Goal: Task Accomplishment & Management: Manage account settings

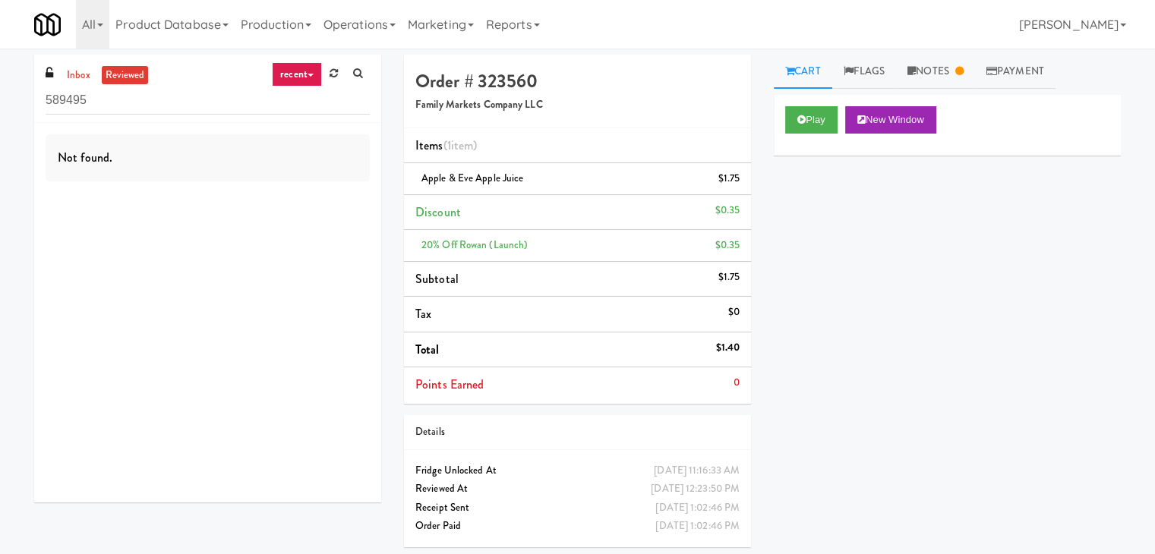
click at [61, 80] on ul "inbox reviewed" at bounding box center [105, 75] width 93 height 19
click at [70, 77] on link "inbox" at bounding box center [78, 75] width 31 height 19
click at [147, 103] on input "589495" at bounding box center [208, 101] width 324 height 28
paste input "Home Depot - [PERSON_NAME]"
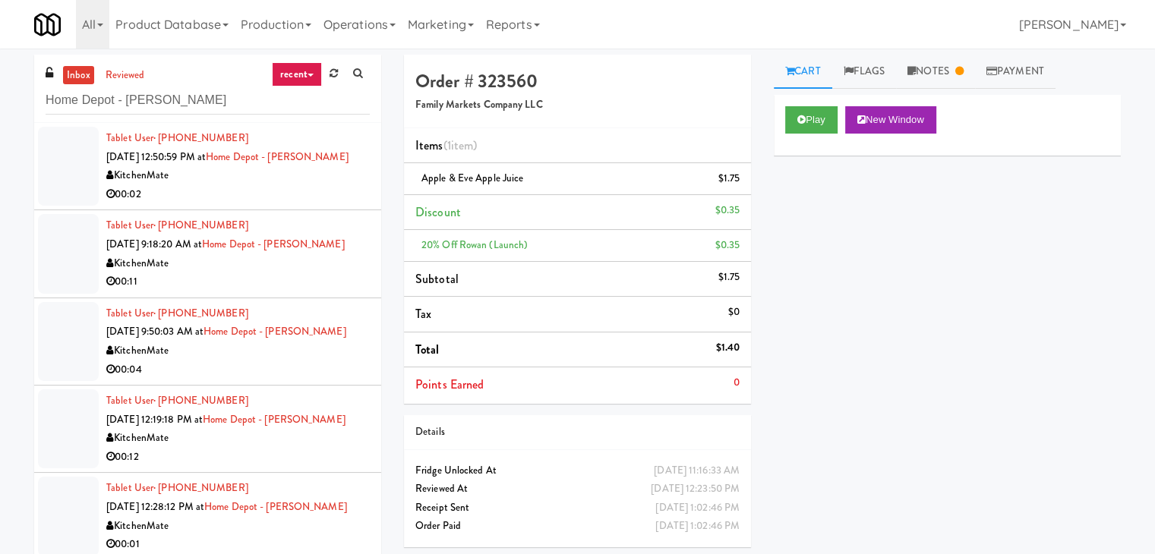
drag, startPoint x: 264, startPoint y: 194, endPoint x: 271, endPoint y: 204, distance: 12.5
click at [264, 194] on div "00:02" at bounding box center [238, 194] width 264 height 19
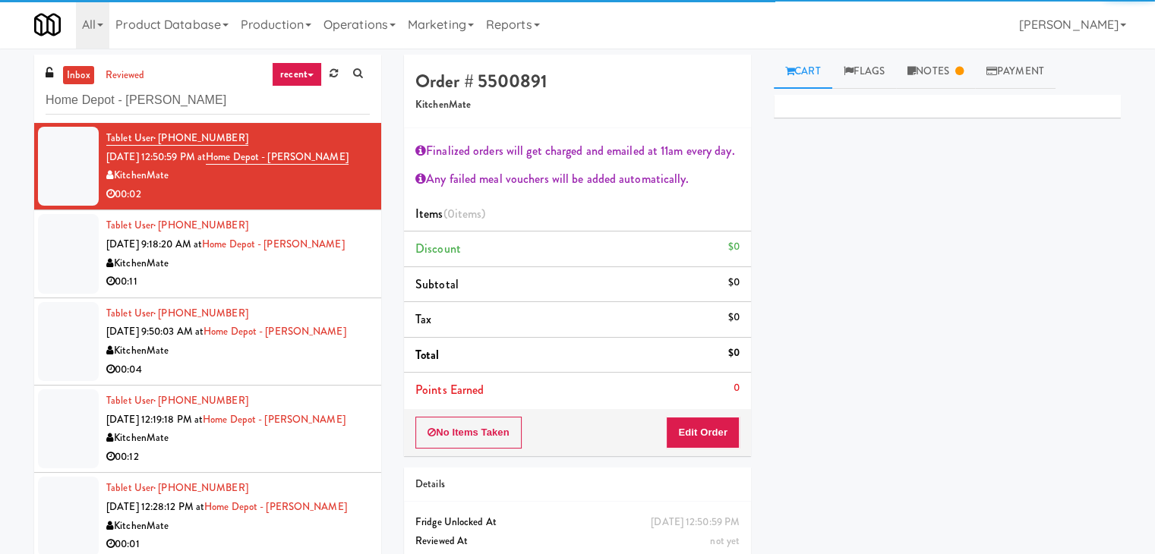
click at [302, 278] on div "00:11" at bounding box center [238, 282] width 264 height 19
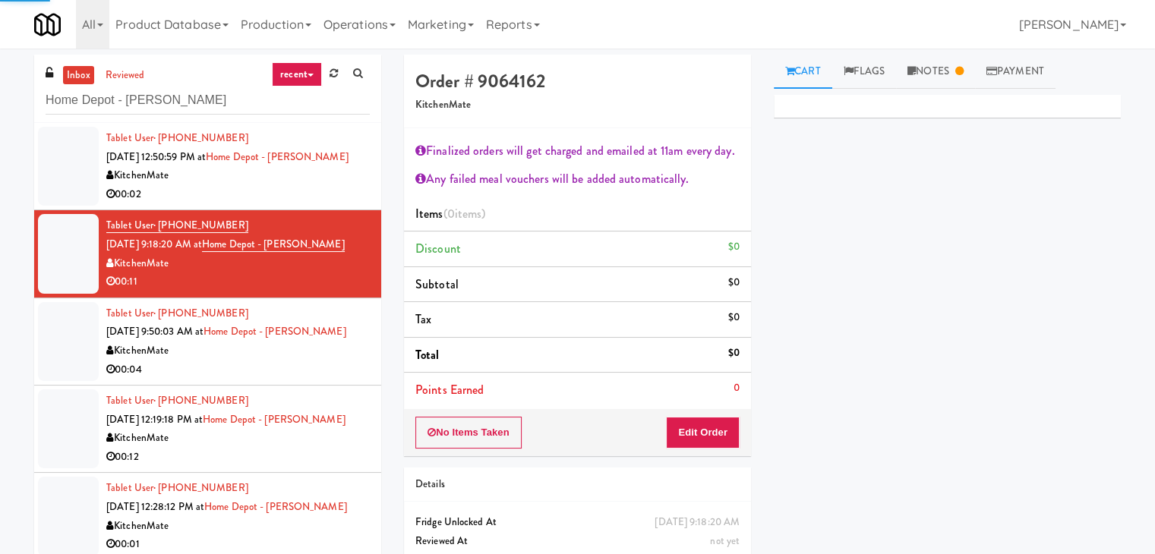
click at [326, 361] on div "00:04" at bounding box center [238, 370] width 264 height 19
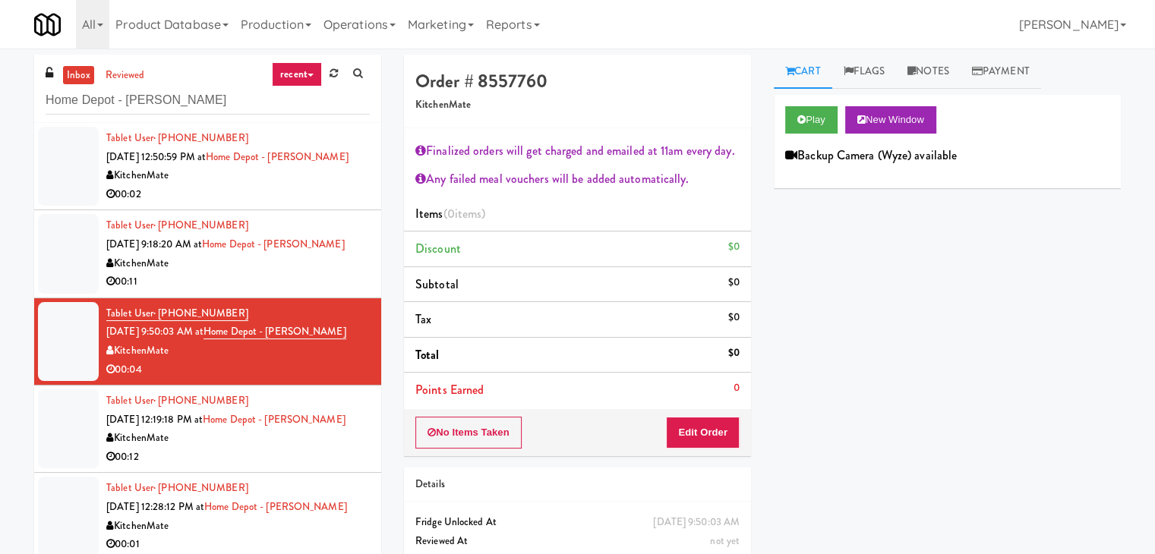
scroll to position [55, 0]
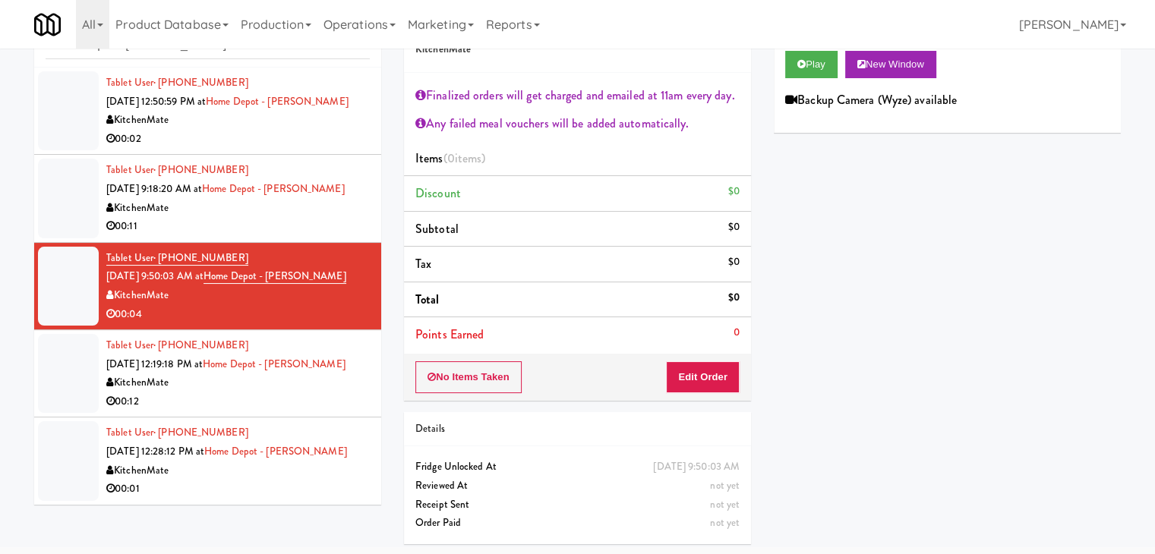
click at [311, 390] on div "KitchenMate" at bounding box center [238, 383] width 264 height 19
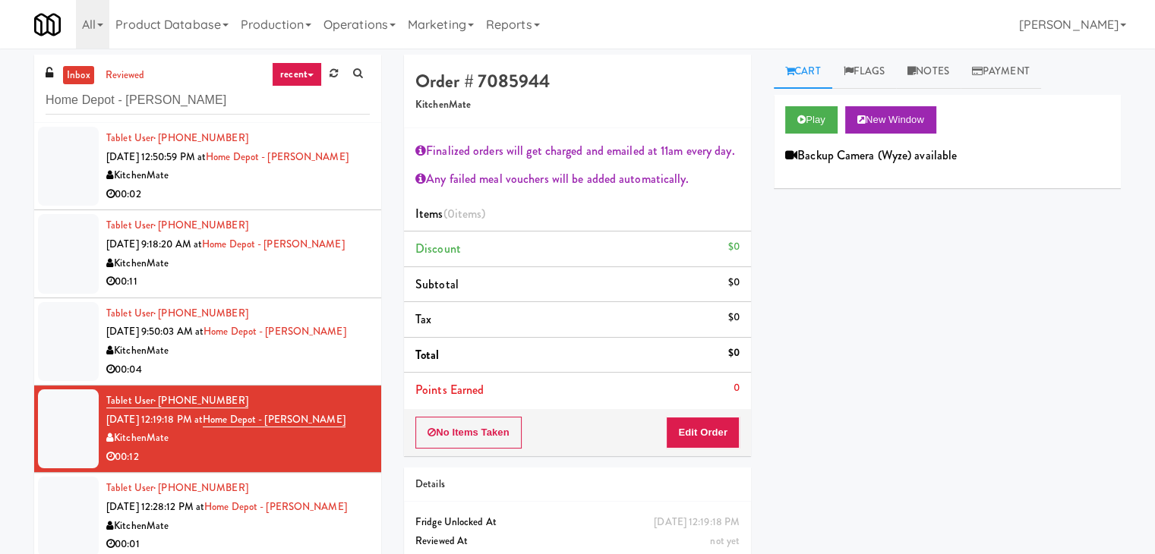
click at [310, 195] on div "00:02" at bounding box center [238, 194] width 264 height 19
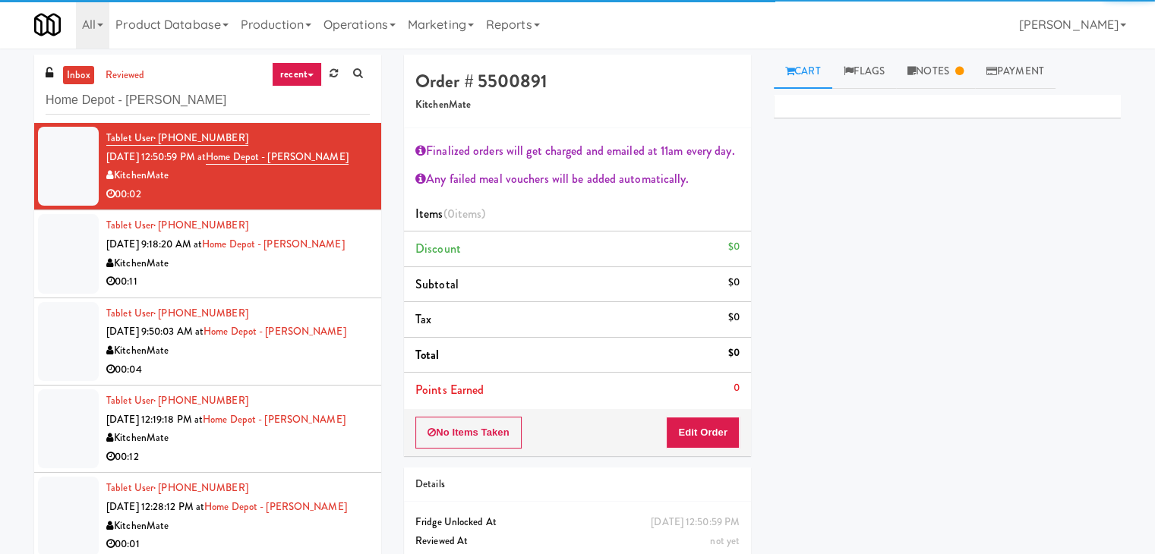
click at [311, 289] on div "00:11" at bounding box center [238, 282] width 264 height 19
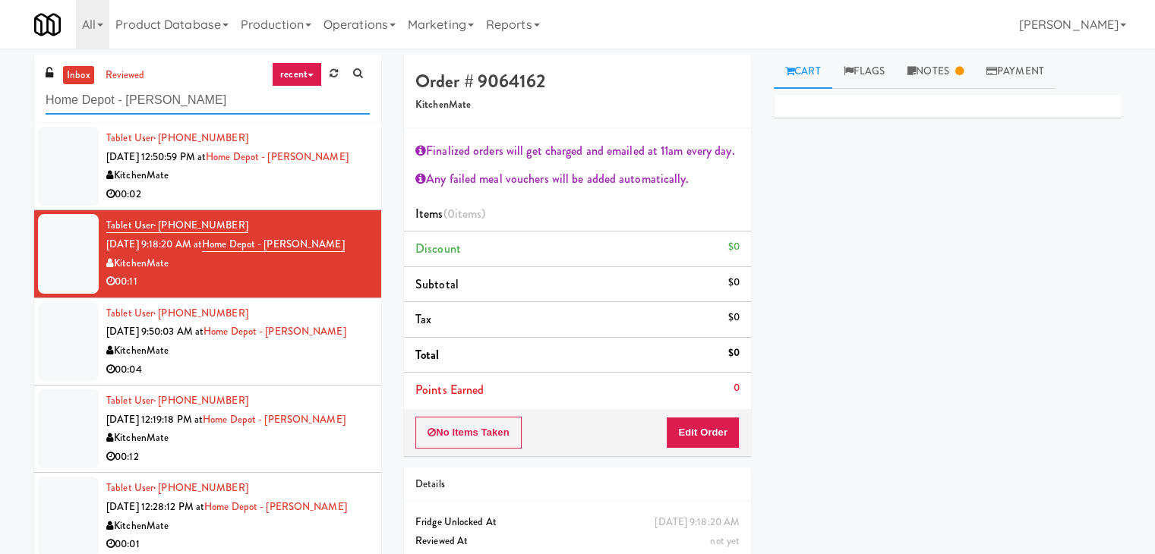
drag, startPoint x: 222, startPoint y: 91, endPoint x: 0, endPoint y: 86, distance: 221.9
click at [0, 86] on div "inbox reviewed recent all unclear take inventory issue suspicious failed recent…" at bounding box center [577, 333] width 1155 height 557
paste input "Eleven55 - Pantry"
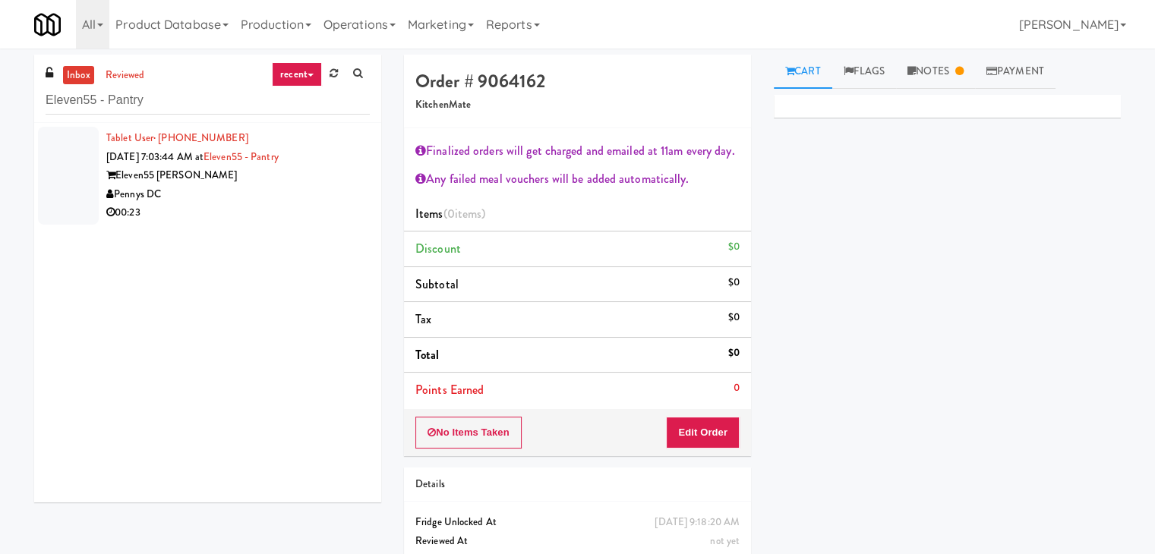
click at [255, 210] on div "00:23" at bounding box center [238, 213] width 264 height 19
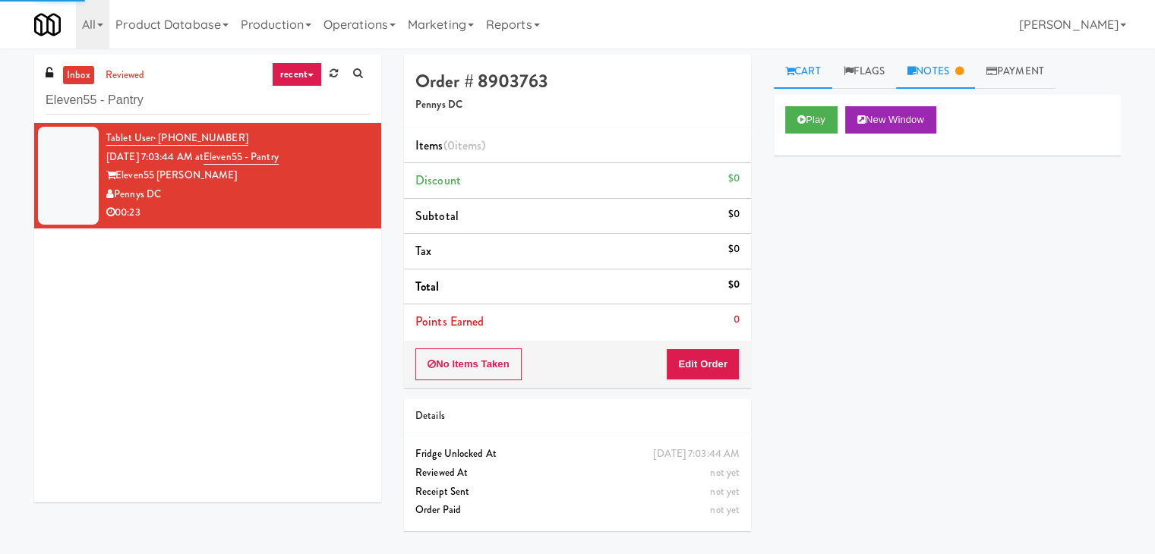
click at [944, 67] on link "Notes" at bounding box center [935, 72] width 79 height 34
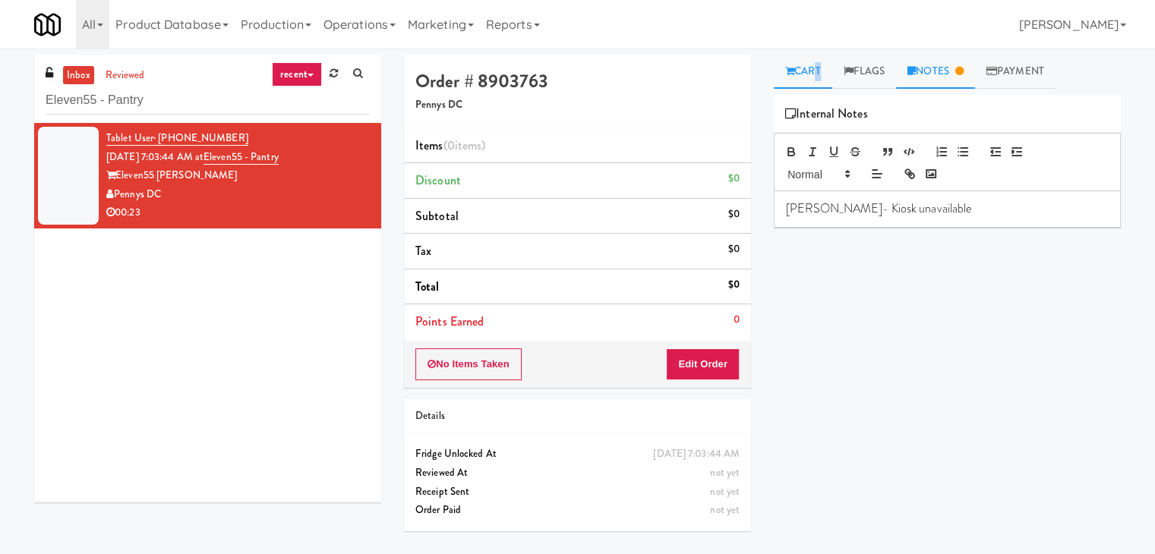
click at [814, 83] on link "Cart" at bounding box center [803, 72] width 58 height 34
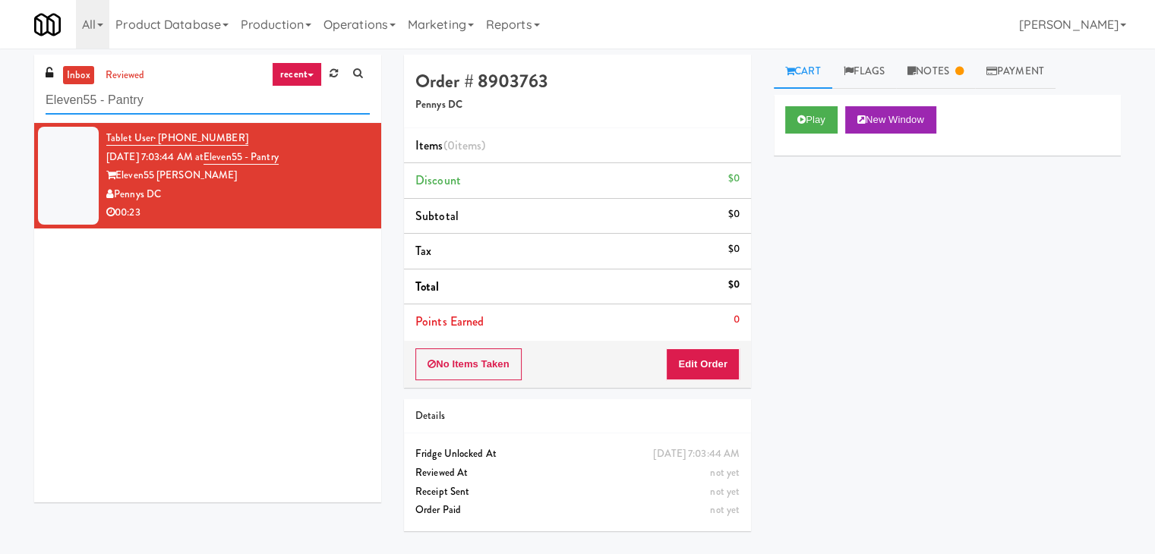
drag, startPoint x: 158, startPoint y: 101, endPoint x: 0, endPoint y: 81, distance: 159.3
click at [0, 81] on div "inbox reviewed recent all unclear take inventory issue suspicious failed recent…" at bounding box center [577, 302] width 1155 height 494
paste input "(Food, Snack & Drink) PWY-ROBERTET Corporate"
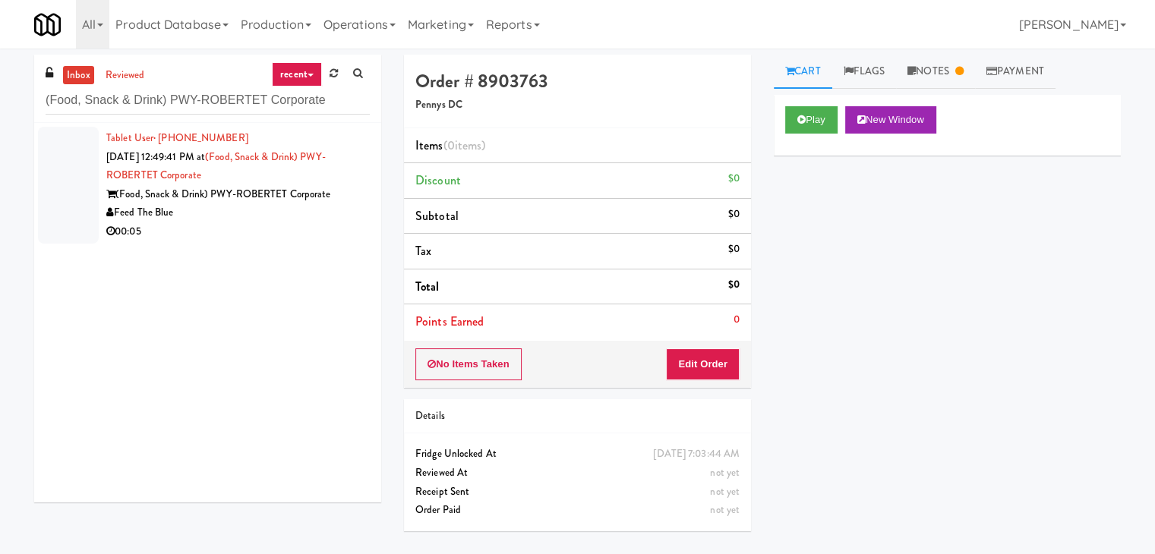
click at [299, 223] on div "00:05" at bounding box center [238, 232] width 264 height 19
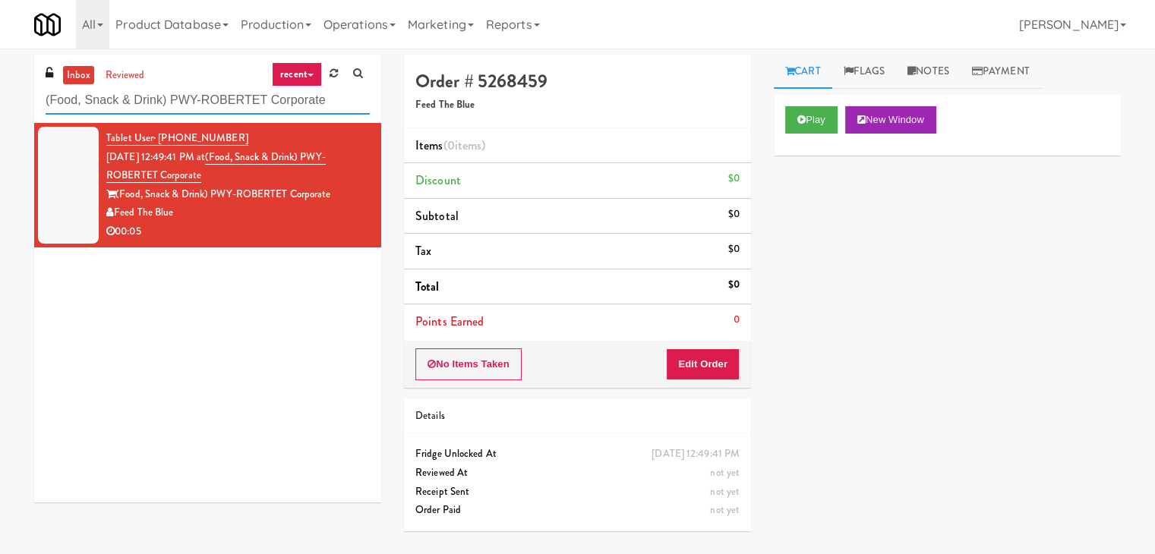
click at [170, 103] on input "(Food, Snack & Drink) PWY-ROBERTET Corporate" at bounding box center [208, 101] width 324 height 28
paste input "305 [PERSON_NAME][GEOGRAPHIC_DATA], Ground Floor"
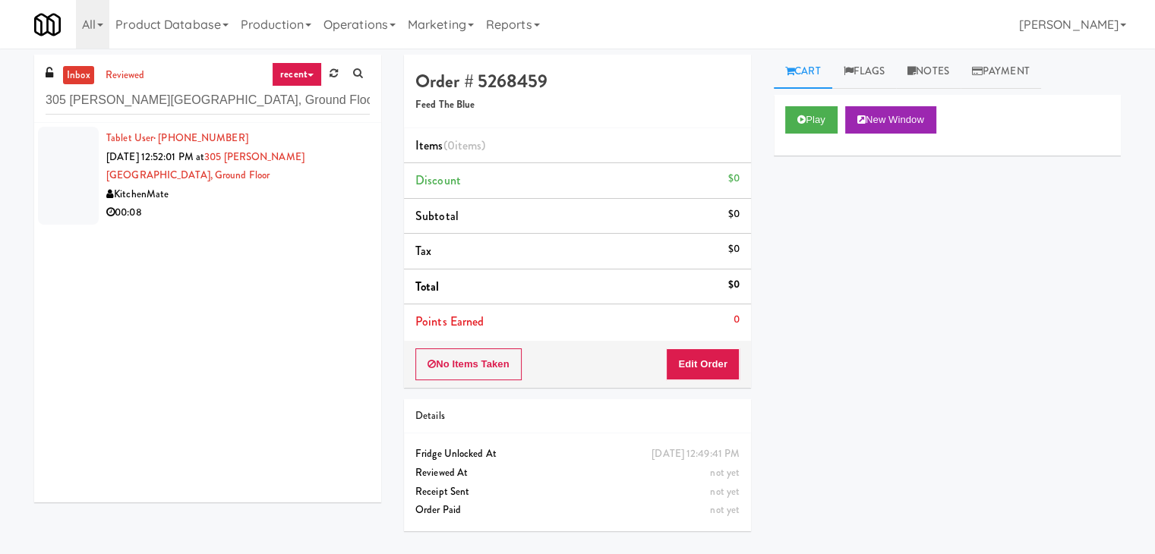
click at [237, 204] on div "00:08" at bounding box center [238, 213] width 264 height 19
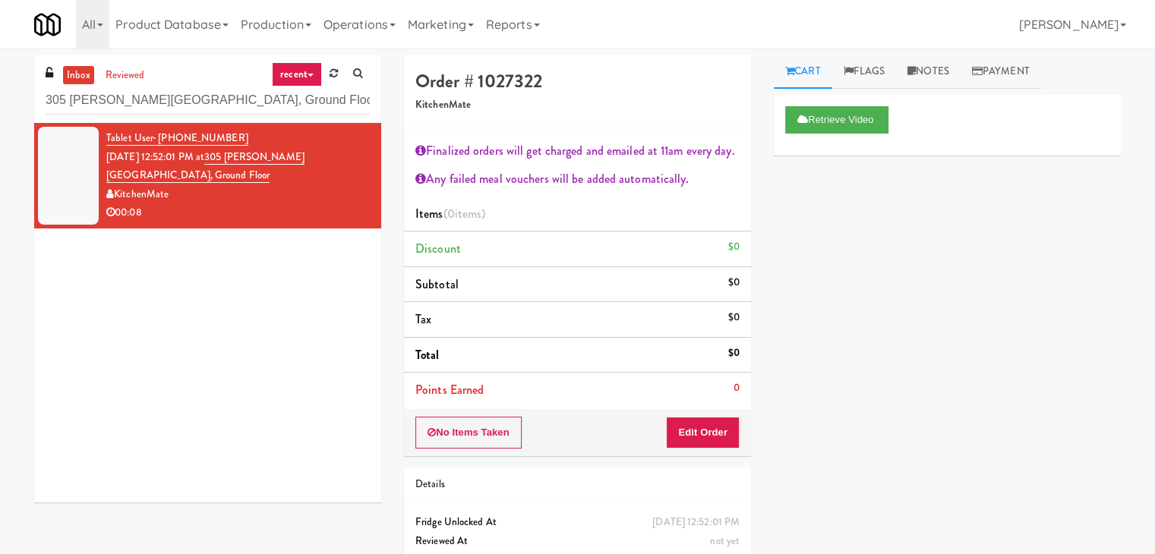
click at [177, 83] on div "inbox reviewed recent all unclear take inventory issue suspicious failed recent…" at bounding box center [207, 89] width 347 height 68
click at [172, 101] on input "305 [PERSON_NAME][GEOGRAPHIC_DATA], Ground Floor" at bounding box center [208, 101] width 324 height 28
paste input "OHS - Fridge - B"
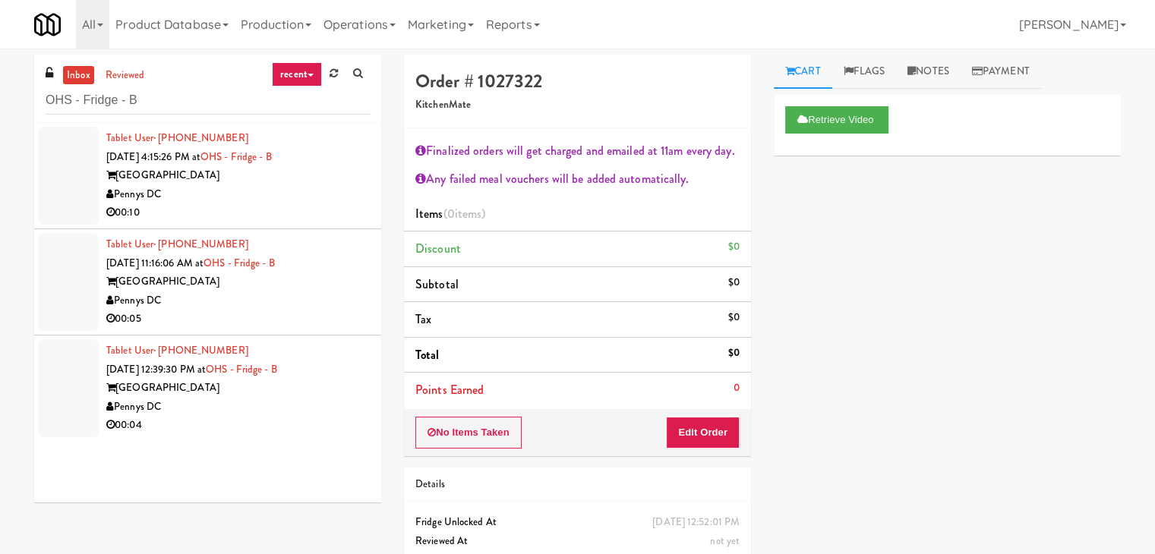
click at [292, 194] on div "Pennys DC" at bounding box center [238, 194] width 264 height 19
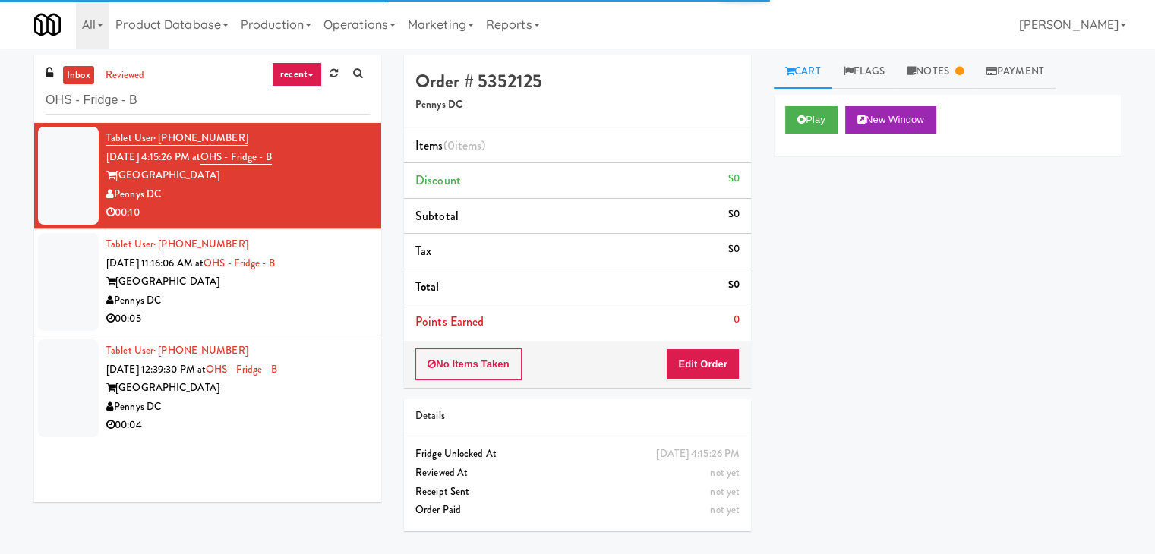
click at [330, 306] on div "Pennys DC" at bounding box center [238, 301] width 264 height 19
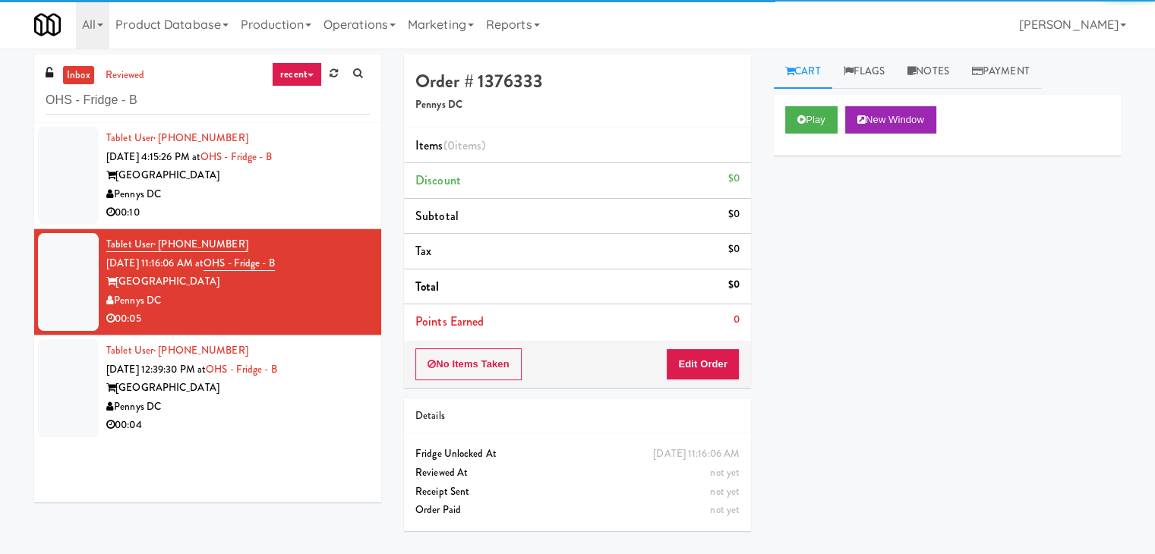
click at [328, 401] on div "Pennys DC" at bounding box center [238, 407] width 264 height 19
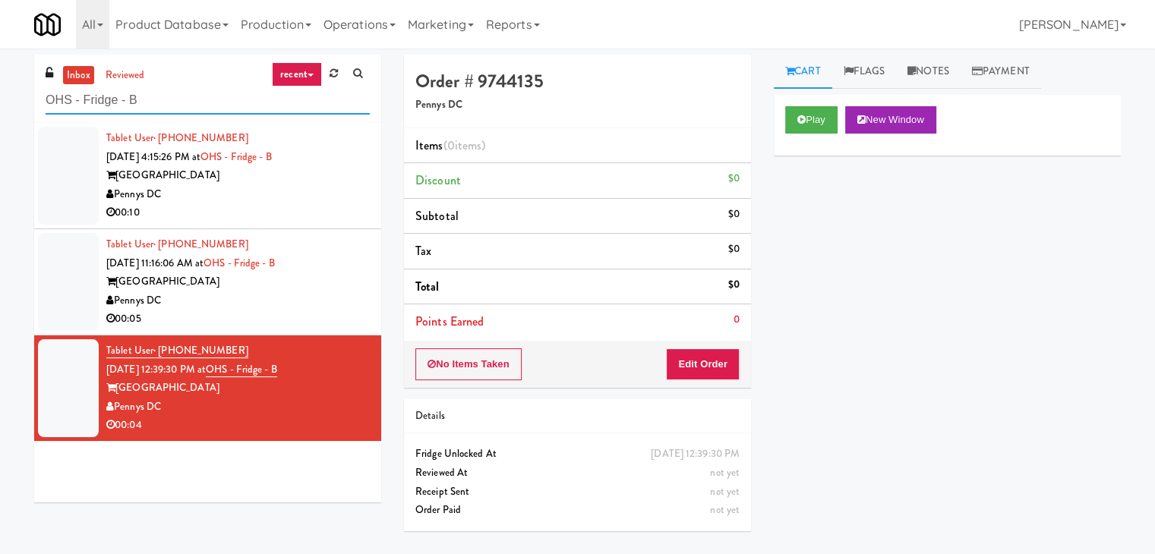
click at [167, 107] on input "OHS - Fridge - B" at bounding box center [208, 101] width 324 height 28
paste input "Earth Rangers"
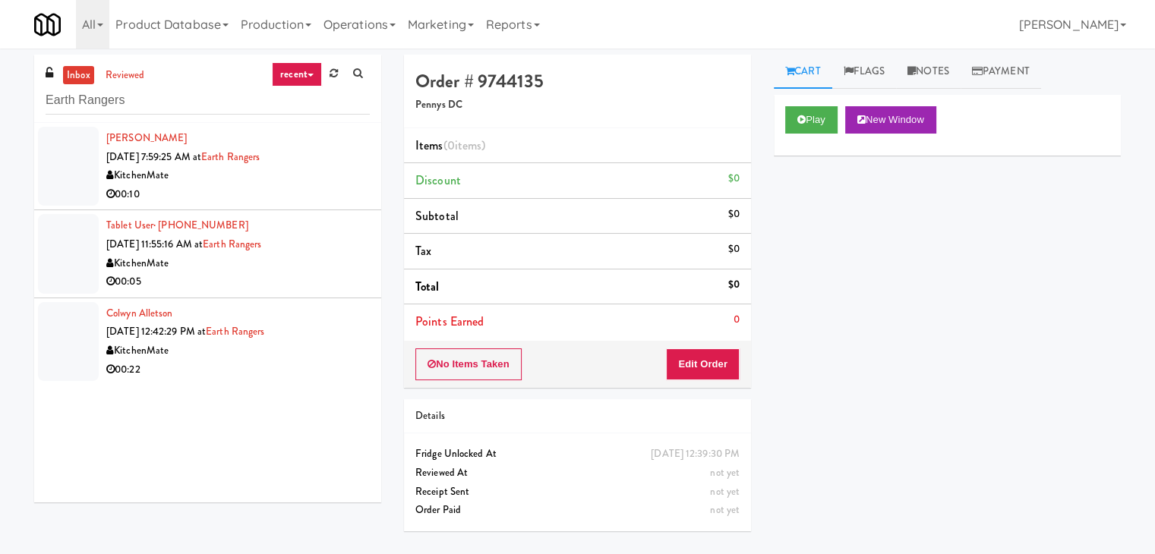
click at [286, 194] on div "00:10" at bounding box center [238, 194] width 264 height 19
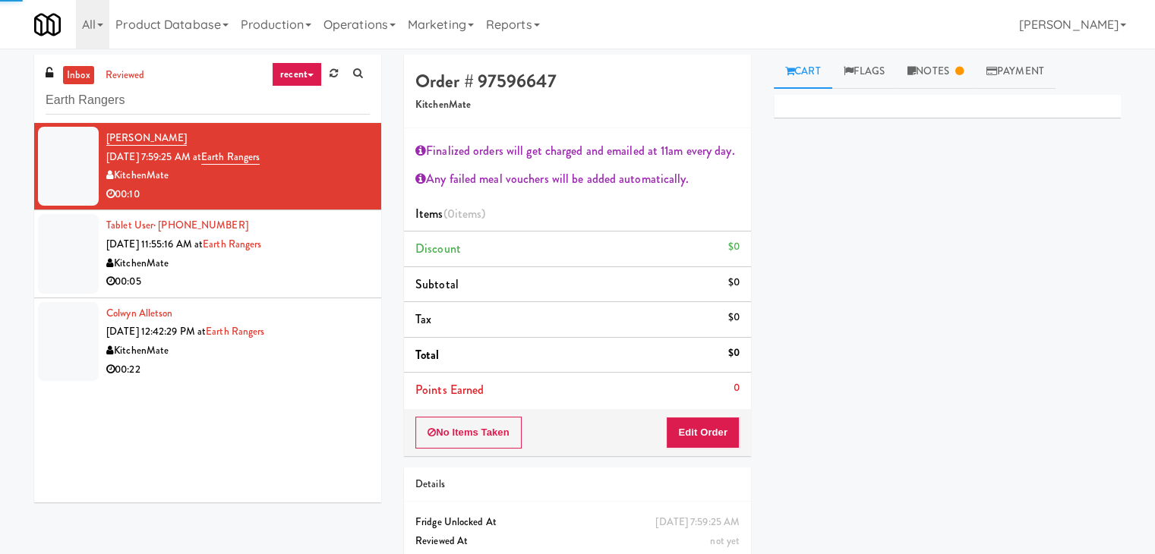
click at [307, 273] on div "00:05" at bounding box center [238, 282] width 264 height 19
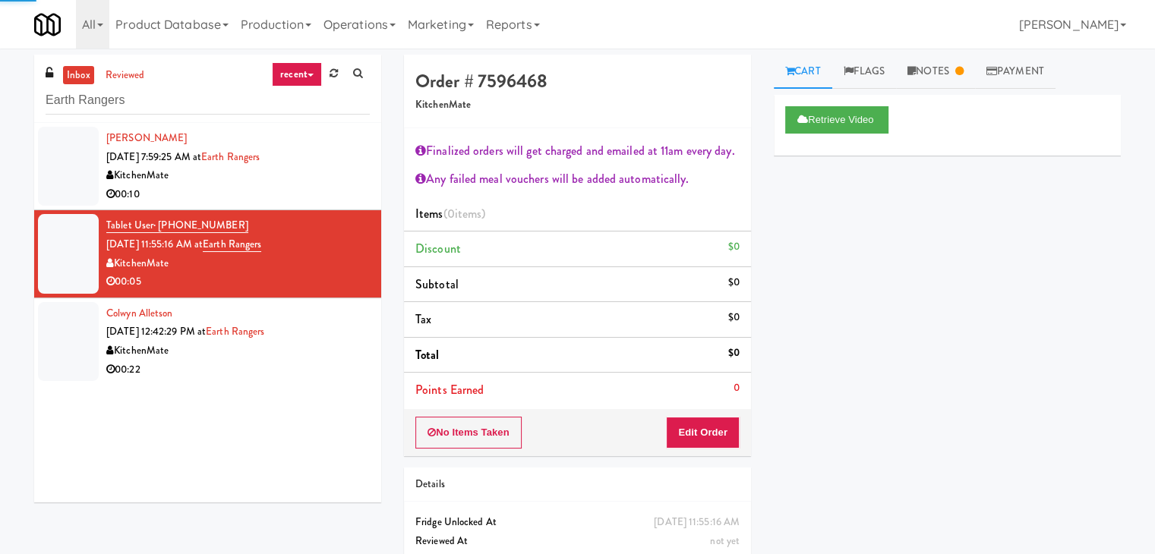
click at [322, 349] on div "KitchenMate" at bounding box center [238, 351] width 264 height 19
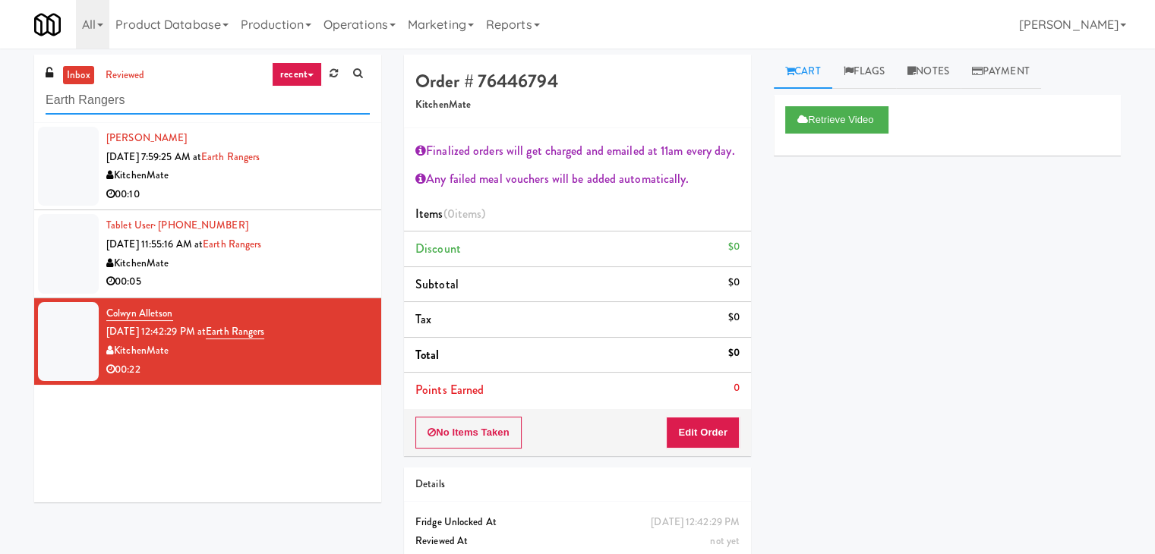
click at [176, 98] on input "Earth Rangers" at bounding box center [208, 101] width 324 height 28
paste input "Snack Cooler (12)"
type input "Snack Cooler (12)"
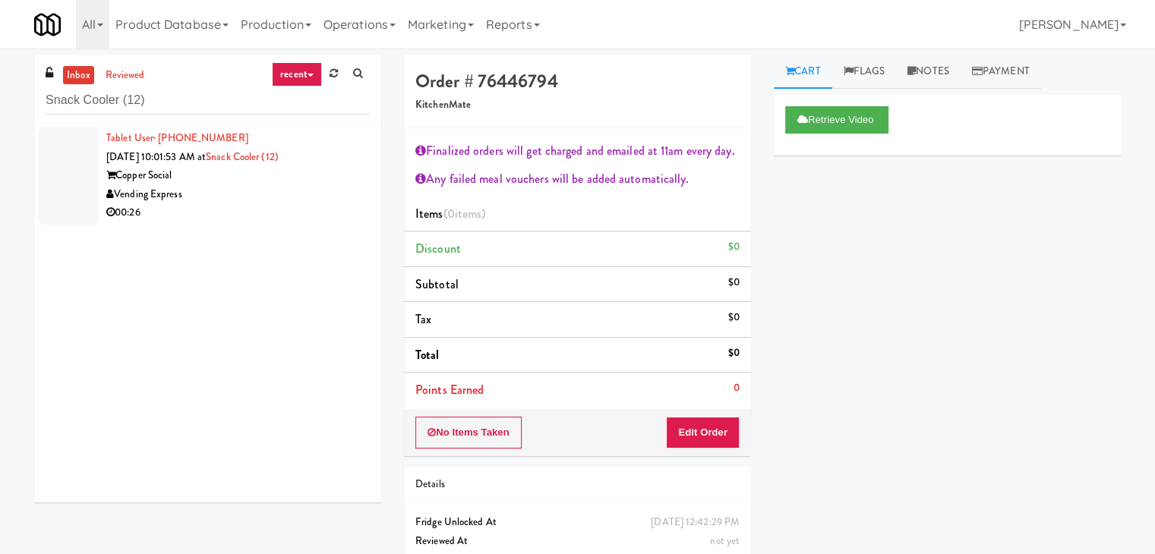
click at [283, 210] on div "00:26" at bounding box center [238, 213] width 264 height 19
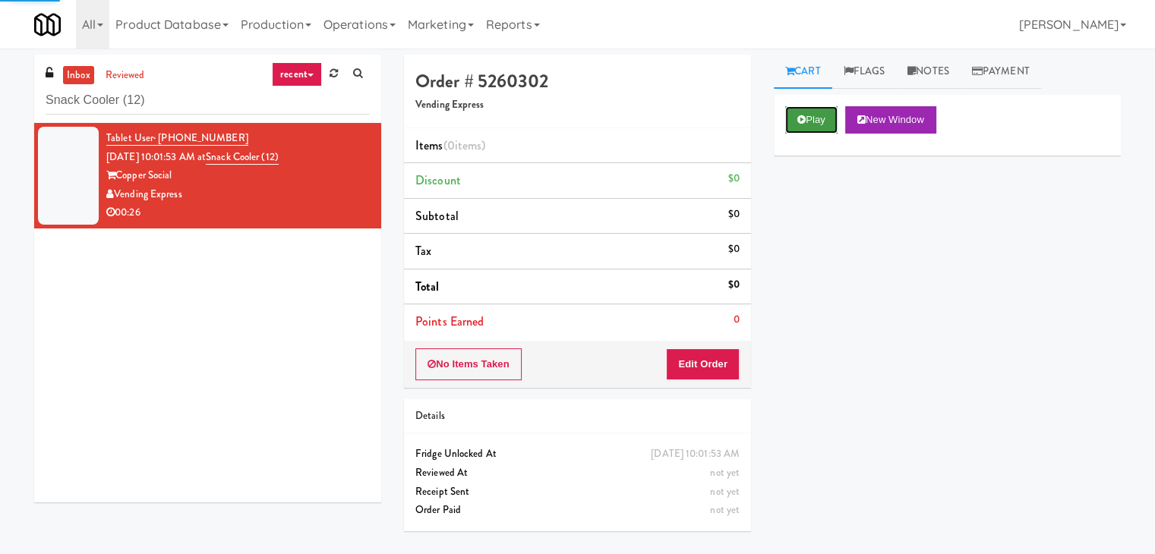
click at [811, 124] on button "Play" at bounding box center [811, 119] width 52 height 27
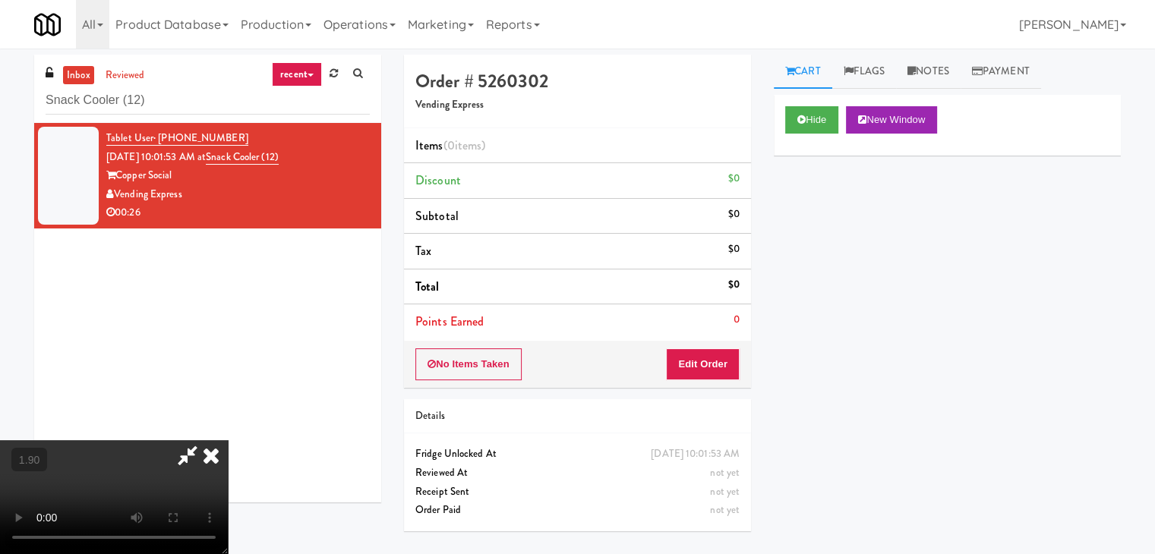
click at [228, 441] on video at bounding box center [114, 498] width 228 height 114
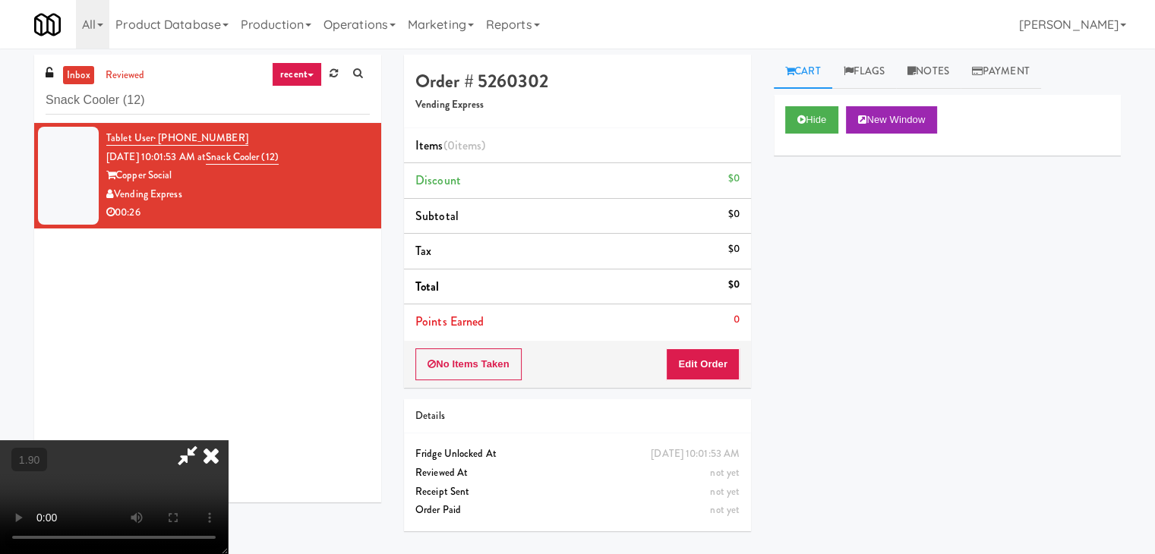
click at [228, 441] on video at bounding box center [114, 498] width 228 height 114
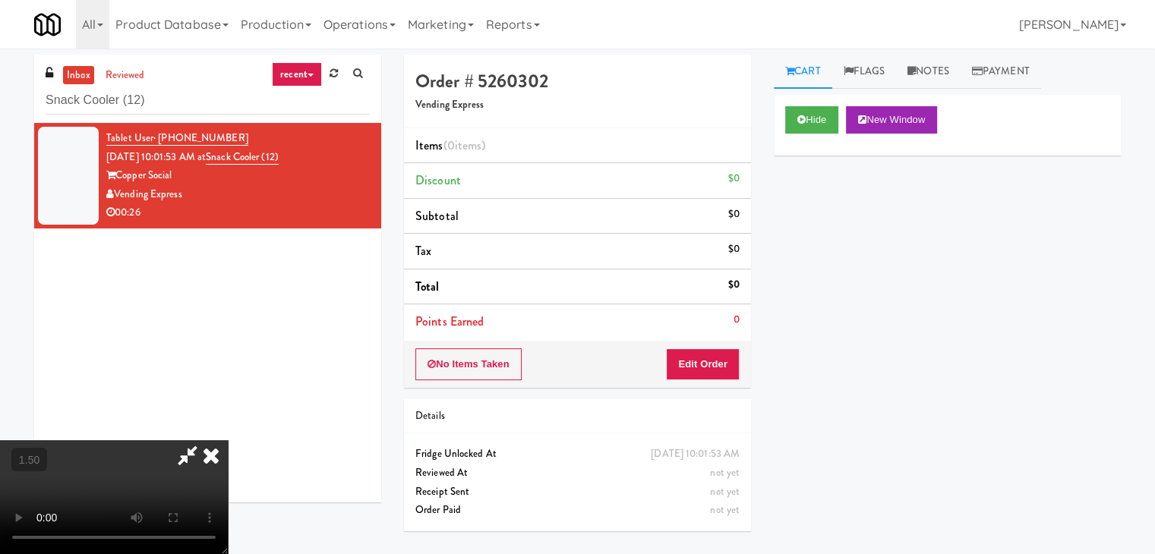
click at [228, 441] on video at bounding box center [114, 498] width 228 height 114
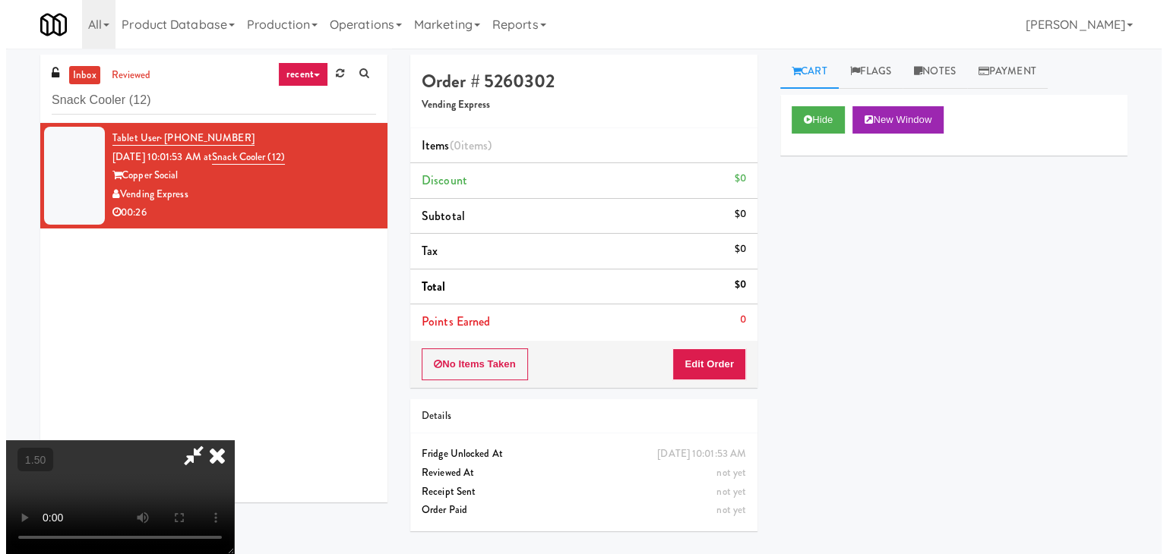
scroll to position [0, 0]
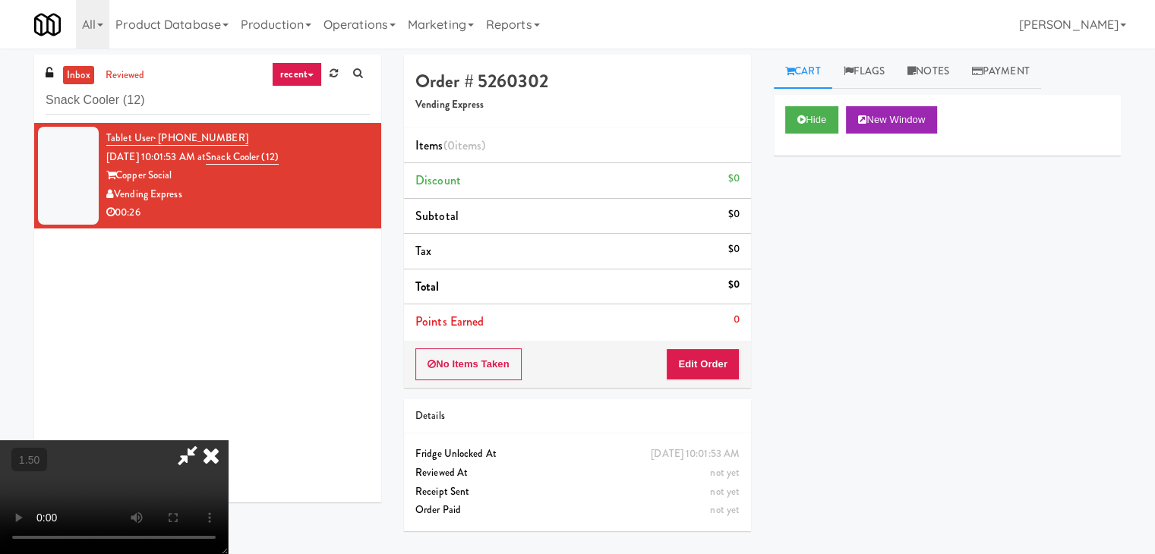
click at [228, 441] on icon at bounding box center [210, 456] width 33 height 30
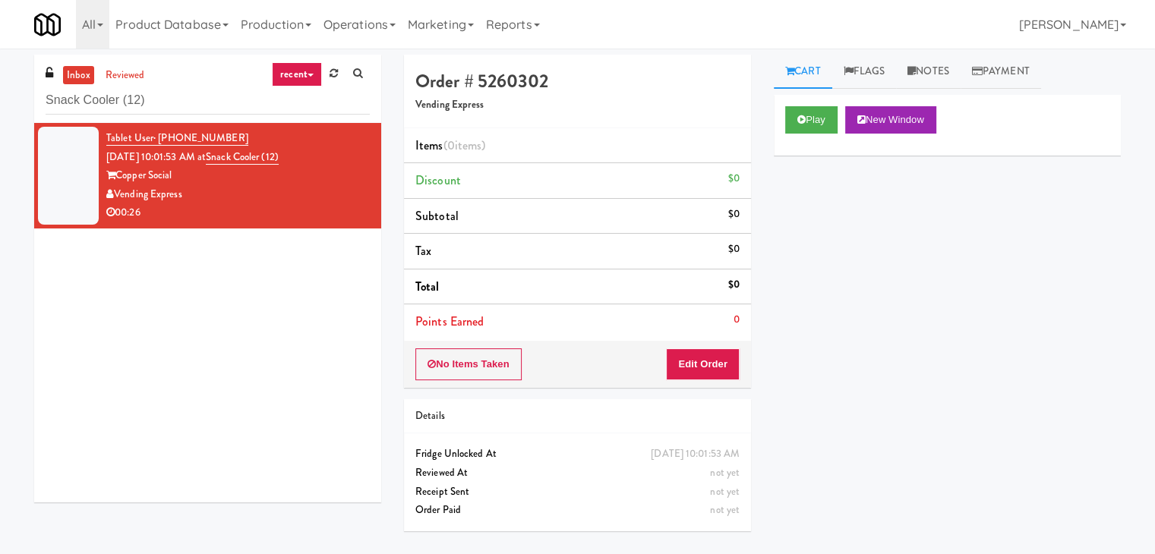
click at [709, 383] on div "No Items Taken Edit Order" at bounding box center [577, 364] width 347 height 47
click at [709, 374] on button "Edit Order" at bounding box center [703, 365] width 74 height 32
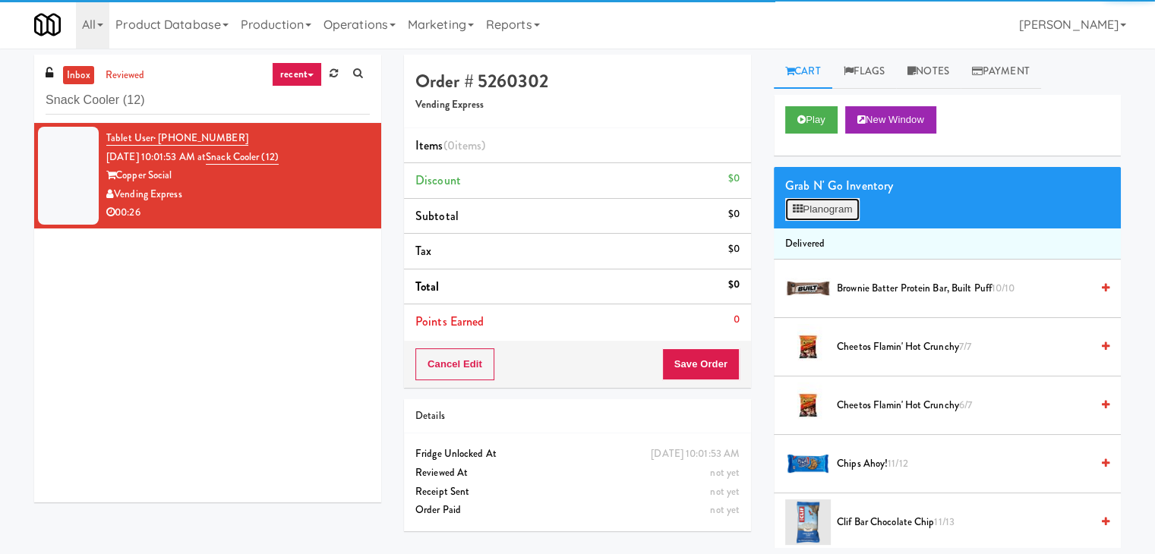
click at [826, 213] on button "Planogram" at bounding box center [822, 209] width 74 height 23
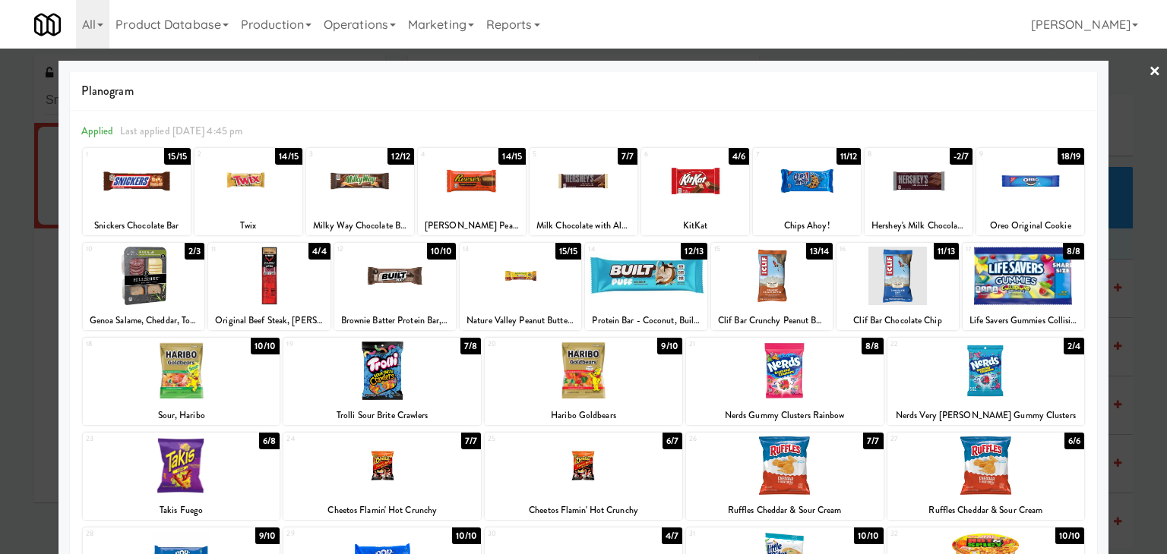
click at [796, 379] on div at bounding box center [784, 371] width 197 height 58
click at [243, 182] on div at bounding box center [248, 181] width 108 height 58
click at [780, 183] on div at bounding box center [807, 181] width 108 height 58
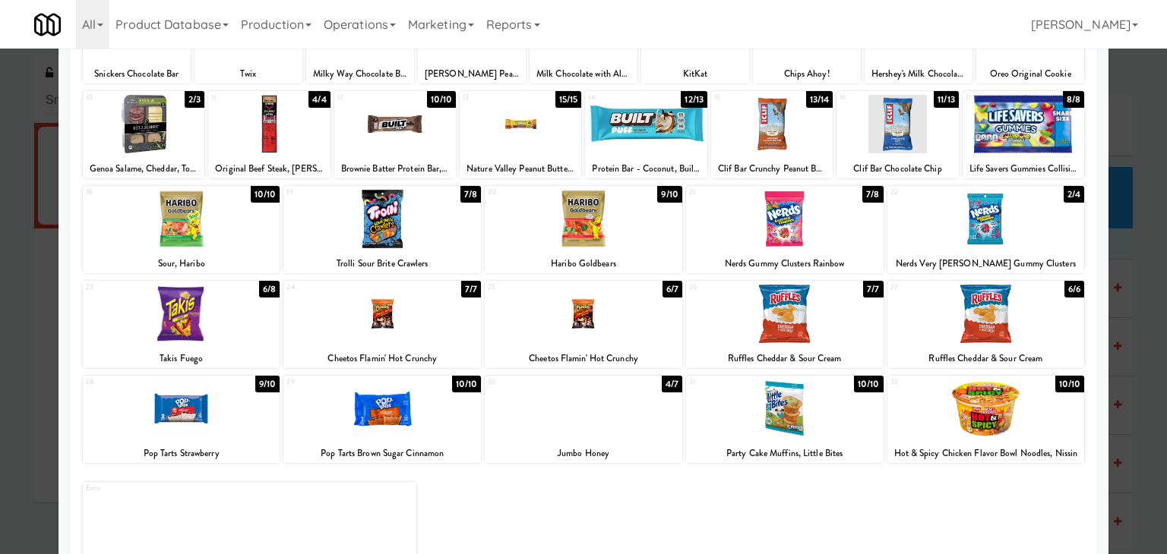
click at [773, 308] on div at bounding box center [784, 314] width 197 height 58
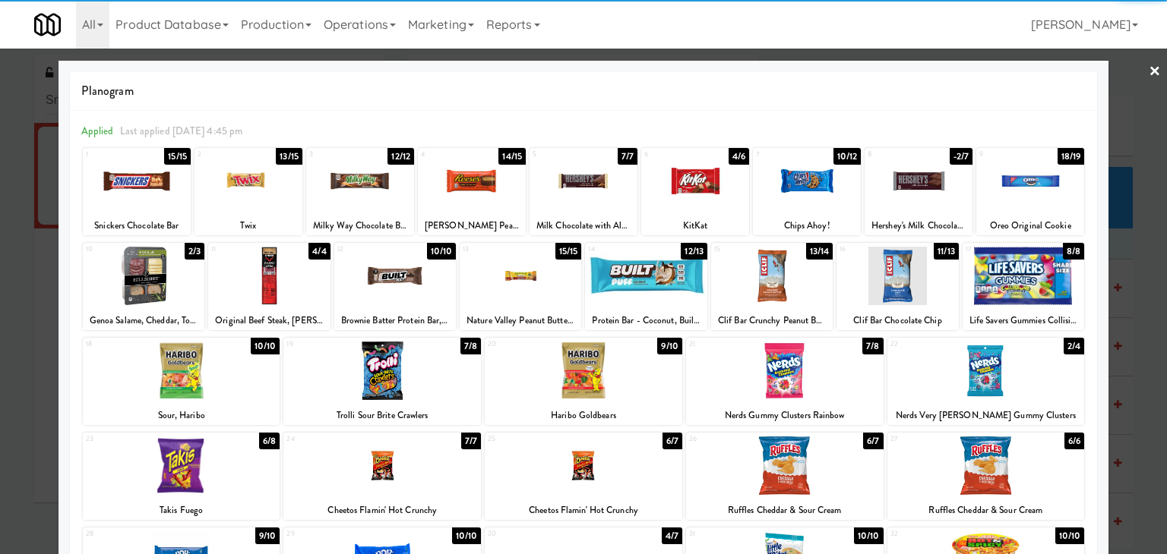
click at [1148, 68] on link "×" at bounding box center [1154, 72] width 12 height 47
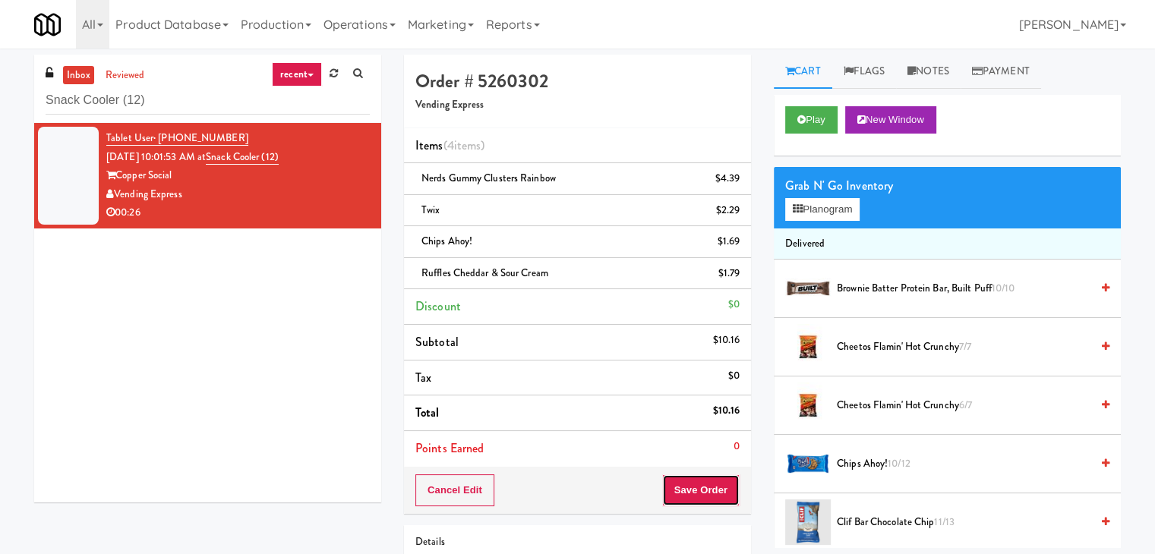
click at [678, 490] on button "Save Order" at bounding box center [700, 491] width 77 height 32
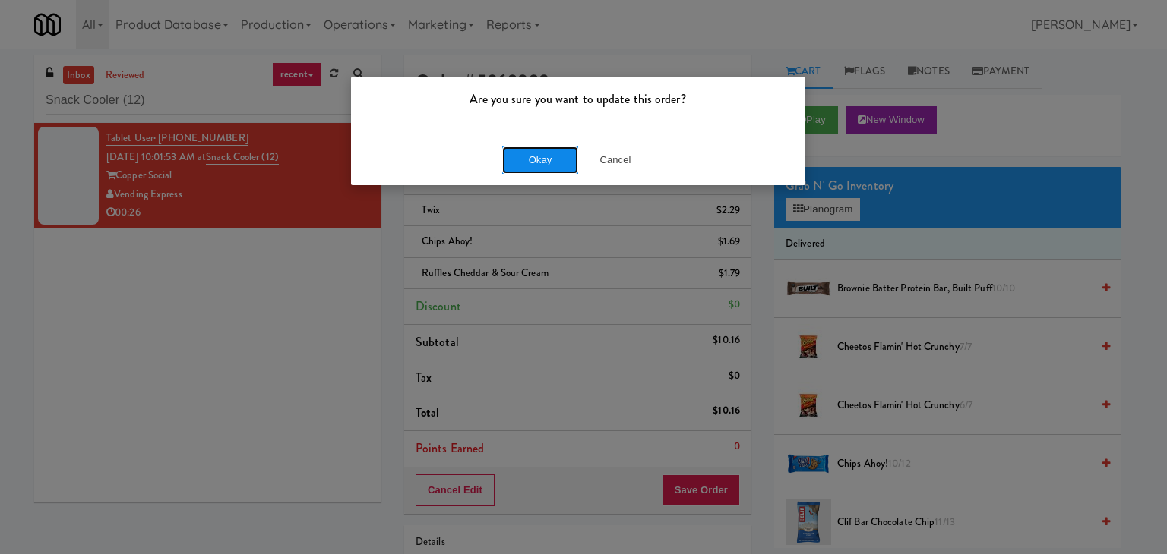
click at [526, 157] on button "Okay" at bounding box center [540, 160] width 76 height 27
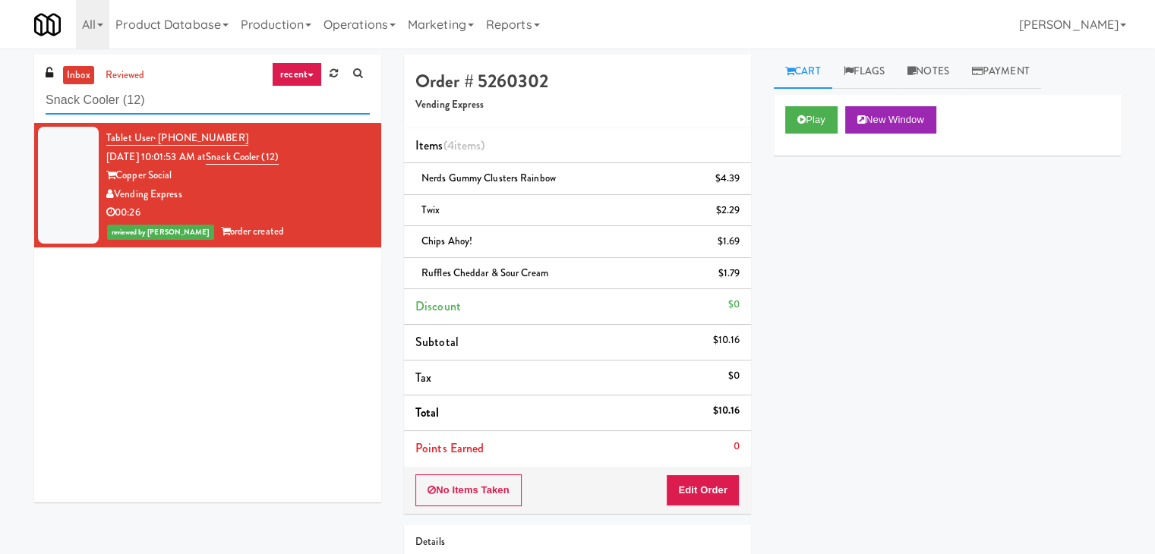
click at [182, 101] on input "Snack Cooler (12)" at bounding box center [208, 101] width 324 height 28
paste input "Eleven55 - Pantry"
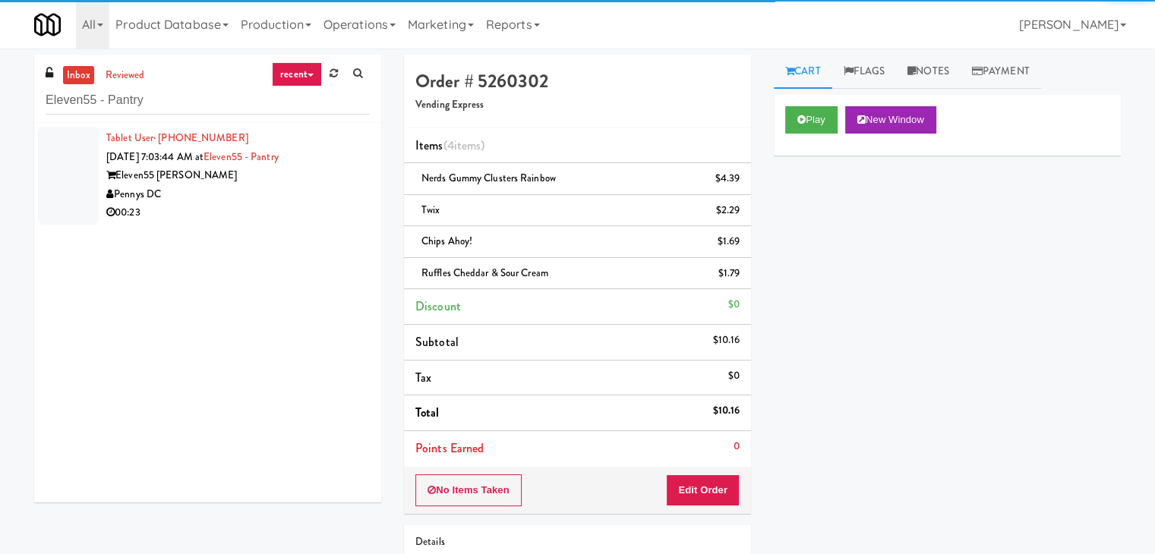
click at [270, 202] on div "Pennys DC" at bounding box center [238, 194] width 264 height 19
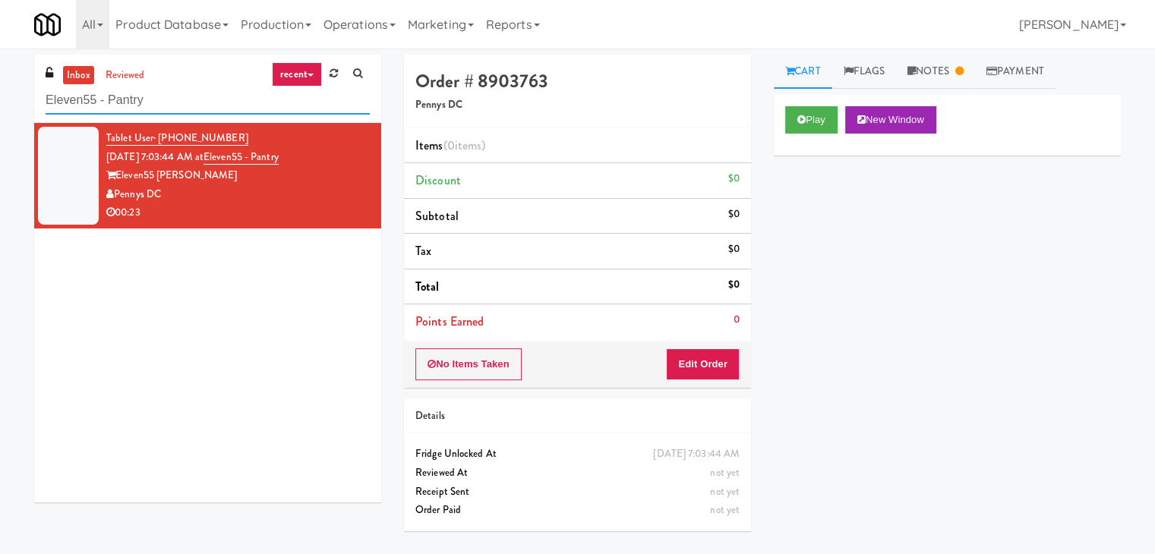
click at [160, 100] on input "Eleven55 - Pantry" at bounding box center [208, 101] width 324 height 28
paste input "HP Drivers Pick Up Combo Cooler"
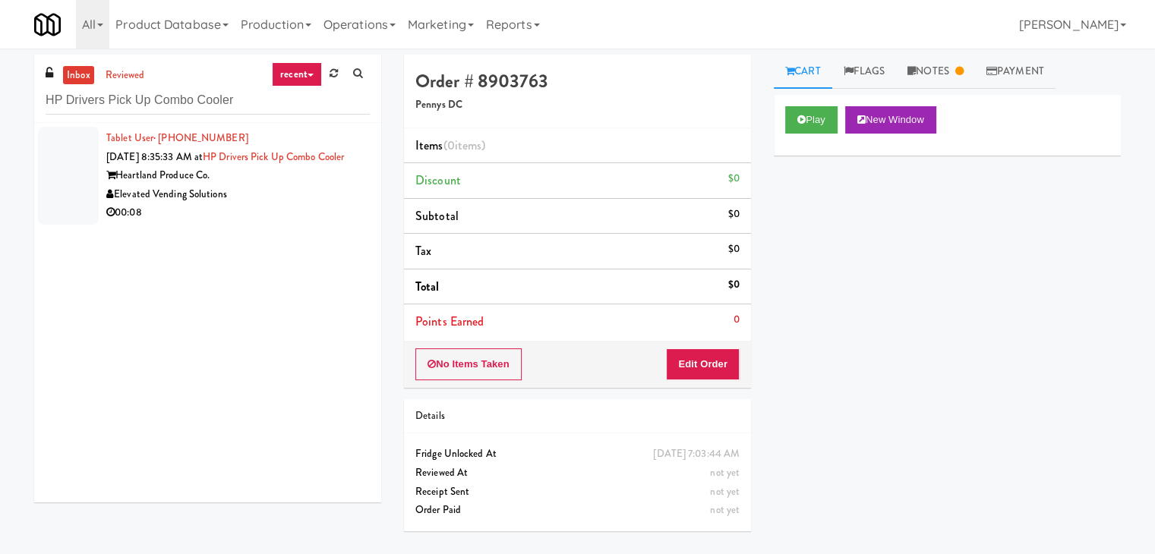
click at [302, 204] on div "Elevated Vending Solutions" at bounding box center [238, 194] width 264 height 19
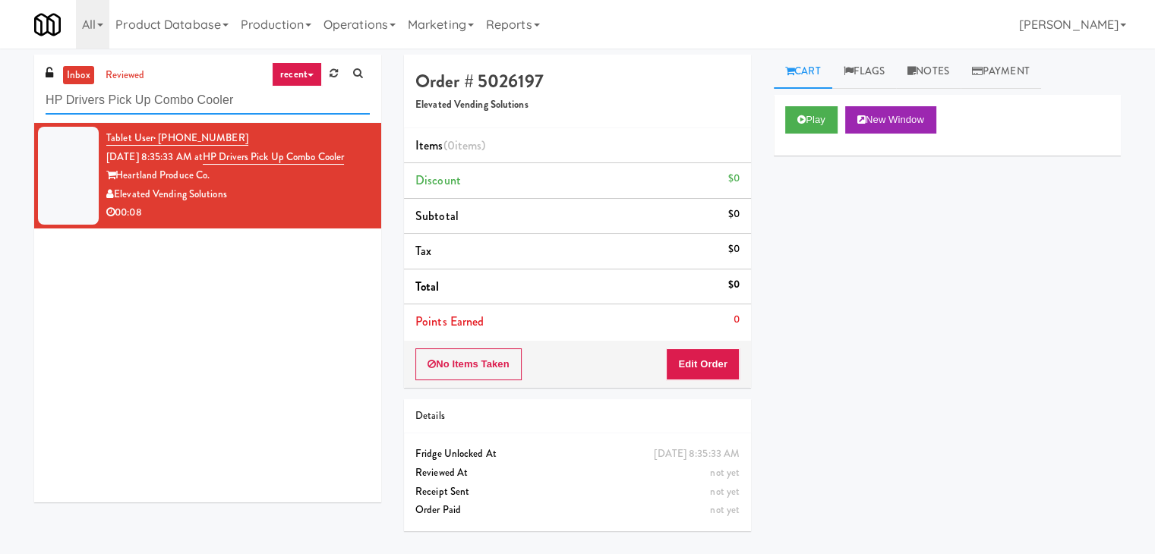
click at [182, 99] on input "HP Drivers Pick Up Combo Cooler" at bounding box center [208, 101] width 324 height 28
paste input "The [PERSON_NAME] - Cooler #2"
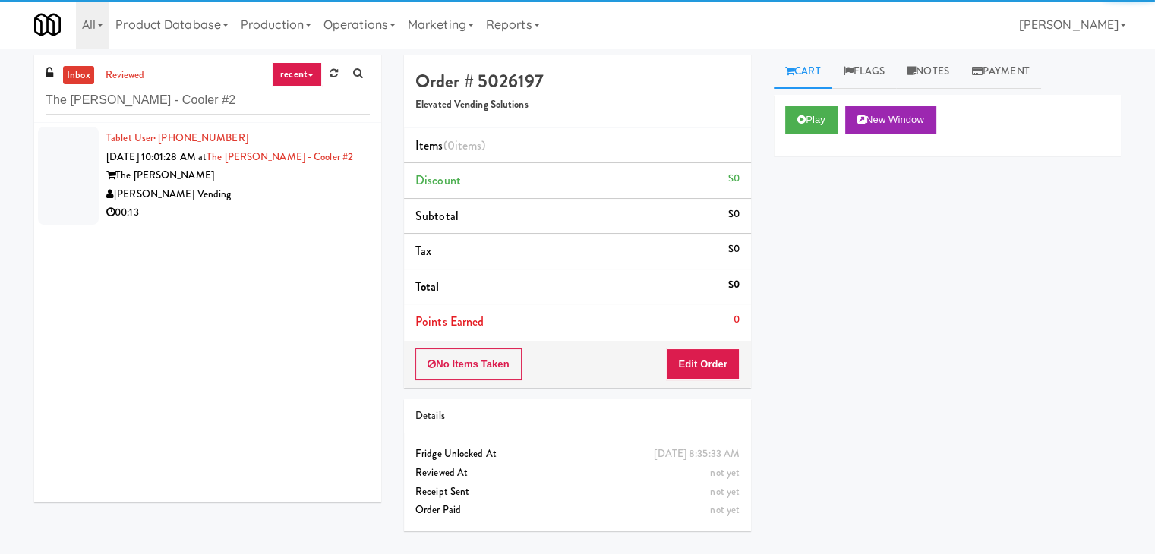
click at [265, 198] on div "[PERSON_NAME] Vending" at bounding box center [238, 194] width 264 height 19
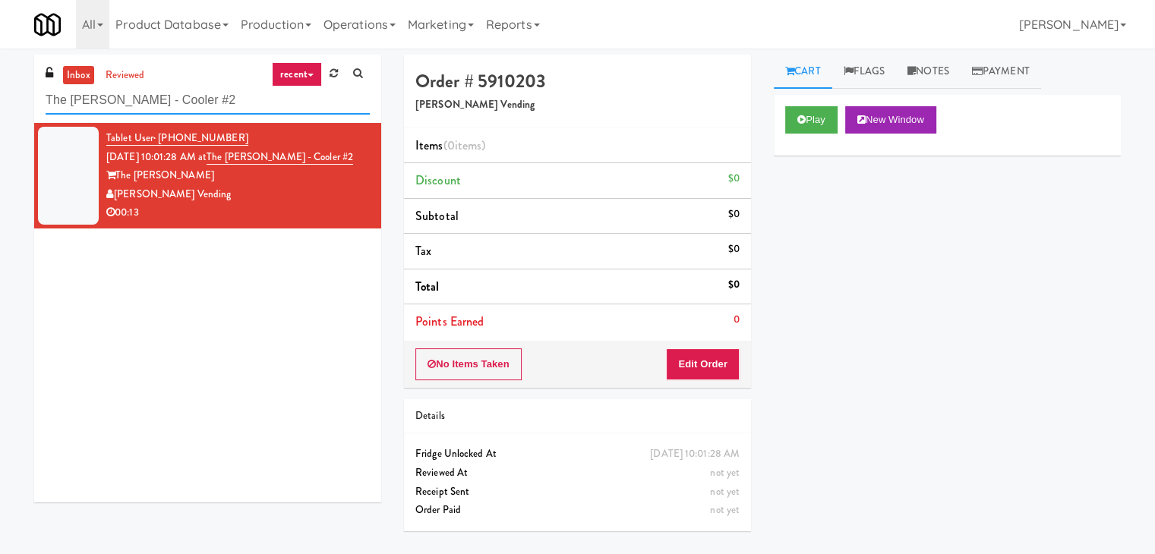
click at [196, 103] on input "The [PERSON_NAME] - Cooler #2" at bounding box center [208, 101] width 324 height 28
paste input "Snack Cooler (12)"
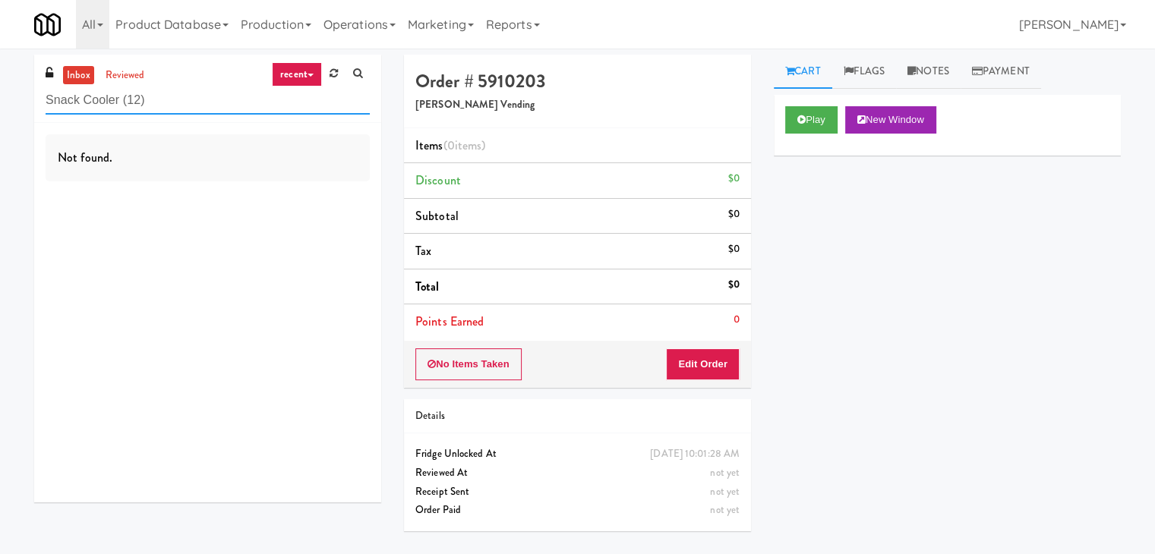
click at [181, 99] on input "Snack Cooler (12)" at bounding box center [208, 101] width 324 height 28
paste input "The [PERSON_NAME] - Cooler #2"
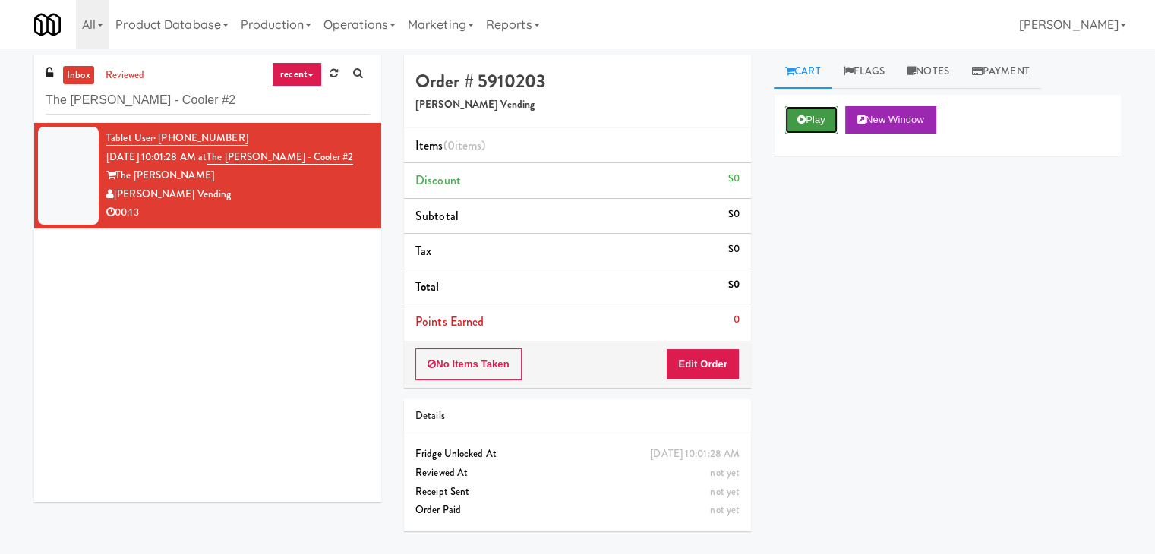
click at [810, 118] on button "Play" at bounding box center [811, 119] width 52 height 27
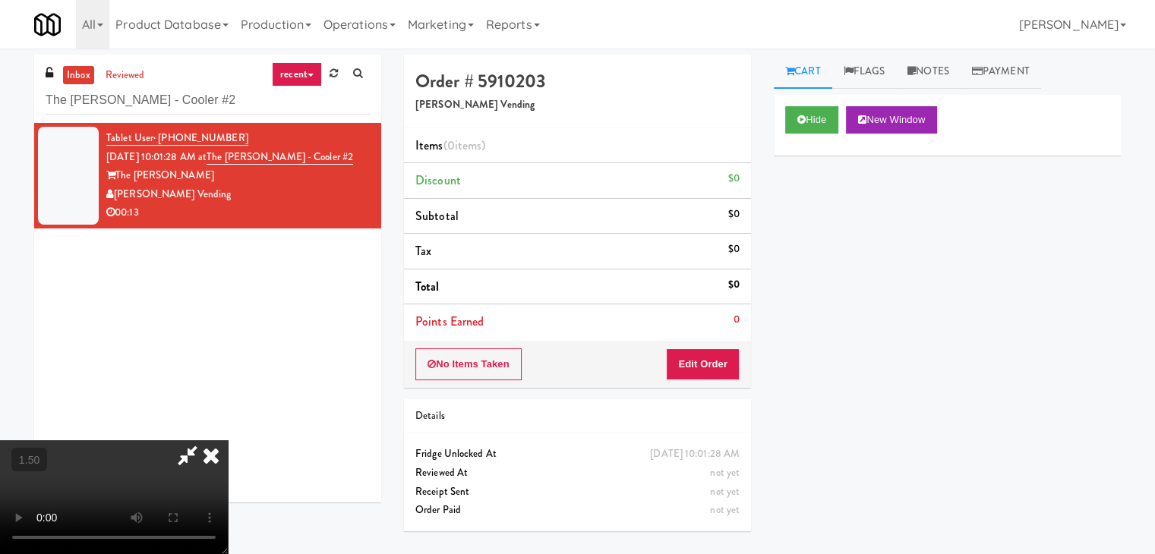
click at [228, 441] on video at bounding box center [114, 498] width 228 height 114
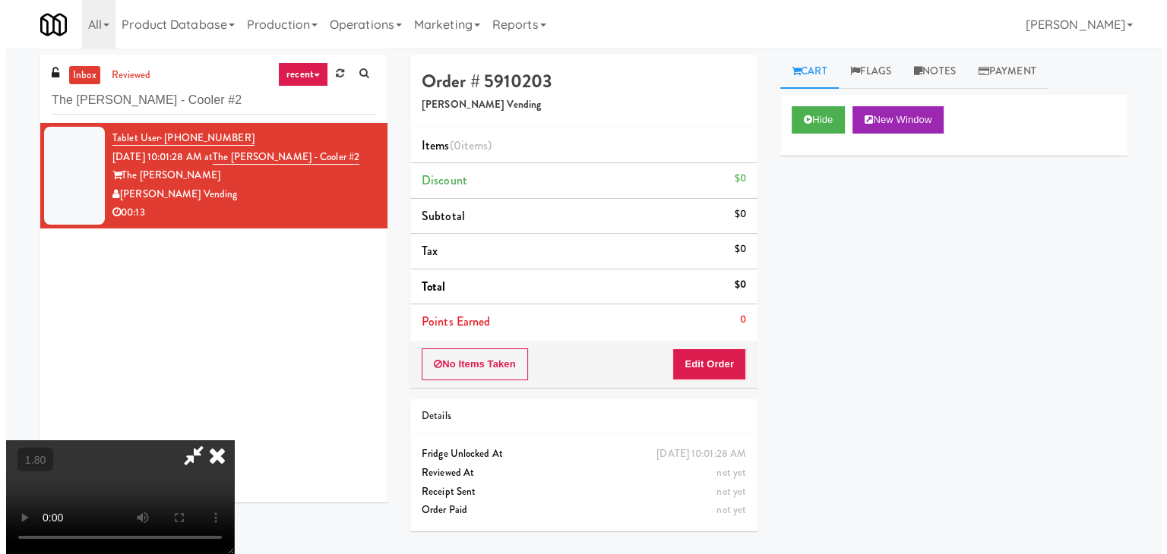
scroll to position [0, 0]
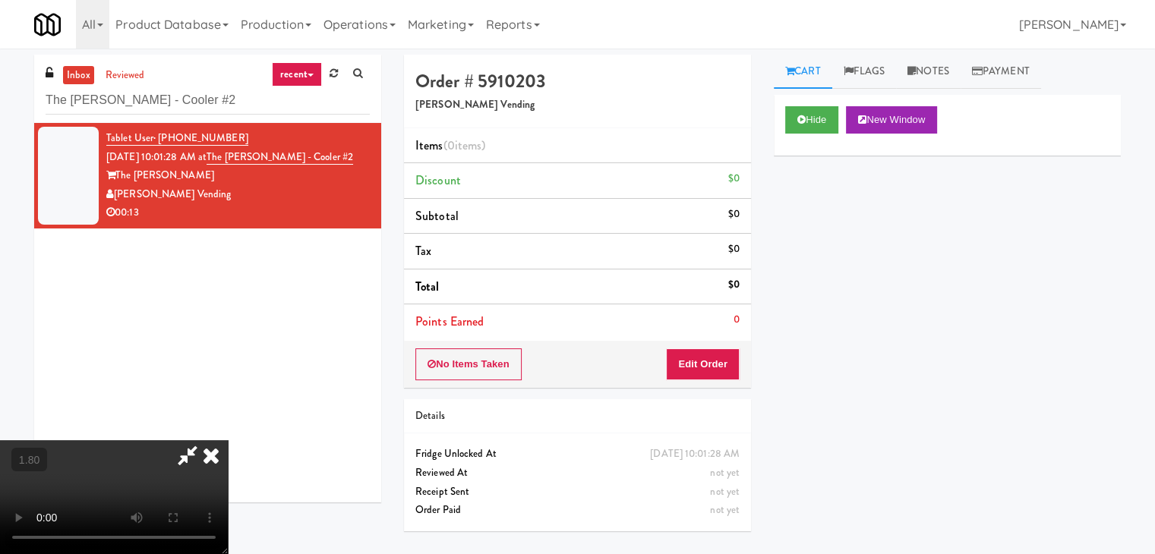
click at [228, 441] on icon at bounding box center [210, 456] width 33 height 30
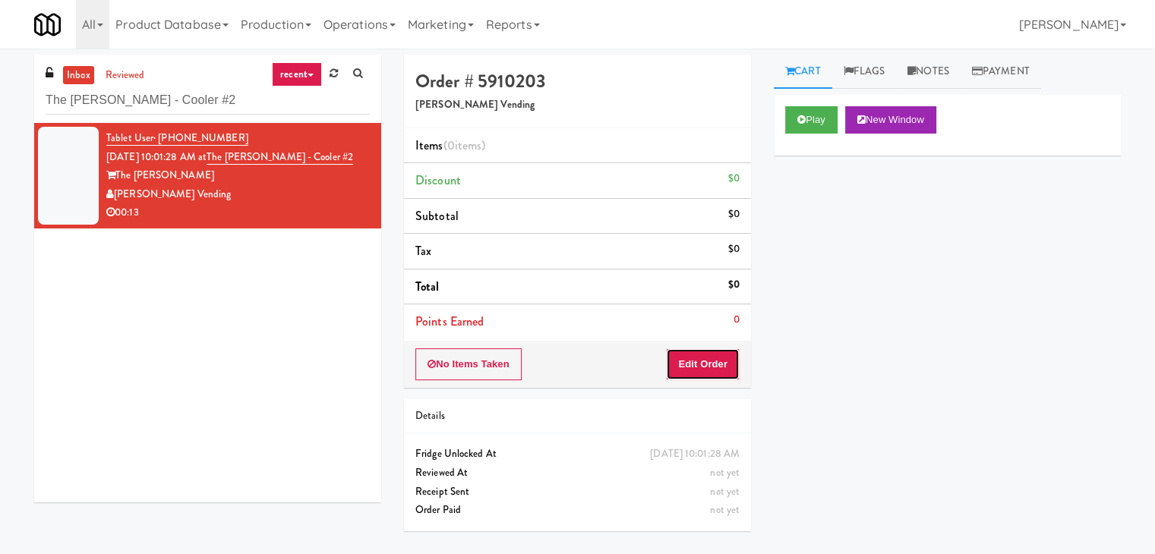
click at [711, 352] on button "Edit Order" at bounding box center [703, 365] width 74 height 32
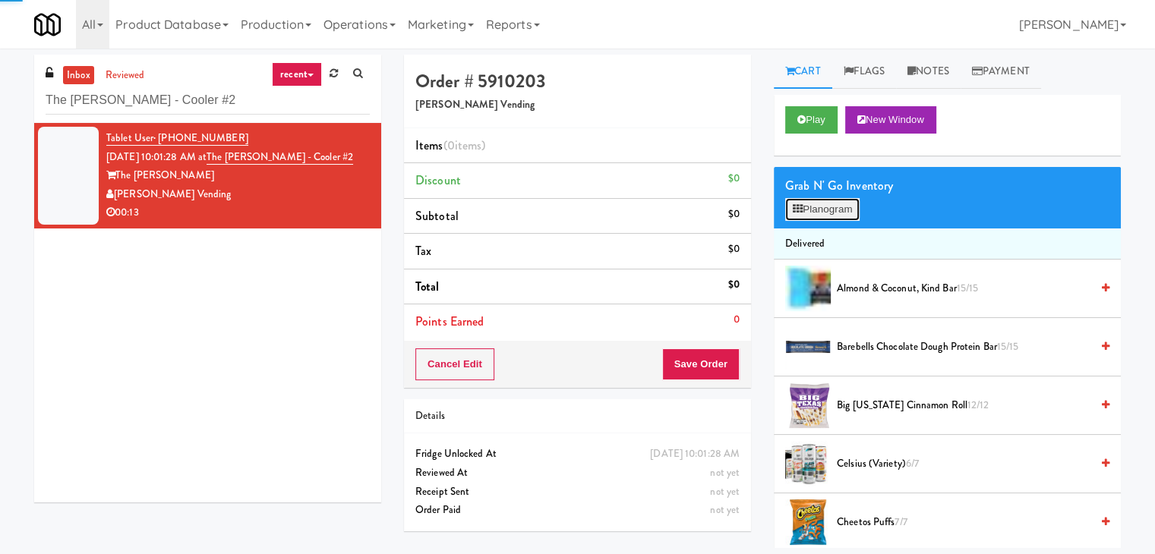
click at [826, 210] on button "Planogram" at bounding box center [822, 209] width 74 height 23
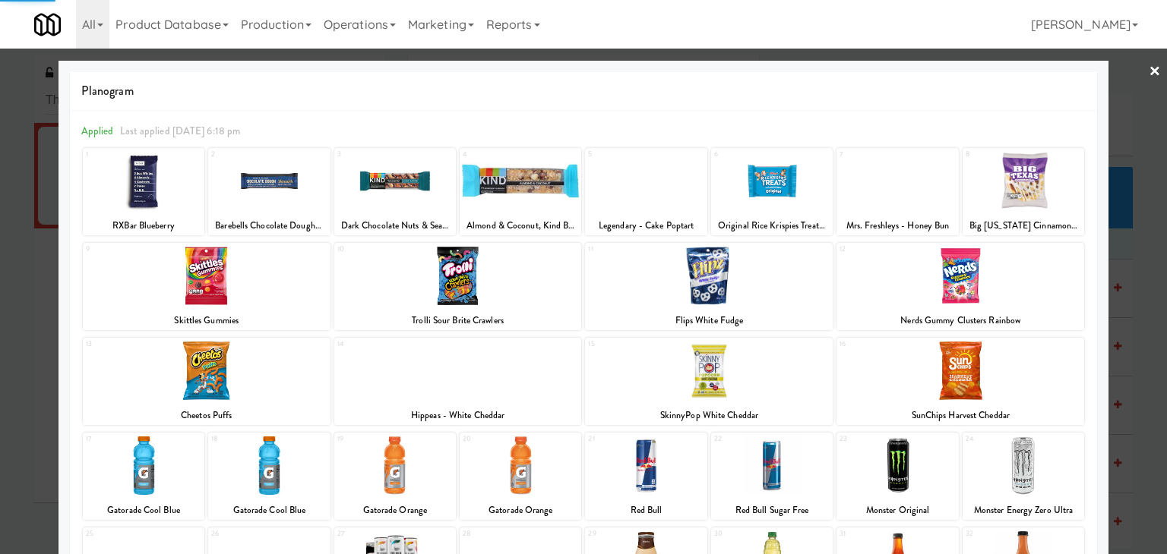
scroll to position [191, 0]
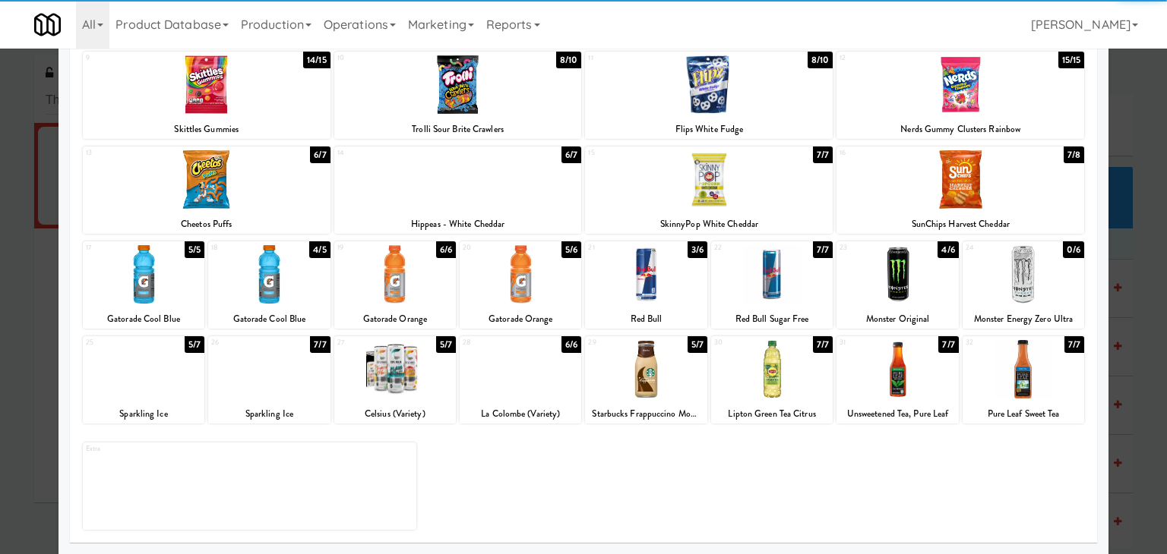
click at [412, 353] on div at bounding box center [395, 369] width 122 height 58
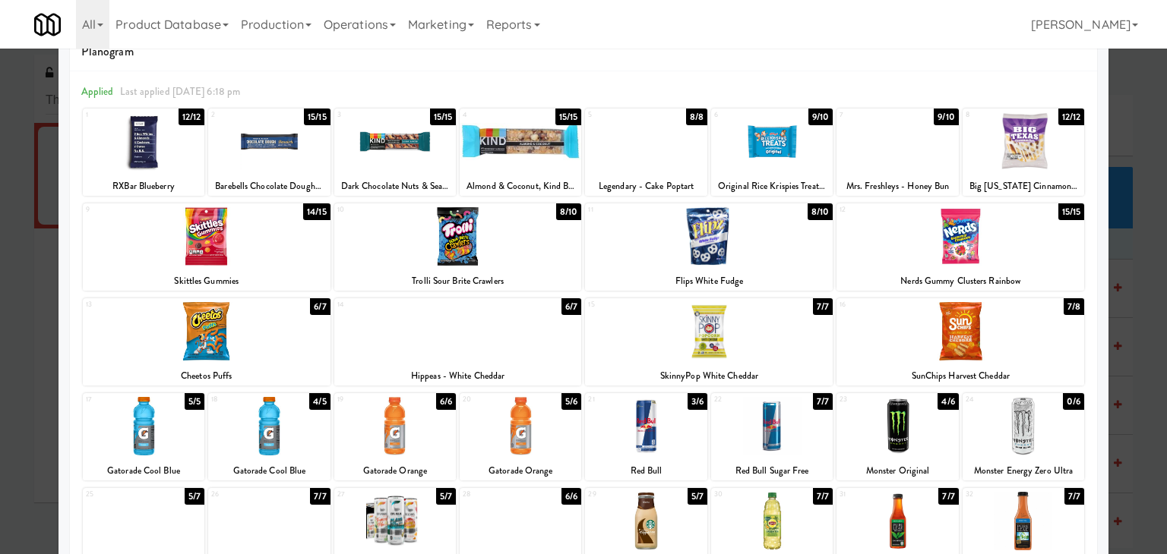
click at [268, 349] on div at bounding box center [207, 331] width 248 height 58
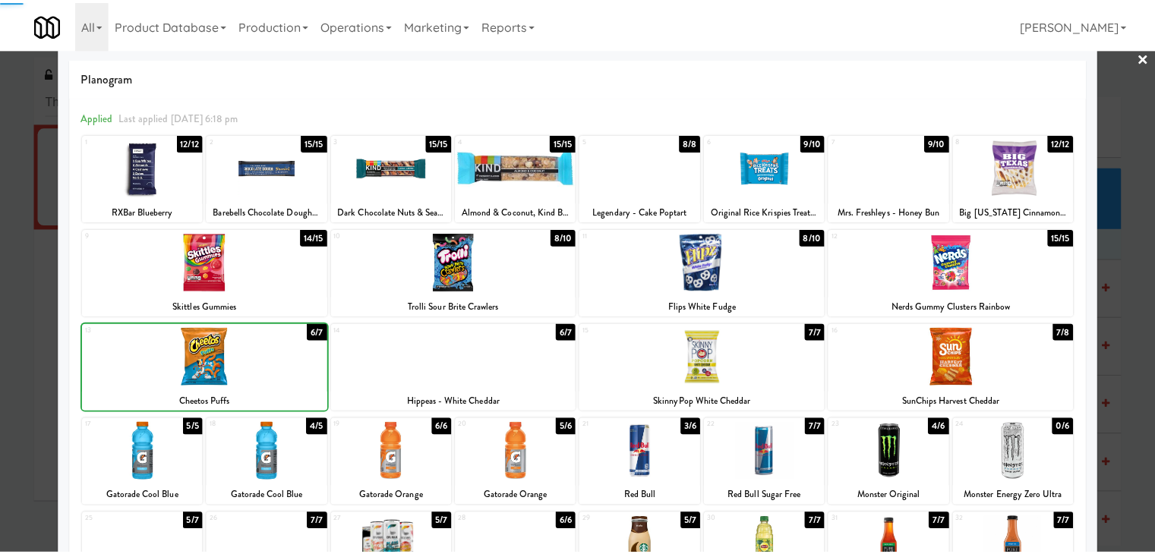
scroll to position [0, 0]
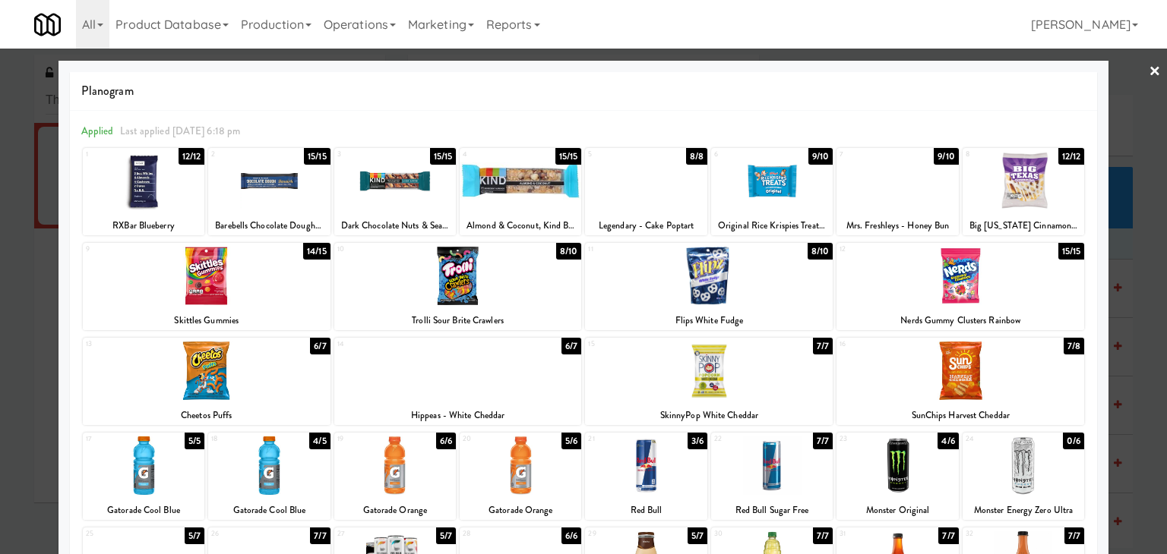
click at [1148, 71] on link "×" at bounding box center [1154, 72] width 12 height 47
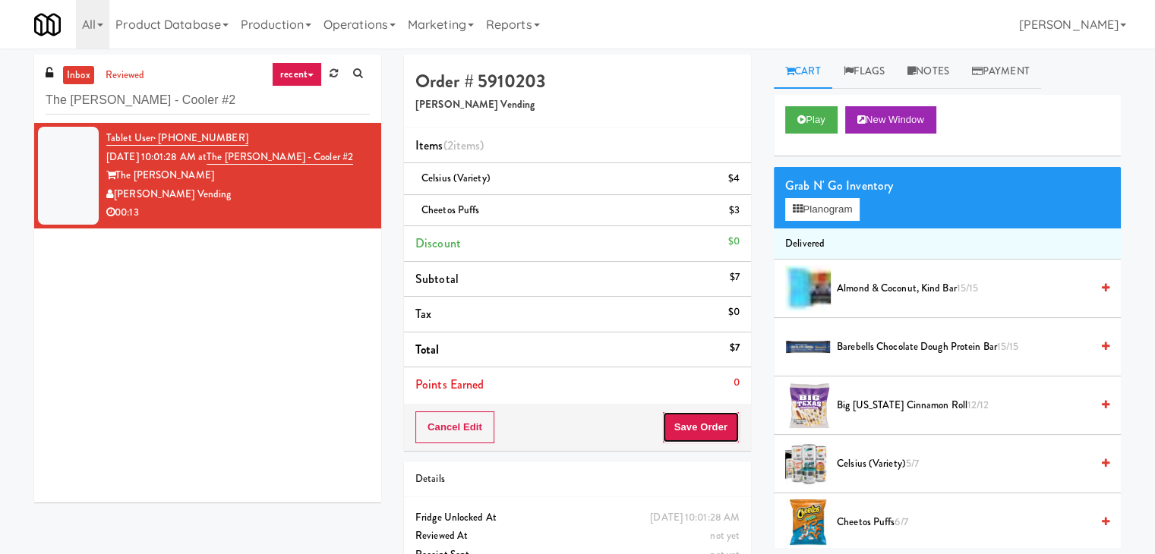
click at [721, 429] on button "Save Order" at bounding box center [700, 428] width 77 height 32
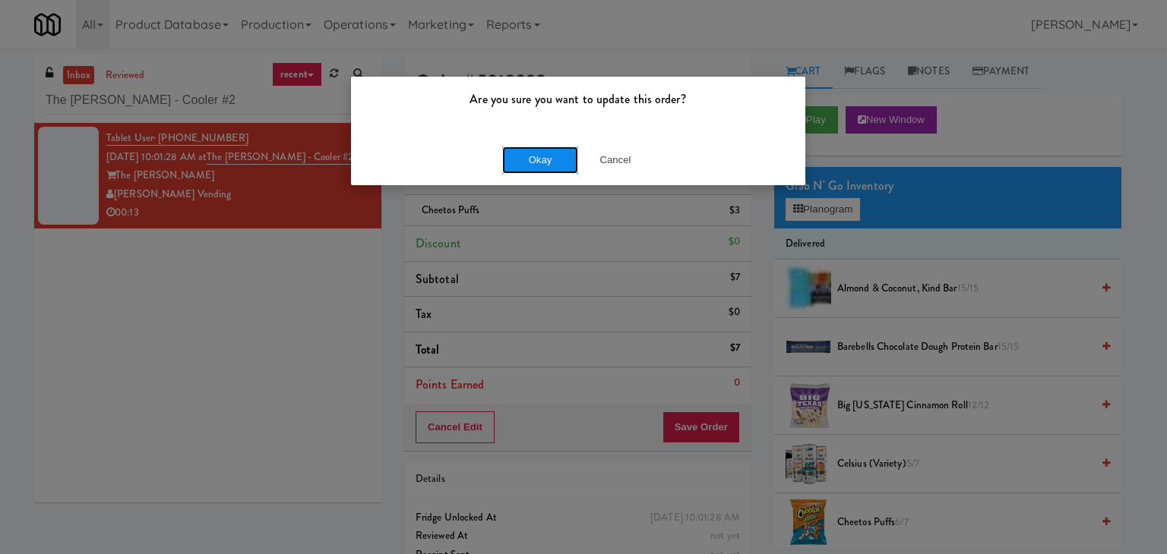
click at [539, 164] on button "Okay" at bounding box center [540, 160] width 76 height 27
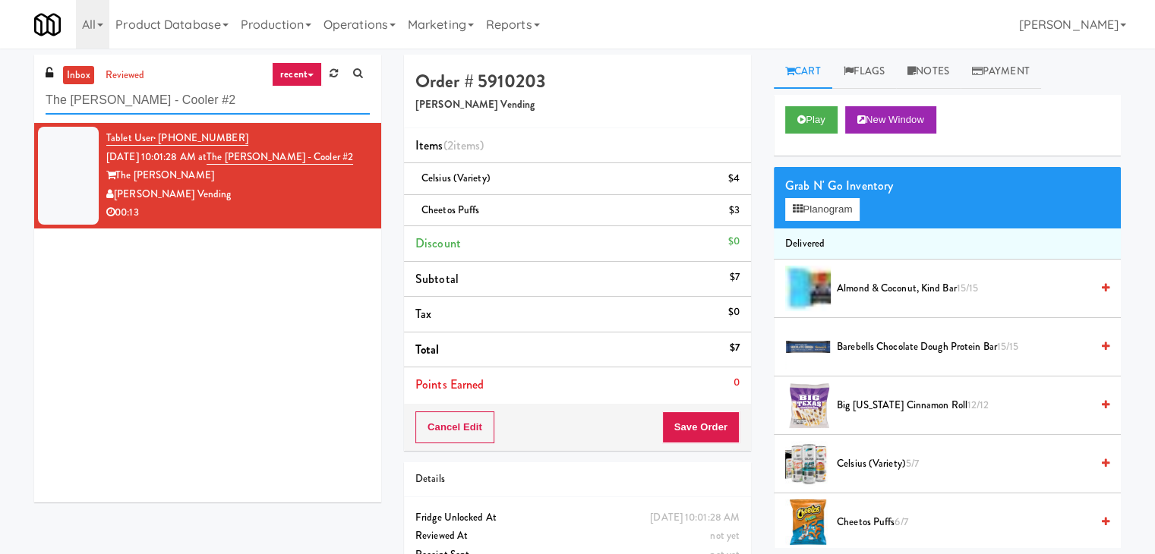
click at [210, 105] on input "The [PERSON_NAME] - Cooler #2" at bounding box center [208, 101] width 324 height 28
paste input "VY - Cooler - Left"
type input "VY - Cooler - Left"
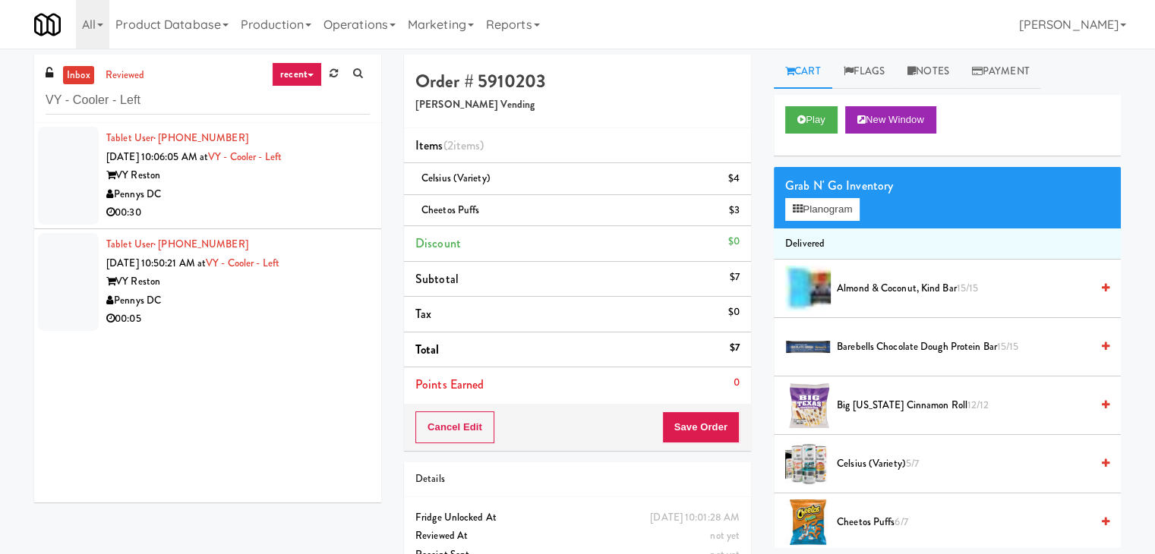
click at [257, 223] on li "Tablet User · (904) 903-9059 [DATE] 10:06:05 AM at [GEOGRAPHIC_DATA] - Left VY …" at bounding box center [207, 176] width 347 height 106
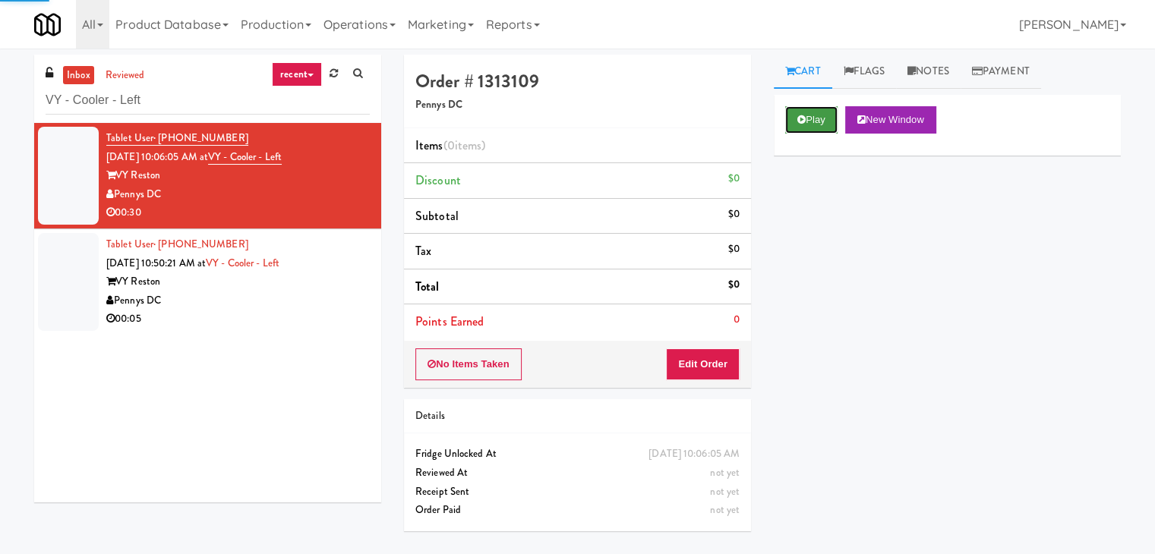
click at [805, 115] on icon at bounding box center [802, 120] width 8 height 10
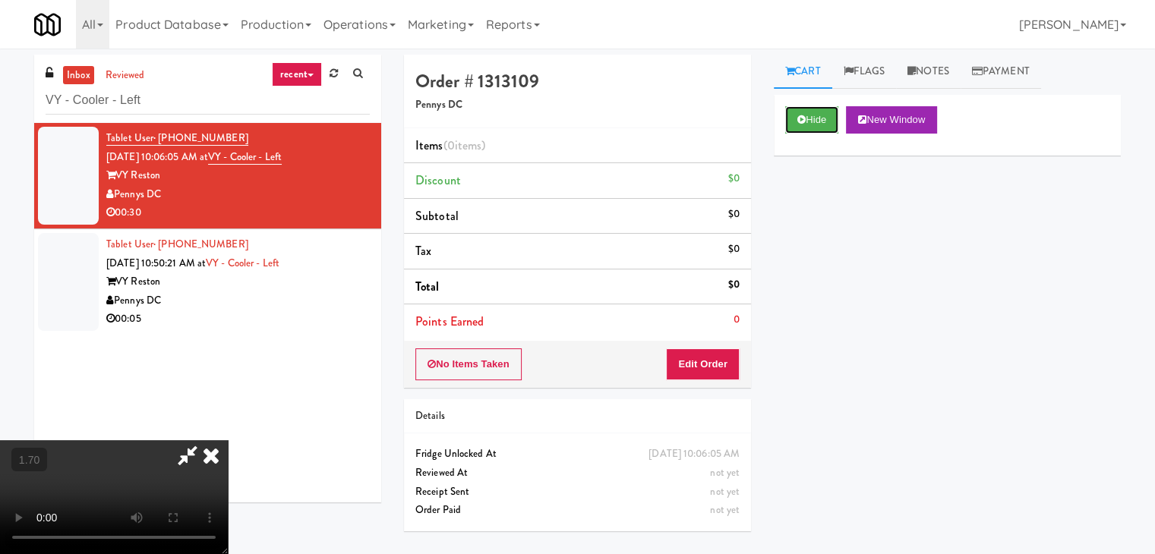
scroll to position [49, 0]
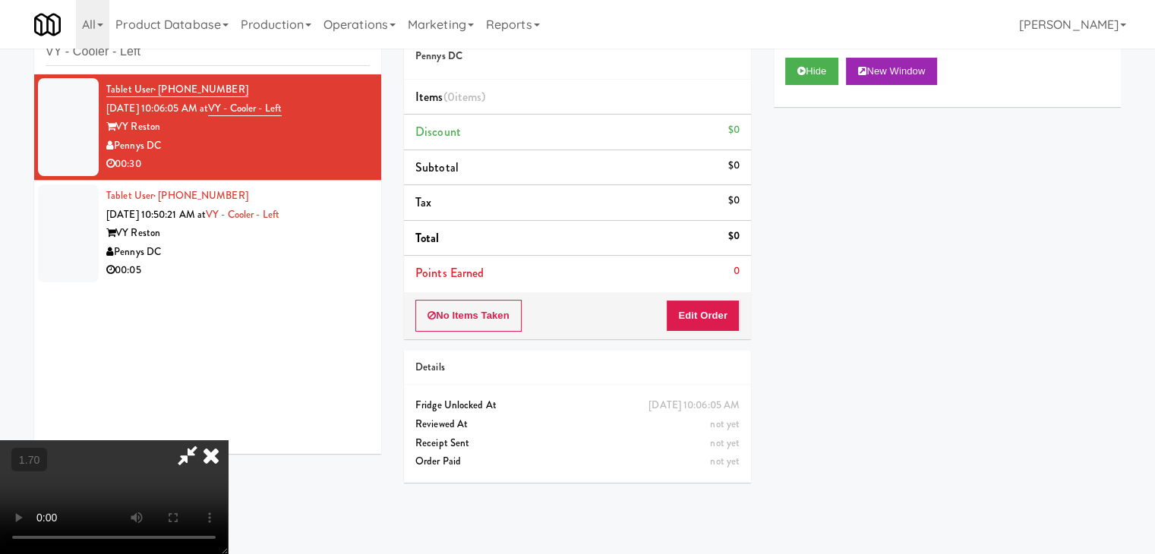
click at [228, 441] on icon at bounding box center [210, 456] width 33 height 30
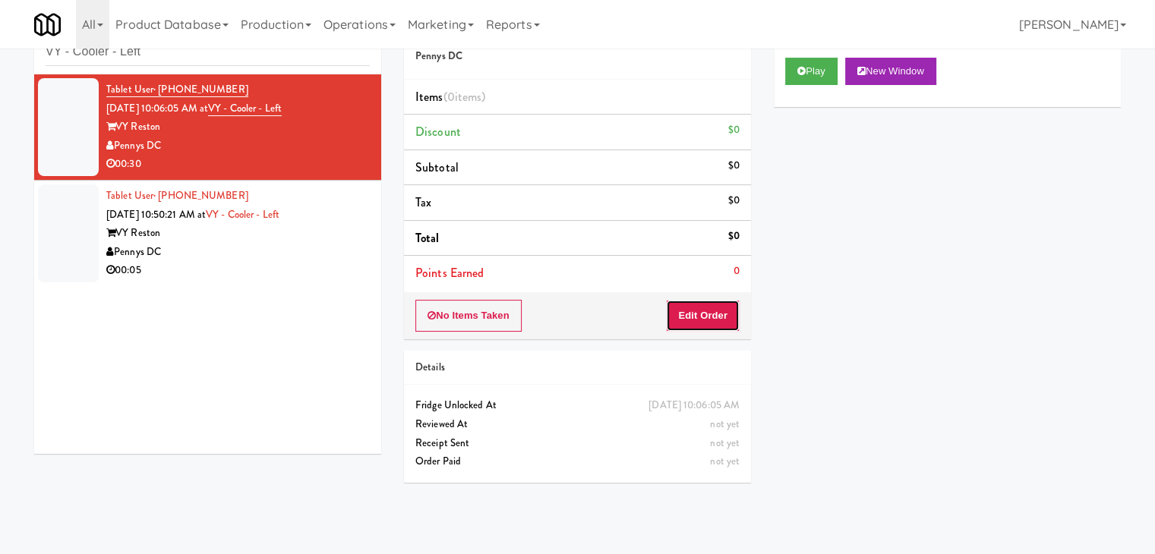
click at [706, 317] on button "Edit Order" at bounding box center [703, 316] width 74 height 32
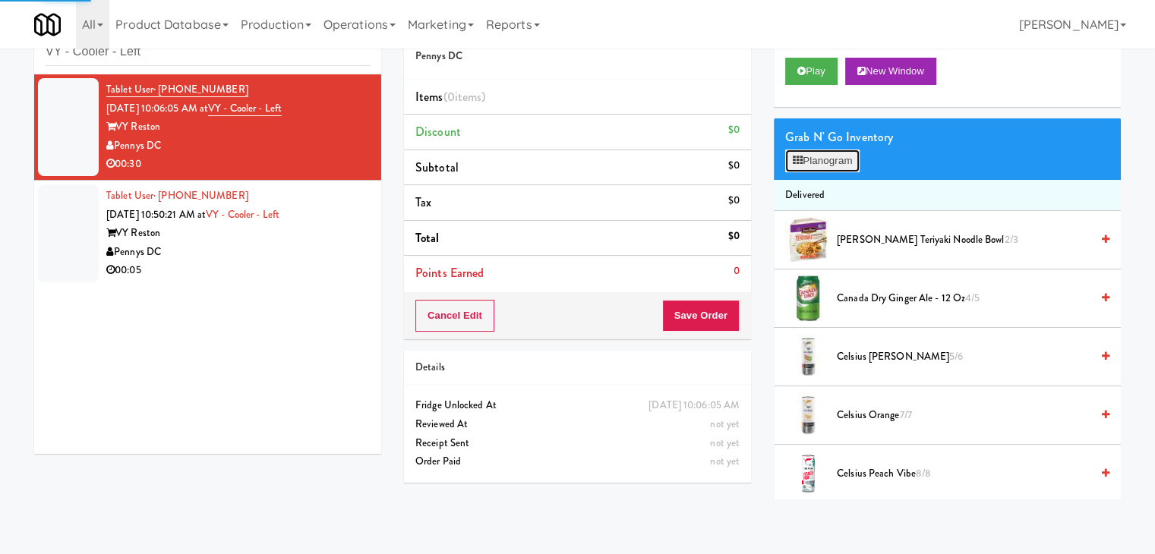
click at [839, 156] on button "Planogram" at bounding box center [822, 161] width 74 height 23
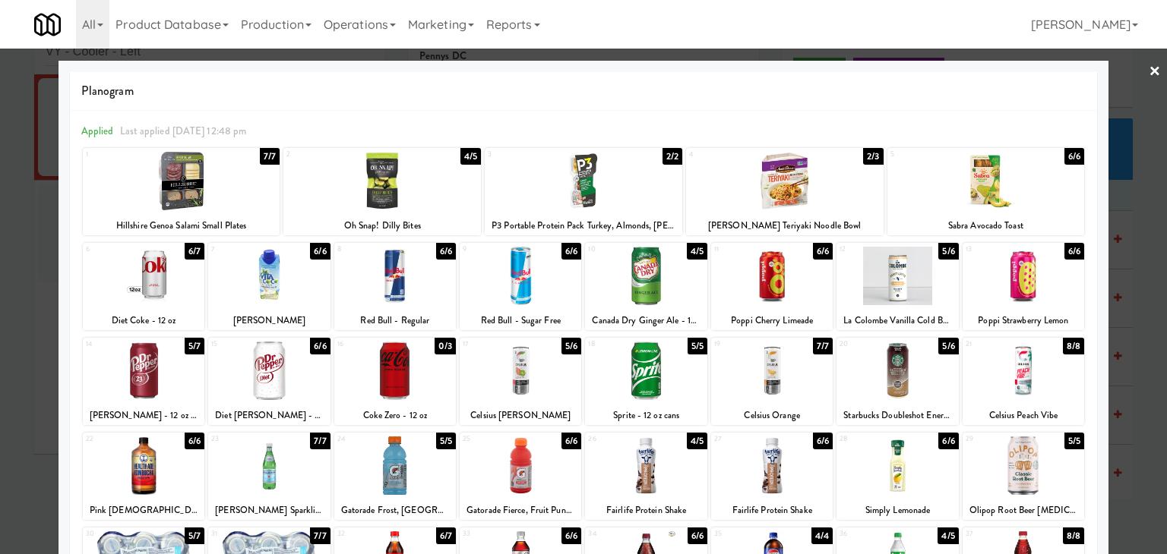
click at [909, 371] on div at bounding box center [897, 371] width 122 height 58
click at [232, 188] on div at bounding box center [181, 181] width 197 height 58
click at [1148, 73] on link "×" at bounding box center [1154, 72] width 12 height 47
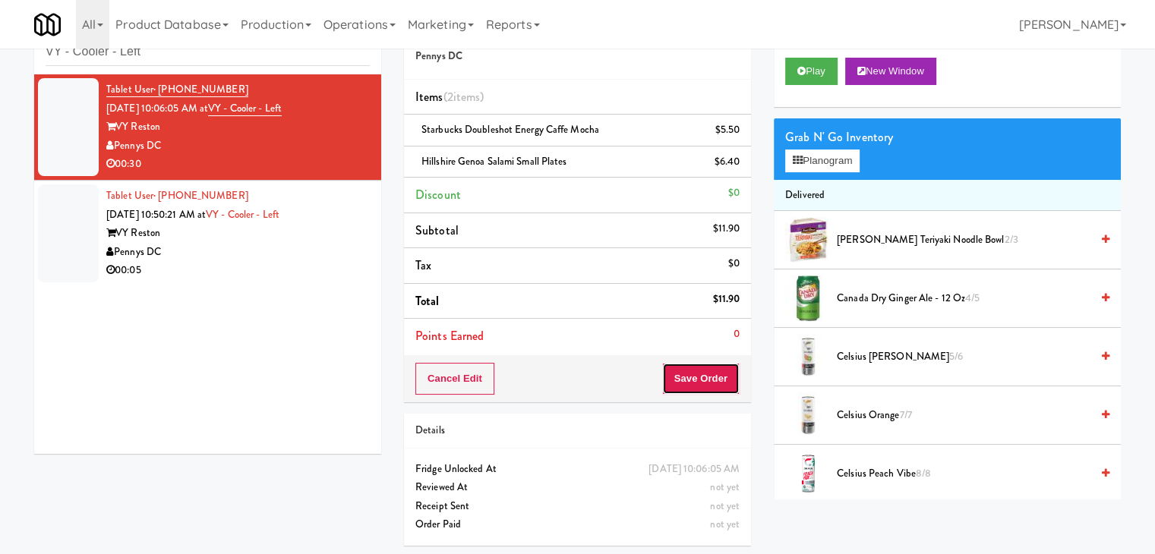
click at [684, 374] on button "Save Order" at bounding box center [700, 379] width 77 height 32
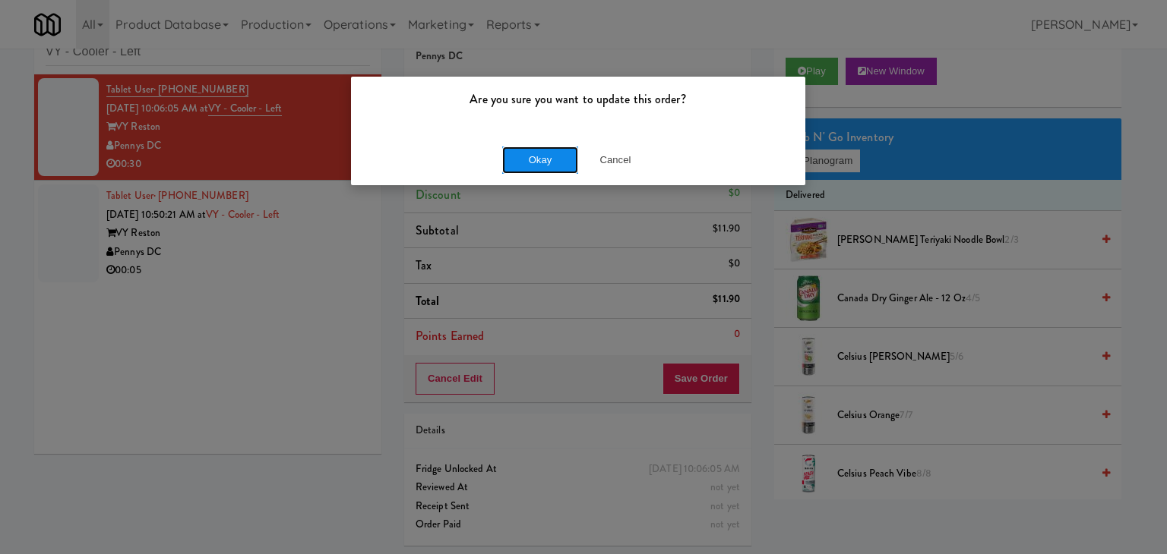
click at [538, 163] on button "Okay" at bounding box center [540, 160] width 76 height 27
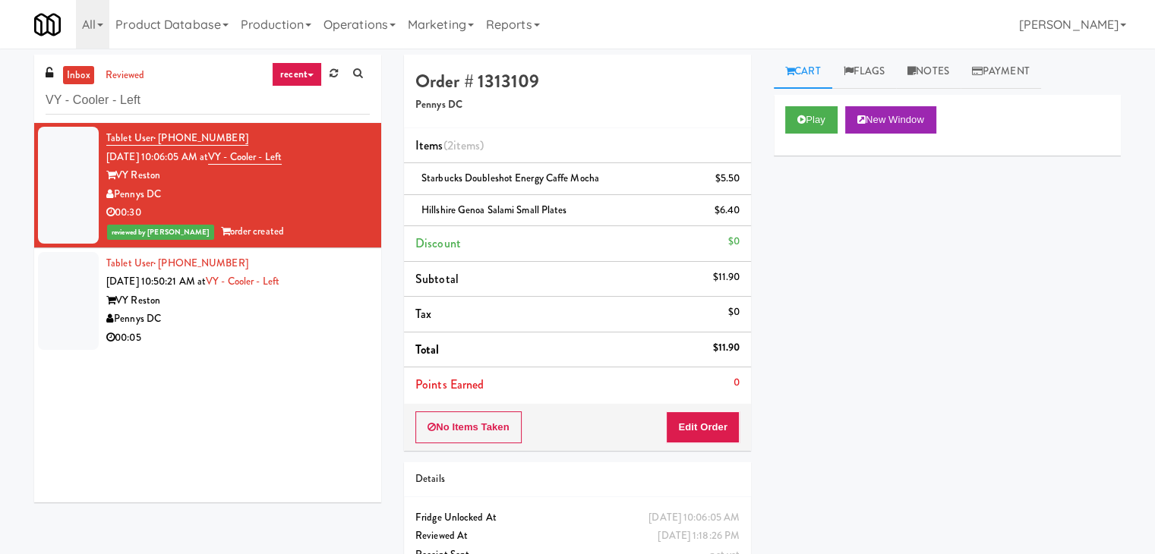
drag, startPoint x: 163, startPoint y: 193, endPoint x: 117, endPoint y: 197, distance: 46.5
click at [117, 197] on div "Pennys DC" at bounding box center [238, 194] width 264 height 19
copy div "Pennys DC"
drag, startPoint x: 163, startPoint y: 175, endPoint x: 117, endPoint y: 177, distance: 46.4
click at [117, 177] on div "VY Reston" at bounding box center [238, 175] width 264 height 19
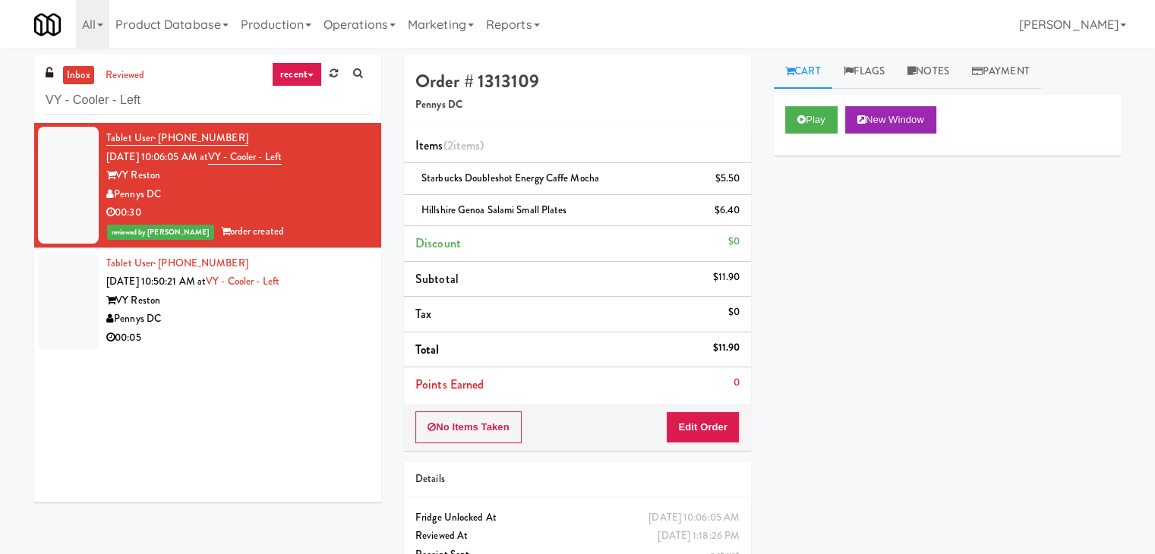
copy div "VY Reston"
click at [279, 332] on div "00:05" at bounding box center [238, 338] width 264 height 19
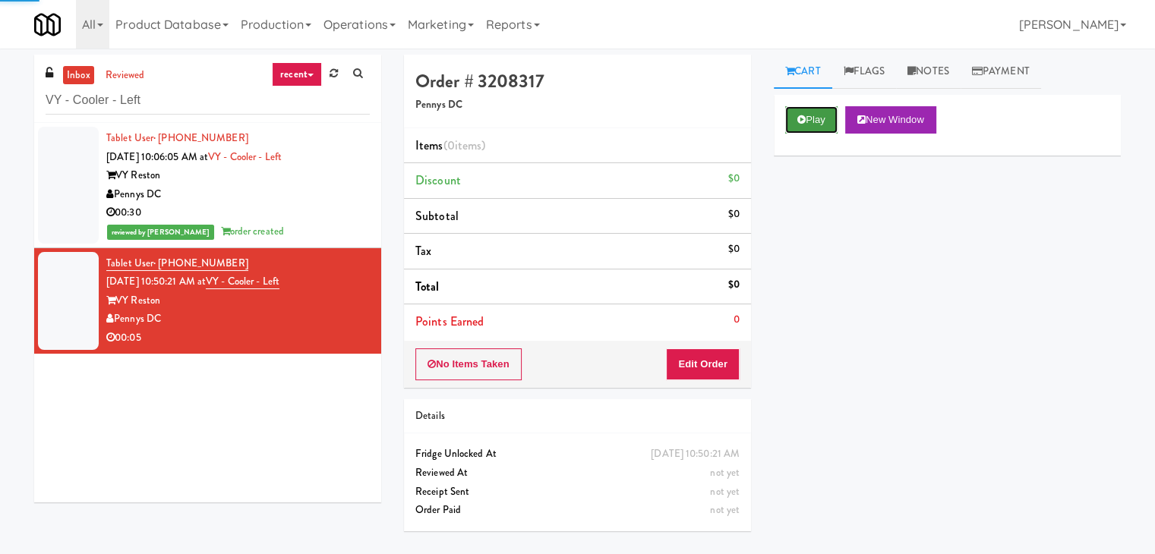
click at [819, 122] on button "Play" at bounding box center [811, 119] width 52 height 27
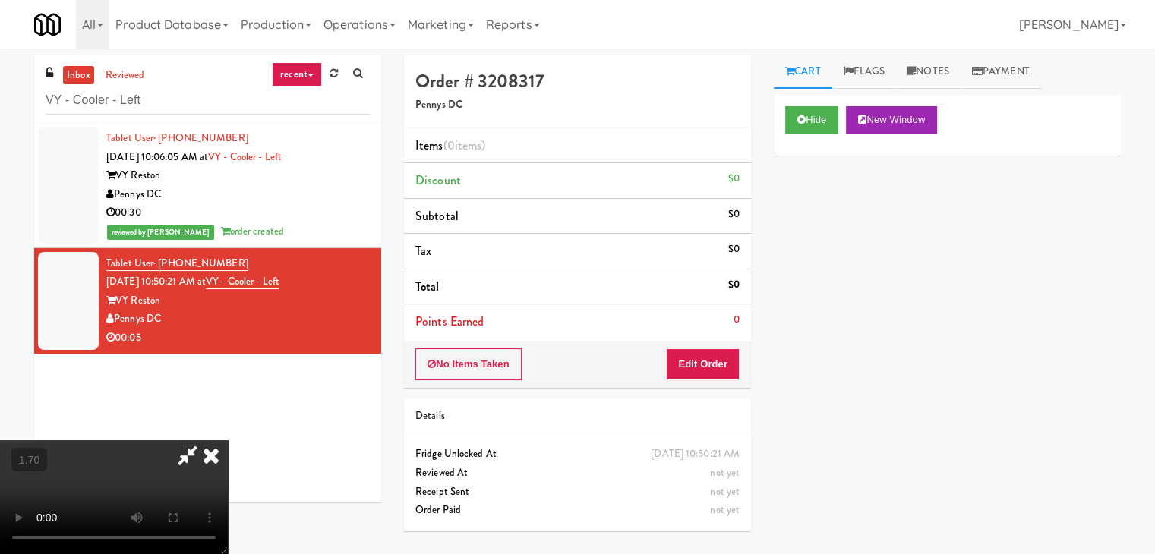
click at [228, 441] on video at bounding box center [114, 498] width 228 height 114
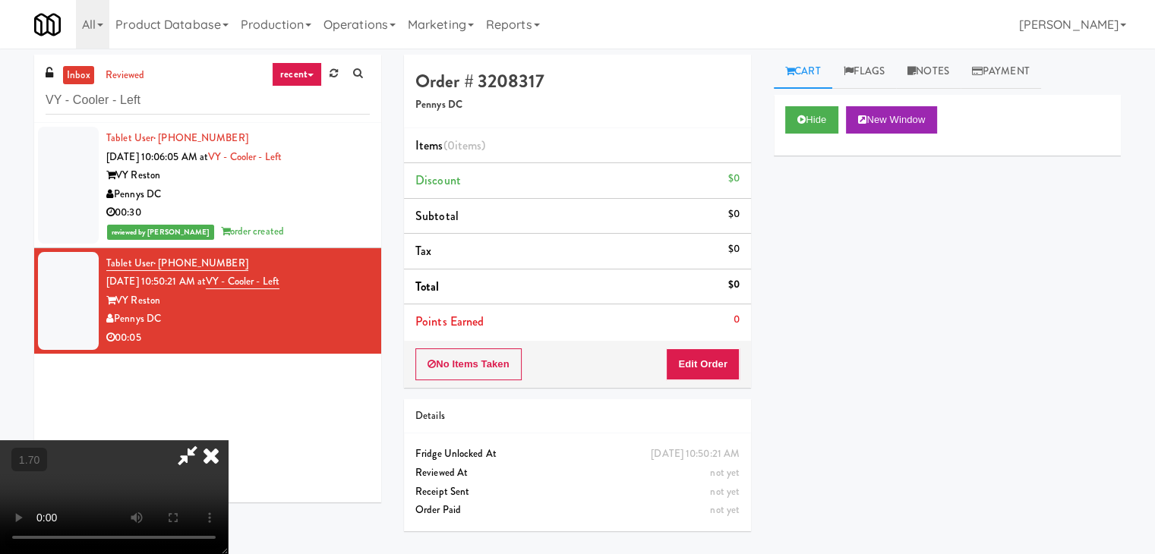
click at [228, 441] on video at bounding box center [114, 498] width 228 height 114
click at [228, 441] on icon at bounding box center [210, 456] width 33 height 30
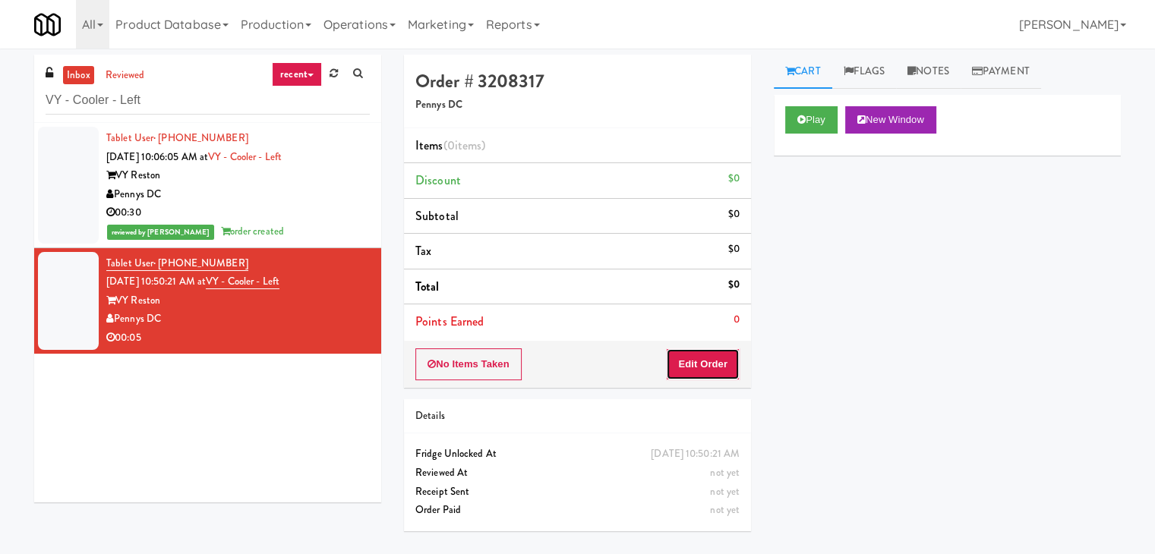
click at [700, 368] on button "Edit Order" at bounding box center [703, 365] width 74 height 32
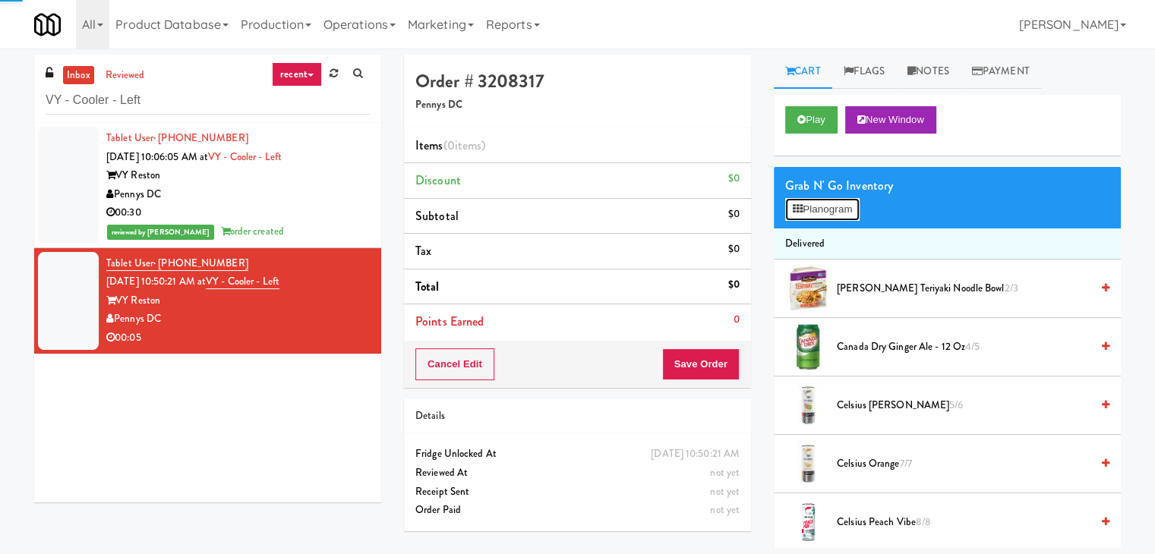
click at [829, 209] on button "Planogram" at bounding box center [822, 209] width 74 height 23
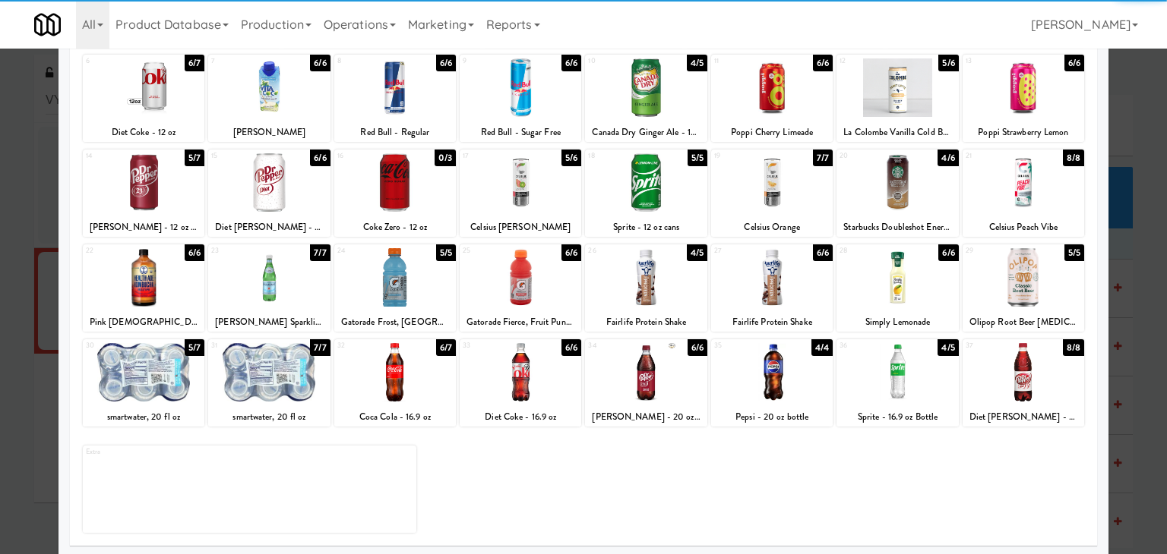
scroll to position [191, 0]
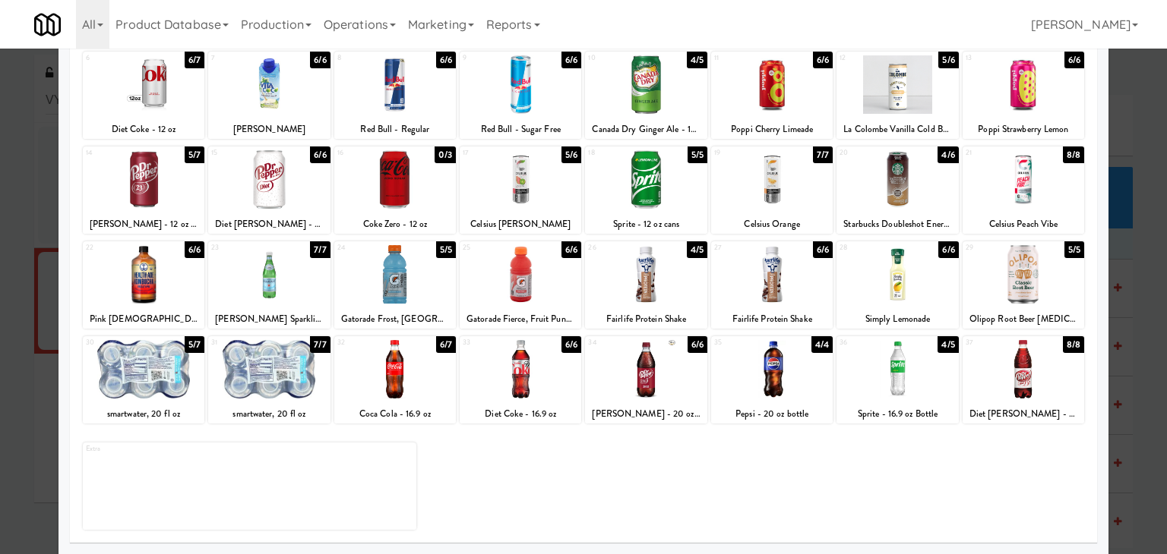
drag, startPoint x: 124, startPoint y: 376, endPoint x: 137, endPoint y: 375, distance: 13.7
click at [124, 375] on div at bounding box center [144, 369] width 122 height 58
click at [633, 183] on div at bounding box center [646, 179] width 122 height 58
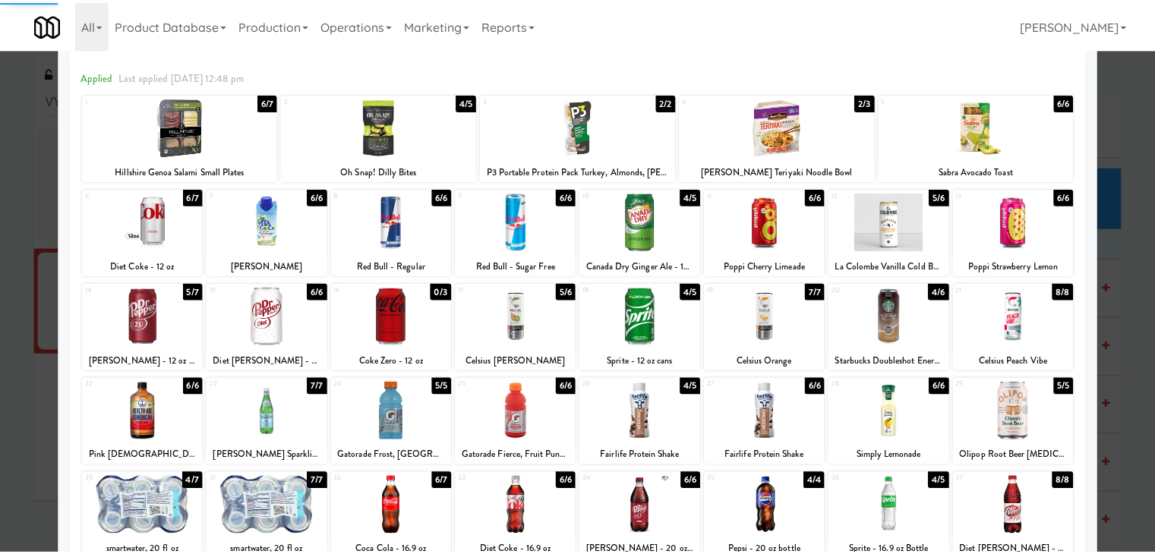
scroll to position [0, 0]
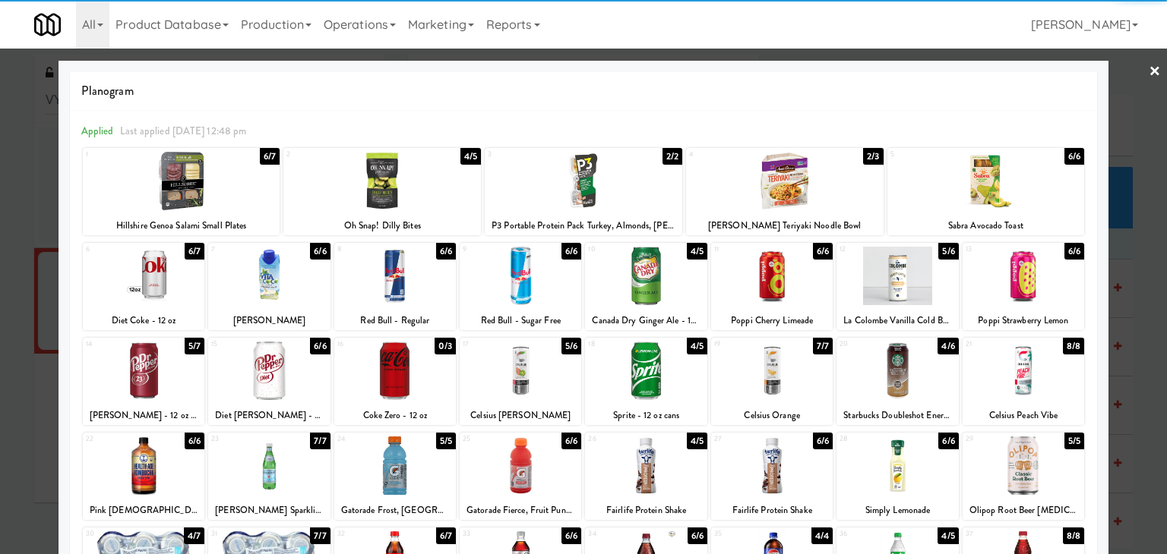
click at [1148, 68] on link "×" at bounding box center [1154, 72] width 12 height 47
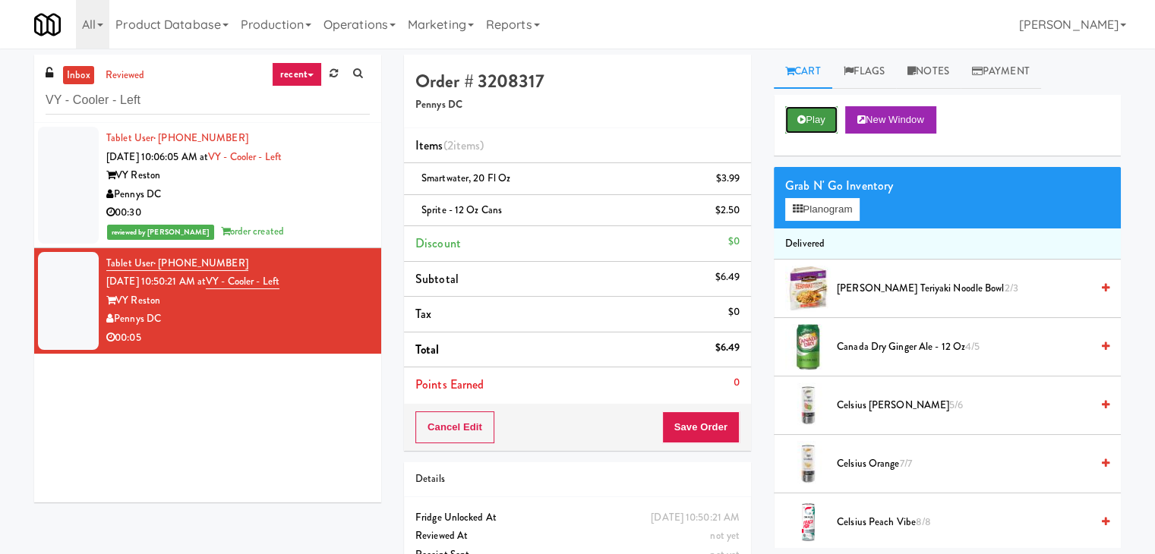
click at [809, 120] on button "Play" at bounding box center [811, 119] width 52 height 27
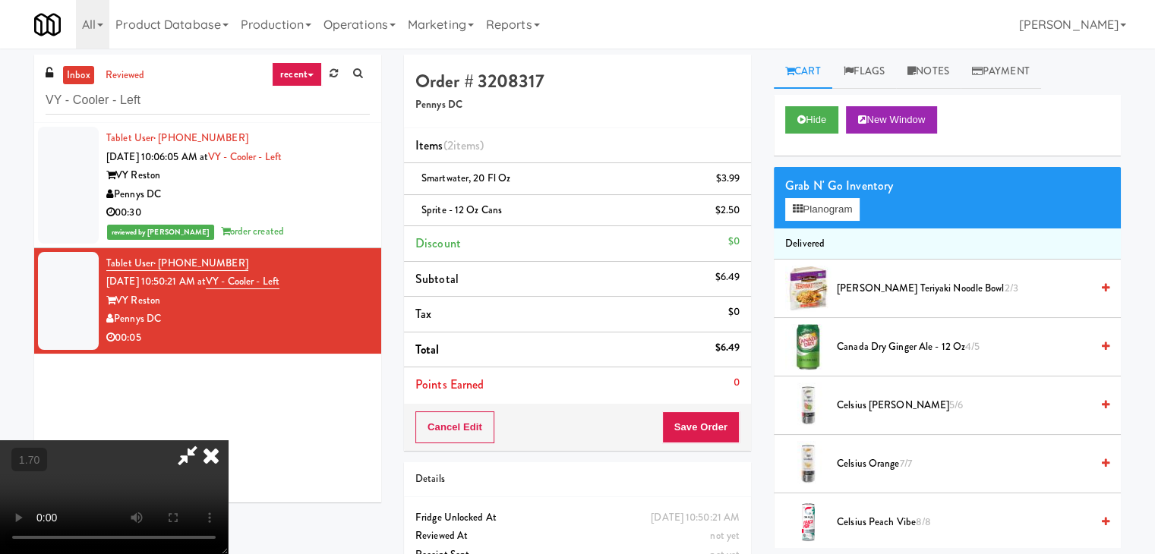
click at [228, 441] on icon at bounding box center [210, 456] width 33 height 30
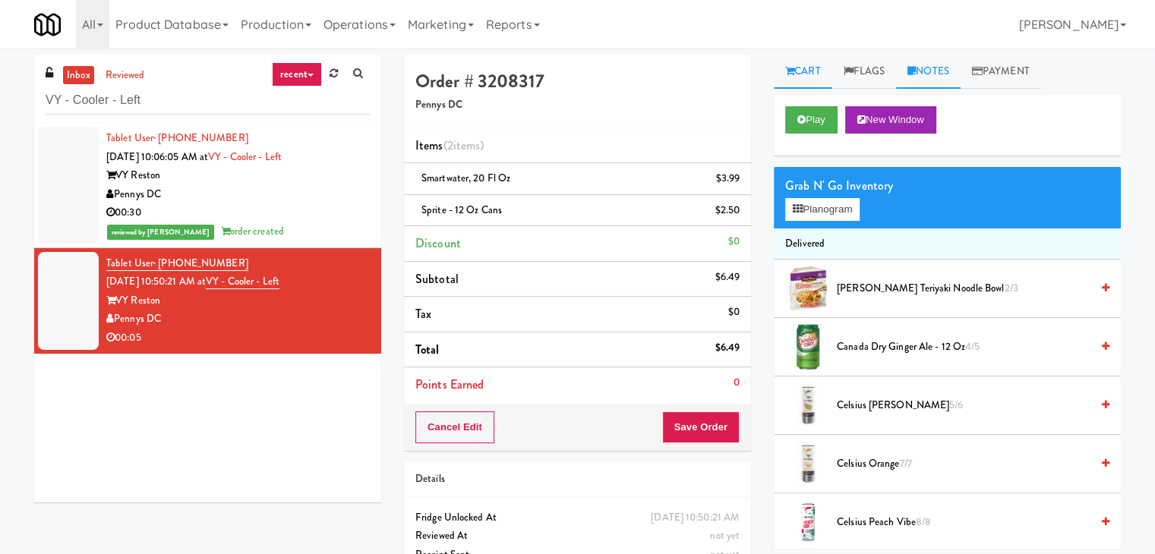
click at [918, 65] on link "Notes" at bounding box center [928, 72] width 65 height 34
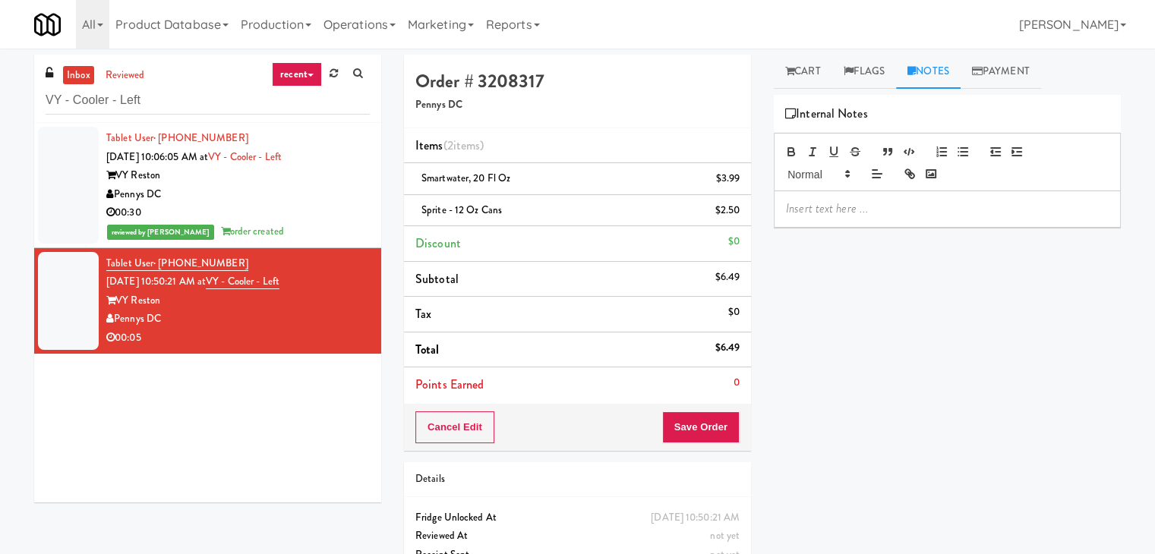
click at [857, 215] on div at bounding box center [948, 208] width 346 height 35
click at [983, 219] on div at bounding box center [948, 208] width 346 height 35
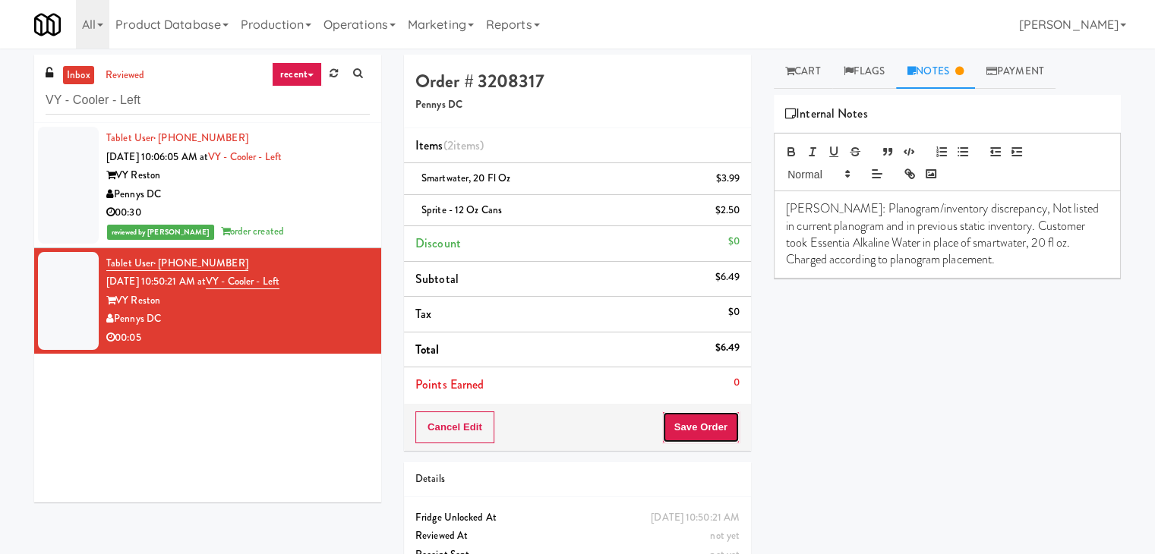
click at [711, 427] on button "Save Order" at bounding box center [700, 428] width 77 height 32
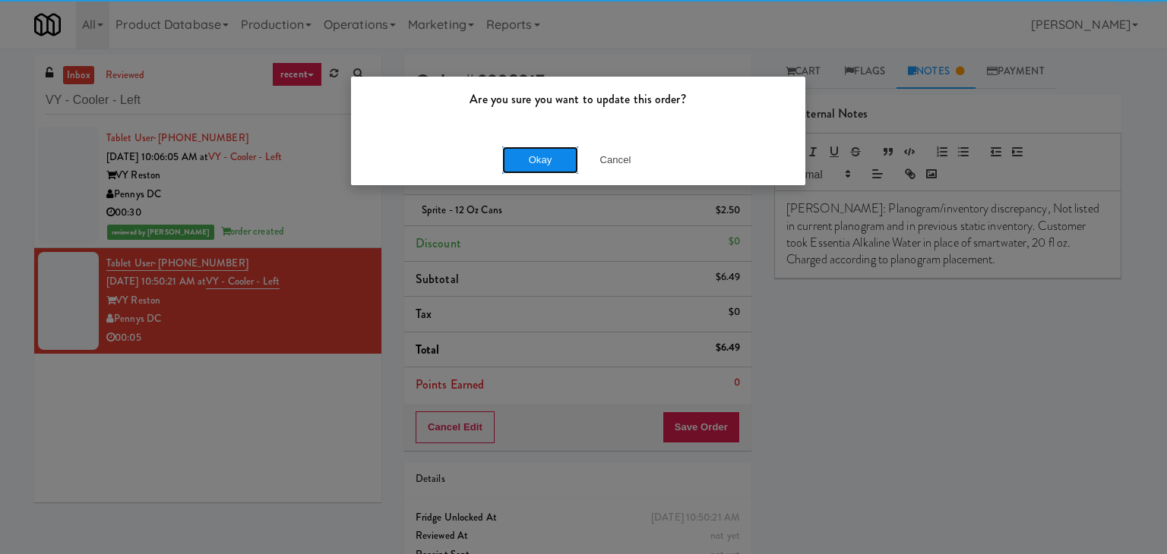
click at [535, 159] on button "Okay" at bounding box center [540, 160] width 76 height 27
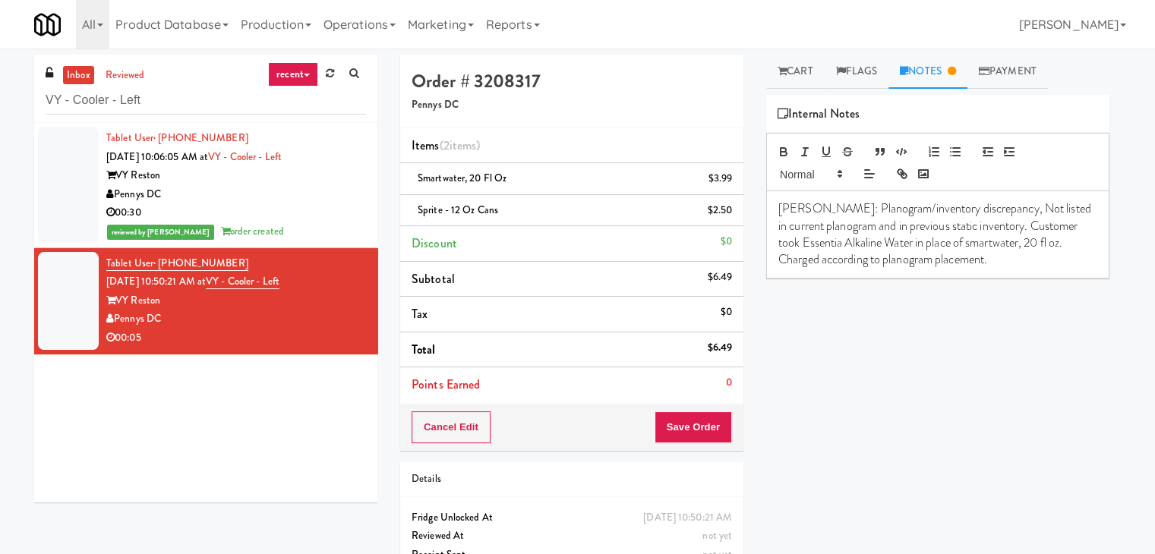
click at [291, 218] on div "00:30" at bounding box center [236, 213] width 260 height 19
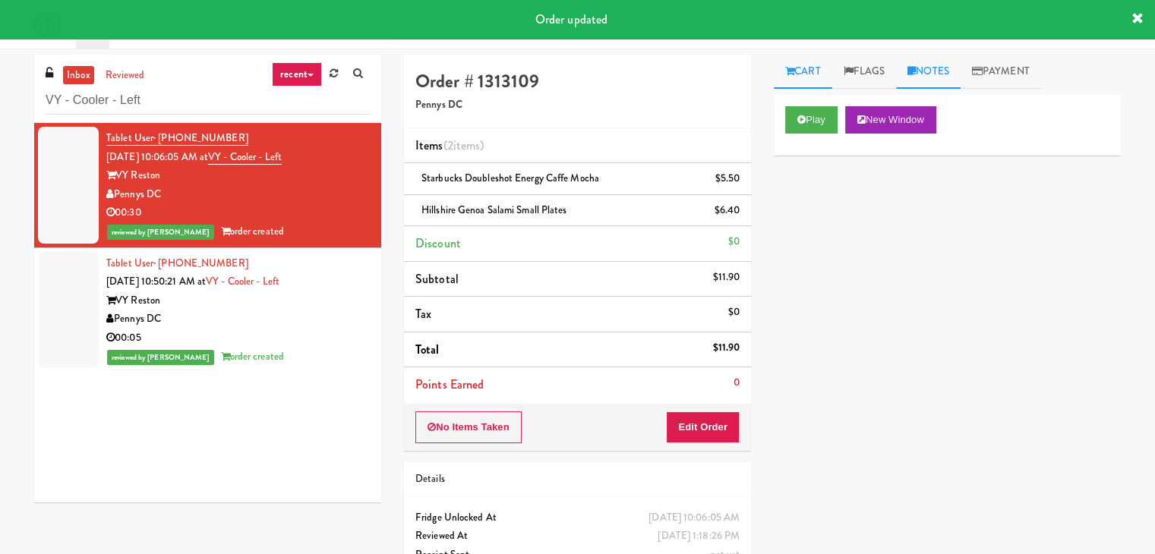
click at [942, 71] on link "Notes" at bounding box center [928, 72] width 65 height 34
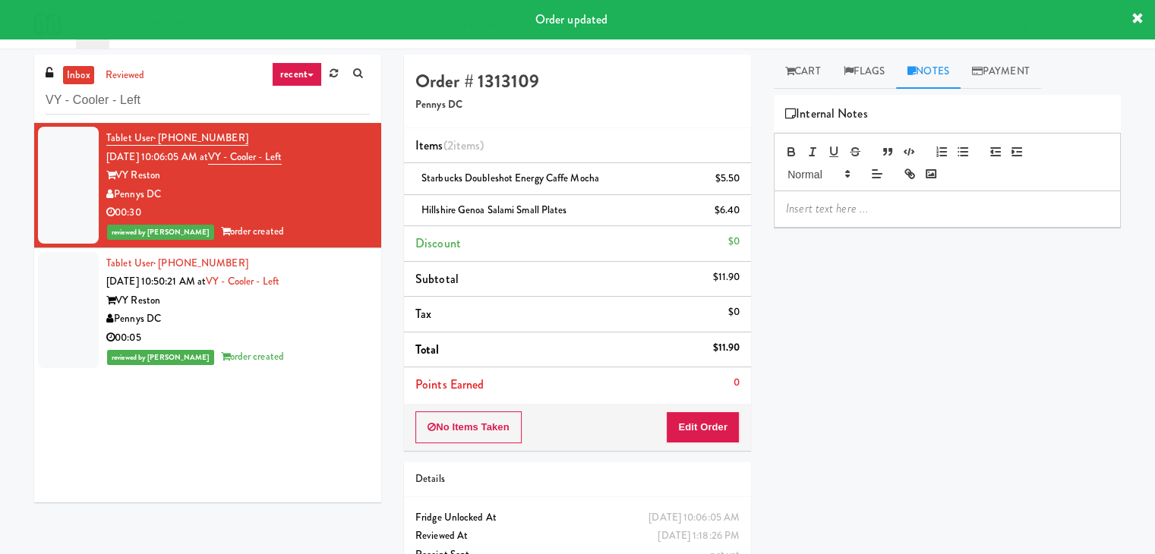
click at [883, 191] on div at bounding box center [948, 208] width 346 height 35
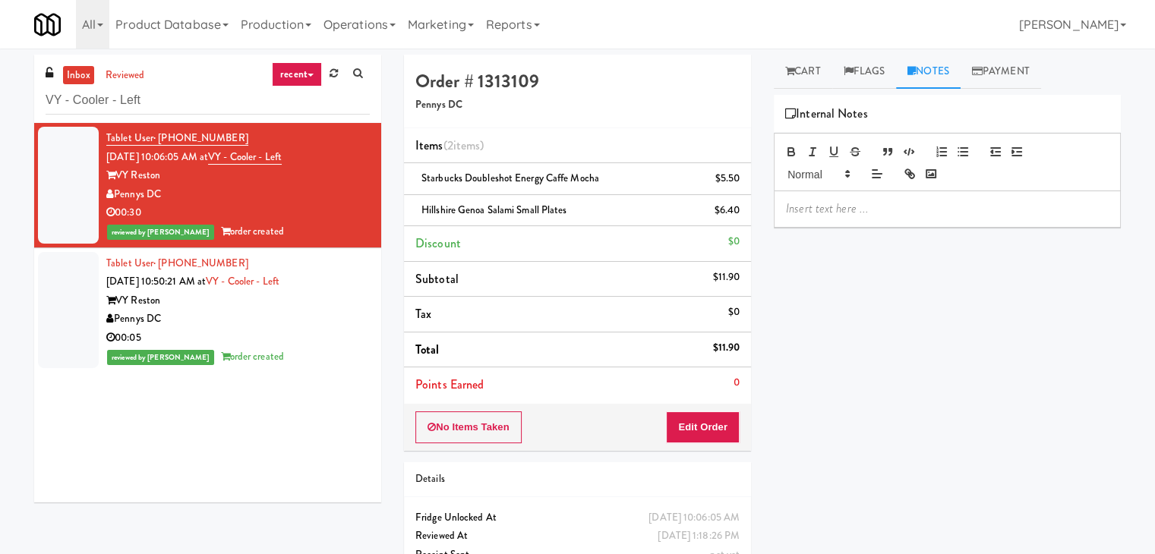
click at [1001, 211] on p at bounding box center [947, 209] width 323 height 17
paste div
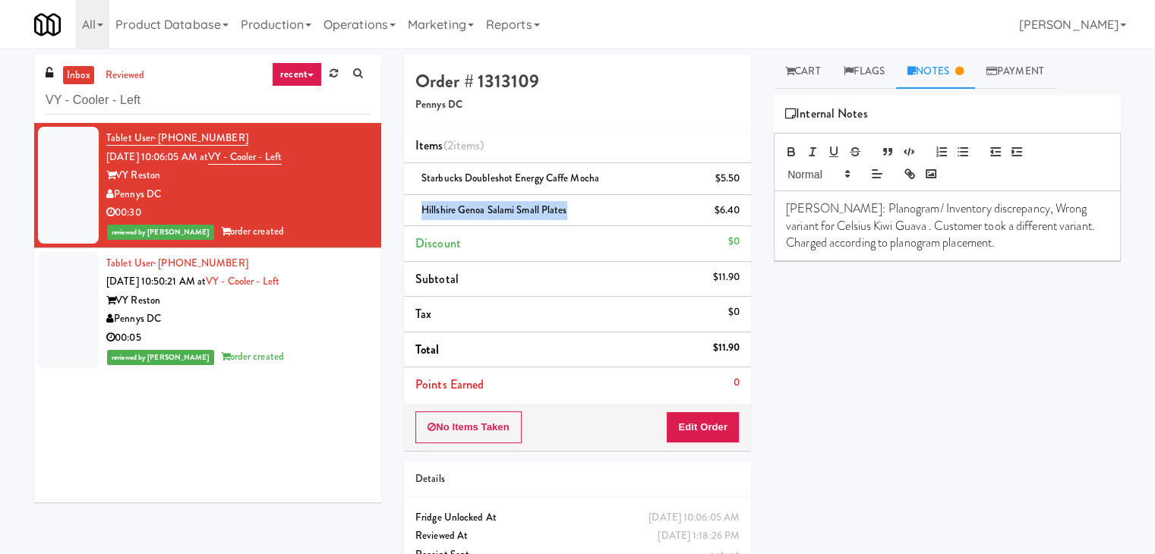
drag, startPoint x: 564, startPoint y: 212, endPoint x: 419, endPoint y: 206, distance: 145.2
click at [419, 206] on div "Hillshire Genoa Salami Small Plates $6.40" at bounding box center [577, 210] width 324 height 19
copy span "Hillshire Genoa Salami Small Plates"
drag, startPoint x: 875, startPoint y: 226, endPoint x: 781, endPoint y: 226, distance: 94.2
click at [781, 226] on div "[PERSON_NAME]: Planogram/ Inventory discrepancy, Wrong variant for Celsius Kiwi…" at bounding box center [948, 225] width 346 height 69
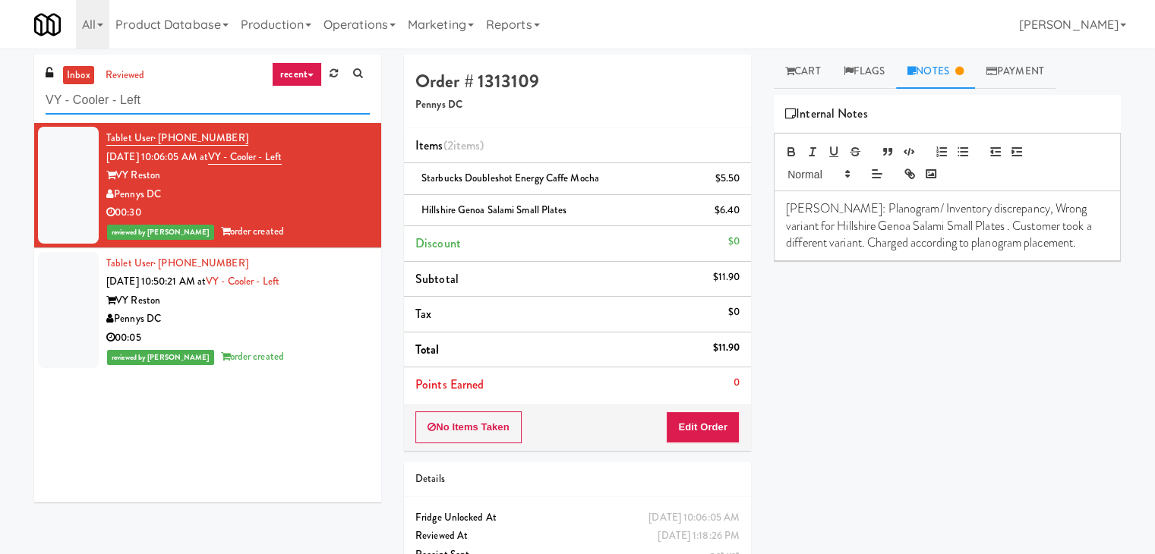
click at [155, 99] on input "VY - Cooler - Left" at bounding box center [208, 101] width 324 height 28
paste input "1130 N Dearborn - Right - [GEOGRAPHIC_DATA]"
type input "1130 N Dearborn - Right - Ambient"
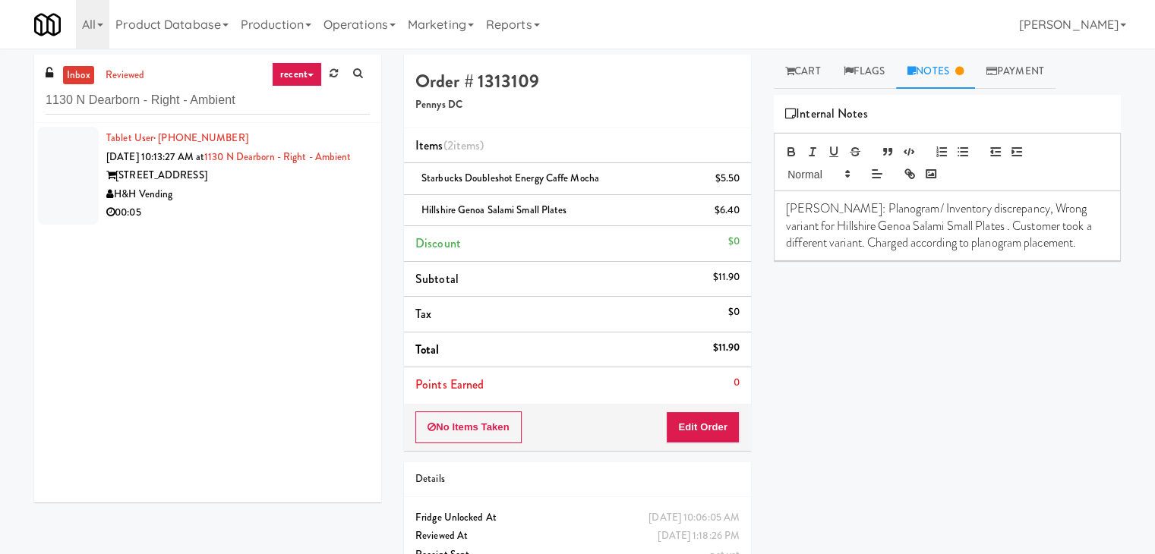
click at [305, 204] on div "H&H Vending" at bounding box center [238, 194] width 264 height 19
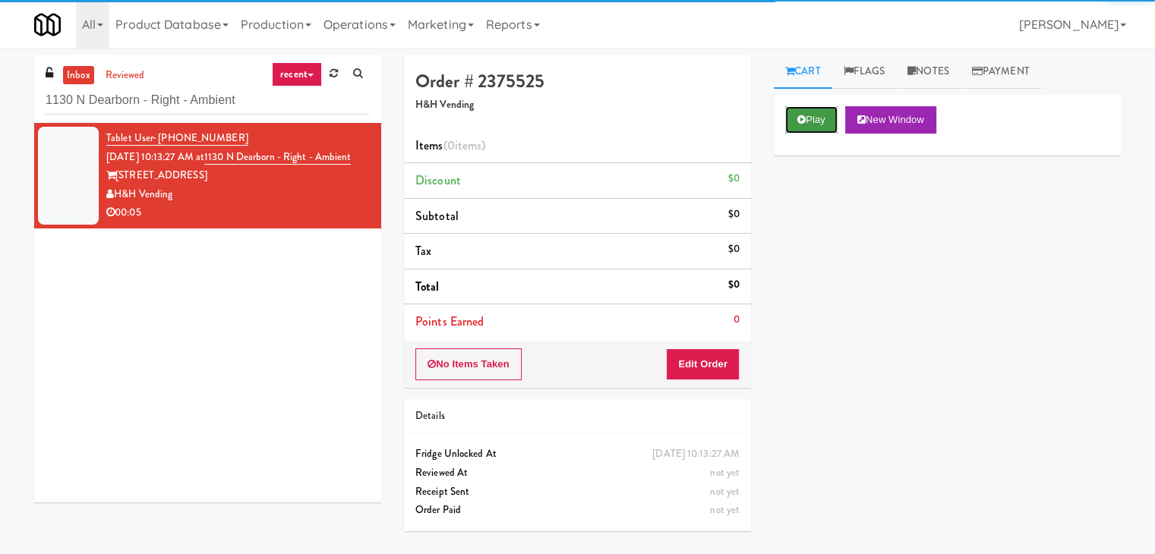
click at [815, 119] on button "Play" at bounding box center [811, 119] width 52 height 27
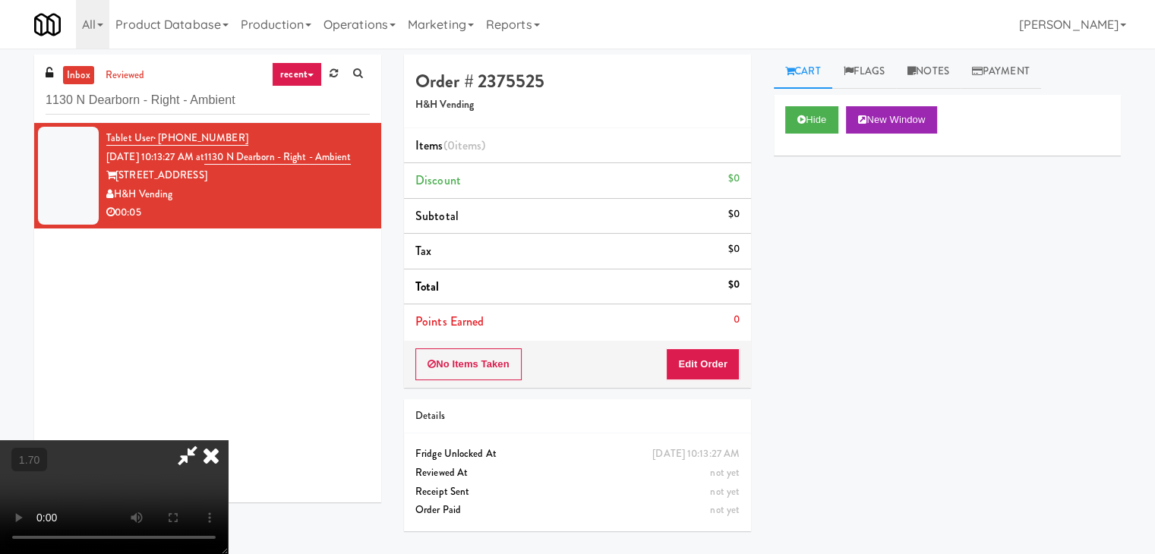
click at [228, 441] on video at bounding box center [114, 498] width 228 height 114
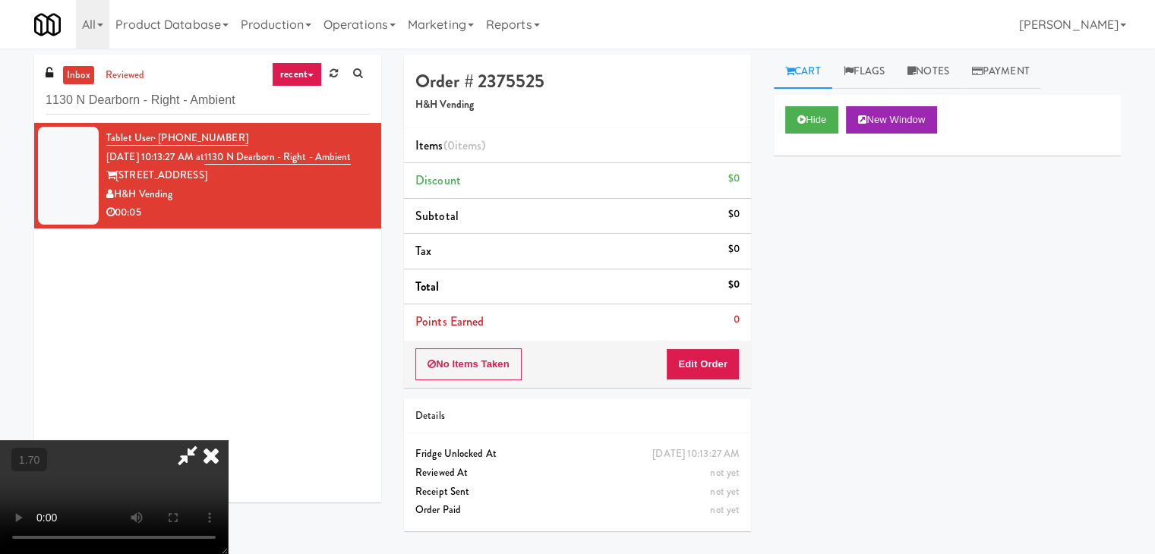
click at [228, 441] on video at bounding box center [114, 498] width 228 height 114
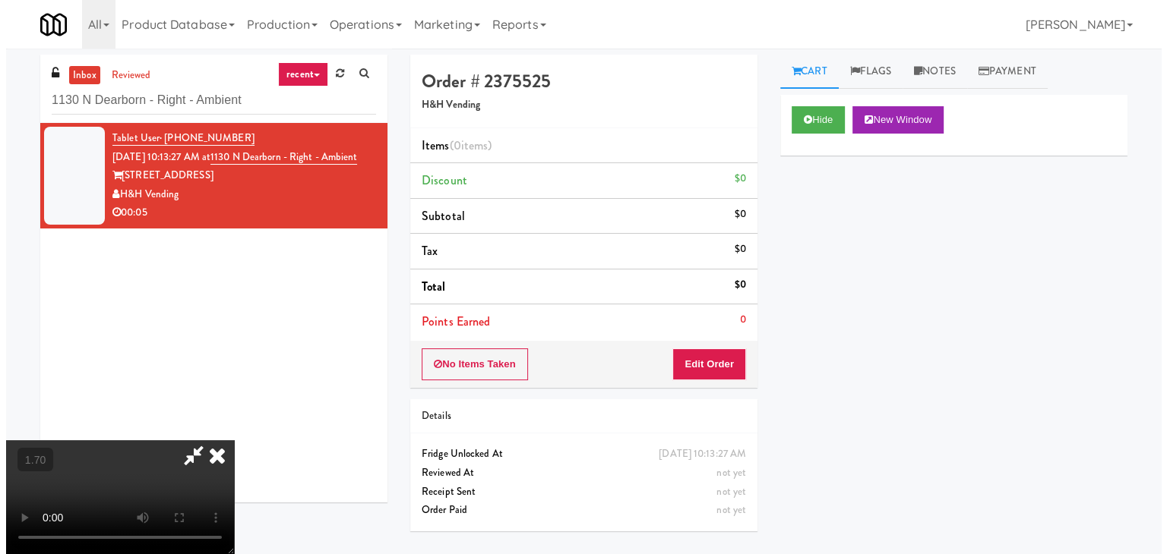
scroll to position [0, 0]
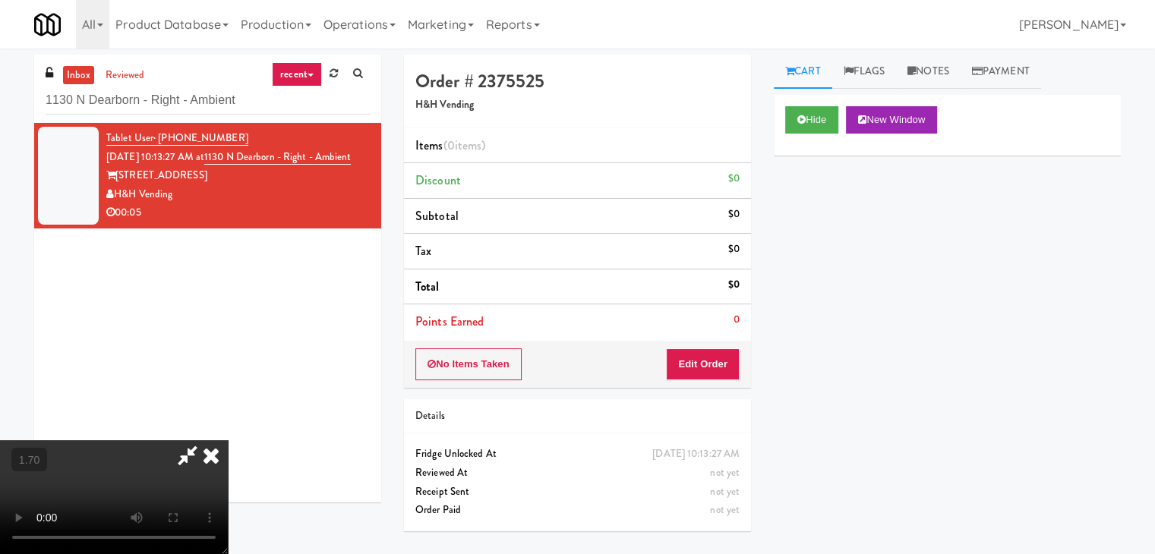
click at [228, 441] on icon at bounding box center [210, 456] width 33 height 30
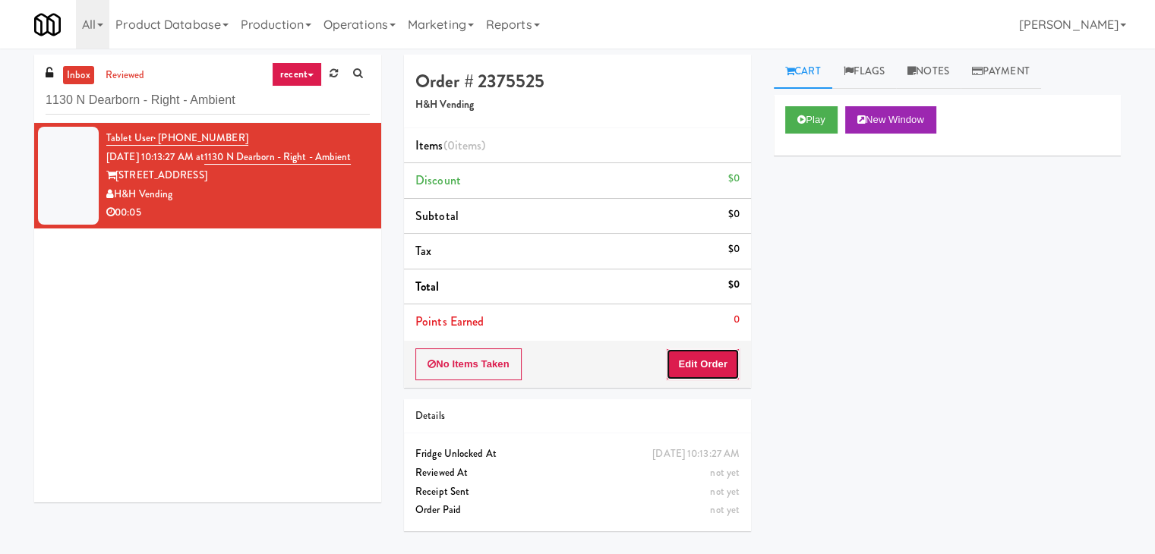
click at [682, 365] on button "Edit Order" at bounding box center [703, 365] width 74 height 32
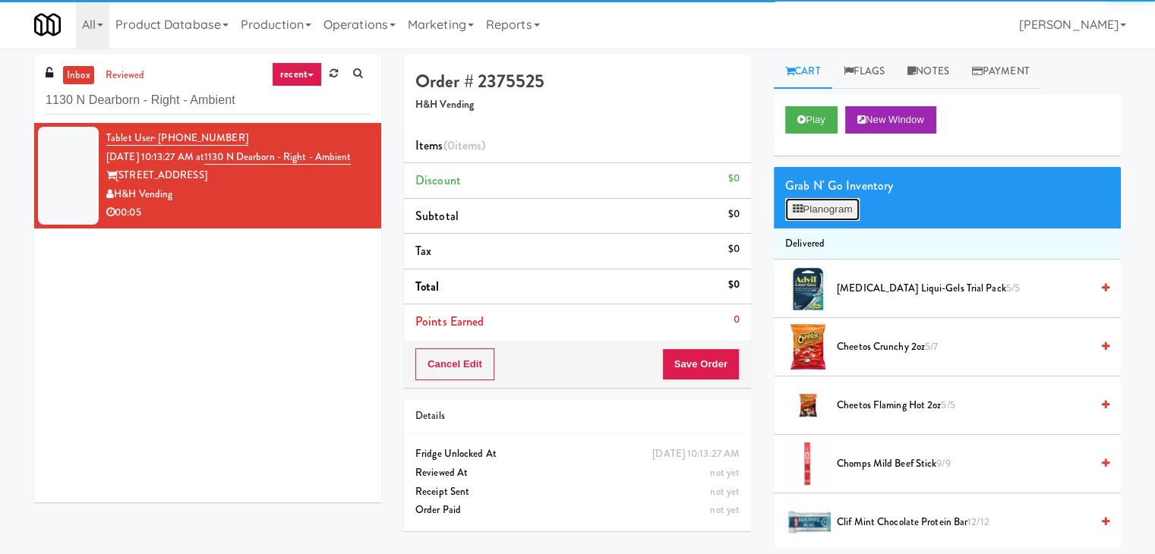
click at [823, 214] on button "Planogram" at bounding box center [822, 209] width 74 height 23
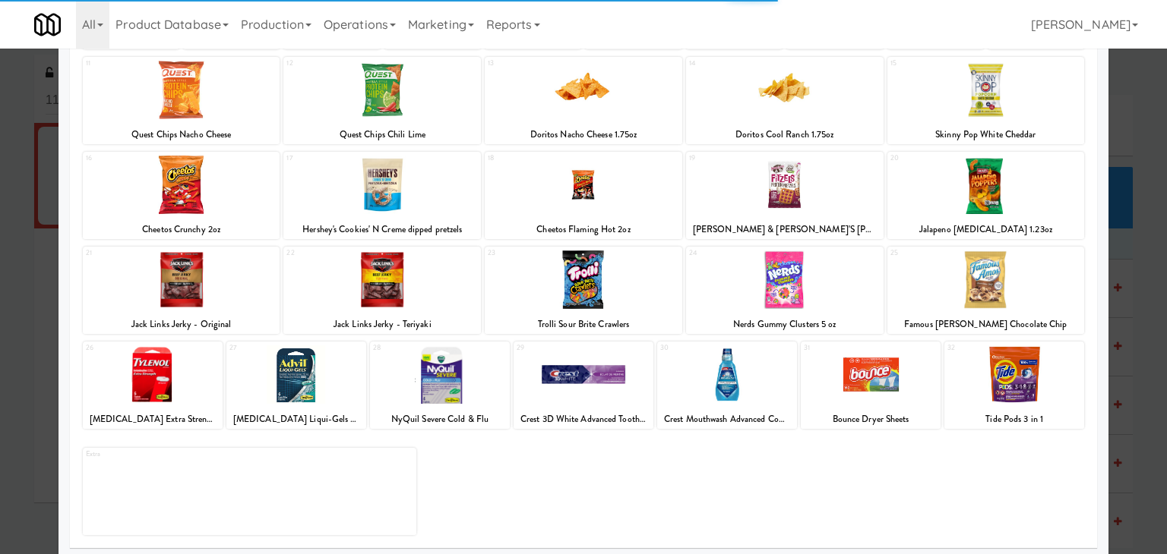
scroll to position [191, 0]
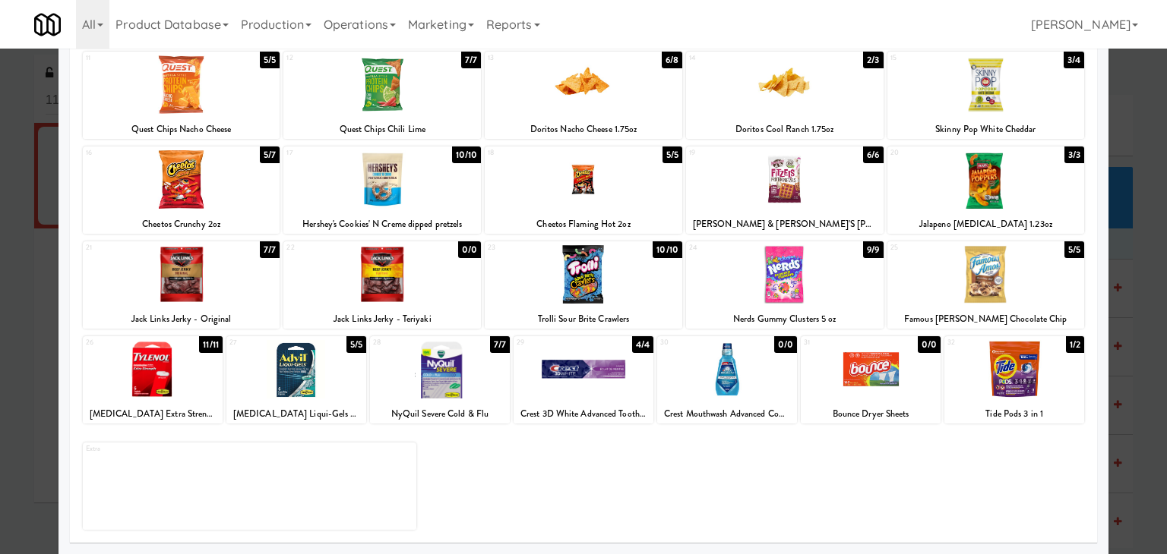
click at [1011, 375] on div at bounding box center [1014, 369] width 140 height 58
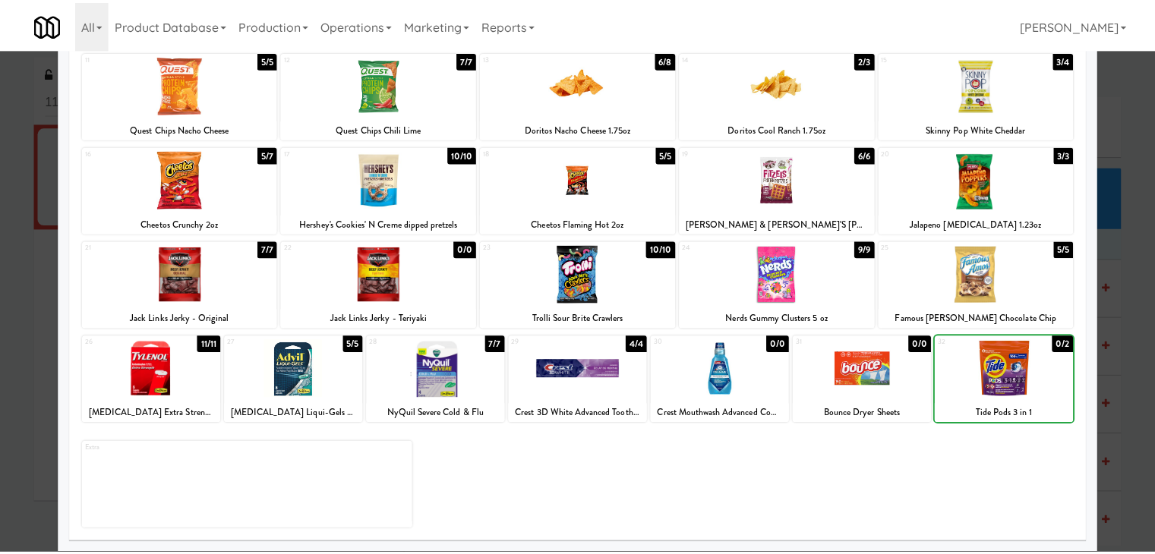
scroll to position [0, 0]
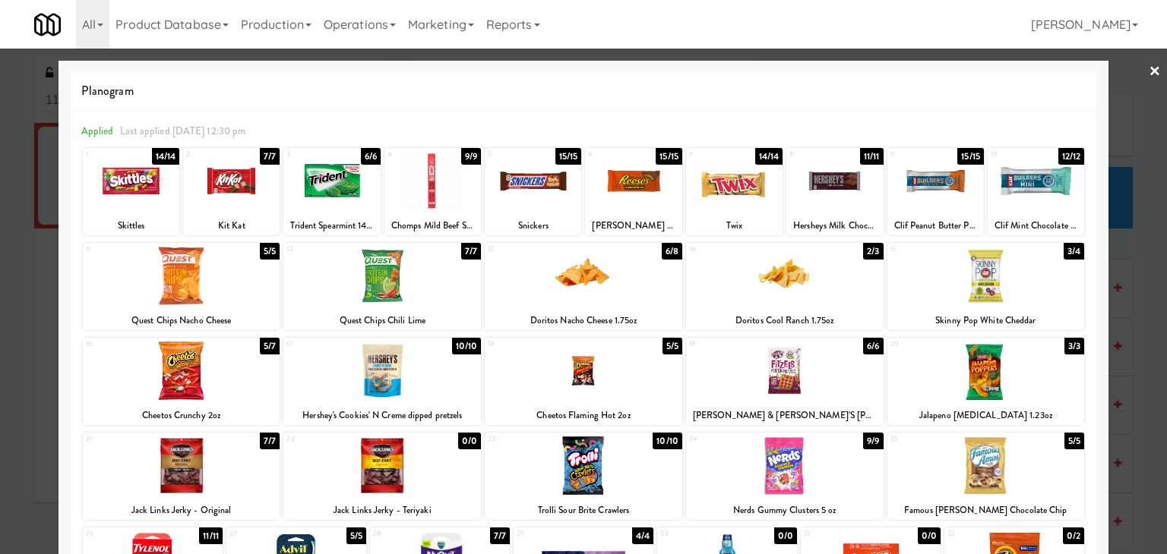
click at [1148, 65] on link "×" at bounding box center [1154, 72] width 12 height 47
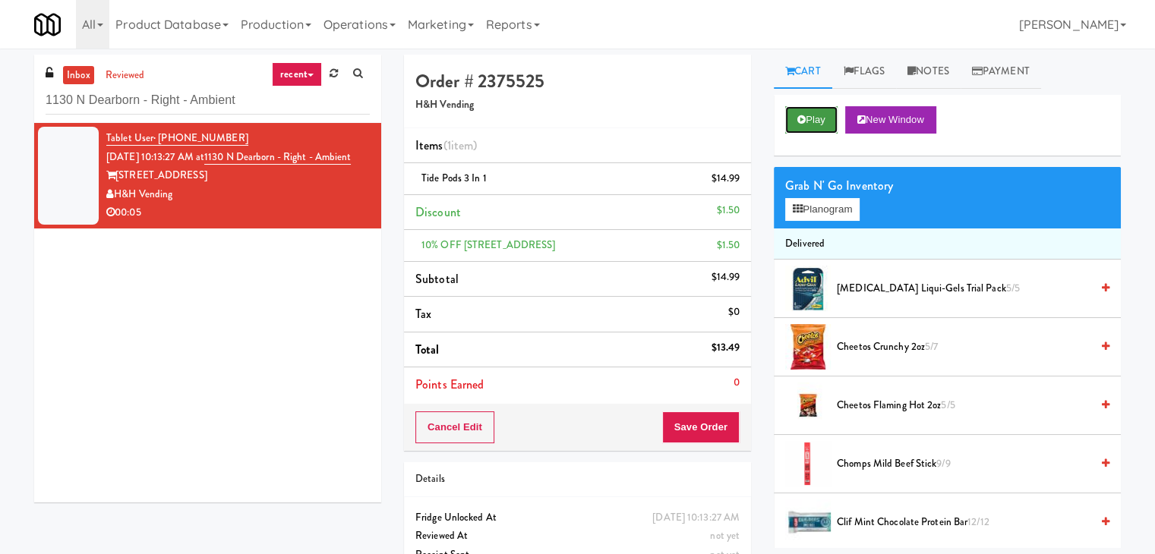
click at [826, 114] on button "Play" at bounding box center [811, 119] width 52 height 27
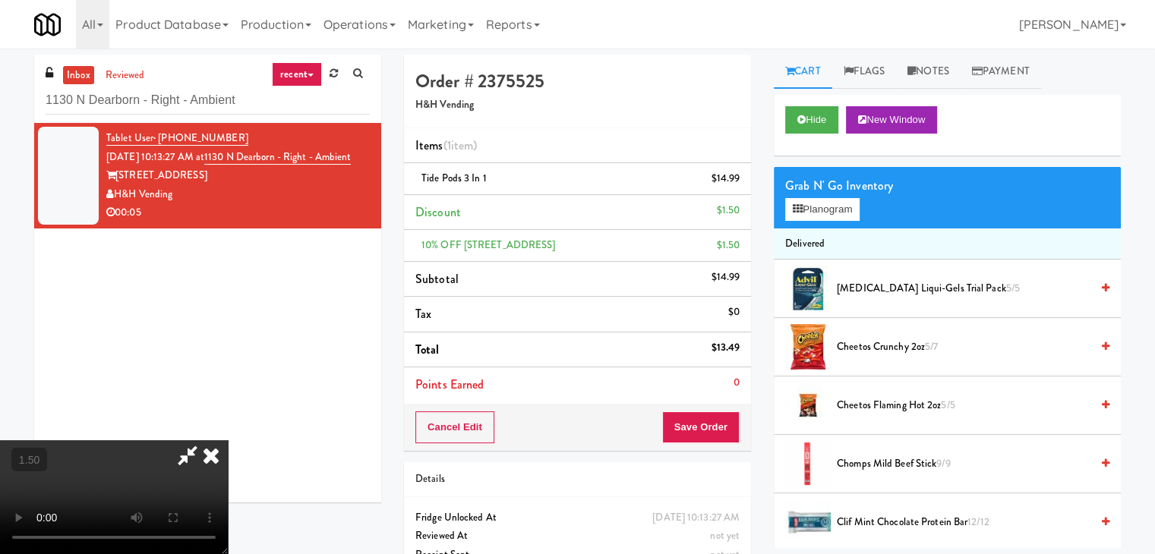
click at [228, 441] on video at bounding box center [114, 498] width 228 height 114
click at [228, 441] on icon at bounding box center [210, 456] width 33 height 30
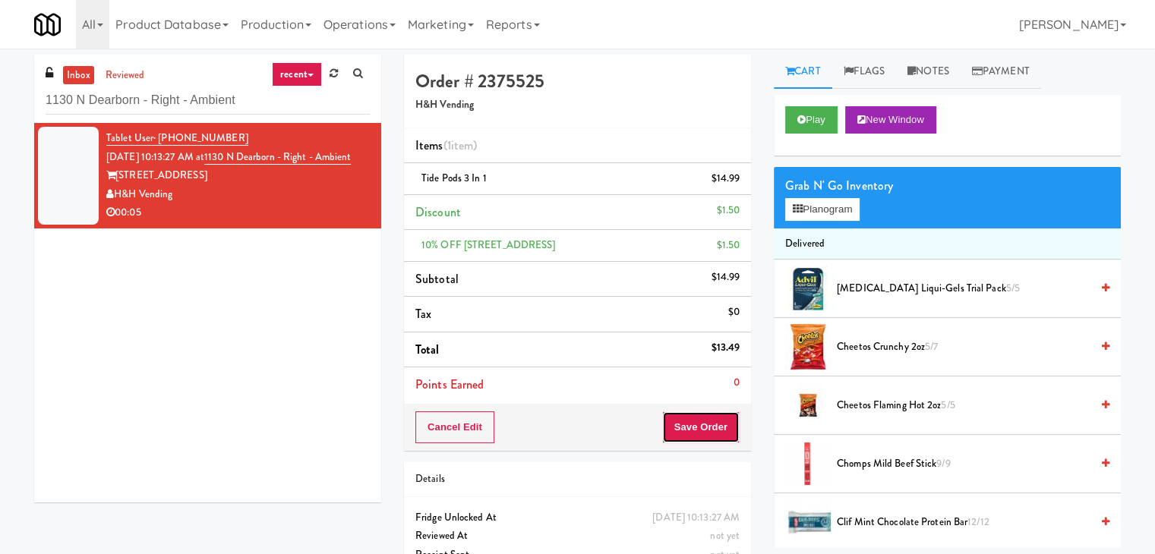
click at [698, 419] on button "Save Order" at bounding box center [700, 428] width 77 height 32
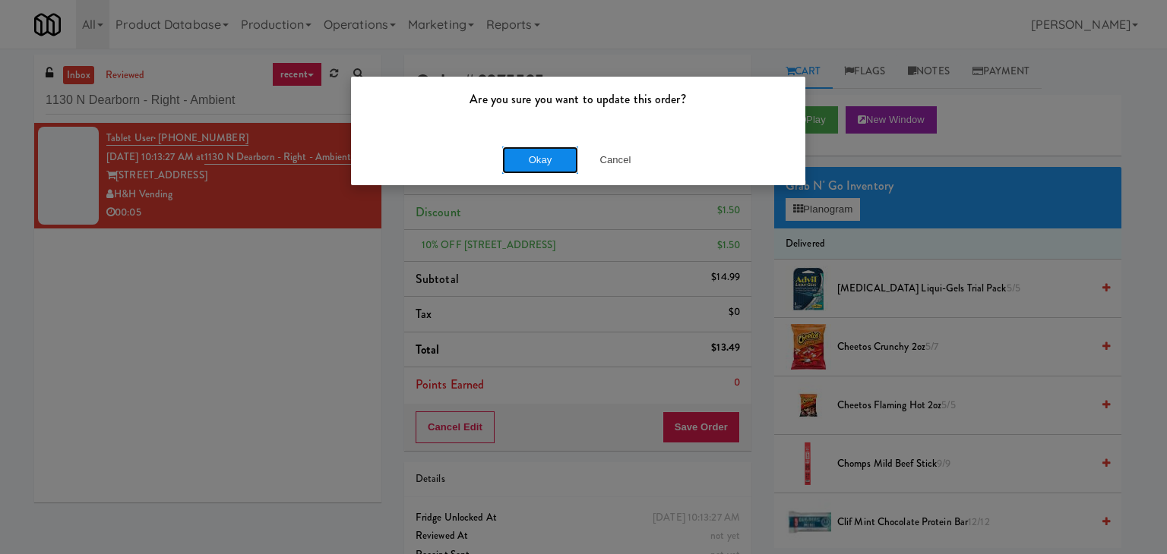
click at [538, 164] on button "Okay" at bounding box center [540, 160] width 76 height 27
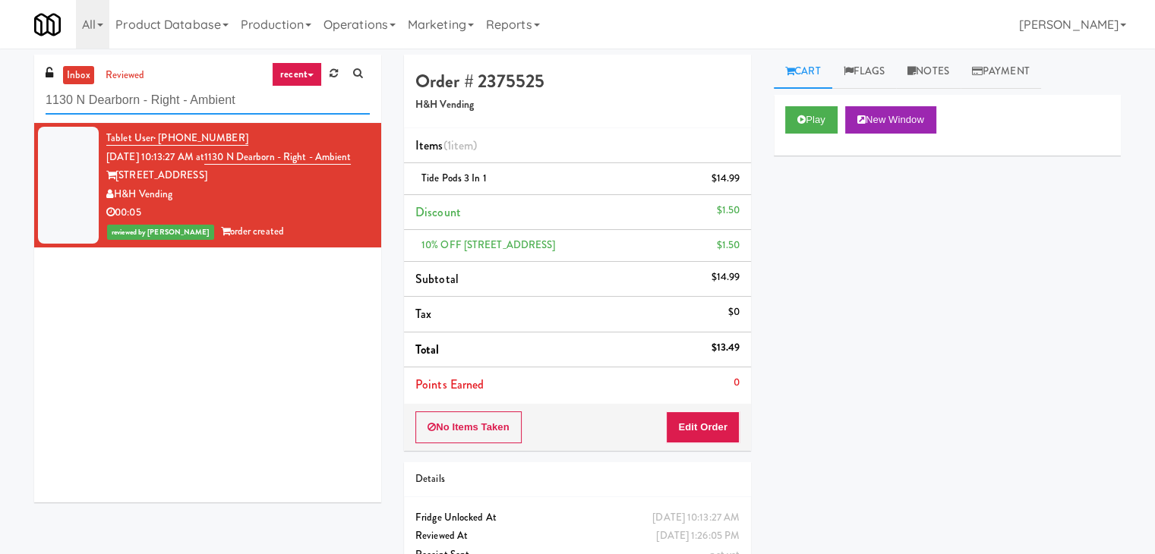
click at [174, 95] on input "1130 N Dearborn - Right - Ambient" at bounding box center [208, 101] width 324 height 28
paste input "[STREET_ADDRESS][PERSON_NAME]"
type input "[STREET_ADDRESS][PERSON_NAME]"
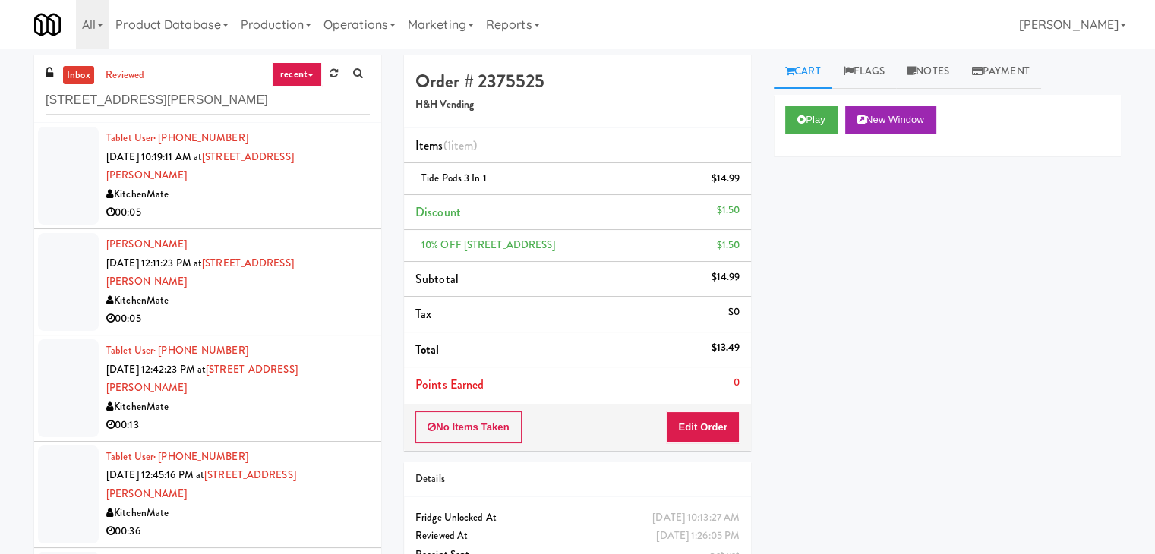
click at [295, 204] on div "00:05" at bounding box center [238, 213] width 264 height 19
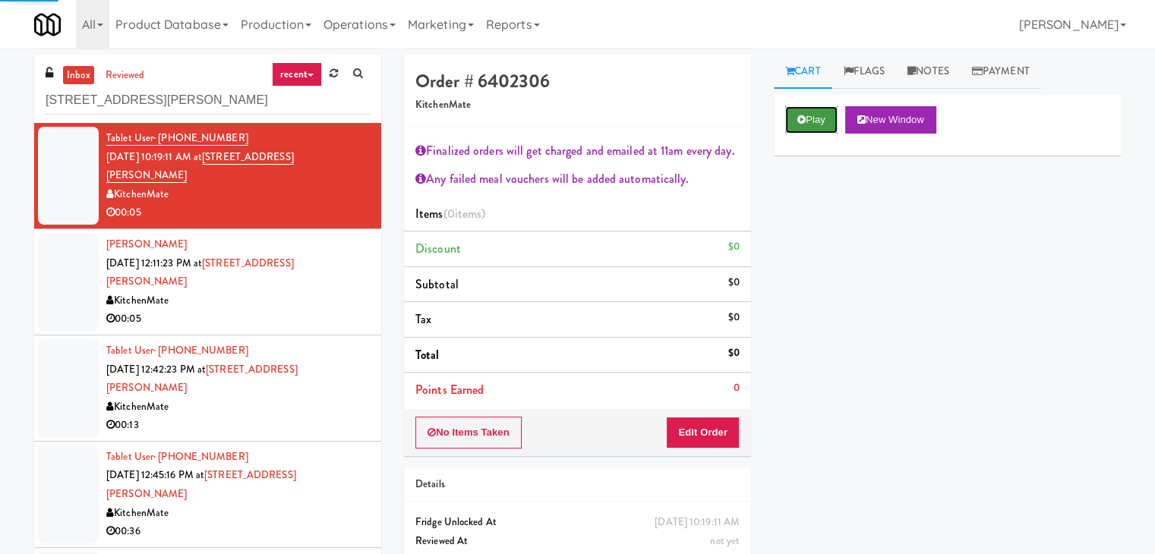
click at [828, 122] on button "Play" at bounding box center [811, 119] width 52 height 27
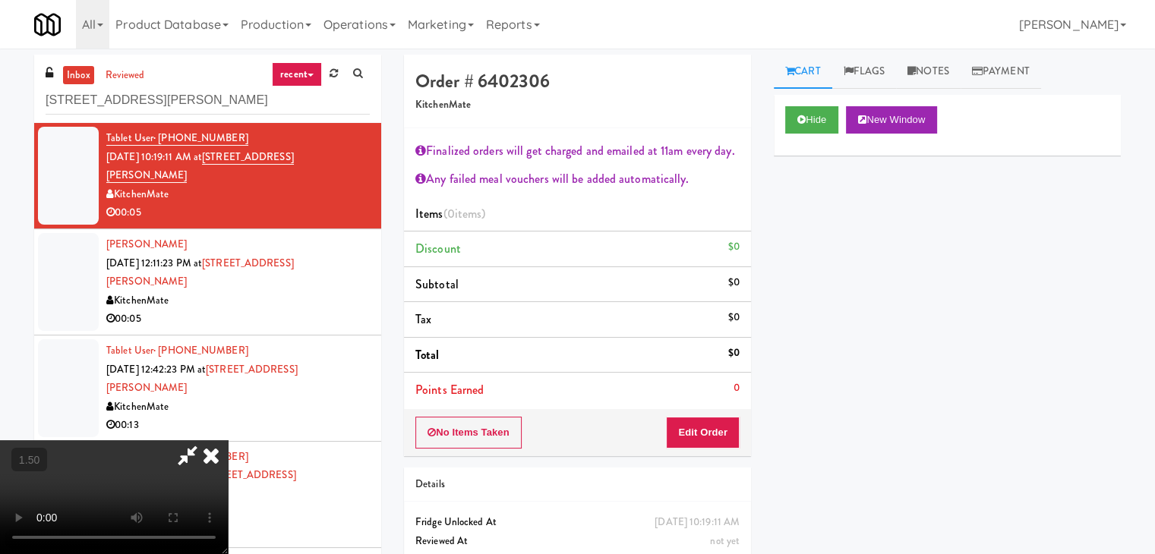
click at [228, 441] on video at bounding box center [114, 498] width 228 height 114
click at [228, 441] on icon at bounding box center [210, 456] width 33 height 30
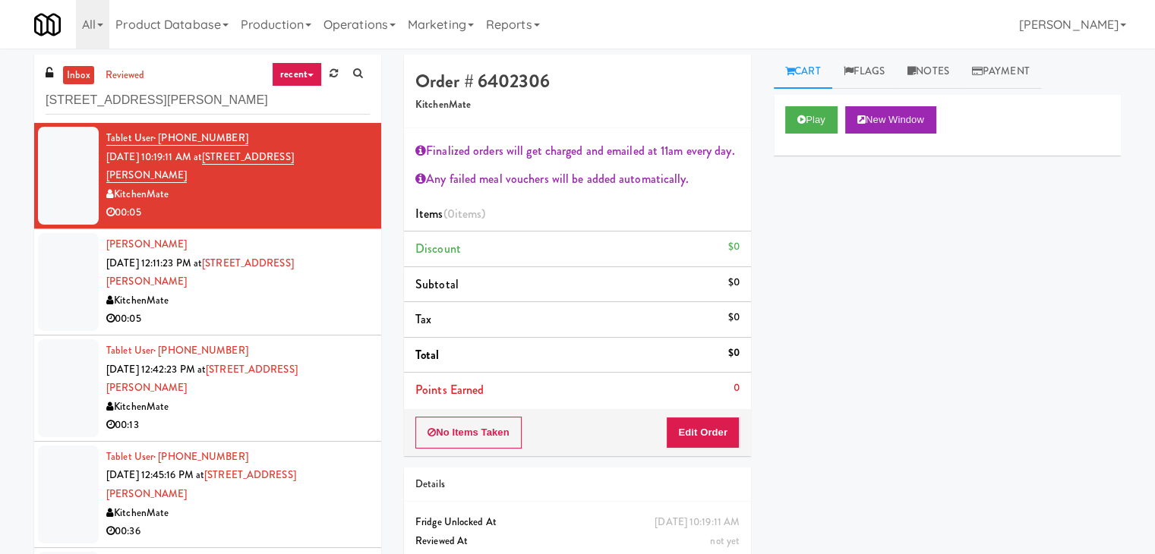
click at [717, 410] on div "No Items Taken Edit Order" at bounding box center [577, 432] width 347 height 47
click at [717, 428] on button "Edit Order" at bounding box center [703, 433] width 74 height 32
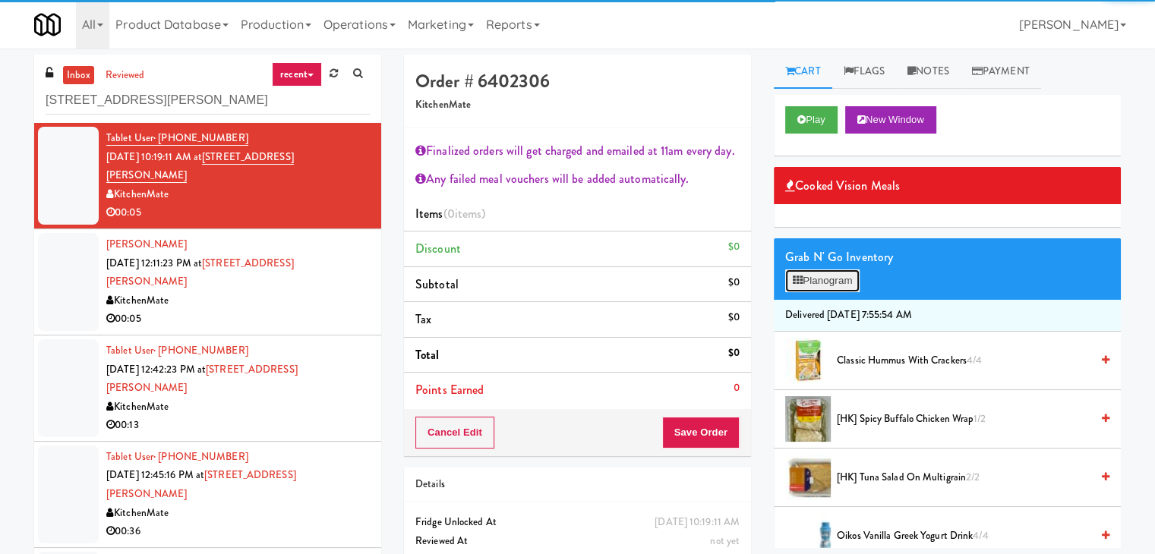
click at [807, 288] on button "Planogram" at bounding box center [822, 281] width 74 height 23
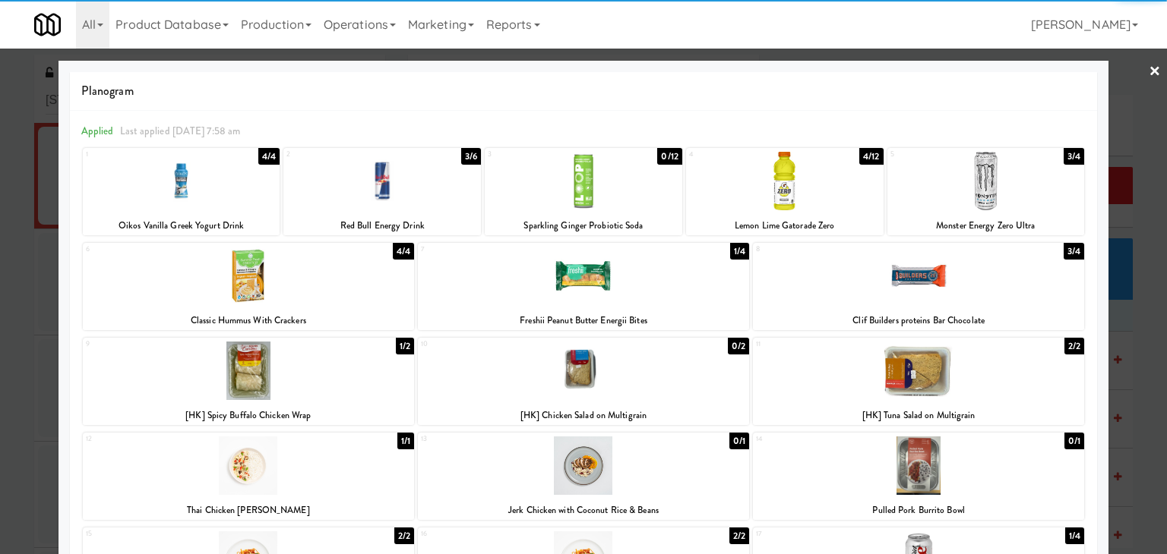
click at [981, 181] on div at bounding box center [985, 181] width 197 height 58
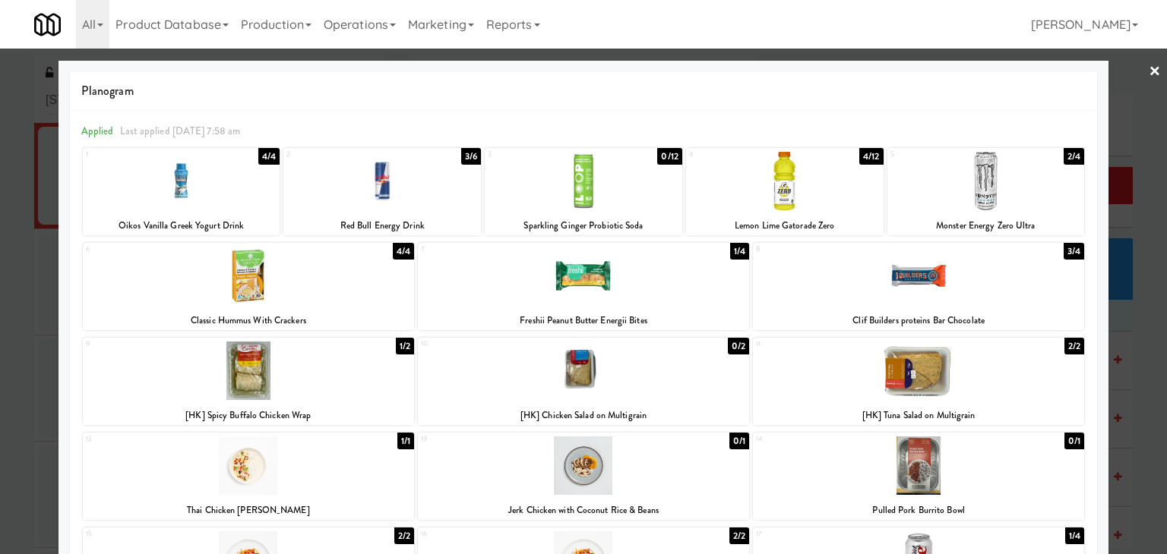
click at [1148, 74] on link "×" at bounding box center [1154, 72] width 12 height 47
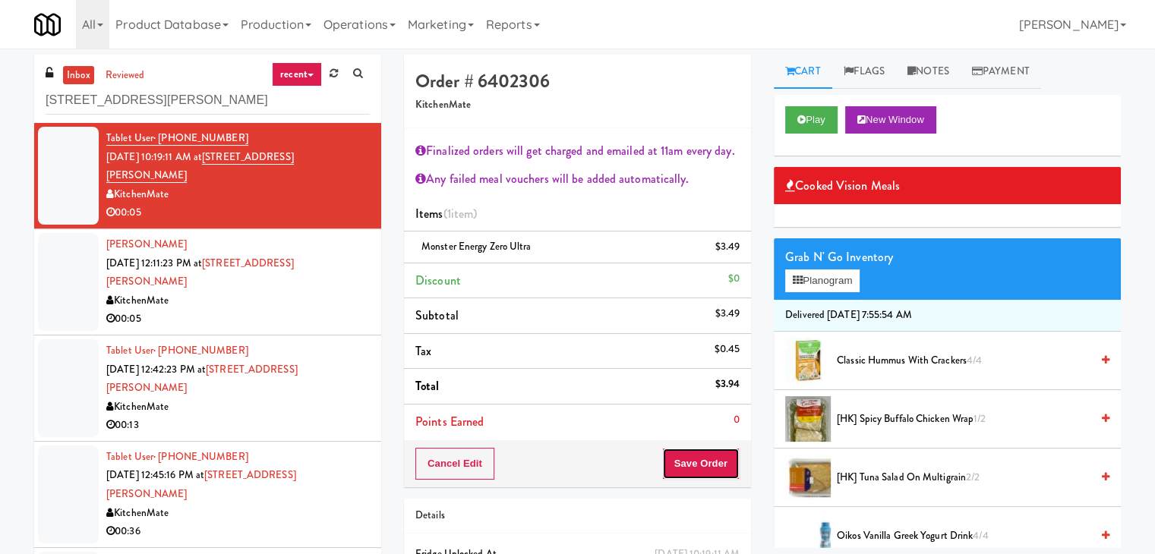
click at [703, 463] on button "Save Order" at bounding box center [700, 464] width 77 height 32
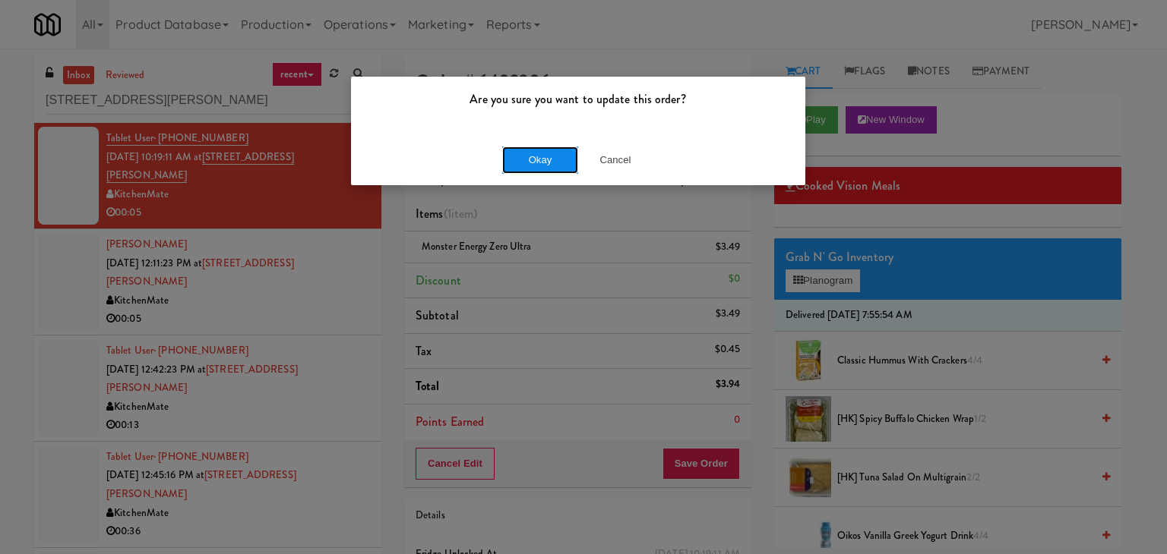
click at [546, 157] on button "Okay" at bounding box center [540, 160] width 76 height 27
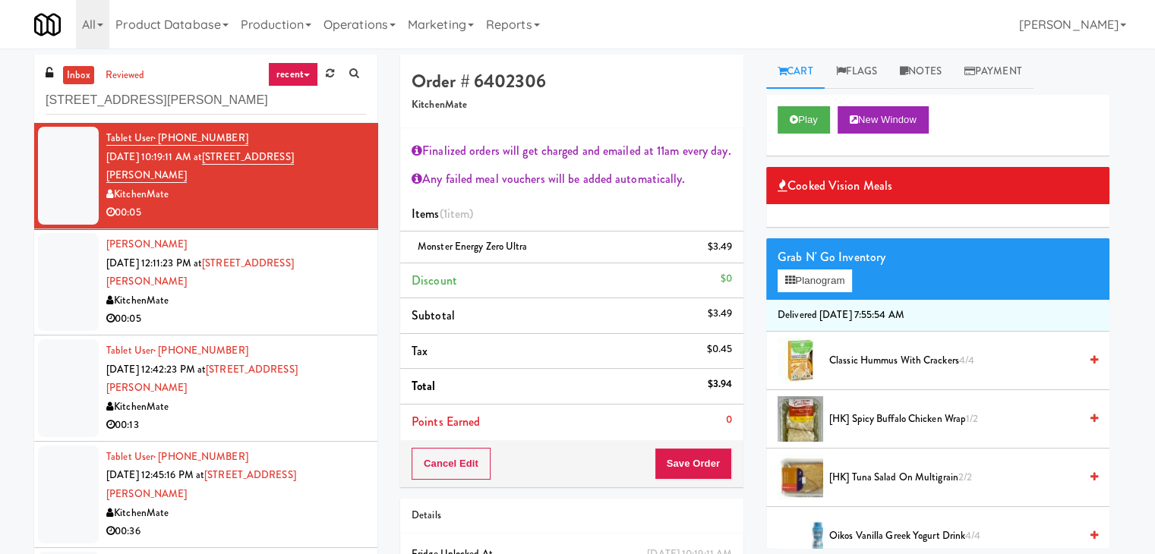
click at [290, 310] on div "00:05" at bounding box center [236, 319] width 260 height 19
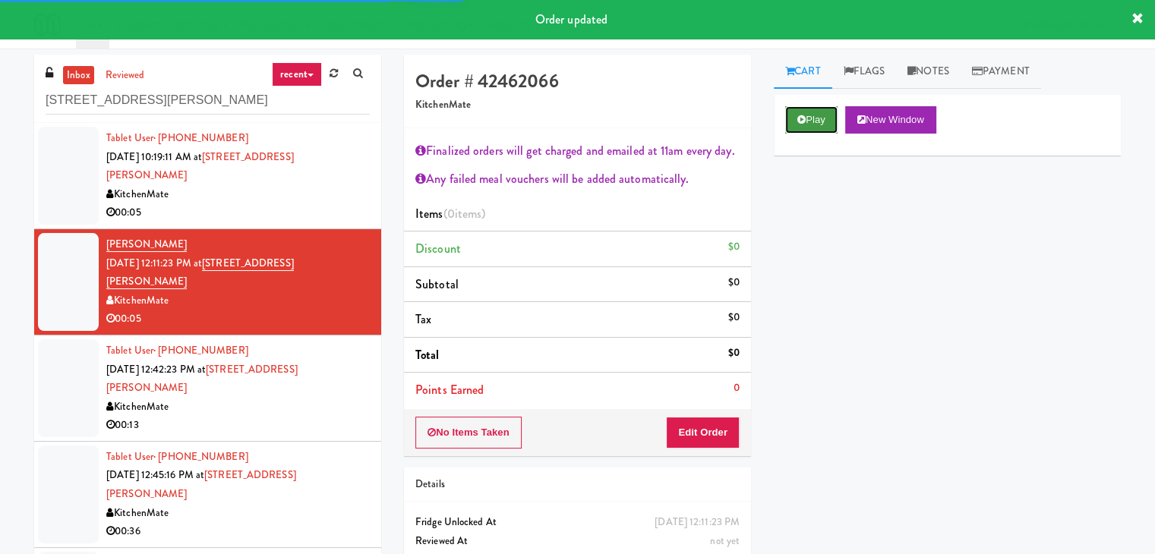
click at [821, 122] on button "Play" at bounding box center [811, 119] width 52 height 27
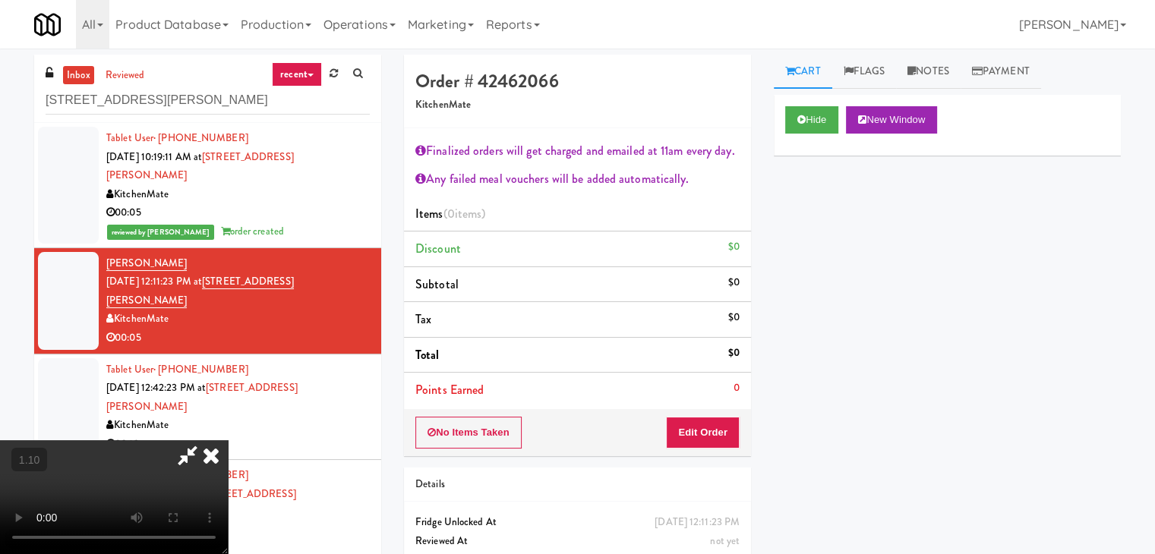
click at [228, 441] on video at bounding box center [114, 498] width 228 height 114
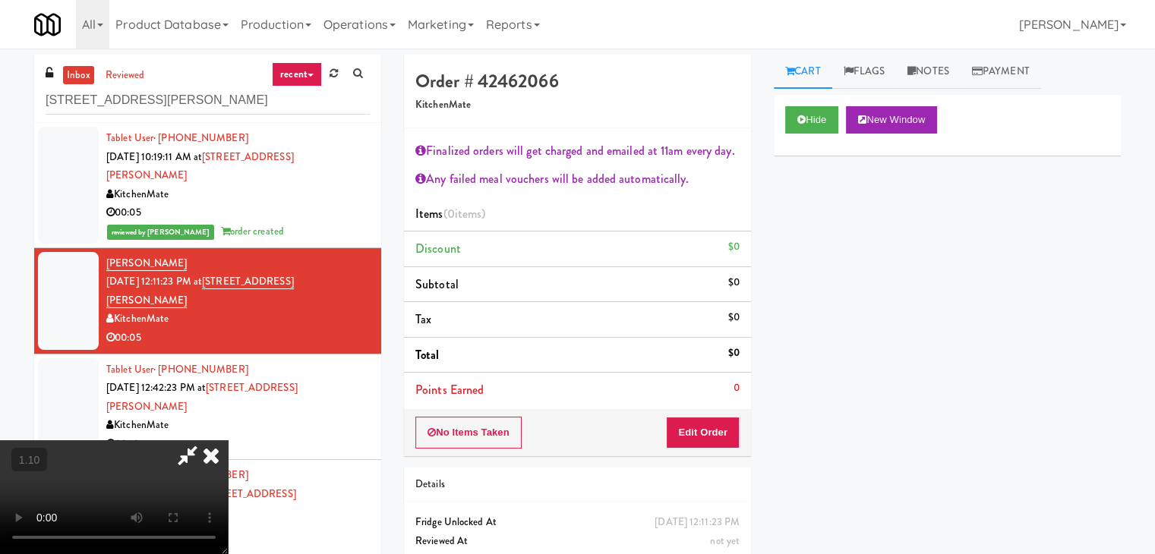
click at [228, 441] on video at bounding box center [114, 498] width 228 height 114
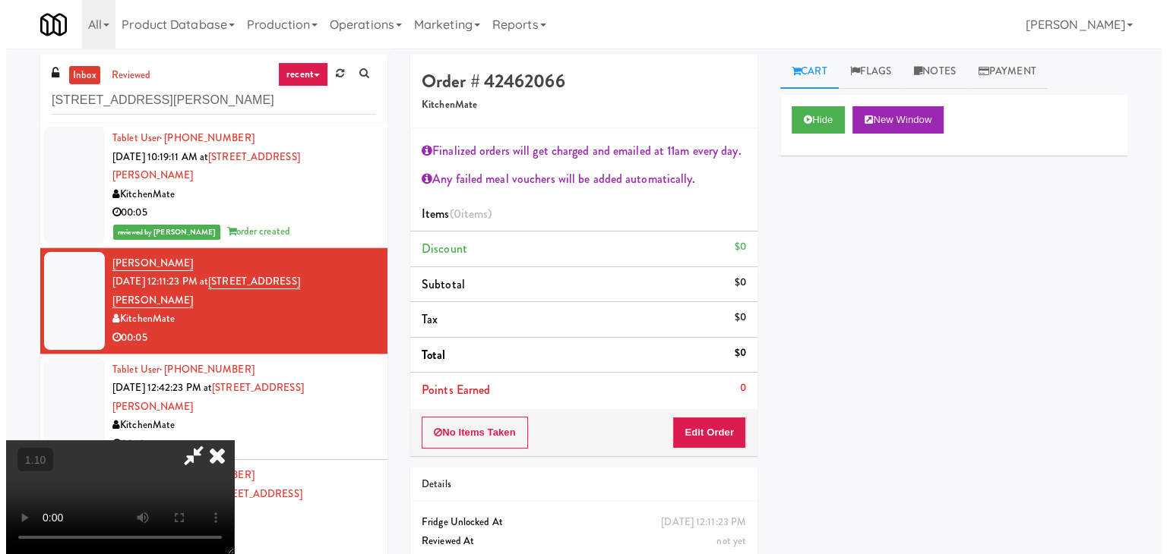
scroll to position [0, 0]
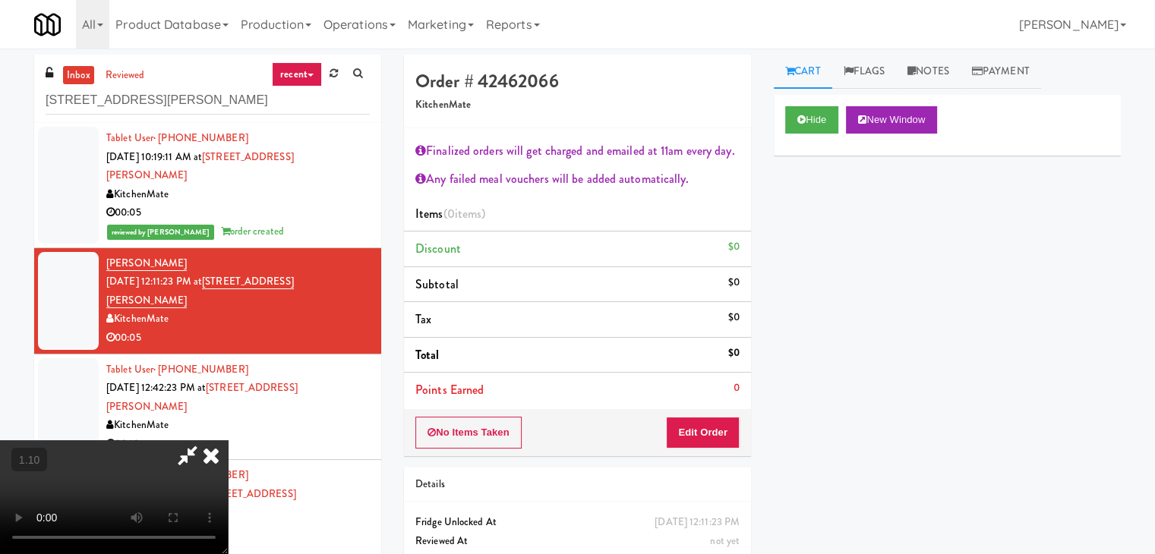
click at [228, 441] on icon at bounding box center [210, 456] width 33 height 30
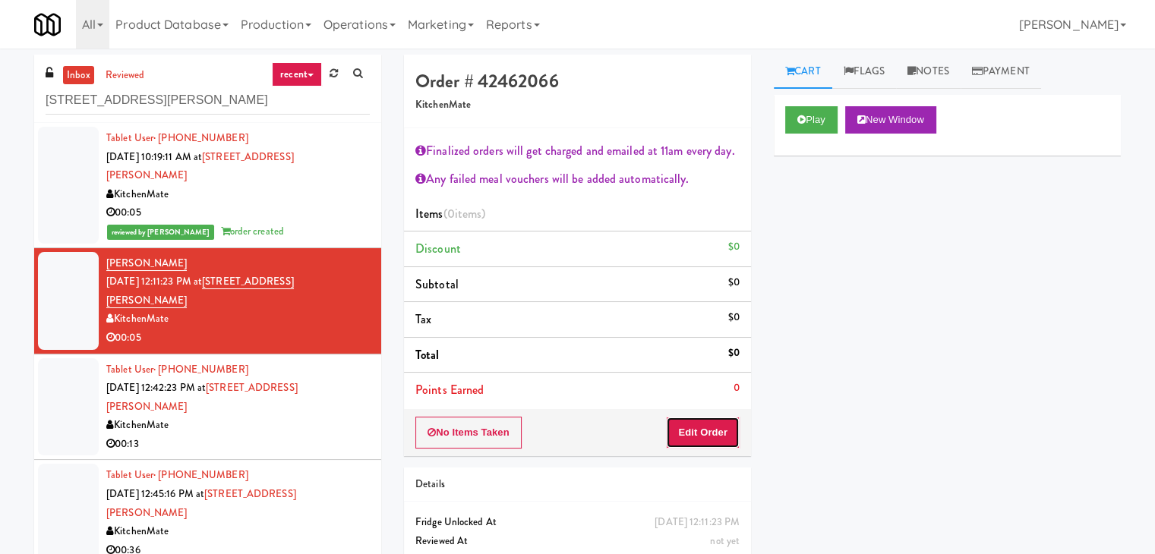
click at [707, 431] on button "Edit Order" at bounding box center [703, 433] width 74 height 32
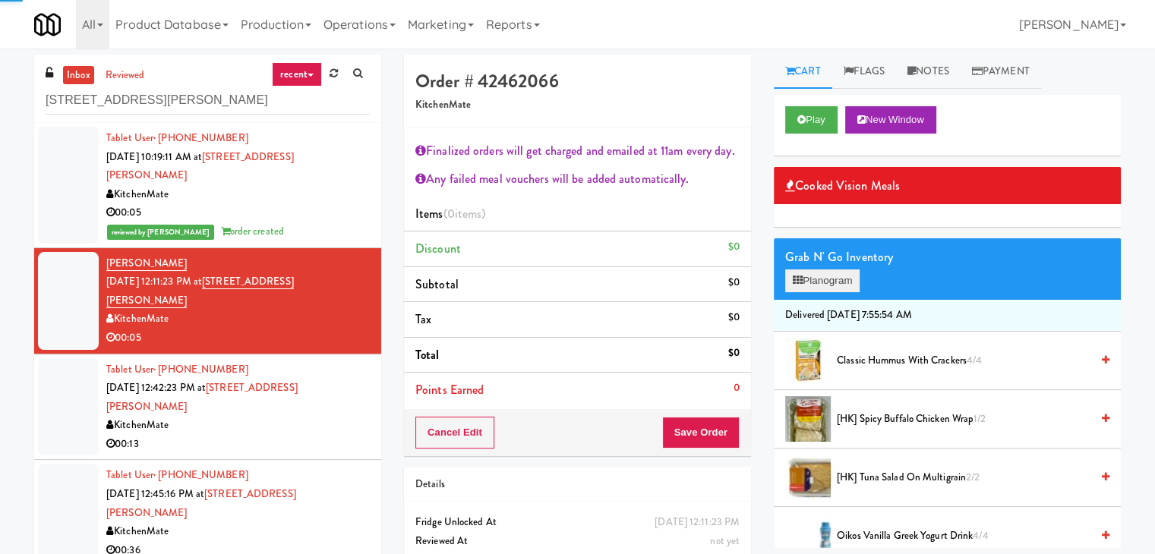
click at [824, 268] on div "Grab N' Go Inventory Planogram" at bounding box center [947, 270] width 347 height 62
click at [829, 274] on button "Planogram" at bounding box center [822, 281] width 74 height 23
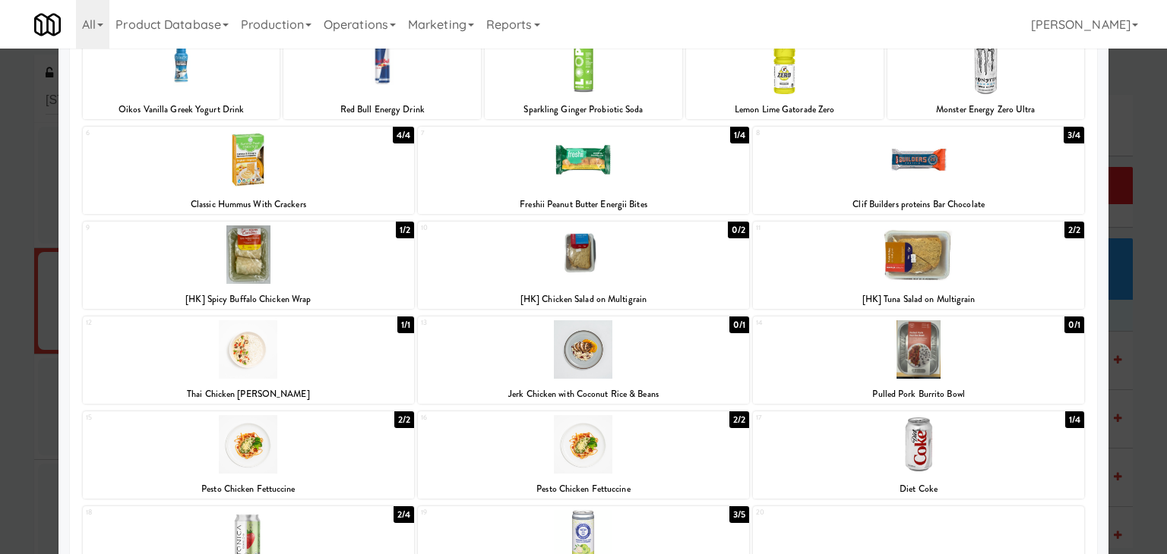
scroll to position [286, 0]
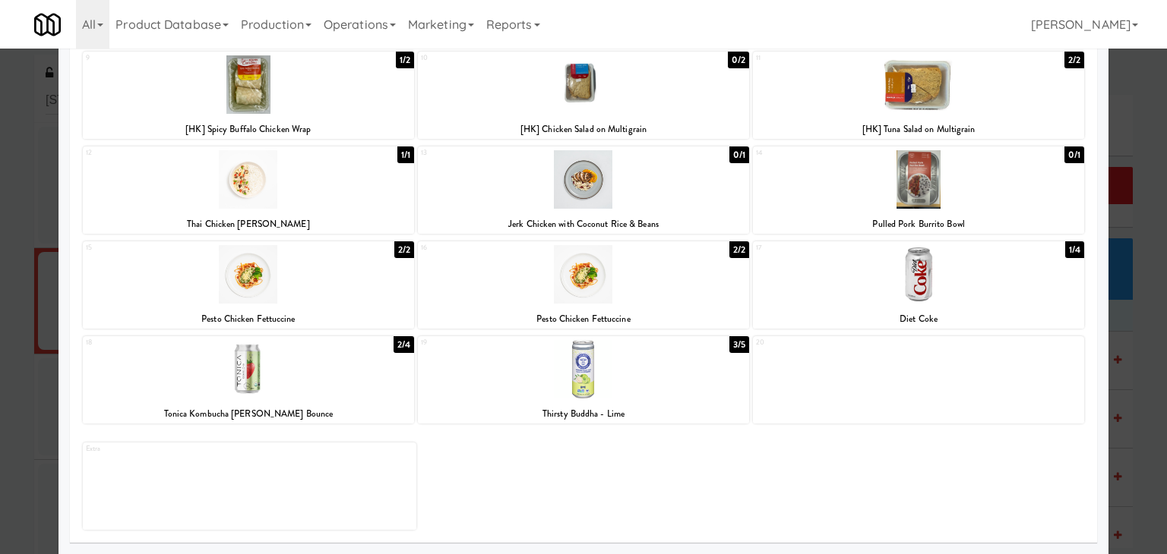
click at [853, 289] on div at bounding box center [918, 274] width 331 height 58
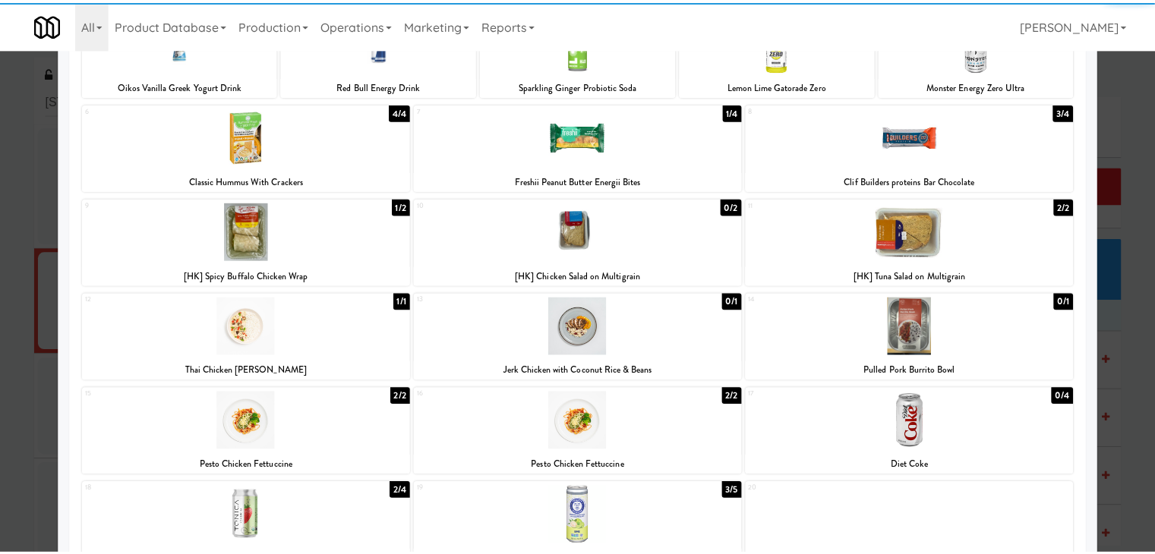
scroll to position [0, 0]
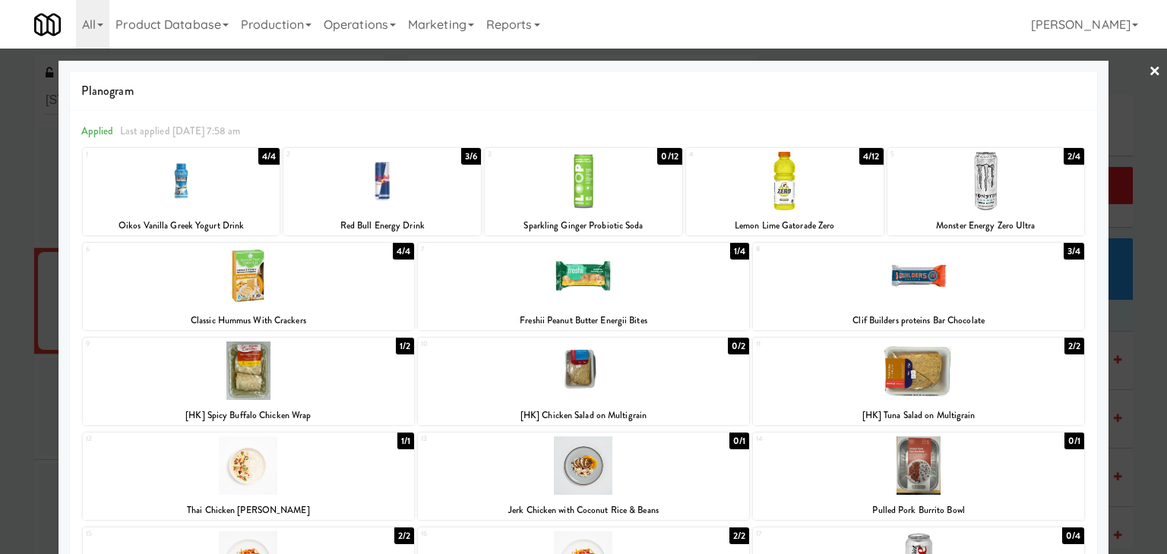
click at [1148, 71] on link "×" at bounding box center [1154, 72] width 12 height 47
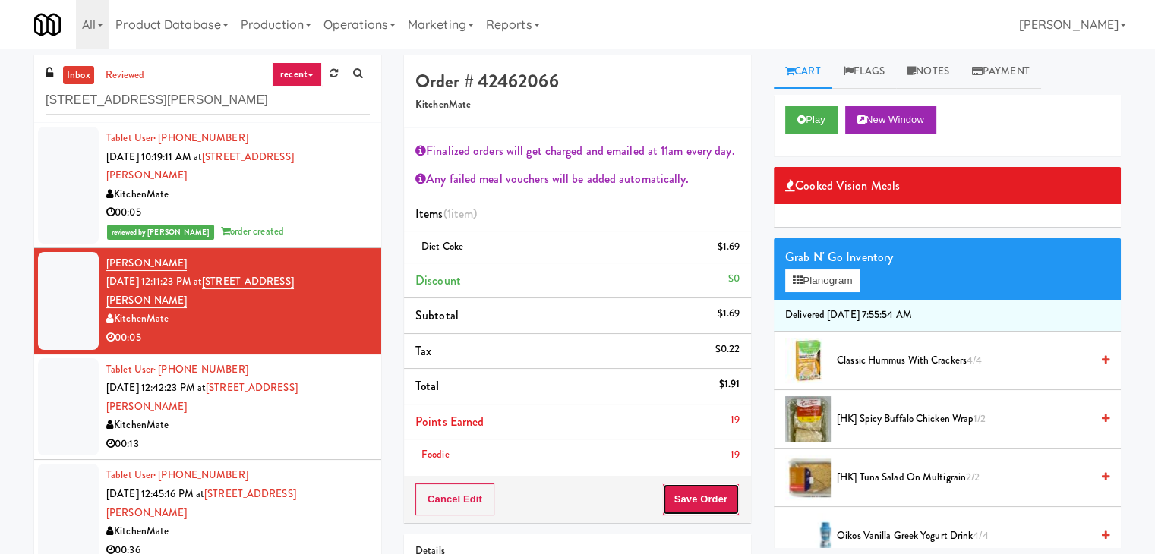
click at [696, 489] on button "Save Order" at bounding box center [700, 500] width 77 height 32
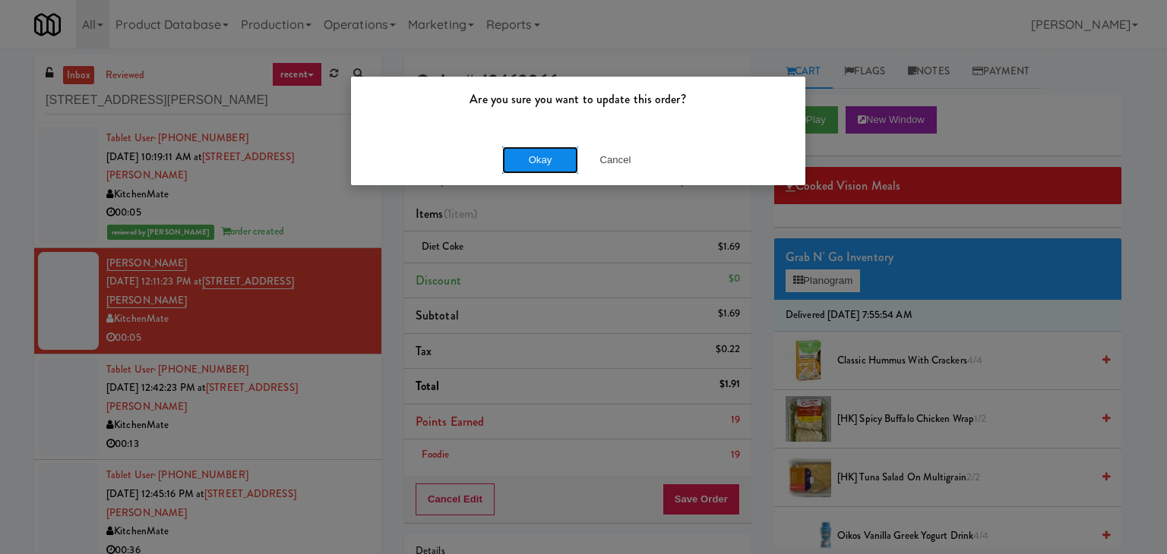
click at [555, 158] on button "Okay" at bounding box center [540, 160] width 76 height 27
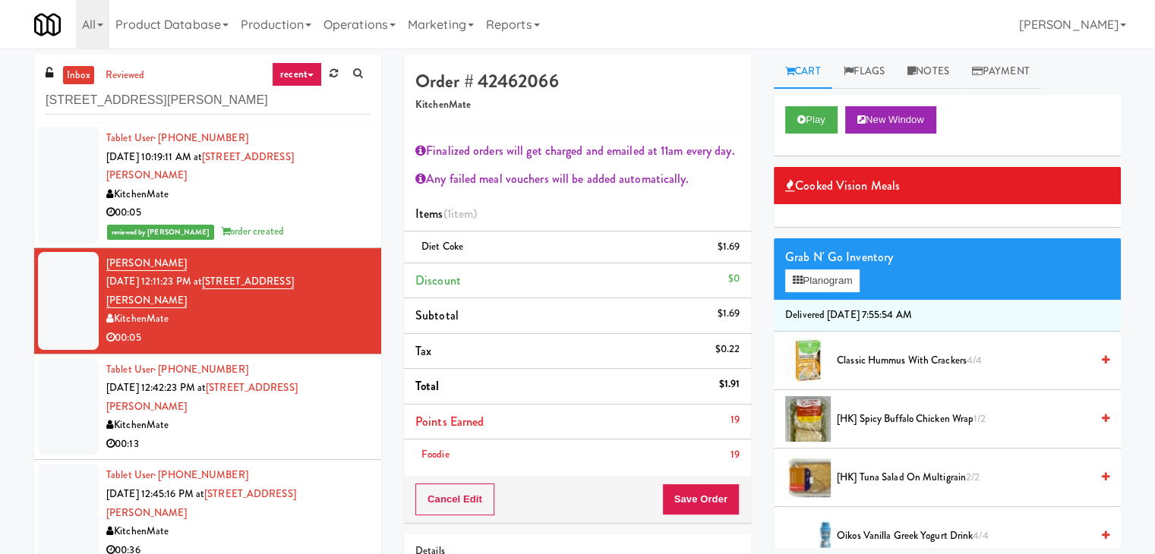
click at [345, 435] on div "00:13" at bounding box center [238, 444] width 264 height 19
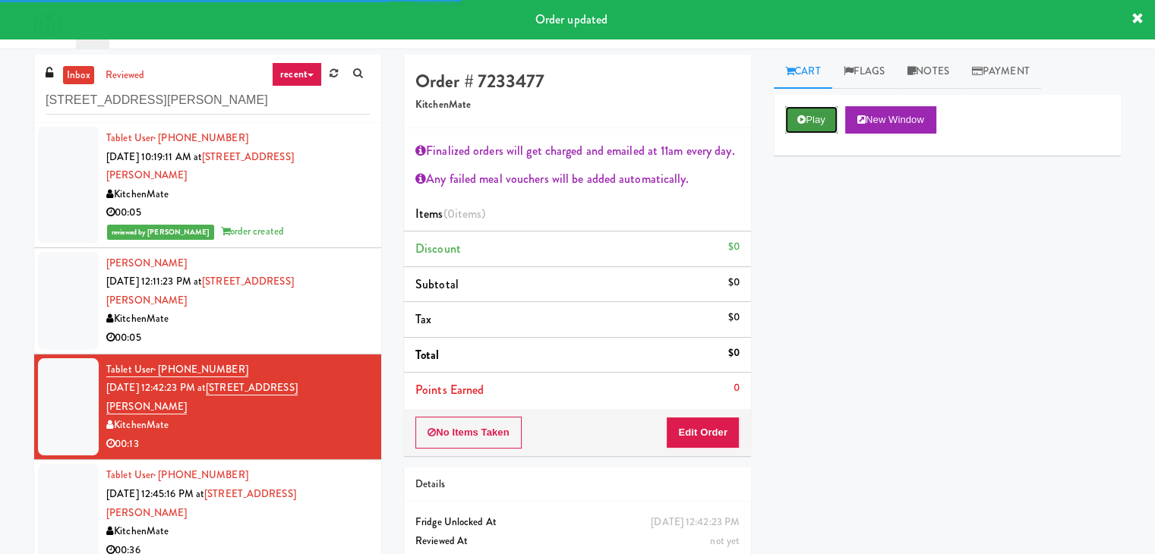
click at [802, 122] on icon at bounding box center [802, 120] width 8 height 10
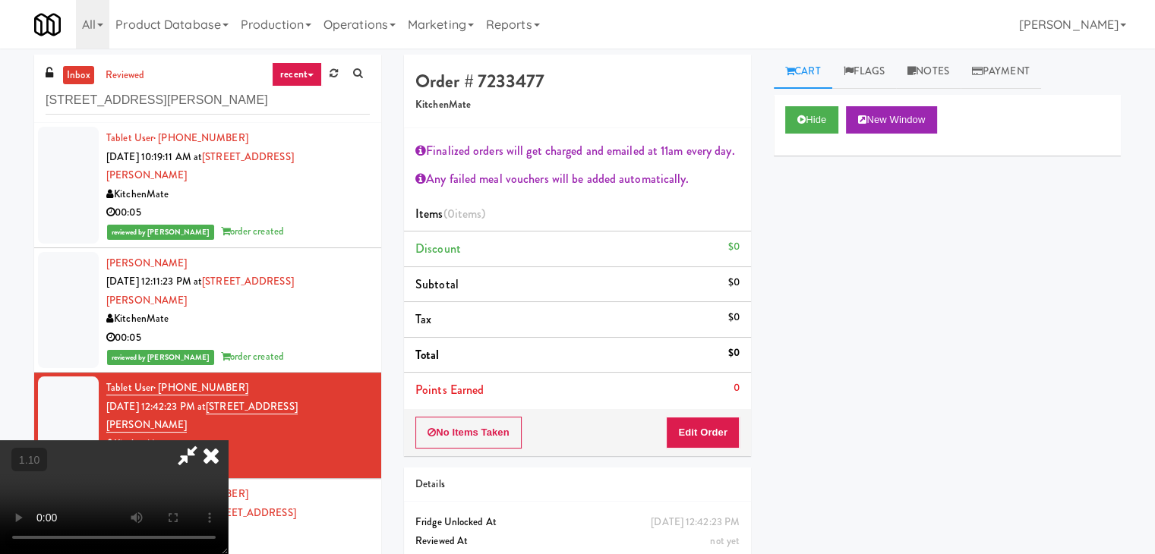
click at [228, 441] on video at bounding box center [114, 498] width 228 height 114
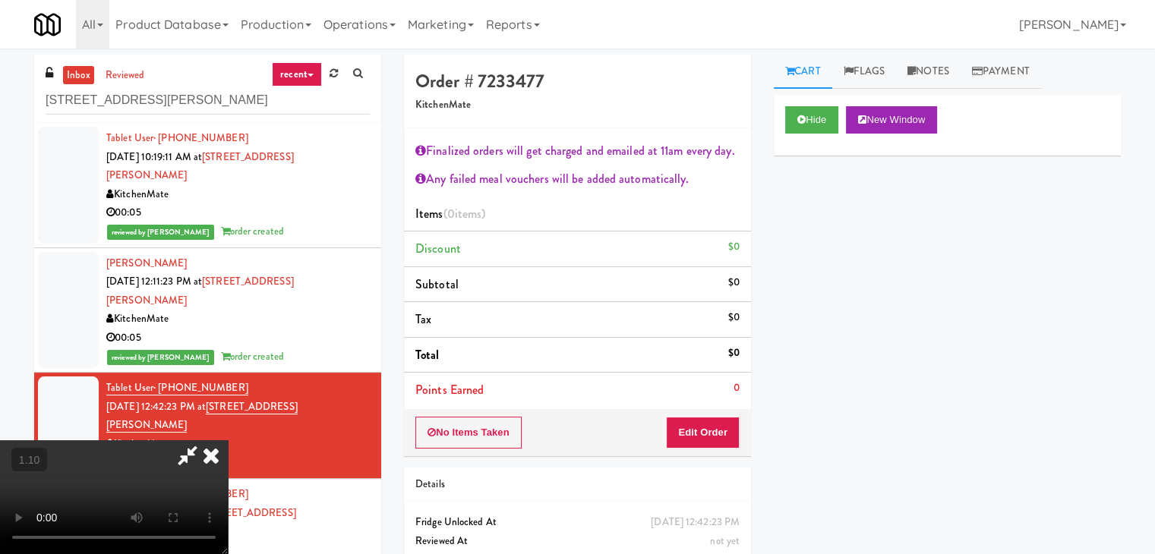
click at [228, 441] on video at bounding box center [114, 498] width 228 height 114
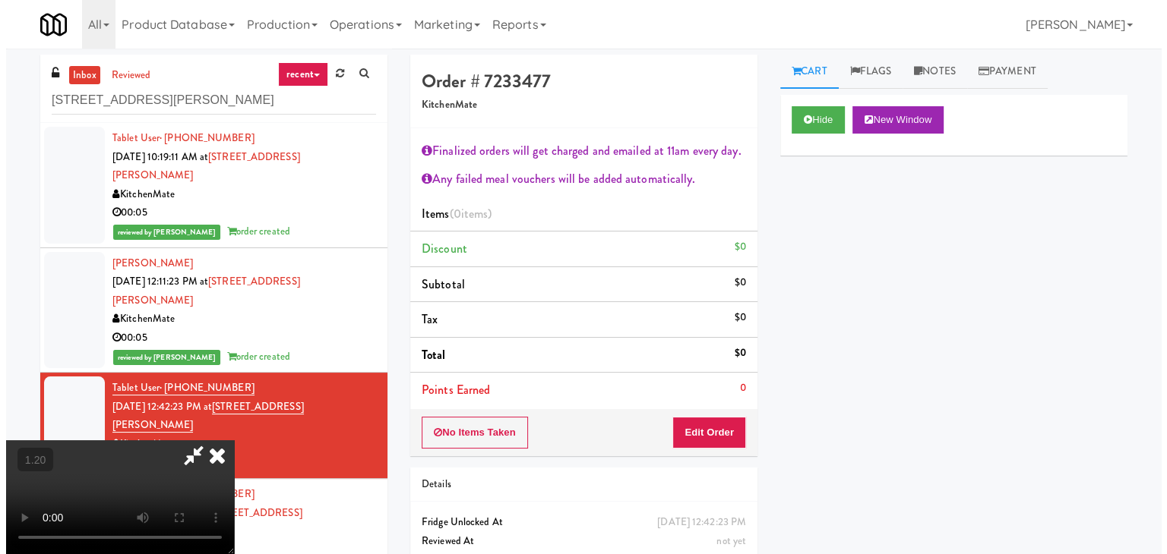
scroll to position [0, 0]
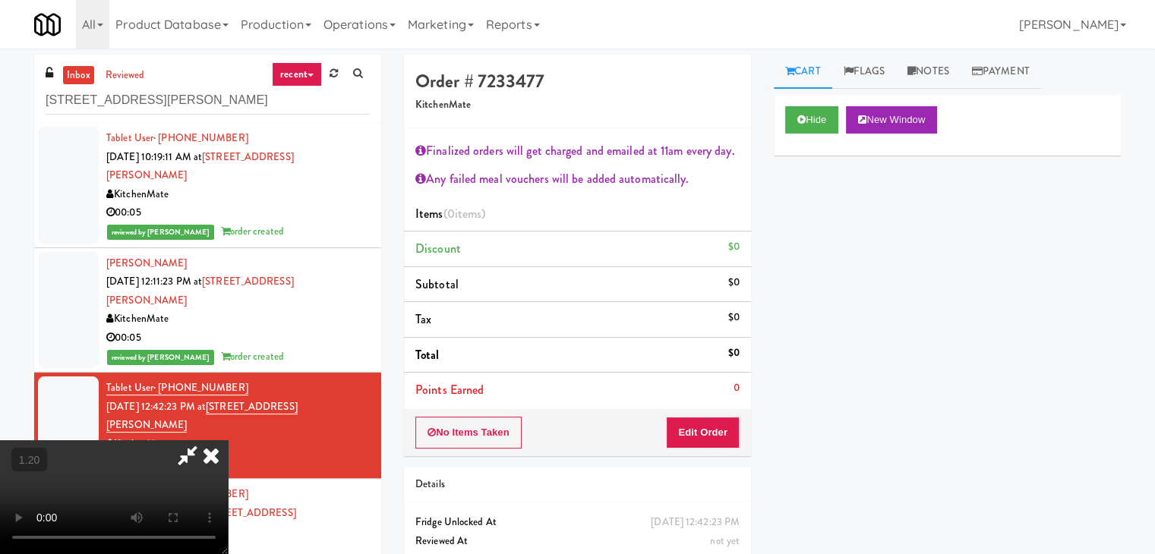
click at [228, 441] on icon at bounding box center [210, 456] width 33 height 30
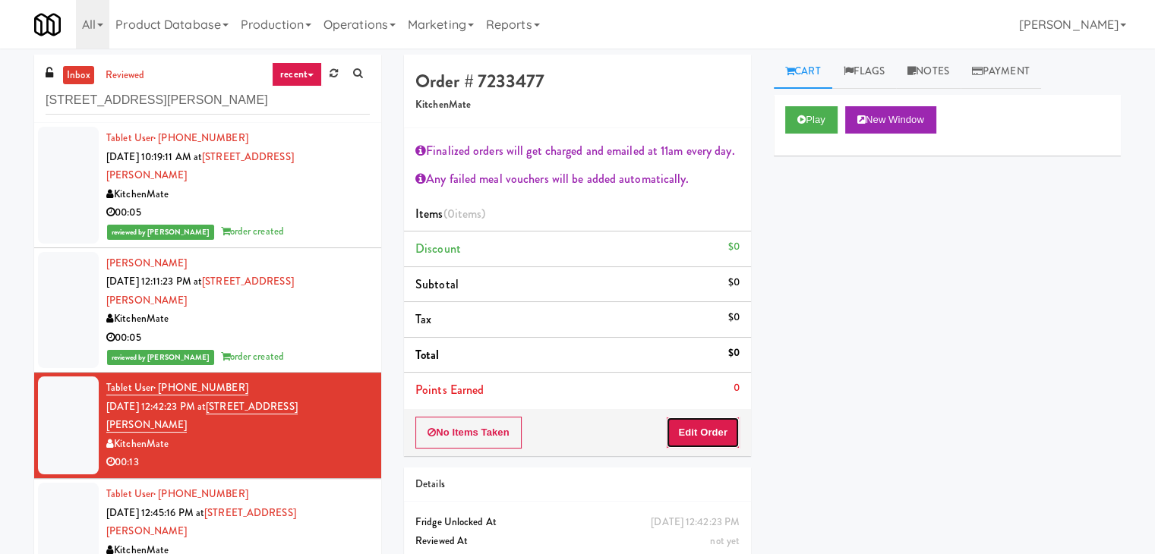
click at [707, 435] on button "Edit Order" at bounding box center [703, 433] width 74 height 32
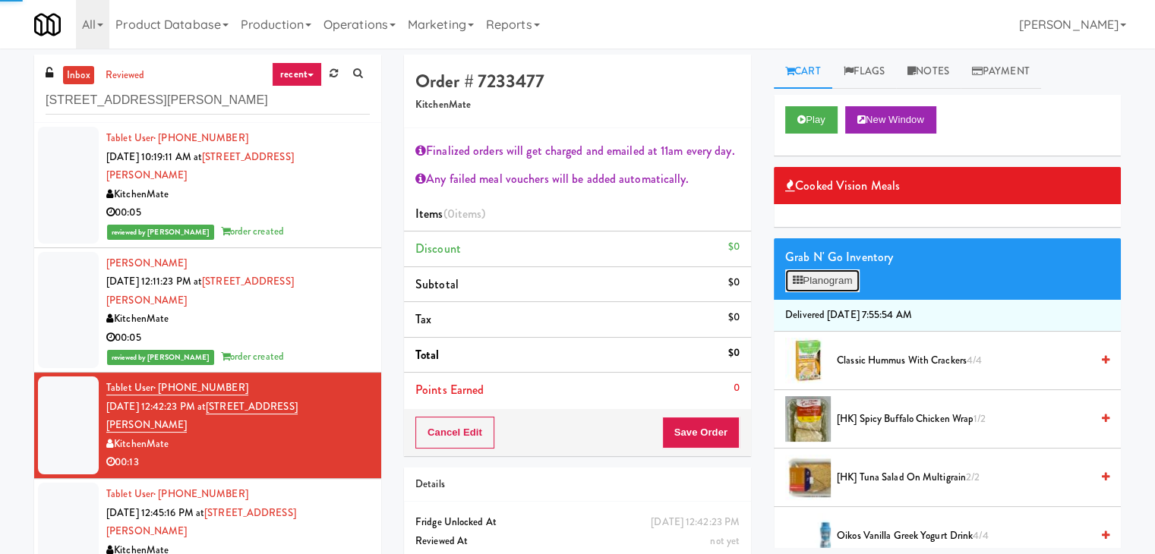
click at [836, 286] on button "Planogram" at bounding box center [822, 281] width 74 height 23
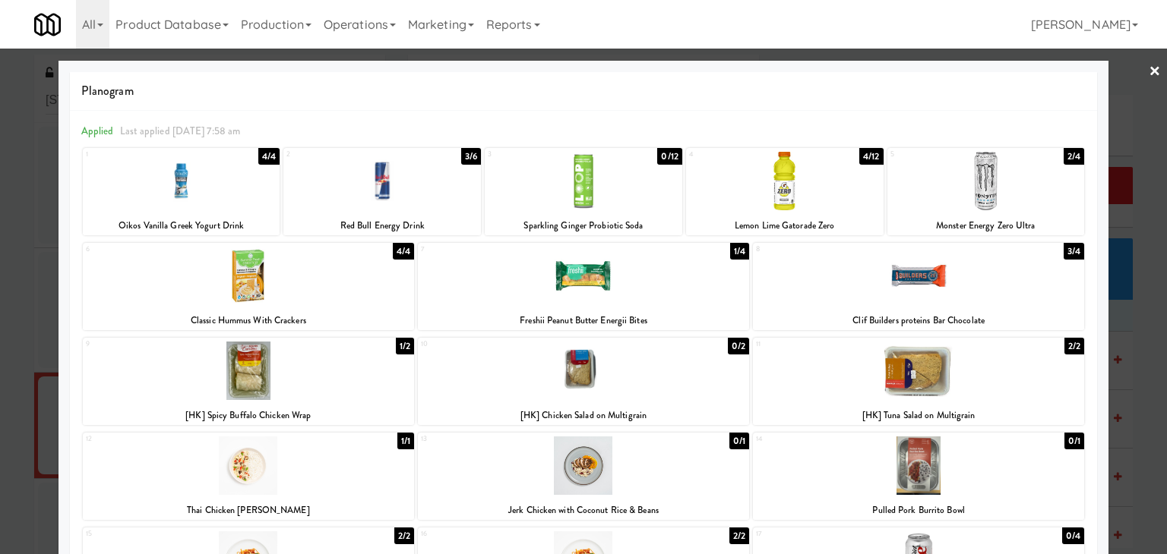
click at [894, 378] on div at bounding box center [918, 371] width 331 height 58
click at [631, 286] on div at bounding box center [583, 276] width 331 height 58
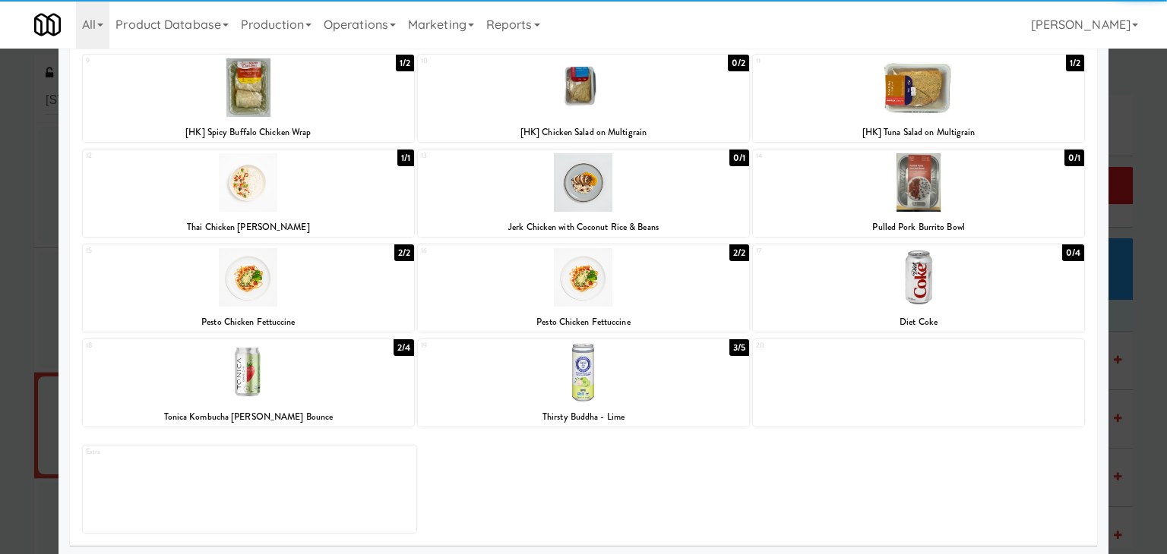
scroll to position [286, 0]
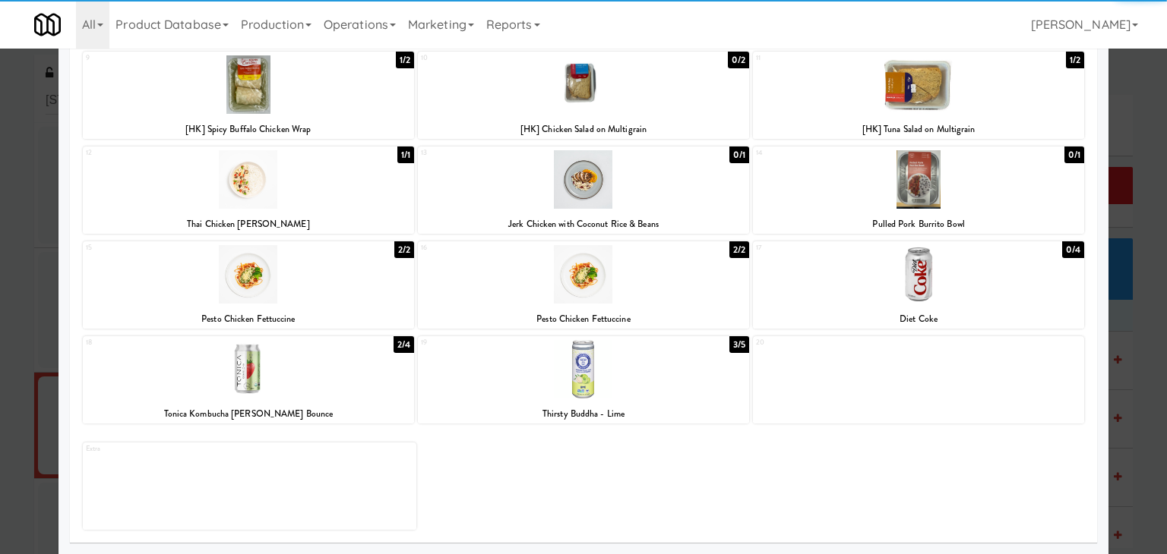
click at [573, 380] on div at bounding box center [583, 369] width 331 height 58
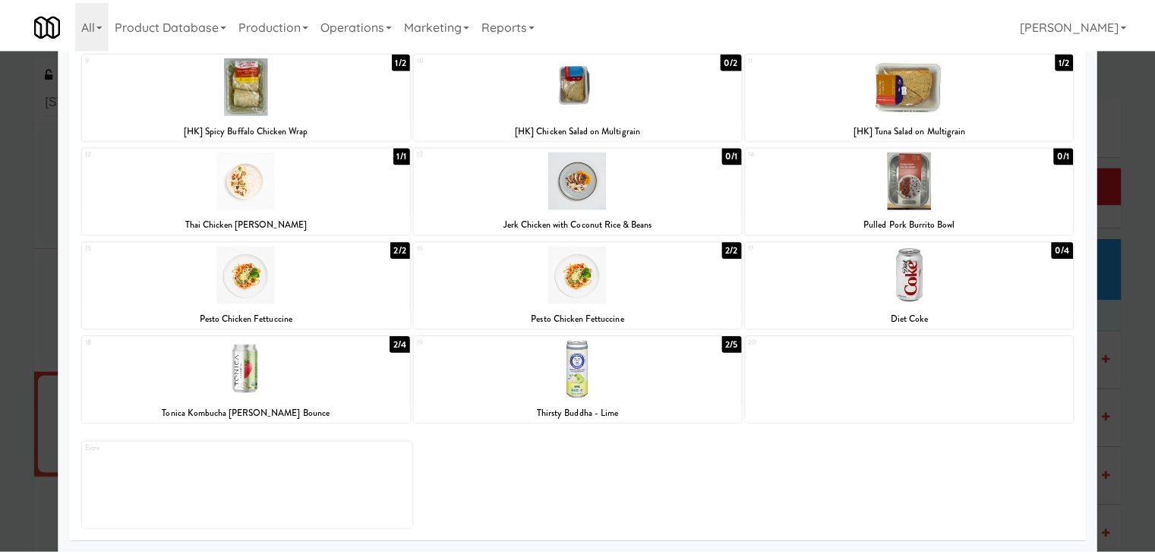
scroll to position [0, 0]
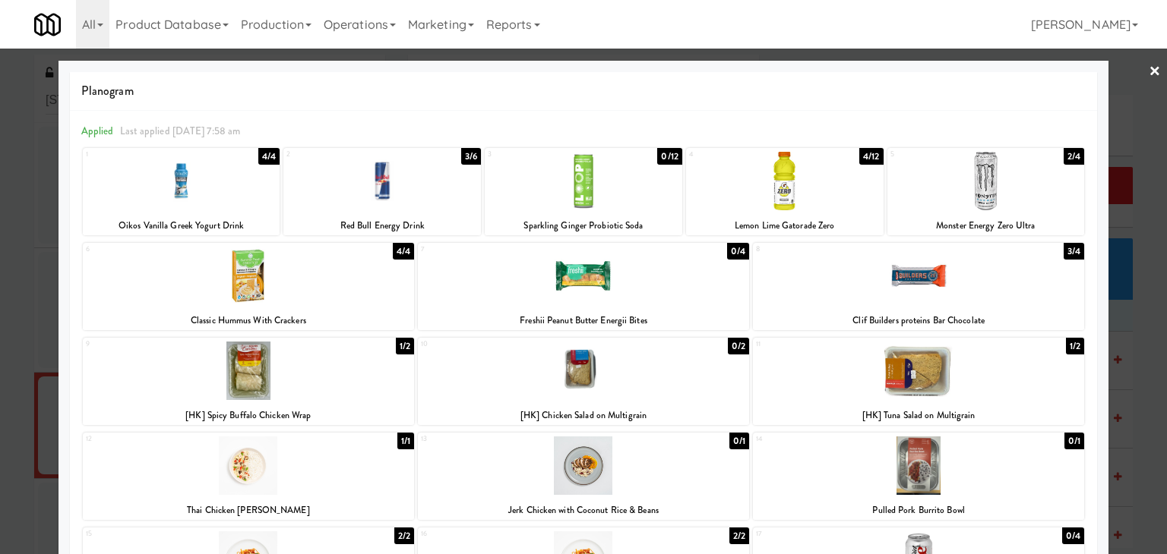
click at [1148, 70] on link "×" at bounding box center [1154, 72] width 12 height 47
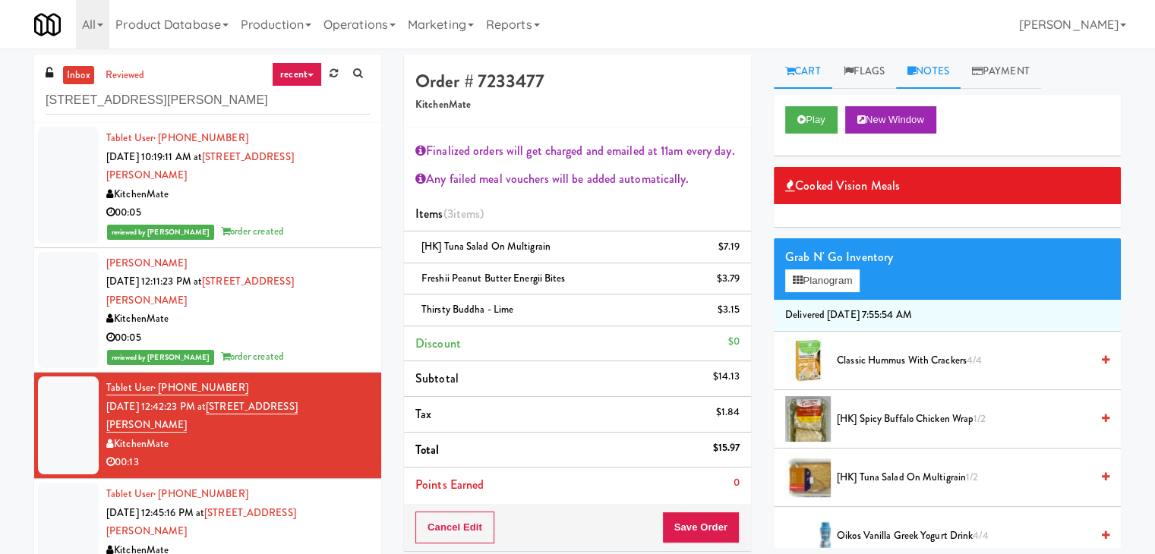
click at [916, 74] on icon at bounding box center [912, 71] width 8 height 10
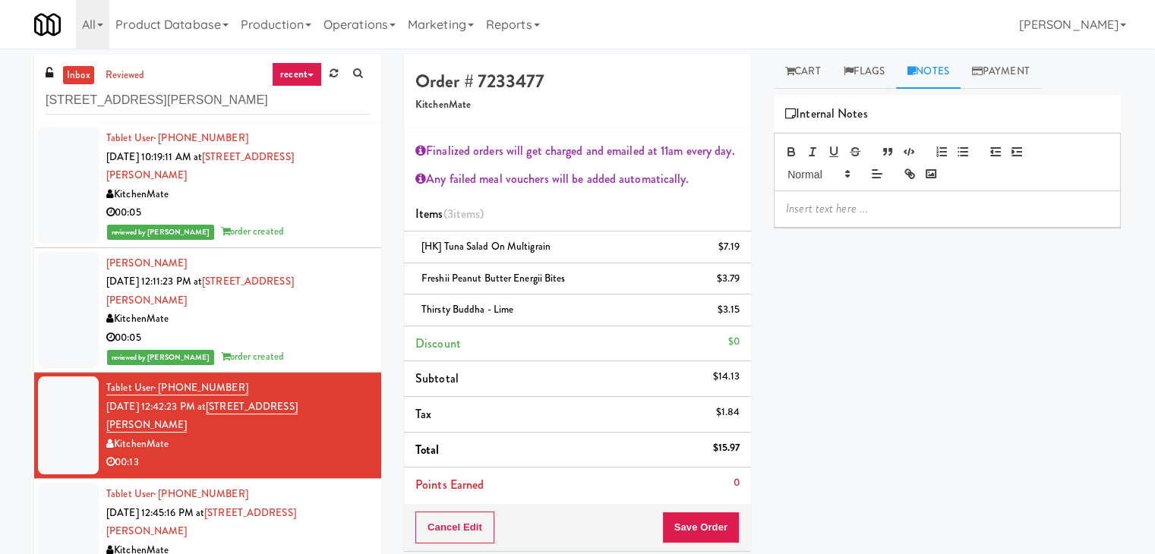
click at [830, 223] on div at bounding box center [948, 208] width 346 height 35
click at [970, 212] on p at bounding box center [947, 209] width 323 height 17
click at [690, 526] on button "Save Order" at bounding box center [700, 528] width 77 height 32
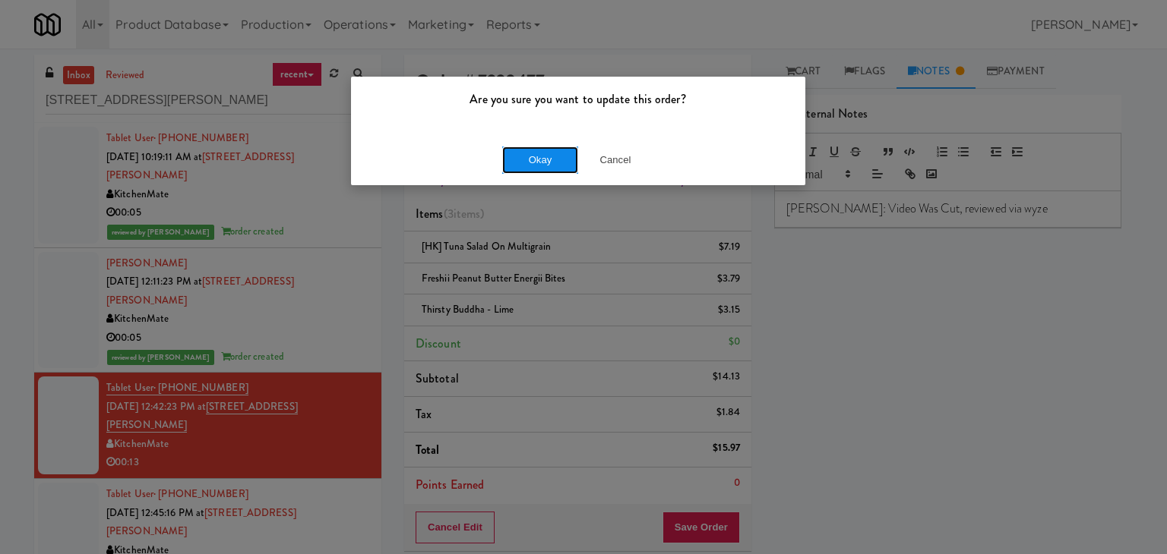
click at [530, 169] on button "Okay" at bounding box center [540, 160] width 76 height 27
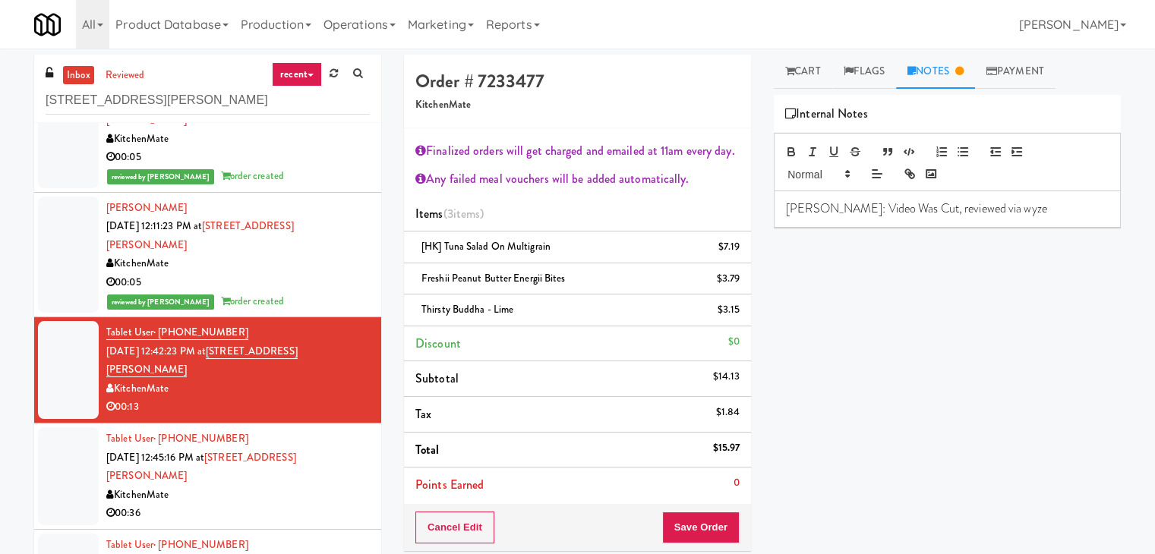
scroll to position [106, 0]
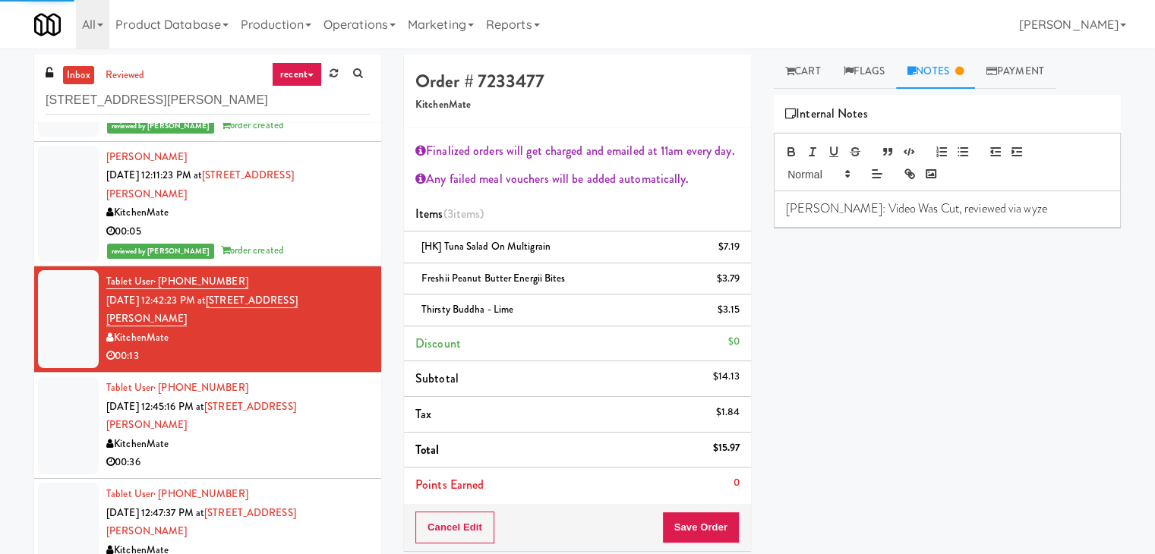
click at [313, 399] on li "Tablet User · (647) 669-9211 [DATE] 12:45:16 PM at [STREET_ADDRESS][GEOGRAPHIC_…" at bounding box center [207, 426] width 347 height 106
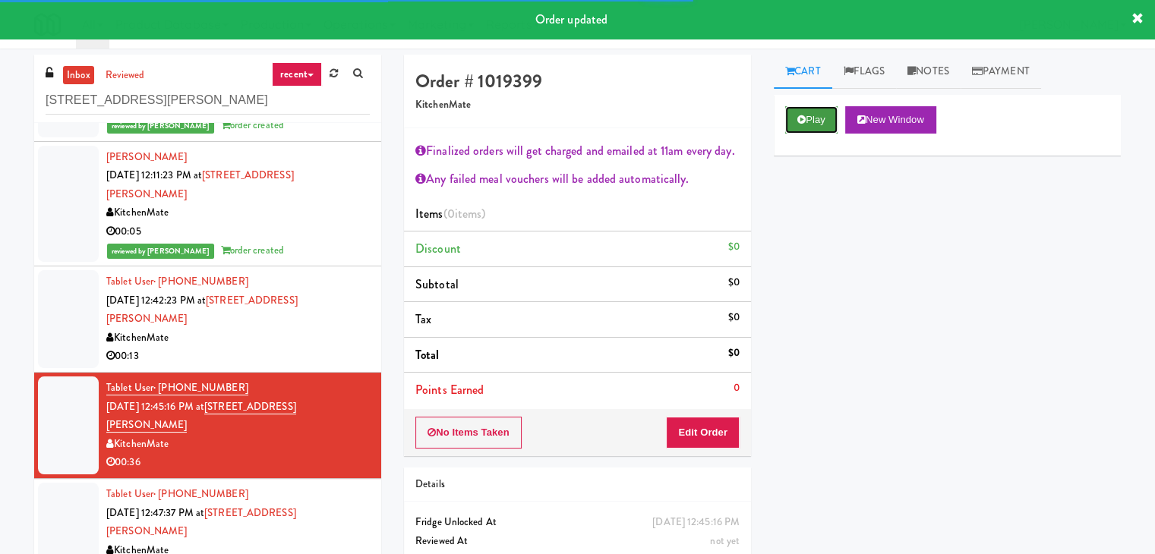
click at [827, 119] on button "Play" at bounding box center [811, 119] width 52 height 27
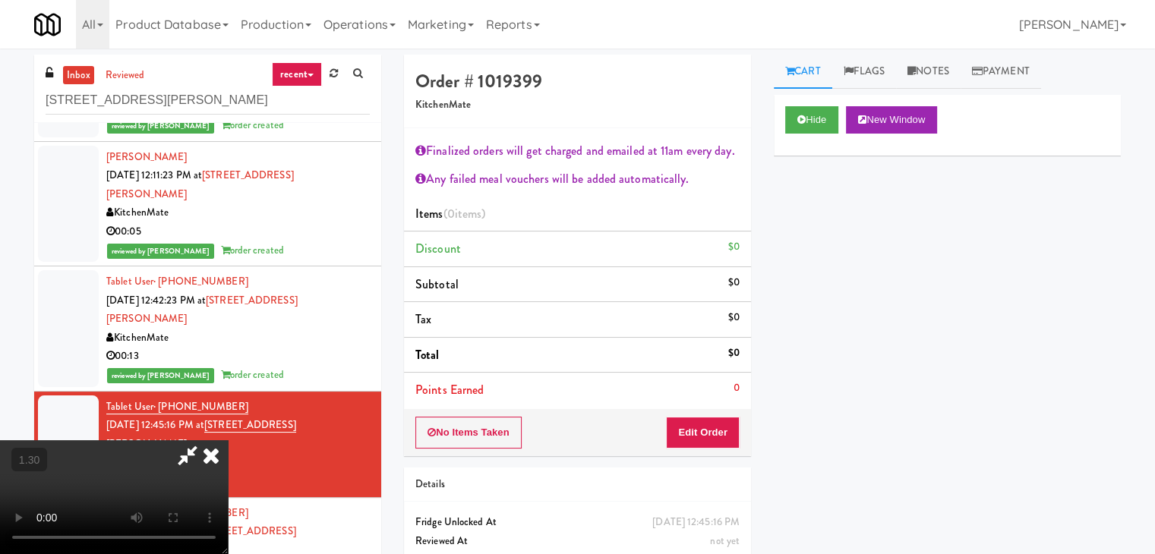
click at [228, 441] on video at bounding box center [114, 498] width 228 height 114
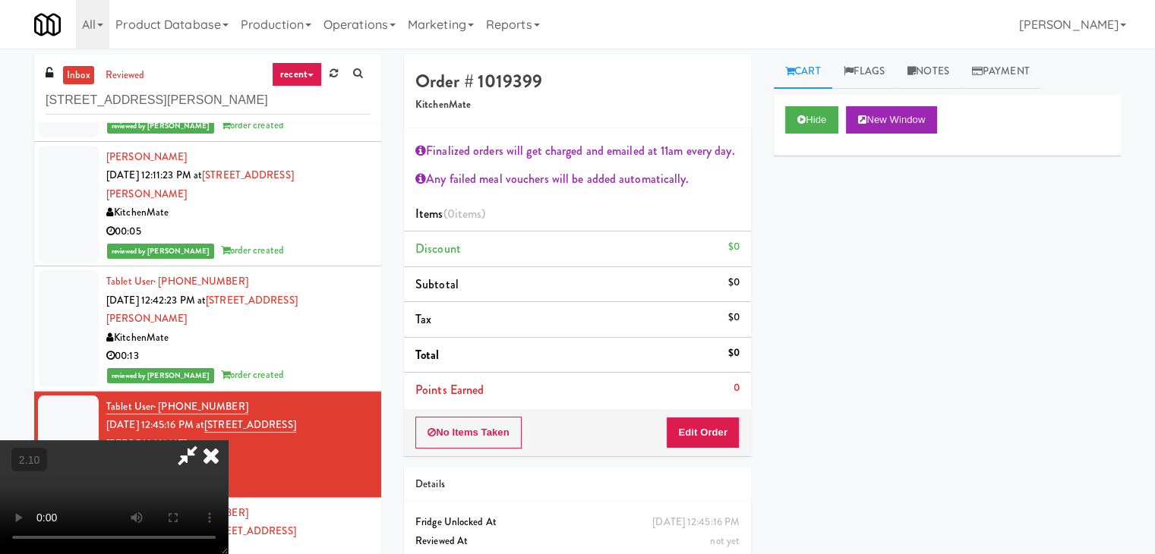
scroll to position [0, 0]
click at [228, 441] on icon at bounding box center [210, 456] width 33 height 30
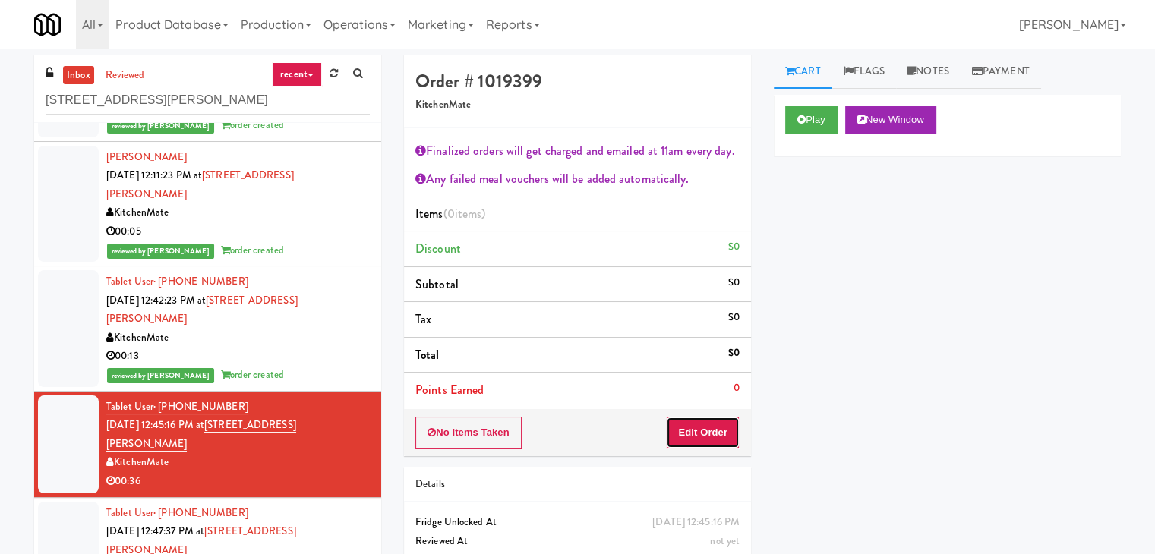
click at [709, 423] on button "Edit Order" at bounding box center [703, 433] width 74 height 32
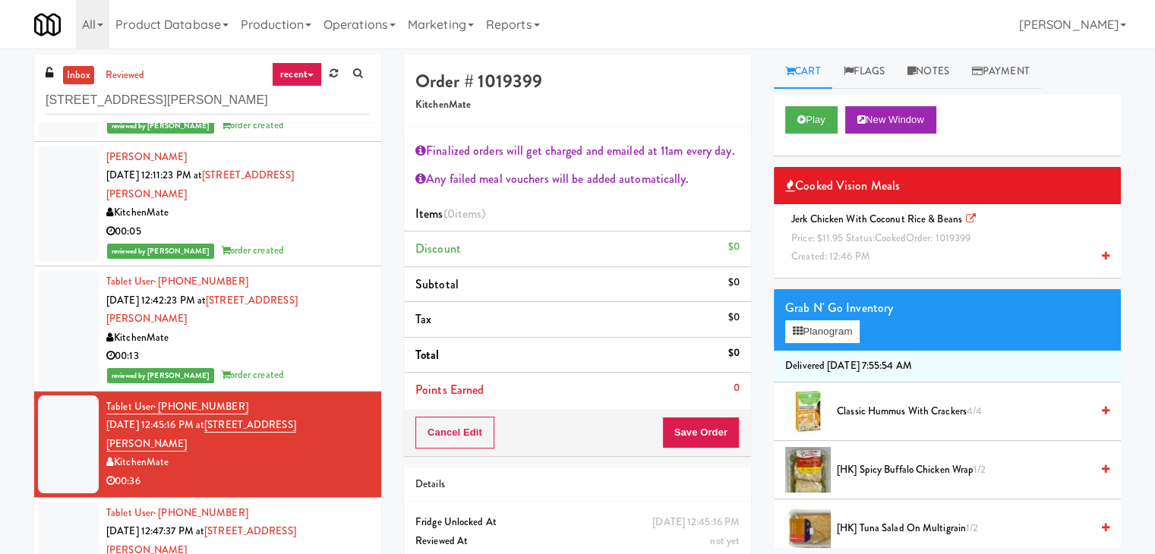
click at [1102, 256] on icon at bounding box center [1106, 256] width 8 height 10
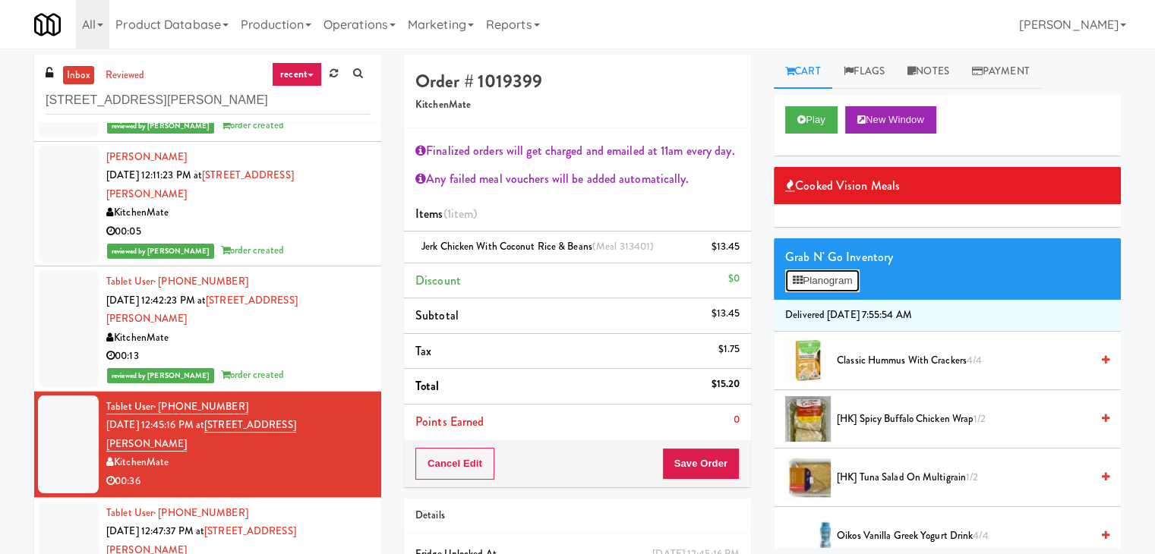
drag, startPoint x: 848, startPoint y: 281, endPoint x: 807, endPoint y: 286, distance: 41.4
click at [847, 281] on button "Planogram" at bounding box center [822, 281] width 74 height 23
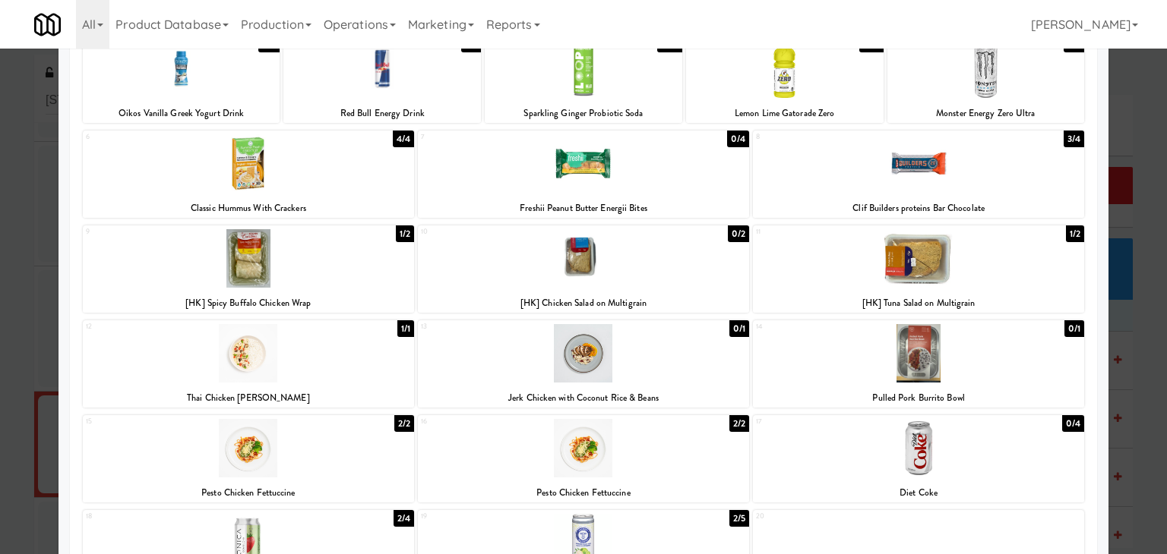
scroll to position [286, 0]
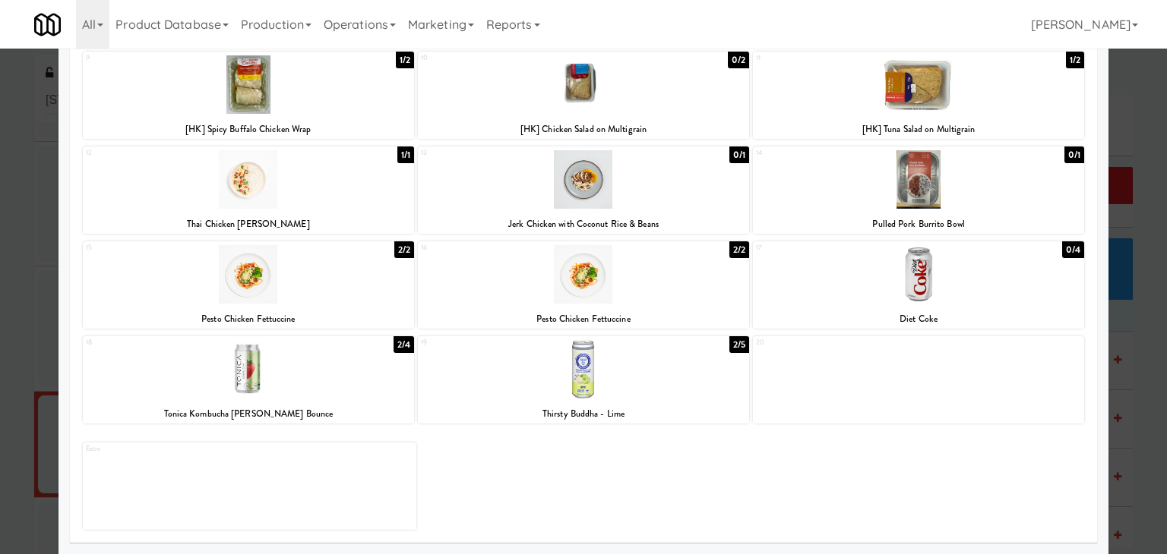
click at [299, 368] on div at bounding box center [248, 369] width 331 height 58
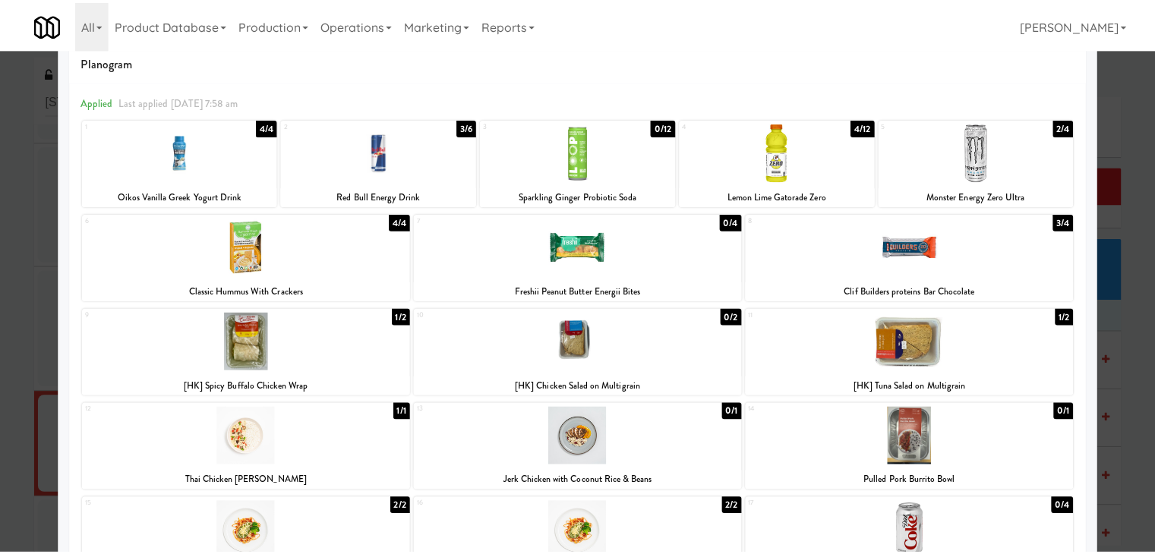
scroll to position [0, 0]
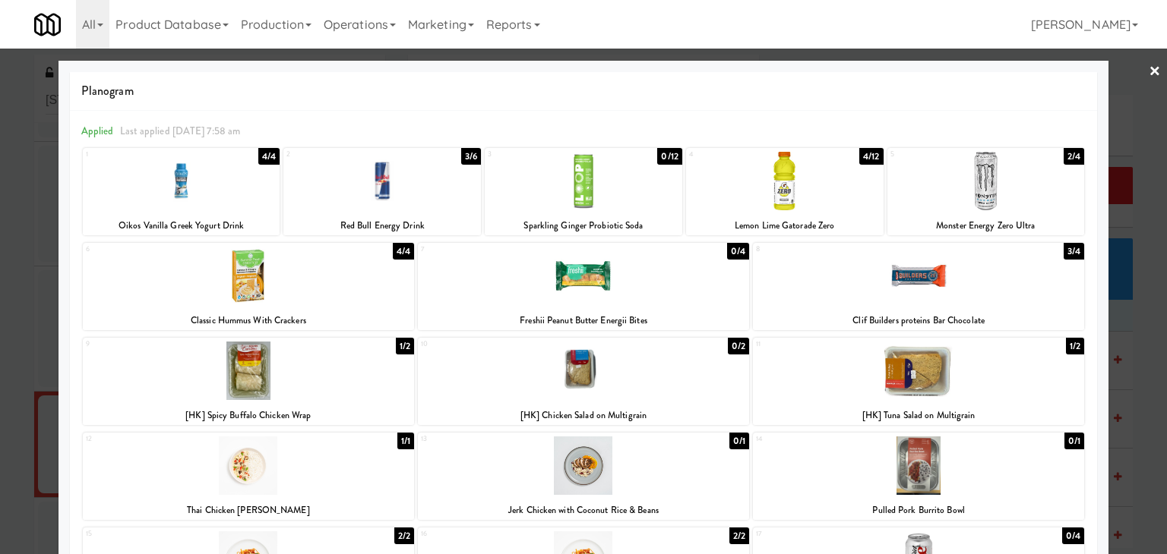
click at [1148, 67] on link "×" at bounding box center [1154, 72] width 12 height 47
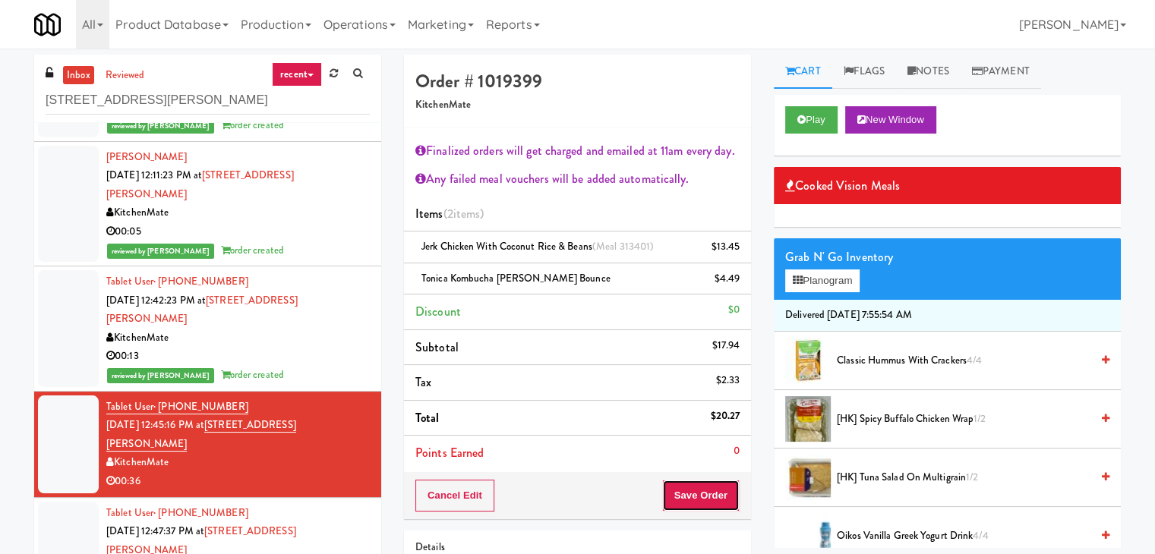
click at [716, 498] on button "Save Order" at bounding box center [700, 496] width 77 height 32
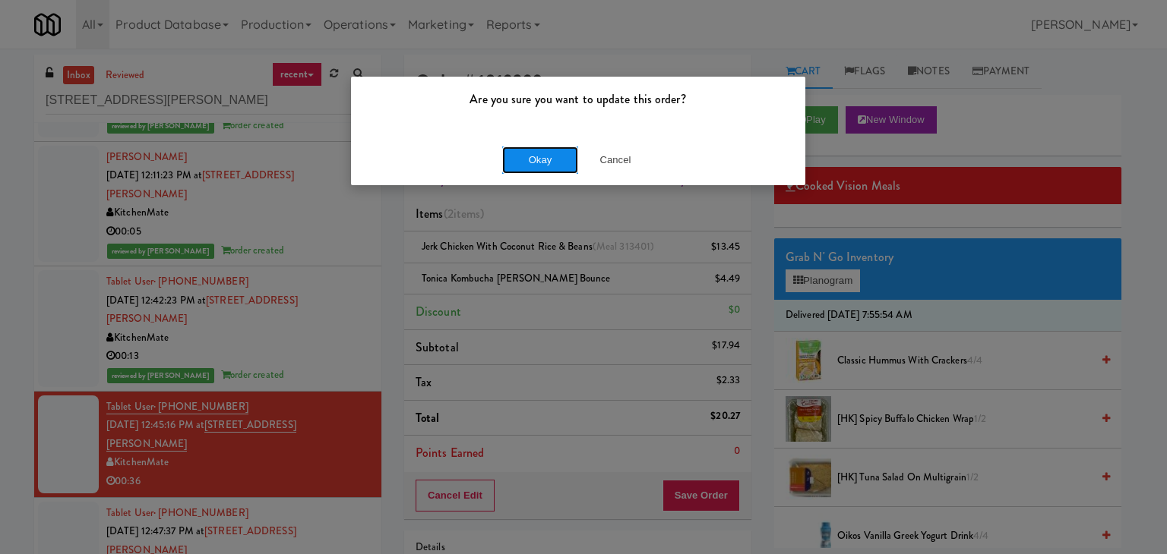
click at [545, 162] on button "Okay" at bounding box center [540, 160] width 76 height 27
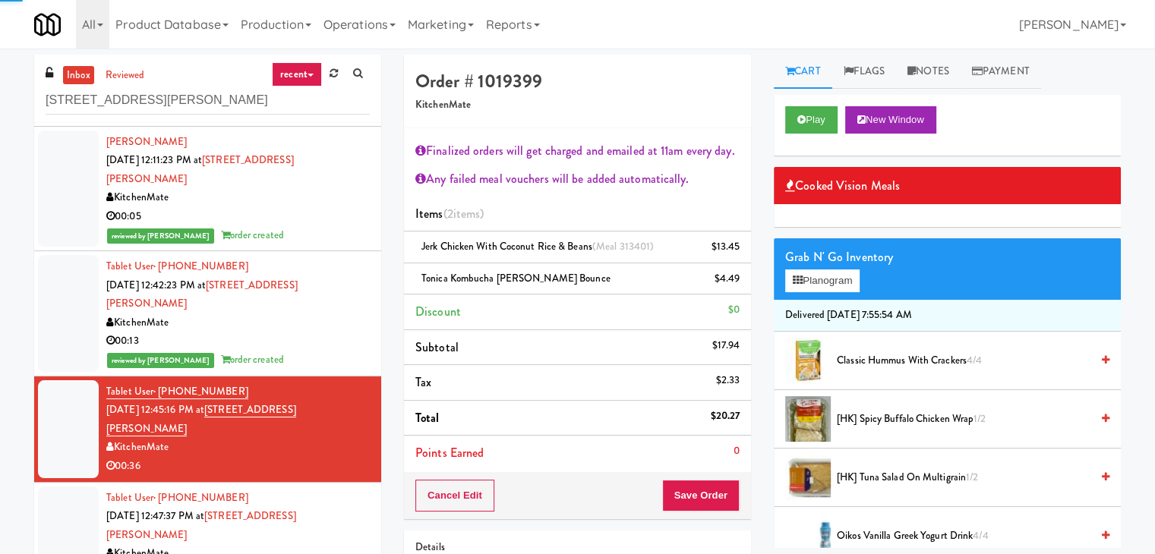
scroll to position [125, 0]
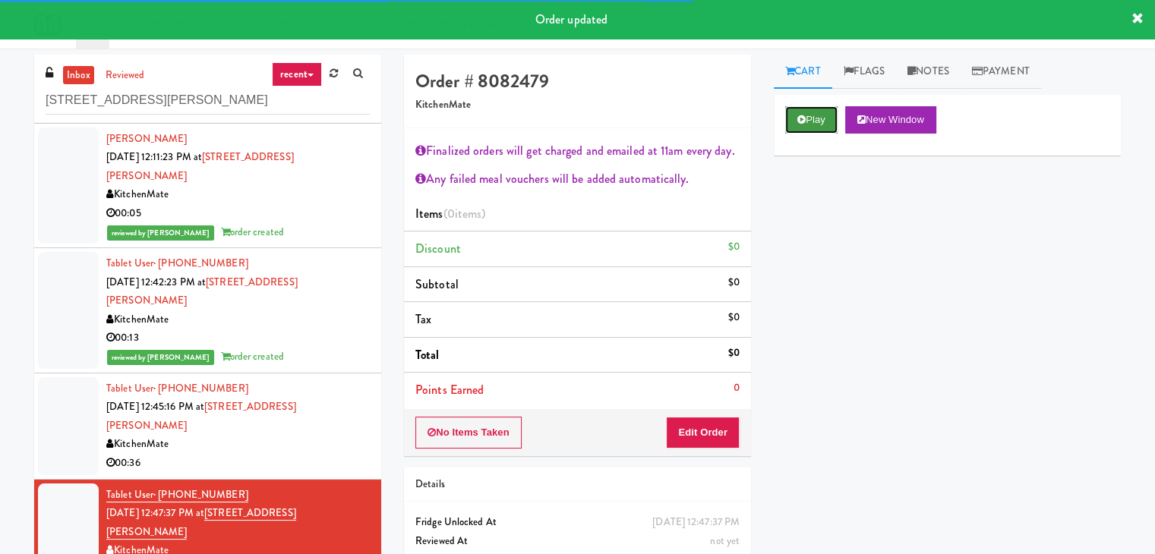
click at [830, 114] on button "Play" at bounding box center [811, 119] width 52 height 27
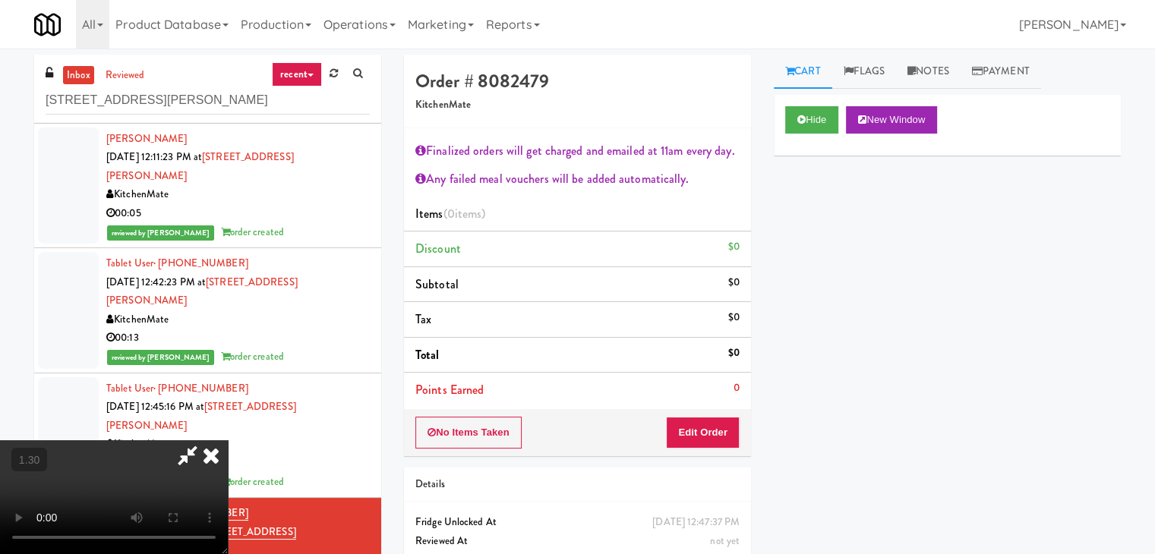
click at [228, 441] on video at bounding box center [114, 498] width 228 height 114
click at [228, 441] on icon at bounding box center [210, 456] width 33 height 30
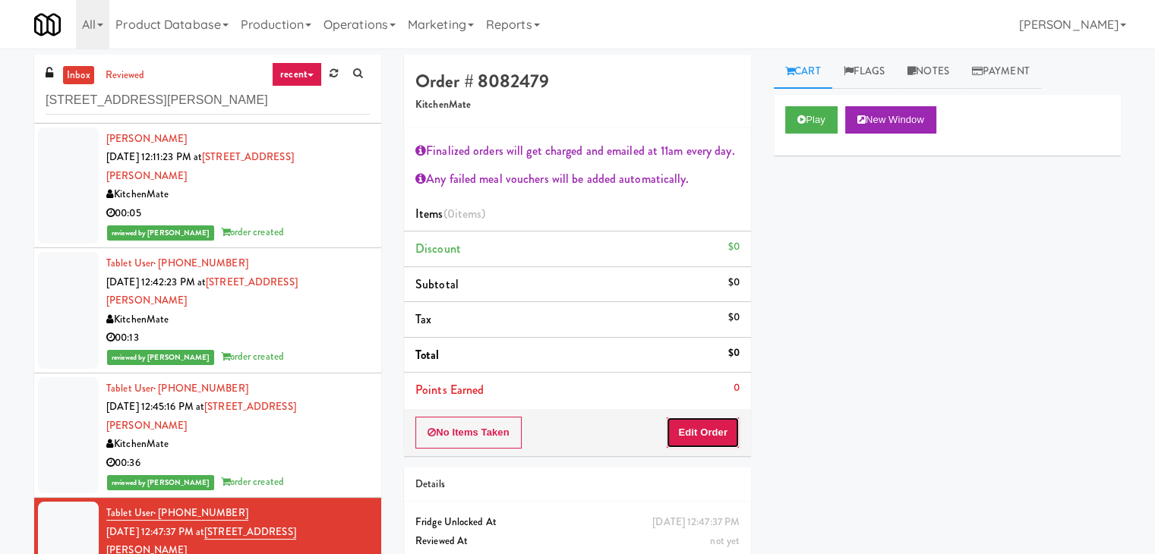
click at [682, 419] on button "Edit Order" at bounding box center [703, 433] width 74 height 32
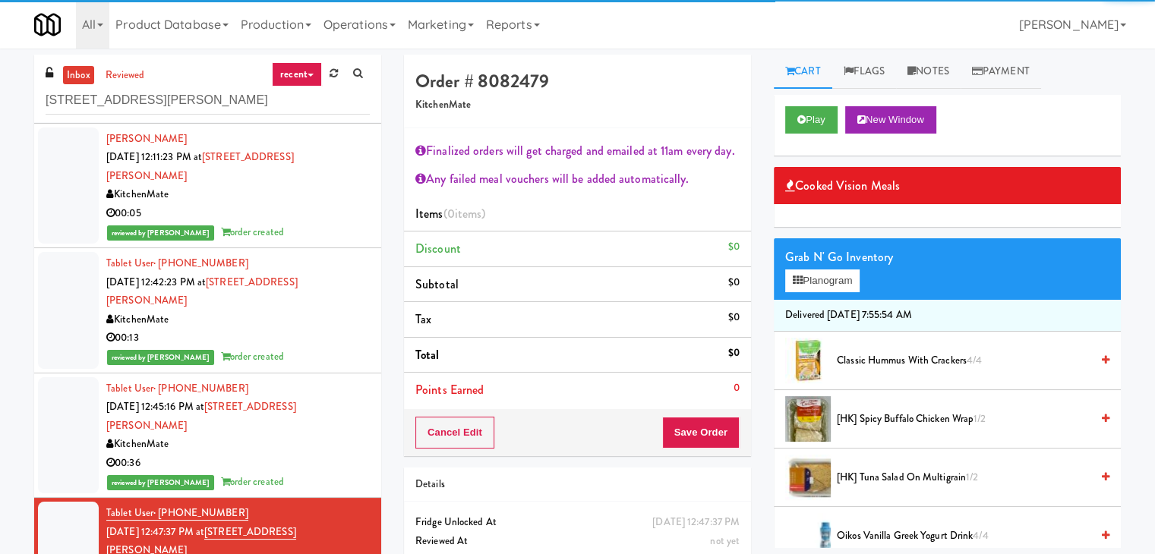
click at [832, 262] on div "Grab N' Go Inventory" at bounding box center [947, 257] width 324 height 23
click at [832, 276] on button "Planogram" at bounding box center [822, 281] width 74 height 23
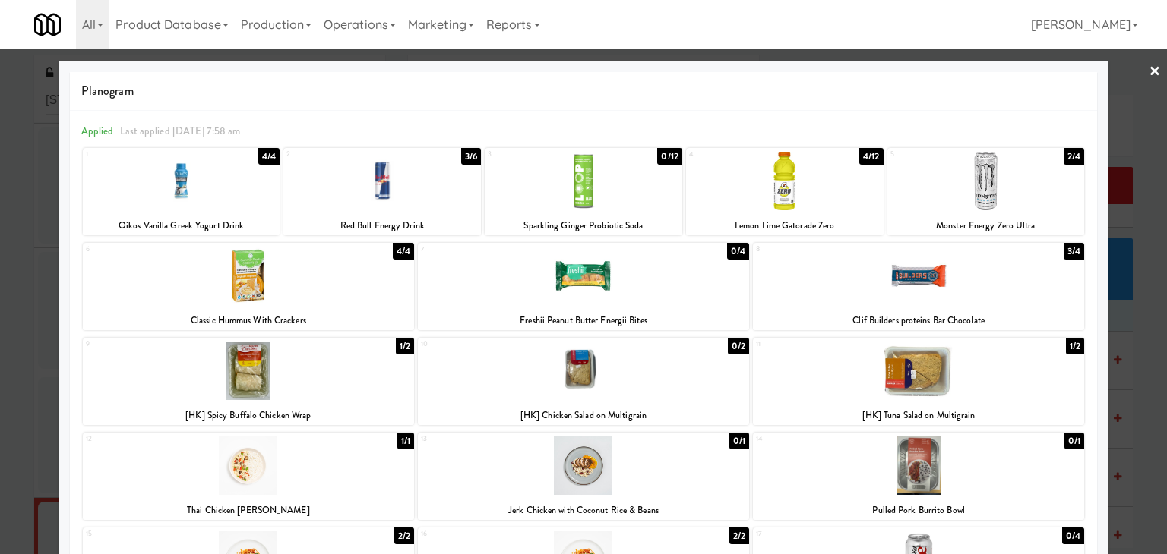
click at [1148, 65] on link "×" at bounding box center [1154, 72] width 12 height 47
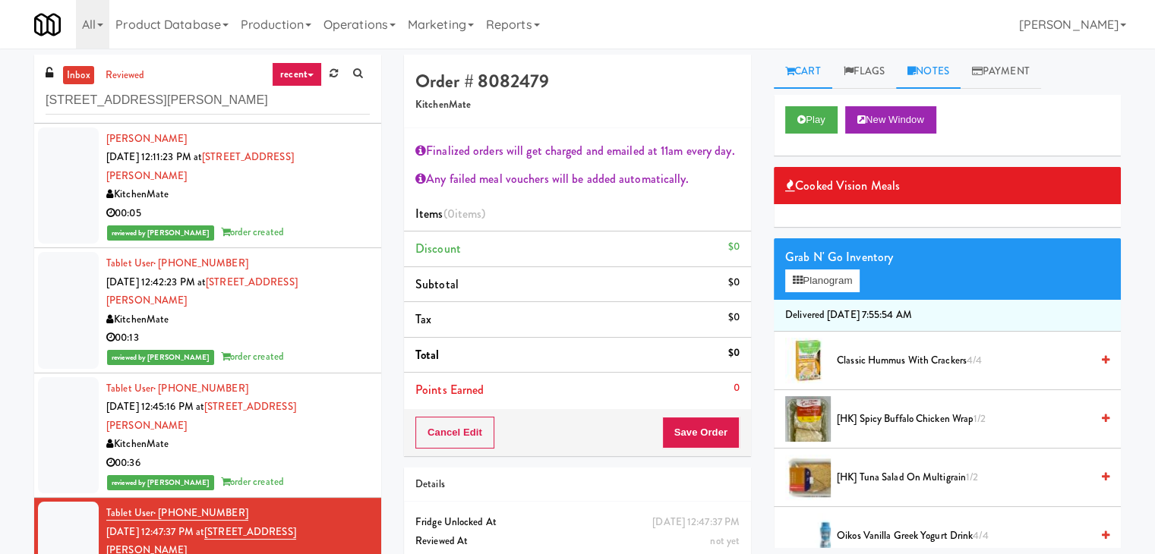
click at [930, 80] on link "Notes" at bounding box center [928, 72] width 65 height 34
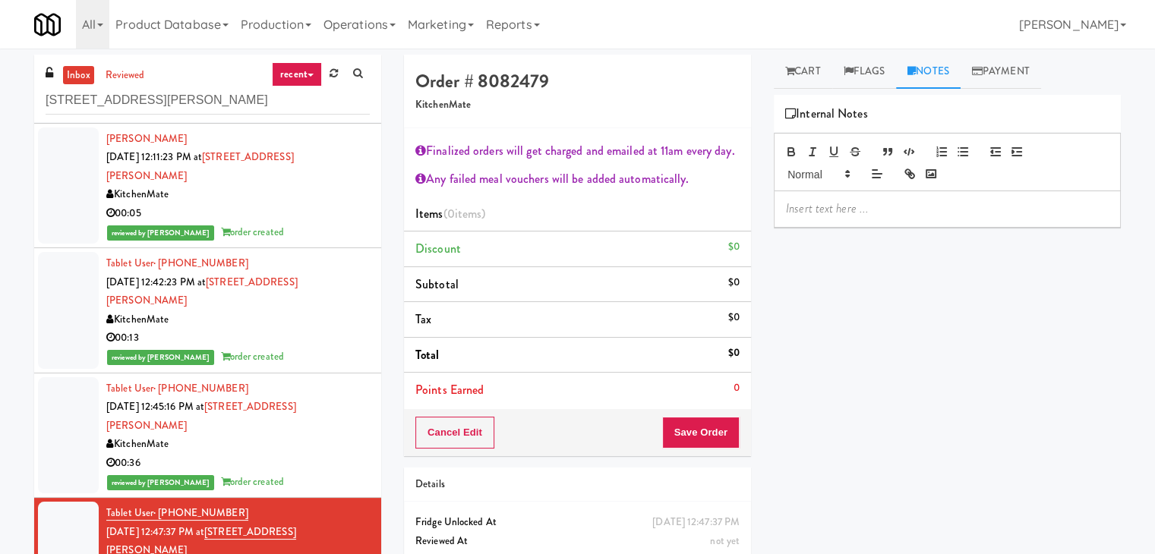
click at [864, 210] on p at bounding box center [947, 209] width 323 height 17
click at [460, 431] on button "Cancel Edit" at bounding box center [454, 433] width 79 height 32
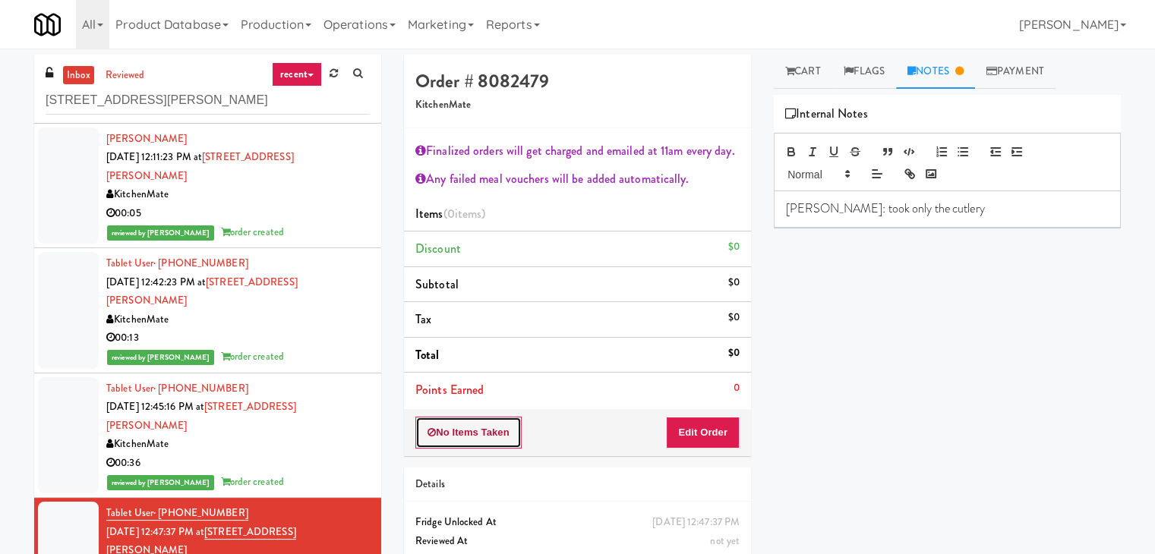
click at [477, 432] on button "No Items Taken" at bounding box center [468, 433] width 106 height 32
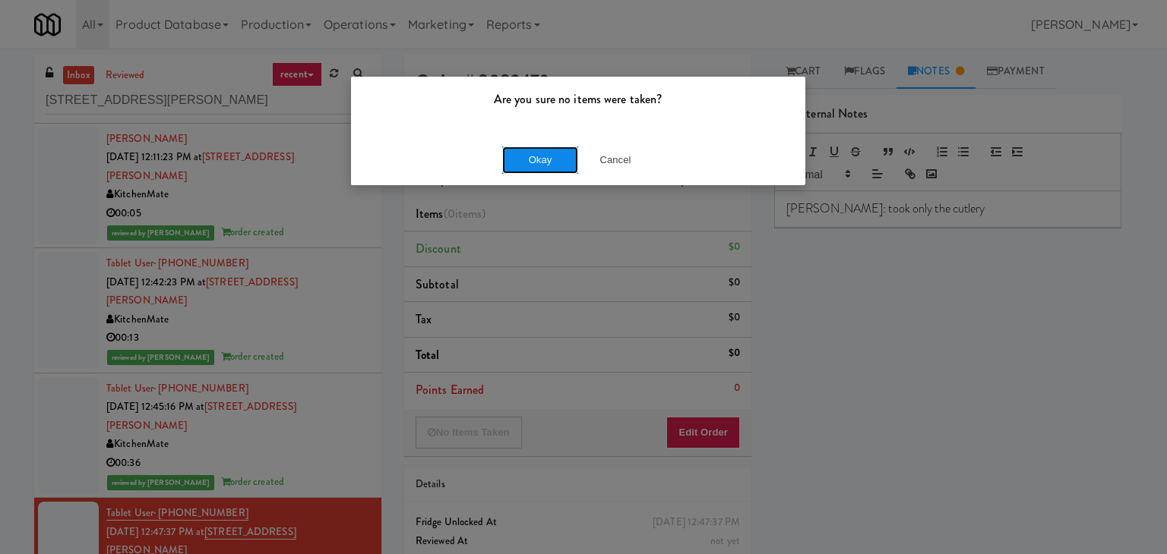
click at [543, 163] on button "Okay" at bounding box center [540, 160] width 76 height 27
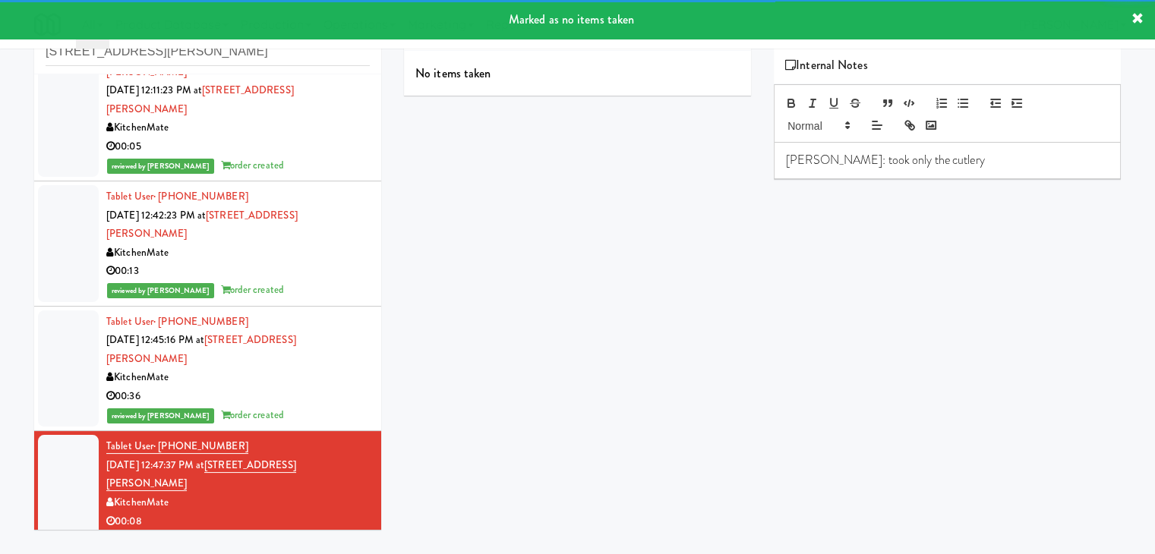
scroll to position [49, 0]
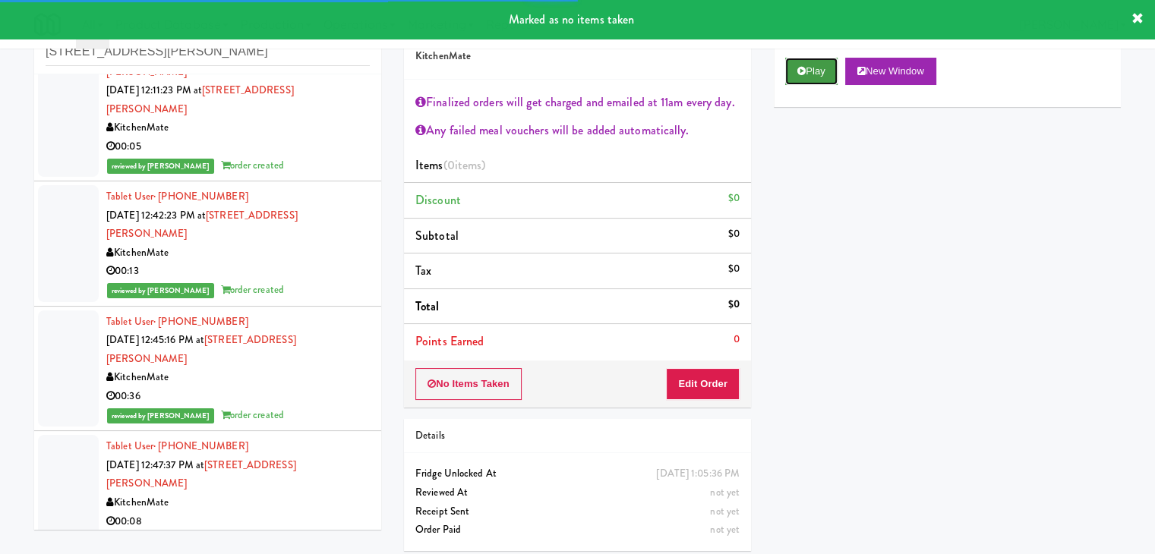
click at [817, 70] on button "Play" at bounding box center [811, 71] width 52 height 27
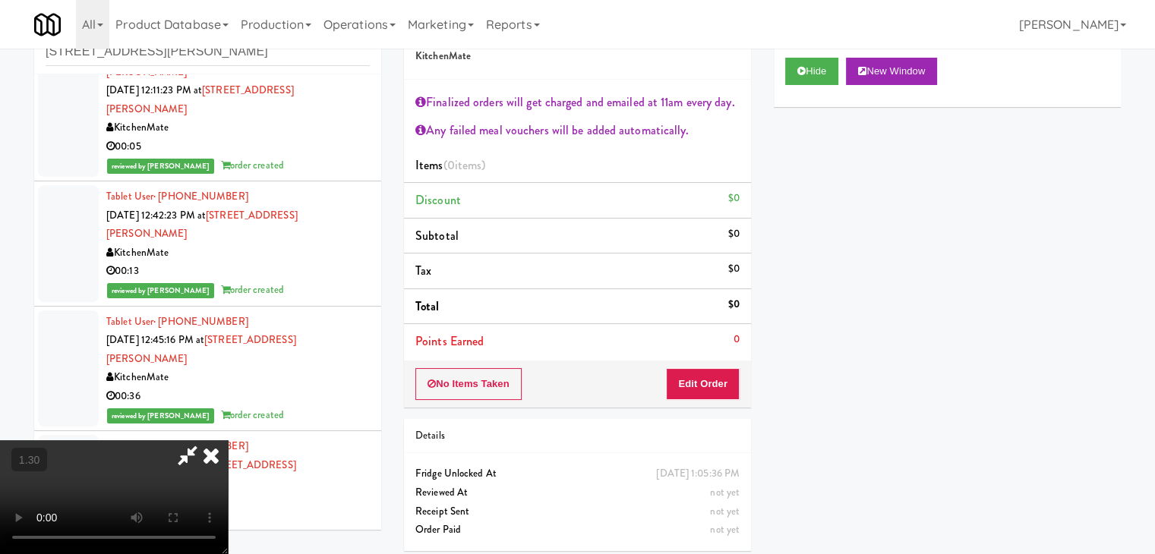
click at [228, 441] on video at bounding box center [114, 498] width 228 height 114
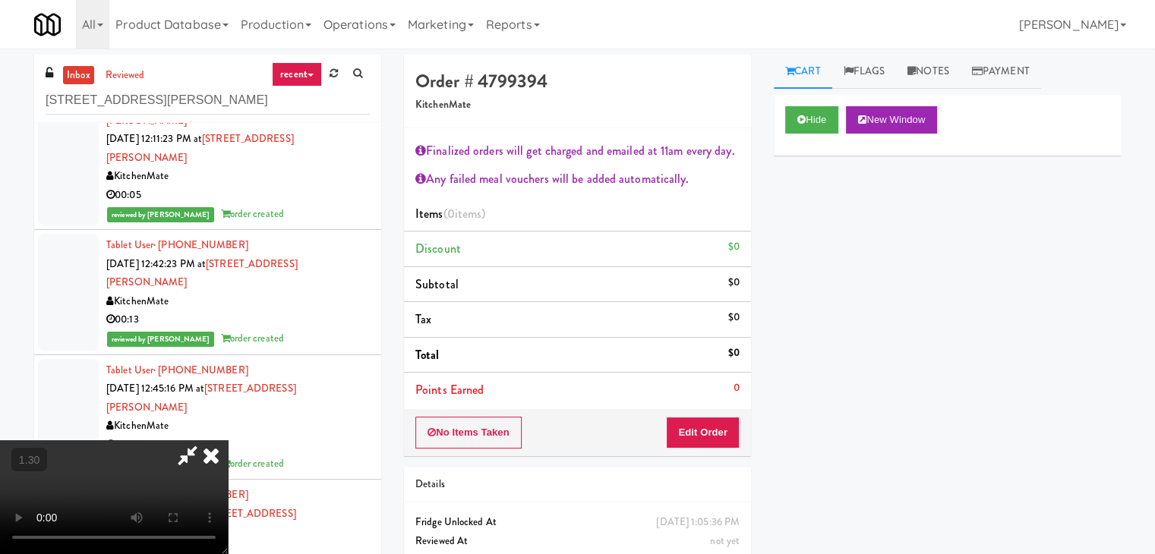
click at [228, 441] on icon at bounding box center [210, 456] width 33 height 30
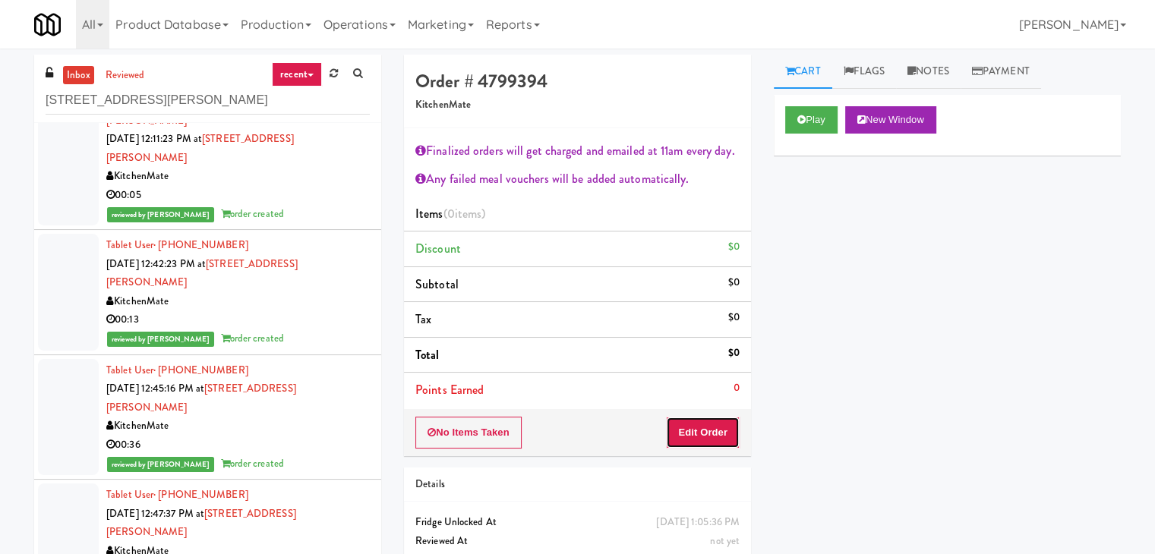
click at [720, 429] on button "Edit Order" at bounding box center [703, 433] width 74 height 32
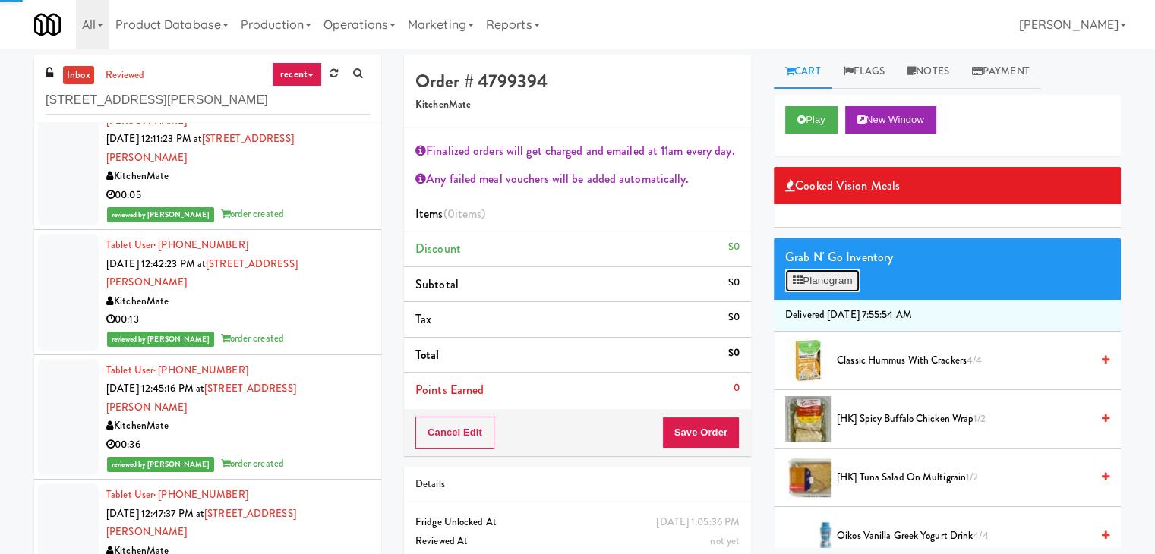
click at [819, 290] on button "Planogram" at bounding box center [822, 281] width 74 height 23
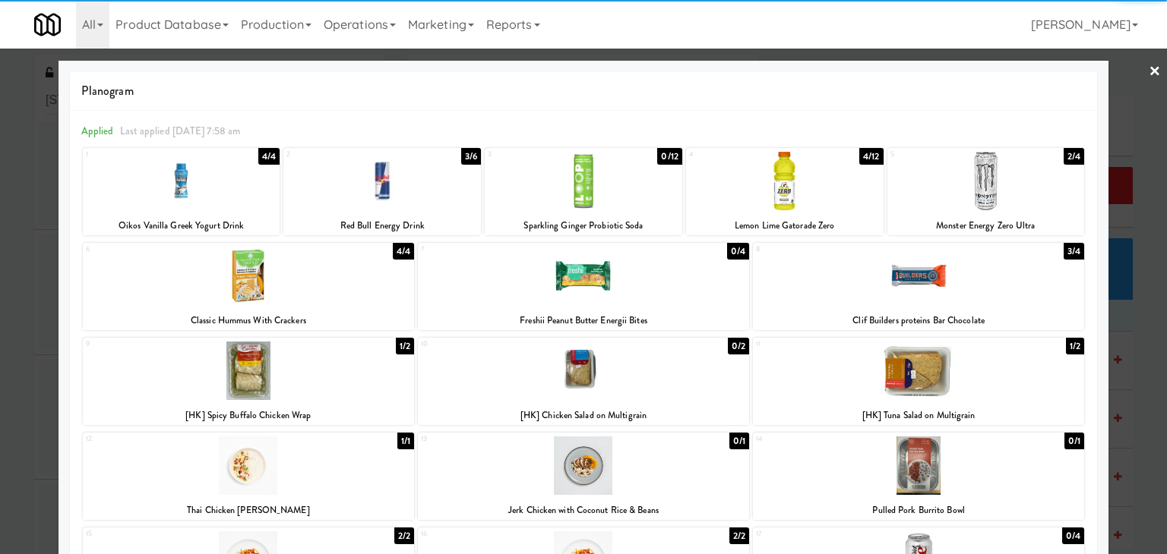
click at [1006, 185] on div at bounding box center [985, 181] width 197 height 58
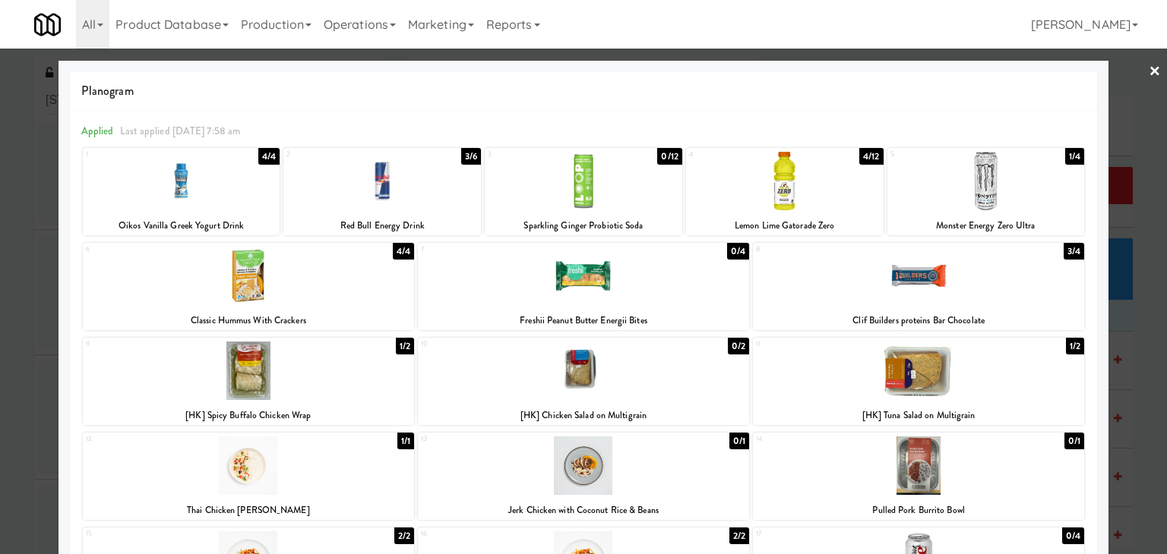
click at [1148, 71] on link "×" at bounding box center [1154, 72] width 12 height 47
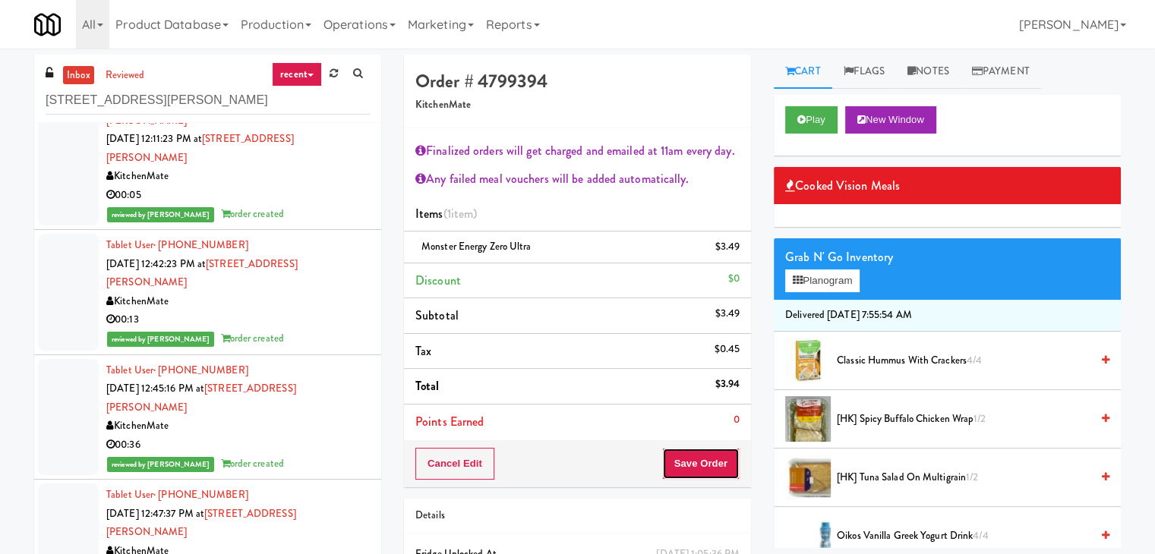
click at [696, 456] on button "Save Order" at bounding box center [700, 464] width 77 height 32
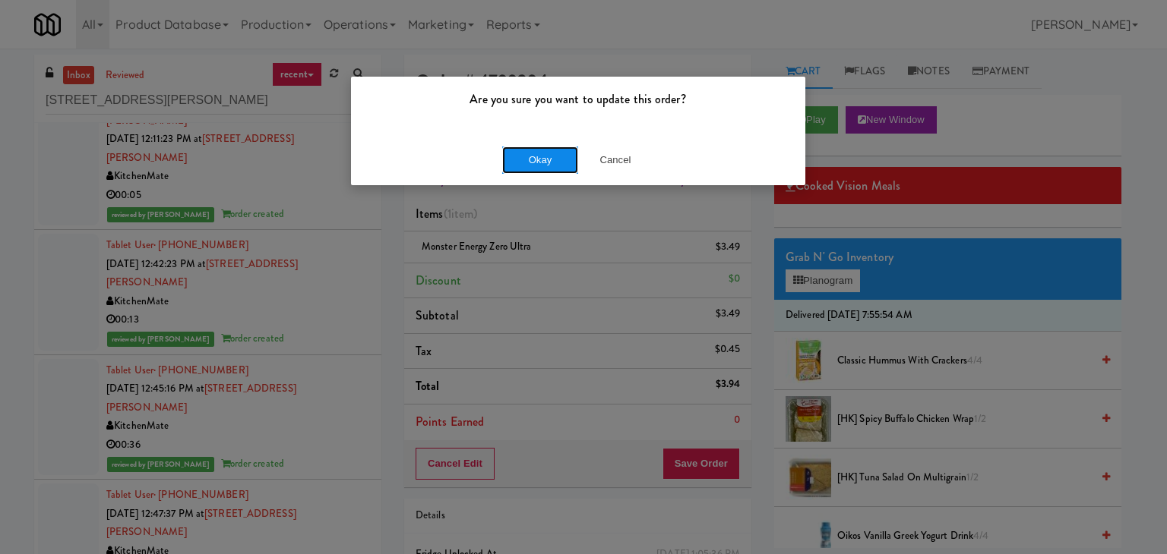
click at [541, 156] on button "Okay" at bounding box center [540, 160] width 76 height 27
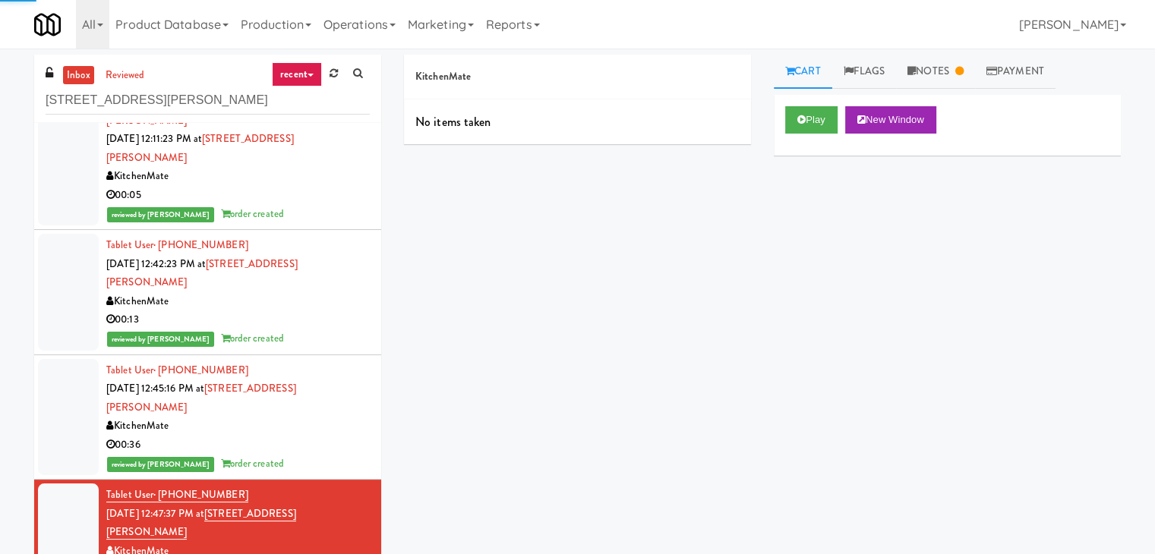
click at [324, 417] on div "KitchenMate" at bounding box center [238, 426] width 264 height 19
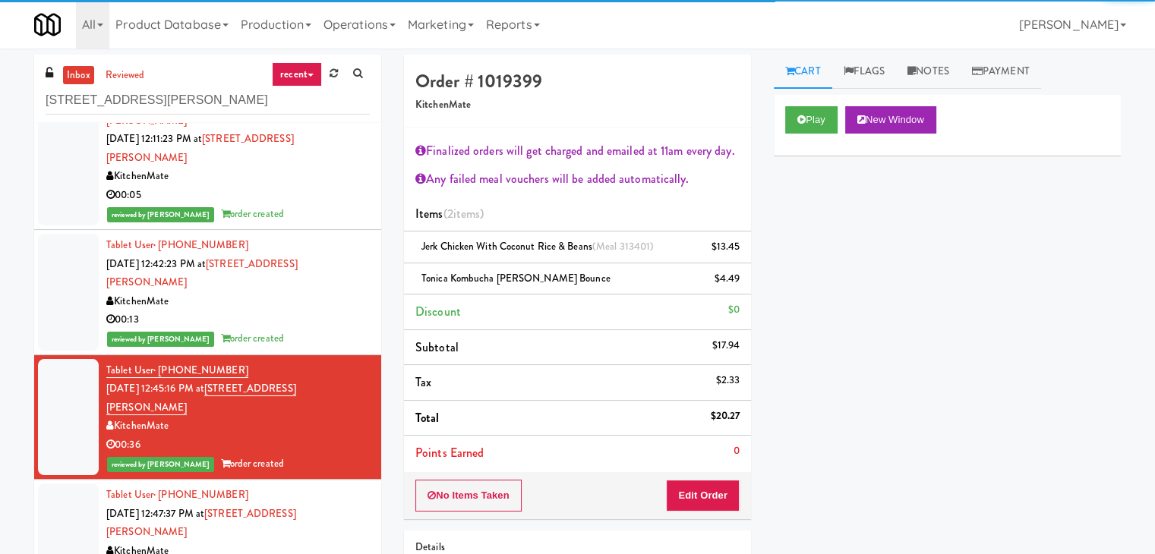
click at [328, 311] on div "00:13" at bounding box center [238, 320] width 264 height 19
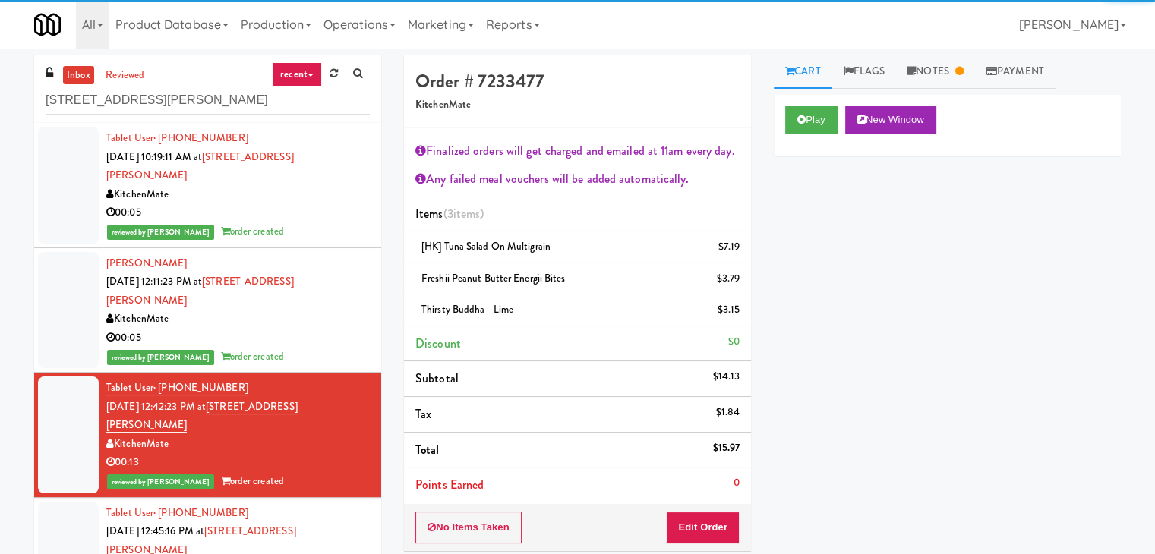
click at [328, 329] on div "00:05" at bounding box center [238, 338] width 264 height 19
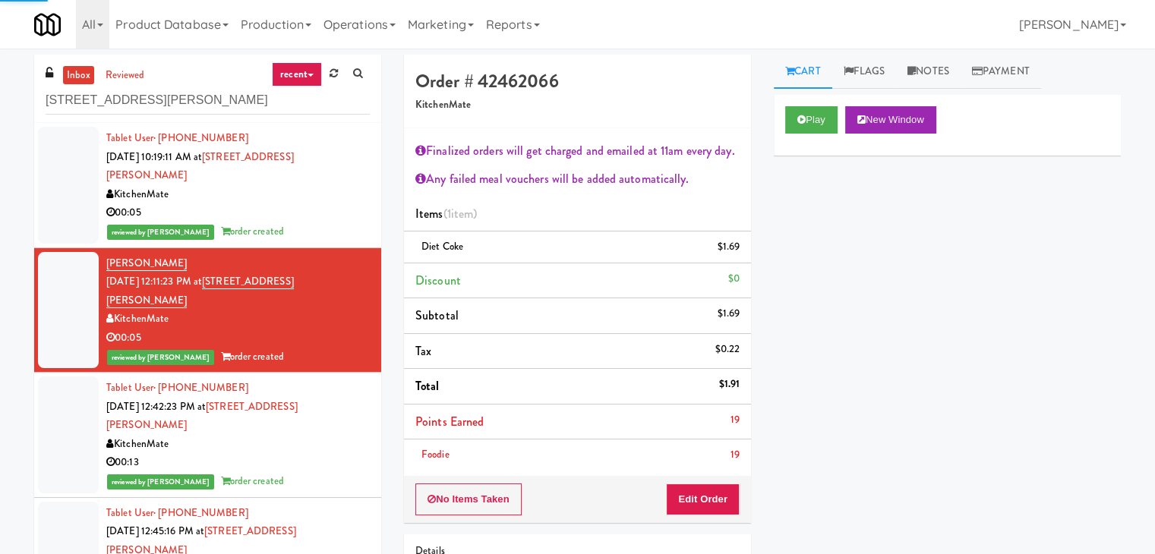
click at [336, 185] on div "KitchenMate" at bounding box center [238, 194] width 264 height 19
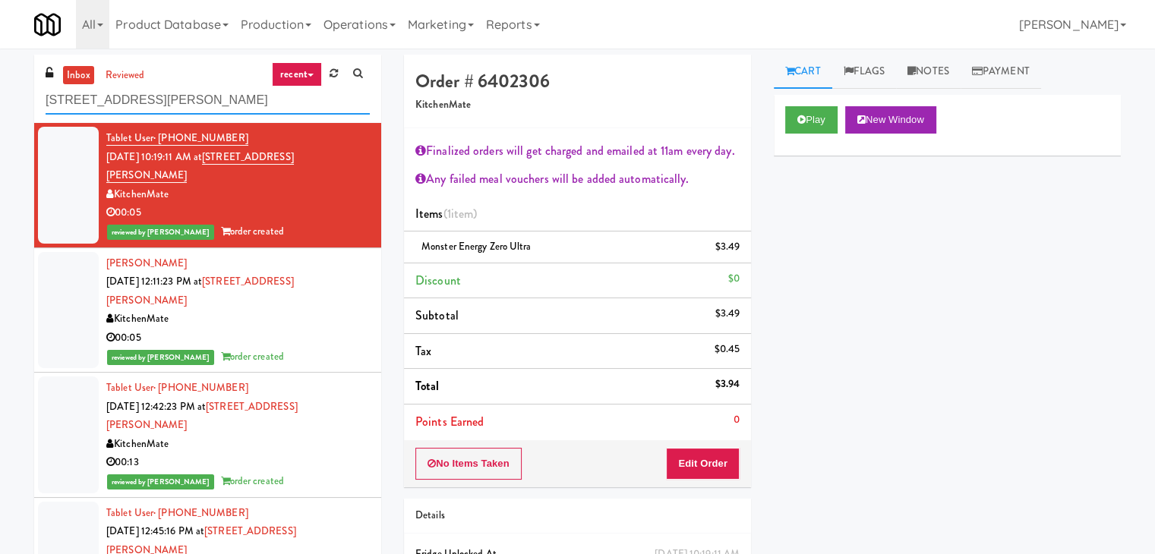
click at [200, 101] on input "[STREET_ADDRESS][PERSON_NAME]" at bounding box center [208, 101] width 324 height 28
paste input "TC Combo Cooler Left"
type input "TC Combo Cooler Left"
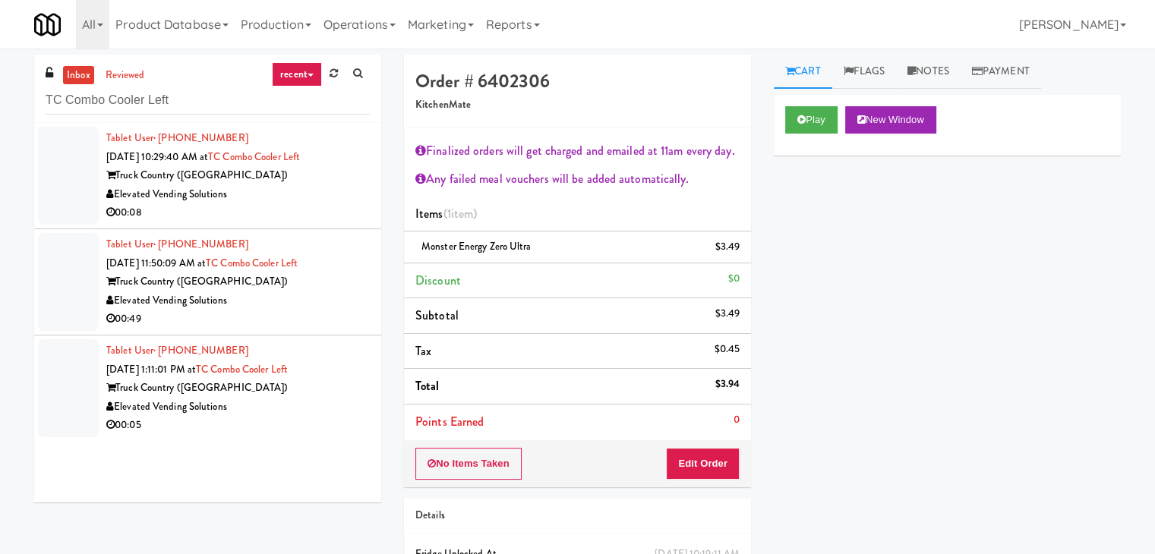
click at [288, 200] on div "Elevated Vending Solutions" at bounding box center [238, 194] width 264 height 19
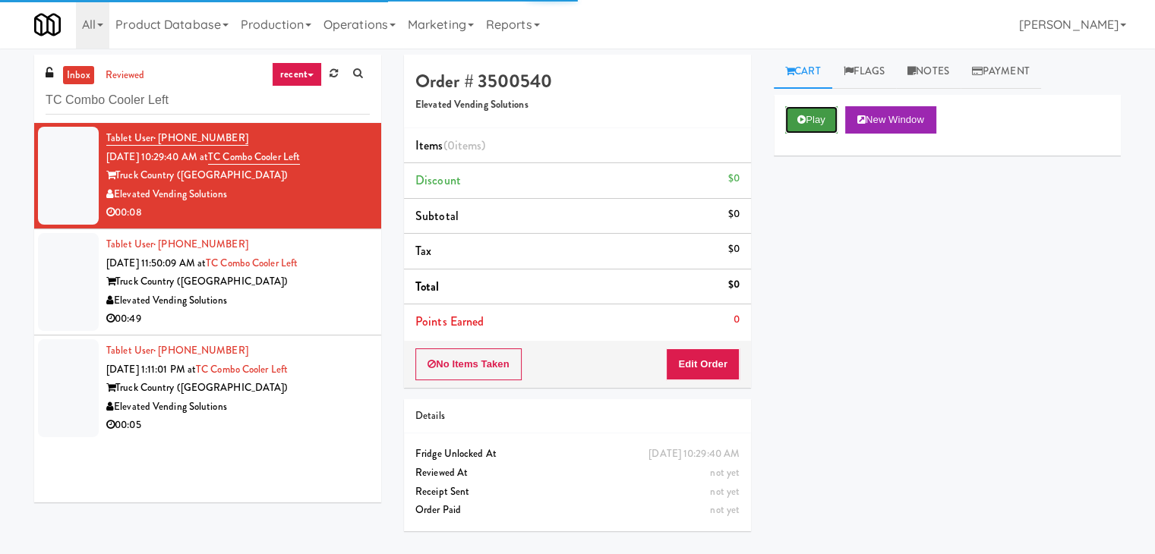
click at [808, 124] on button "Play" at bounding box center [811, 119] width 52 height 27
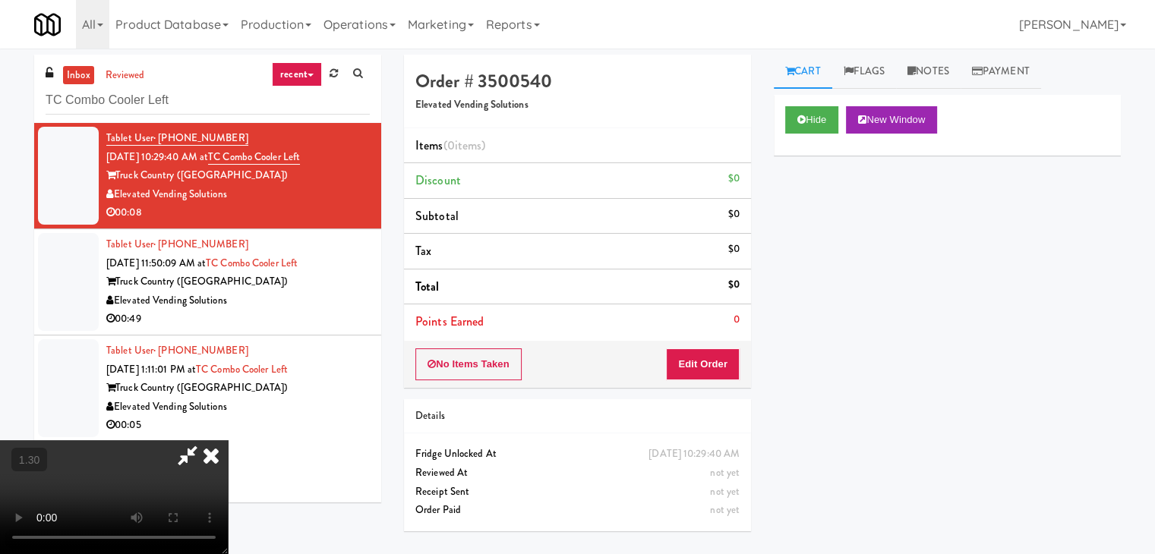
click at [228, 441] on video at bounding box center [114, 498] width 228 height 114
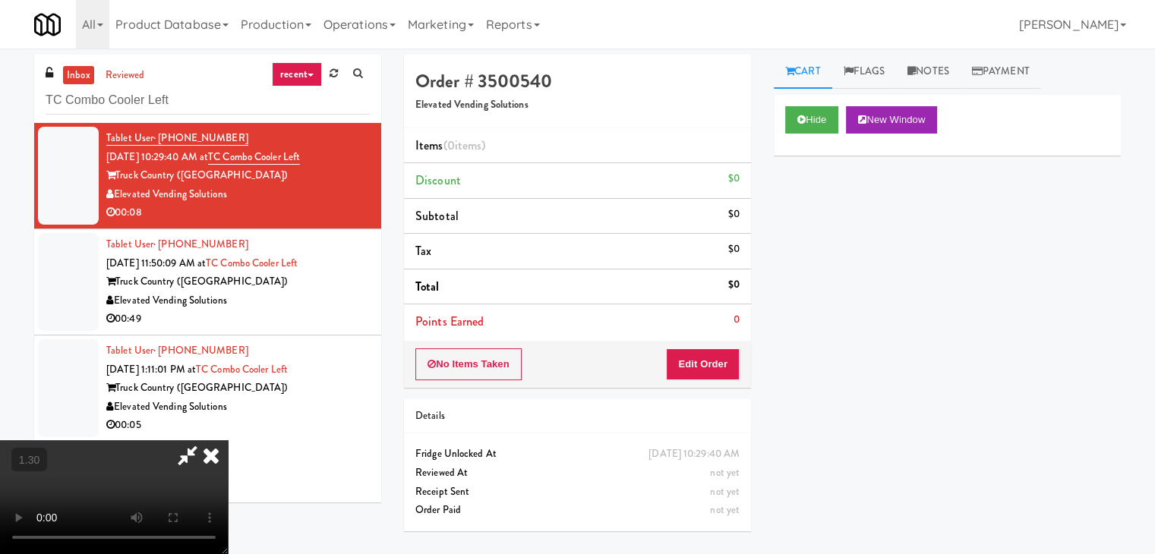
click at [228, 441] on video at bounding box center [114, 498] width 228 height 114
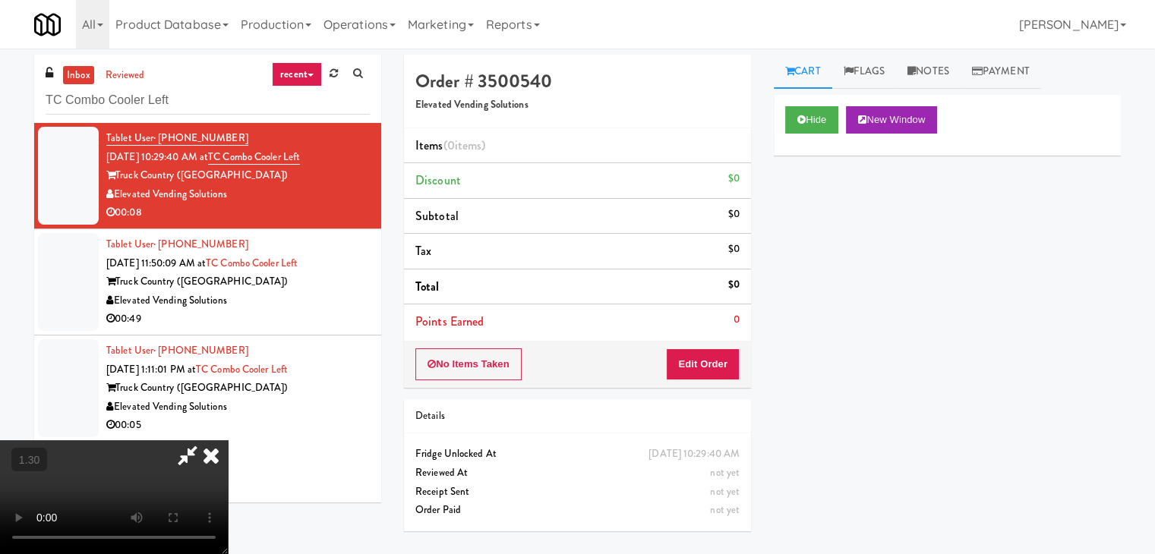
scroll to position [0, 0]
click at [228, 441] on video at bounding box center [114, 498] width 228 height 114
click at [228, 441] on icon at bounding box center [210, 456] width 33 height 30
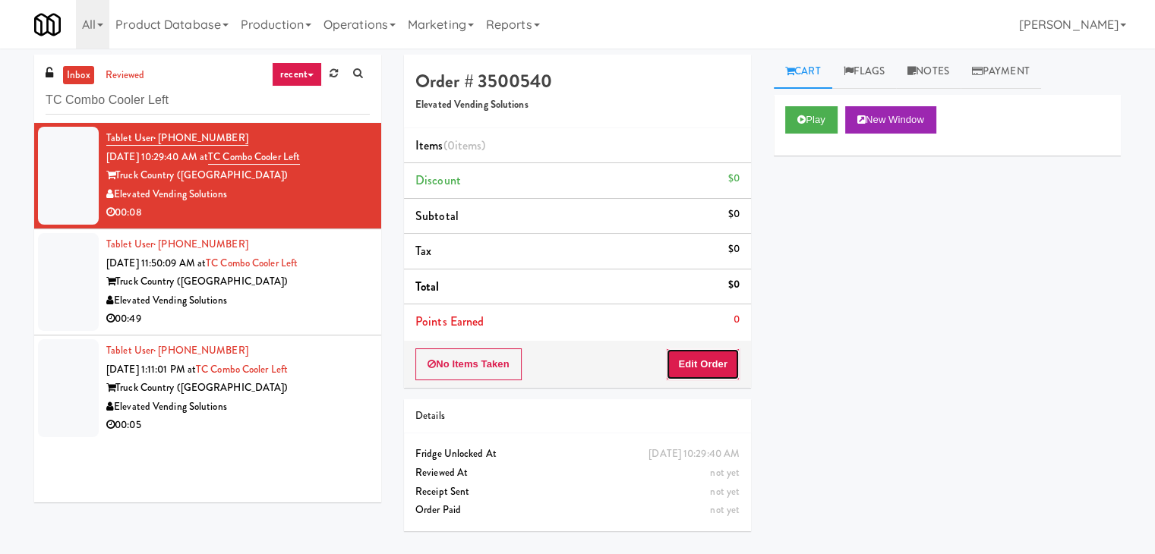
click at [708, 355] on button "Edit Order" at bounding box center [703, 365] width 74 height 32
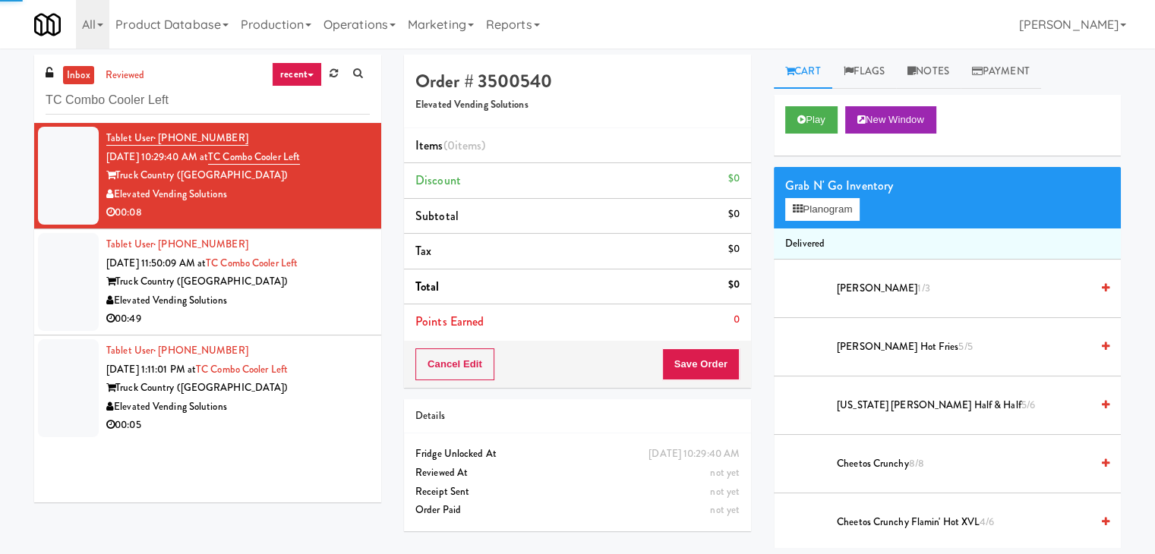
click at [798, 225] on div "Grab N' Go Inventory Planogram" at bounding box center [947, 198] width 347 height 62
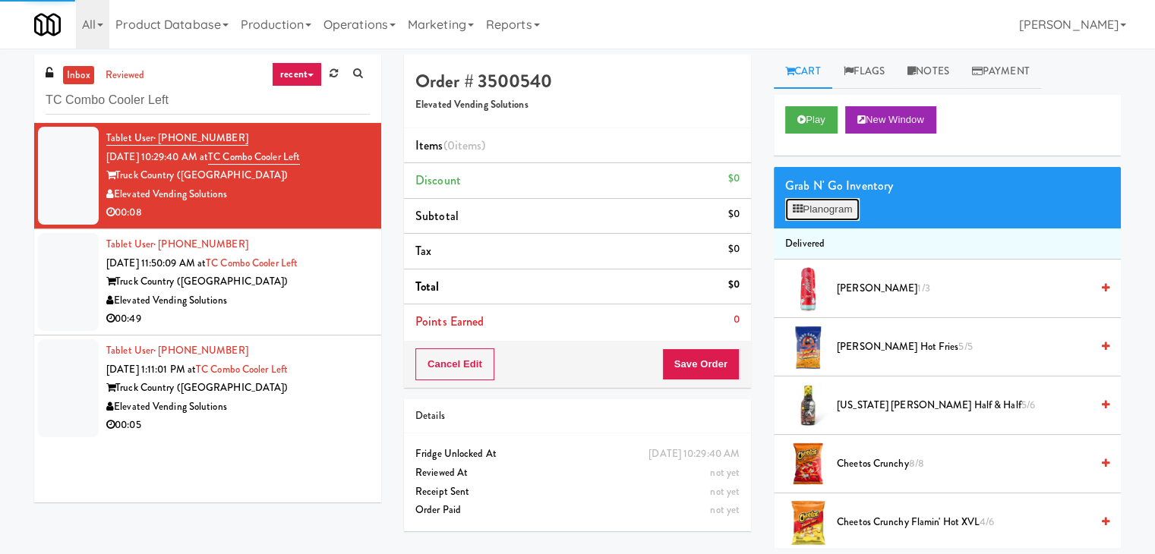
click at [801, 213] on button "Planogram" at bounding box center [822, 209] width 74 height 23
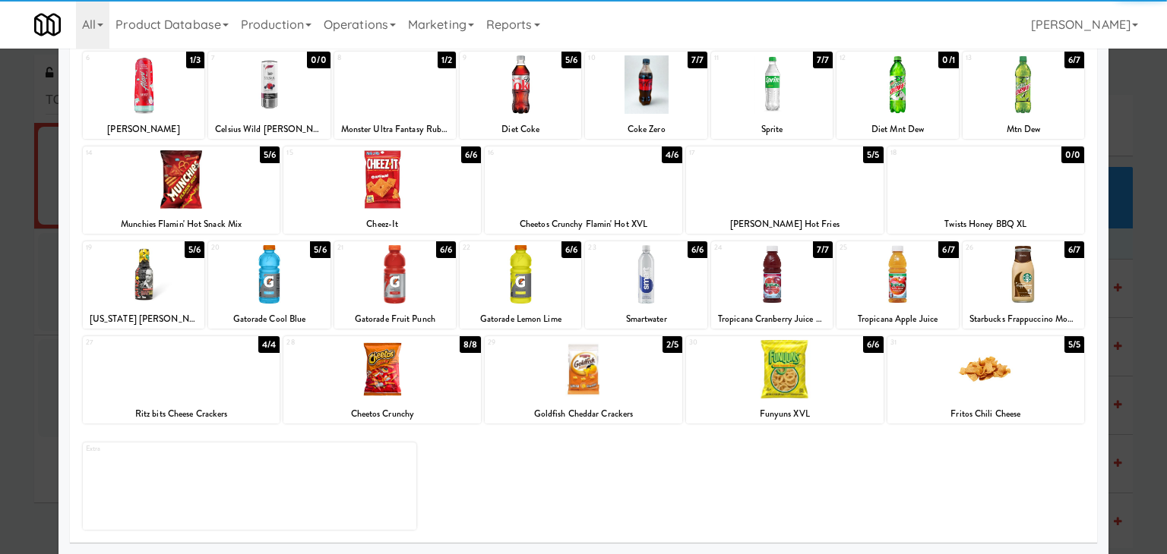
click at [160, 283] on div at bounding box center [144, 274] width 122 height 58
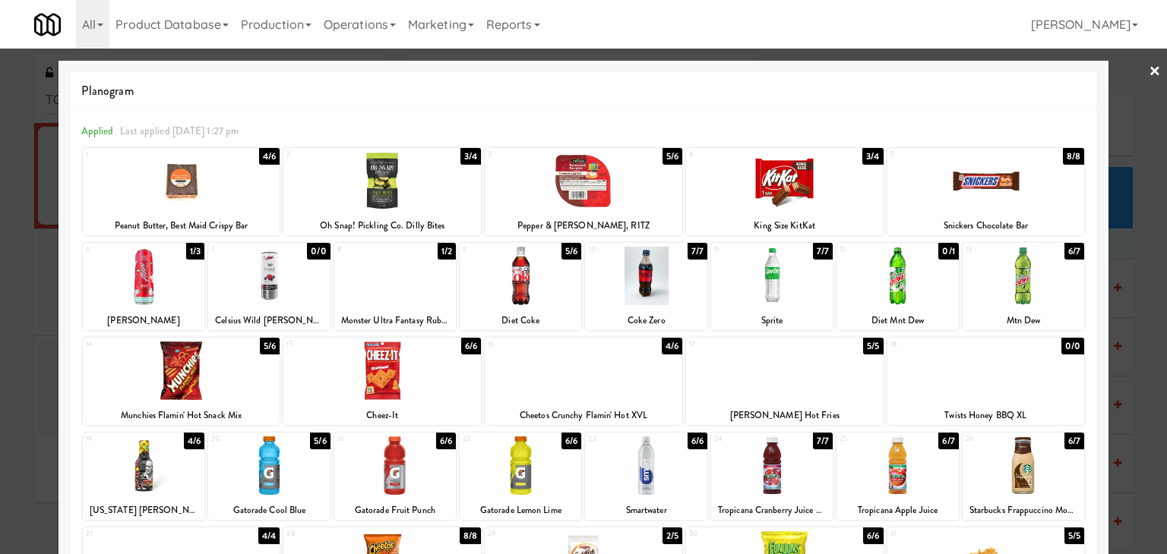
click at [208, 199] on div at bounding box center [181, 181] width 197 height 58
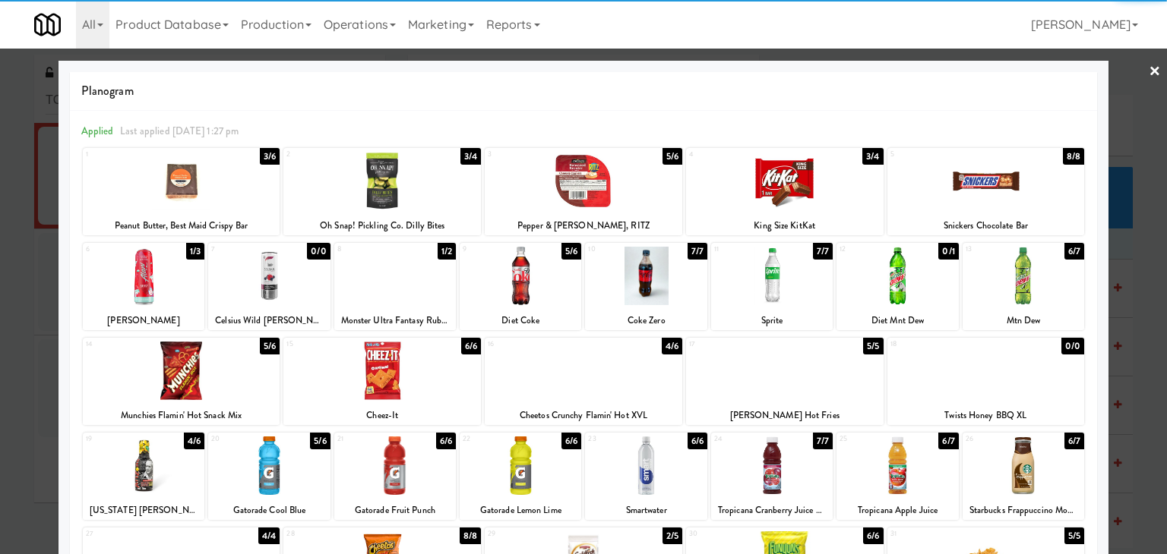
drag, startPoint x: 1145, startPoint y: 73, endPoint x: 886, endPoint y: 276, distance: 330.0
click at [1148, 73] on link "×" at bounding box center [1154, 72] width 12 height 47
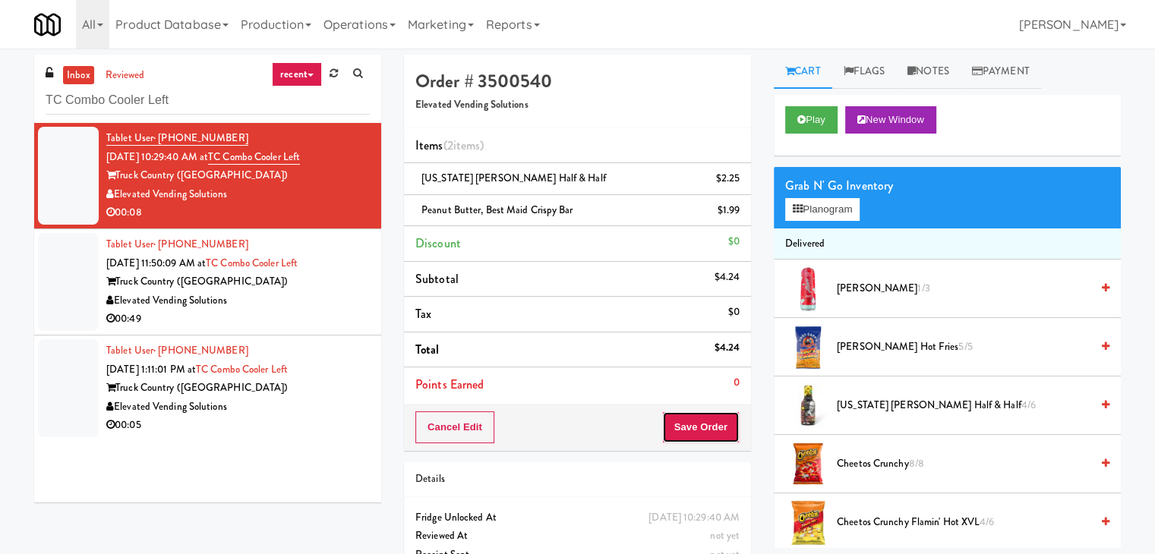
click at [693, 426] on button "Save Order" at bounding box center [700, 428] width 77 height 32
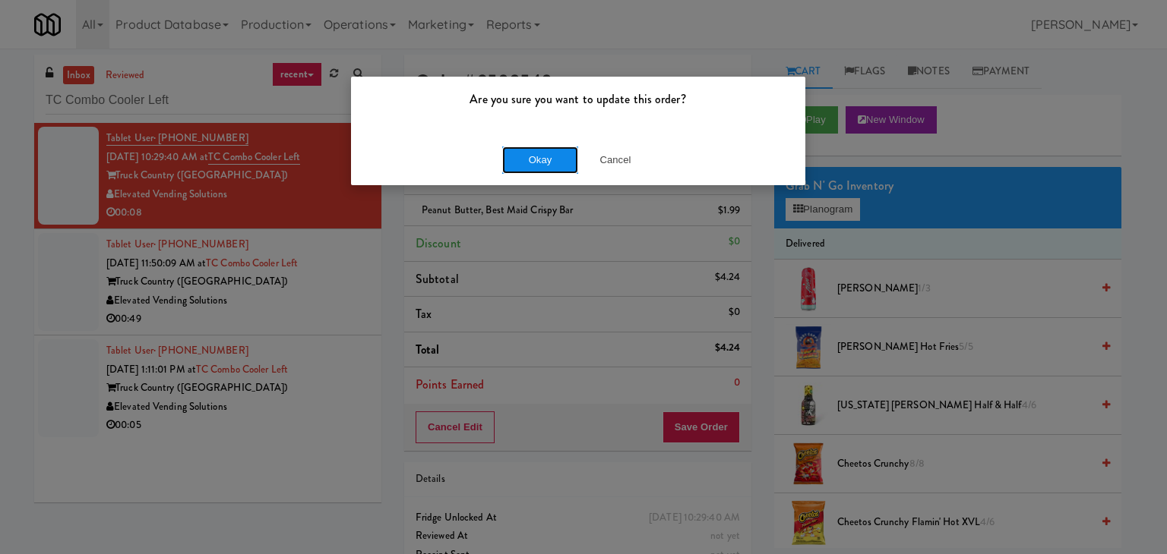
click at [562, 163] on button "Okay" at bounding box center [540, 160] width 76 height 27
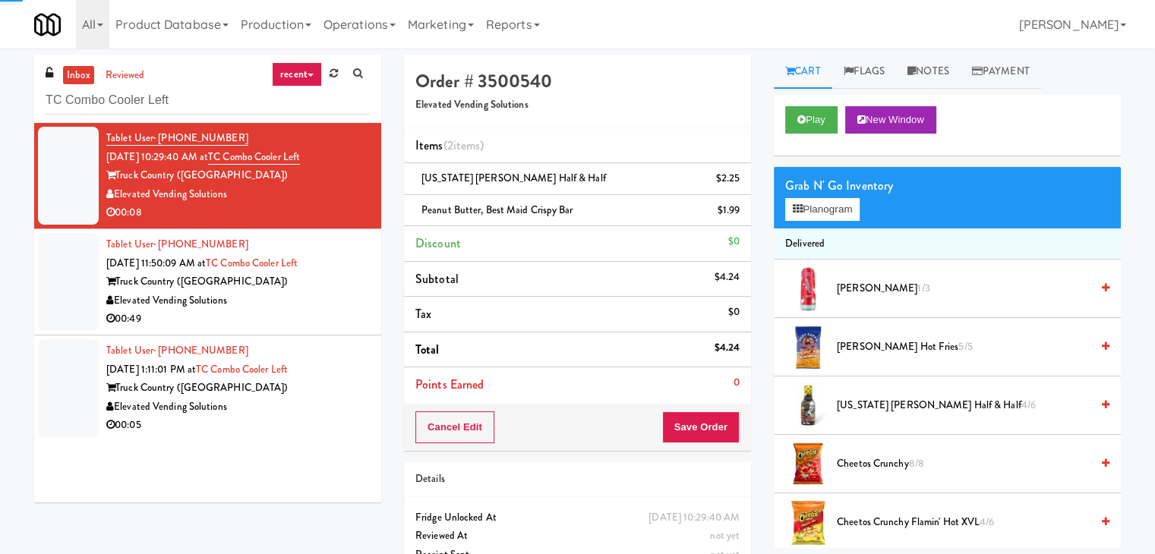
click at [327, 299] on div "Elevated Vending Solutions" at bounding box center [238, 301] width 264 height 19
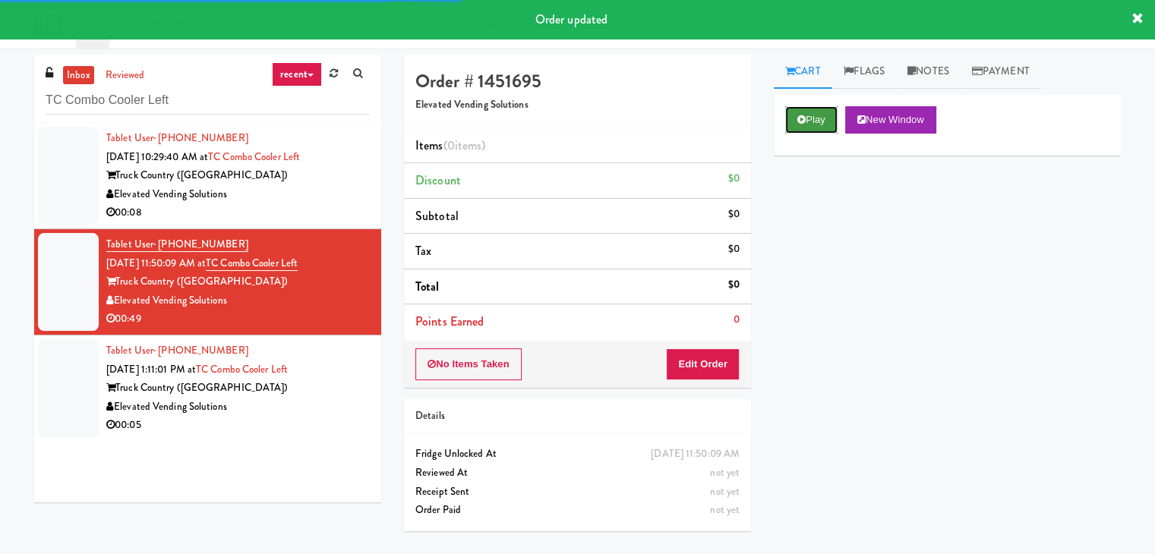
click at [798, 117] on icon at bounding box center [802, 120] width 8 height 10
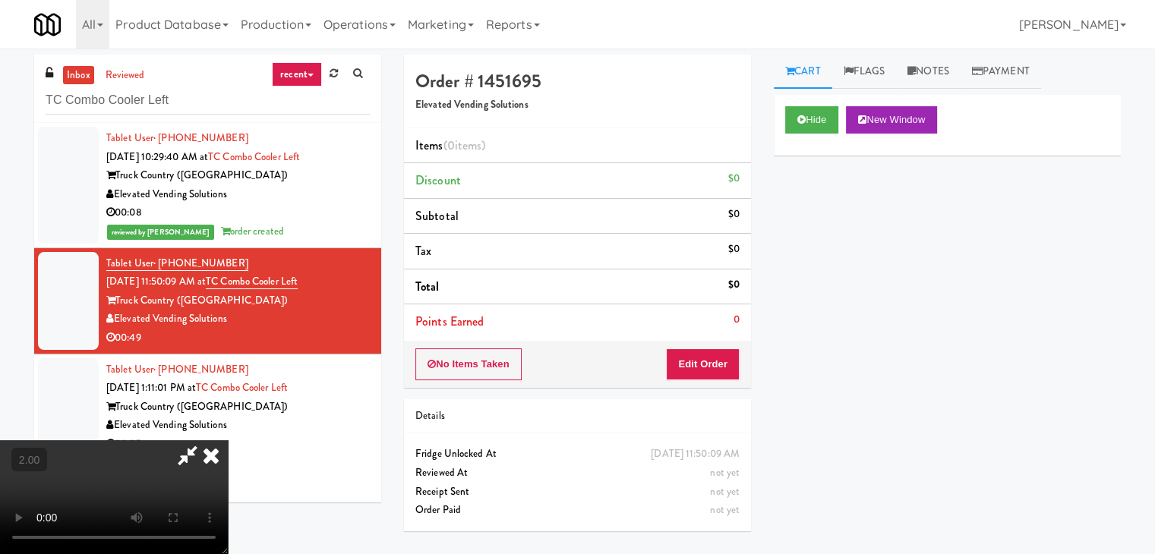
click at [228, 441] on video at bounding box center [114, 498] width 228 height 114
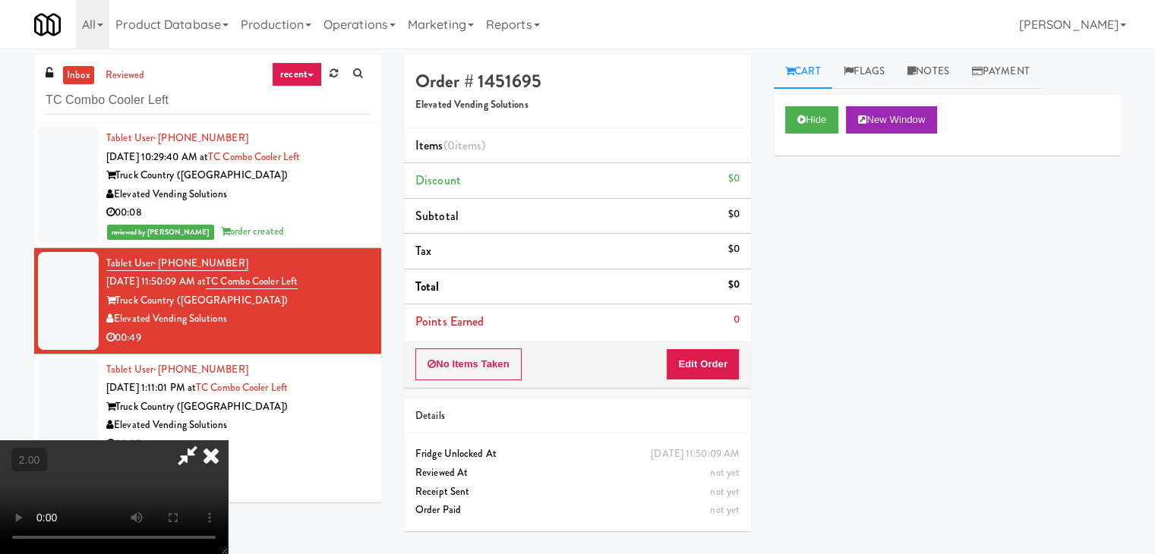
click at [228, 441] on video at bounding box center [114, 498] width 228 height 114
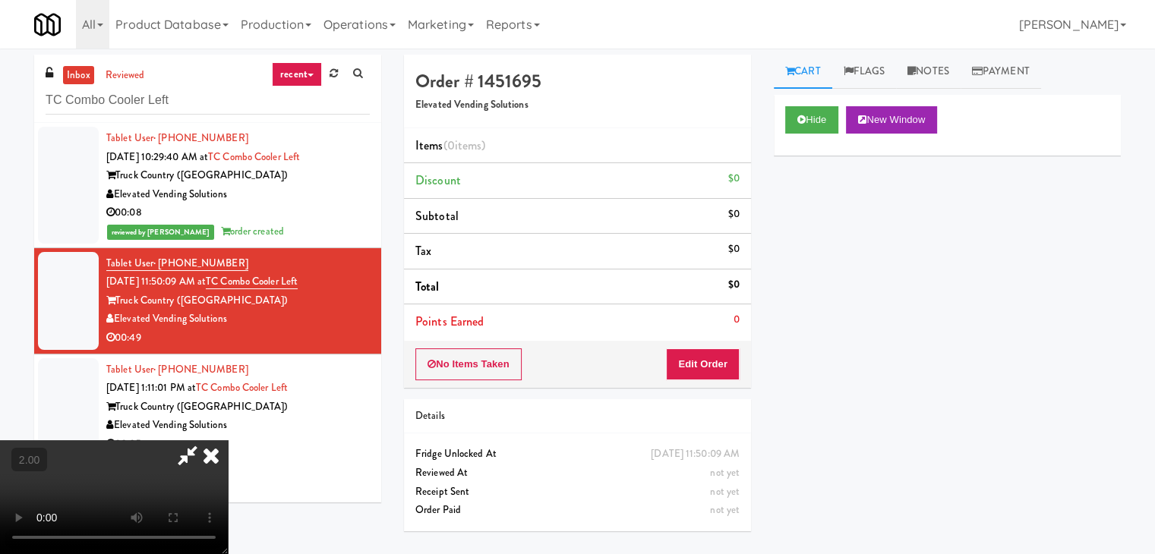
click at [228, 441] on video at bounding box center [114, 498] width 228 height 114
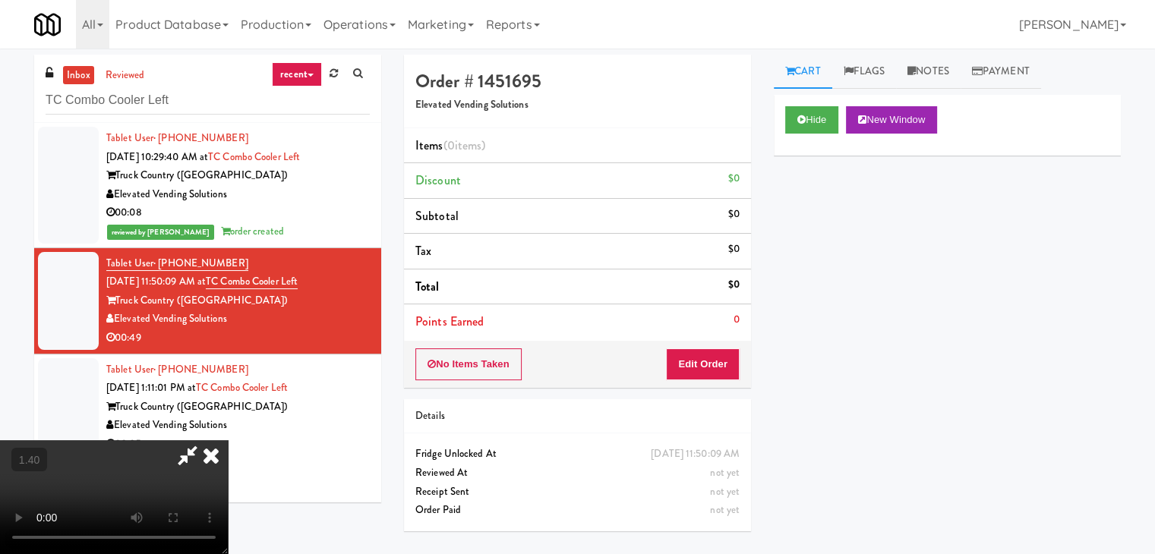
click at [228, 441] on video at bounding box center [114, 498] width 228 height 114
click at [228, 441] on icon at bounding box center [210, 456] width 33 height 30
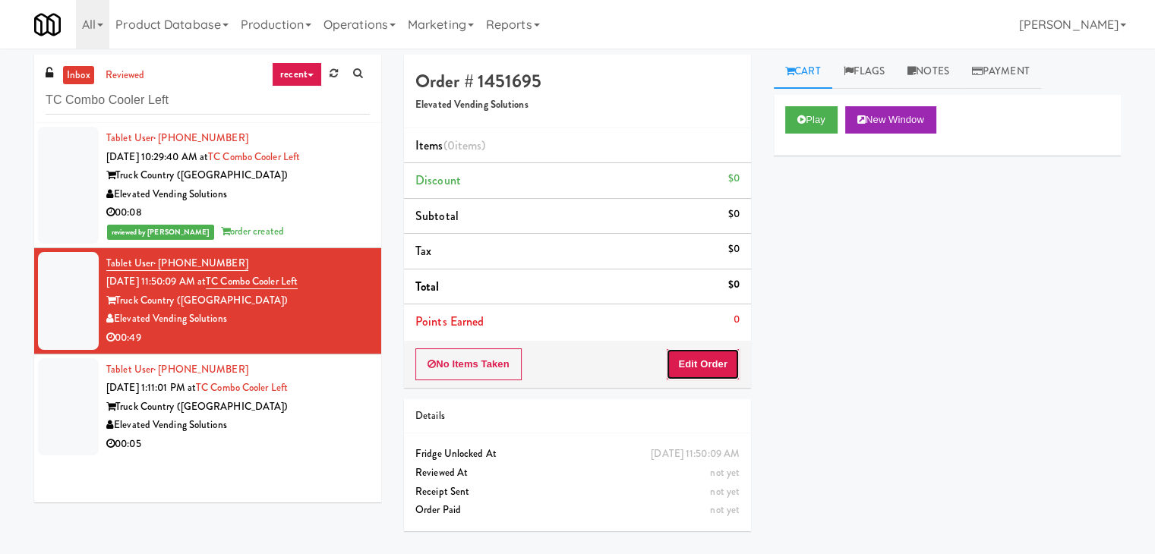
click at [723, 360] on button "Edit Order" at bounding box center [703, 365] width 74 height 32
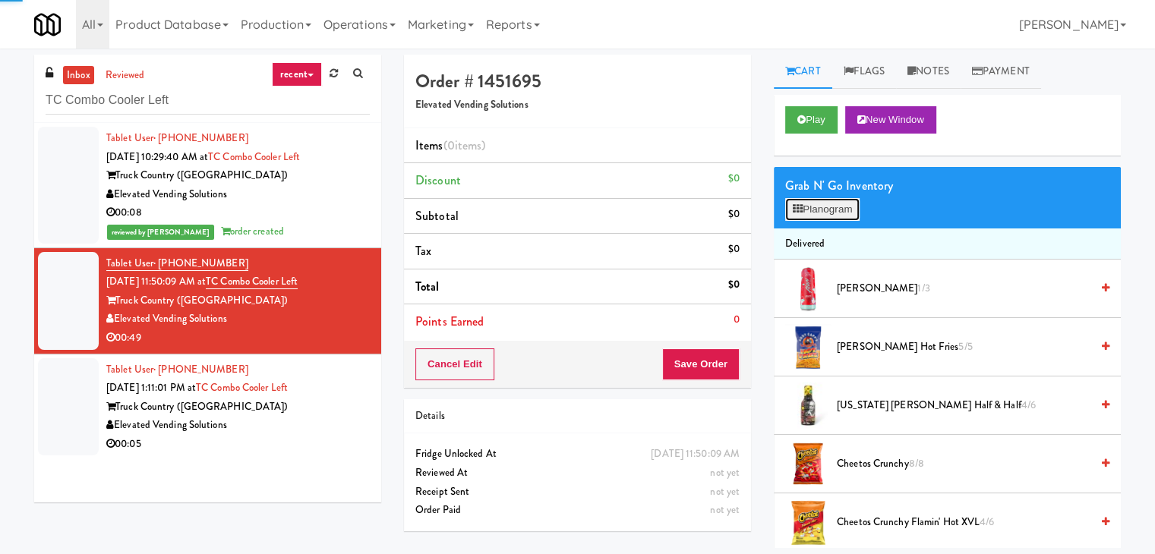
click at [836, 207] on button "Planogram" at bounding box center [822, 209] width 74 height 23
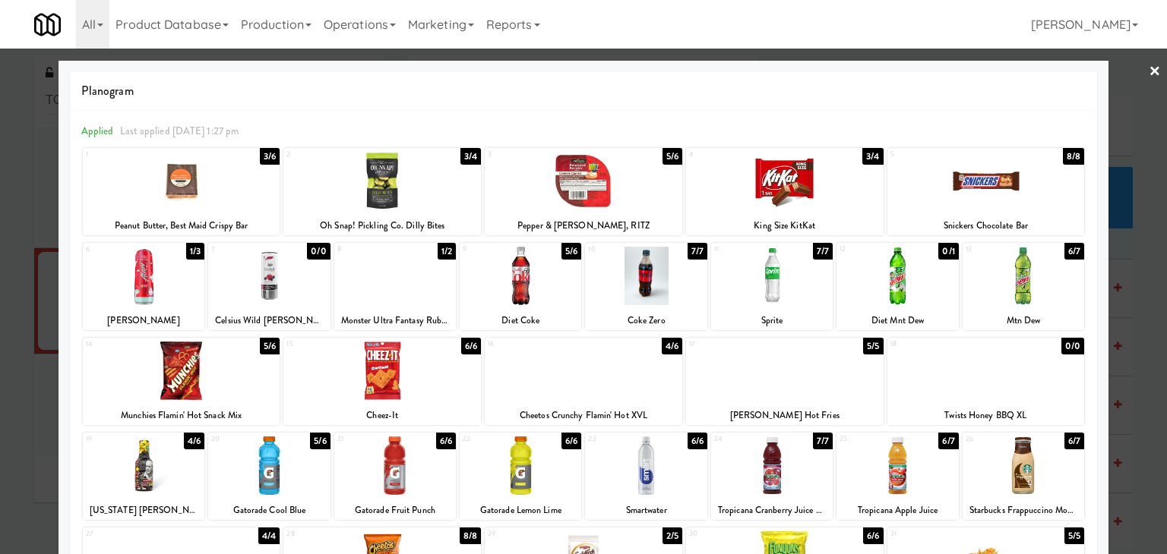
click at [132, 267] on div at bounding box center [144, 276] width 122 height 58
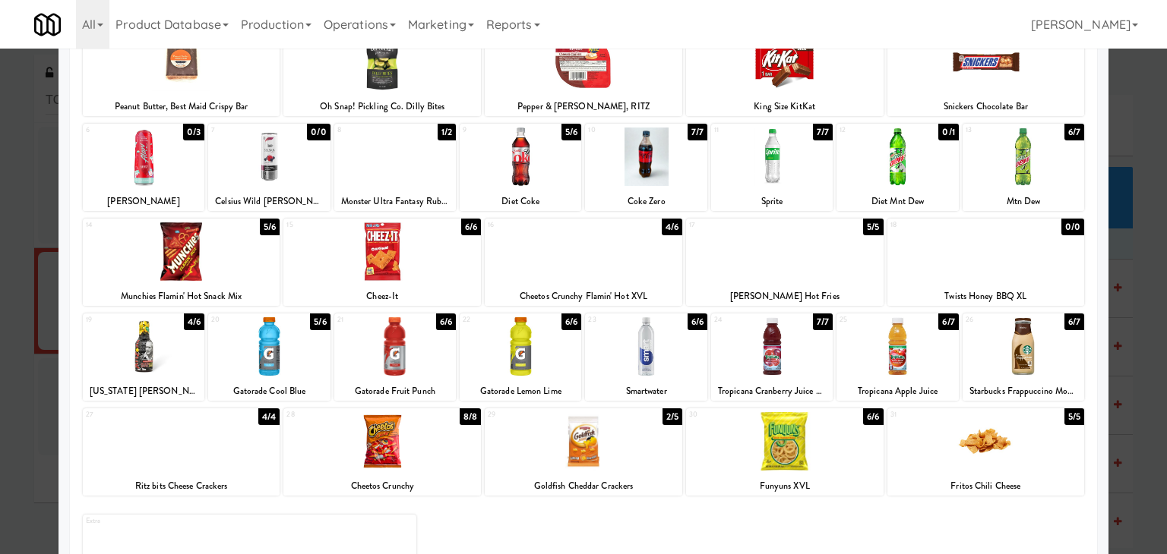
scroll to position [152, 0]
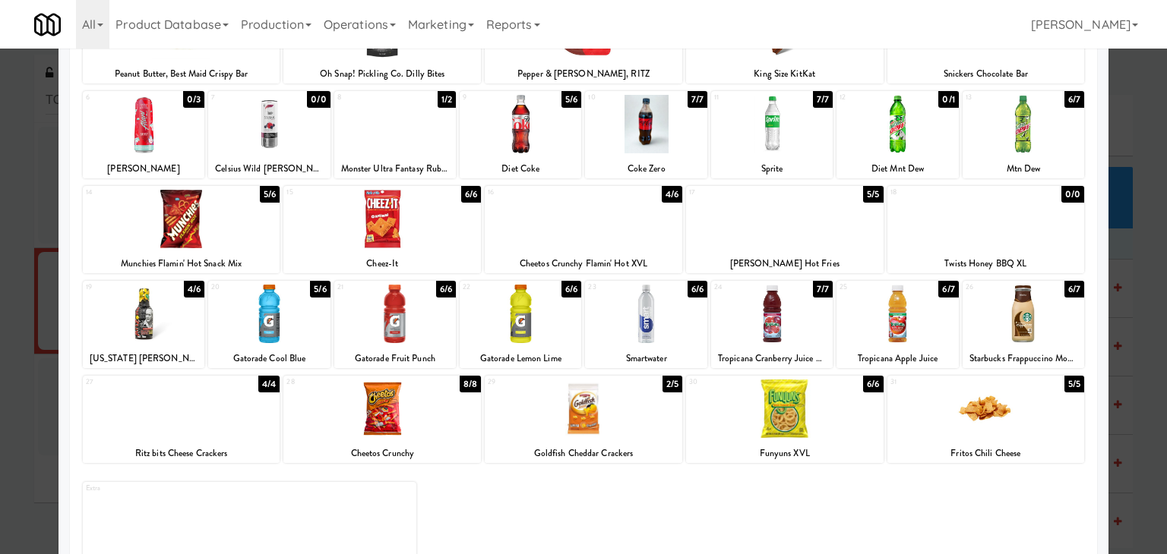
click at [209, 240] on div at bounding box center [181, 219] width 197 height 58
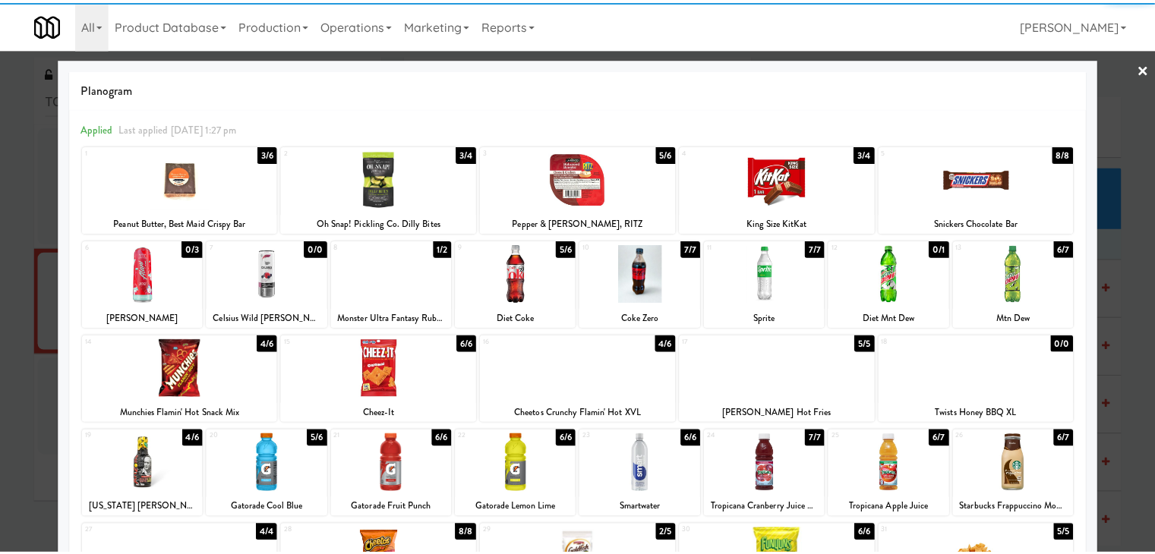
scroll to position [0, 0]
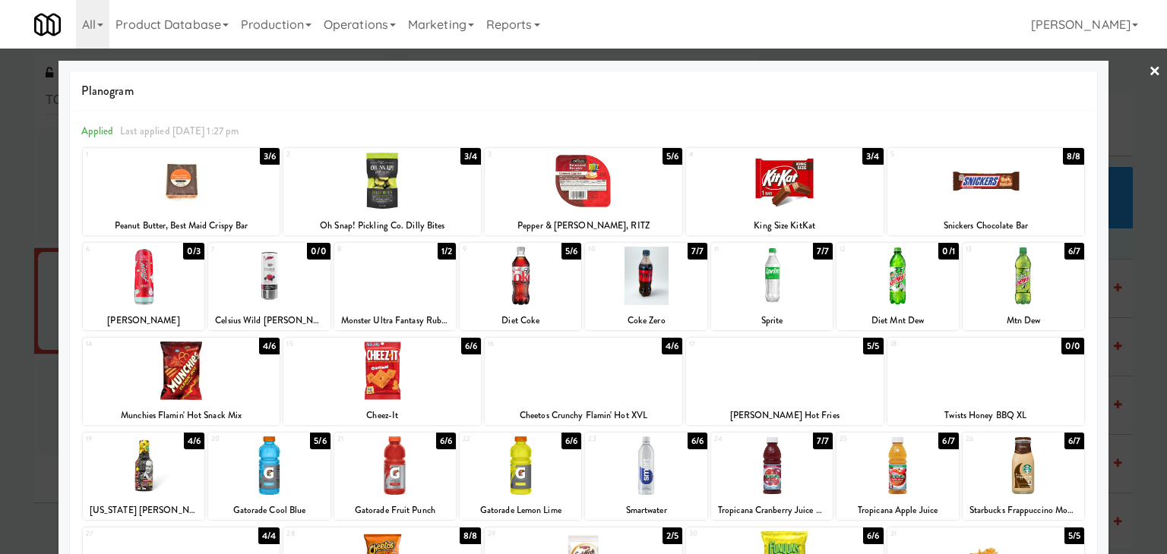
drag, startPoint x: 811, startPoint y: 190, endPoint x: 1063, endPoint y: 145, distance: 255.4
click at [811, 189] on div at bounding box center [784, 181] width 197 height 58
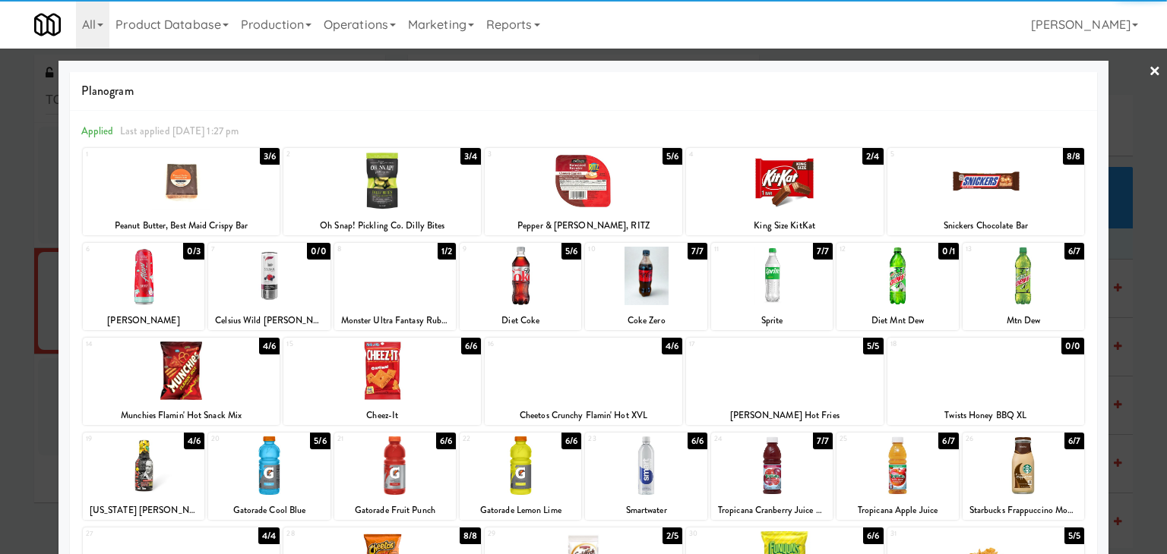
click at [1148, 77] on link "×" at bounding box center [1154, 72] width 12 height 47
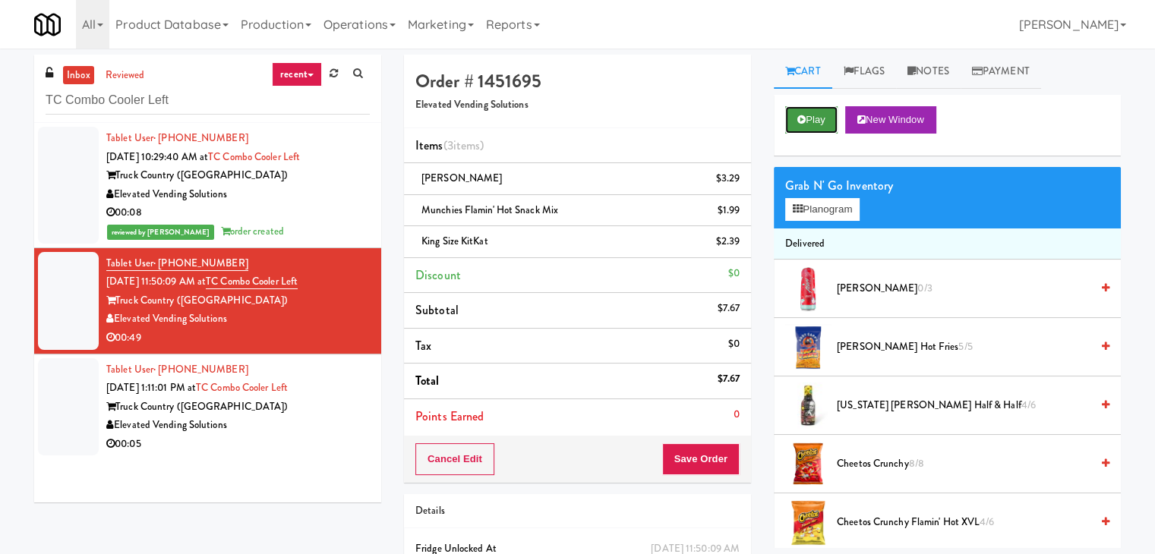
click at [828, 121] on button "Play" at bounding box center [811, 119] width 52 height 27
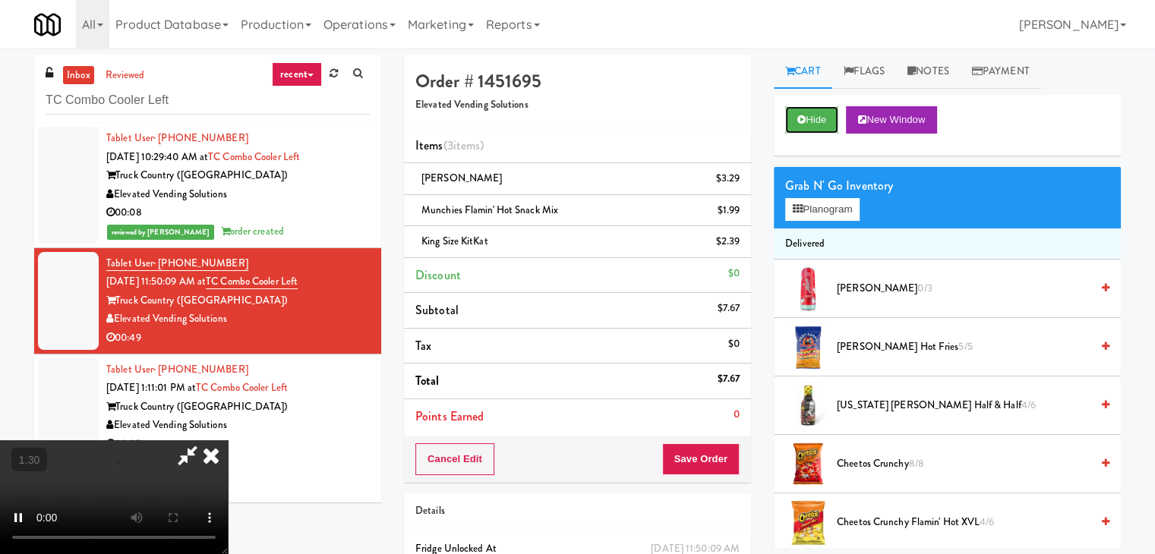
scroll to position [213, 0]
click at [228, 441] on video at bounding box center [114, 498] width 228 height 114
click at [228, 441] on icon at bounding box center [210, 456] width 33 height 30
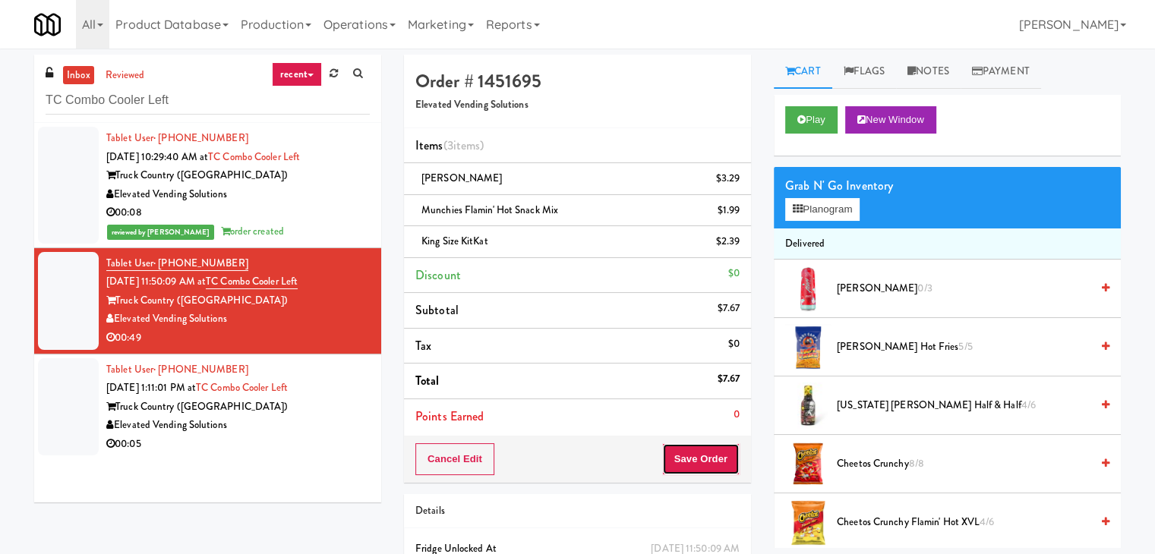
click at [709, 456] on button "Save Order" at bounding box center [700, 460] width 77 height 32
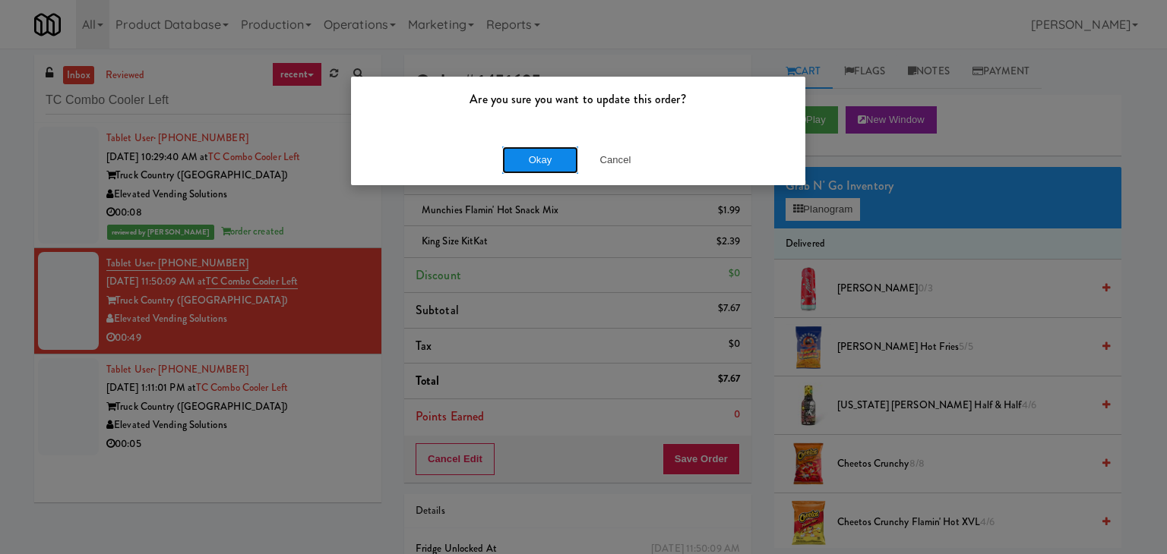
click at [539, 163] on button "Okay" at bounding box center [540, 160] width 76 height 27
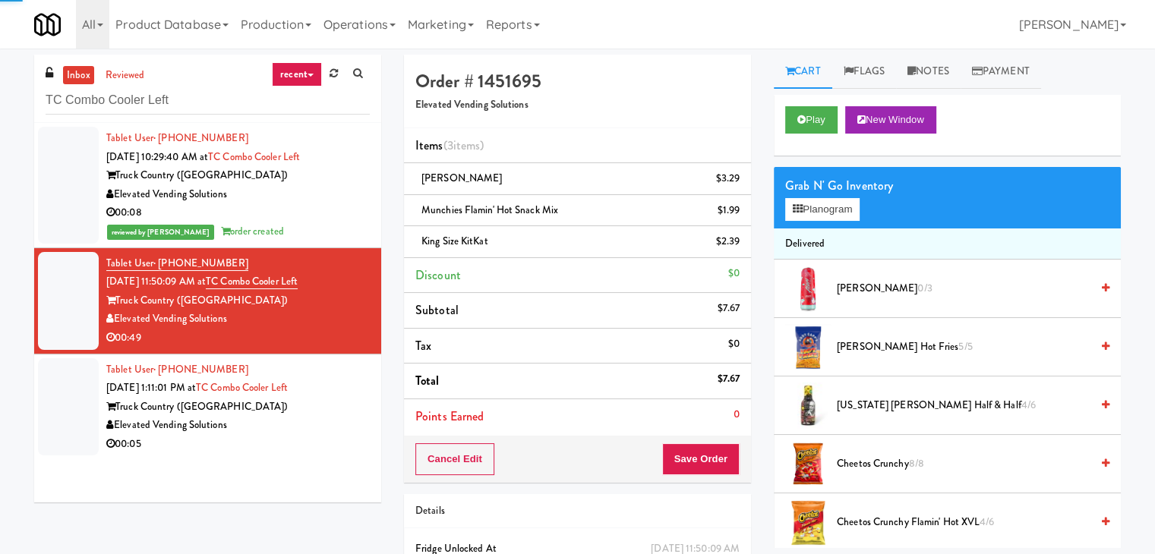
click at [326, 430] on div "Elevated Vending Solutions" at bounding box center [238, 425] width 264 height 19
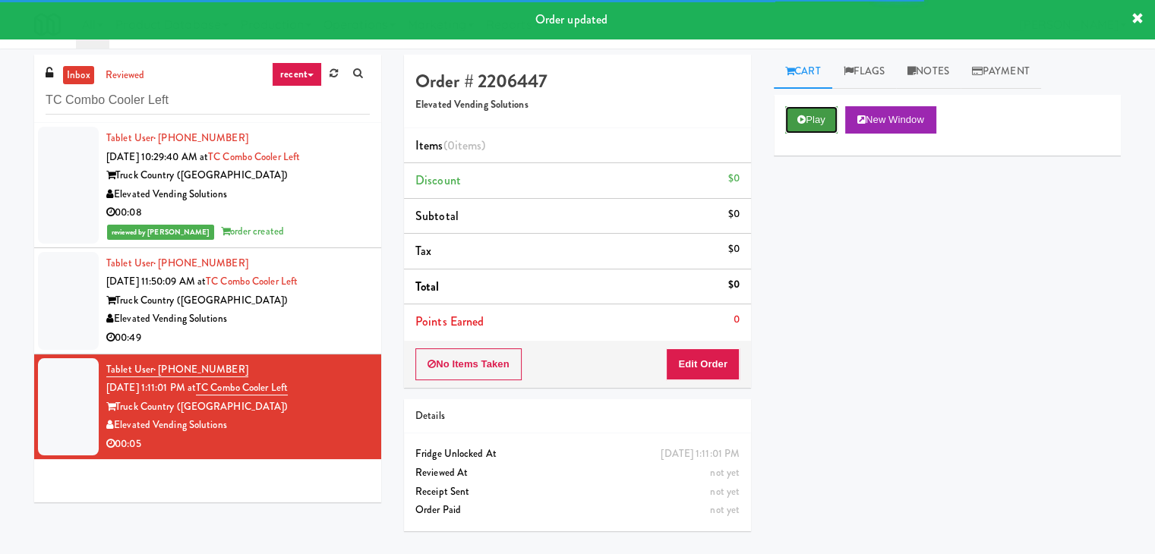
click at [801, 122] on icon at bounding box center [802, 120] width 8 height 10
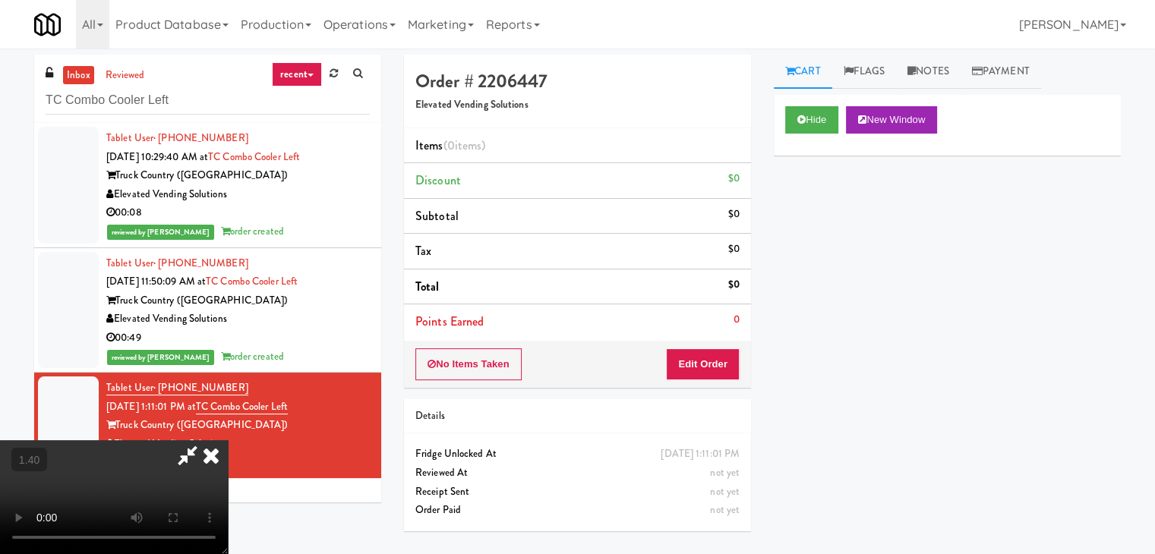
click at [228, 441] on video at bounding box center [114, 498] width 228 height 114
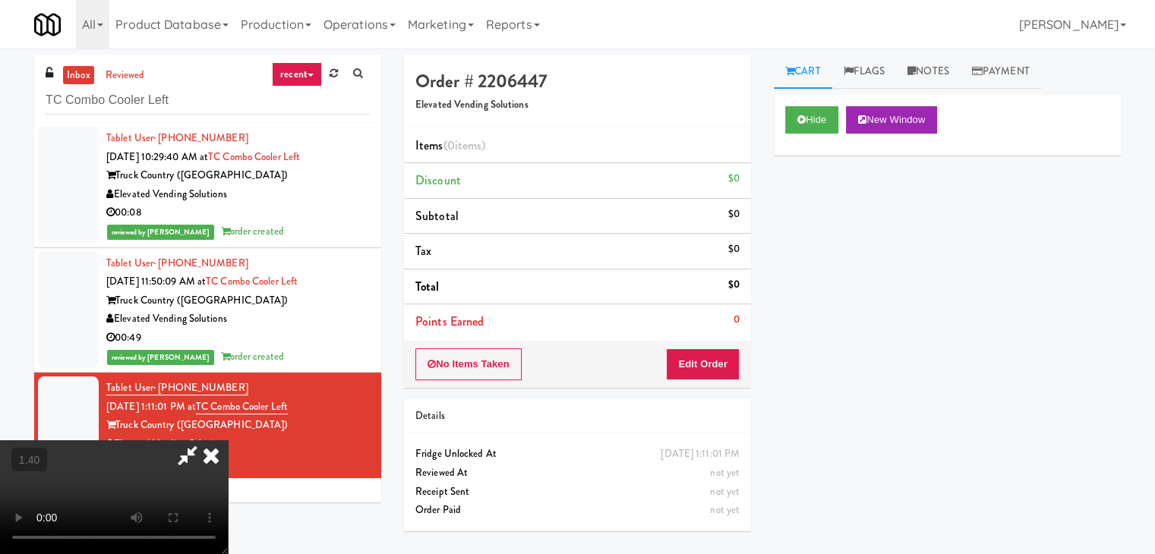
click at [228, 441] on video at bounding box center [114, 498] width 228 height 114
click at [228, 441] on icon at bounding box center [210, 456] width 33 height 30
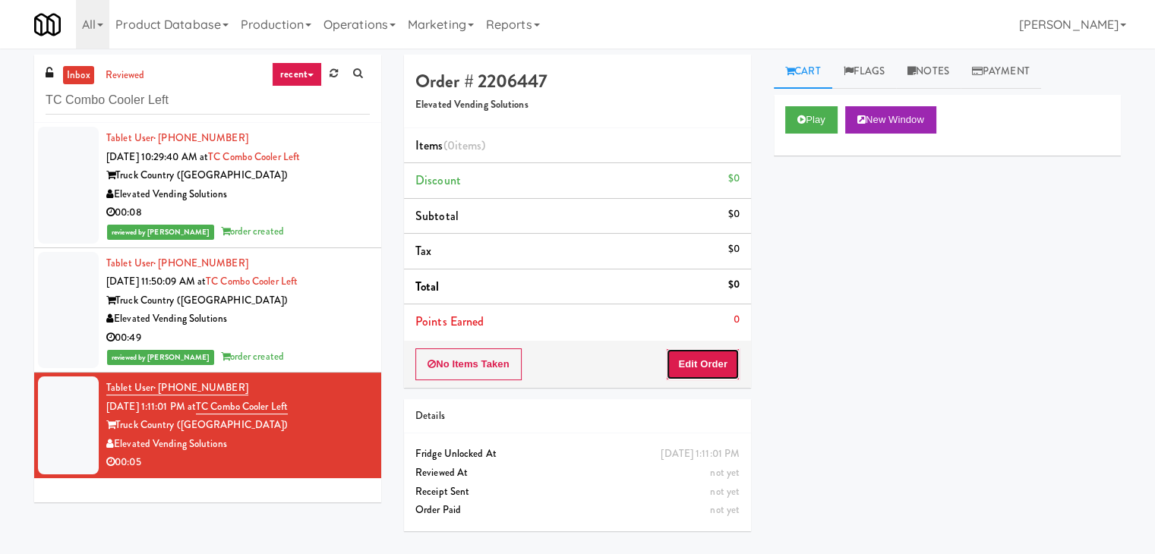
click at [714, 364] on button "Edit Order" at bounding box center [703, 365] width 74 height 32
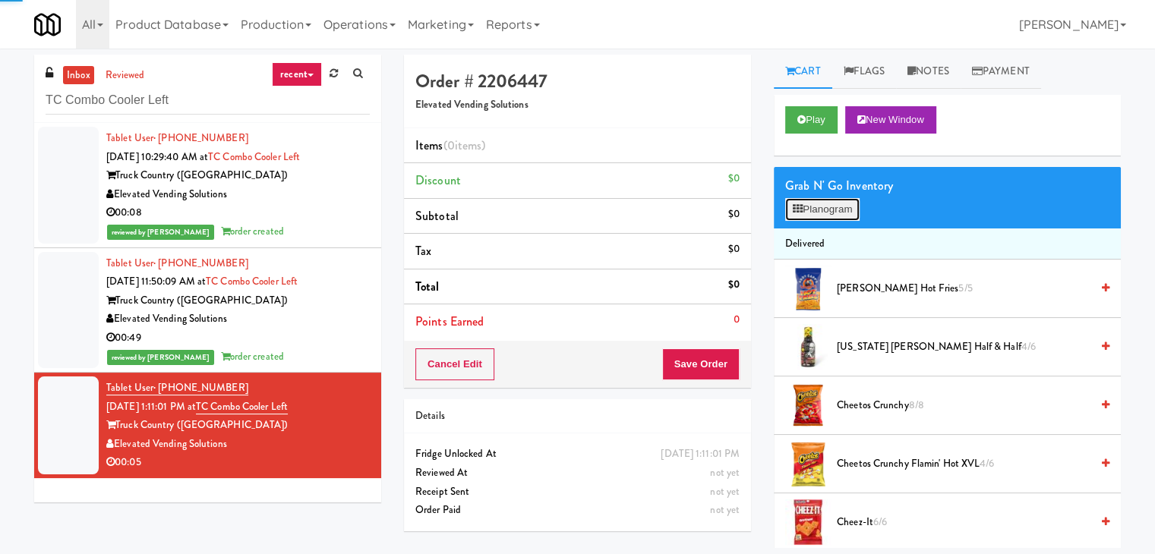
click at [819, 208] on button "Planogram" at bounding box center [822, 209] width 74 height 23
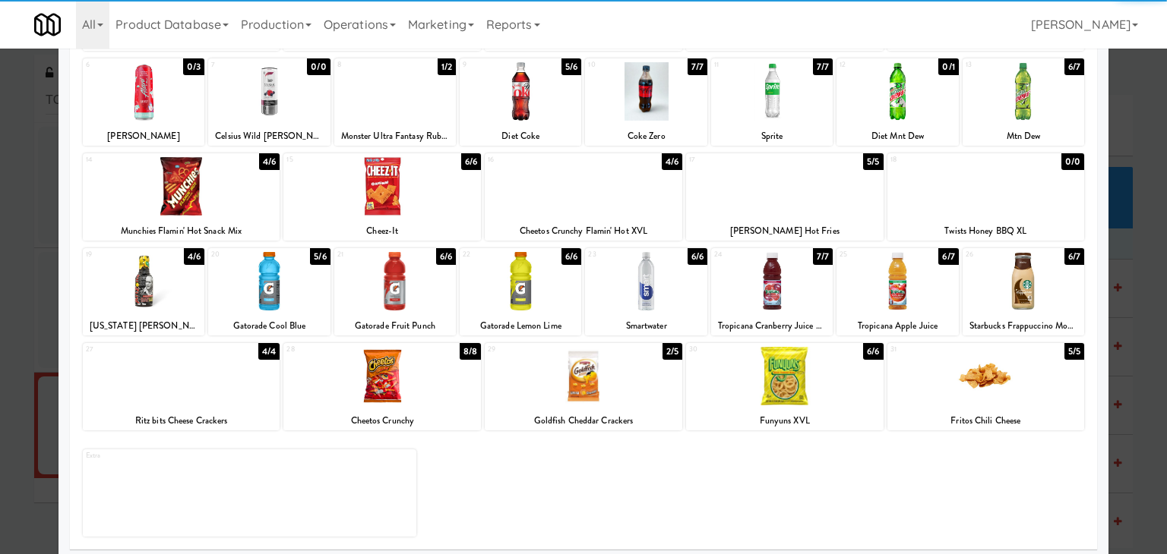
scroll to position [191, 0]
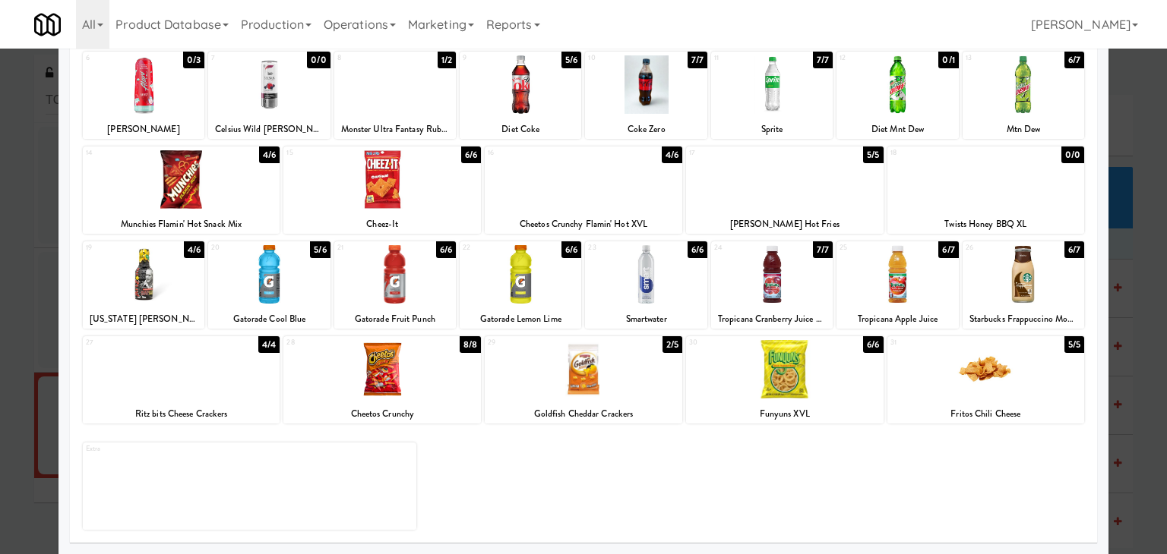
click at [1002, 368] on div at bounding box center [985, 369] width 197 height 58
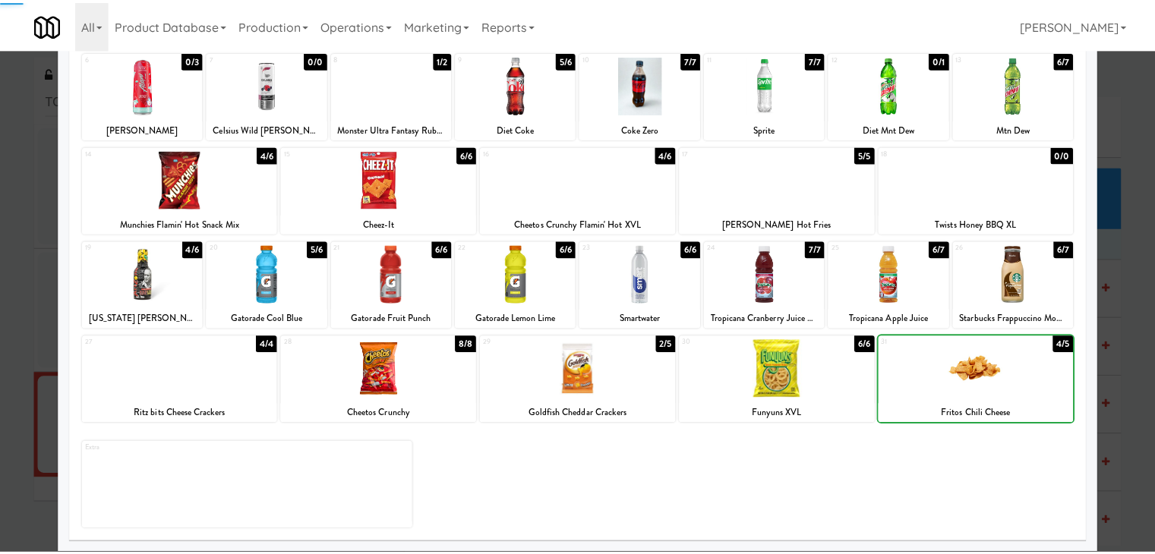
scroll to position [0, 0]
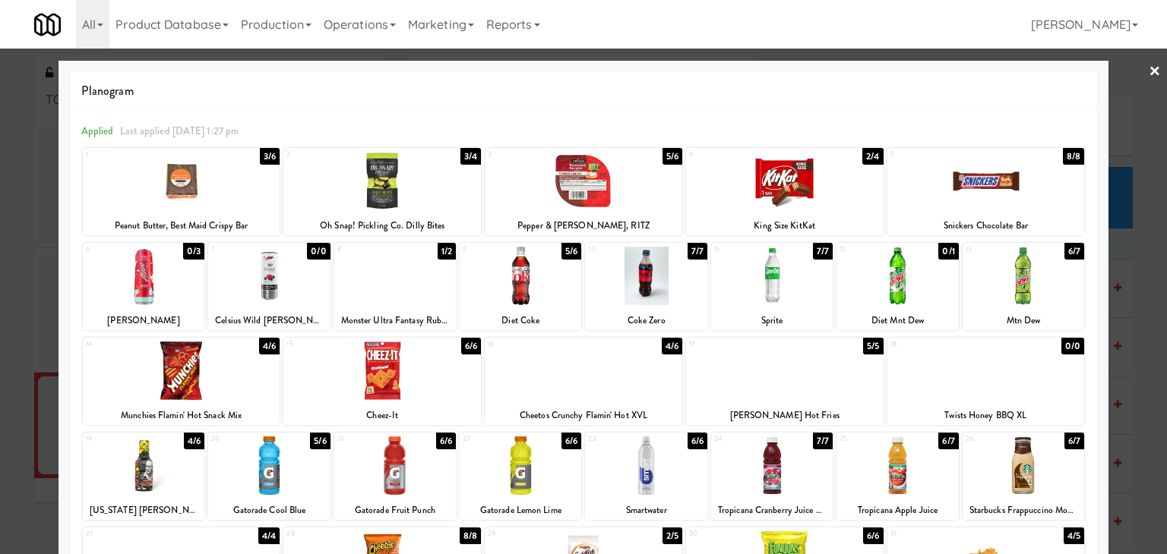
click at [1148, 71] on link "×" at bounding box center [1154, 72] width 12 height 47
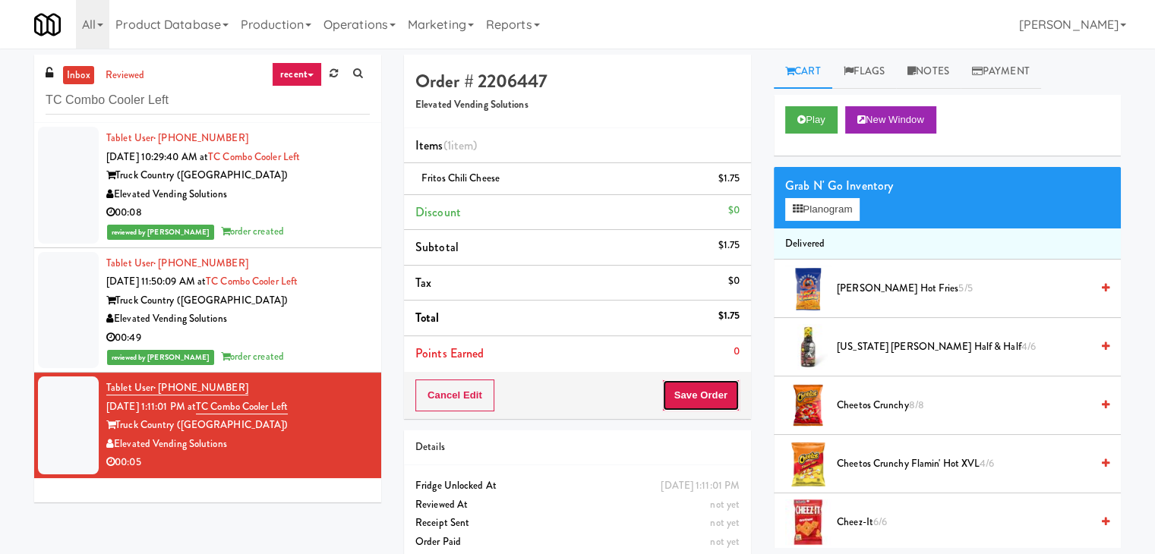
click at [716, 398] on button "Save Order" at bounding box center [700, 396] width 77 height 32
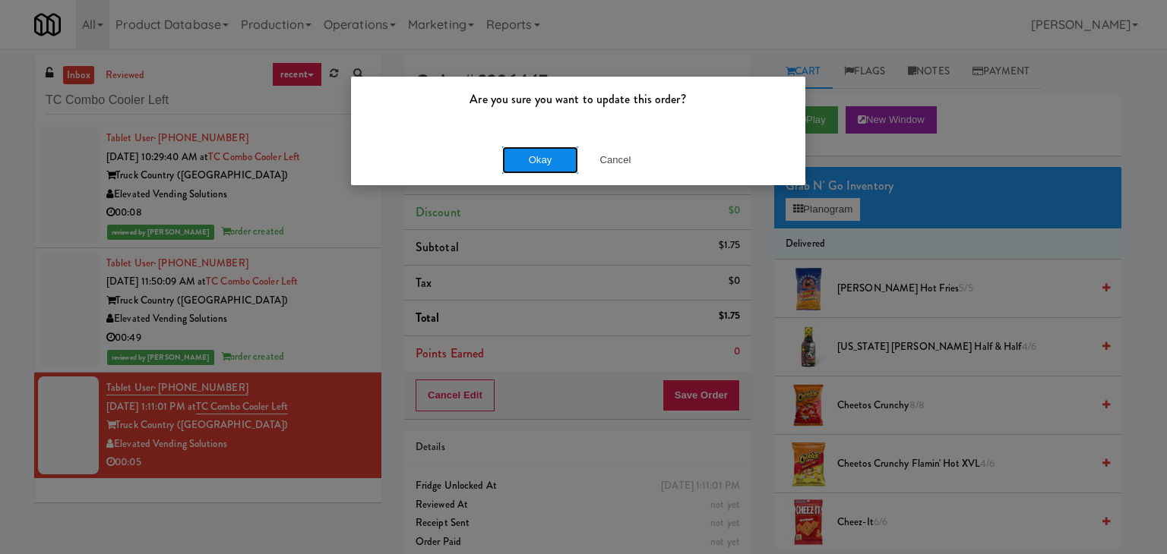
click at [544, 170] on button "Okay" at bounding box center [540, 160] width 76 height 27
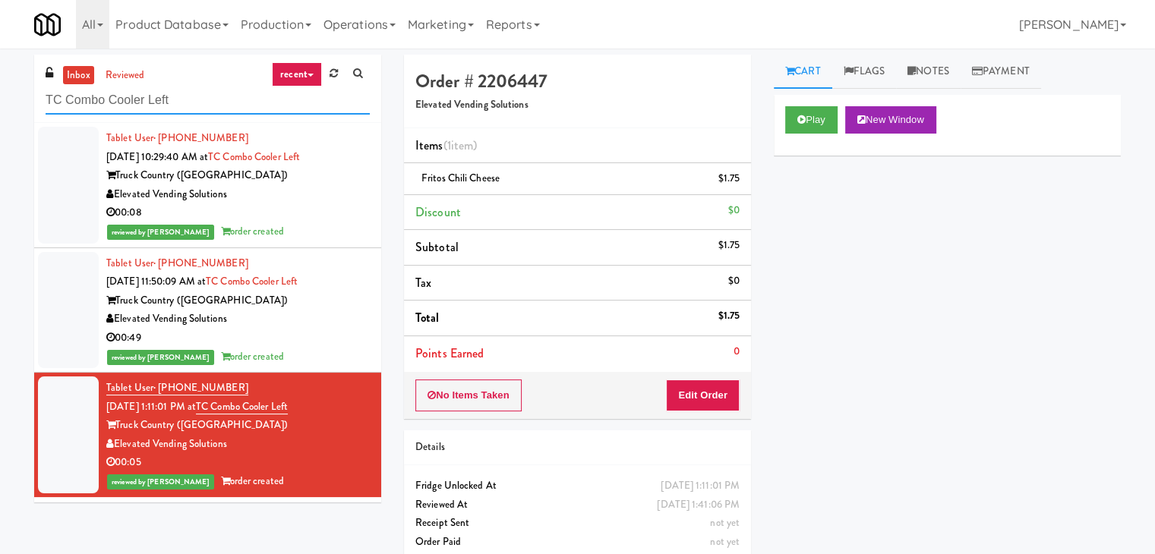
click at [199, 100] on input "TC Combo Cooler Left" at bounding box center [208, 101] width 324 height 28
paste input "Body Bank Fitness - Combo Cooler"
type input "Body Bank Fitness - Combo Cooler"
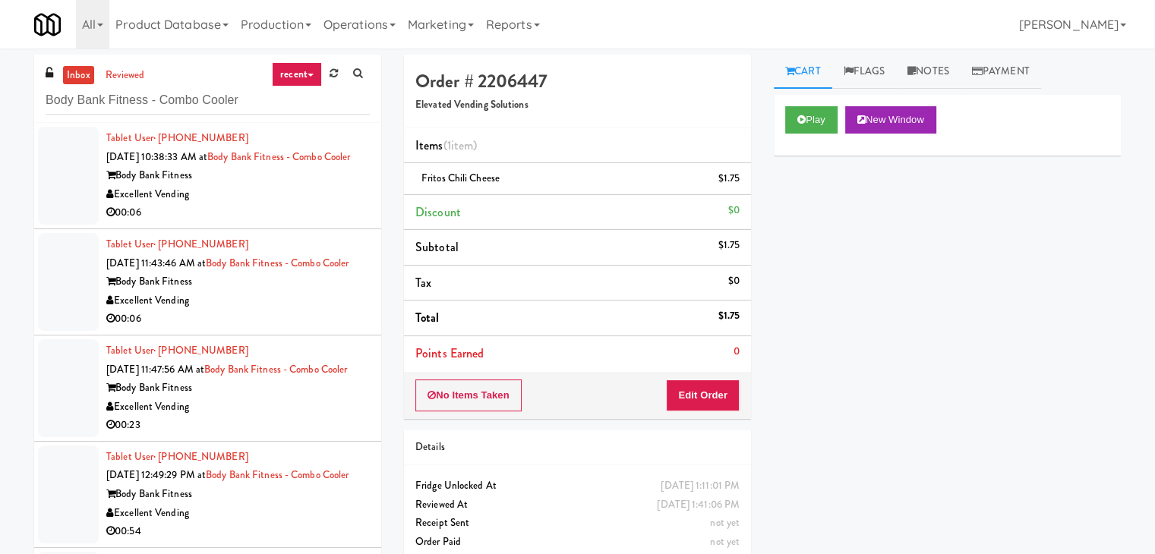
click at [291, 223] on div "00:06" at bounding box center [238, 213] width 264 height 19
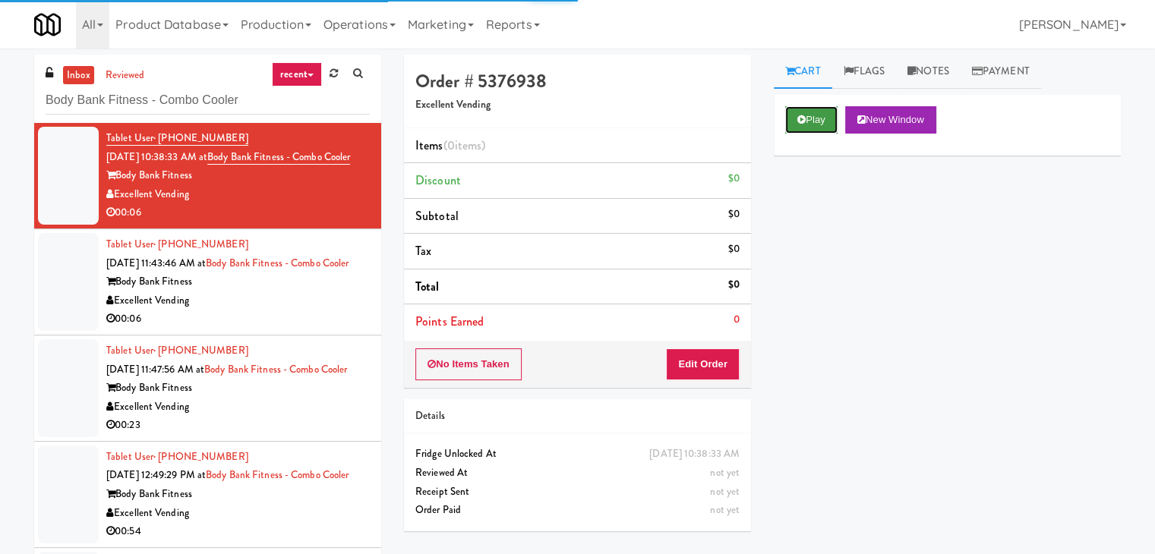
click at [808, 122] on button "Play" at bounding box center [811, 119] width 52 height 27
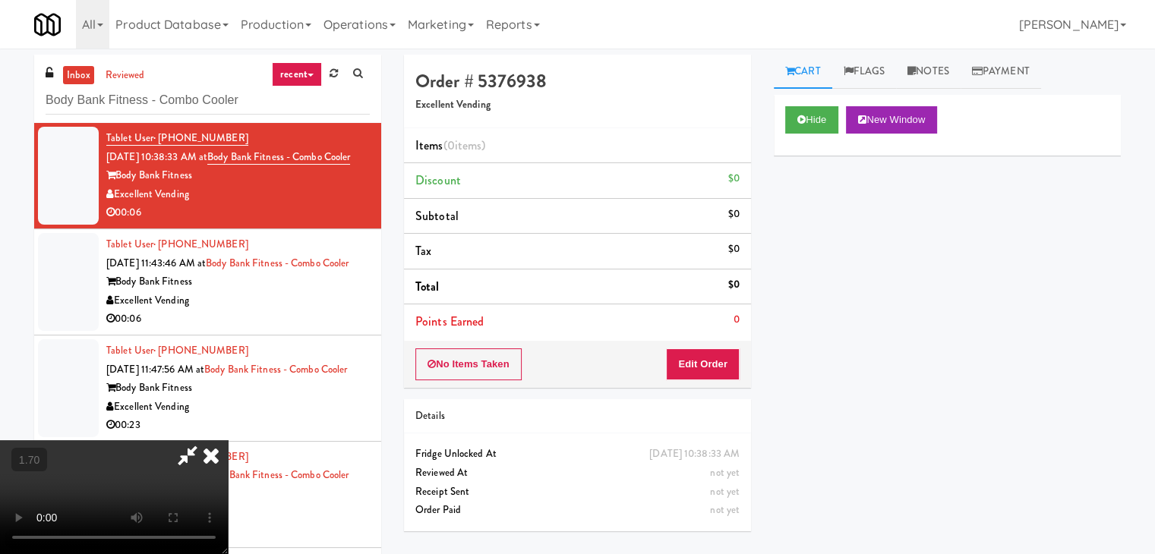
click at [228, 441] on video at bounding box center [114, 498] width 228 height 114
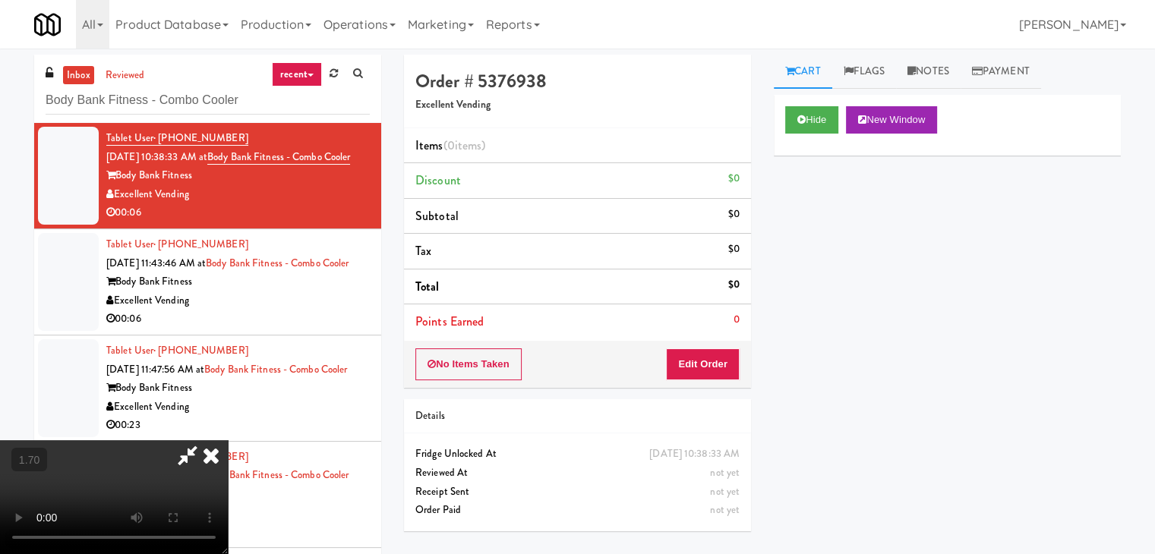
click at [228, 441] on video at bounding box center [114, 498] width 228 height 114
click at [228, 441] on icon at bounding box center [210, 456] width 33 height 30
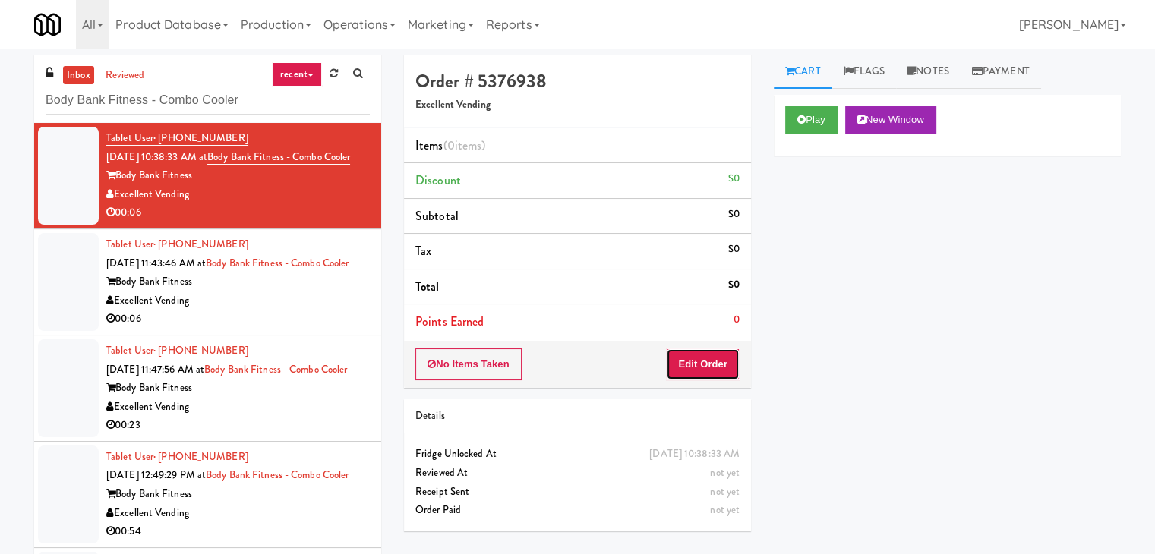
click at [701, 366] on button "Edit Order" at bounding box center [703, 365] width 74 height 32
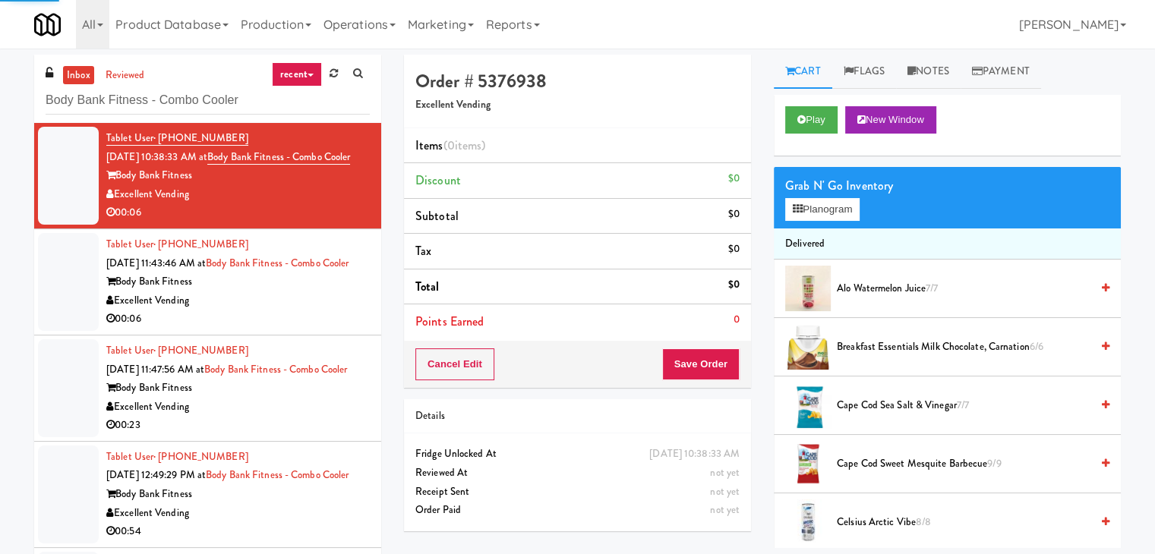
click at [815, 223] on div "Grab N' Go Inventory Planogram" at bounding box center [947, 198] width 347 height 62
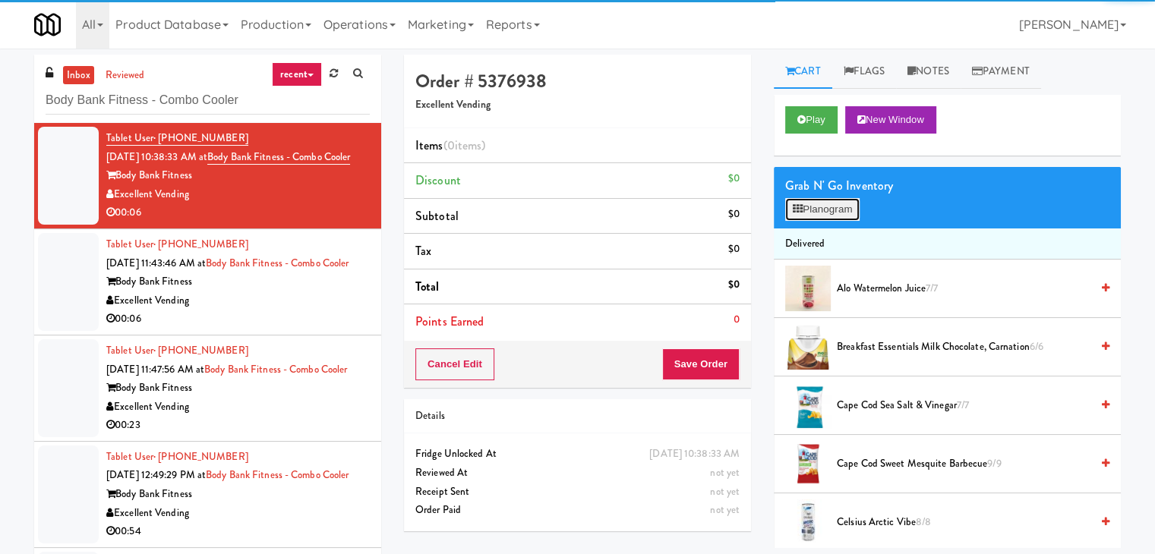
click at [817, 212] on button "Planogram" at bounding box center [822, 209] width 74 height 23
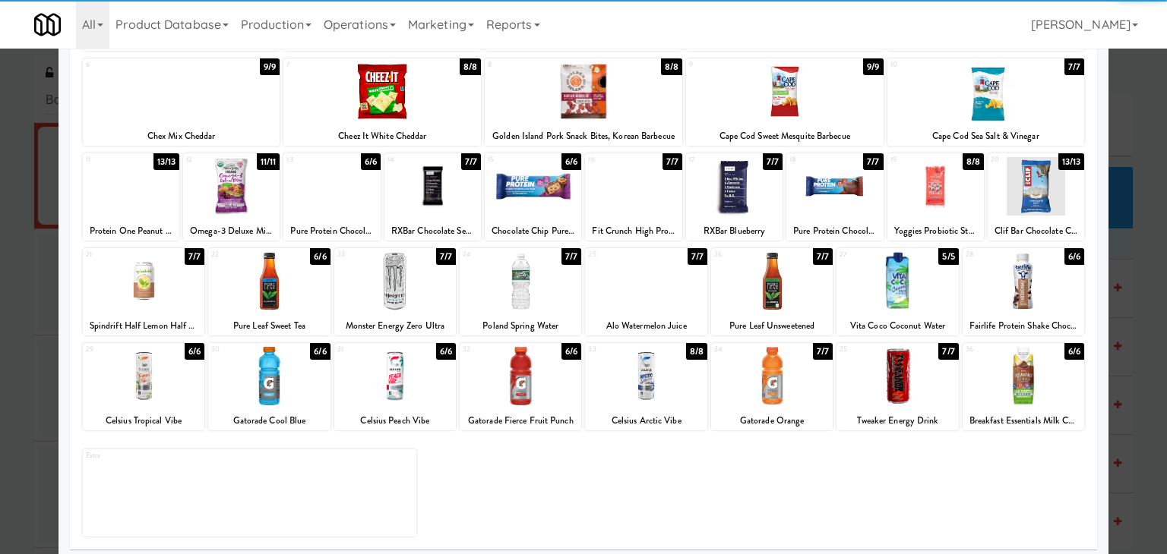
scroll to position [191, 0]
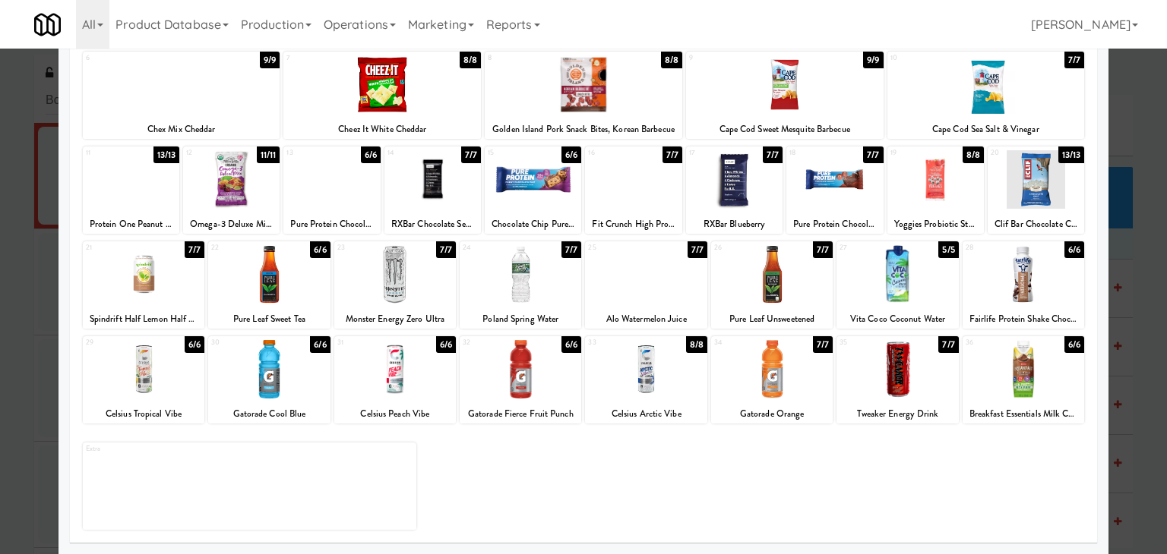
click at [220, 186] on div at bounding box center [231, 179] width 96 height 58
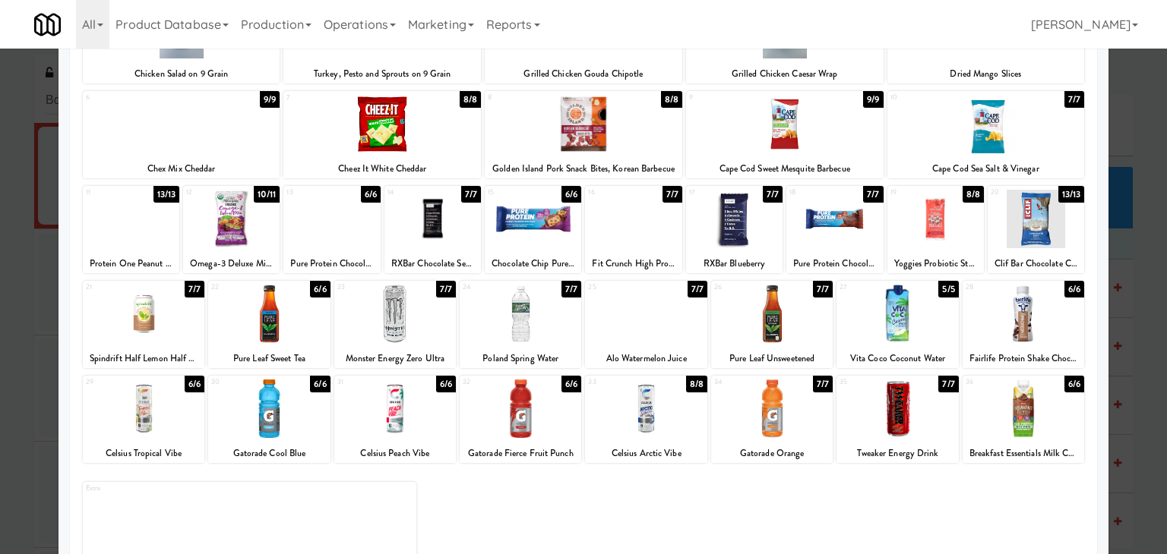
scroll to position [115, 0]
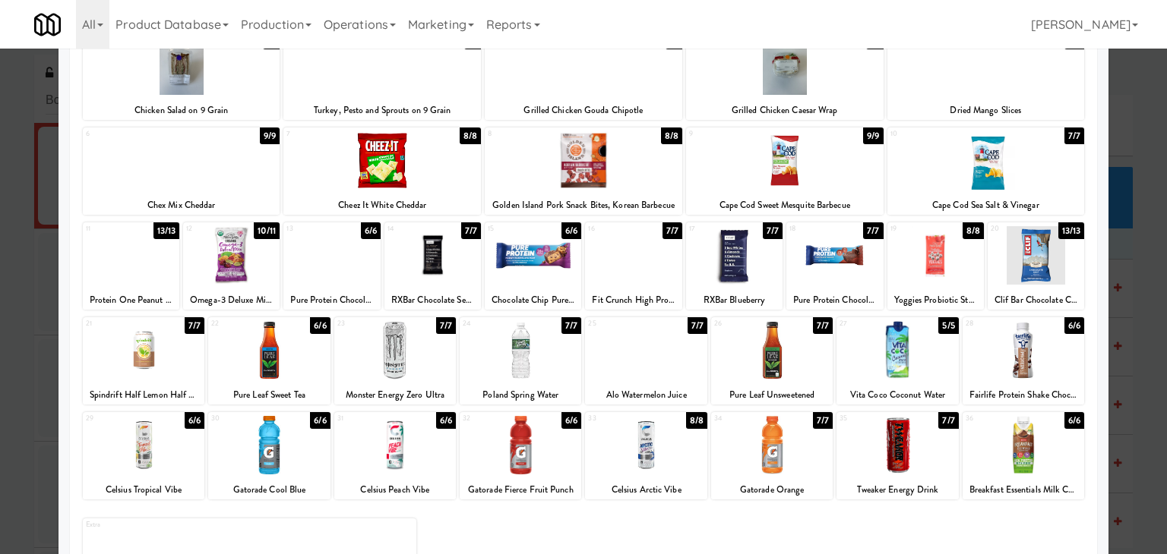
click at [144, 245] on div at bounding box center [131, 255] width 96 height 58
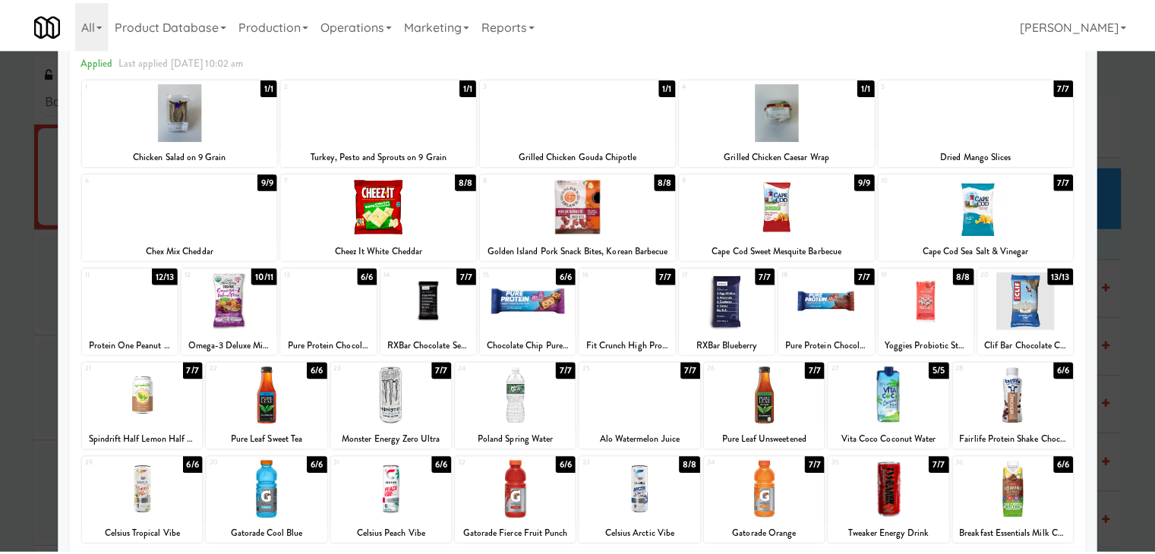
scroll to position [0, 0]
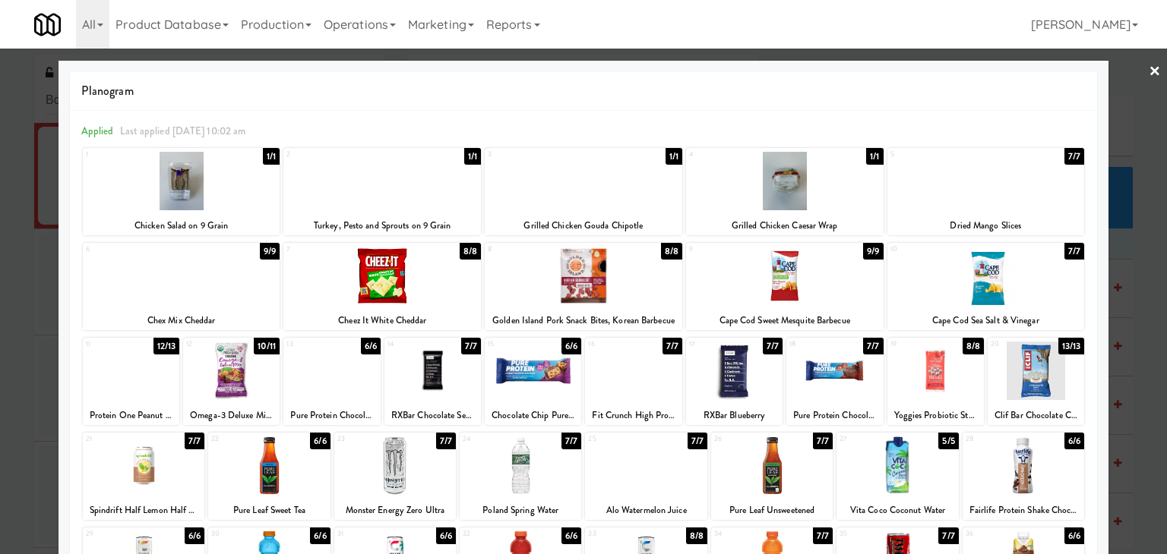
click at [1148, 73] on link "×" at bounding box center [1154, 72] width 12 height 47
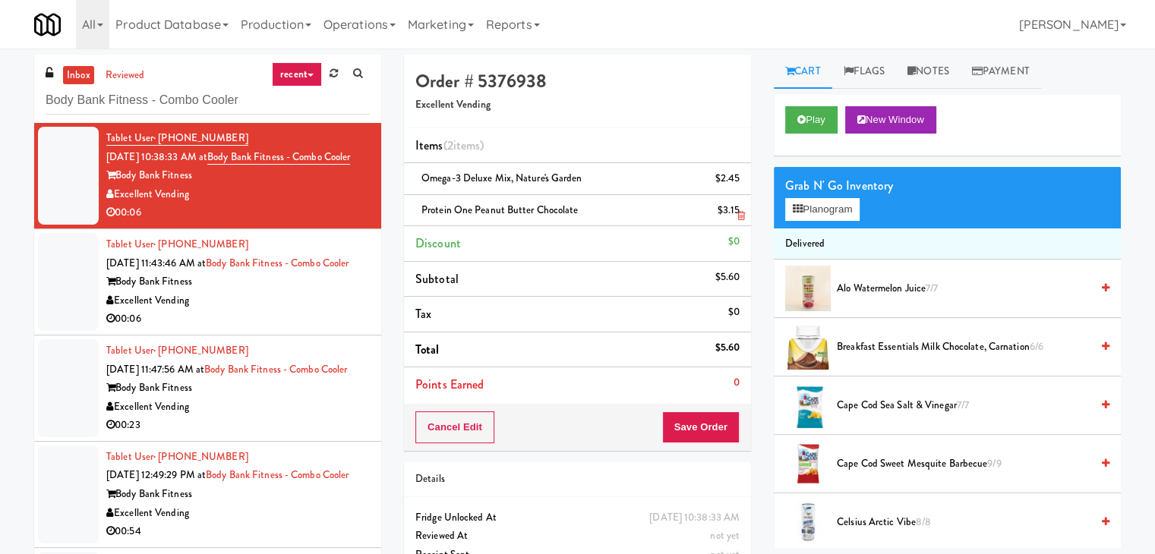
click at [740, 213] on icon at bounding box center [742, 216] width 8 height 10
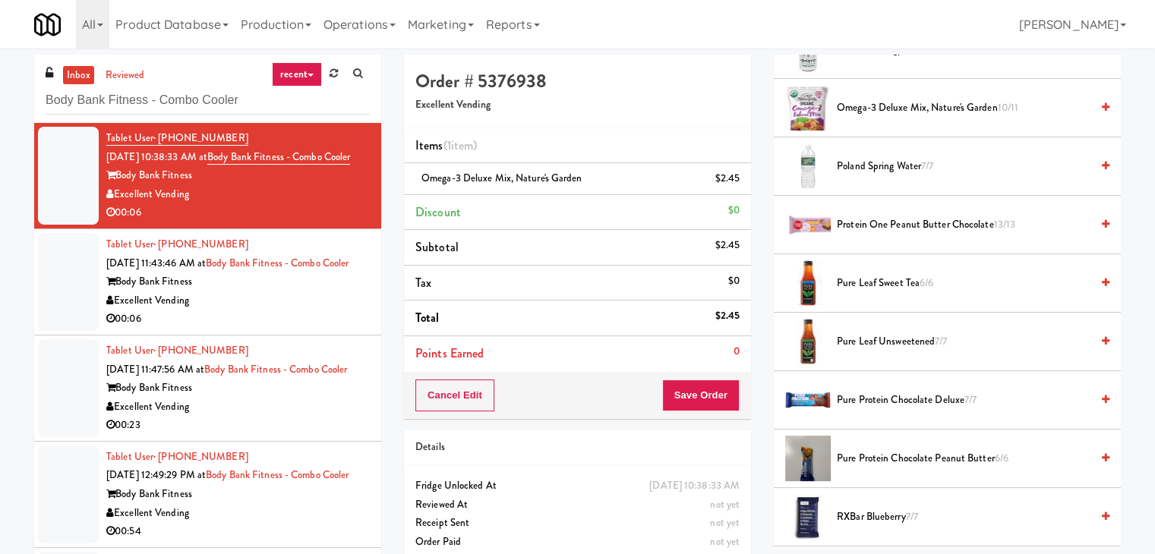
scroll to position [1443, 0]
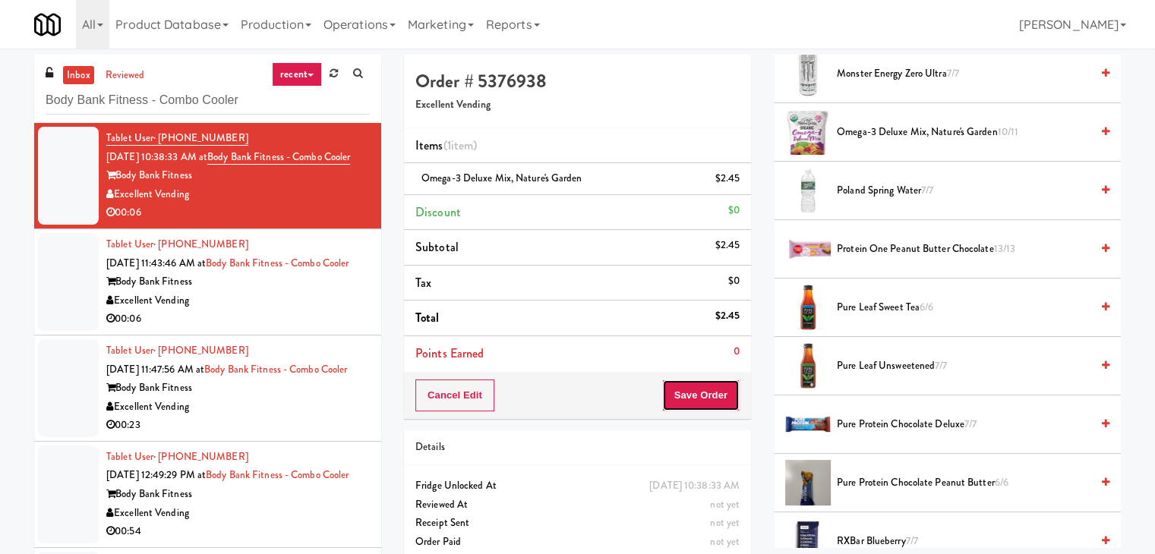
click at [674, 390] on button "Save Order" at bounding box center [700, 396] width 77 height 32
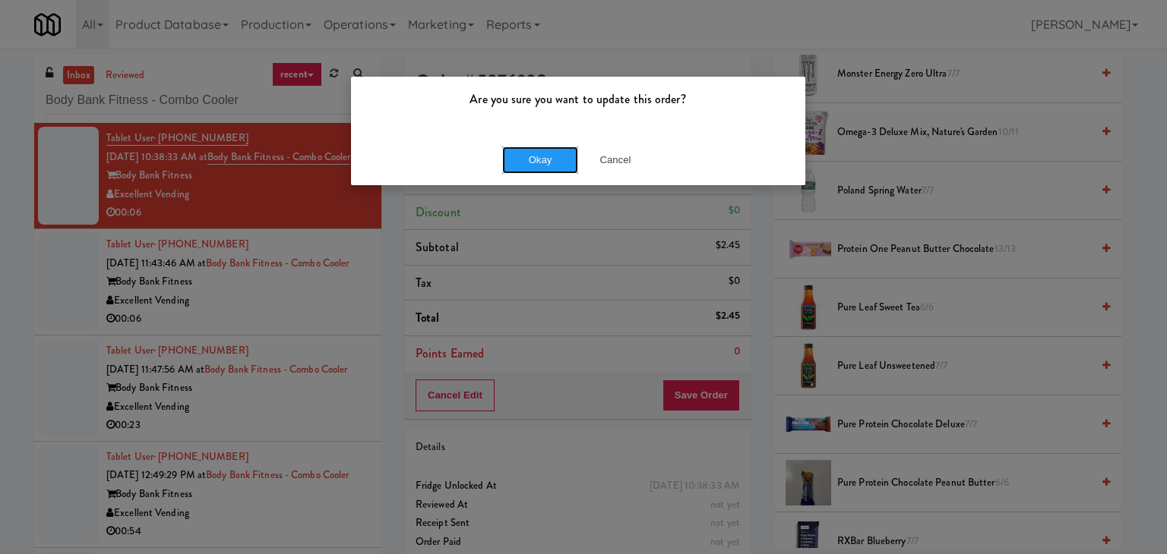
drag, startPoint x: 535, startPoint y: 158, endPoint x: 504, endPoint y: 176, distance: 36.1
click at [535, 157] on button "Okay" at bounding box center [540, 160] width 76 height 27
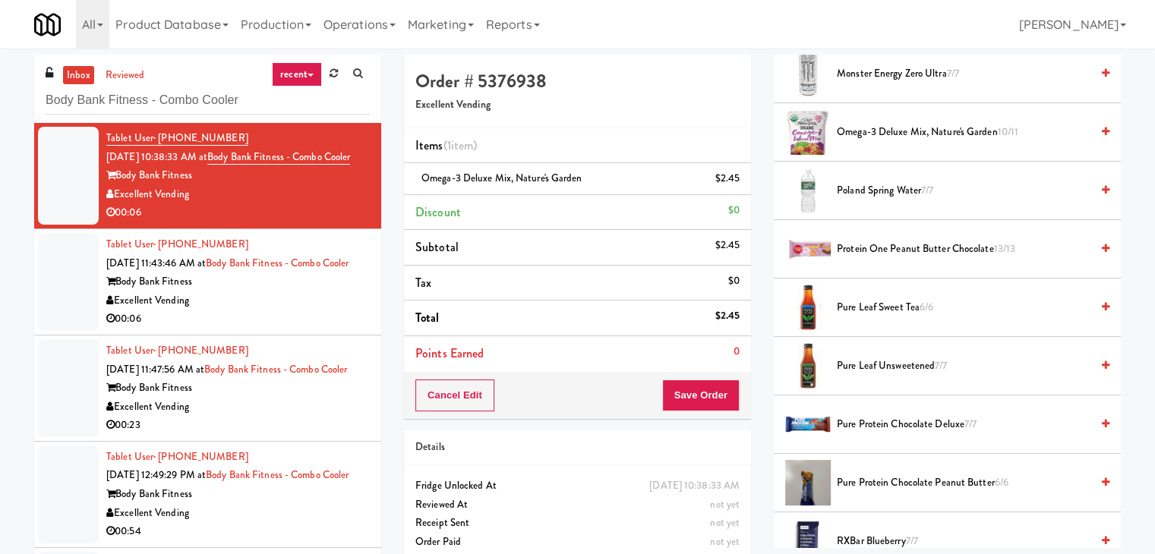
click at [292, 292] on div "Body Bank Fitness" at bounding box center [238, 282] width 264 height 19
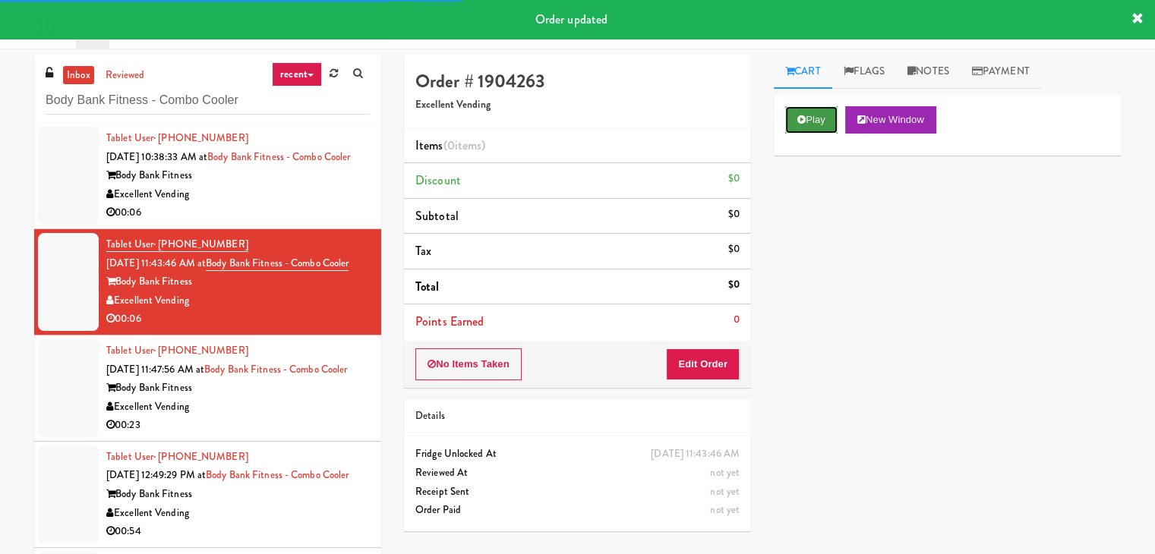
click at [826, 118] on button "Play" at bounding box center [811, 119] width 52 height 27
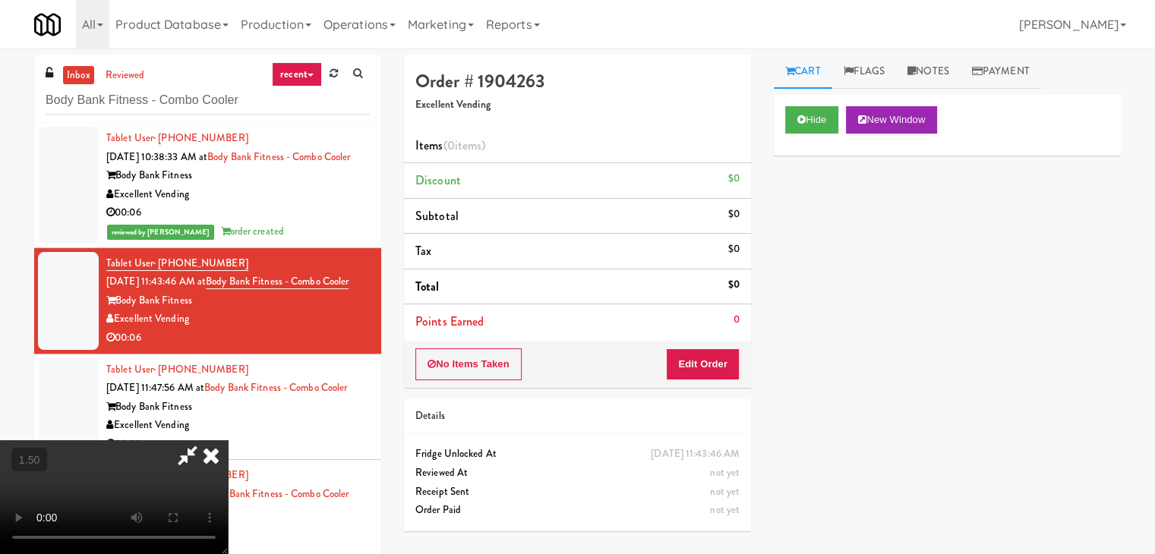
click at [228, 441] on video at bounding box center [114, 498] width 228 height 114
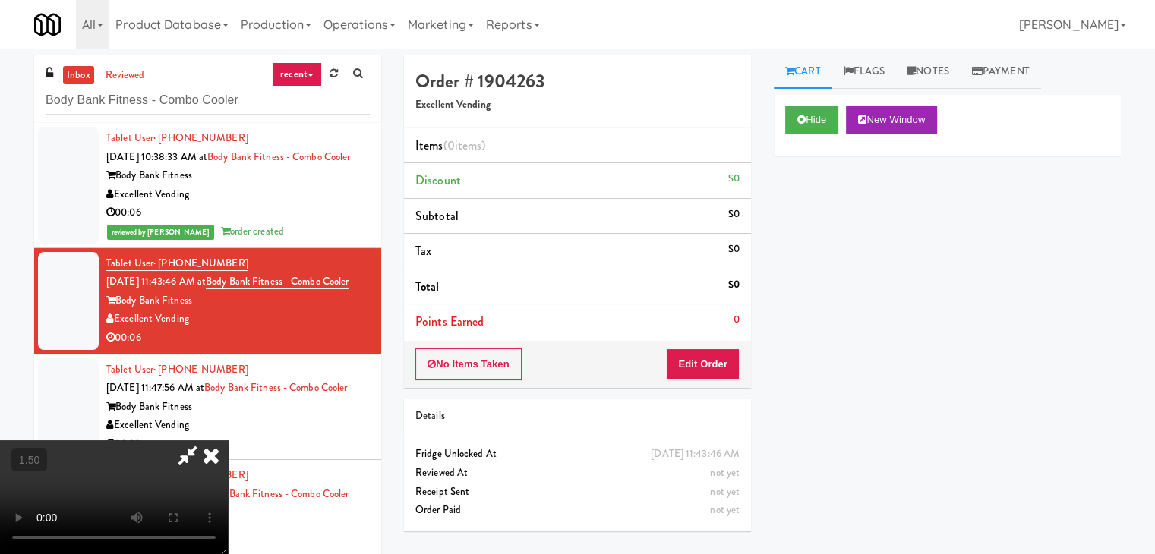
click at [228, 441] on video at bounding box center [114, 498] width 228 height 114
click at [205, 441] on icon at bounding box center [187, 456] width 35 height 30
click at [697, 349] on div "No Items Taken Edit Order" at bounding box center [577, 364] width 347 height 47
click at [699, 353] on button "Edit Order" at bounding box center [703, 365] width 74 height 32
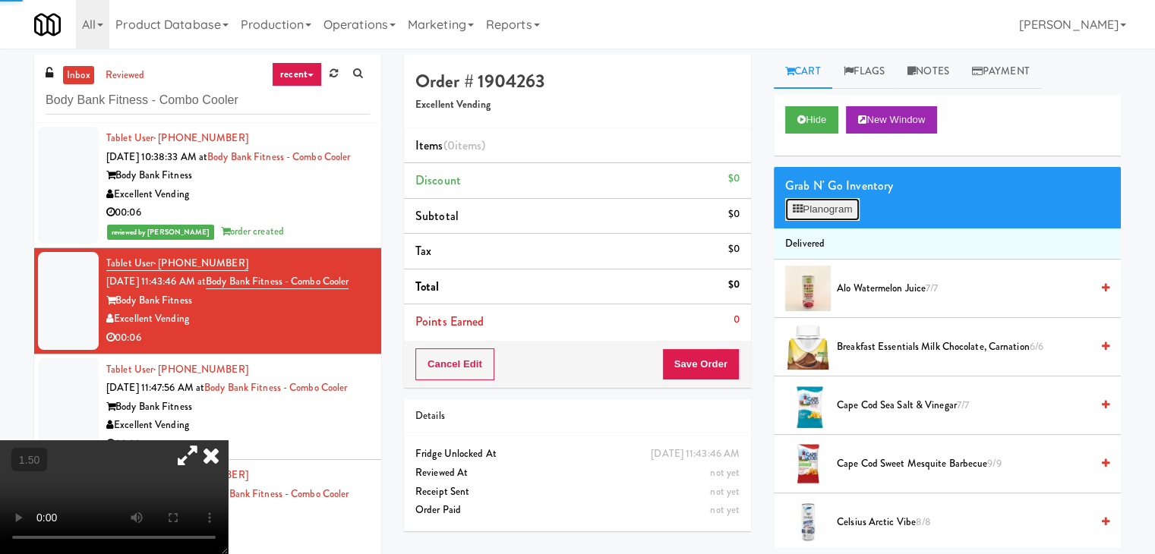
click at [821, 210] on button "Planogram" at bounding box center [822, 209] width 74 height 23
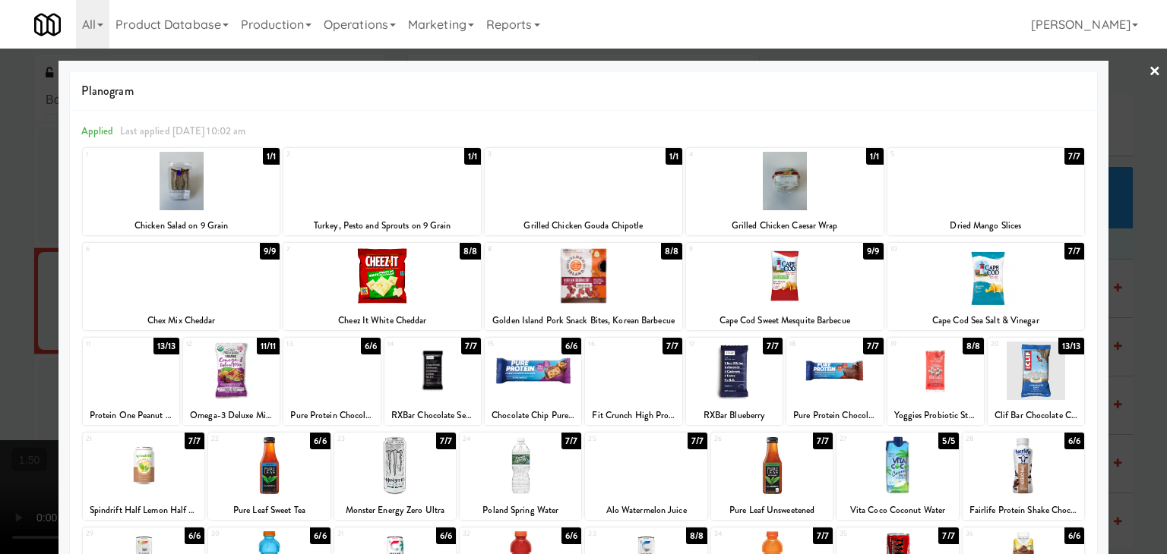
click at [940, 384] on div at bounding box center [935, 371] width 96 height 58
click at [940, 383] on div at bounding box center [935, 371] width 96 height 58
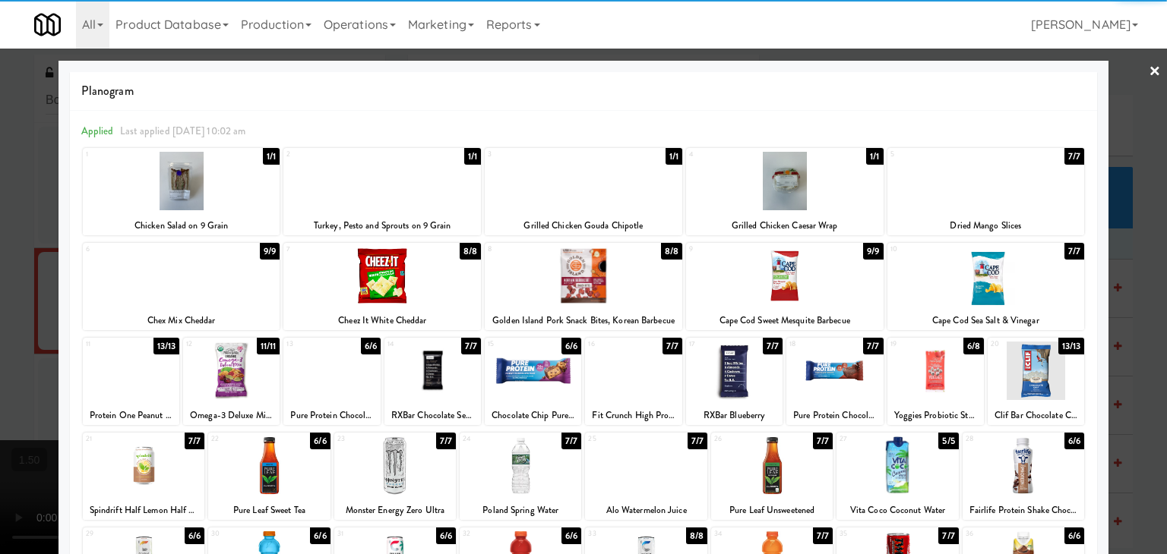
click at [1148, 66] on link "×" at bounding box center [1154, 72] width 12 height 47
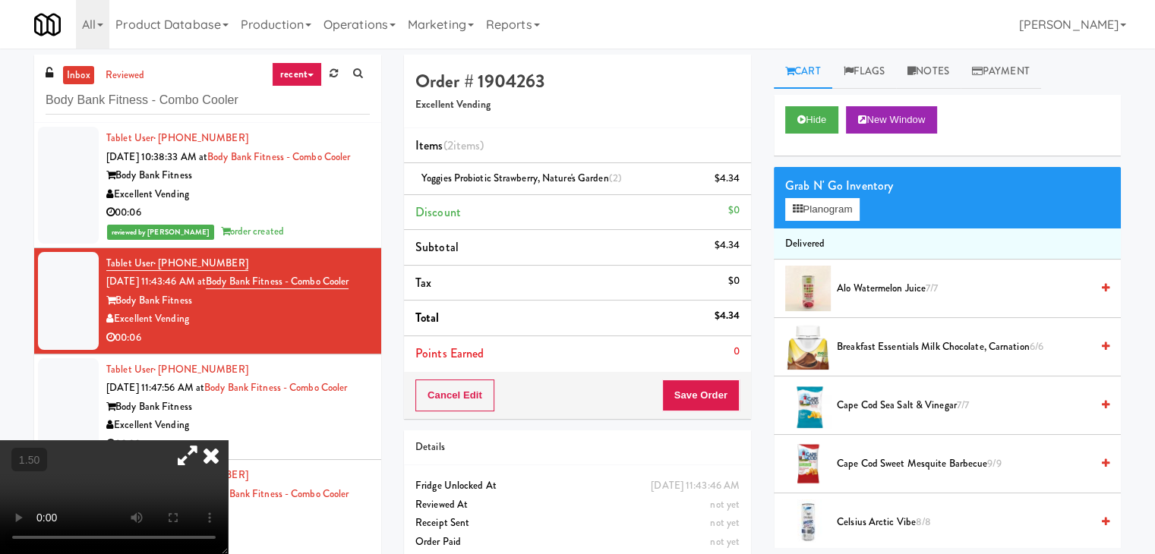
click at [228, 441] on video at bounding box center [114, 498] width 228 height 114
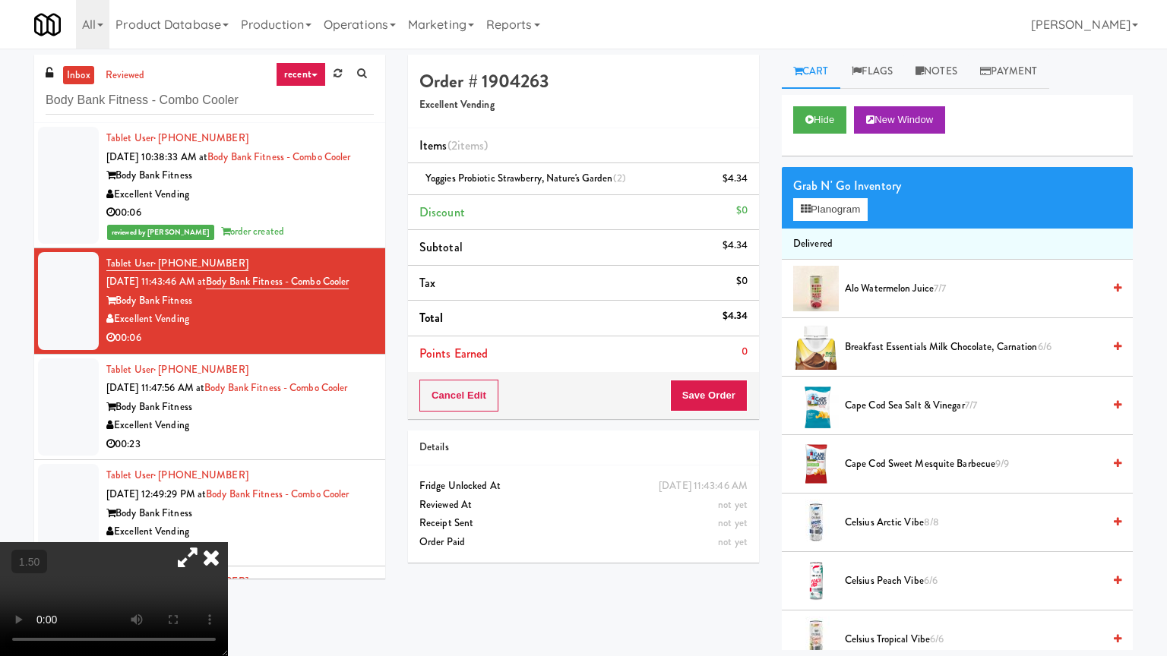
click at [228, 527] on video at bounding box center [114, 599] width 228 height 114
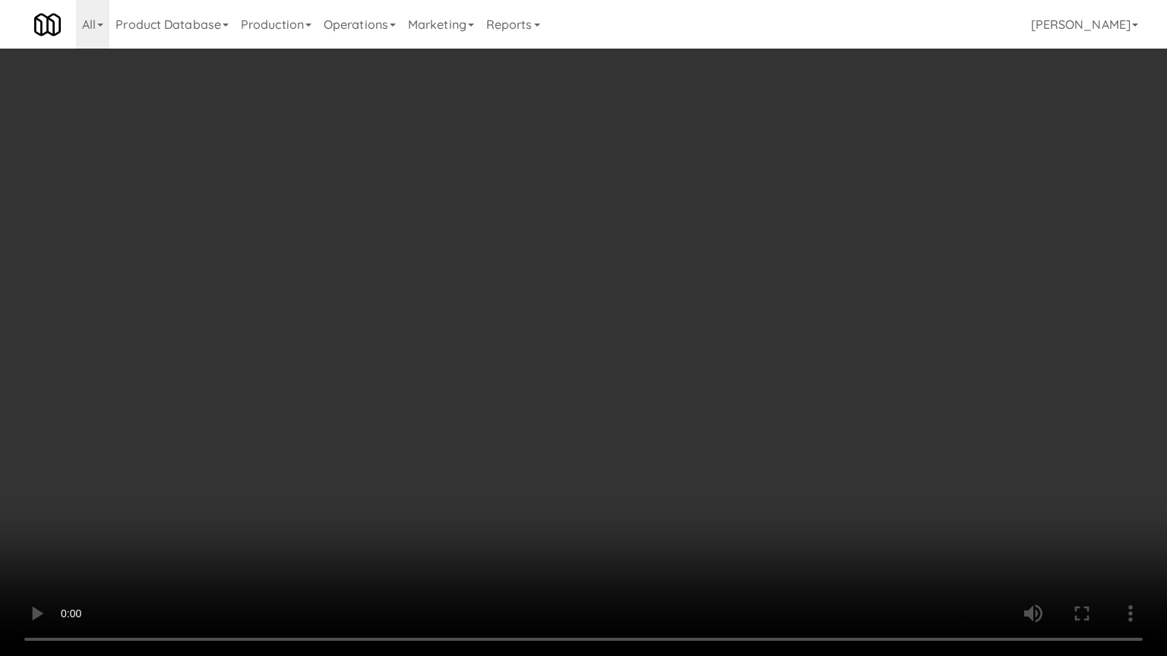
click at [674, 321] on video at bounding box center [583, 328] width 1167 height 656
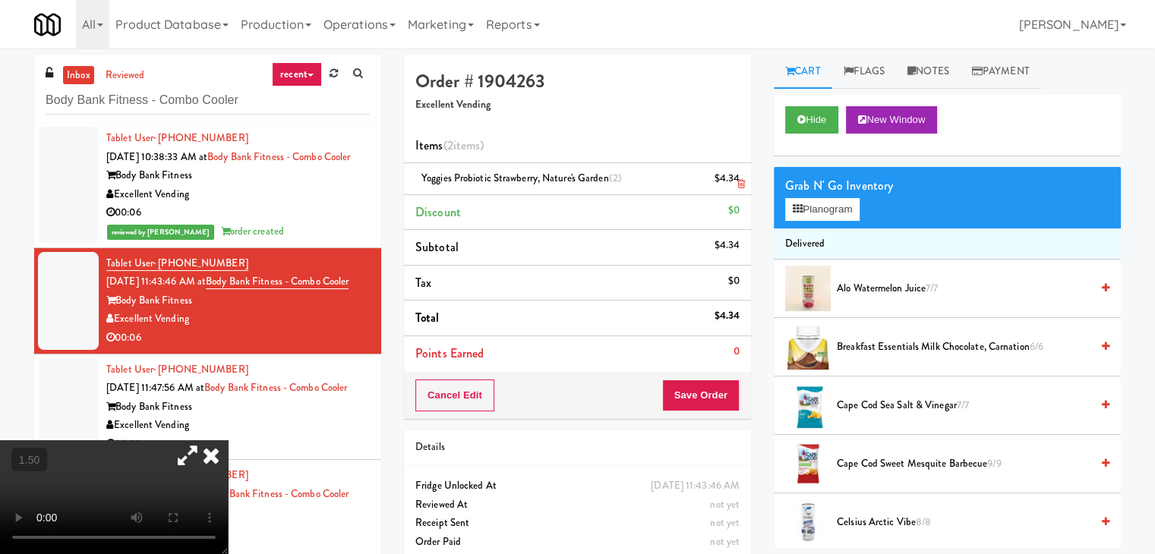
drag, startPoint x: 390, startPoint y: 141, endPoint x: 659, endPoint y: 168, distance: 270.3
click at [228, 441] on icon at bounding box center [210, 456] width 33 height 30
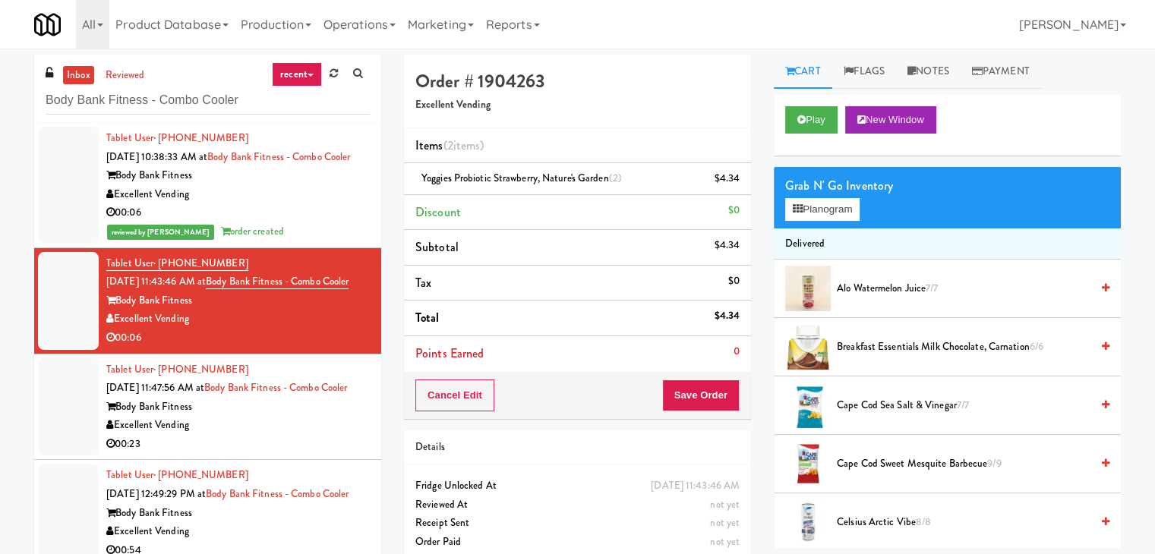
click at [869, 204] on div "Grab N' Go Inventory Planogram" at bounding box center [947, 198] width 347 height 62
click at [838, 207] on button "Planogram" at bounding box center [822, 209] width 74 height 23
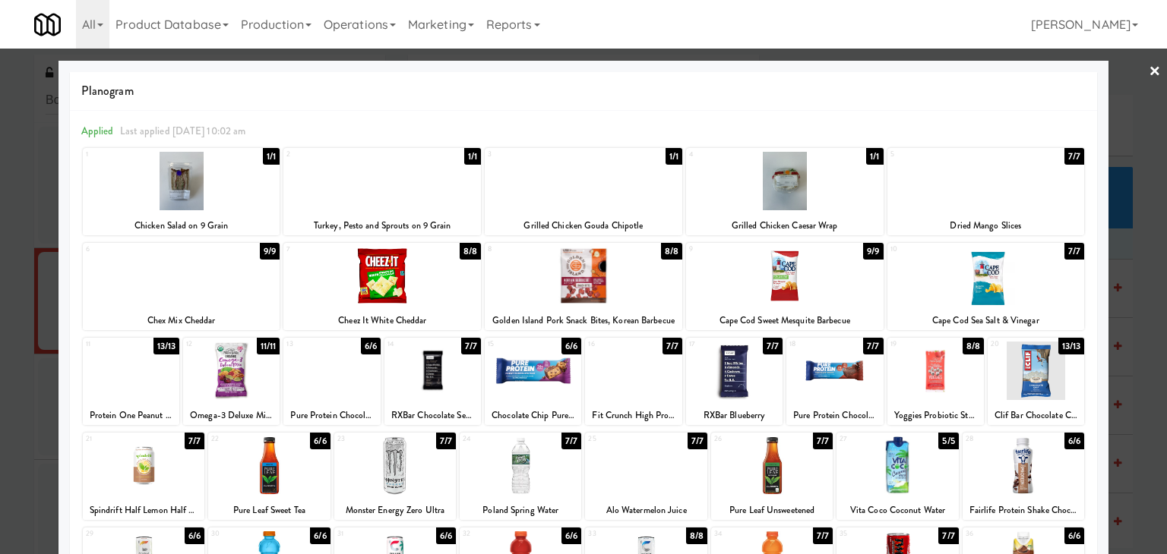
click at [1148, 67] on link "×" at bounding box center [1154, 72] width 12 height 47
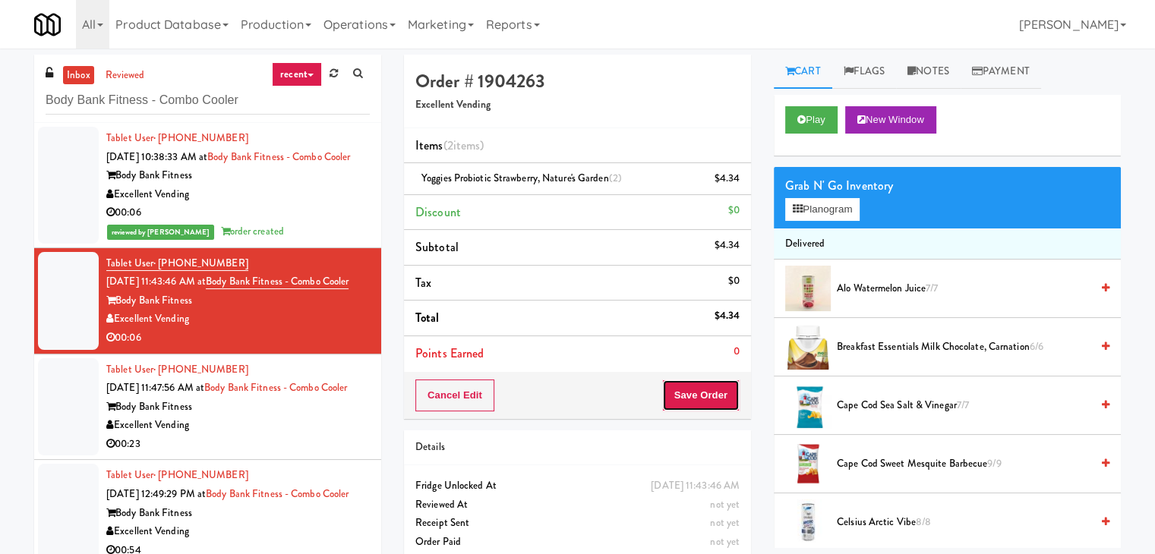
click at [693, 396] on button "Save Order" at bounding box center [700, 396] width 77 height 32
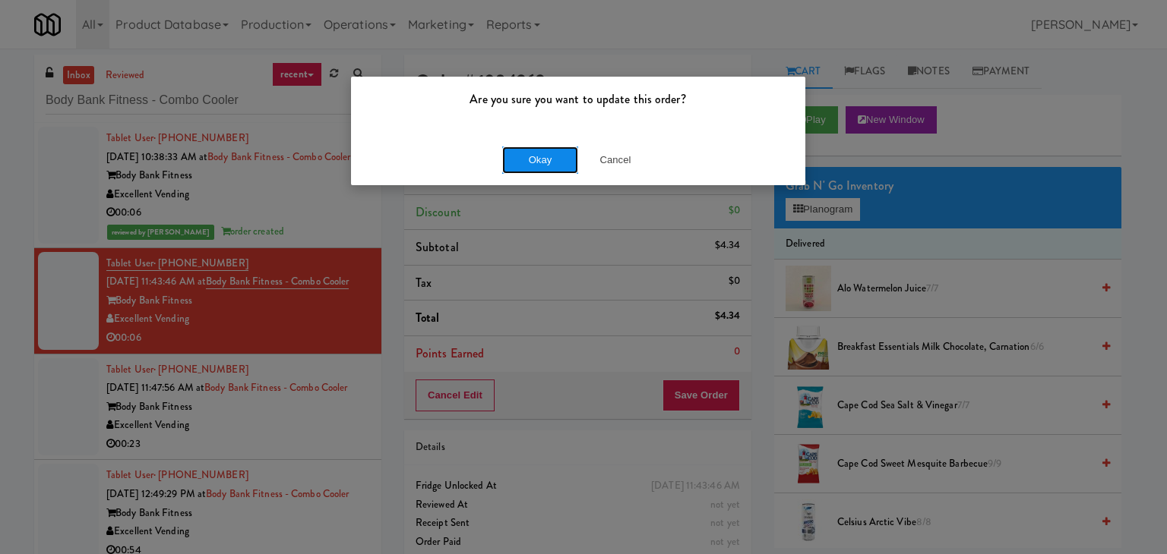
click at [520, 148] on button "Okay" at bounding box center [540, 160] width 76 height 27
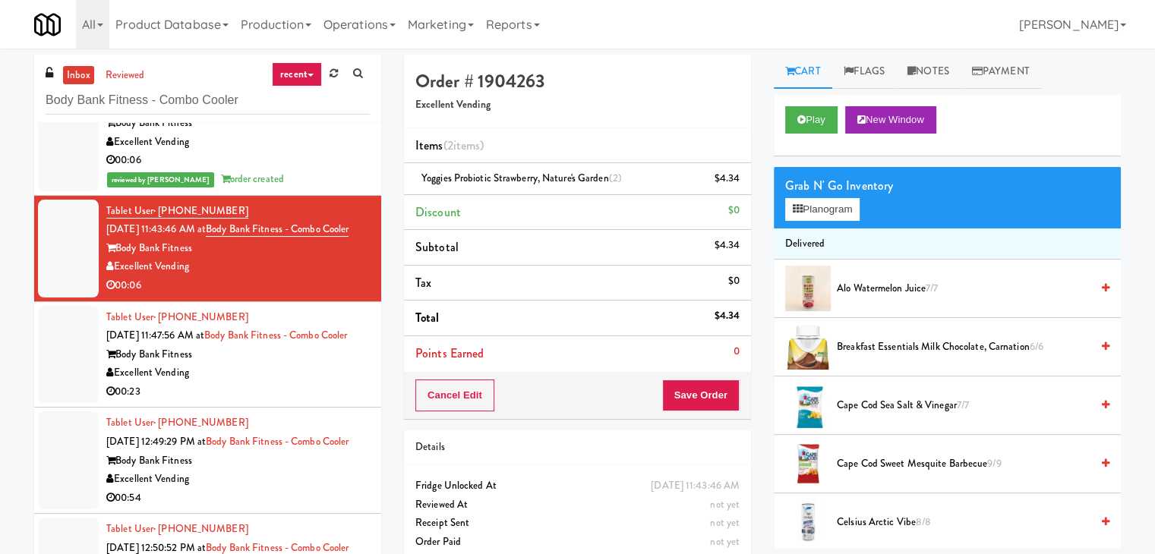
scroll to position [152, 0]
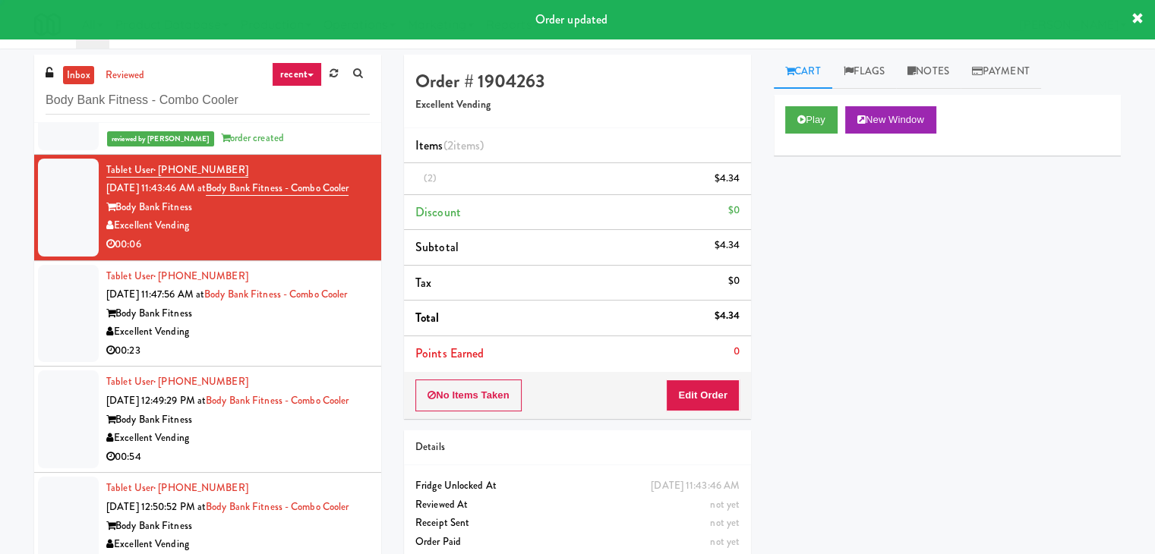
click at [296, 338] on div "Excellent Vending" at bounding box center [238, 332] width 264 height 19
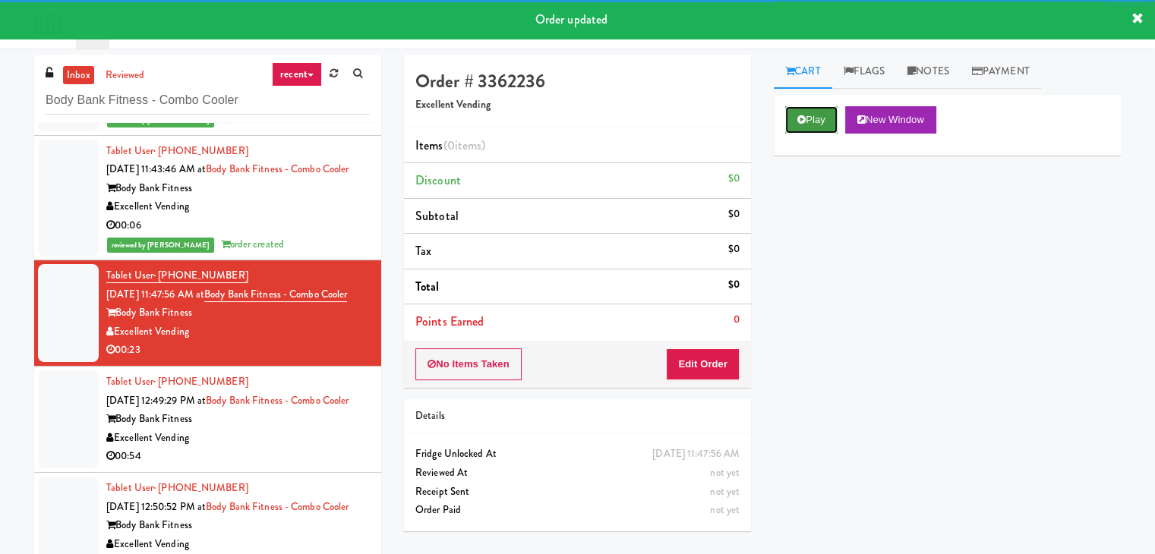
click at [811, 126] on button "Play" at bounding box center [811, 119] width 52 height 27
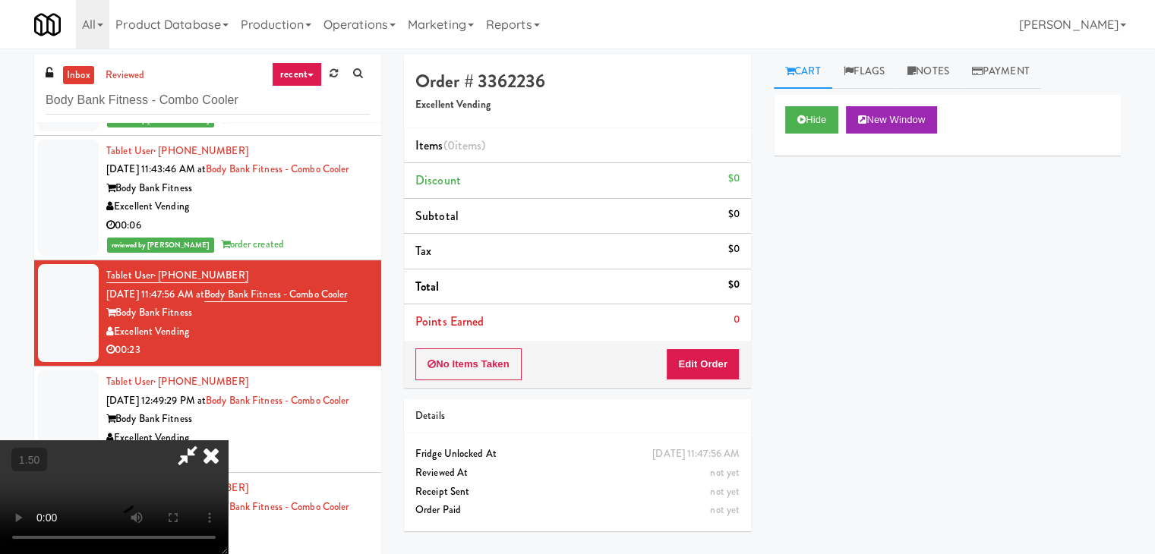
click at [228, 441] on video at bounding box center [114, 498] width 228 height 114
click at [228, 441] on icon at bounding box center [210, 456] width 33 height 30
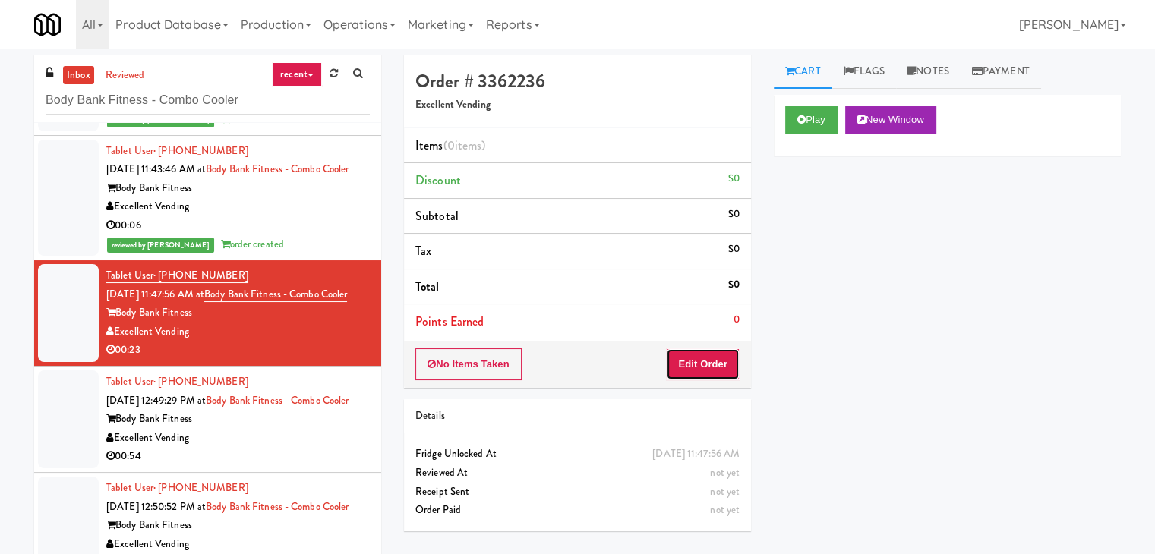
click at [706, 365] on button "Edit Order" at bounding box center [703, 365] width 74 height 32
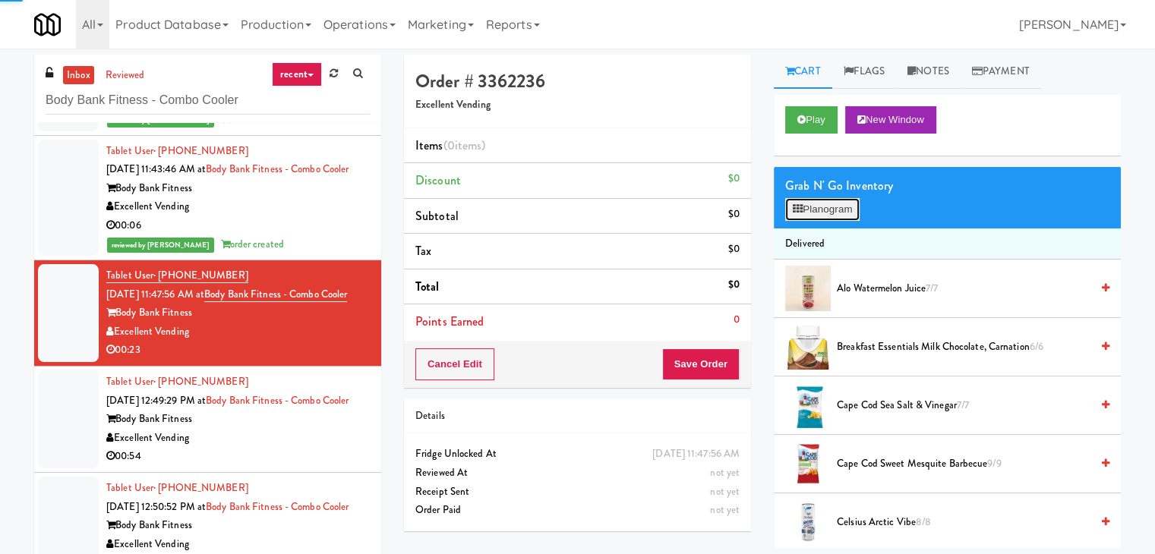
click at [827, 216] on button "Planogram" at bounding box center [822, 209] width 74 height 23
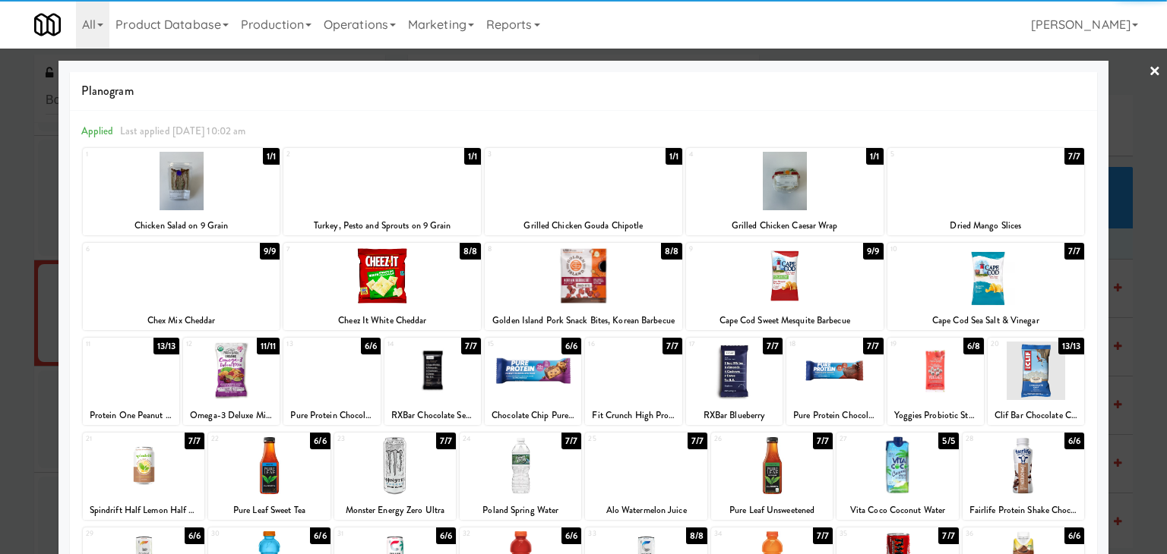
click at [231, 187] on div at bounding box center [181, 181] width 197 height 58
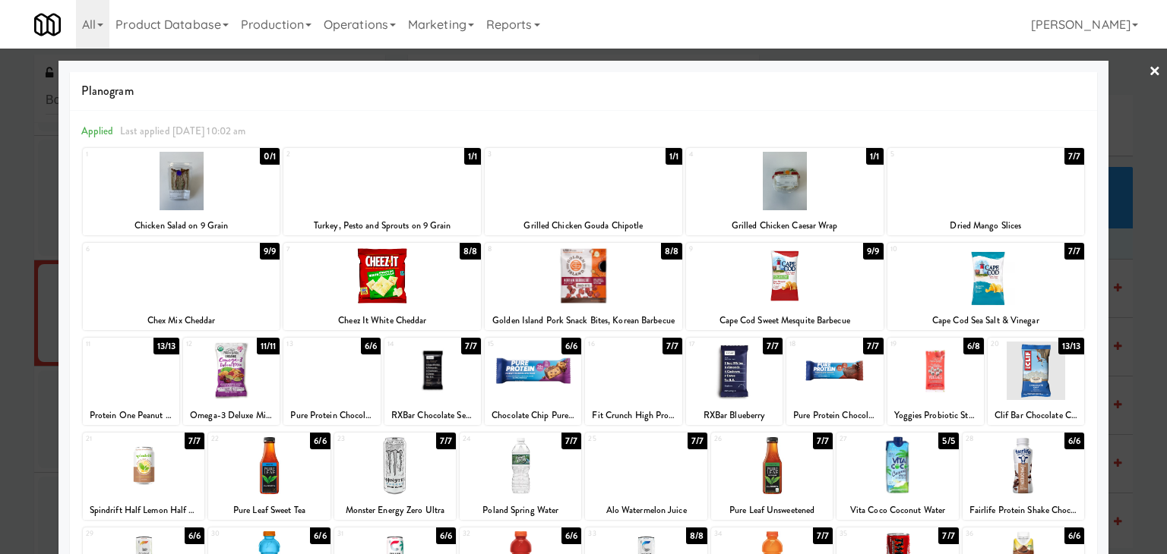
click at [990, 299] on div at bounding box center [985, 276] width 197 height 58
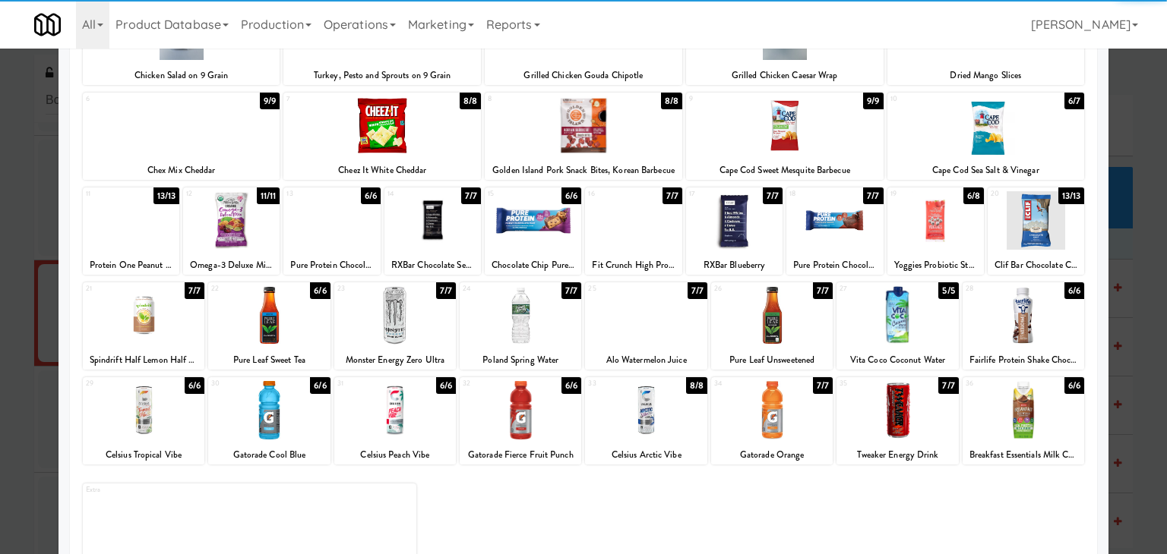
scroll to position [152, 0]
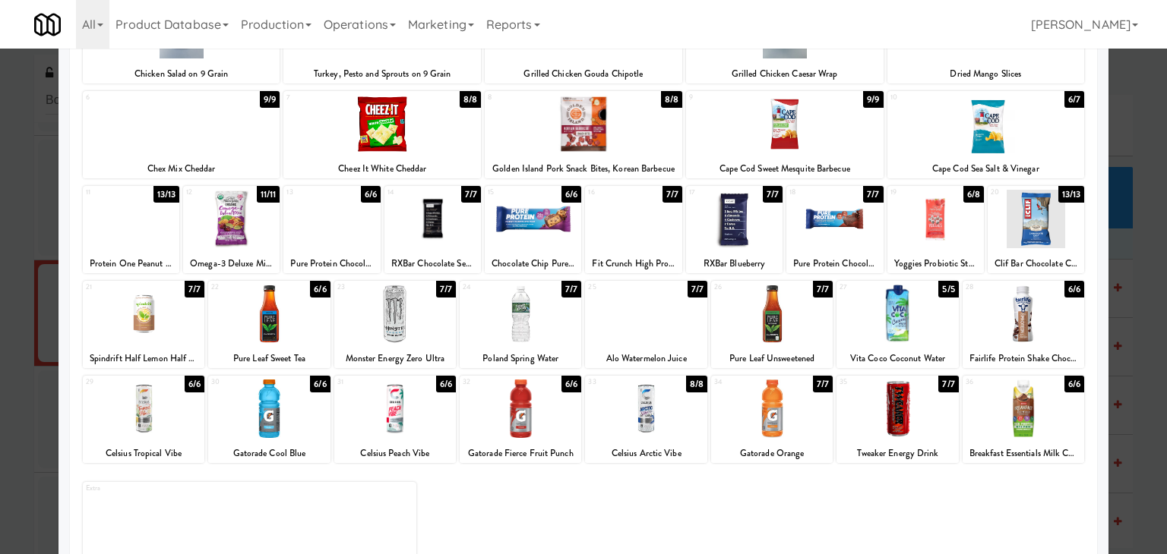
click at [152, 320] on div at bounding box center [144, 314] width 122 height 58
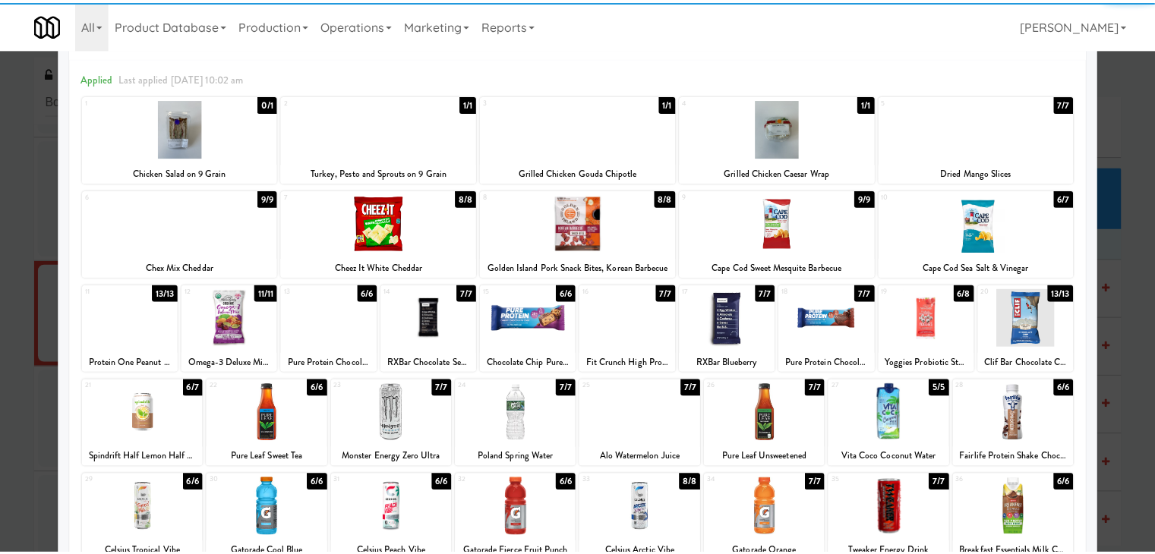
scroll to position [0, 0]
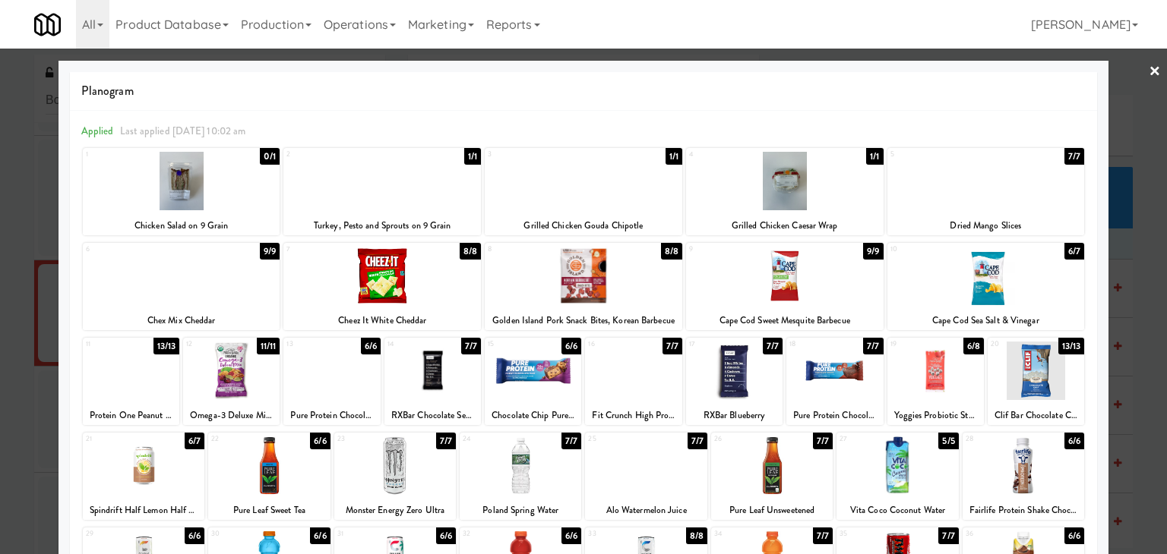
click at [1148, 71] on link "×" at bounding box center [1154, 72] width 12 height 47
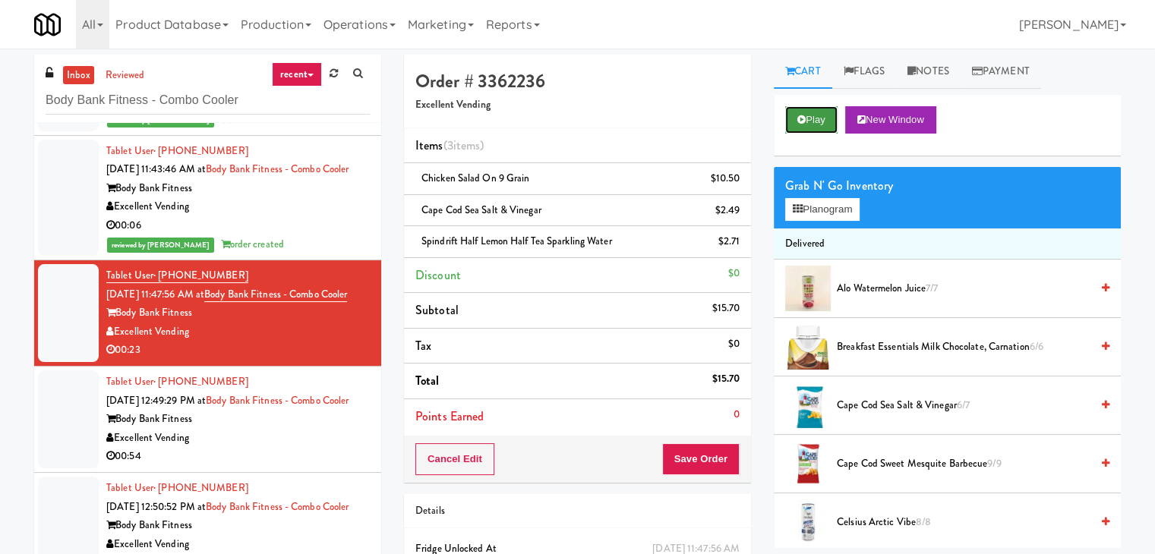
click at [823, 119] on button "Play" at bounding box center [811, 119] width 52 height 27
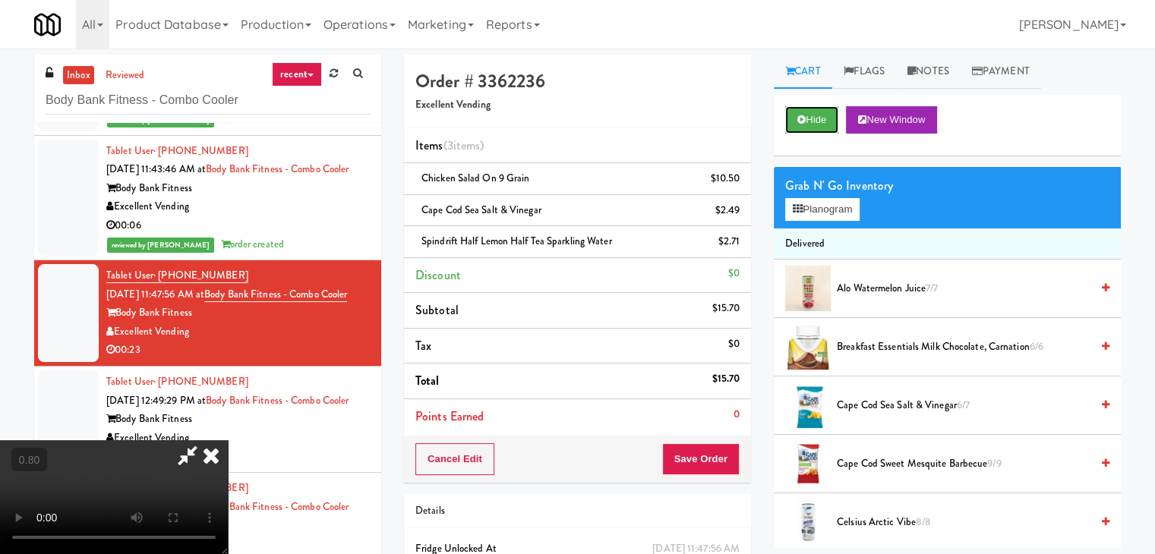
scroll to position [213, 0]
click at [228, 441] on video at bounding box center [114, 498] width 228 height 114
click at [228, 441] on icon at bounding box center [210, 456] width 33 height 30
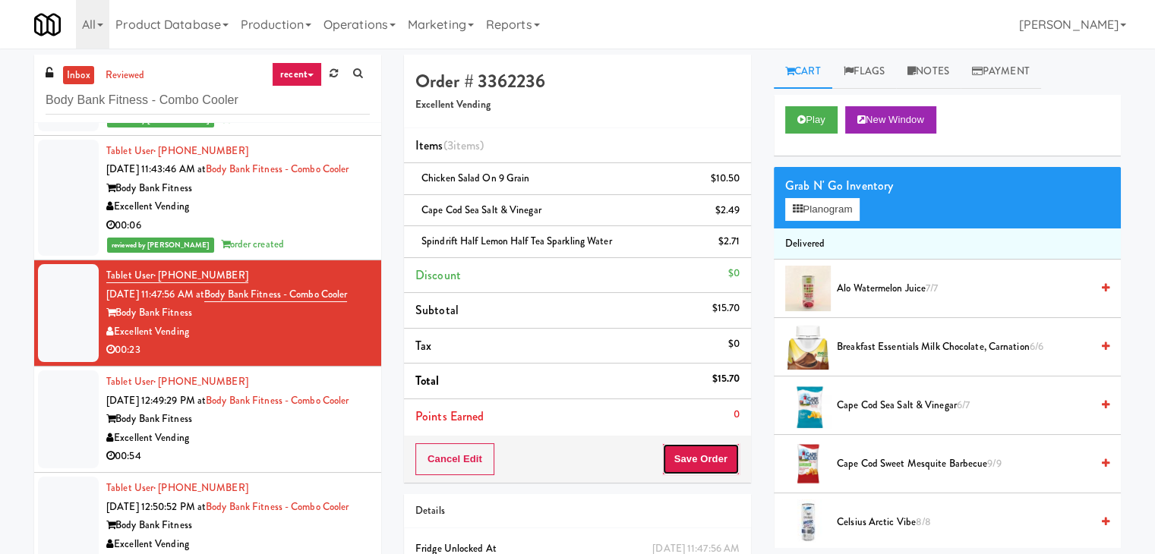
click at [673, 468] on button "Save Order" at bounding box center [700, 460] width 77 height 32
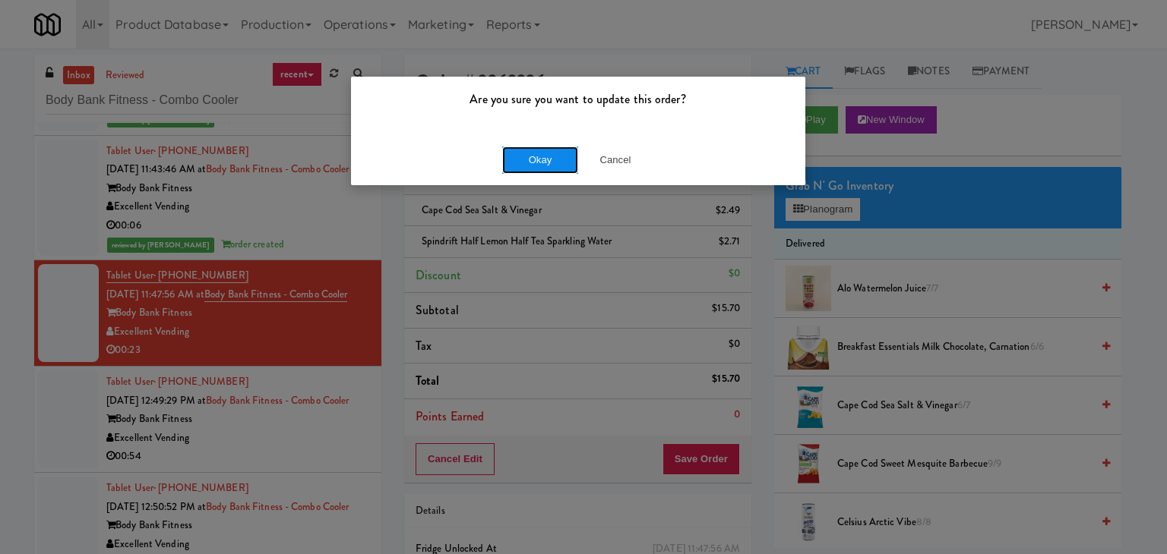
click at [524, 160] on button "Okay" at bounding box center [540, 160] width 76 height 27
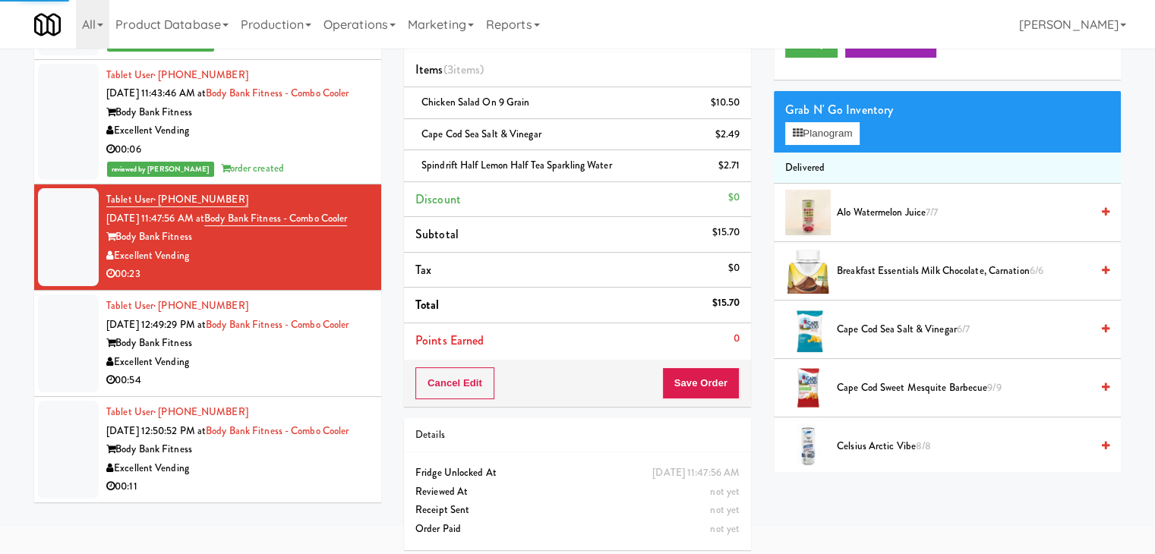
click at [311, 372] on div "Excellent Vending" at bounding box center [238, 362] width 264 height 19
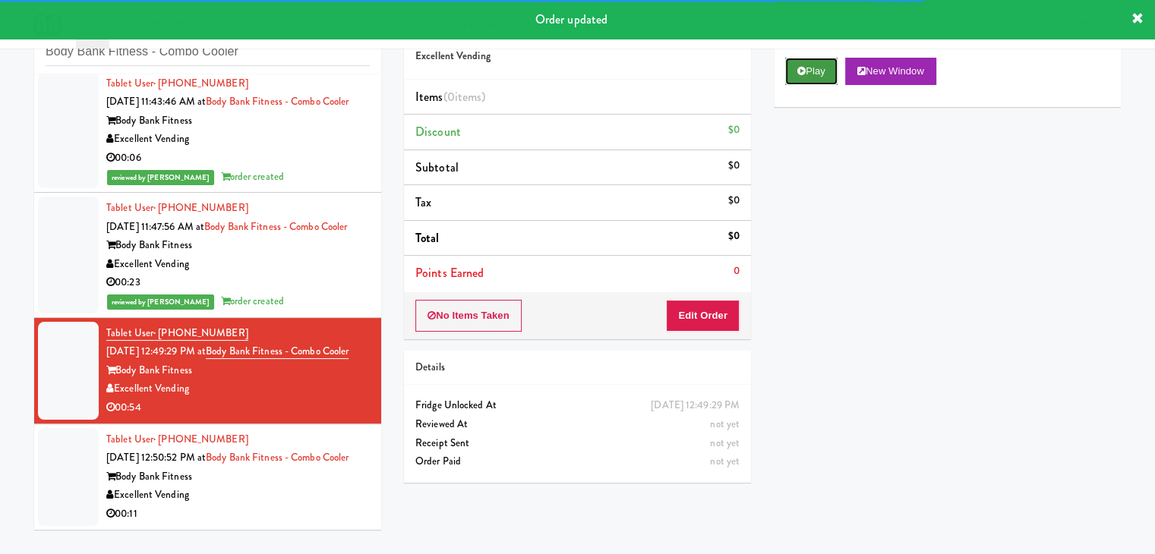
click at [814, 68] on button "Play" at bounding box center [811, 71] width 52 height 27
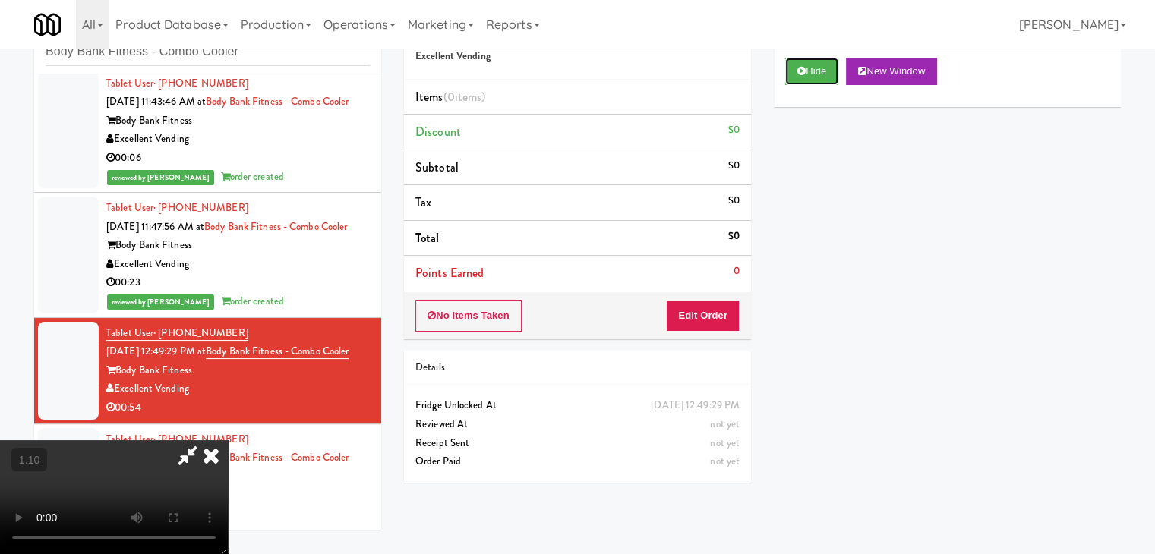
scroll to position [0, 0]
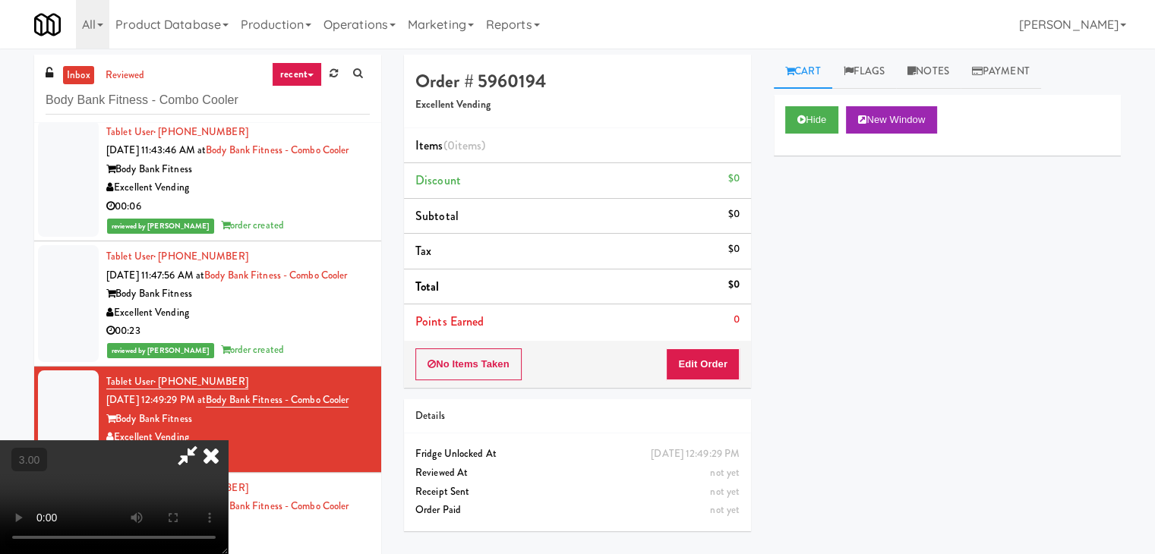
drag, startPoint x: 435, startPoint y: 247, endPoint x: 504, endPoint y: 266, distance: 70.9
click at [228, 441] on video at bounding box center [114, 498] width 228 height 114
click at [722, 360] on button "Edit Order" at bounding box center [703, 365] width 74 height 32
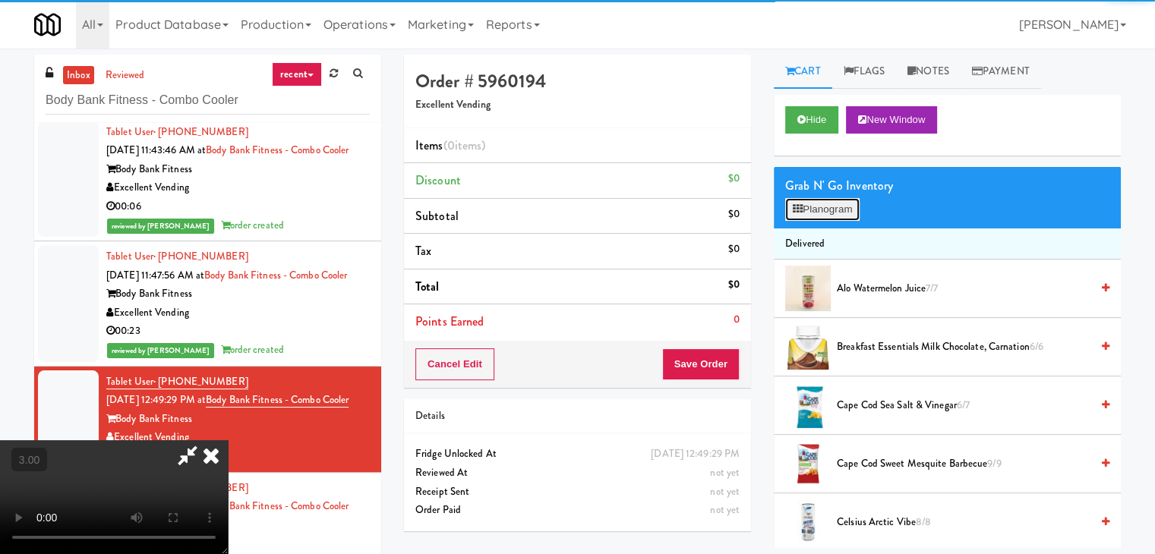
click at [823, 213] on button "Planogram" at bounding box center [822, 209] width 74 height 23
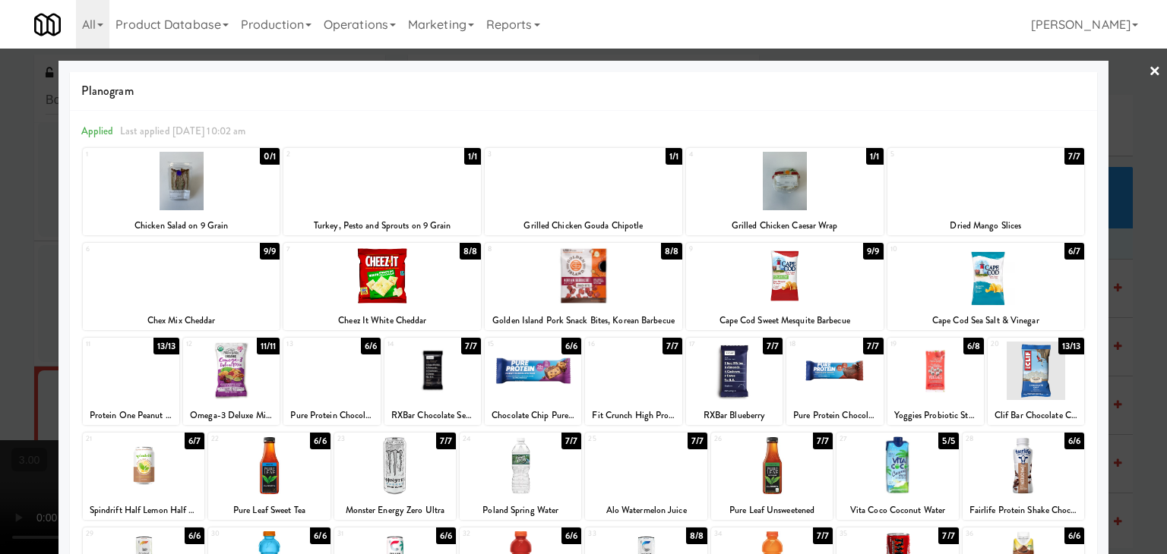
click at [791, 186] on div at bounding box center [784, 181] width 197 height 58
drag, startPoint x: 1142, startPoint y: 68, endPoint x: 1040, endPoint y: 100, distance: 106.9
click at [1148, 68] on link "×" at bounding box center [1154, 72] width 12 height 47
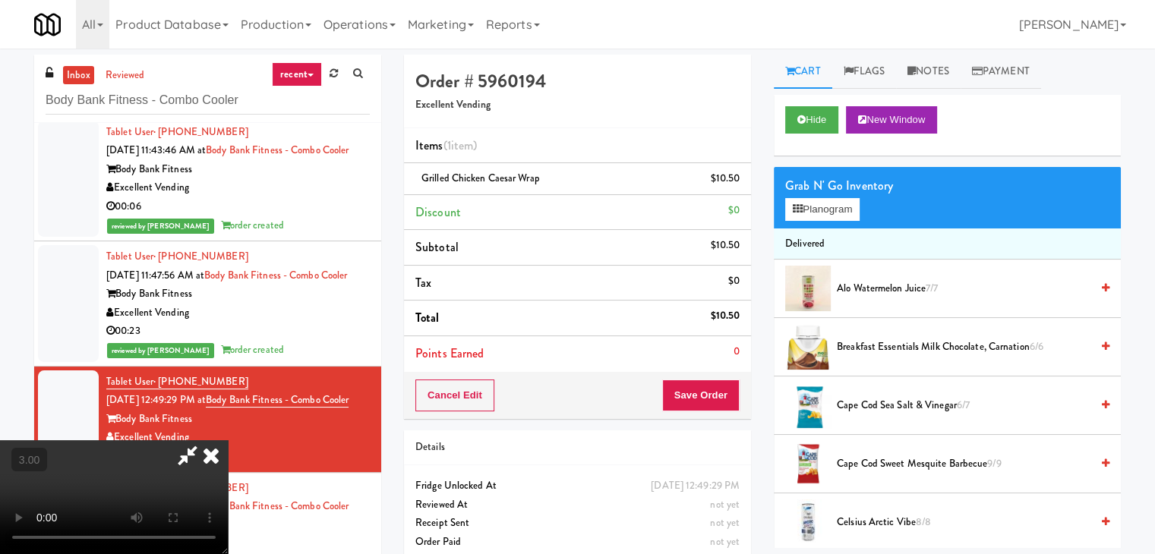
click at [228, 441] on video at bounding box center [114, 498] width 228 height 114
click at [228, 441] on icon at bounding box center [210, 456] width 33 height 30
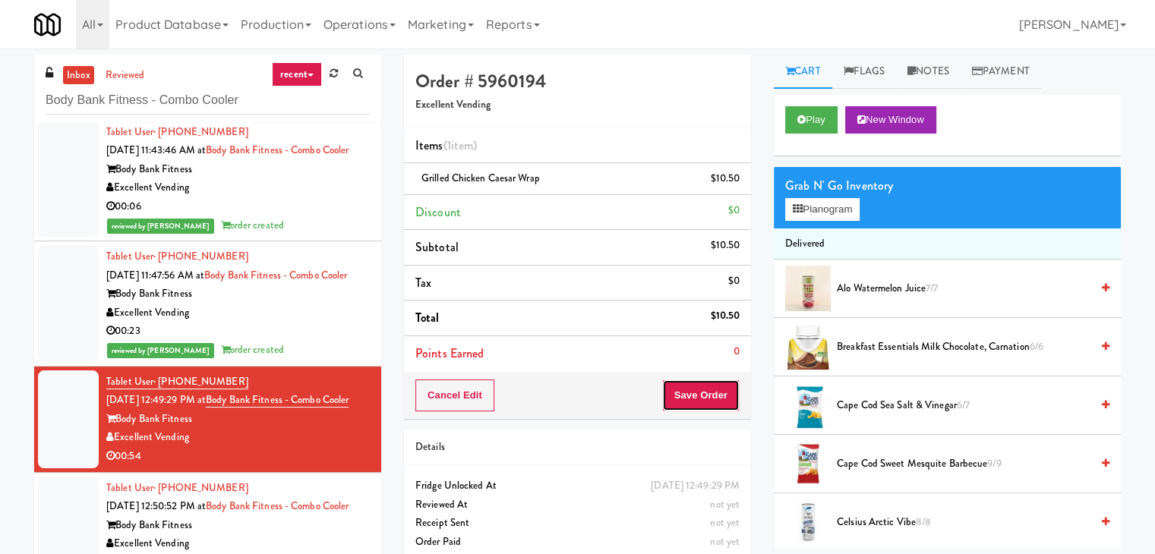
click at [716, 392] on button "Save Order" at bounding box center [700, 396] width 77 height 32
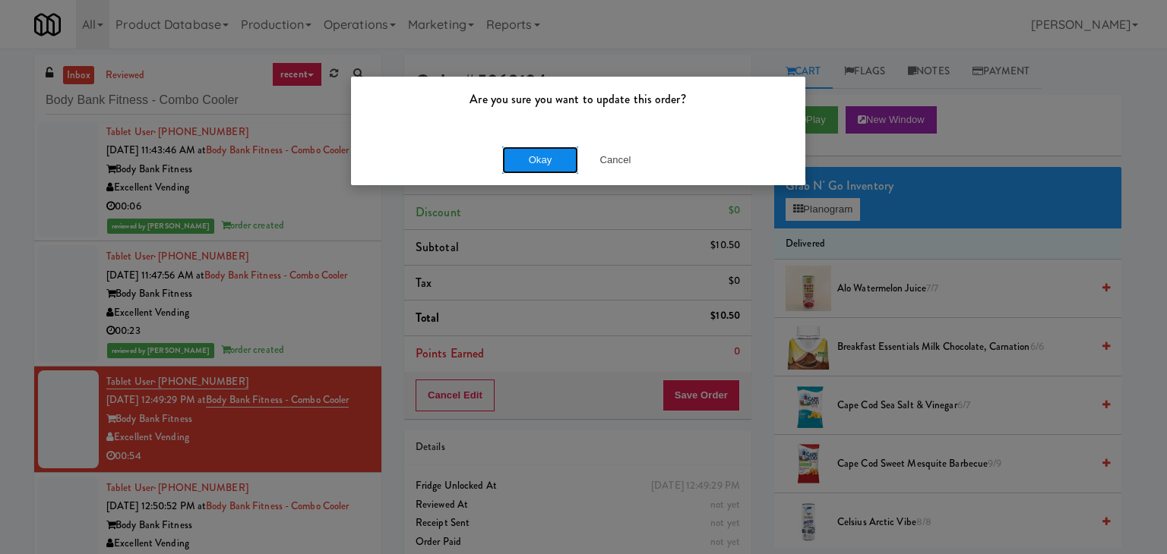
click at [553, 159] on button "Okay" at bounding box center [540, 160] width 76 height 27
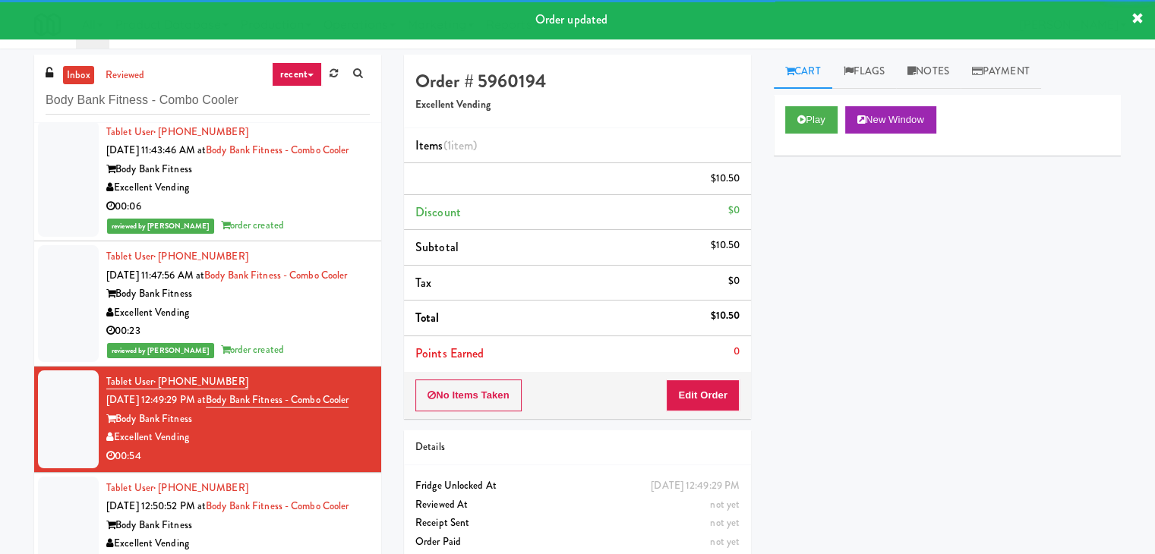
scroll to position [49, 0]
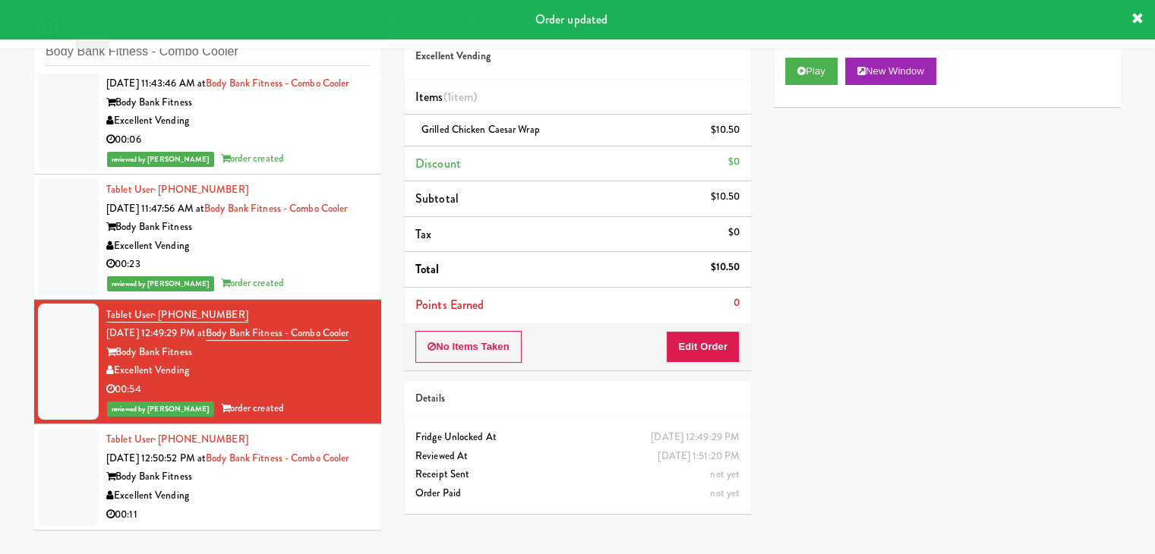
drag, startPoint x: 324, startPoint y: 501, endPoint x: 330, endPoint y: 441, distance: 60.4
click at [328, 443] on div "Tablet User · (914) 582-2853 [DATE] 12:50:52 PM at Body Bank Fitness - Combo Co…" at bounding box center [238, 477] width 264 height 93
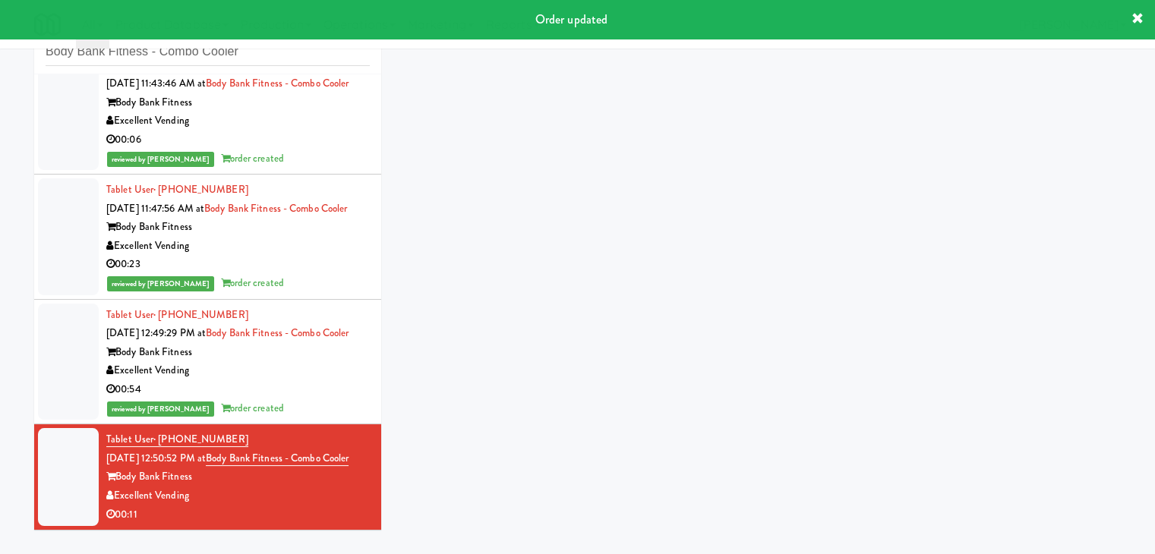
scroll to position [243, 0]
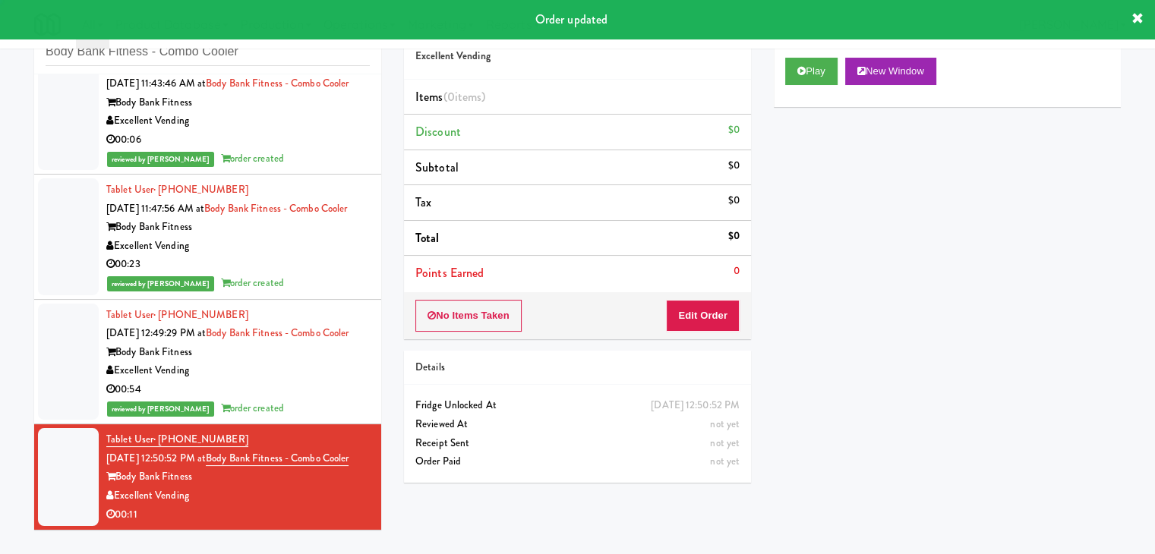
click at [321, 484] on div "Body Bank Fitness" at bounding box center [238, 477] width 264 height 19
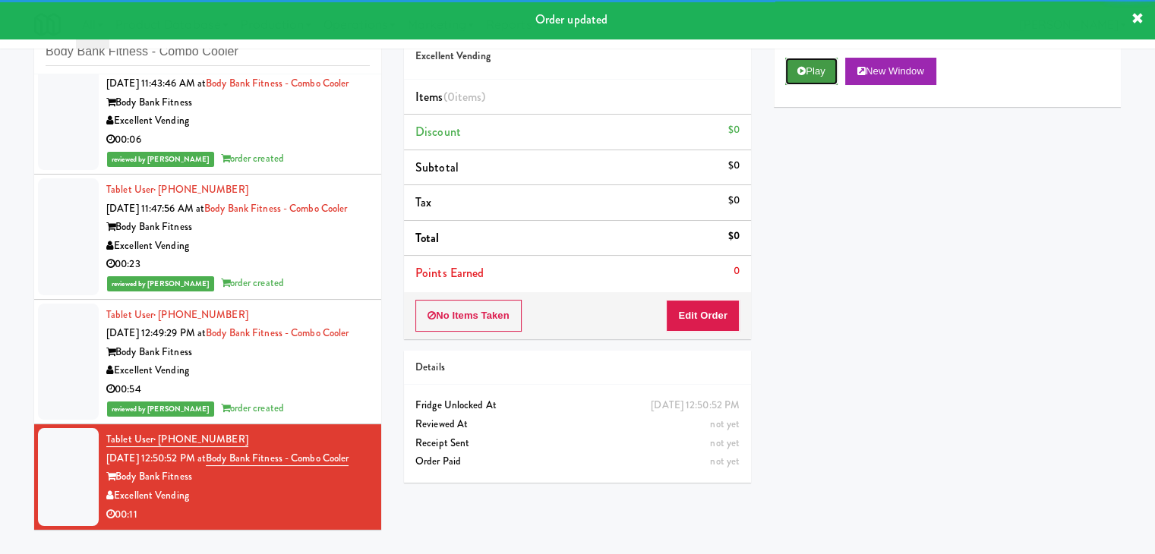
drag, startPoint x: 820, startPoint y: 77, endPoint x: 453, endPoint y: 43, distance: 368.4
click at [820, 77] on button "Play" at bounding box center [811, 71] width 52 height 27
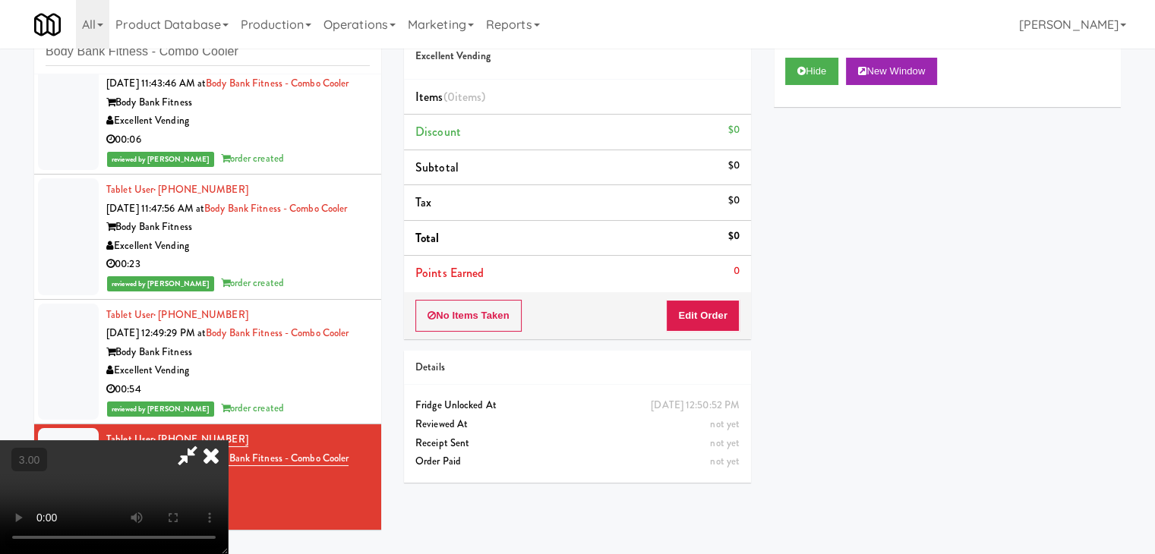
click at [228, 441] on video at bounding box center [114, 498] width 228 height 114
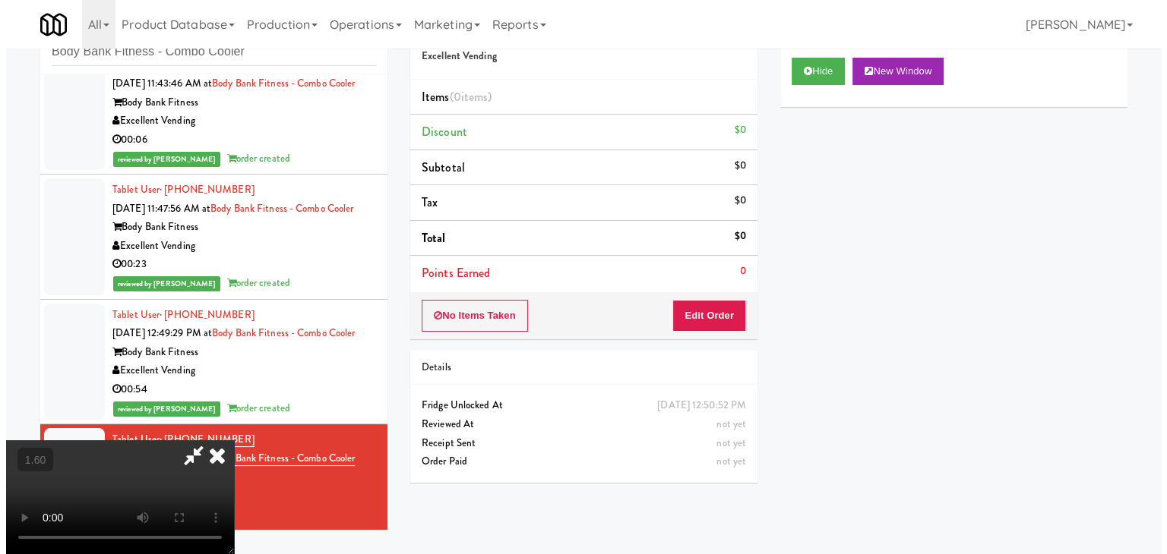
scroll to position [0, 0]
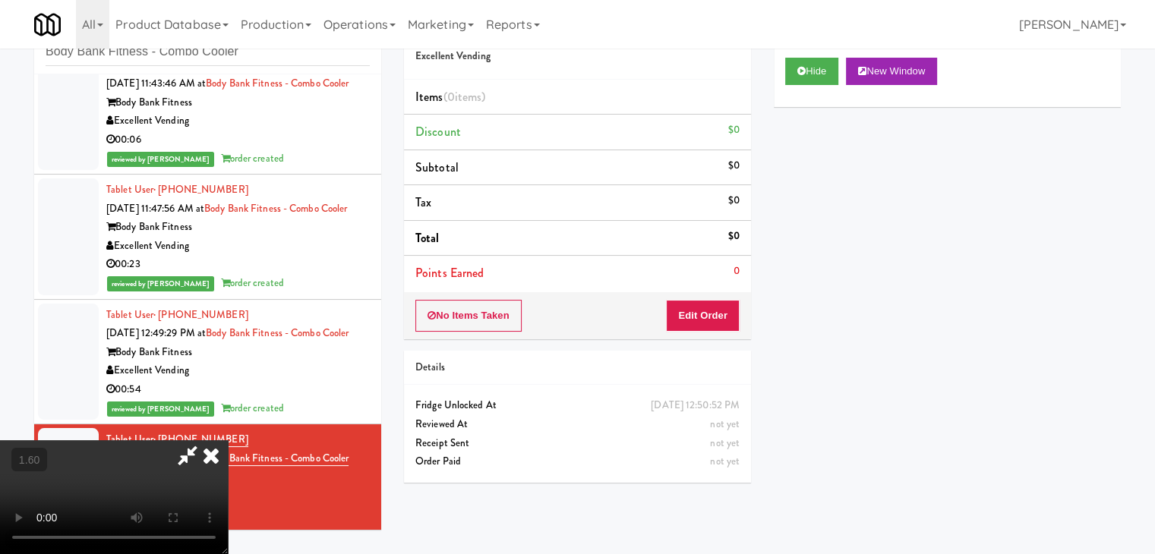
click at [228, 441] on icon at bounding box center [210, 456] width 33 height 30
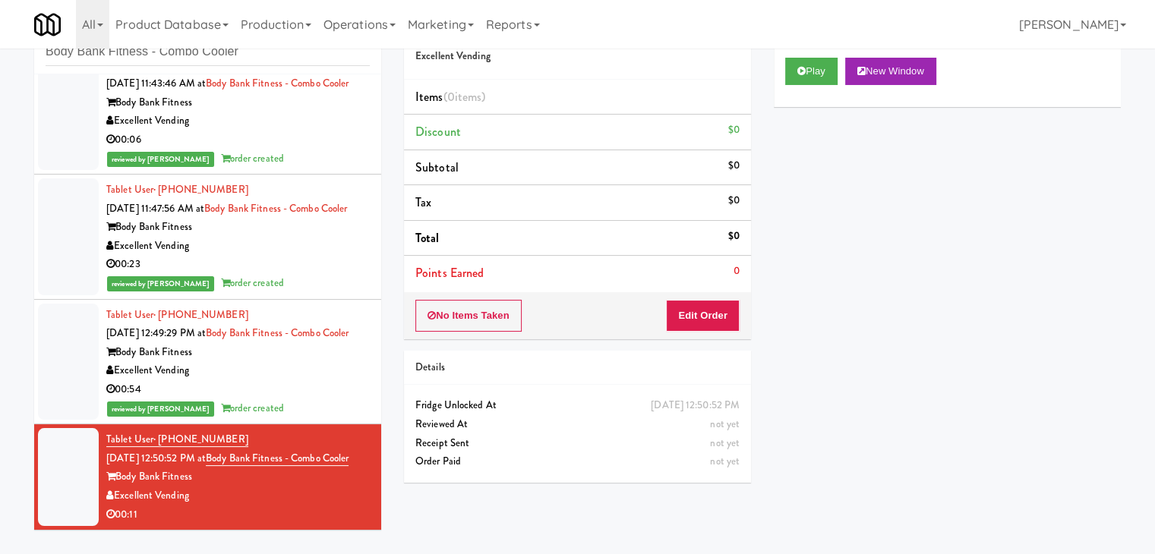
click at [703, 300] on div "No Items Taken Edit Order" at bounding box center [577, 315] width 347 height 47
click at [703, 302] on button "Edit Order" at bounding box center [703, 316] width 74 height 32
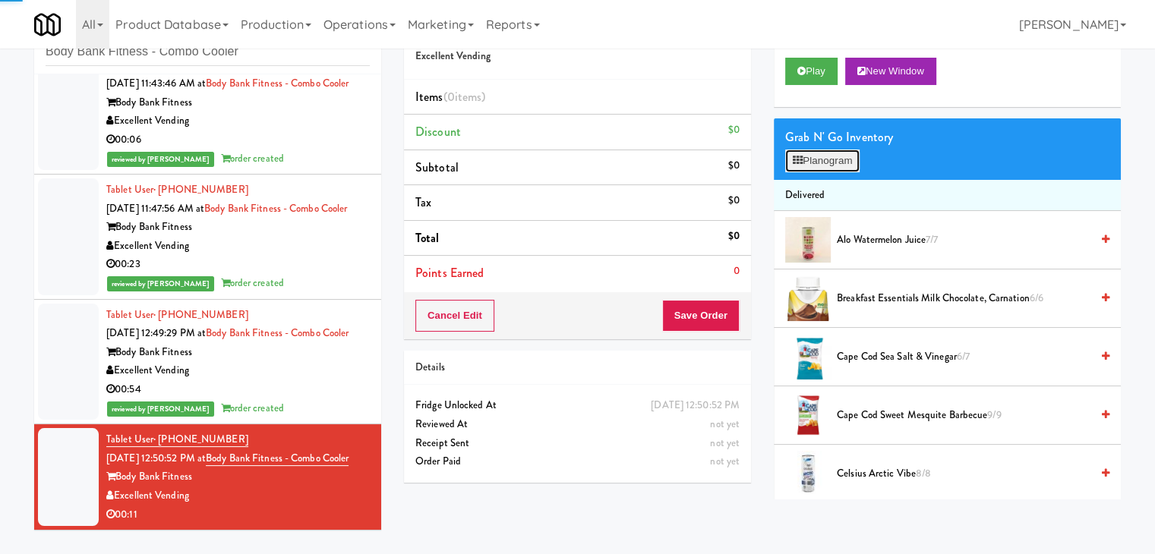
click at [829, 156] on button "Planogram" at bounding box center [822, 161] width 74 height 23
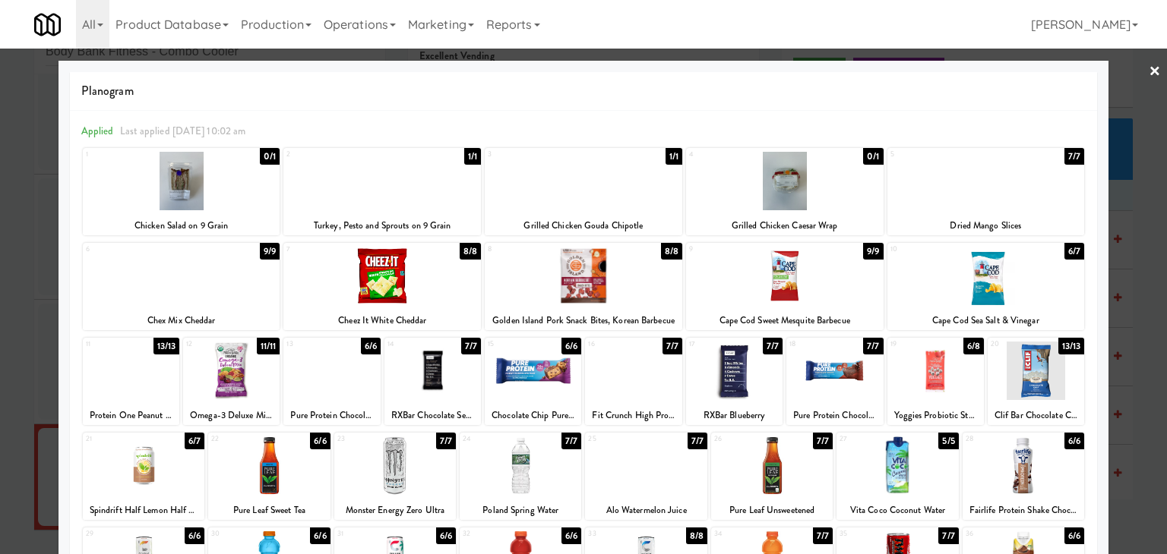
scroll to position [191, 0]
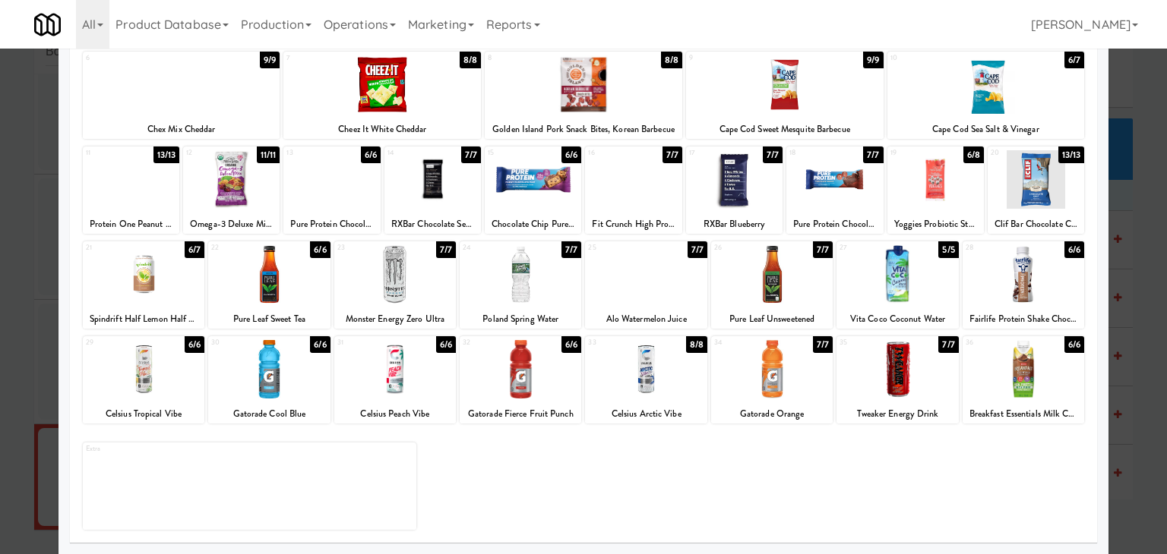
click at [418, 264] on div at bounding box center [395, 274] width 122 height 58
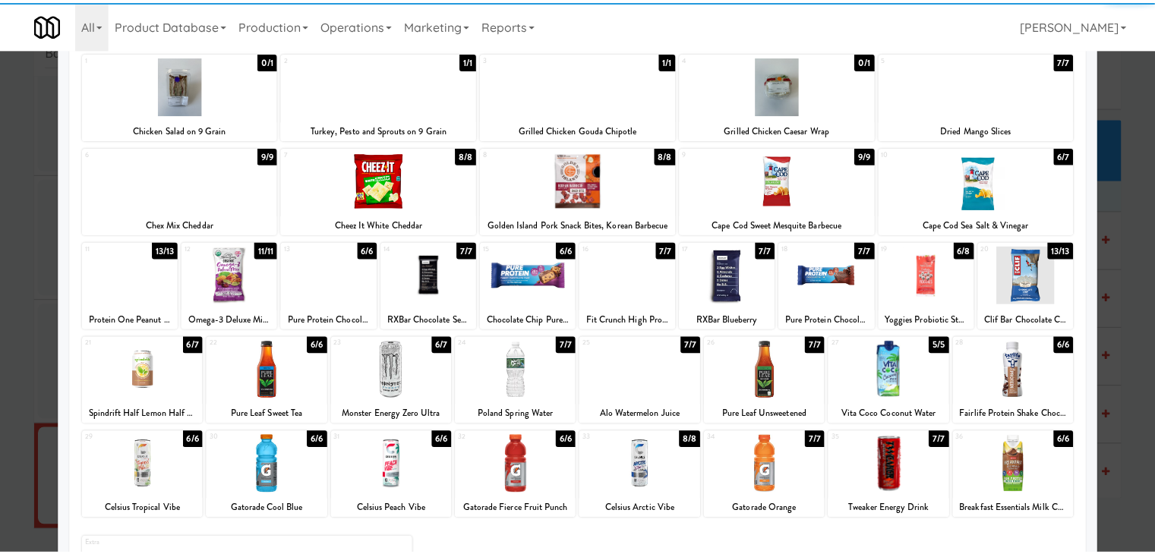
scroll to position [0, 0]
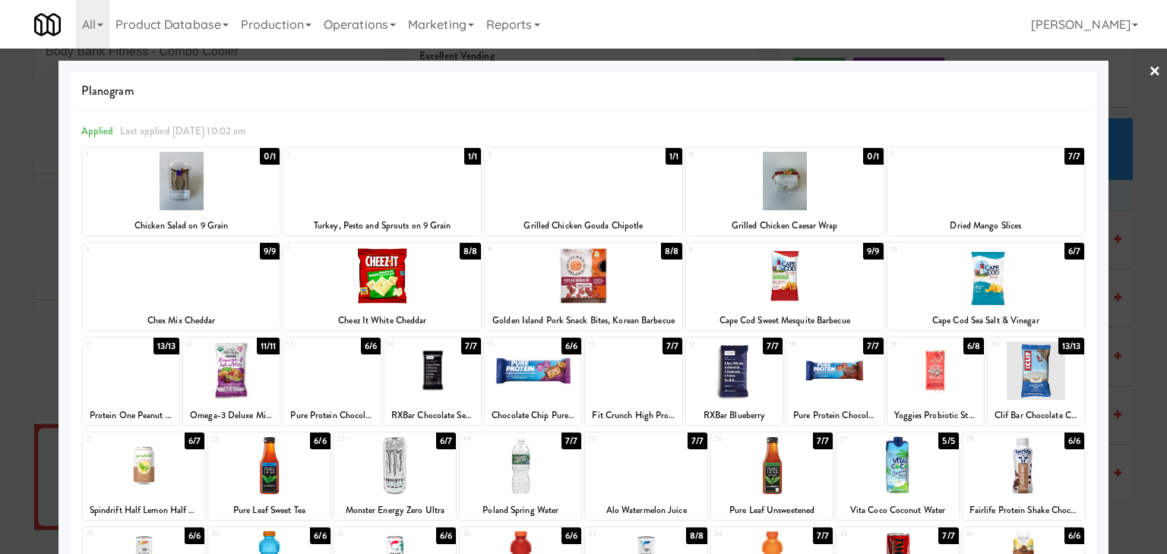
click at [1151, 74] on div at bounding box center [583, 277] width 1167 height 554
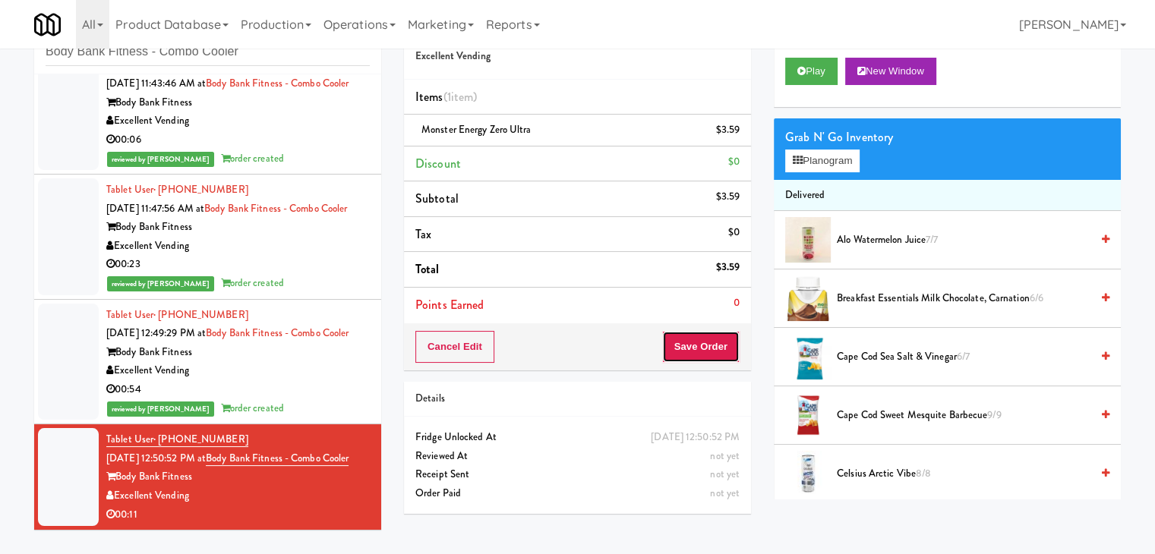
click at [674, 357] on button "Save Order" at bounding box center [700, 347] width 77 height 32
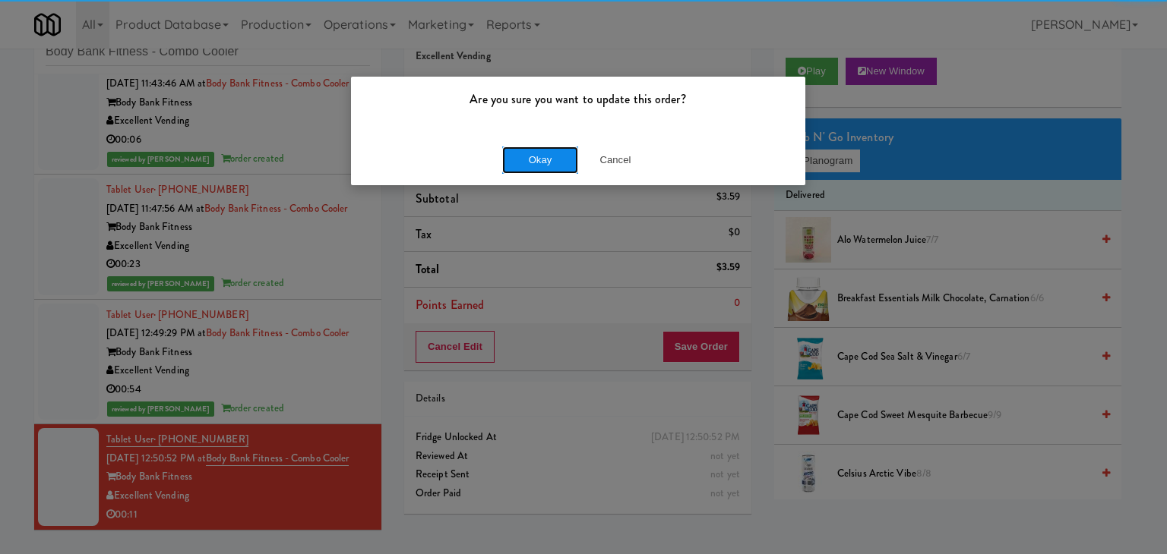
click at [510, 163] on button "Okay" at bounding box center [540, 160] width 76 height 27
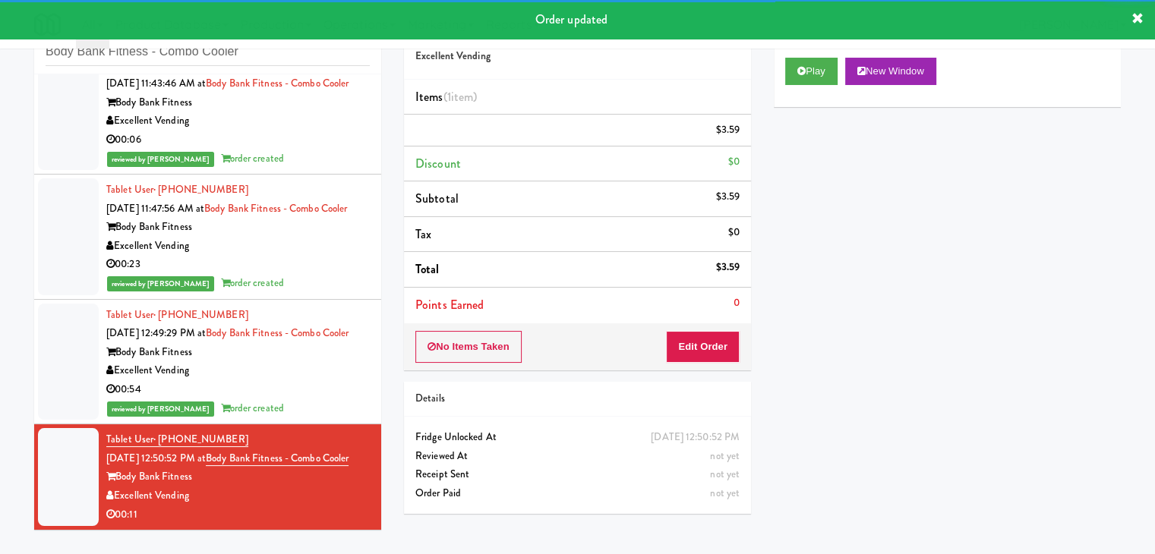
click at [295, 381] on div "00:54" at bounding box center [238, 390] width 264 height 19
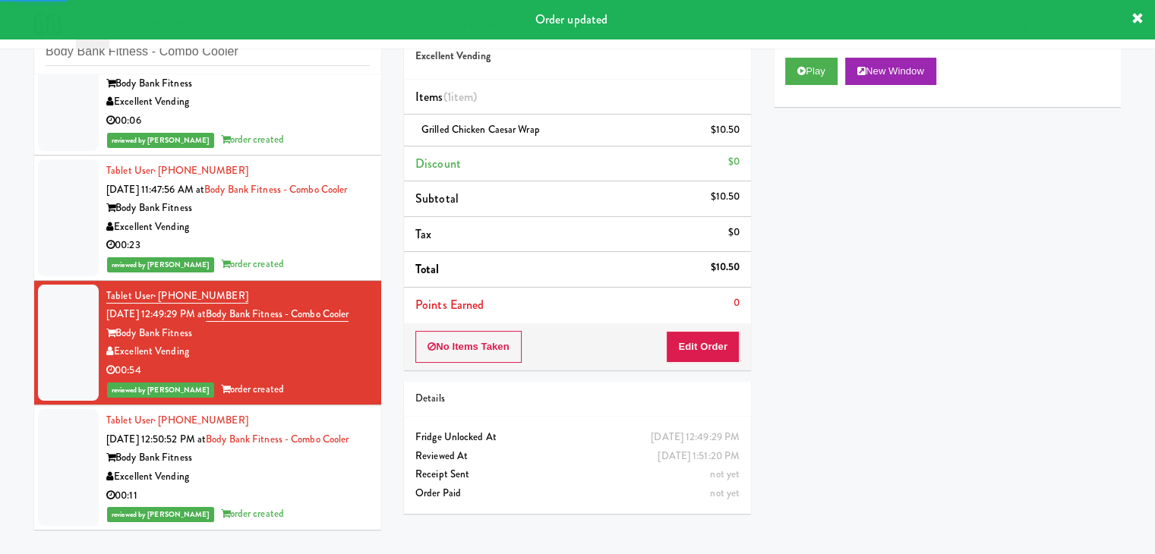
click at [310, 236] on div "00:23" at bounding box center [238, 245] width 264 height 19
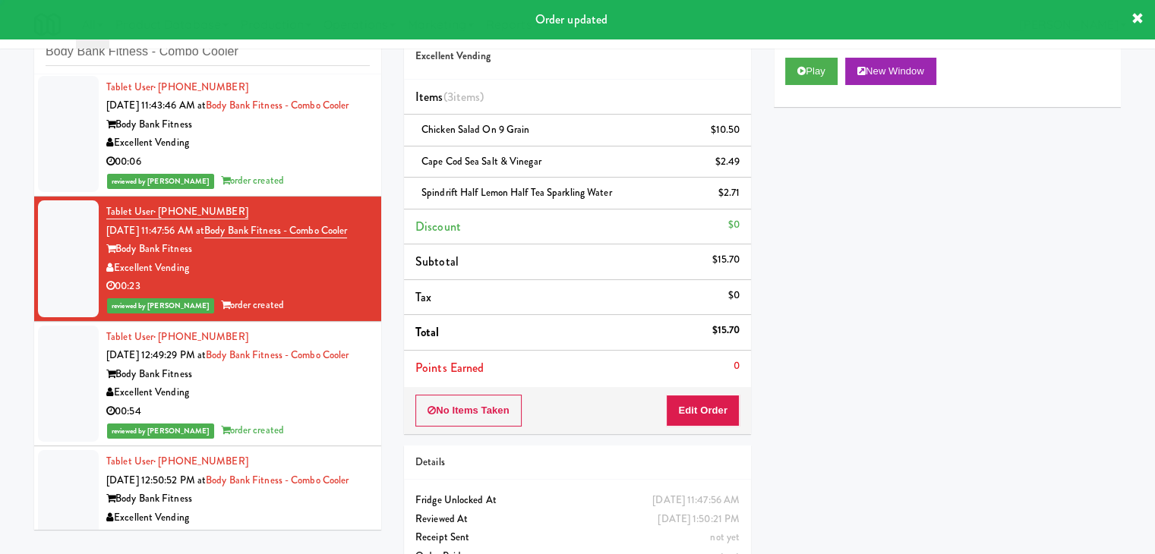
scroll to position [15, 0]
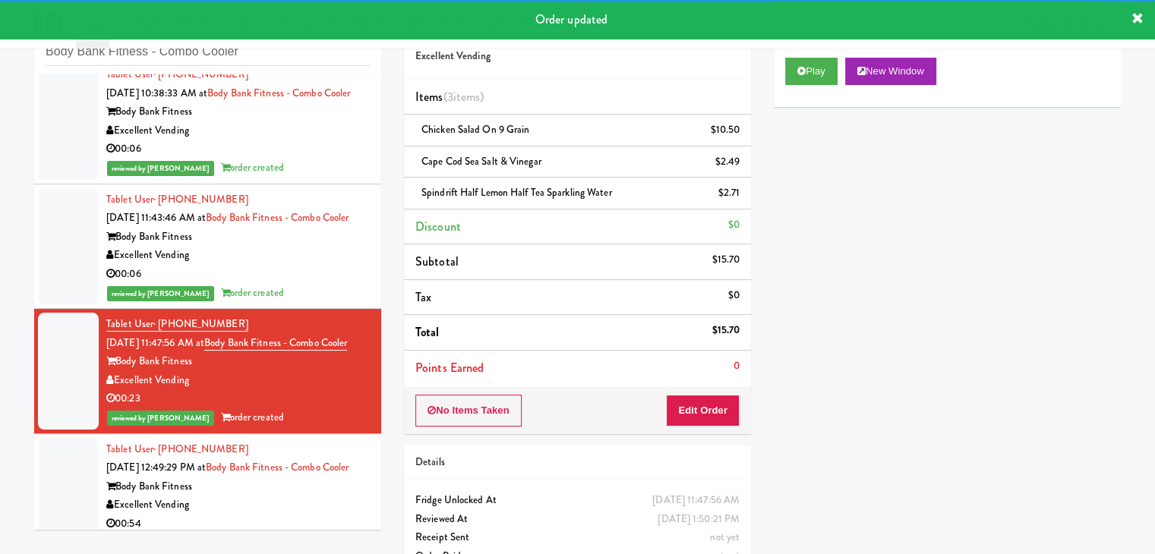
click at [312, 265] on div "Excellent Vending" at bounding box center [238, 255] width 264 height 19
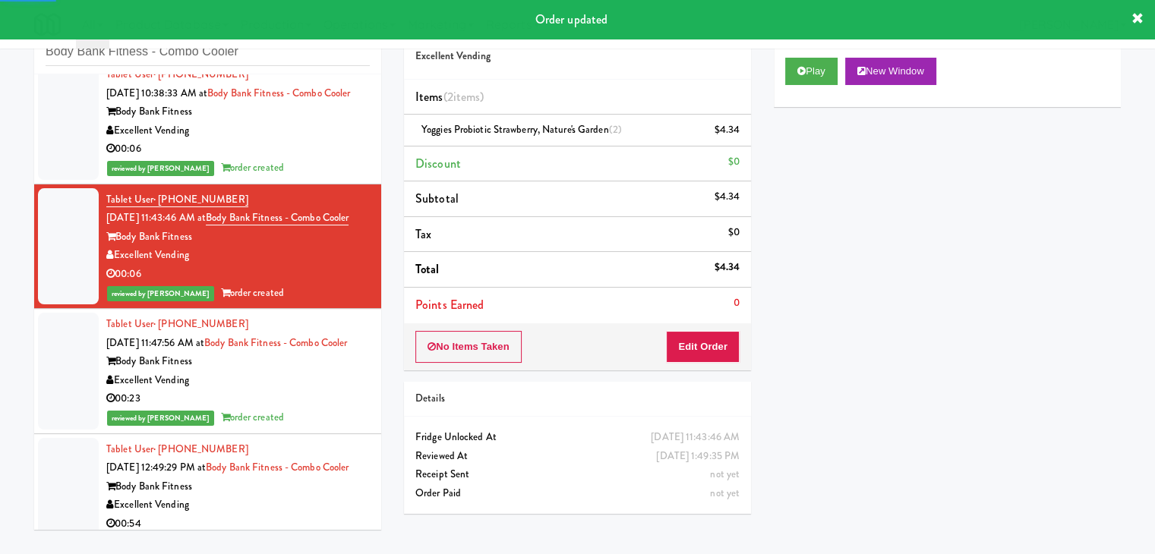
click at [312, 159] on div "00:06" at bounding box center [238, 149] width 264 height 19
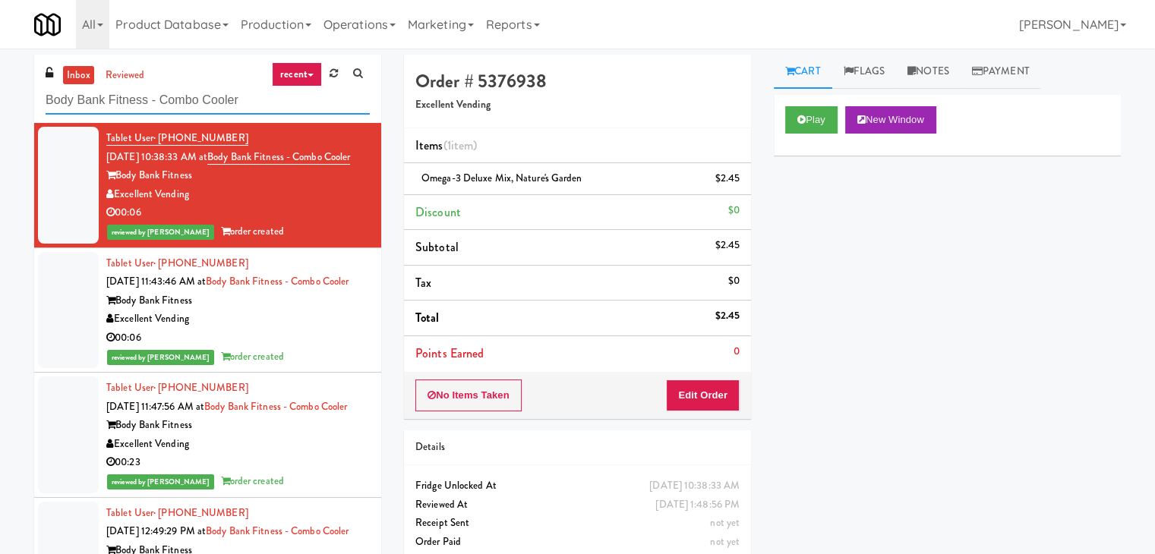
click at [191, 94] on input "Body Bank Fitness - Combo Cooler" at bounding box center [208, 101] width 324 height 28
paste input "Nova - Cooler"
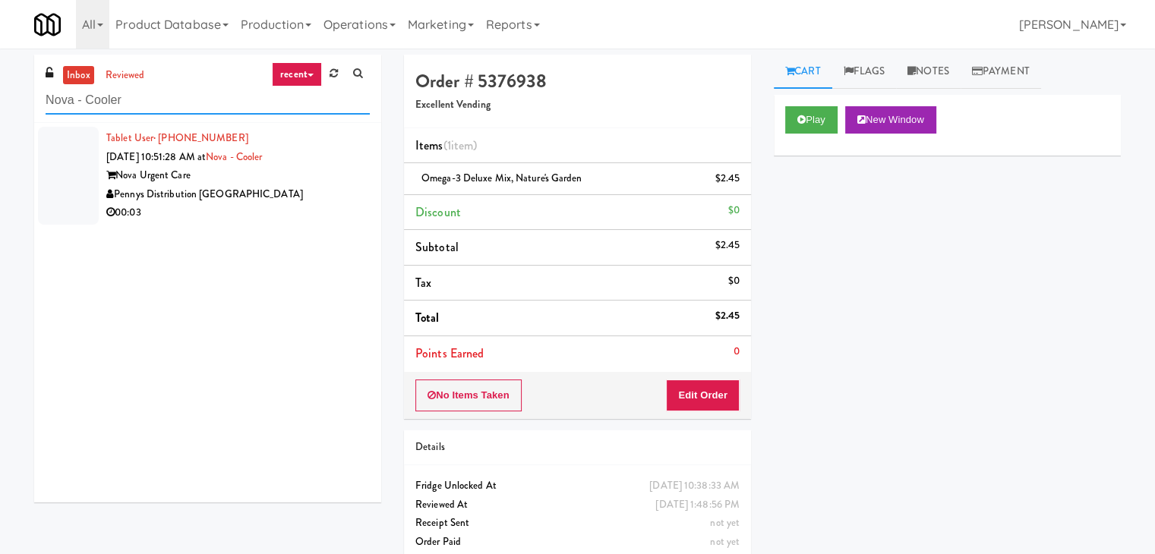
click at [182, 108] on input "Nova - Cooler" at bounding box center [208, 101] width 324 height 28
paste input "Ascend Cooler"
type input "Ascend Cooler"
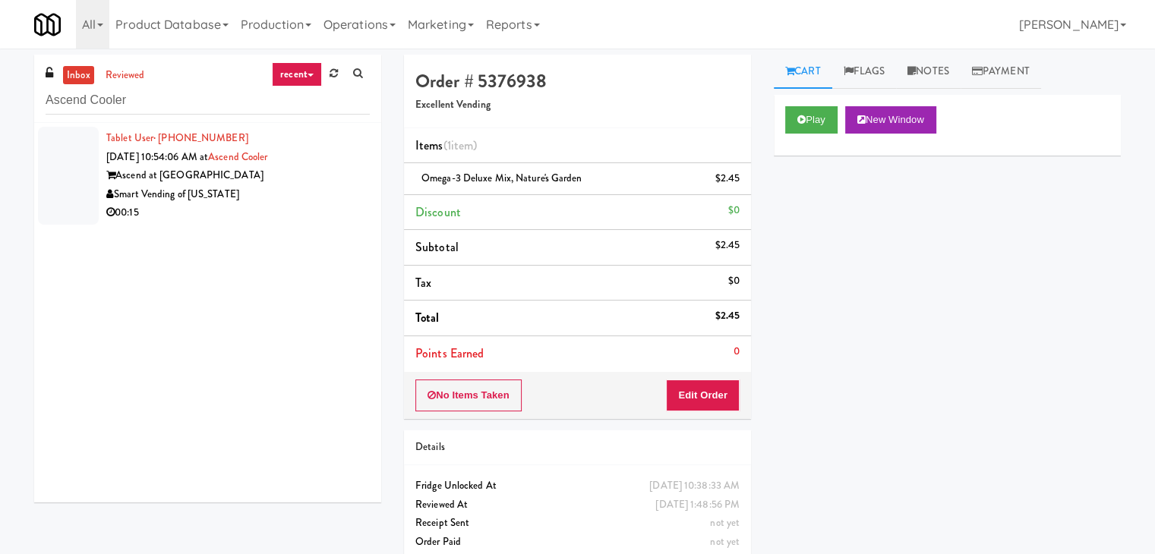
click at [313, 206] on div "00:15" at bounding box center [238, 213] width 264 height 19
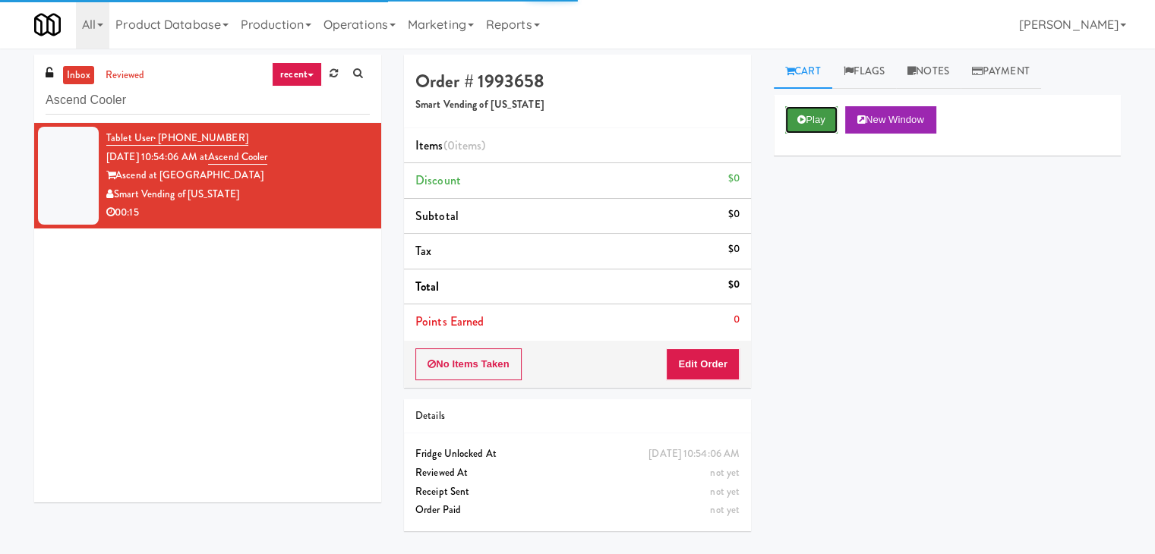
click at [807, 115] on button "Play" at bounding box center [811, 119] width 52 height 27
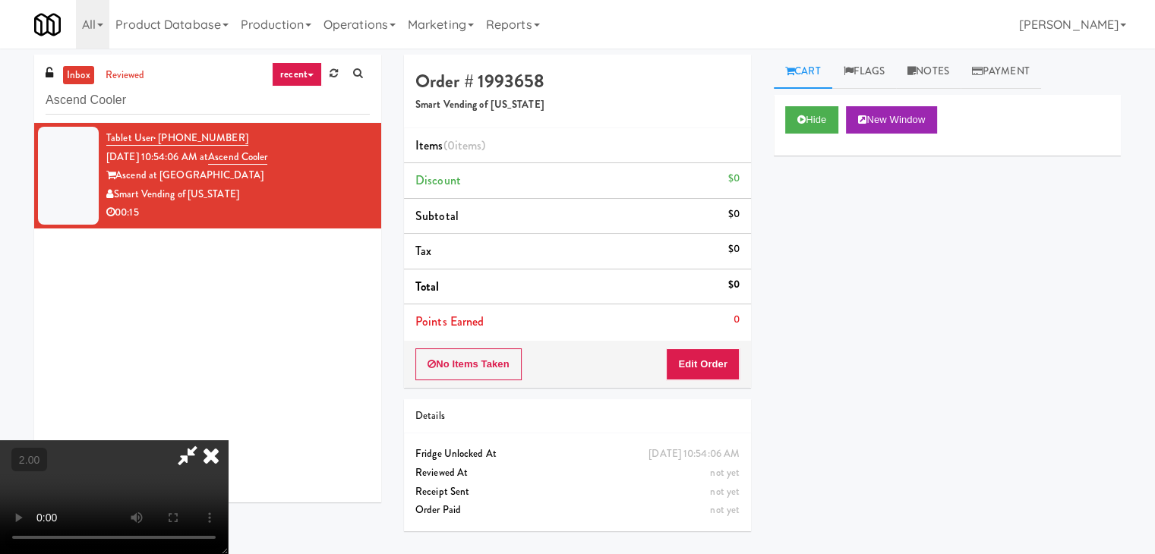
click at [228, 441] on video at bounding box center [114, 498] width 228 height 114
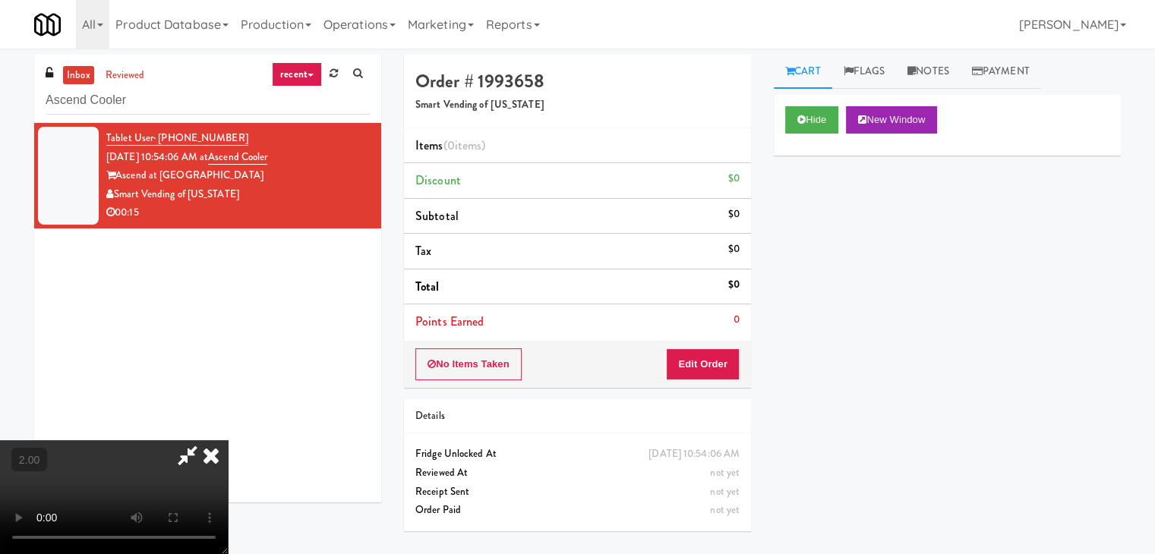
click at [228, 441] on video at bounding box center [114, 498] width 228 height 114
click at [228, 441] on icon at bounding box center [210, 456] width 33 height 30
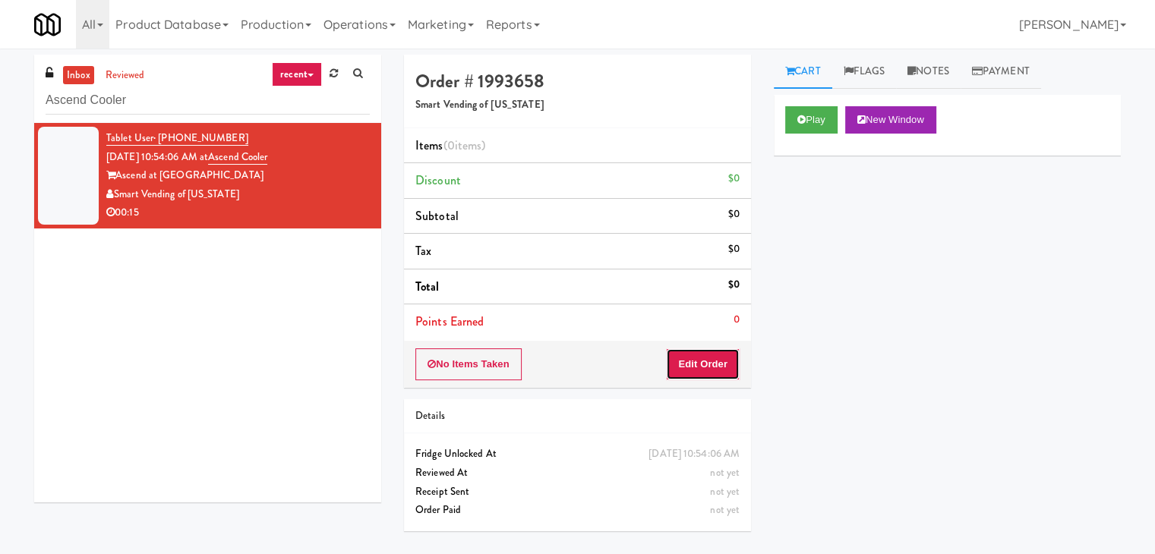
click at [708, 370] on button "Edit Order" at bounding box center [703, 365] width 74 height 32
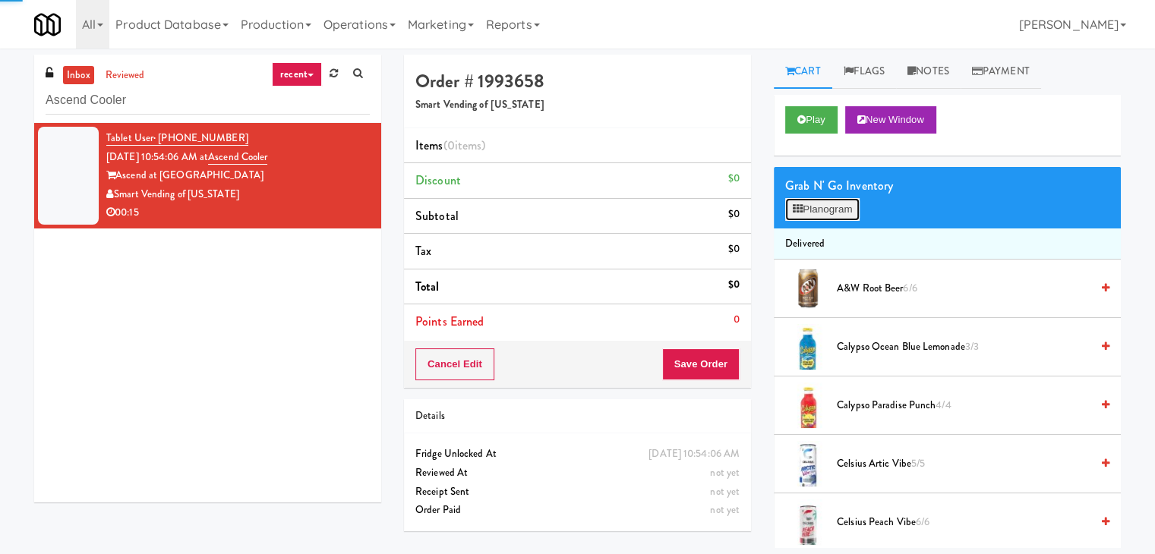
click at [818, 210] on button "Planogram" at bounding box center [822, 209] width 74 height 23
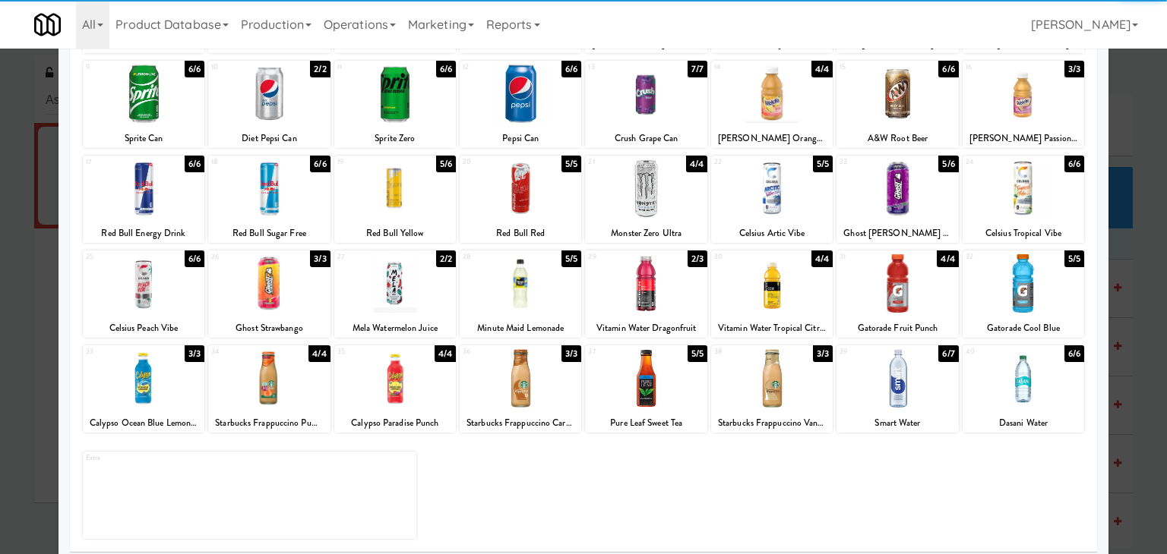
scroll to position [191, 0]
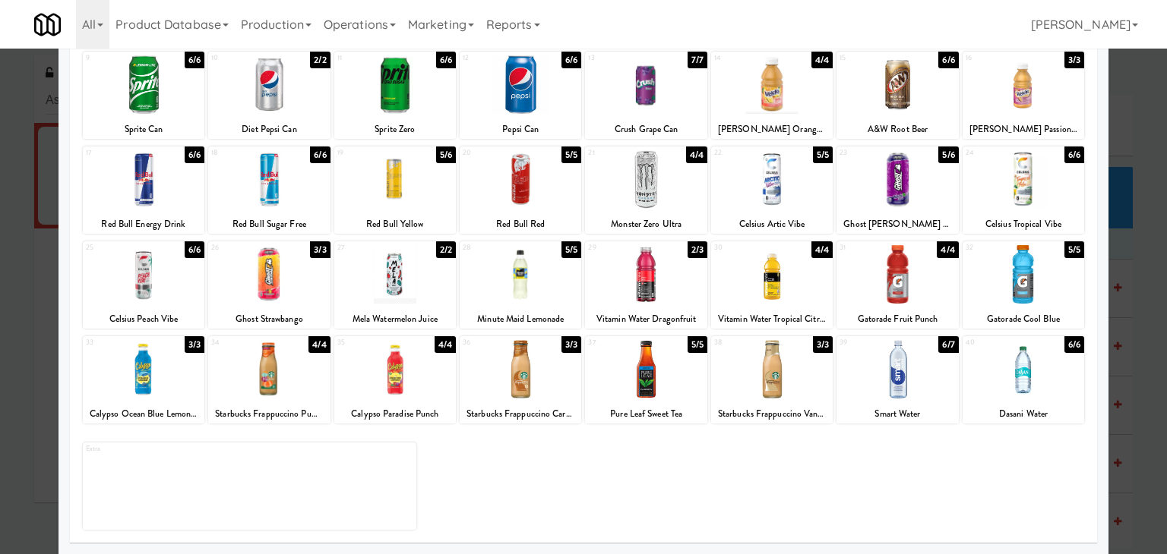
click at [528, 347] on div at bounding box center [521, 369] width 122 height 58
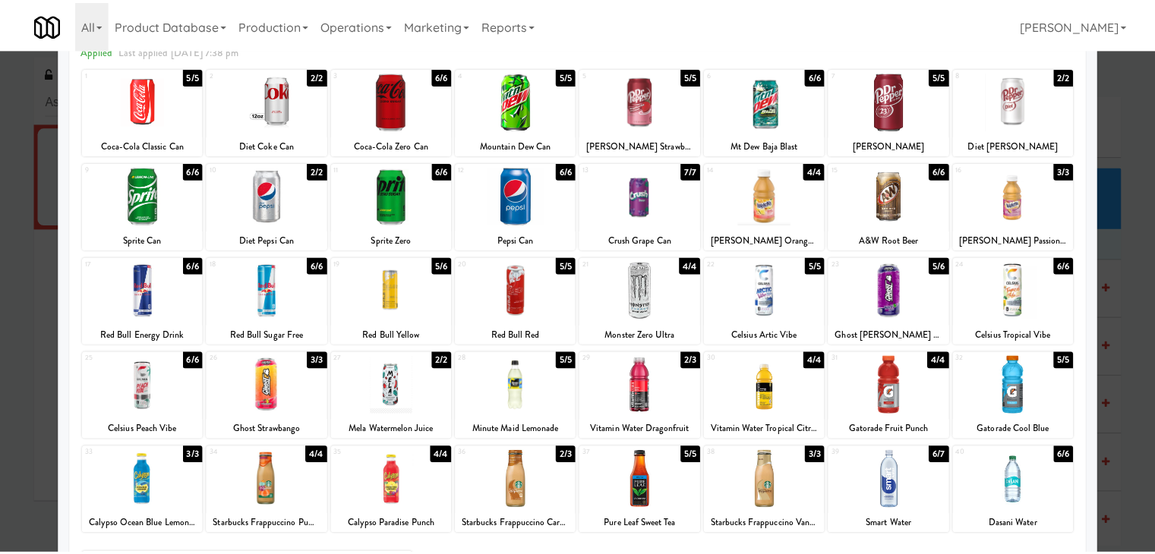
scroll to position [0, 0]
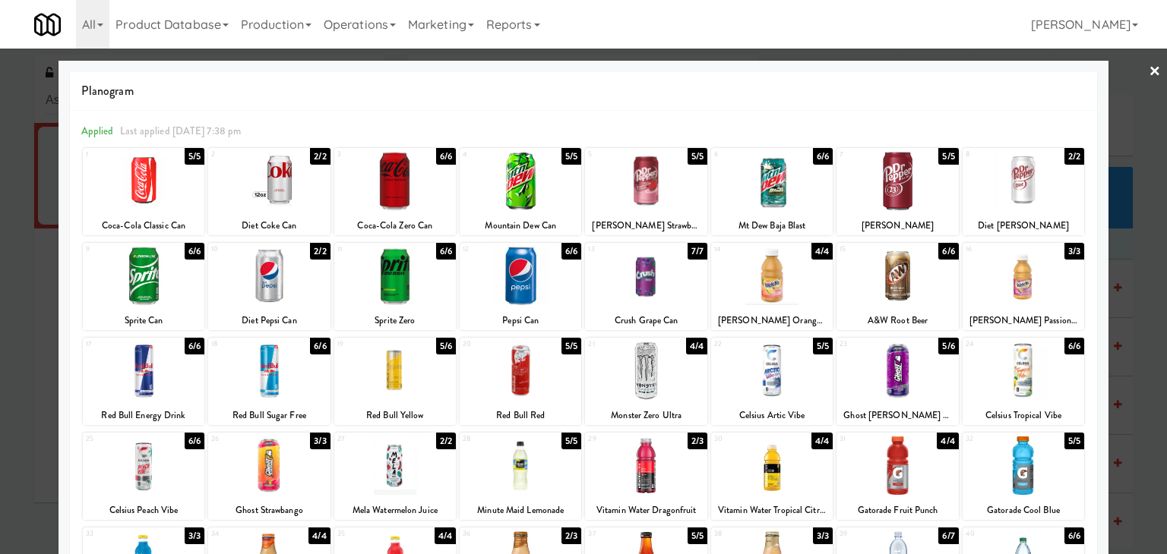
click at [1148, 65] on link "×" at bounding box center [1154, 72] width 12 height 47
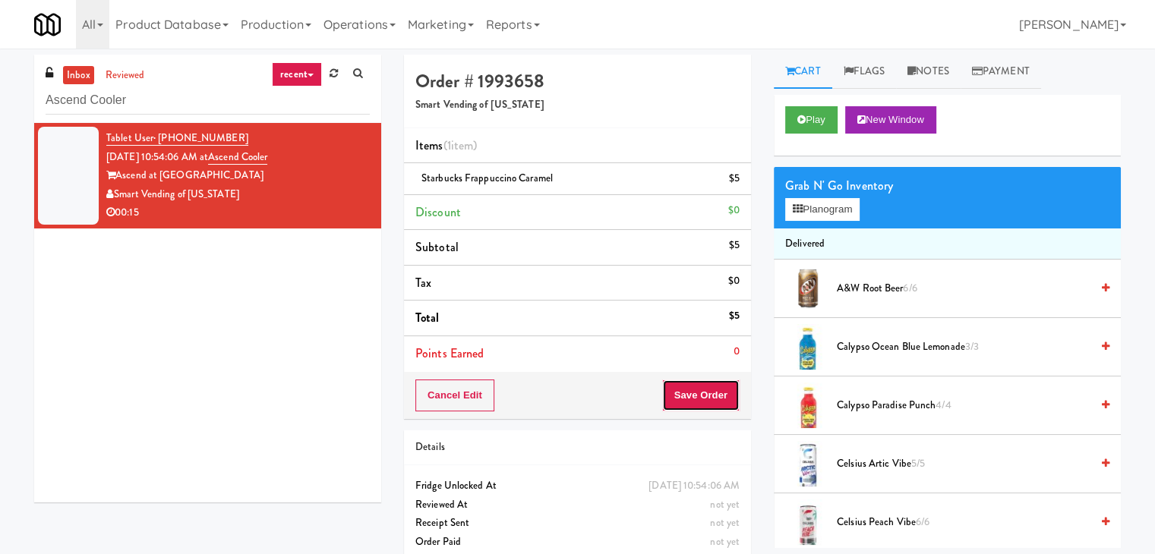
click at [684, 402] on button "Save Order" at bounding box center [700, 396] width 77 height 32
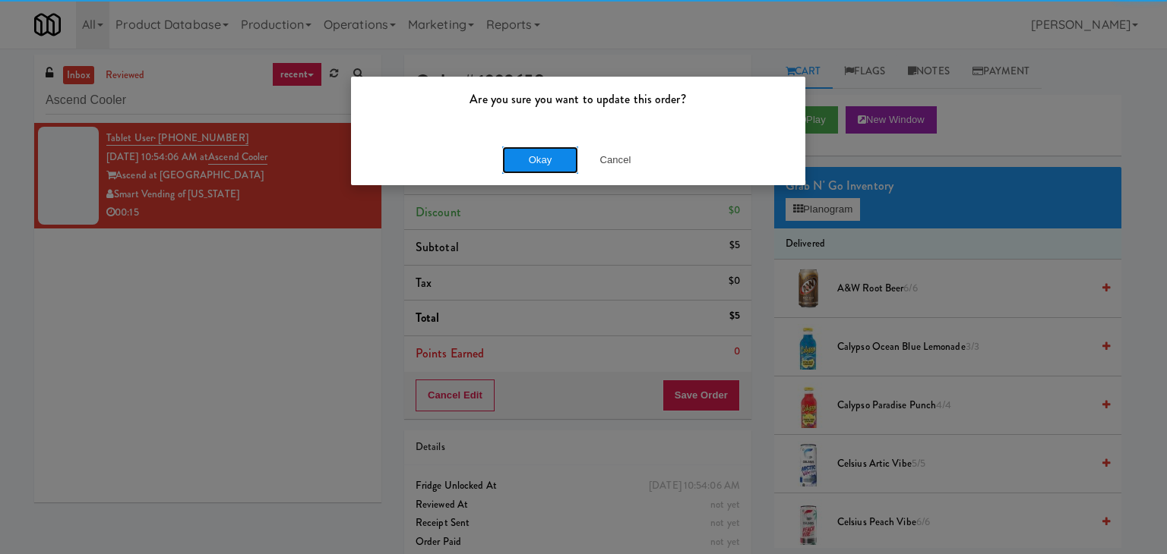
click at [530, 162] on button "Okay" at bounding box center [540, 160] width 76 height 27
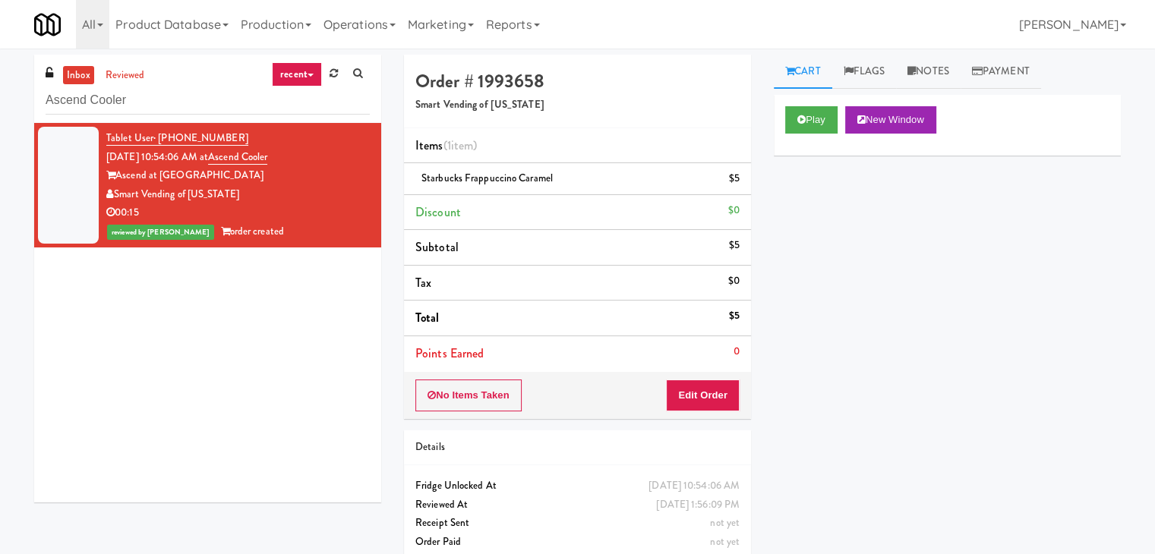
click at [191, 82] on div "inbox reviewed recent all unclear take inventory issue suspicious failed recent…" at bounding box center [207, 89] width 347 height 68
click at [190, 102] on input "Ascend Cooler" at bounding box center [208, 101] width 324 height 28
paste input "[PERSON_NAME]-Accurate 2"
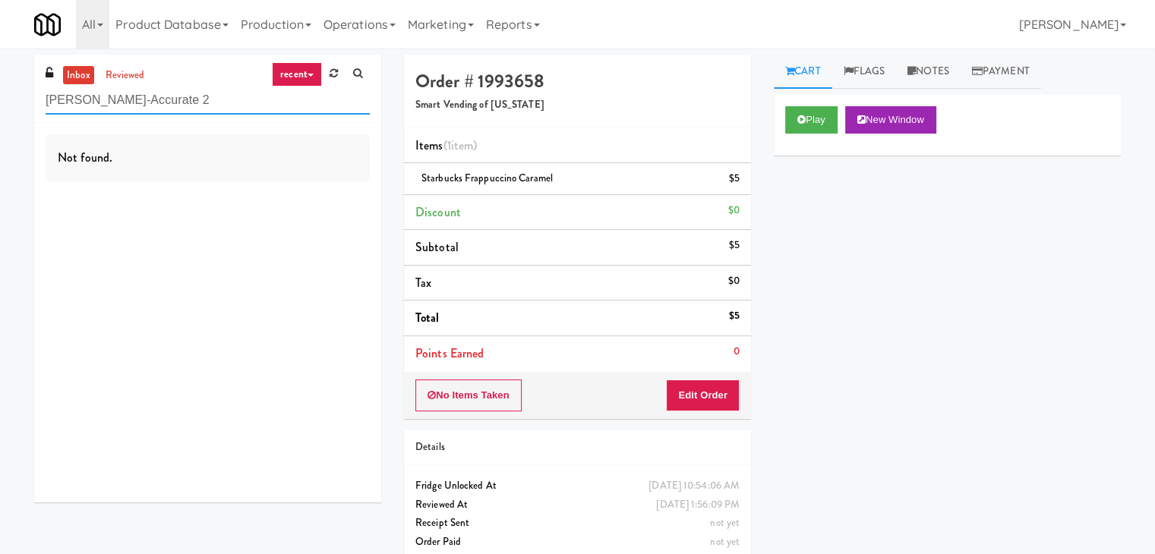
click at [182, 108] on input "[PERSON_NAME]-Accurate 2" at bounding box center [208, 101] width 324 height 28
paste input "Superior - Fridge 1"
type input "Superior - Fridge 1"
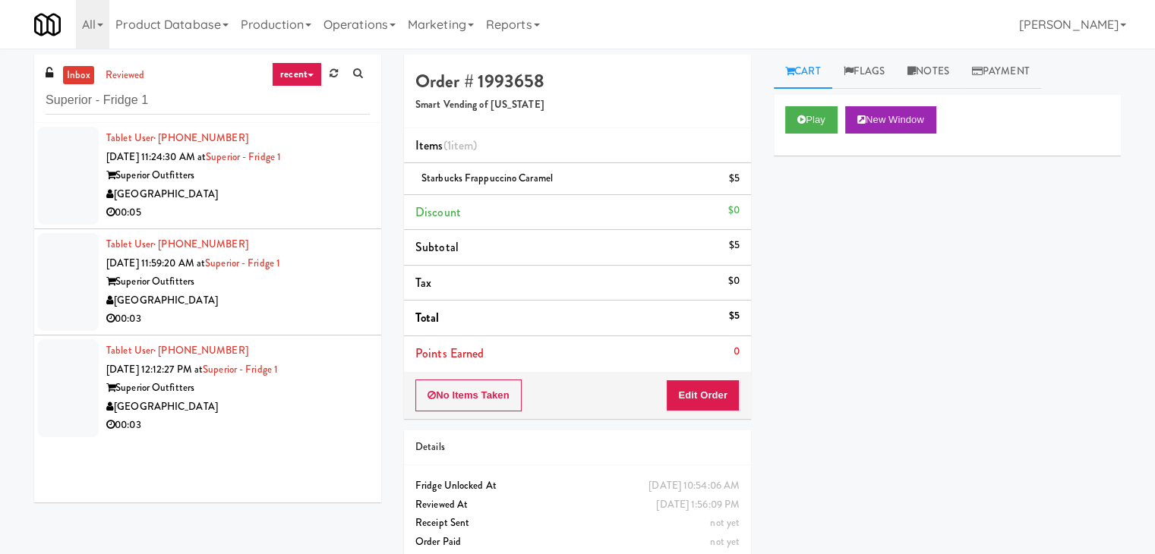
click at [318, 202] on div "[GEOGRAPHIC_DATA]" at bounding box center [238, 194] width 264 height 19
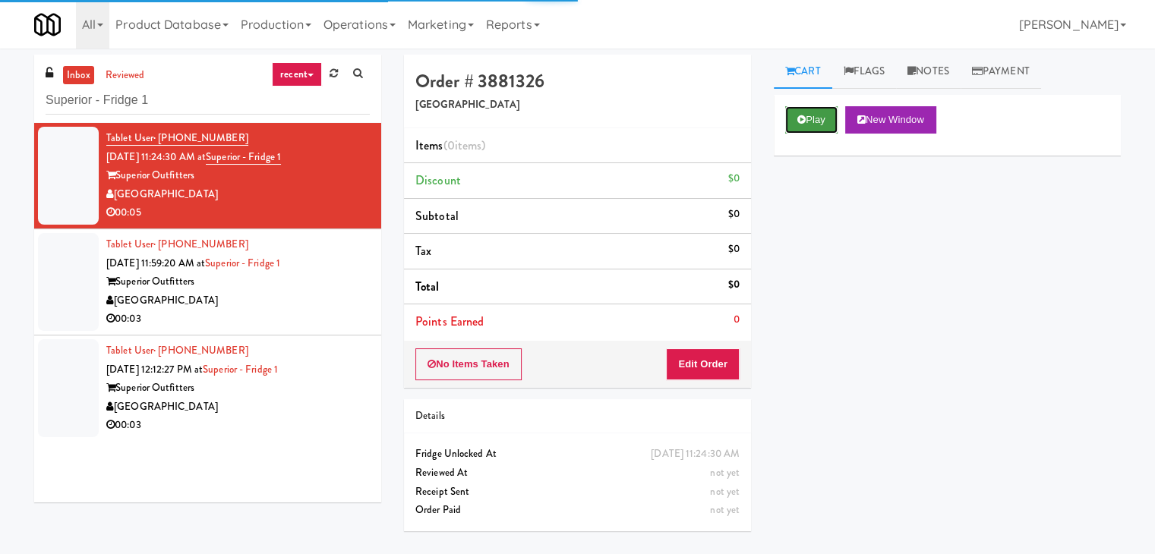
click at [813, 119] on button "Play" at bounding box center [811, 119] width 52 height 27
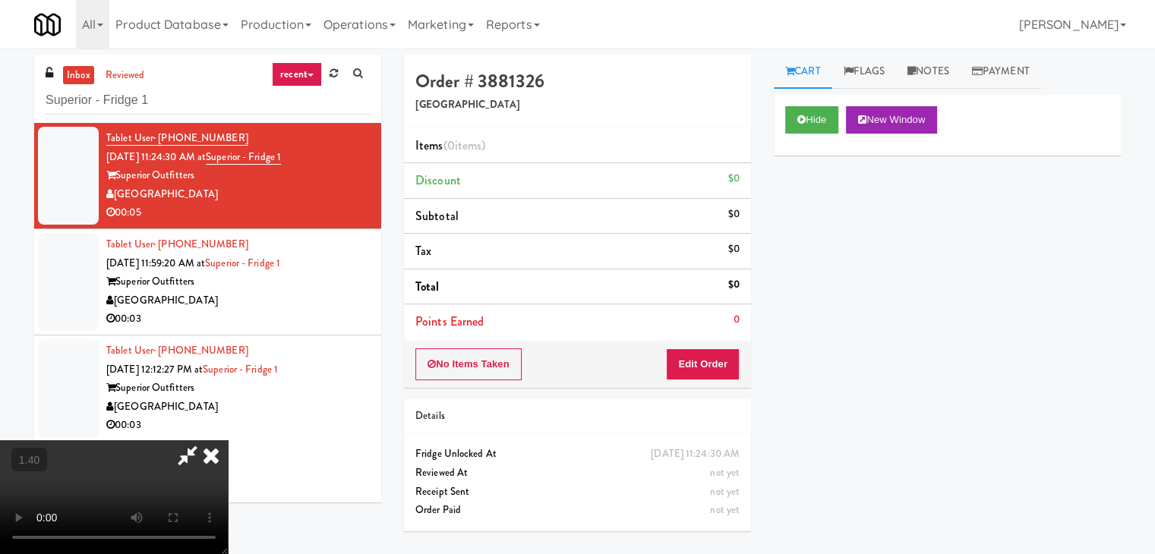
click at [228, 441] on video at bounding box center [114, 498] width 228 height 114
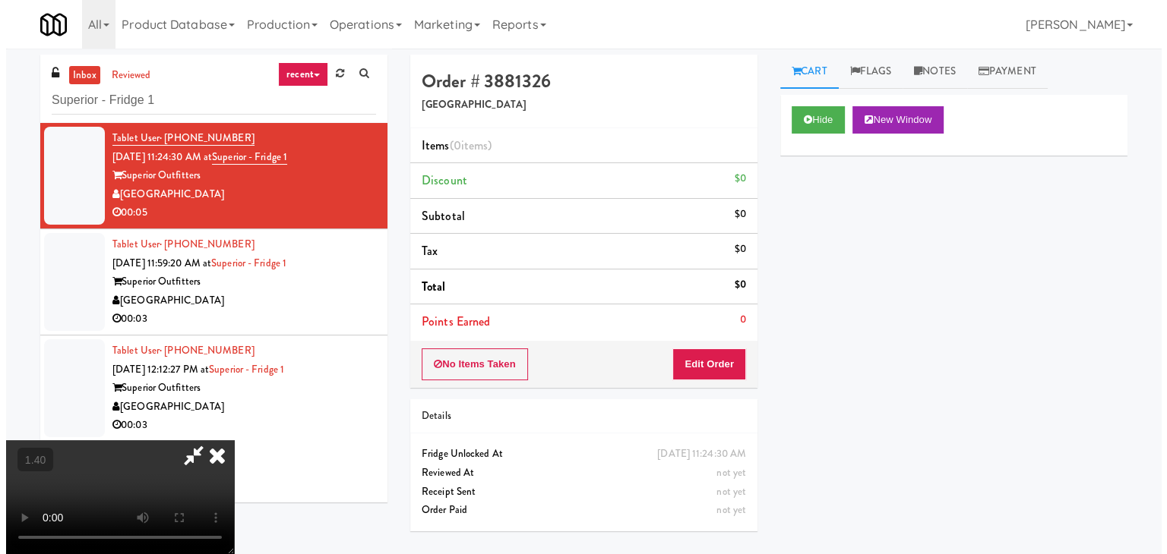
scroll to position [0, 0]
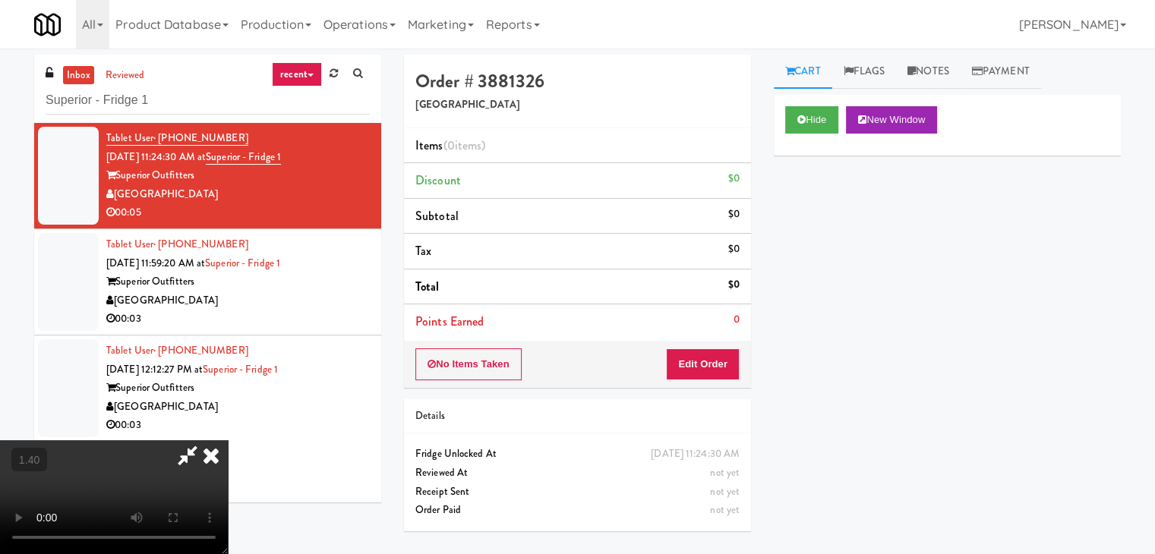
click at [228, 441] on icon at bounding box center [210, 456] width 33 height 30
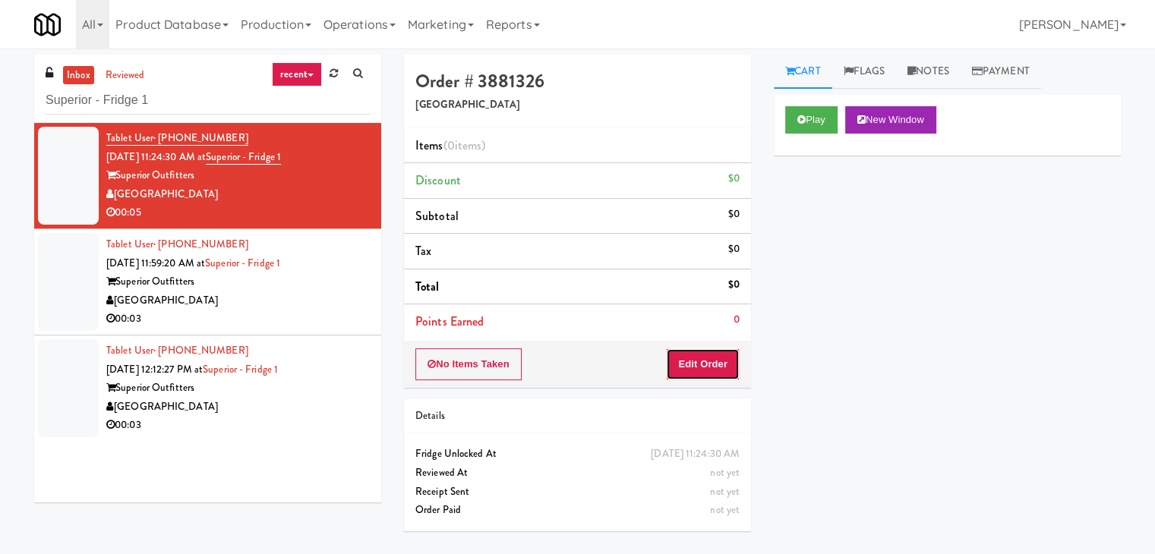
click at [713, 355] on button "Edit Order" at bounding box center [703, 365] width 74 height 32
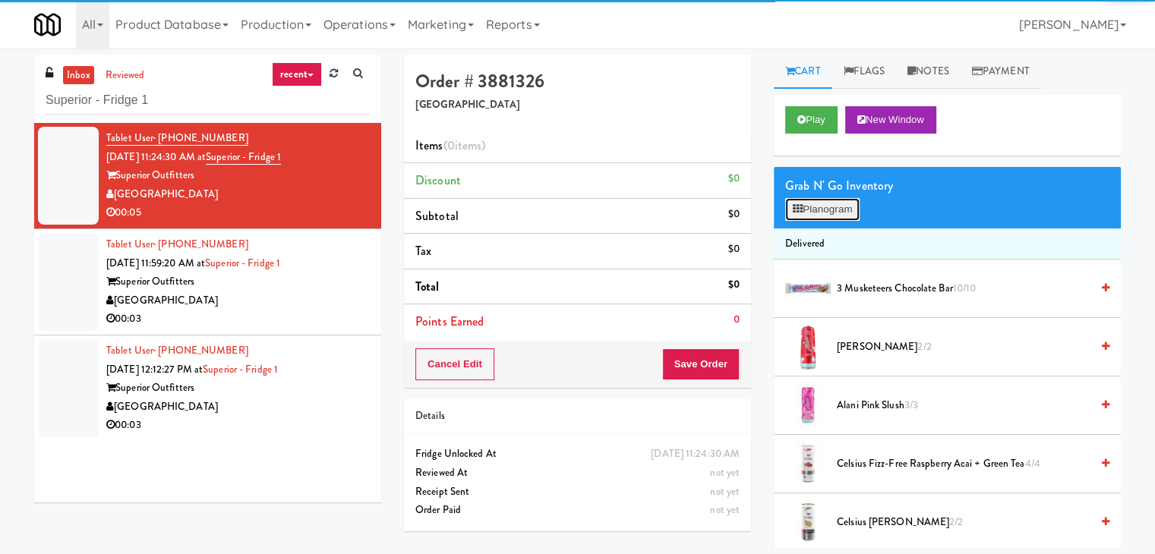
click at [823, 200] on button "Planogram" at bounding box center [822, 209] width 74 height 23
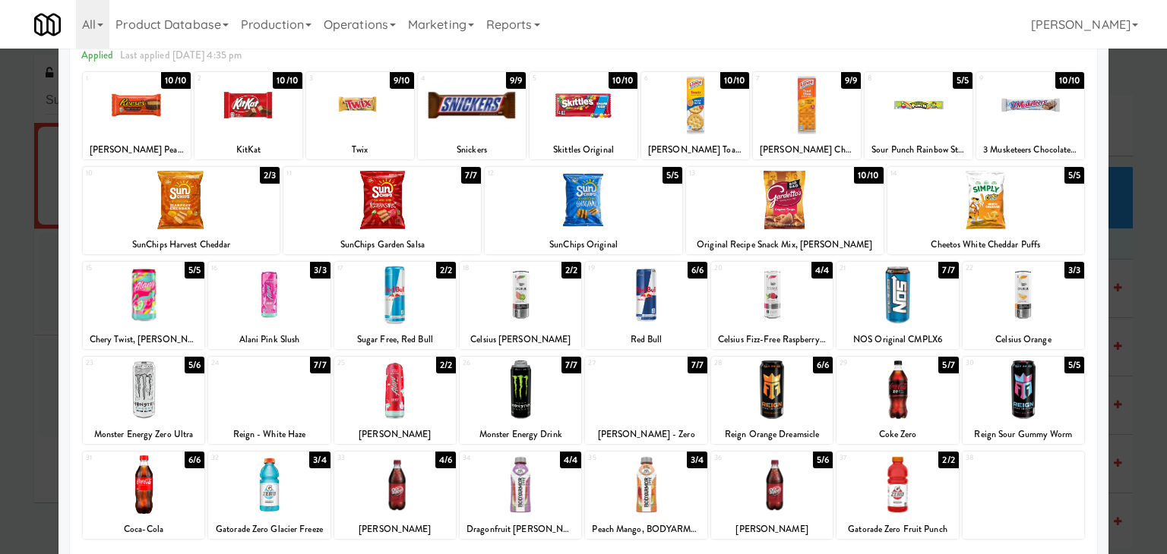
click at [899, 392] on div at bounding box center [897, 390] width 122 height 58
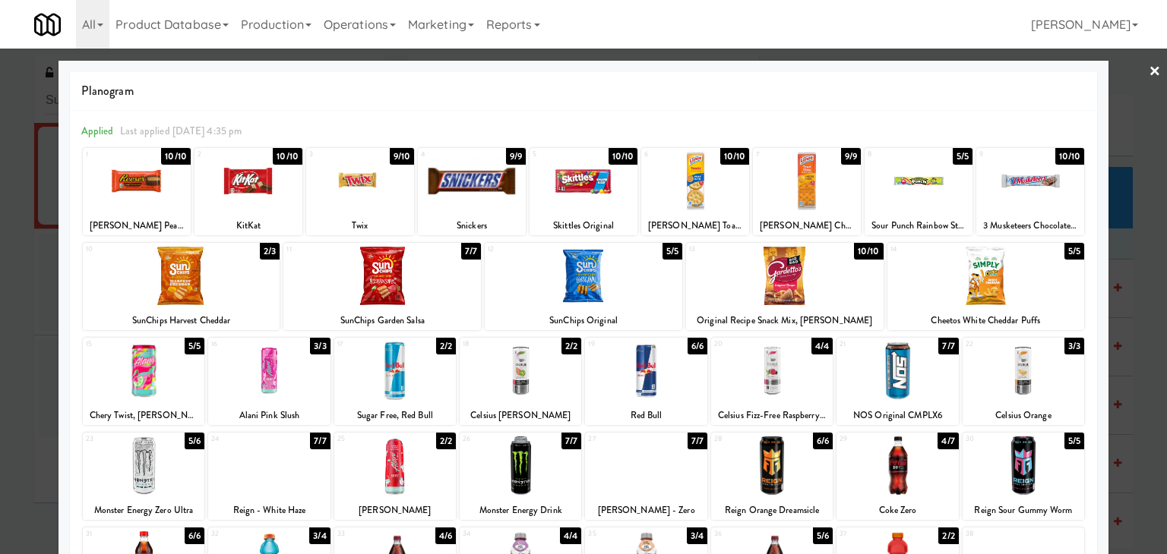
click at [1148, 71] on link "×" at bounding box center [1154, 72] width 12 height 47
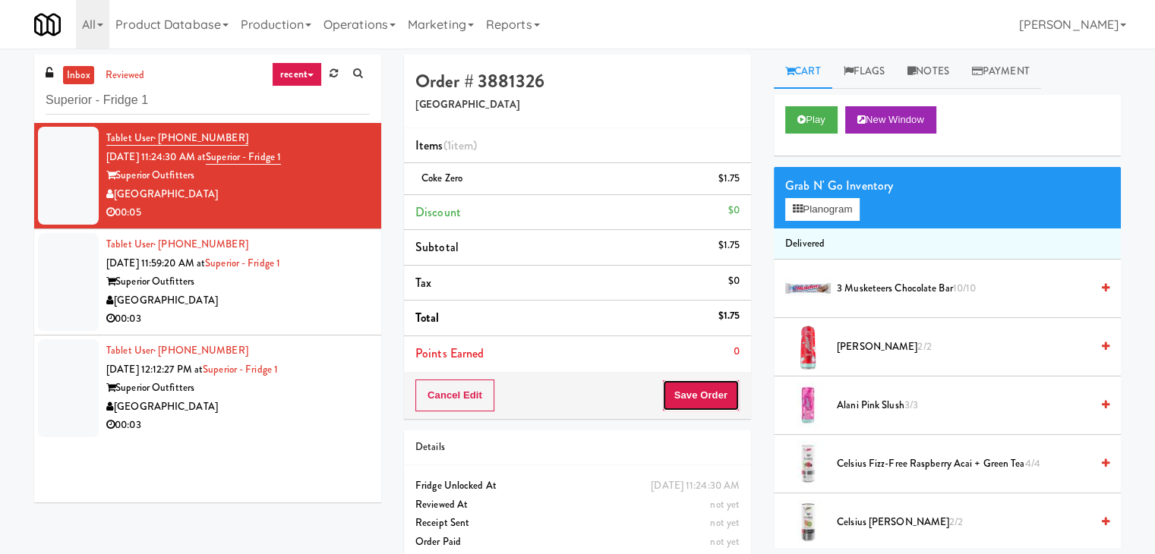
click at [674, 388] on button "Save Order" at bounding box center [700, 396] width 77 height 32
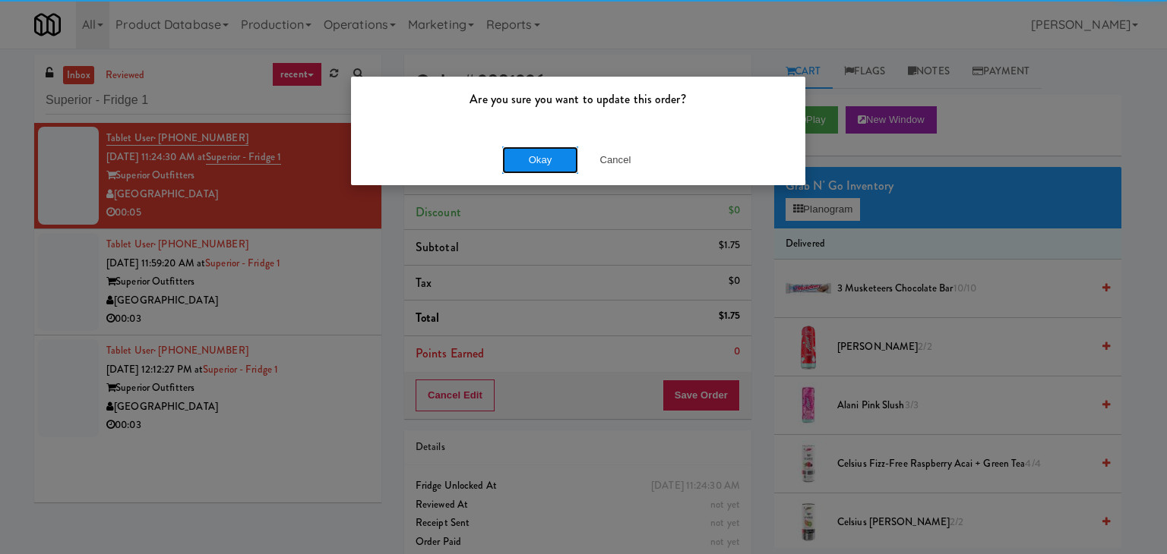
click at [531, 159] on button "Okay" at bounding box center [540, 160] width 76 height 27
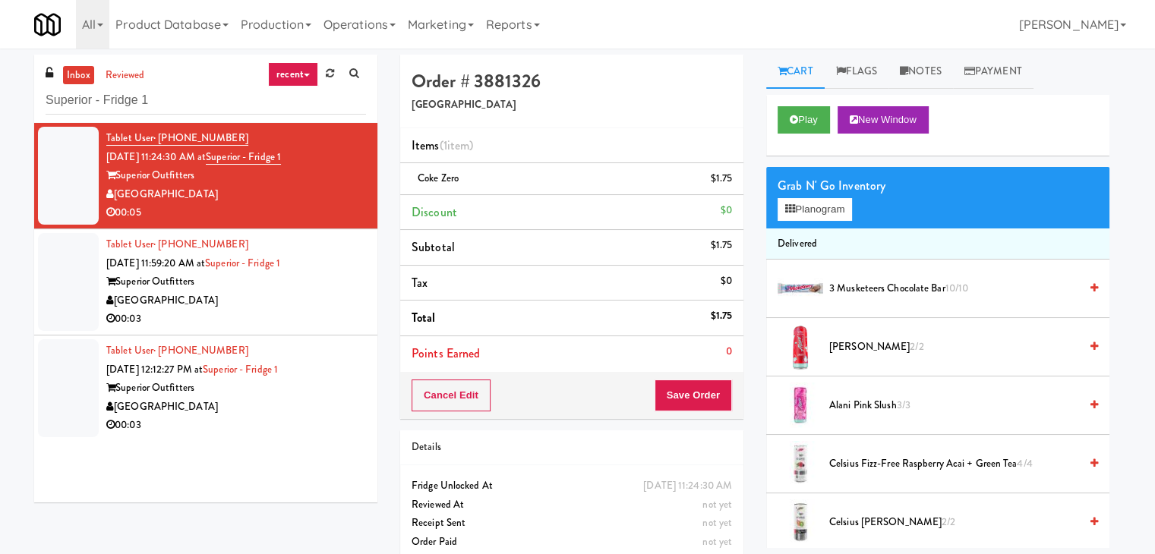
click at [343, 289] on div "Superior Outfitters" at bounding box center [236, 282] width 260 height 19
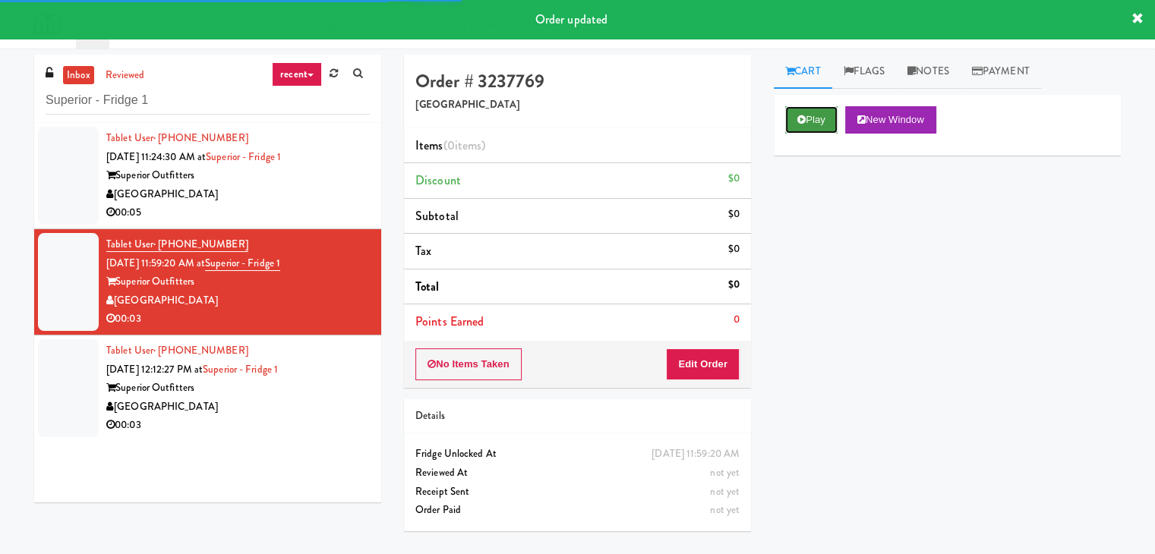
click at [807, 120] on button "Play" at bounding box center [811, 119] width 52 height 27
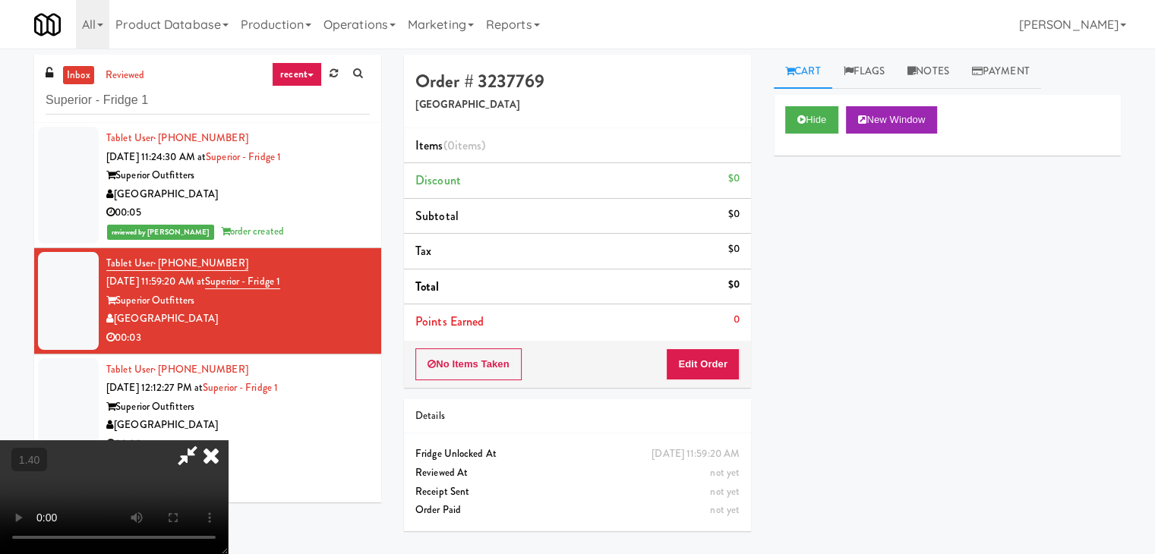
click at [228, 441] on video at bounding box center [114, 498] width 228 height 114
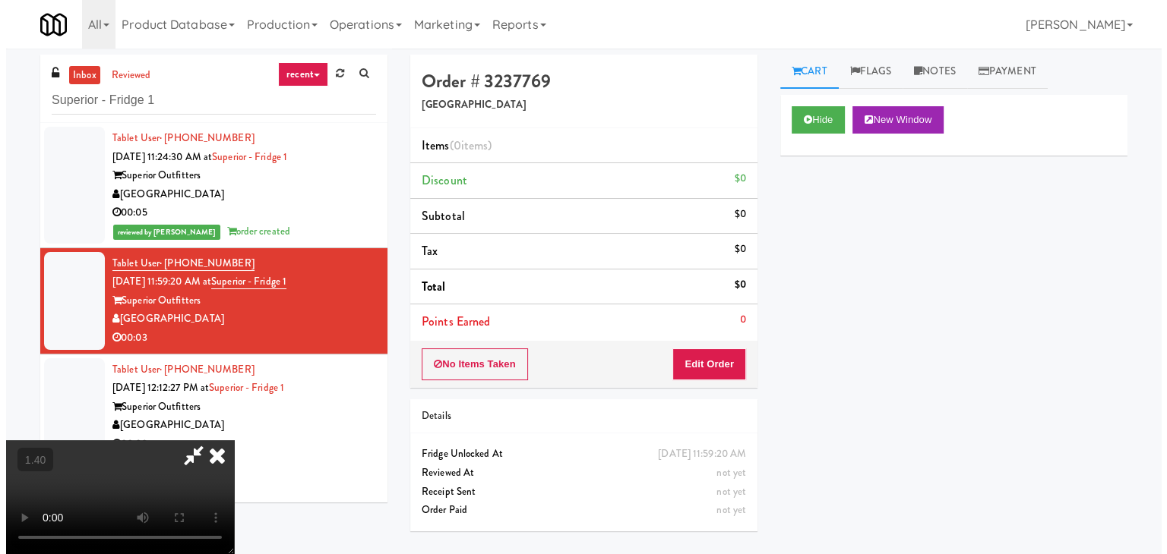
scroll to position [0, 0]
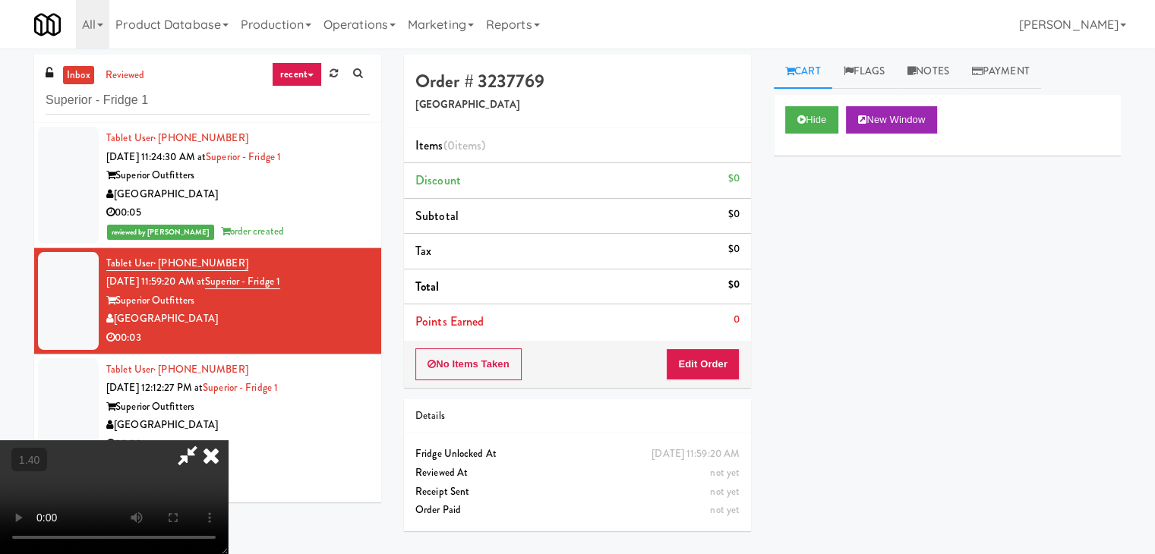
drag, startPoint x: 662, startPoint y: 64, endPoint x: 699, endPoint y: 274, distance: 213.5
click at [228, 441] on icon at bounding box center [210, 456] width 33 height 30
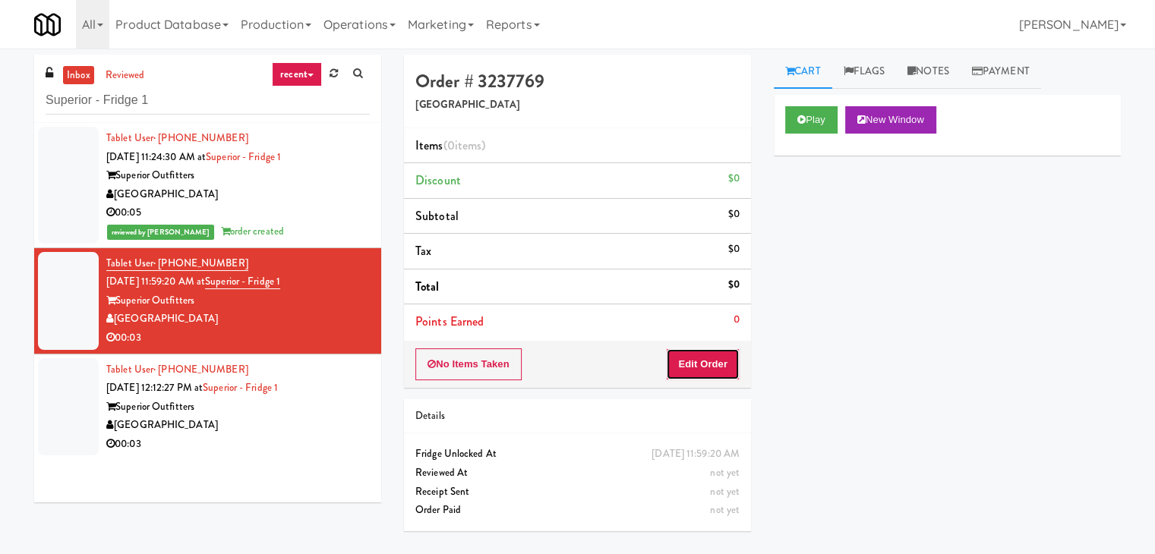
click at [702, 371] on button "Edit Order" at bounding box center [703, 365] width 74 height 32
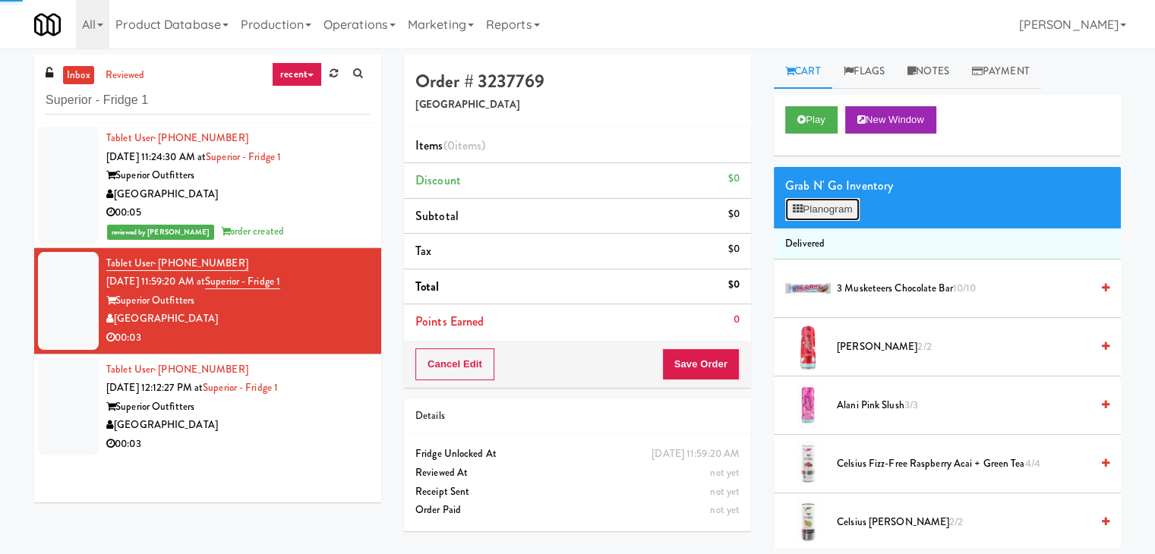
click at [839, 219] on button "Planogram" at bounding box center [822, 209] width 74 height 23
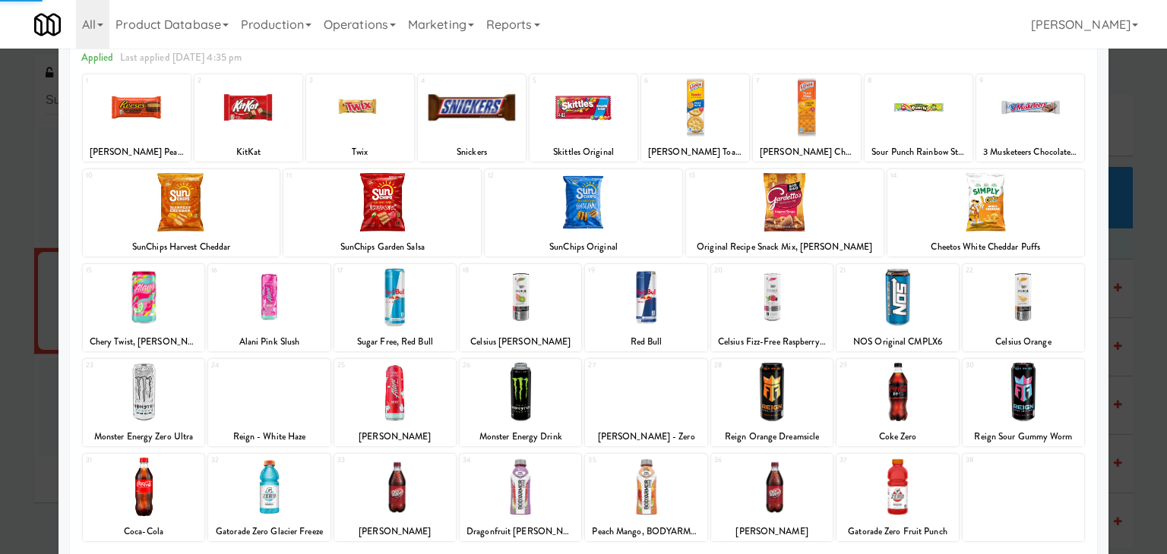
scroll to position [191, 0]
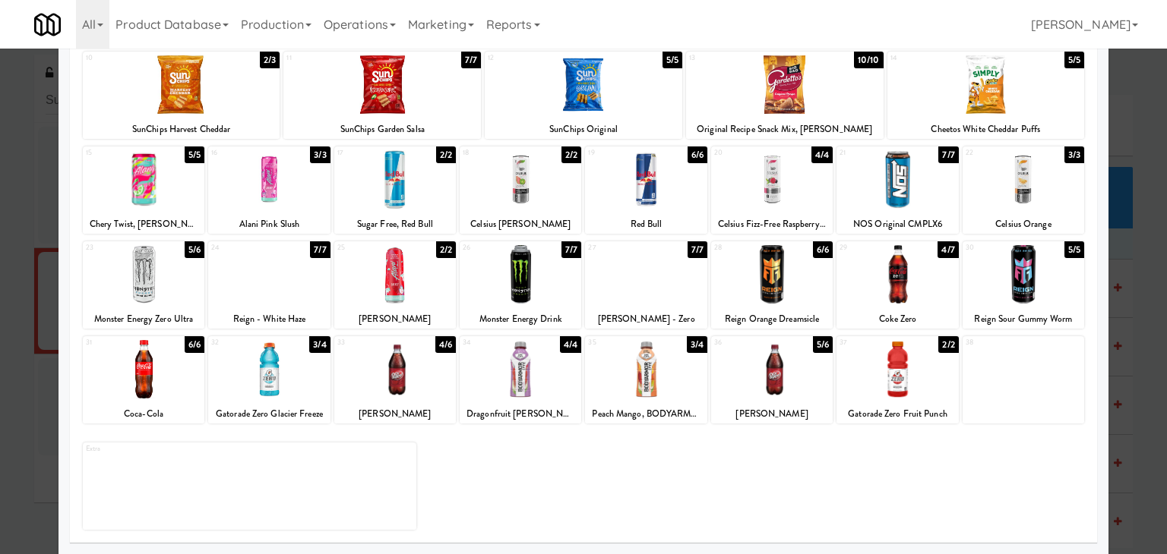
click at [875, 353] on div at bounding box center [897, 369] width 122 height 58
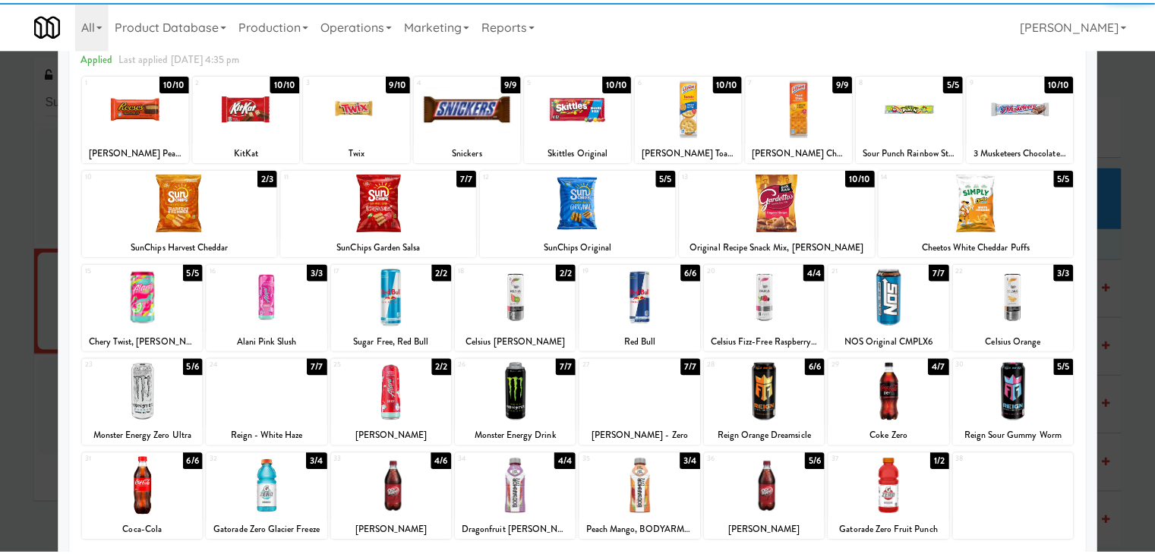
scroll to position [0, 0]
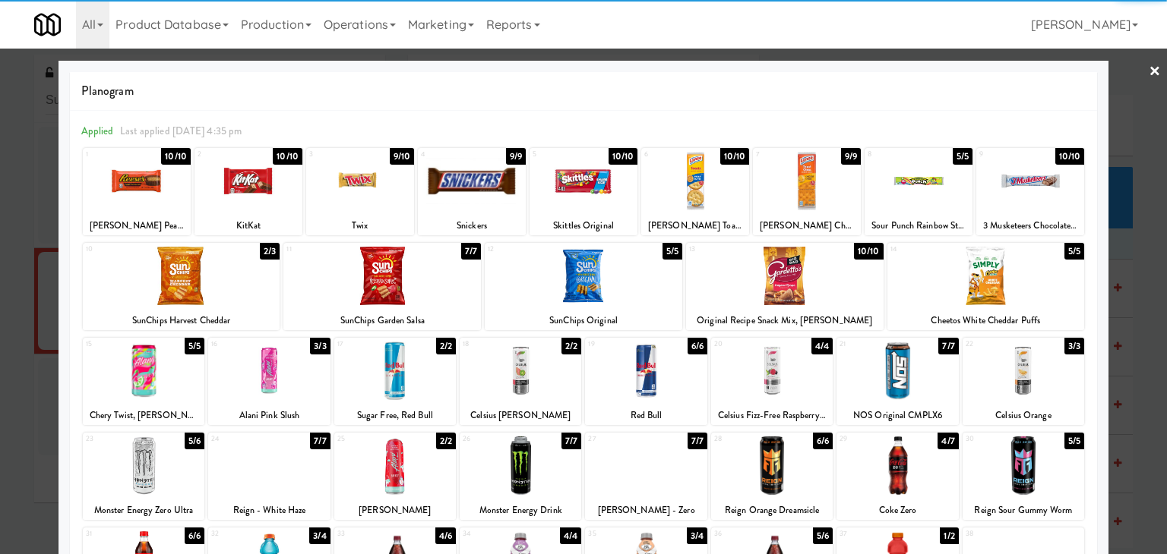
click at [1133, 77] on div at bounding box center [583, 277] width 1167 height 554
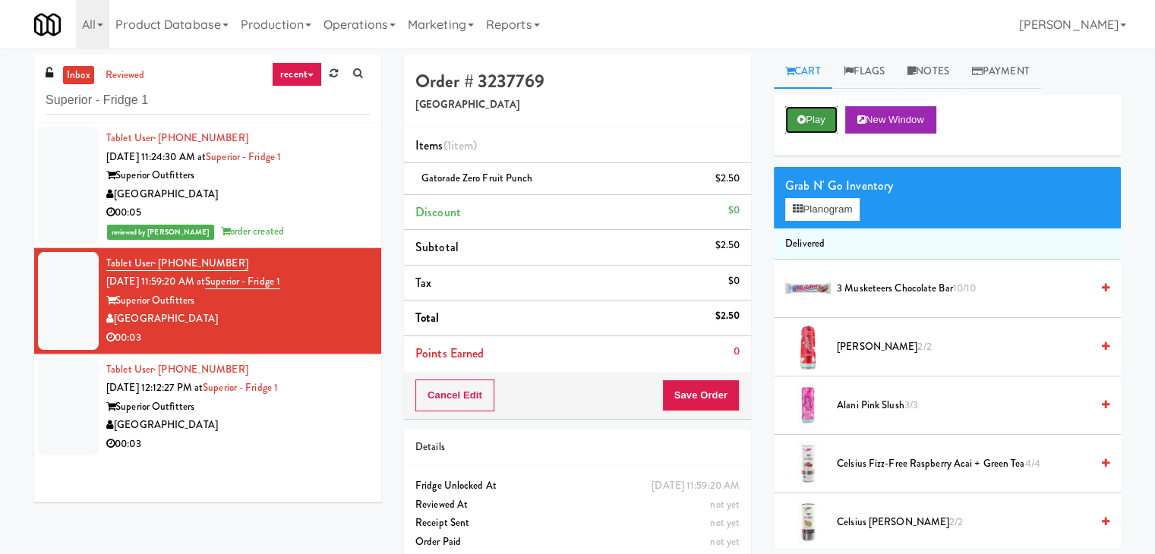
click at [795, 129] on button "Play" at bounding box center [811, 119] width 52 height 27
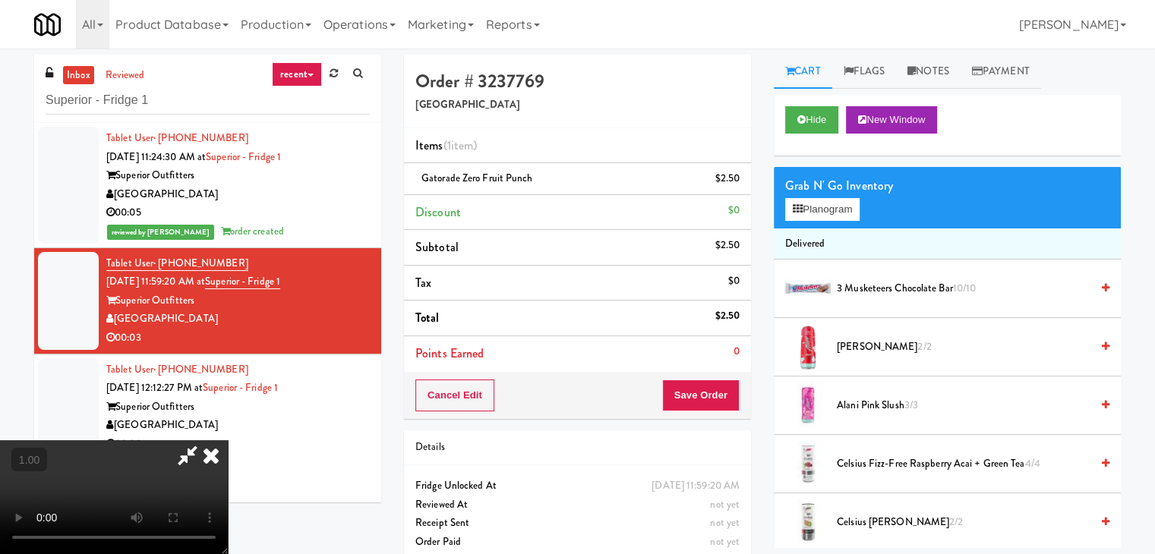
click at [228, 441] on icon at bounding box center [210, 456] width 33 height 30
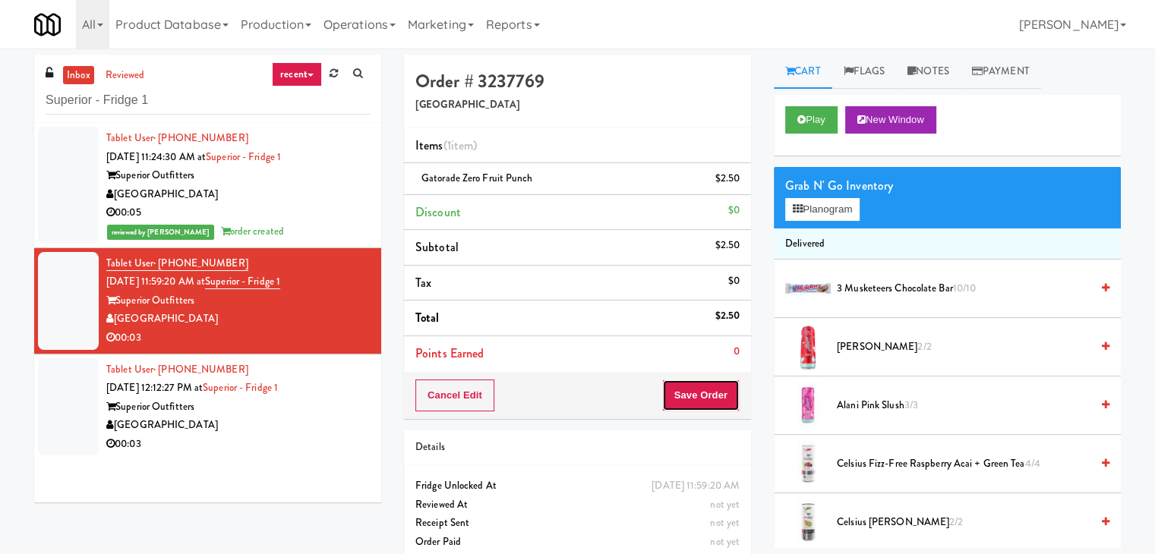
click at [706, 384] on button "Save Order" at bounding box center [700, 396] width 77 height 32
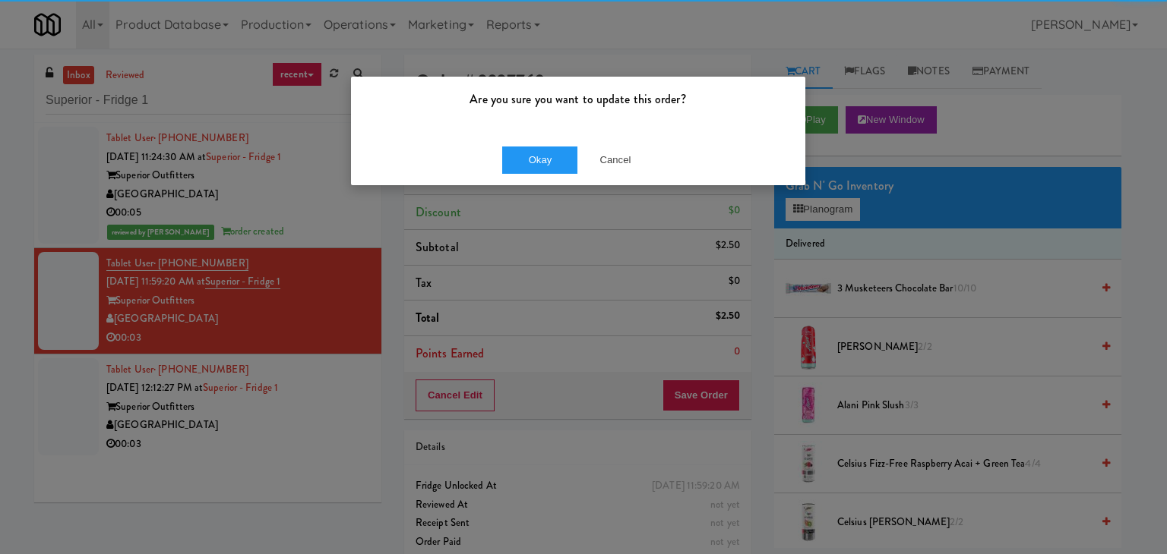
click at [537, 144] on div "Okay Cancel" at bounding box center [578, 159] width 454 height 51
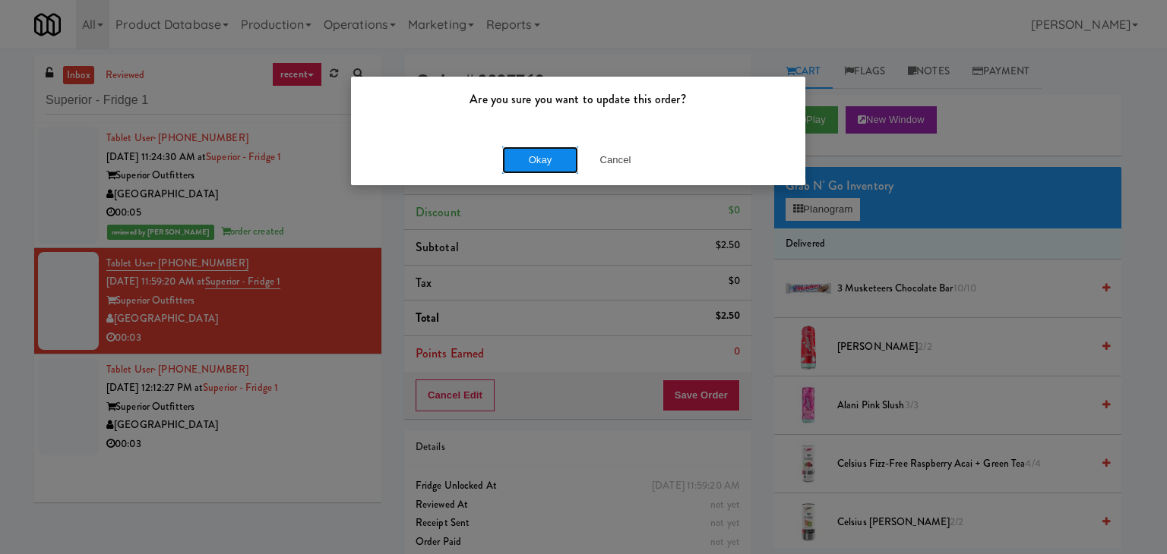
click at [526, 163] on button "Okay" at bounding box center [540, 160] width 76 height 27
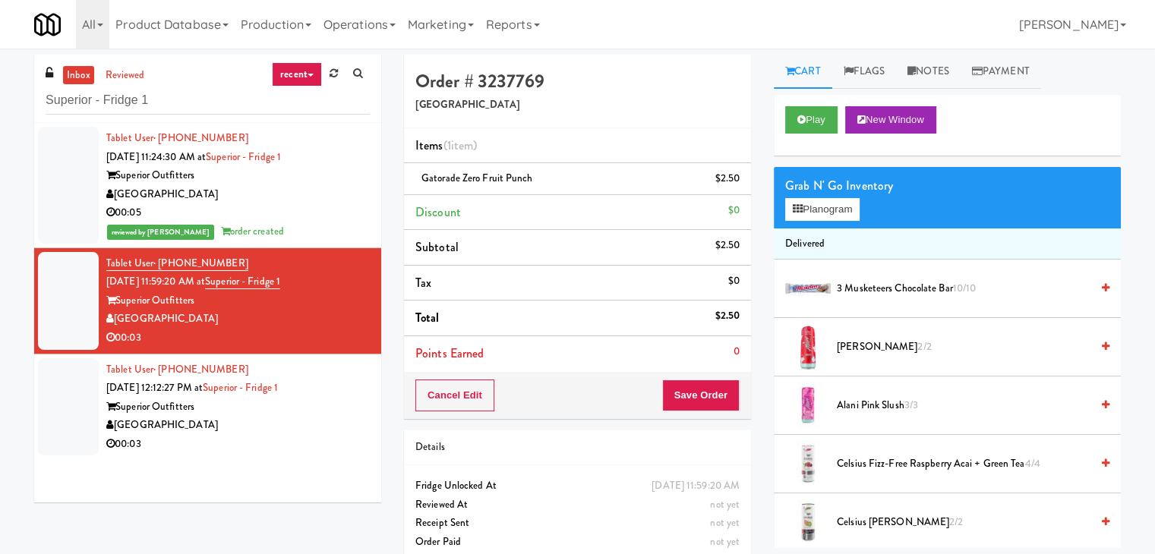
click at [331, 423] on div "[GEOGRAPHIC_DATA]" at bounding box center [238, 425] width 264 height 19
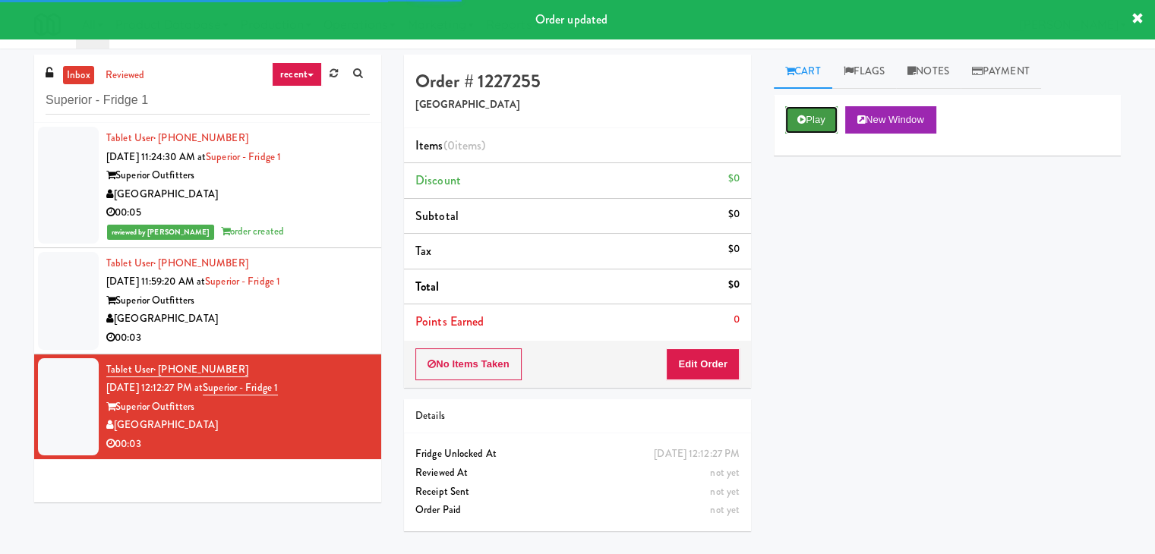
click at [806, 124] on button "Play" at bounding box center [811, 119] width 52 height 27
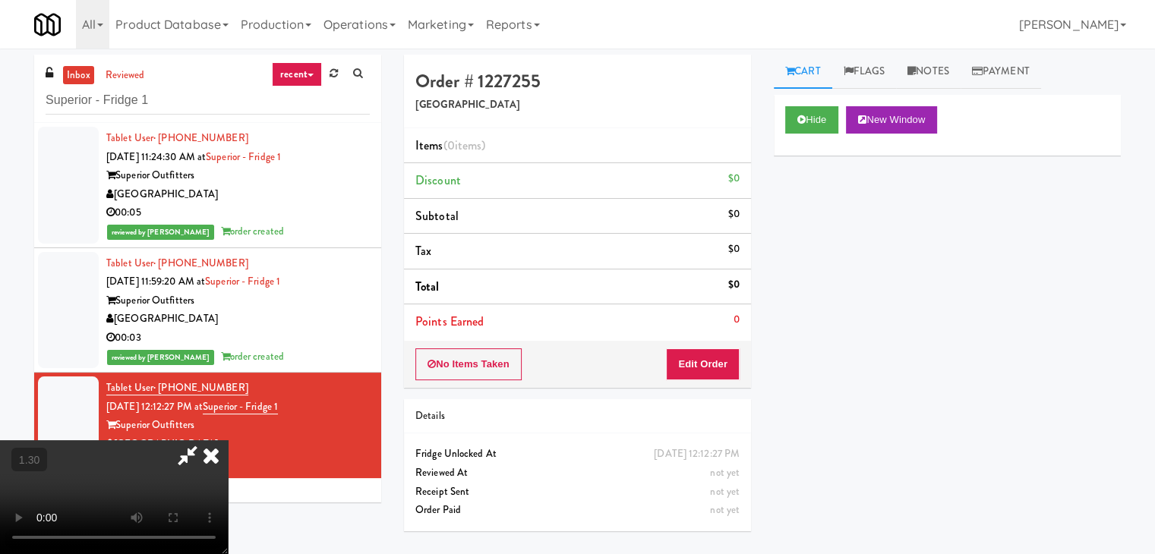
click at [228, 441] on video at bounding box center [114, 498] width 228 height 114
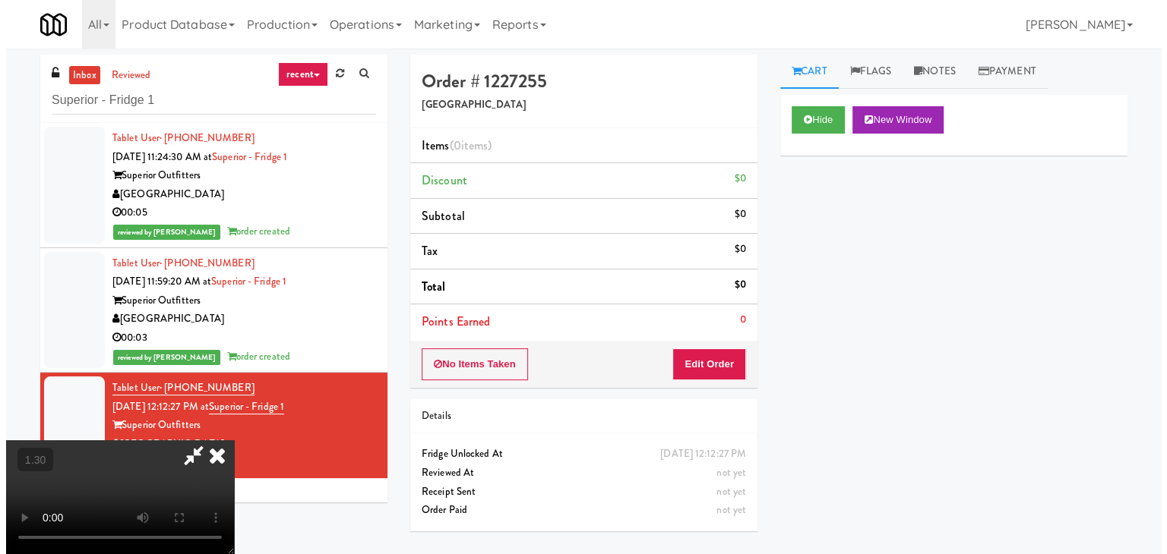
scroll to position [0, 0]
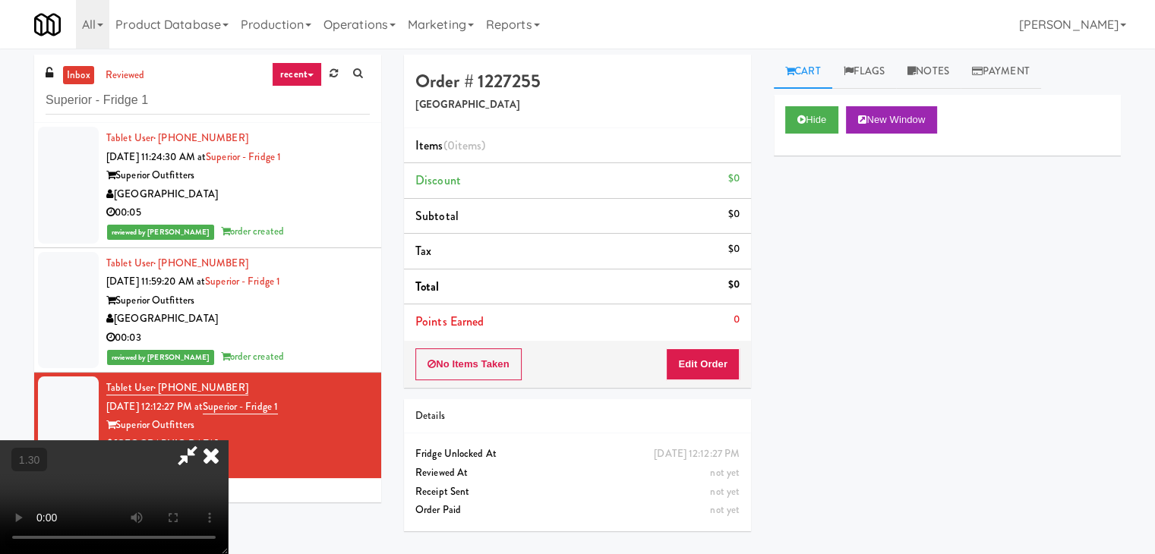
click at [228, 441] on icon at bounding box center [210, 456] width 33 height 30
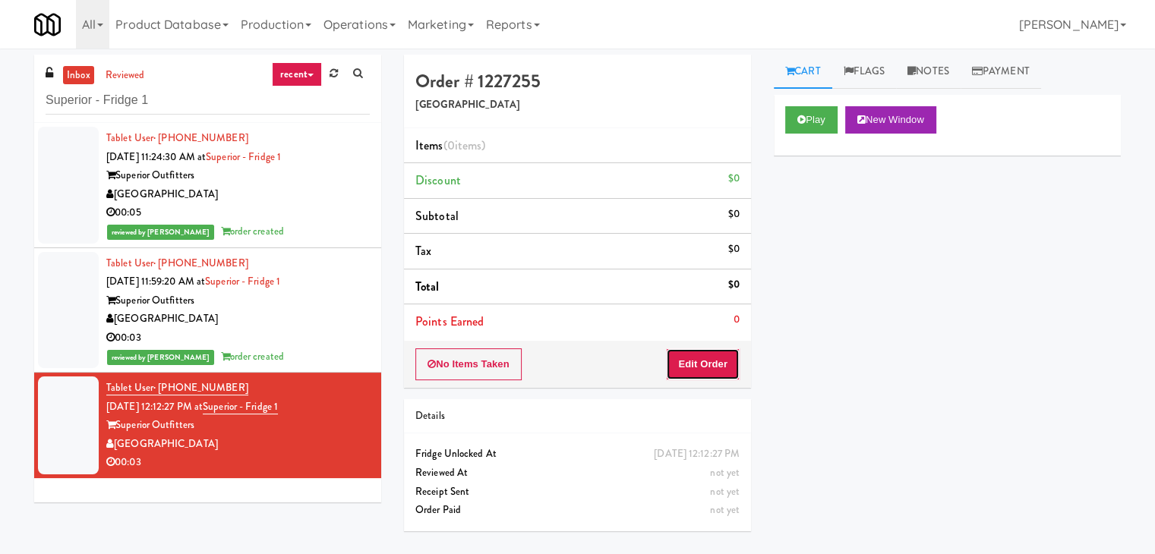
click at [713, 355] on button "Edit Order" at bounding box center [703, 365] width 74 height 32
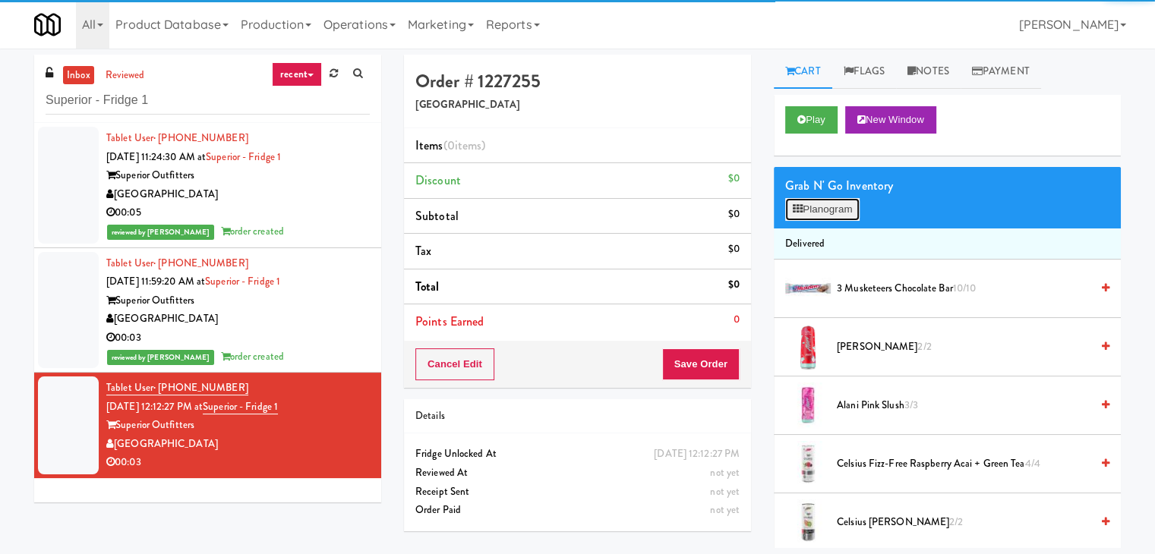
click at [828, 214] on button "Planogram" at bounding box center [822, 209] width 74 height 23
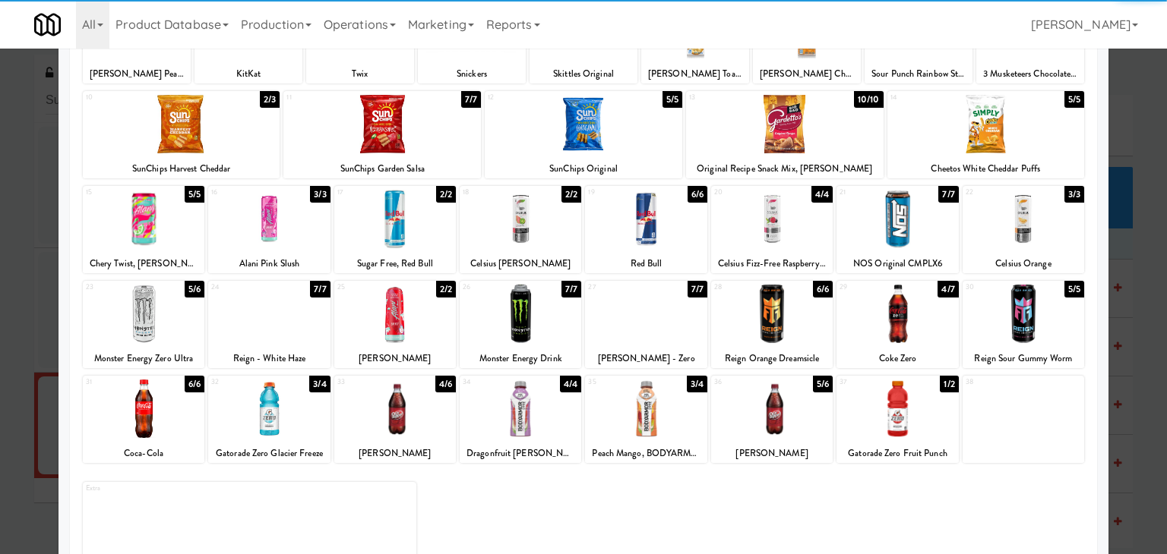
click at [889, 324] on div at bounding box center [897, 314] width 122 height 58
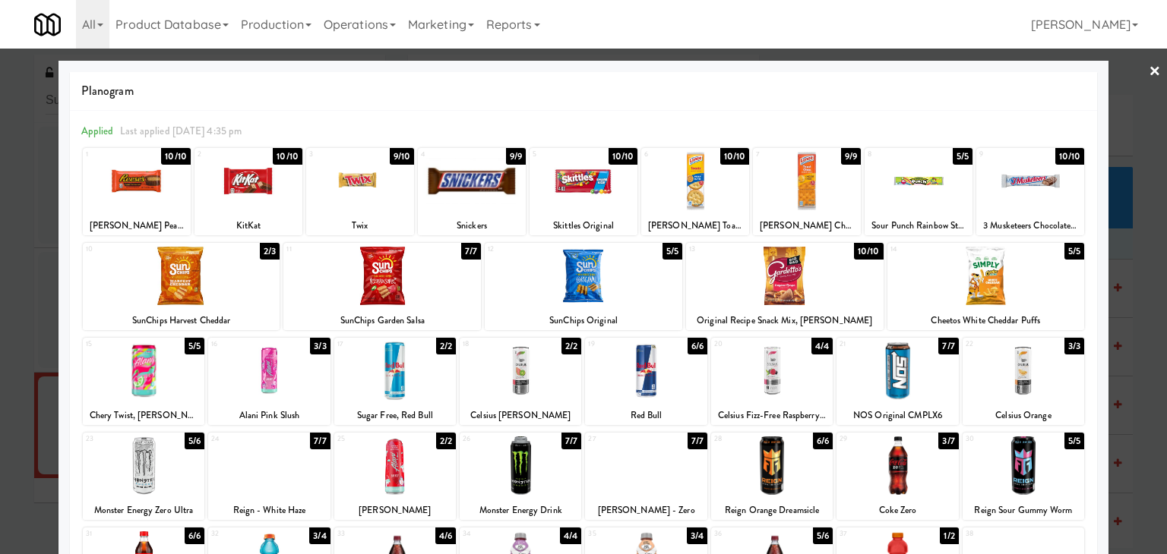
click at [1148, 71] on link "×" at bounding box center [1154, 72] width 12 height 47
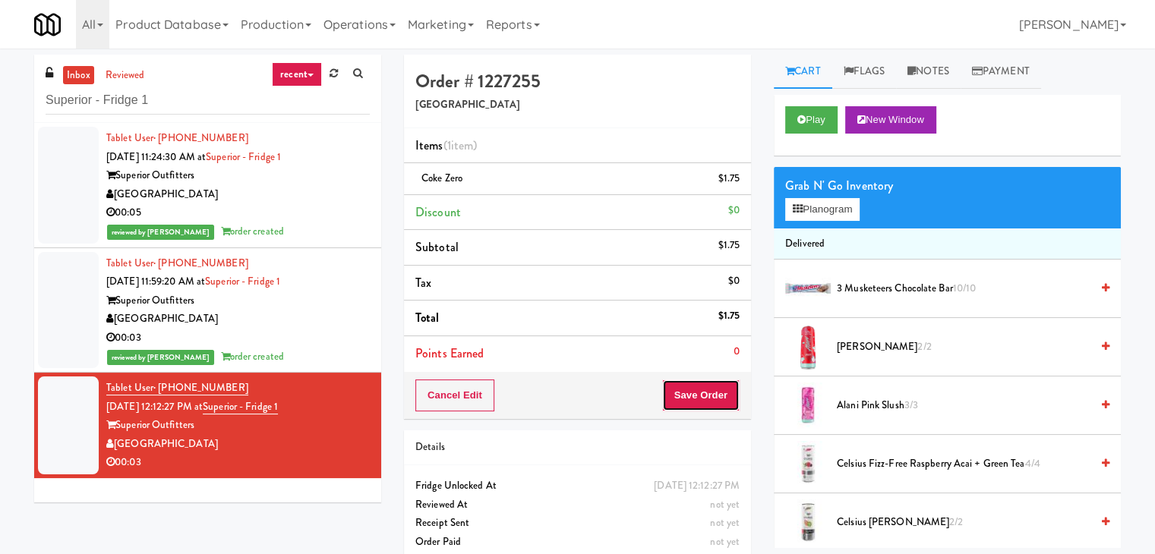
click at [693, 392] on button "Save Order" at bounding box center [700, 396] width 77 height 32
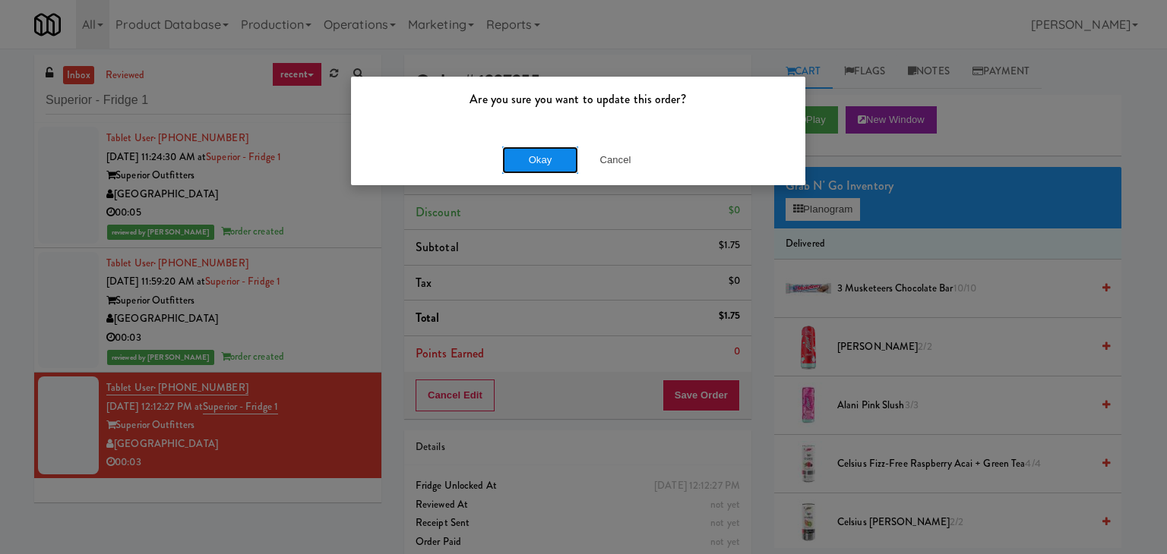
click at [547, 156] on button "Okay" at bounding box center [540, 160] width 76 height 27
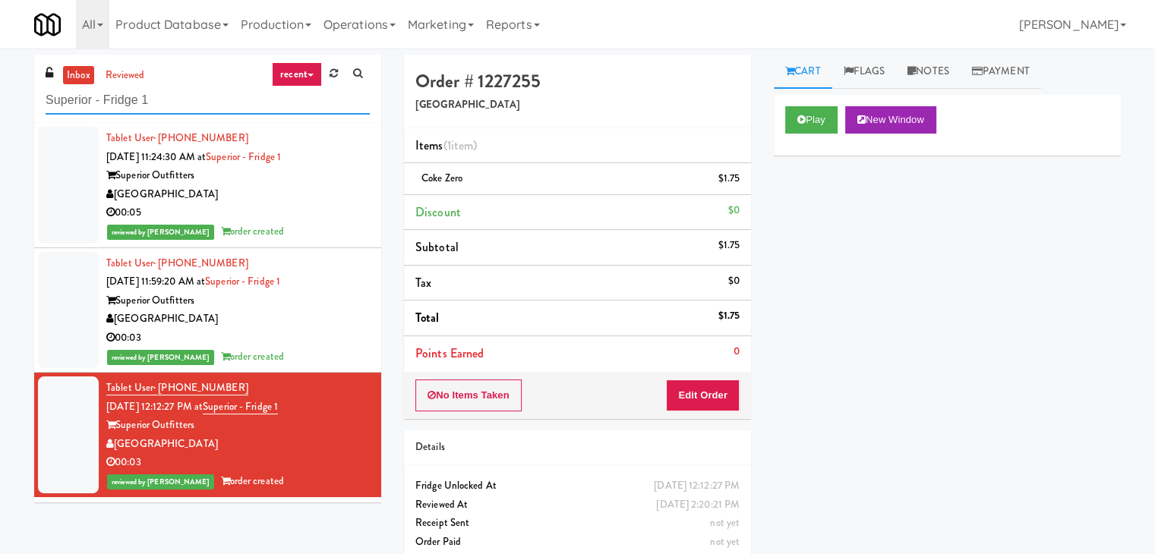
click at [194, 93] on input "Superior - Fridge 1" at bounding box center [208, 101] width 324 height 28
paste input "Rising Sun - Drinks"
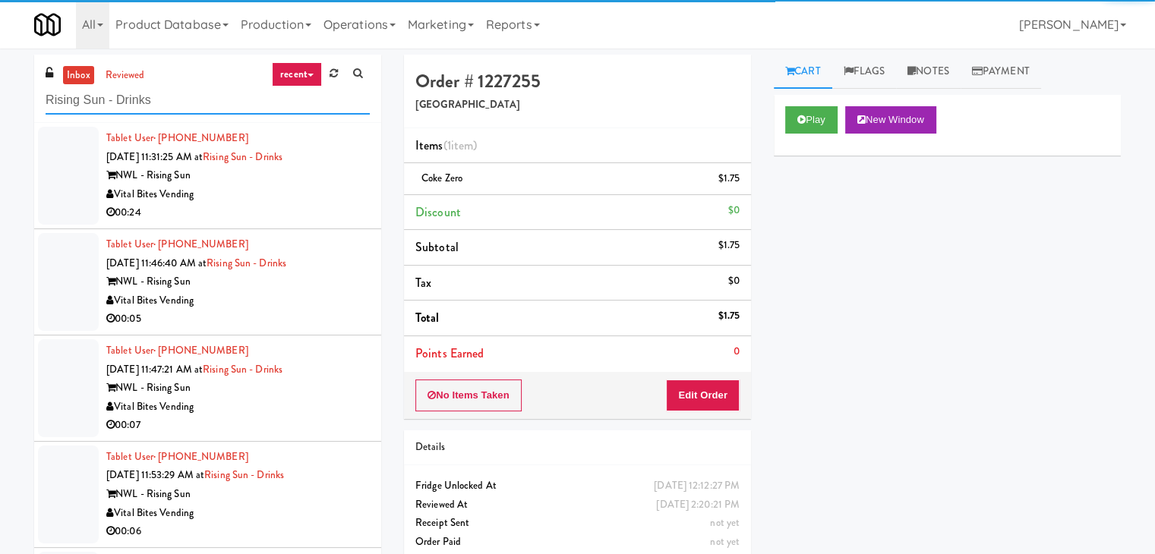
type input "Rising Sun - Drinks"
click at [308, 201] on div "Vital Bites Vending" at bounding box center [238, 194] width 264 height 19
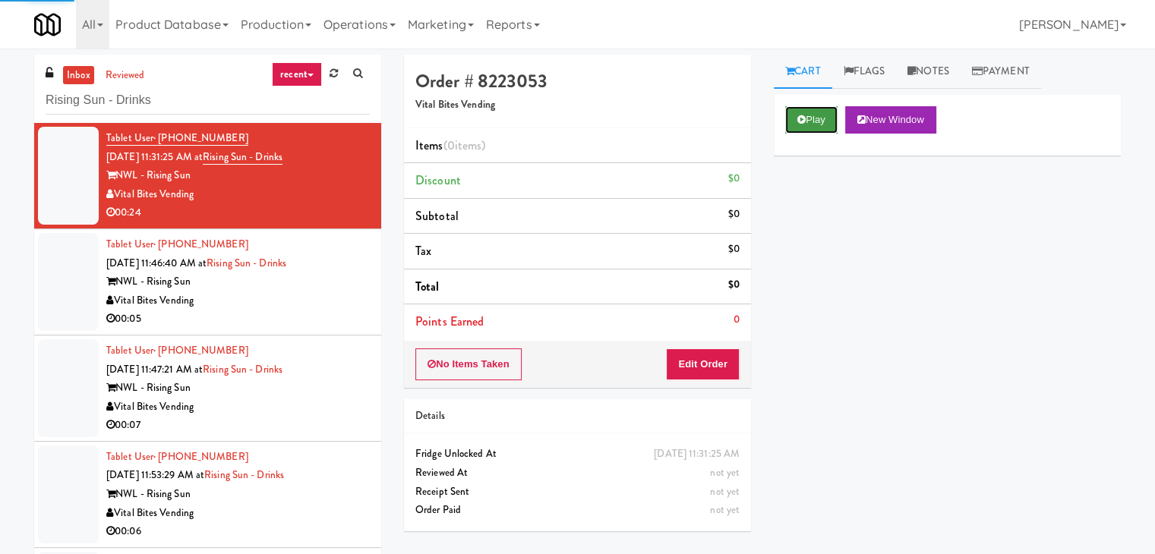
click at [798, 122] on icon at bounding box center [802, 120] width 8 height 10
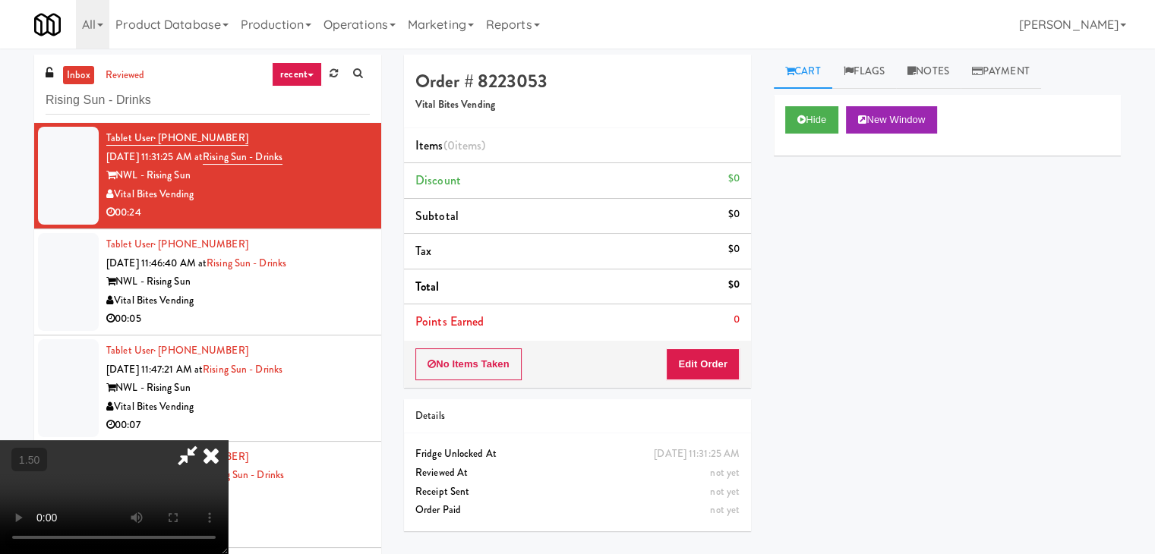
click at [228, 441] on video at bounding box center [114, 498] width 228 height 114
click at [228, 441] on icon at bounding box center [210, 456] width 33 height 30
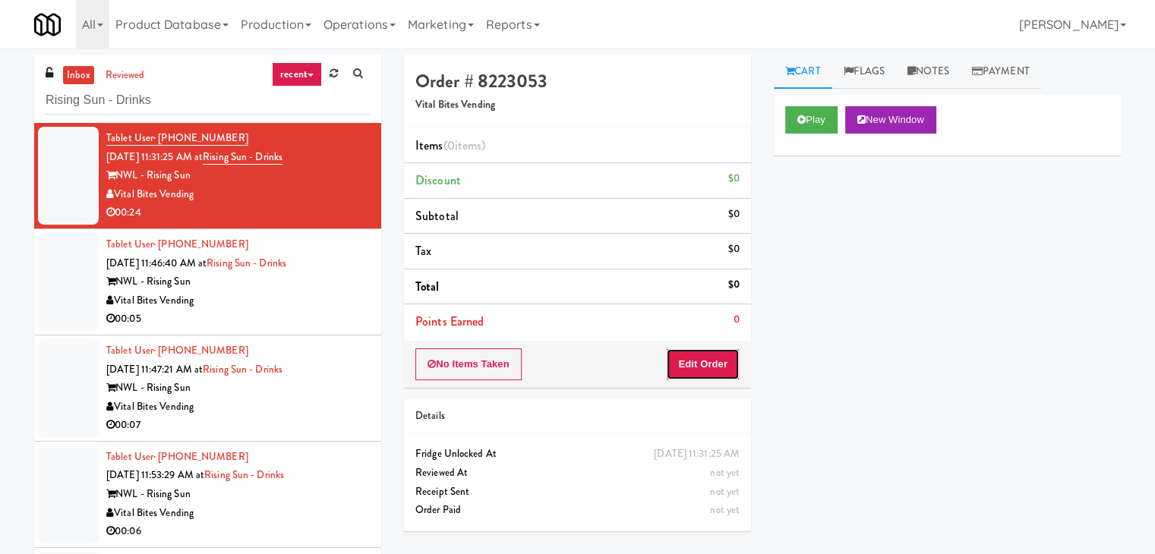
drag, startPoint x: 711, startPoint y: 356, endPoint x: 752, endPoint y: 330, distance: 48.5
click at [711, 357] on button "Edit Order" at bounding box center [703, 365] width 74 height 32
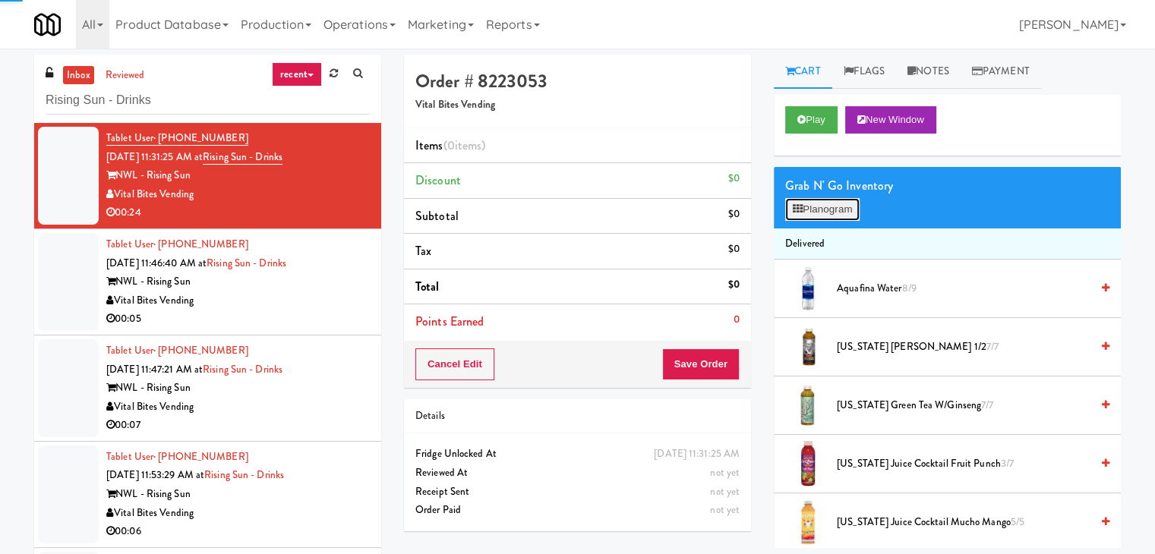
click at [828, 213] on button "Planogram" at bounding box center [822, 209] width 74 height 23
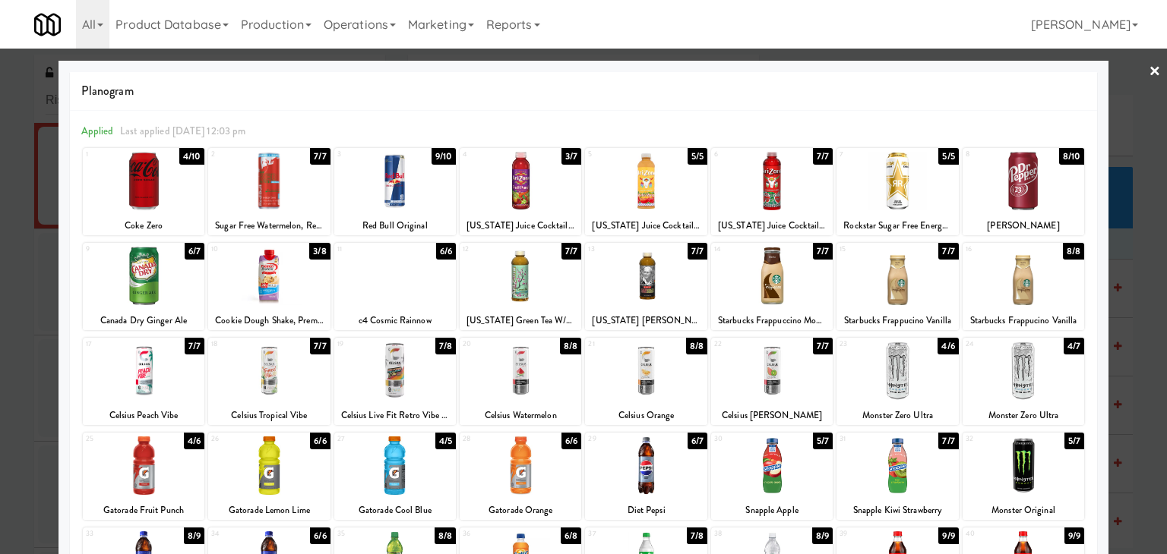
click at [534, 170] on div at bounding box center [521, 181] width 122 height 58
click at [1148, 74] on link "×" at bounding box center [1154, 72] width 12 height 47
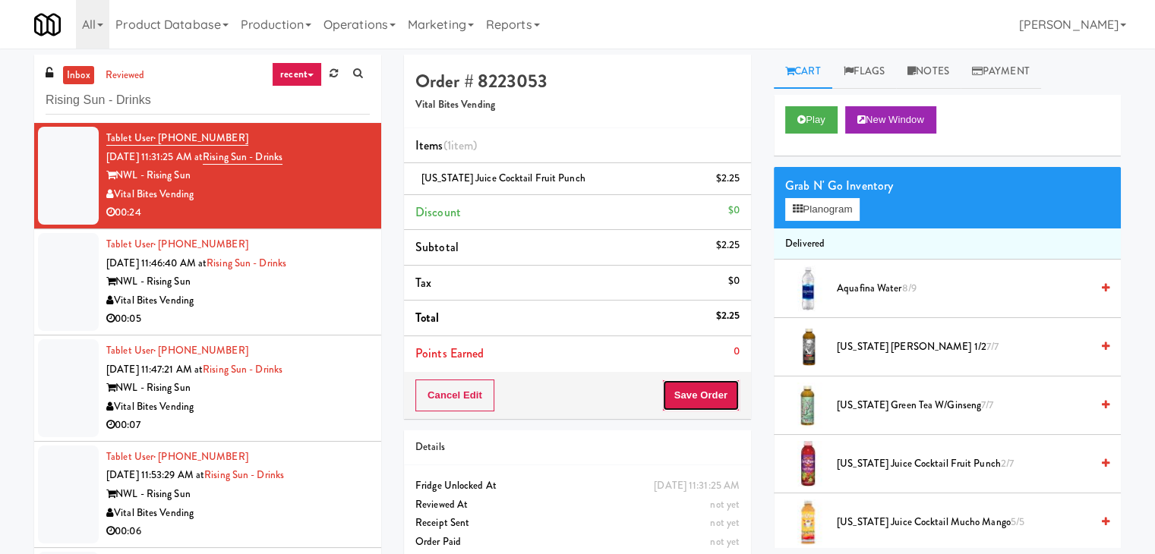
click at [706, 389] on button "Save Order" at bounding box center [700, 396] width 77 height 32
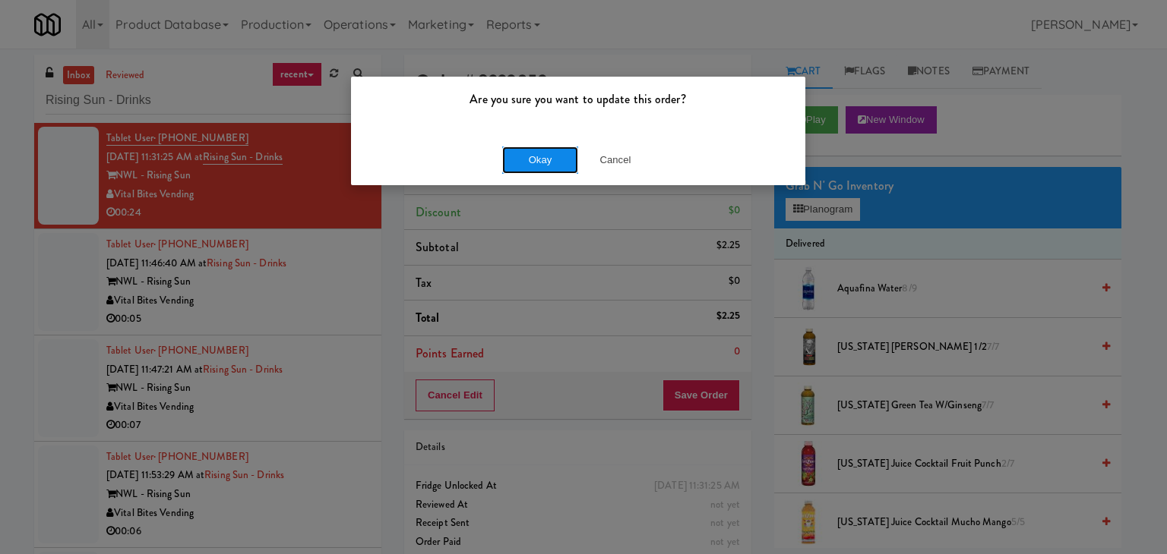
click at [560, 156] on button "Okay" at bounding box center [540, 160] width 76 height 27
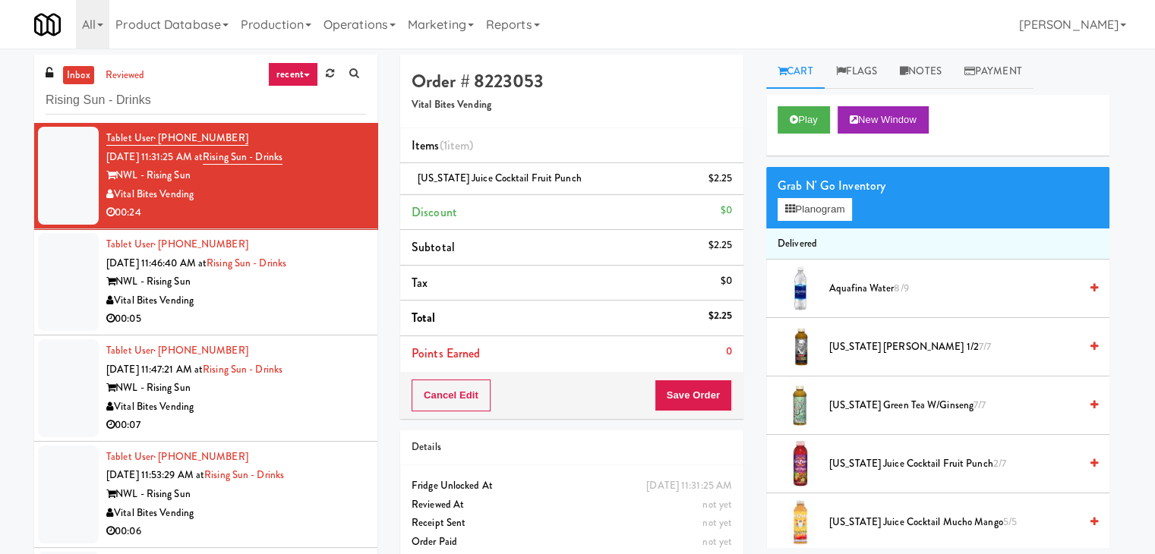
click at [319, 292] on div "Vital Bites Vending" at bounding box center [236, 301] width 260 height 19
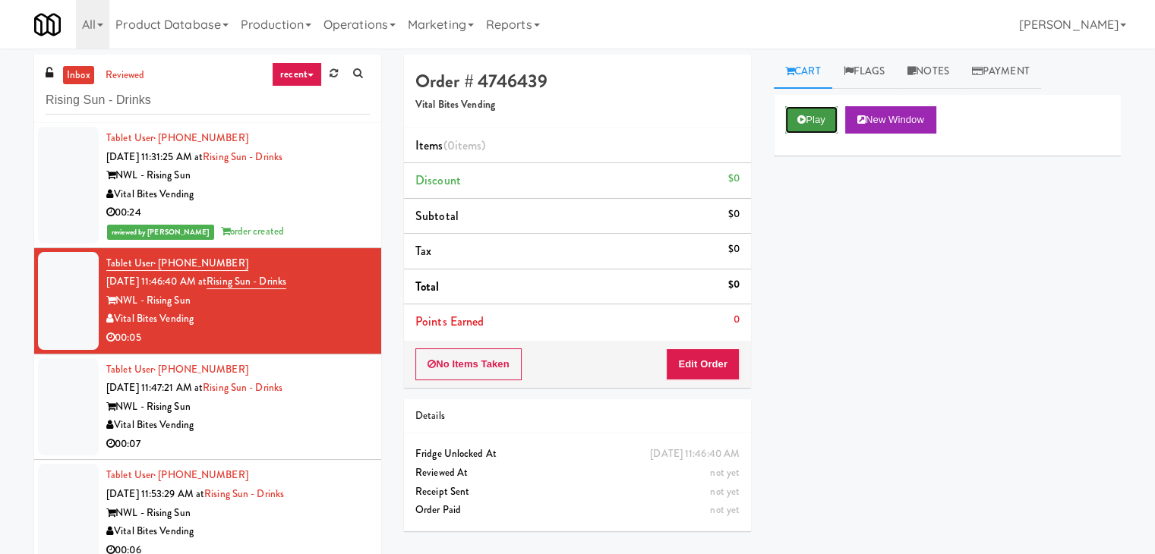
click at [813, 116] on button "Play" at bounding box center [811, 119] width 52 height 27
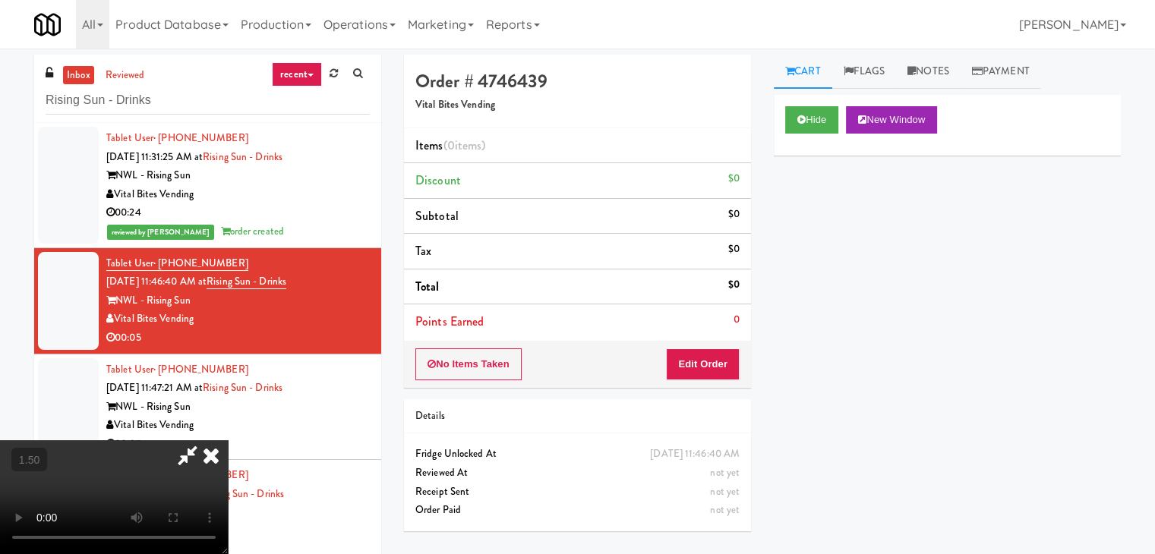
click at [228, 441] on video at bounding box center [114, 498] width 228 height 114
click at [228, 441] on icon at bounding box center [210, 456] width 33 height 30
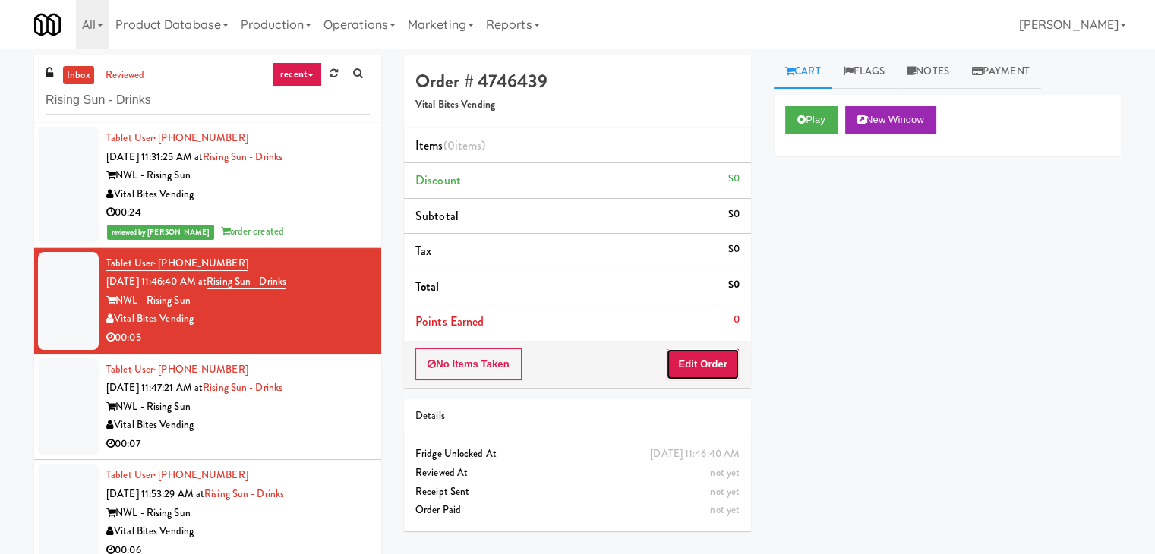
click at [719, 359] on button "Edit Order" at bounding box center [703, 365] width 74 height 32
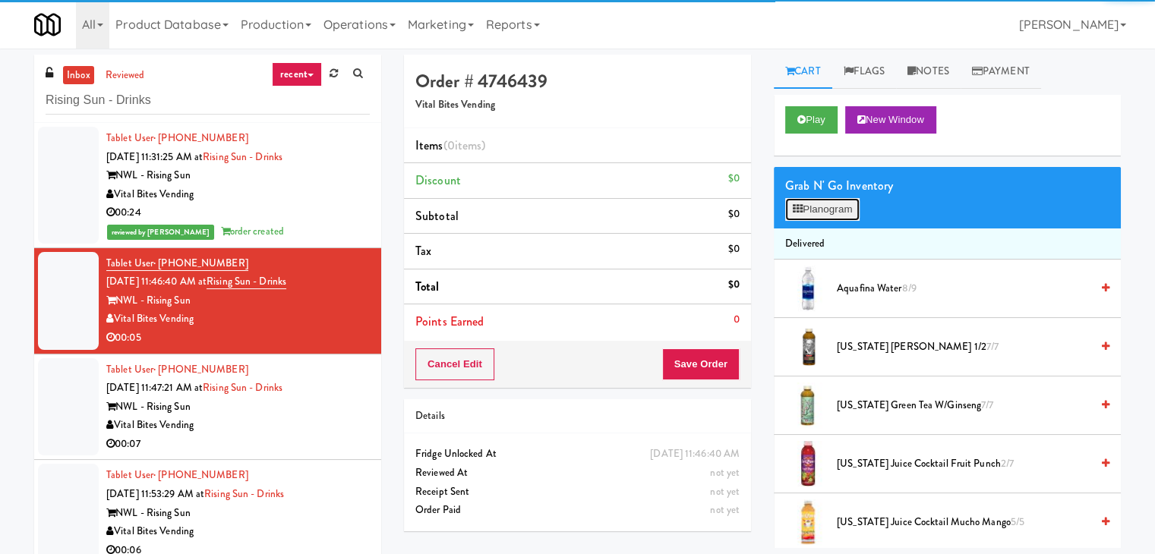
click at [815, 216] on button "Planogram" at bounding box center [822, 209] width 74 height 23
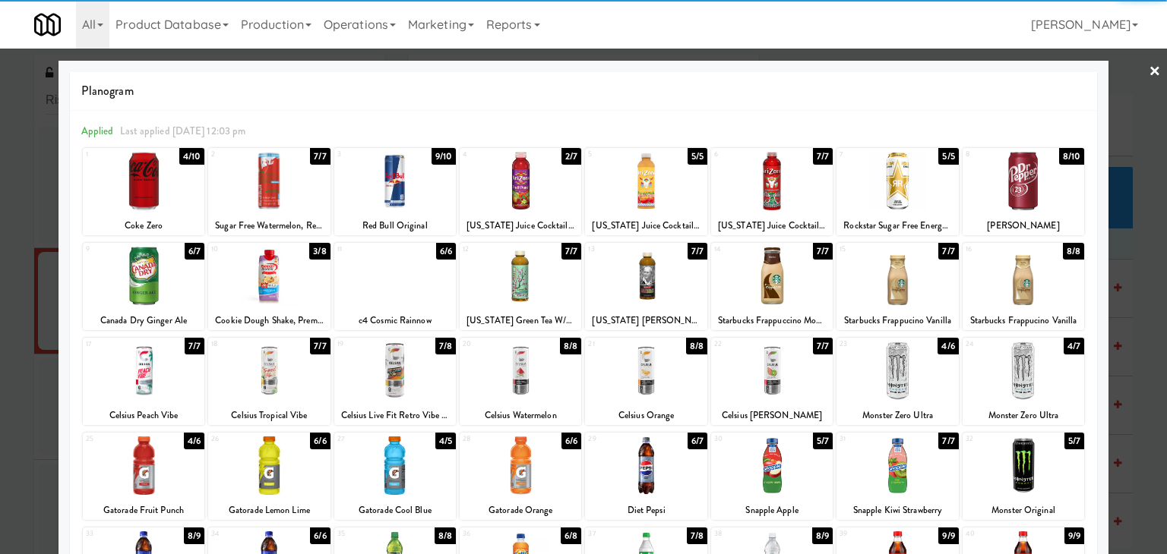
click at [173, 184] on div at bounding box center [144, 181] width 122 height 58
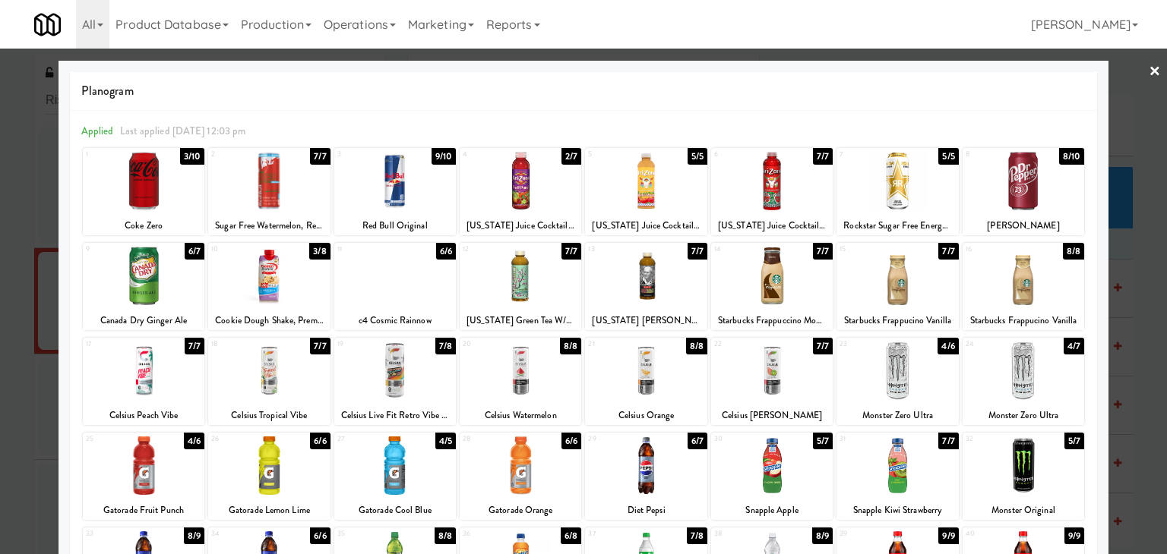
click at [1148, 74] on link "×" at bounding box center [1154, 72] width 12 height 47
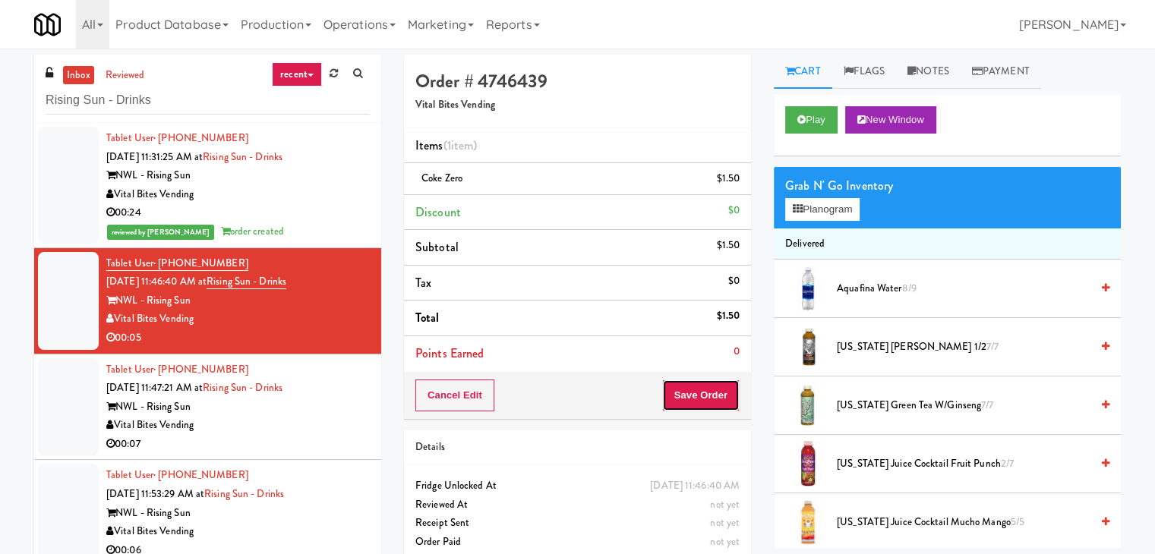
click at [699, 404] on button "Save Order" at bounding box center [700, 396] width 77 height 32
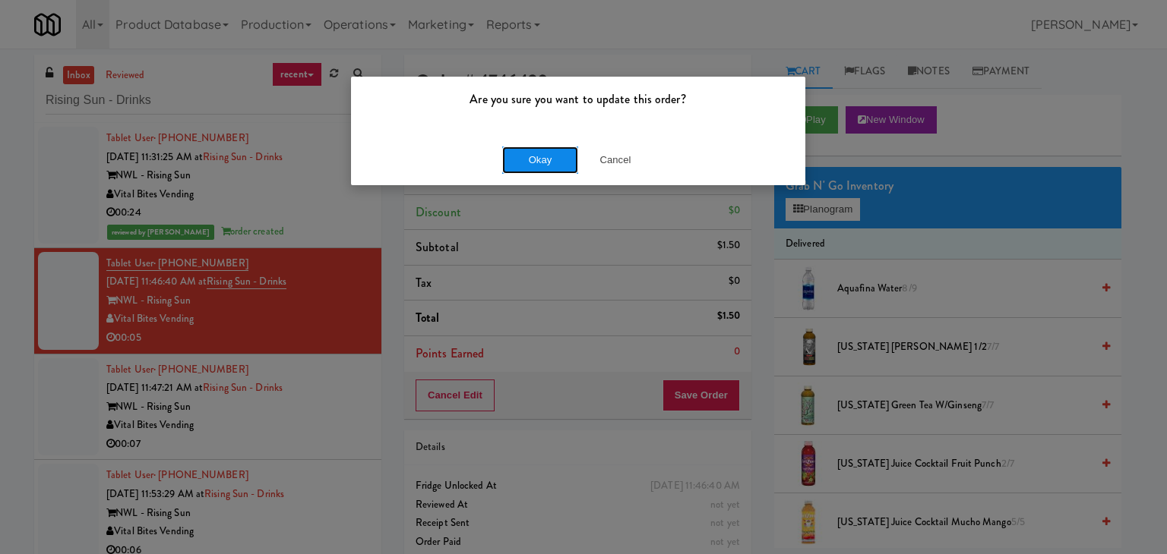
click at [520, 156] on button "Okay" at bounding box center [540, 160] width 76 height 27
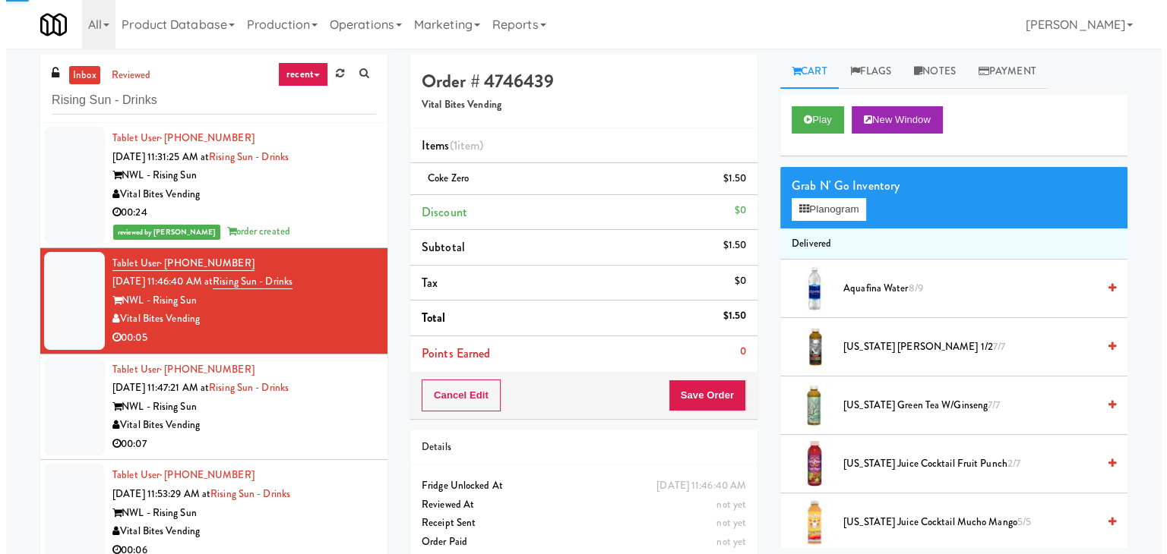
scroll to position [152, 0]
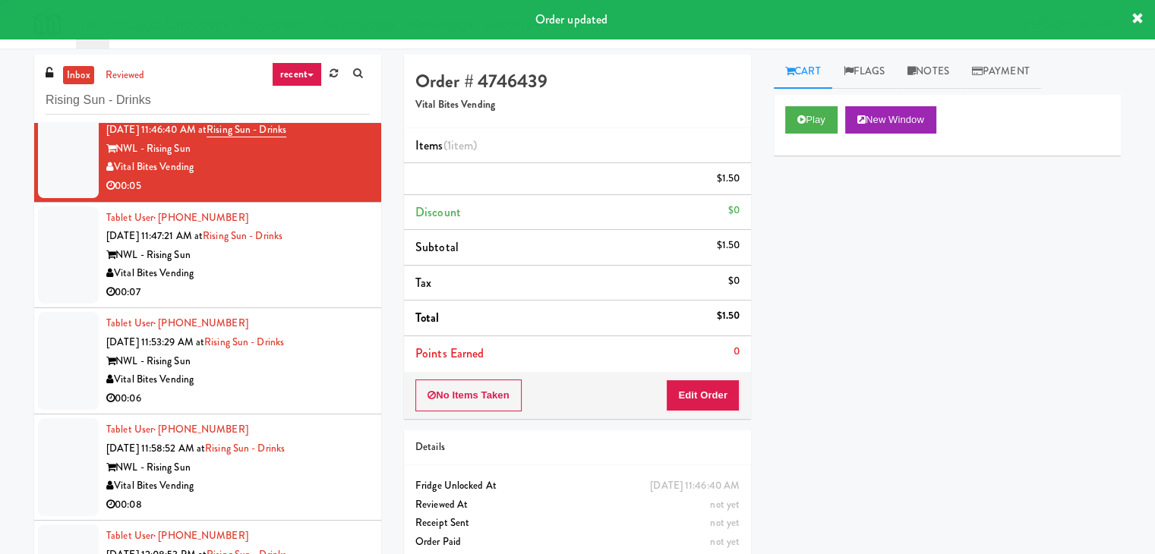
click at [323, 283] on div "00:07" at bounding box center [238, 292] width 264 height 19
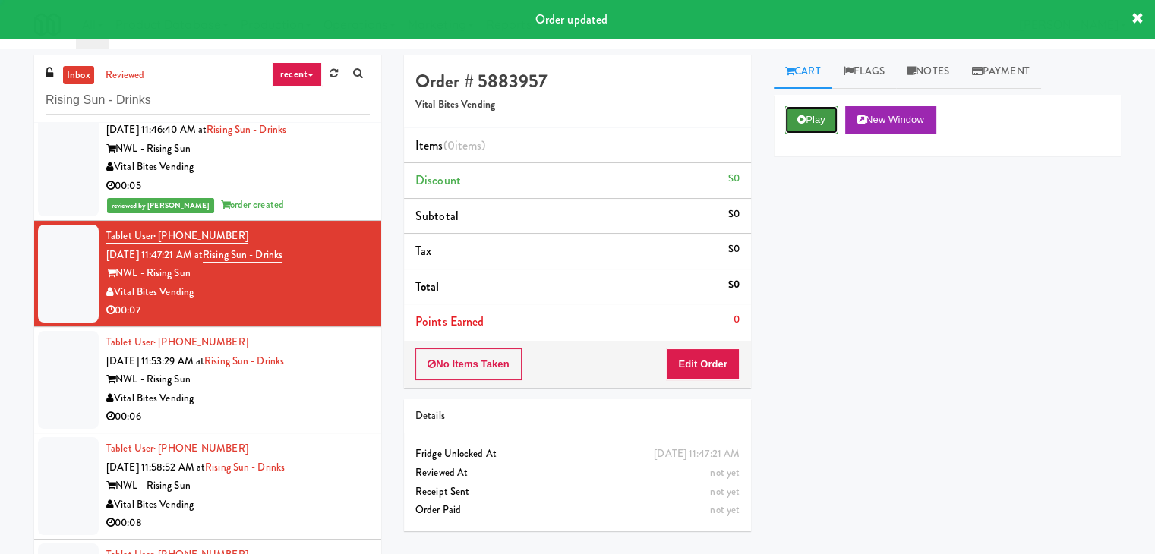
click at [811, 118] on button "Play" at bounding box center [811, 119] width 52 height 27
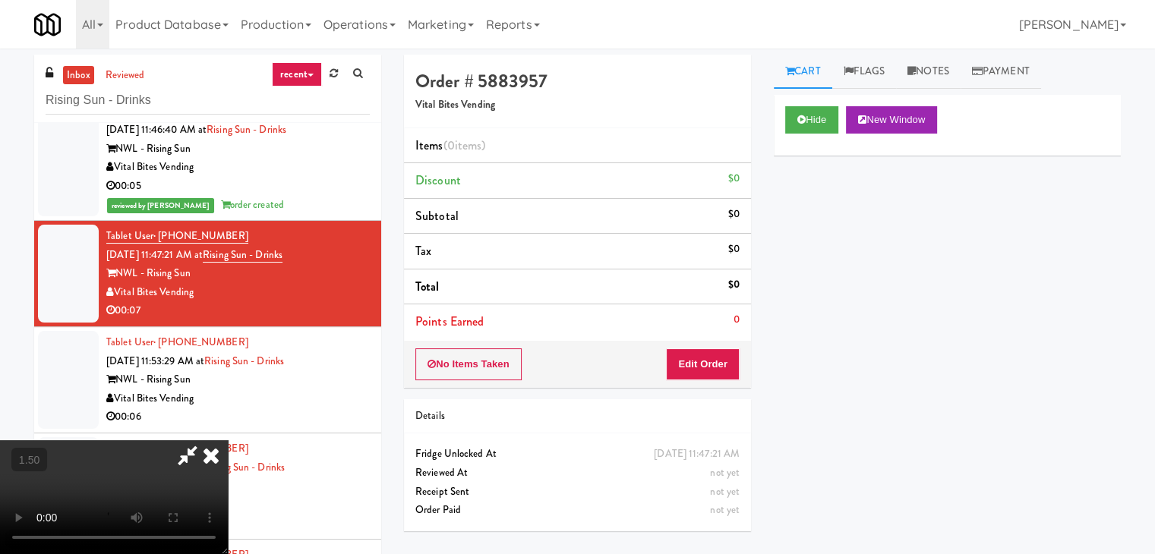
click at [228, 441] on video at bounding box center [114, 498] width 228 height 114
click at [228, 441] on icon at bounding box center [210, 456] width 33 height 30
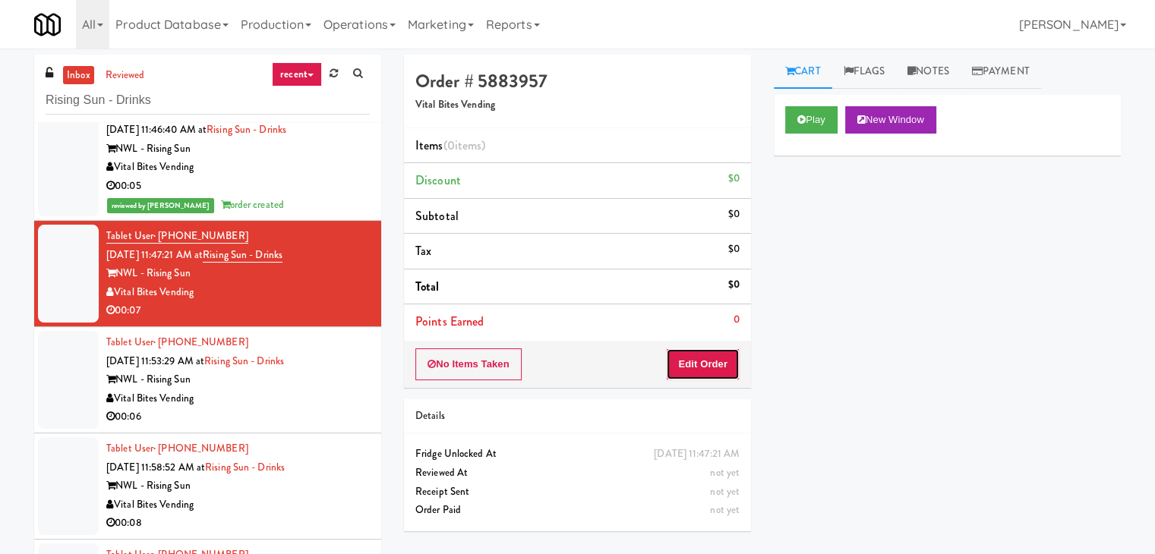
click at [725, 353] on button "Edit Order" at bounding box center [703, 365] width 74 height 32
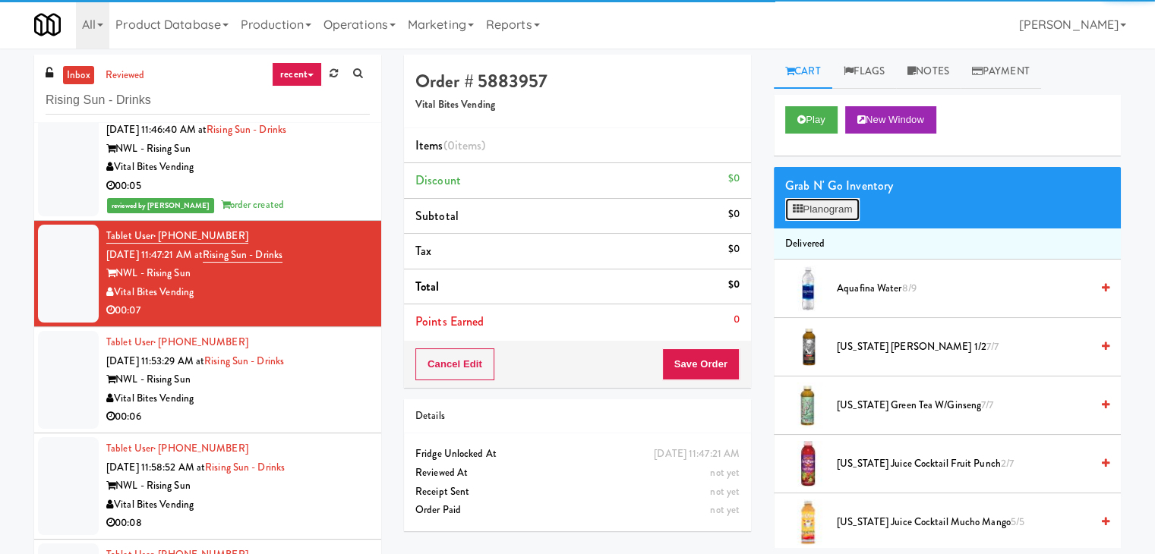
click at [827, 209] on button "Planogram" at bounding box center [822, 209] width 74 height 23
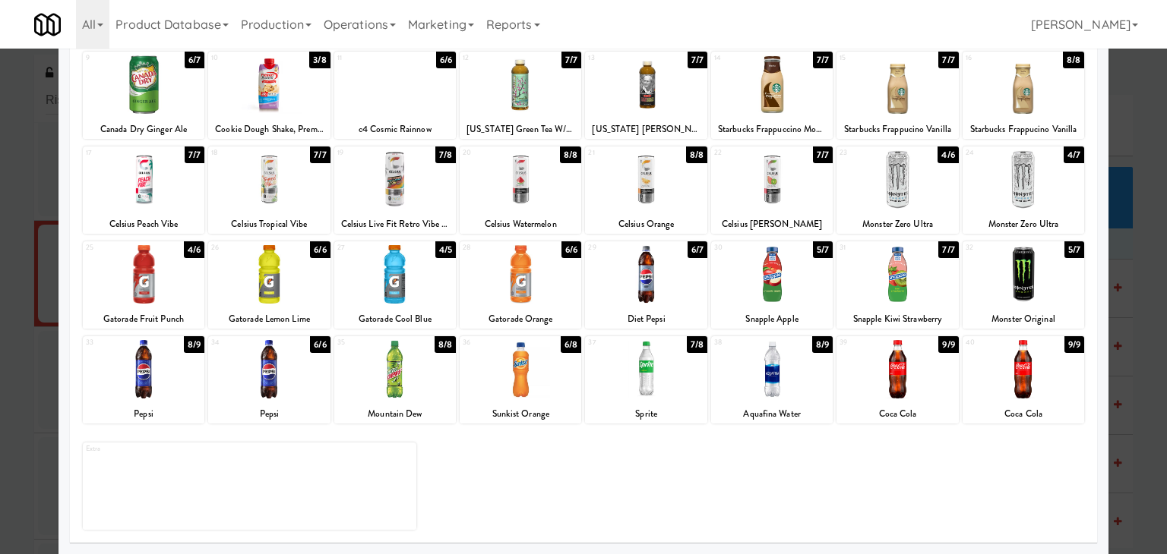
click at [644, 289] on div at bounding box center [646, 274] width 122 height 58
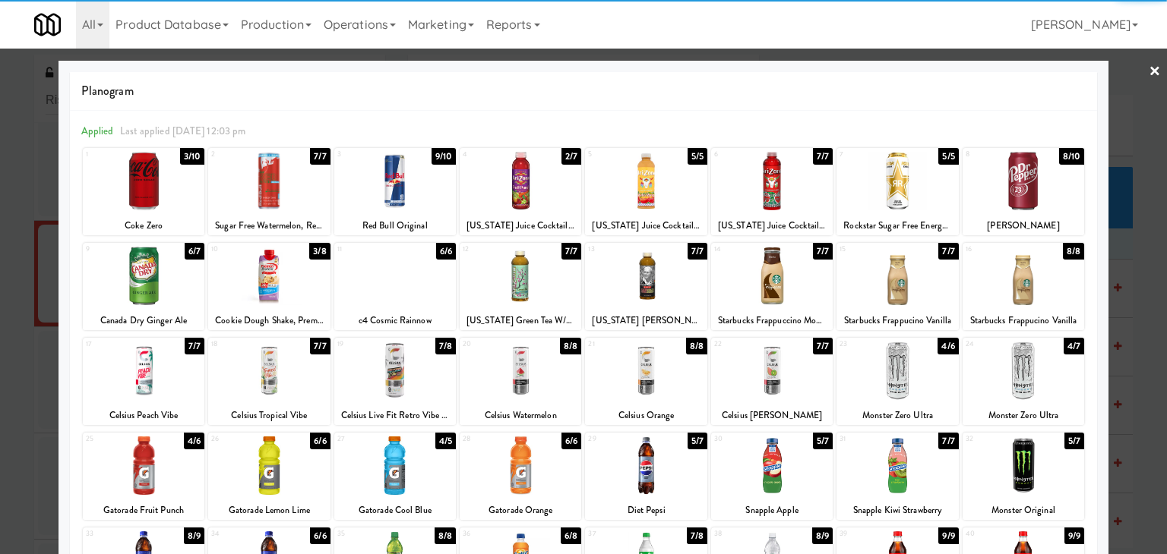
click at [1148, 67] on link "×" at bounding box center [1154, 72] width 12 height 47
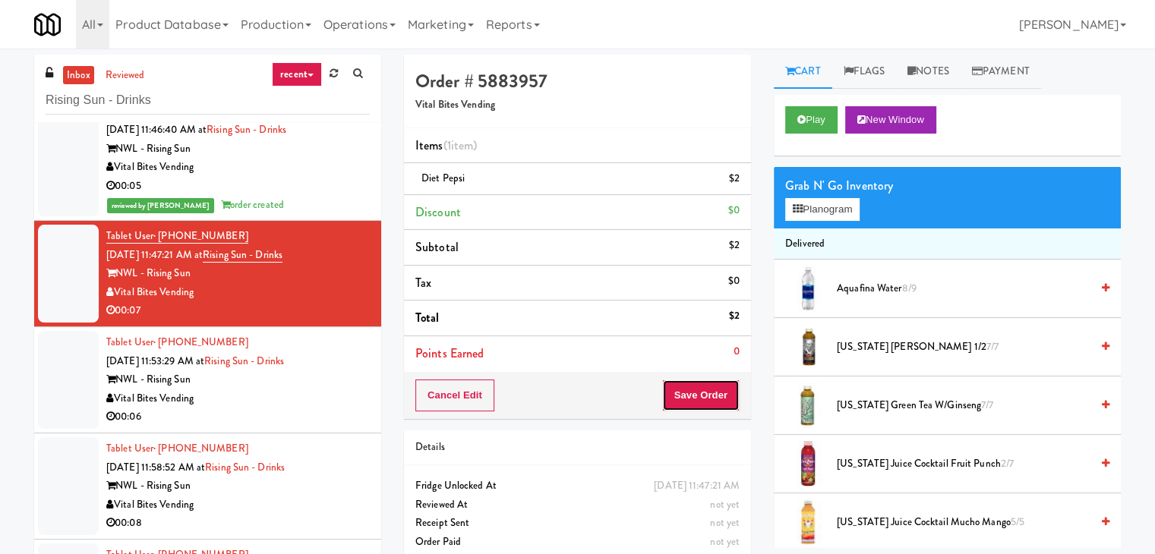
click at [697, 402] on button "Save Order" at bounding box center [700, 396] width 77 height 32
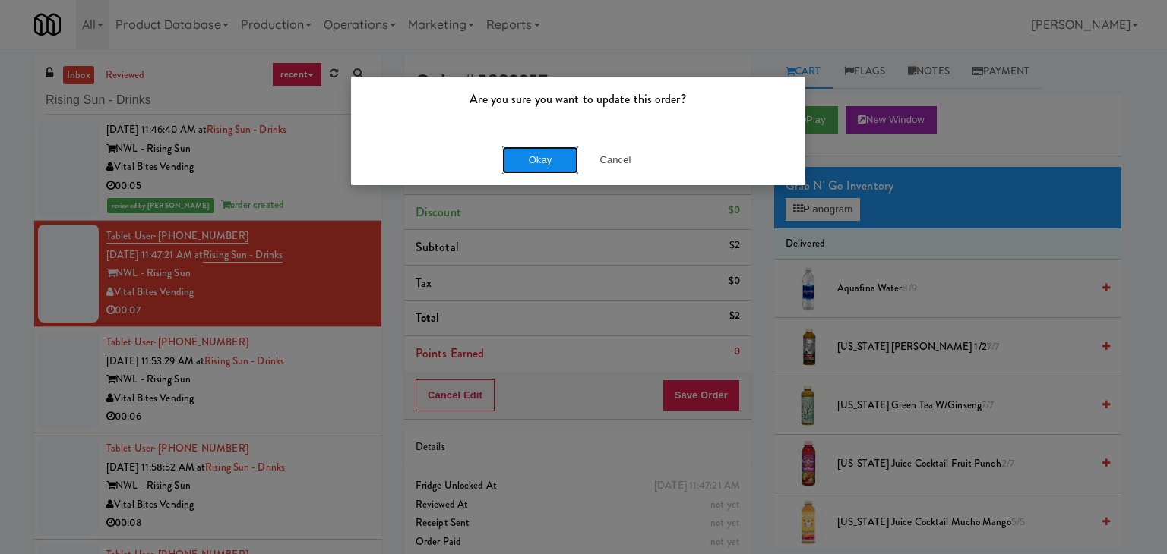
drag, startPoint x: 545, startPoint y: 156, endPoint x: 535, endPoint y: 166, distance: 14.0
click at [545, 156] on button "Okay" at bounding box center [540, 160] width 76 height 27
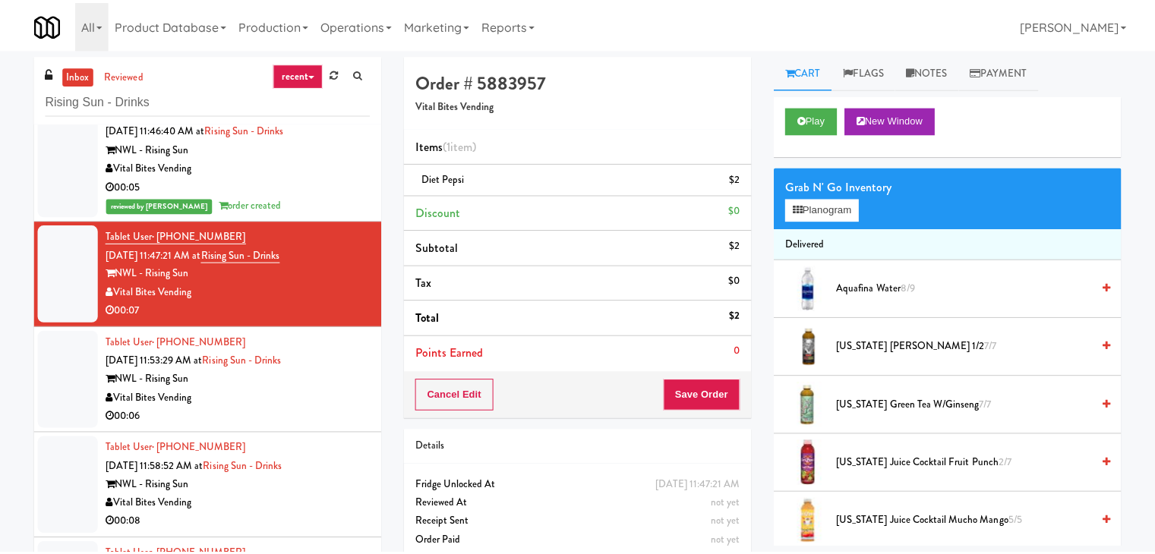
scroll to position [304, 0]
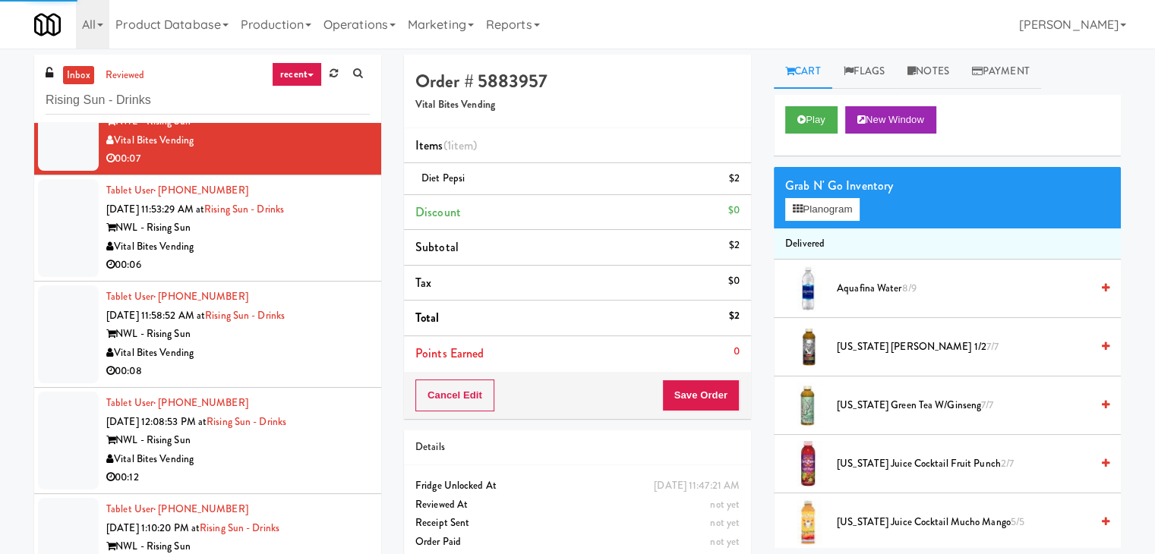
click at [337, 276] on li "Tablet User · (609) 864-3202 [DATE] 11:53:29 AM at Rising Sun - Drinks NWL - Ri…" at bounding box center [207, 228] width 347 height 106
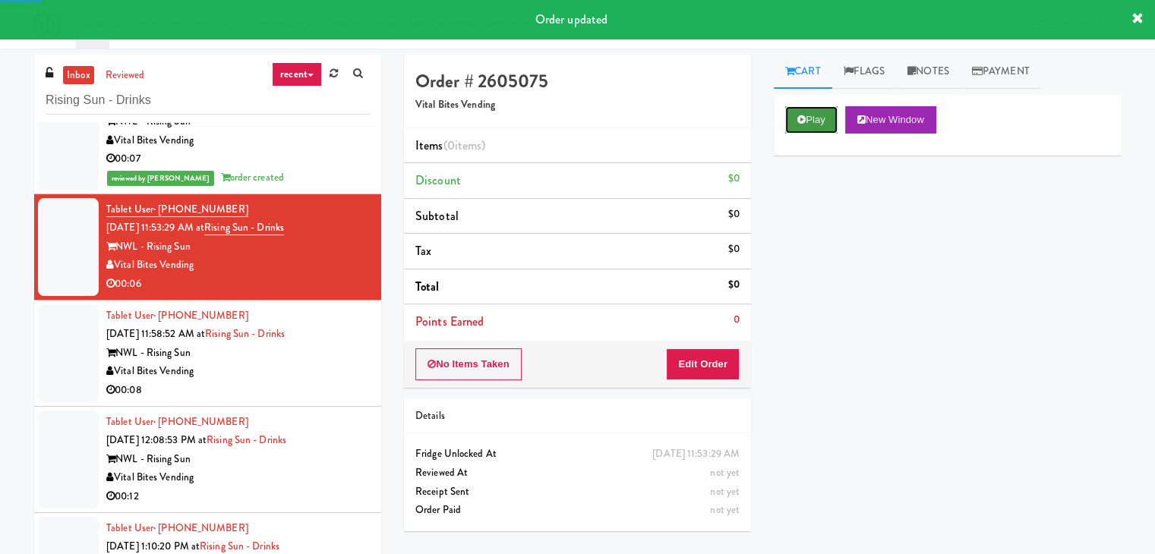
click at [817, 115] on button "Play" at bounding box center [811, 119] width 52 height 27
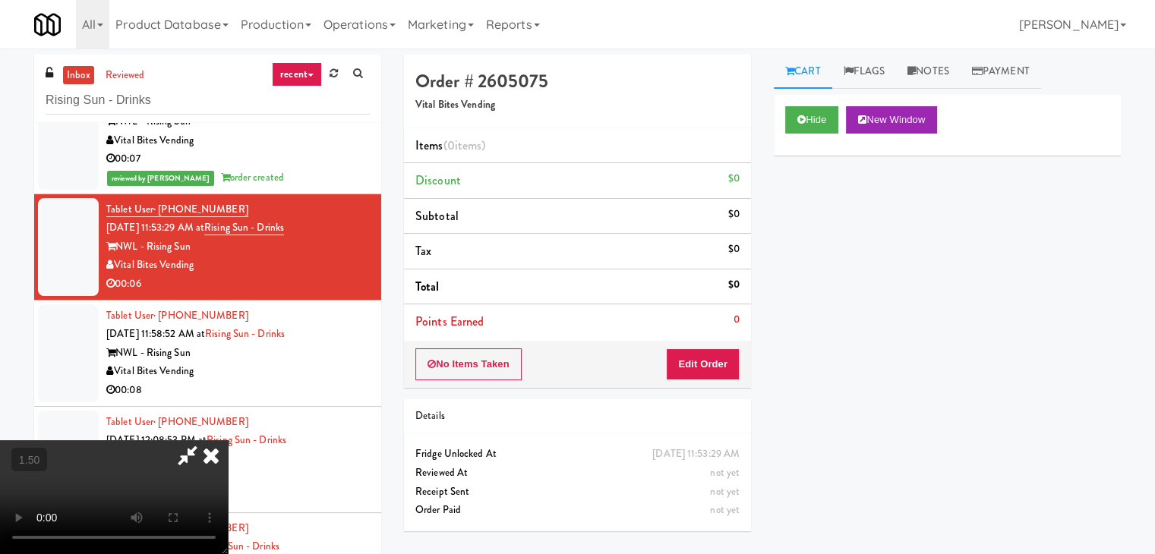
click at [228, 441] on video at bounding box center [114, 498] width 228 height 114
click at [228, 441] on icon at bounding box center [210, 456] width 33 height 30
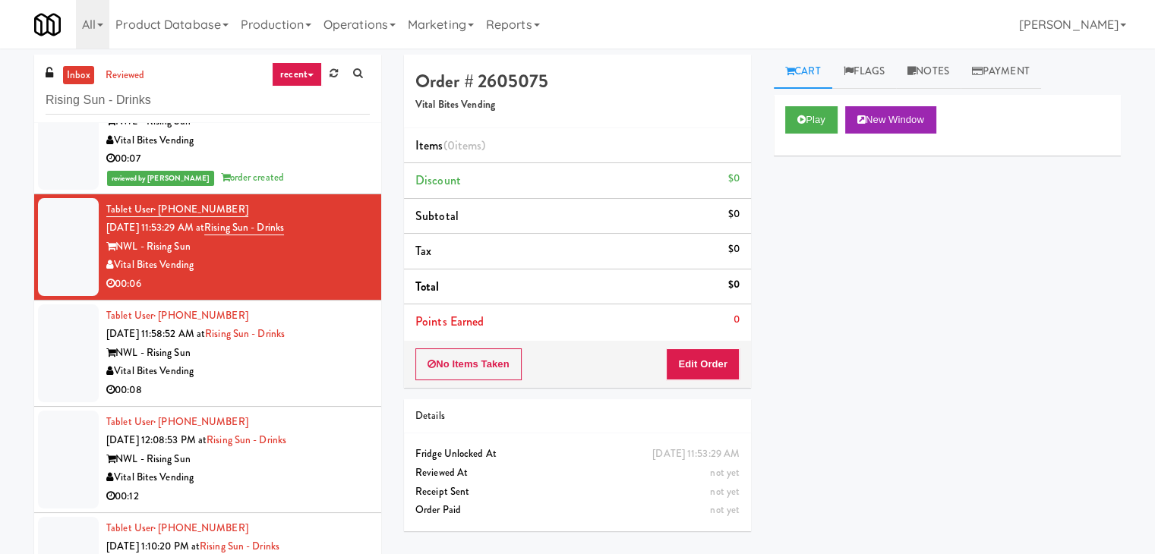
click at [708, 385] on div "No Items Taken Edit Order" at bounding box center [577, 364] width 347 height 47
click at [714, 365] on button "Edit Order" at bounding box center [703, 365] width 74 height 32
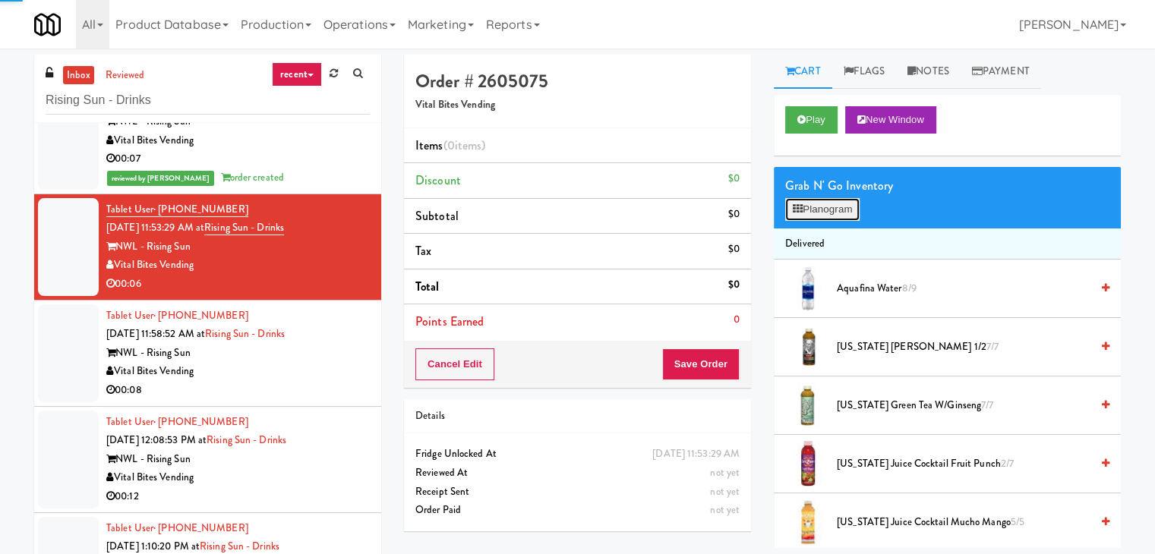
click at [830, 207] on button "Planogram" at bounding box center [822, 209] width 74 height 23
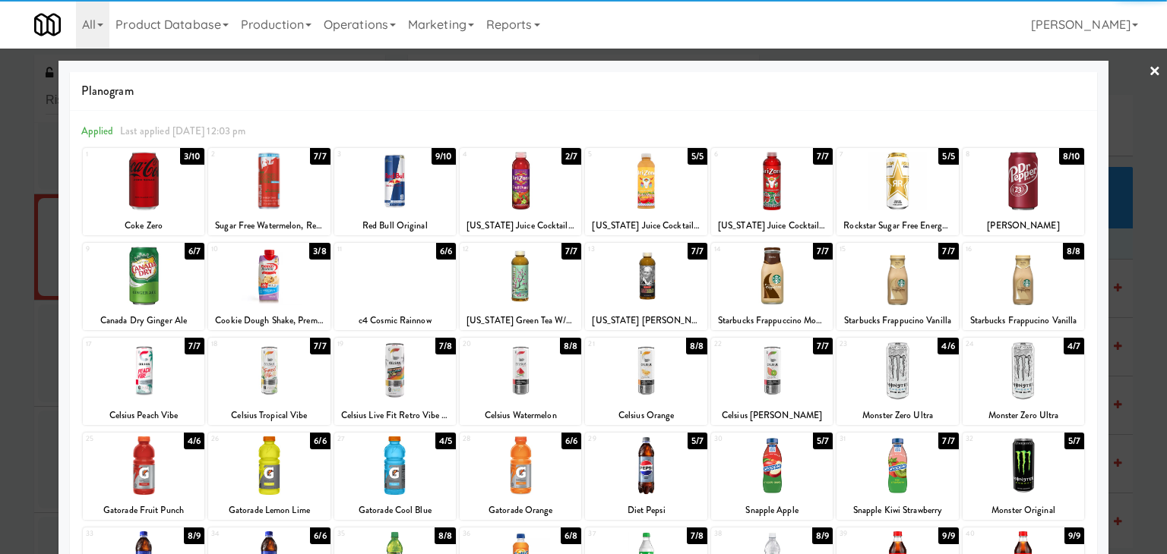
click at [1022, 185] on div at bounding box center [1023, 181] width 122 height 58
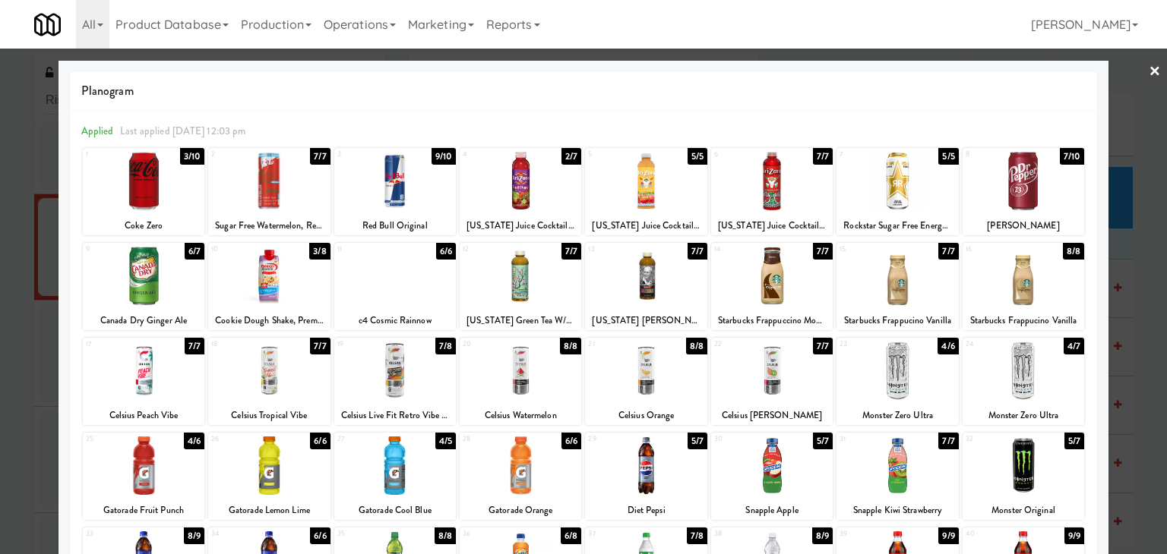
click at [1148, 71] on link "×" at bounding box center [1154, 72] width 12 height 47
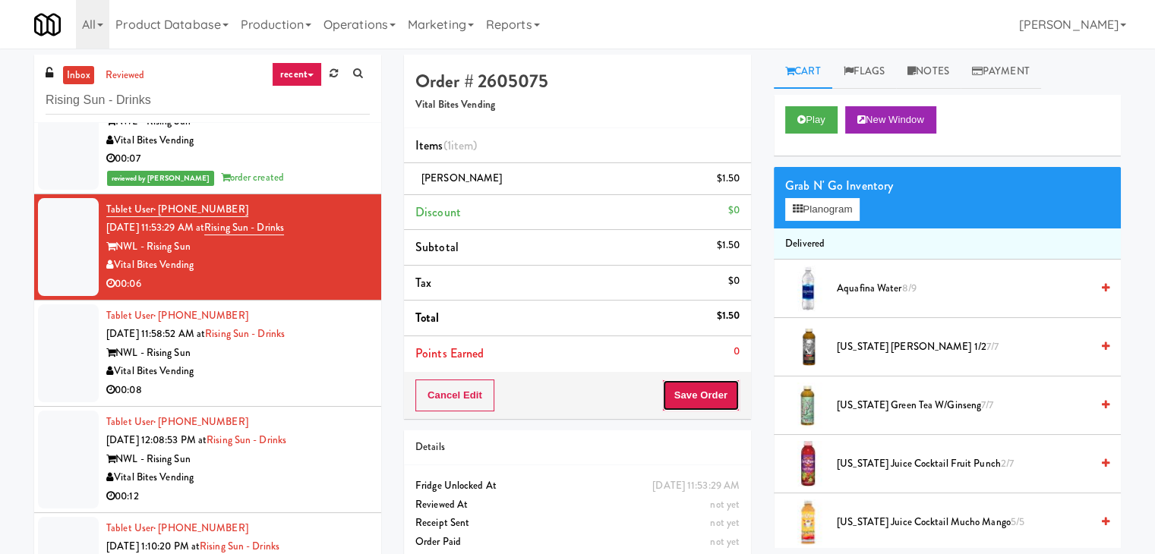
click at [700, 385] on button "Save Order" at bounding box center [700, 396] width 77 height 32
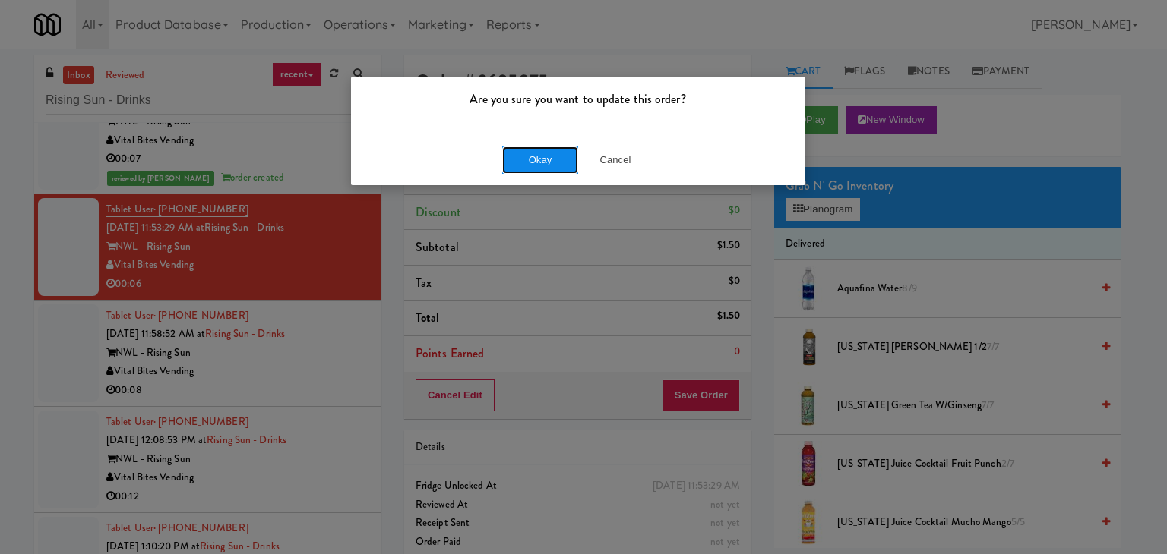
click at [547, 159] on button "Okay" at bounding box center [540, 160] width 76 height 27
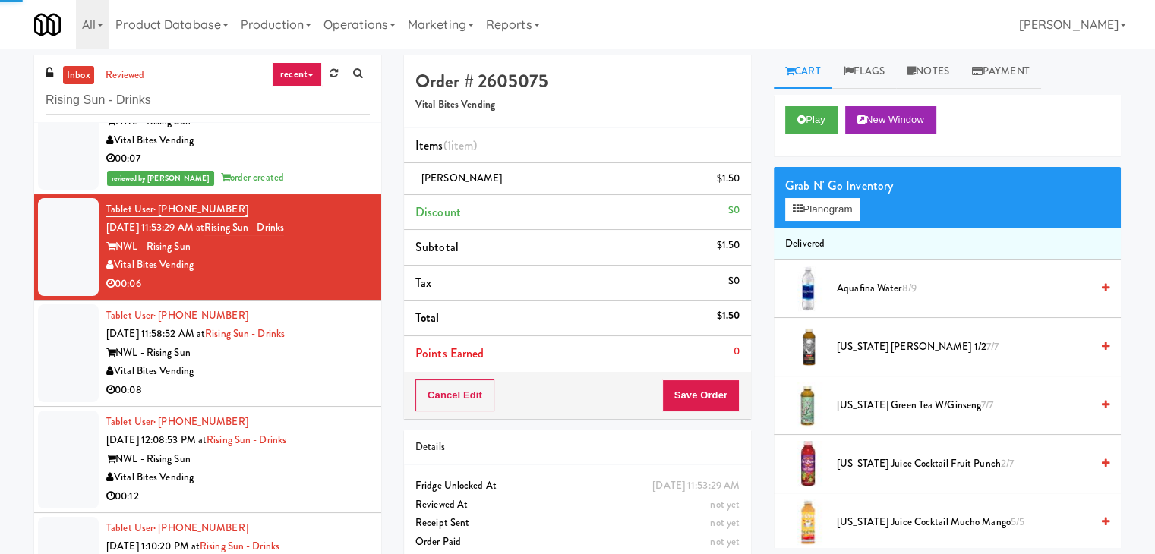
click at [331, 400] on li "Tablet User · (201) 240-6821 [DATE] 11:58:52 AM at Rising Sun - Drinks NWL - Ri…" at bounding box center [207, 354] width 347 height 106
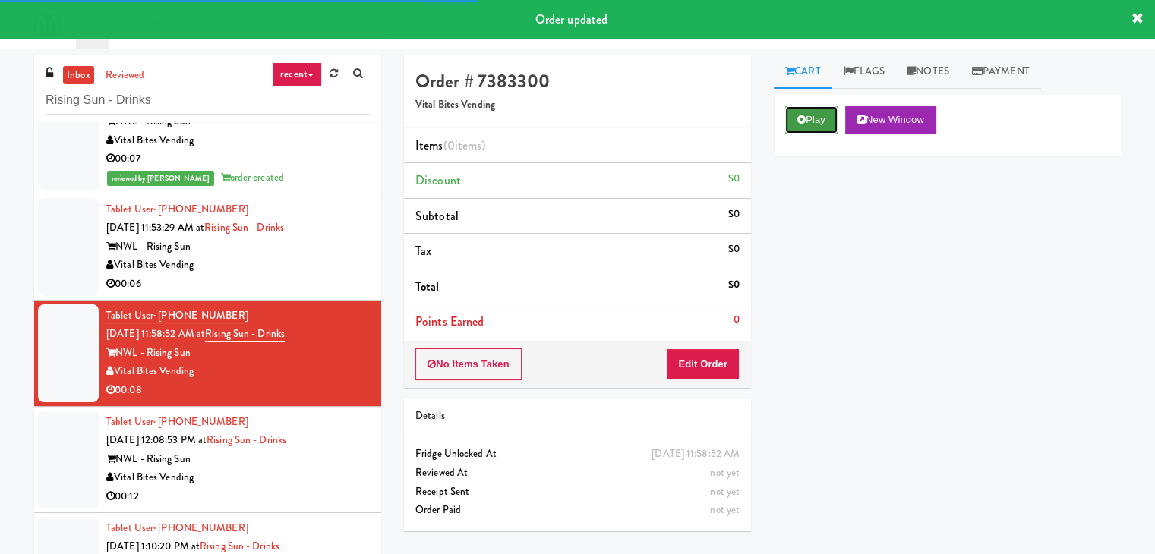
click at [788, 119] on button "Play" at bounding box center [811, 119] width 52 height 27
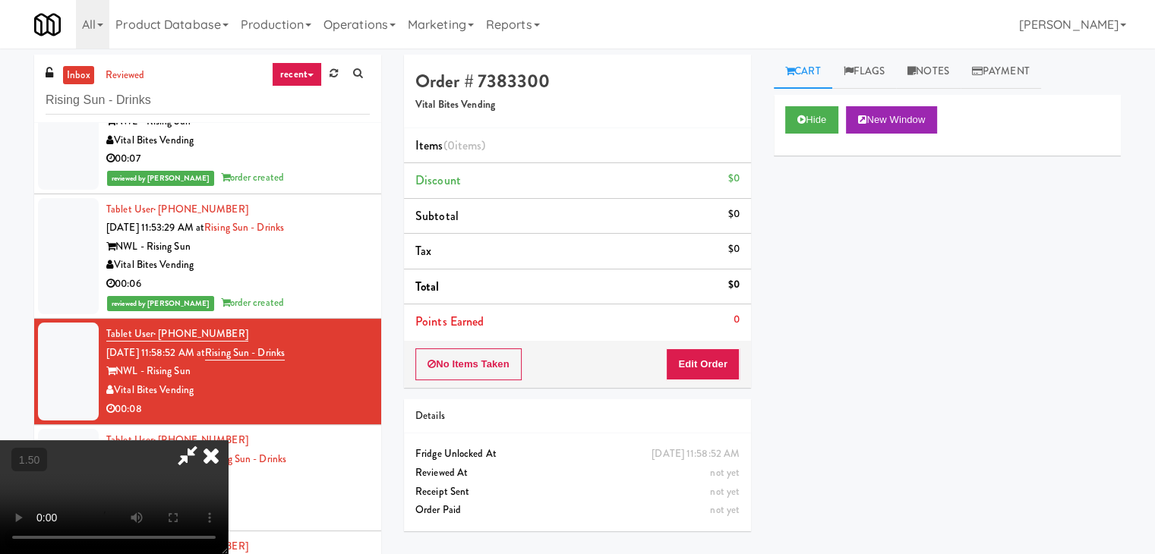
click at [228, 441] on video at bounding box center [114, 498] width 228 height 114
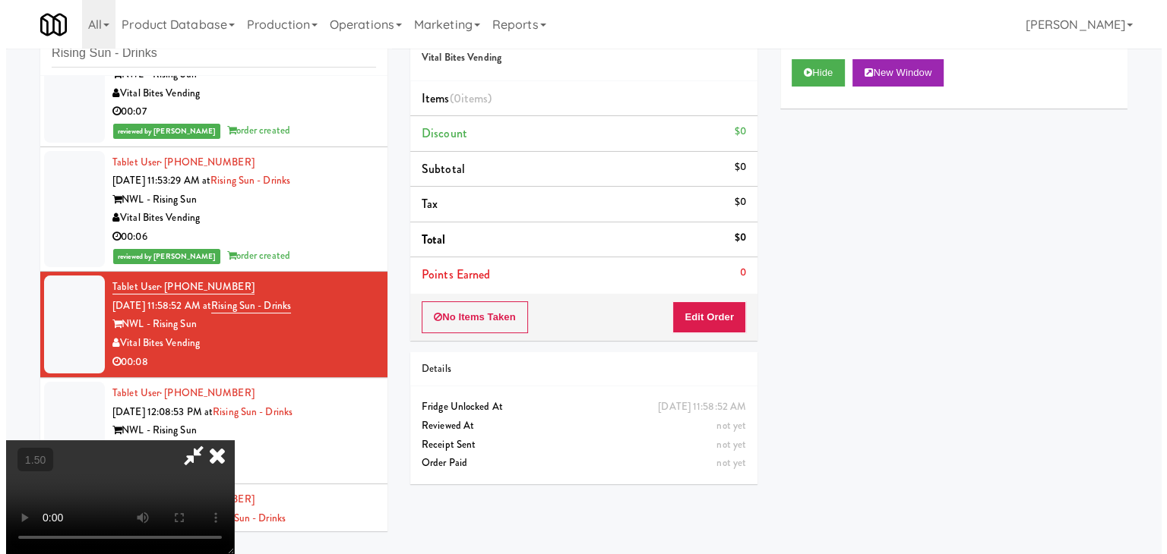
scroll to position [49, 0]
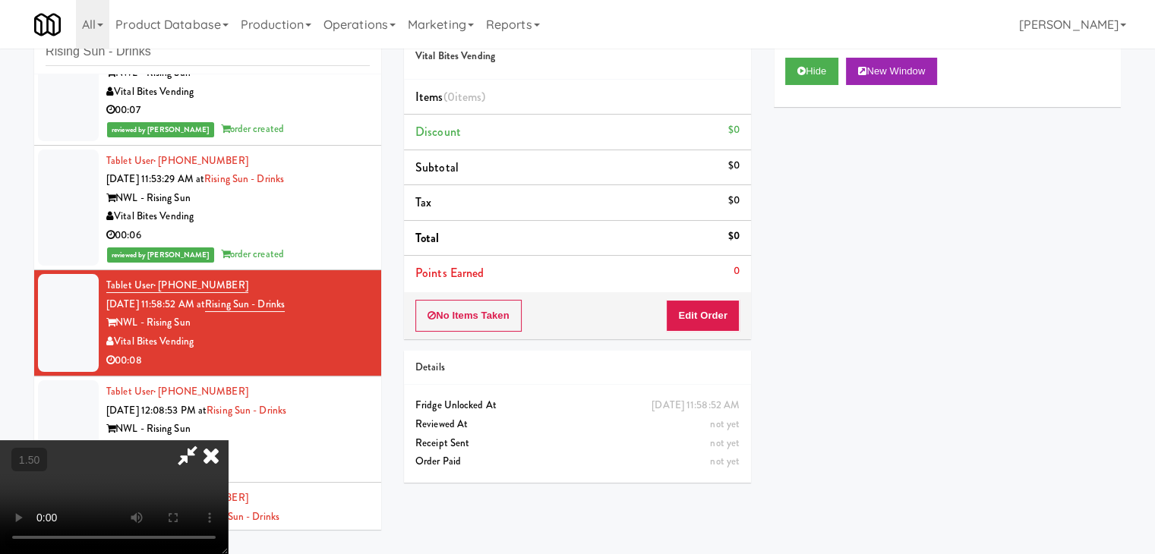
click at [228, 441] on video at bounding box center [114, 498] width 228 height 114
click at [228, 441] on icon at bounding box center [210, 456] width 33 height 30
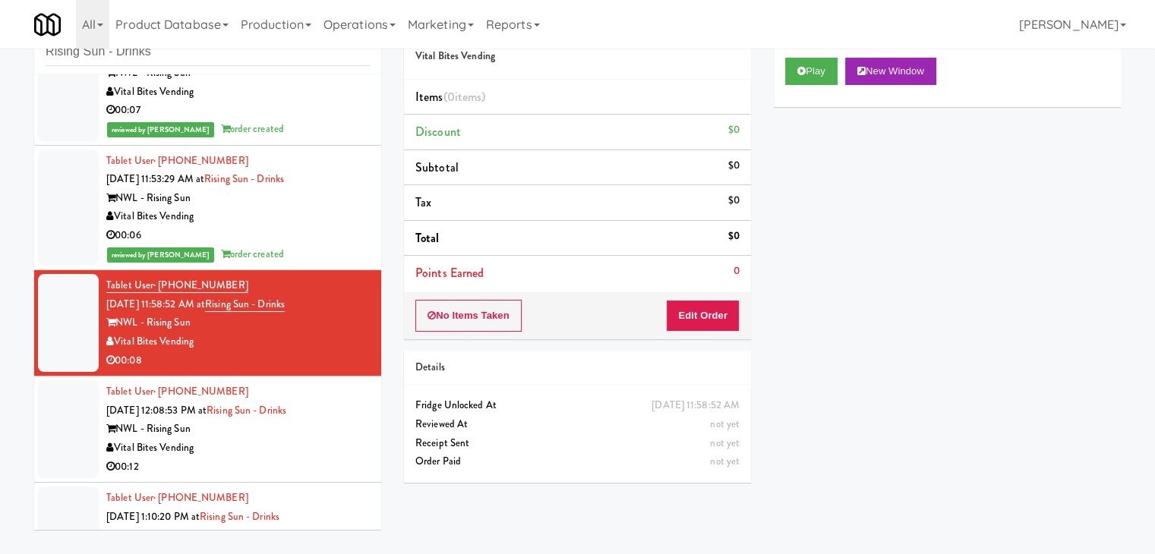
click at [696, 330] on div "No Items Taken Edit Order" at bounding box center [577, 315] width 347 height 47
click at [701, 310] on button "Edit Order" at bounding box center [703, 316] width 74 height 32
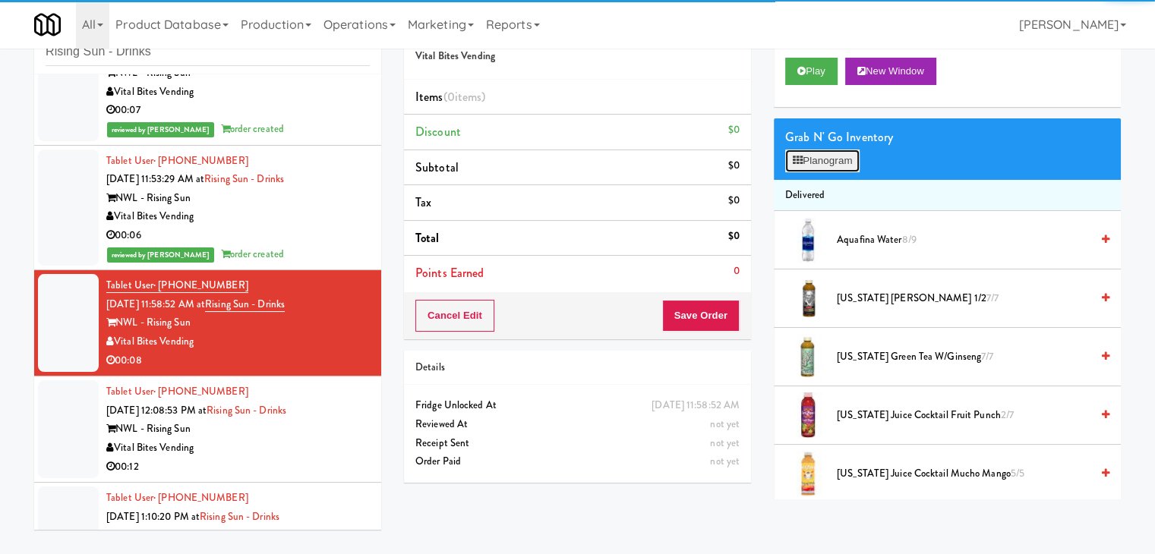
click at [836, 160] on button "Planogram" at bounding box center [822, 161] width 74 height 23
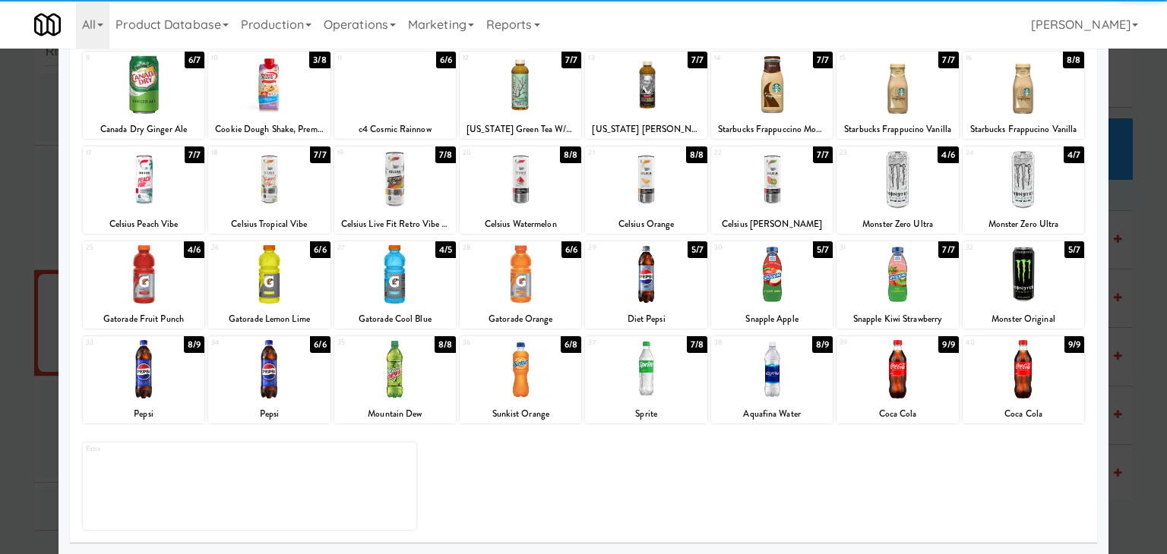
click at [901, 363] on div at bounding box center [897, 369] width 122 height 58
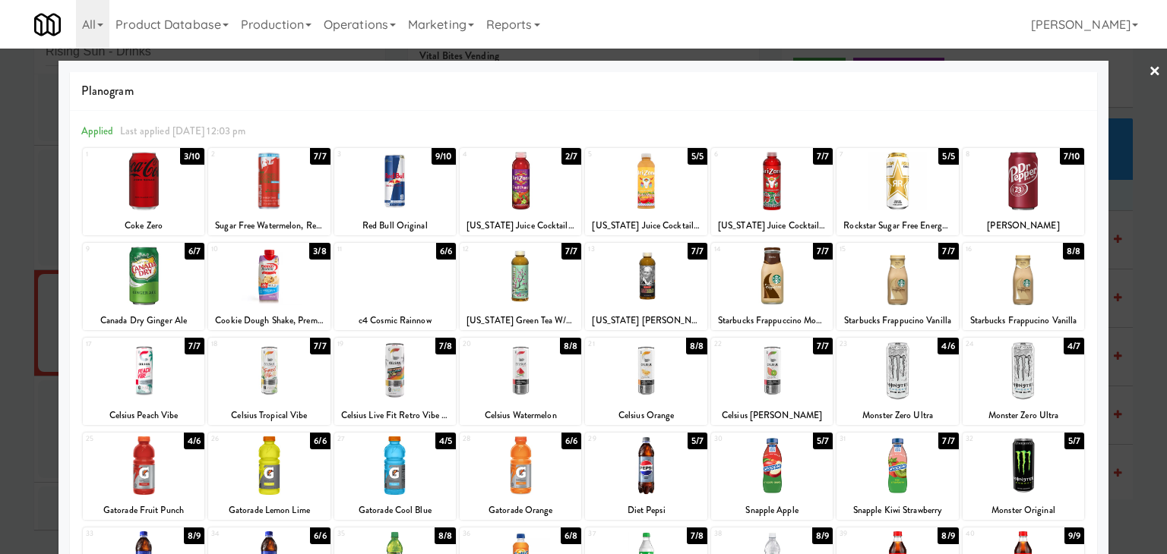
click at [1148, 65] on link "×" at bounding box center [1154, 72] width 12 height 47
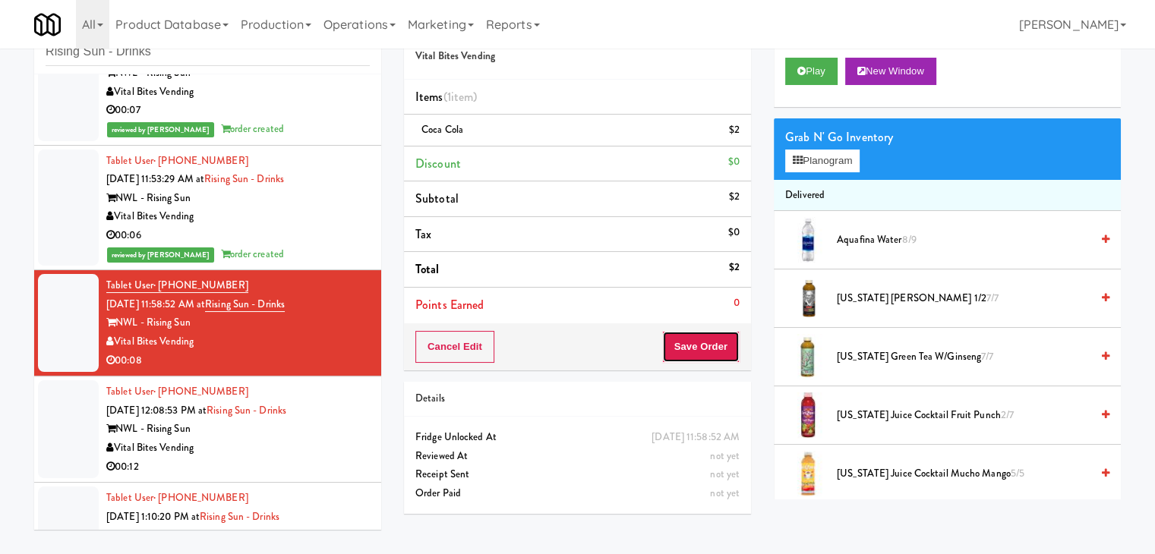
click at [687, 352] on button "Save Order" at bounding box center [700, 347] width 77 height 32
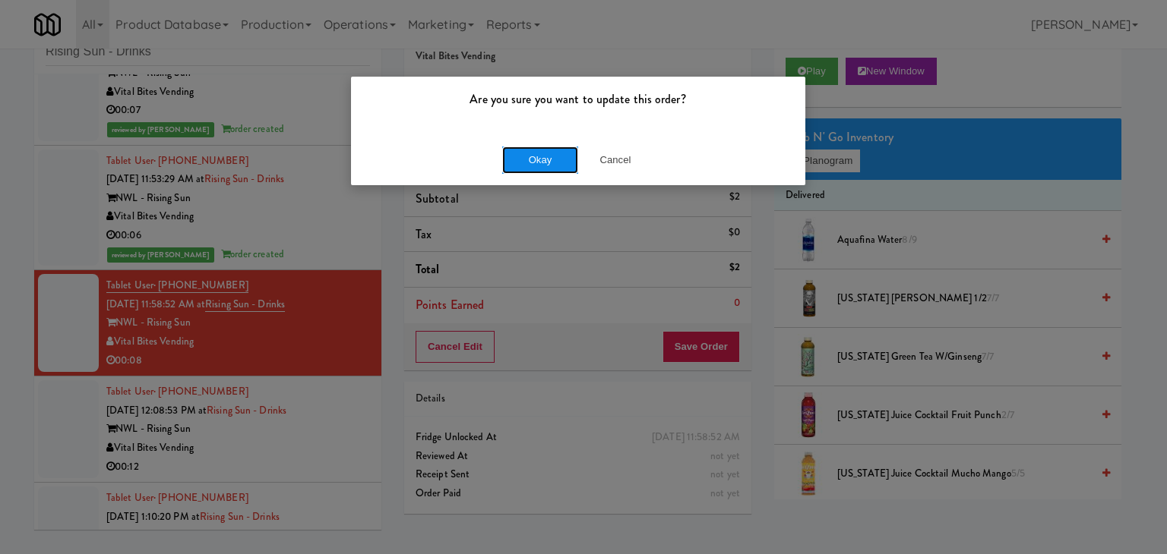
click at [518, 155] on button "Okay" at bounding box center [540, 160] width 76 height 27
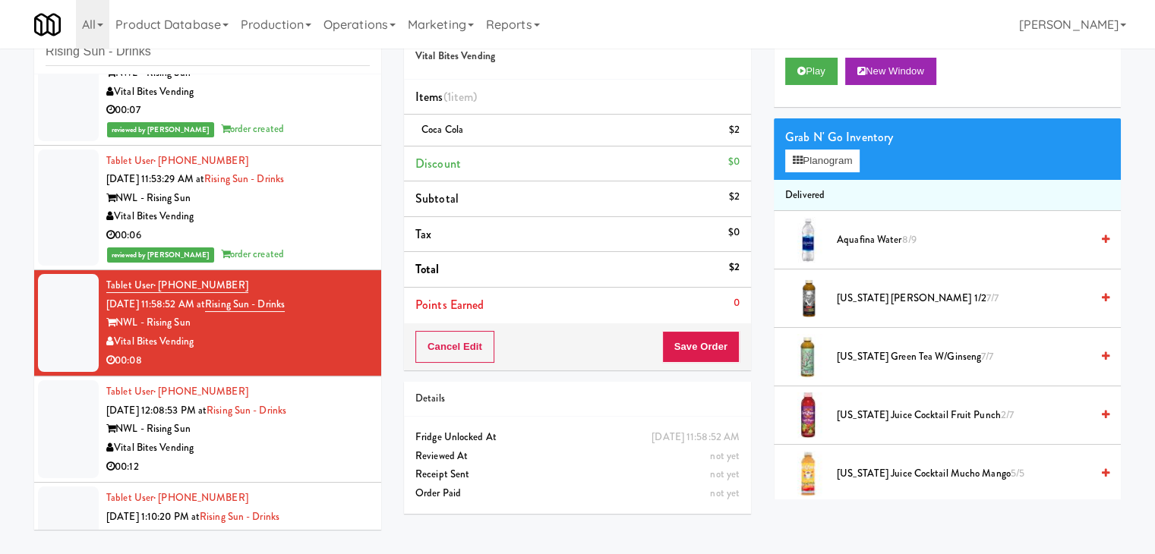
click at [303, 446] on div "Vital Bites Vending" at bounding box center [238, 448] width 264 height 19
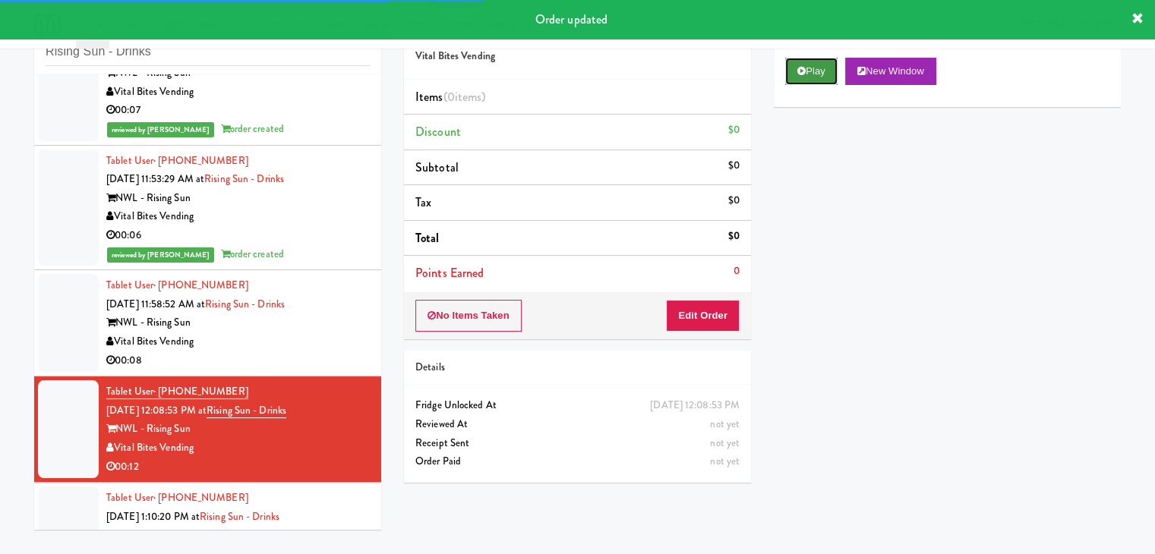
click at [807, 74] on button "Play" at bounding box center [811, 71] width 52 height 27
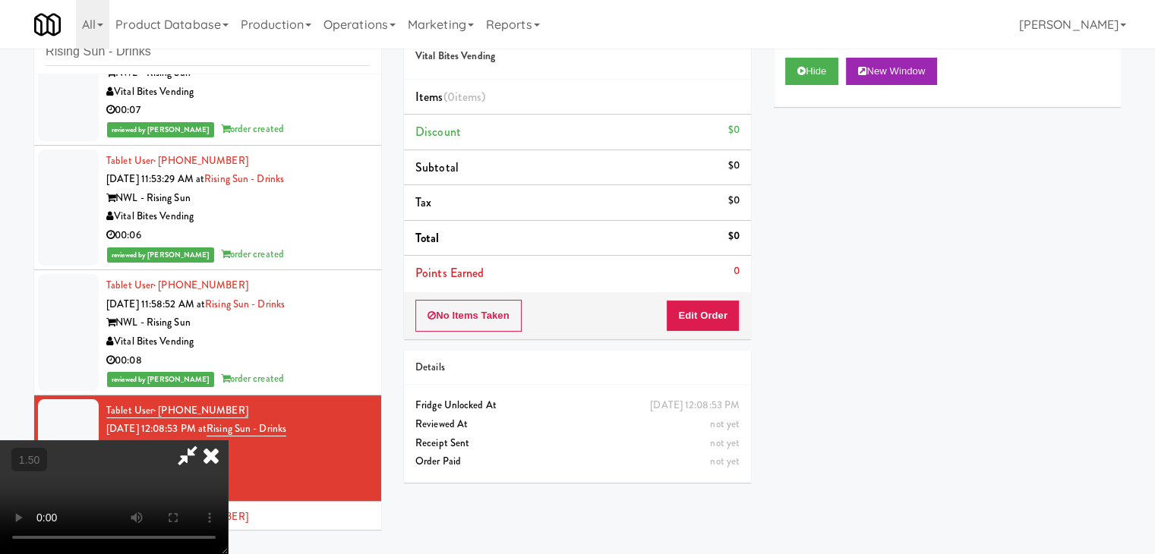
click at [228, 441] on video at bounding box center [114, 498] width 228 height 114
click at [228, 441] on icon at bounding box center [210, 456] width 33 height 30
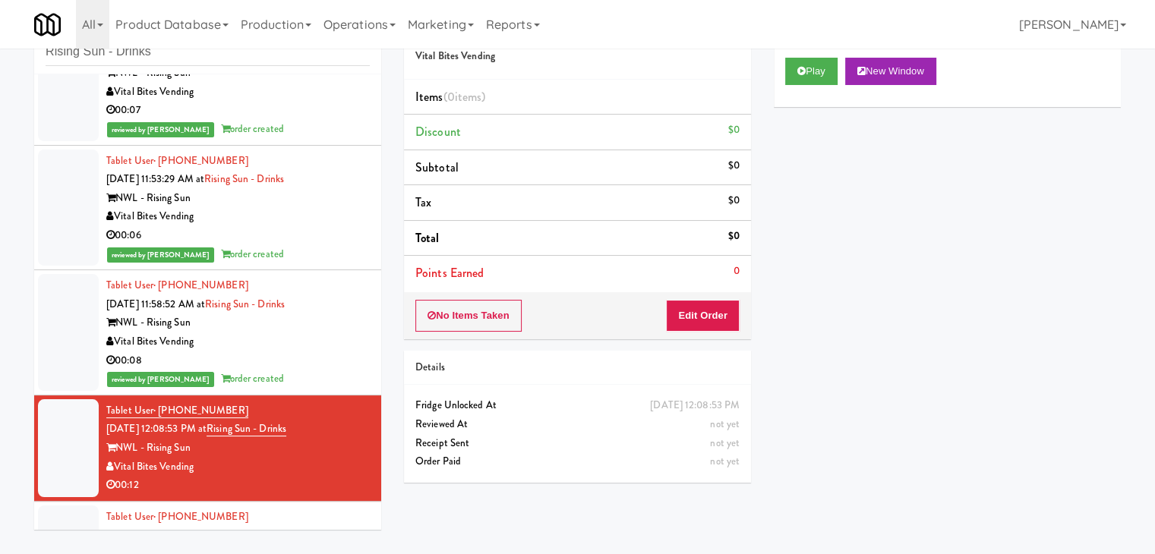
click at [702, 341] on div "Order # 7520515 Vital Bites Vending Items (0 items ) Discount $0 Subtotal $0 Ta…" at bounding box center [578, 250] width 370 height 488
drag, startPoint x: 709, startPoint y: 322, endPoint x: 769, endPoint y: 273, distance: 76.6
click at [709, 321] on button "Edit Order" at bounding box center [703, 316] width 74 height 32
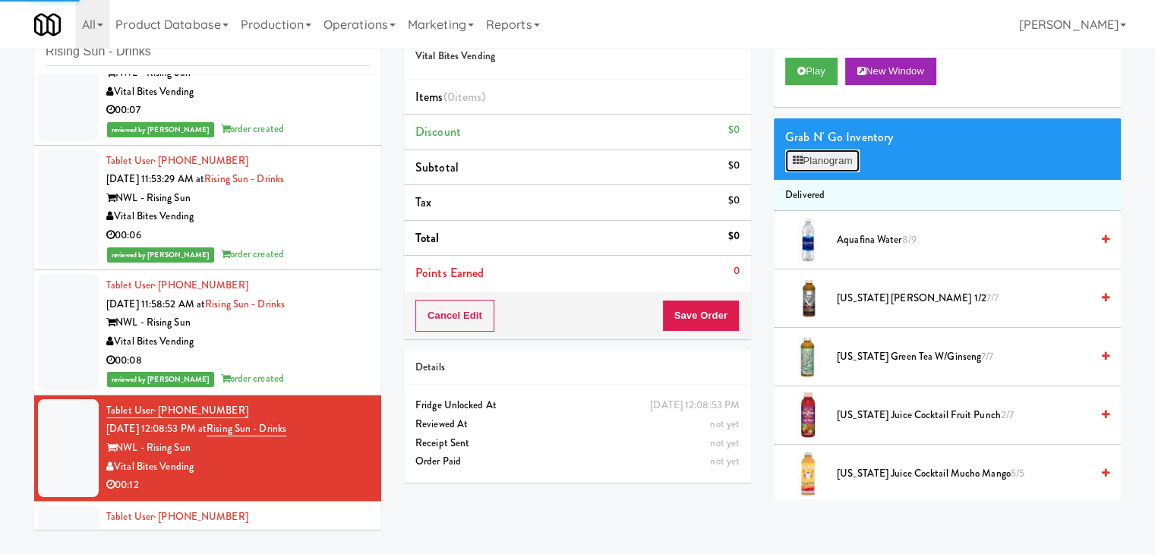
click at [835, 161] on button "Planogram" at bounding box center [822, 161] width 74 height 23
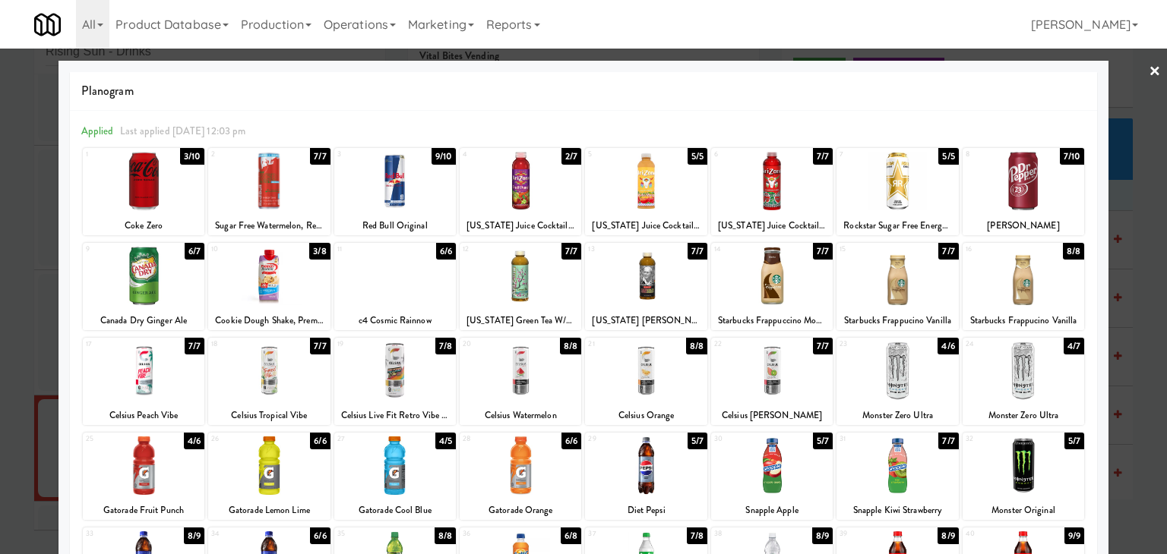
click at [651, 278] on div at bounding box center [646, 276] width 122 height 58
click at [1150, 65] on div at bounding box center [583, 277] width 1167 height 554
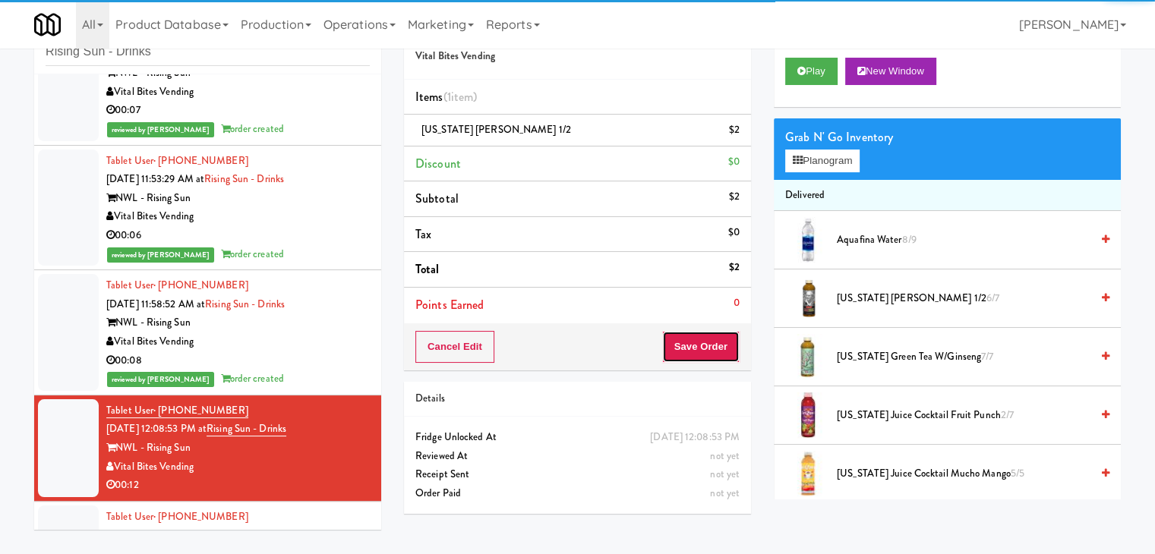
click at [690, 343] on button "Save Order" at bounding box center [700, 347] width 77 height 32
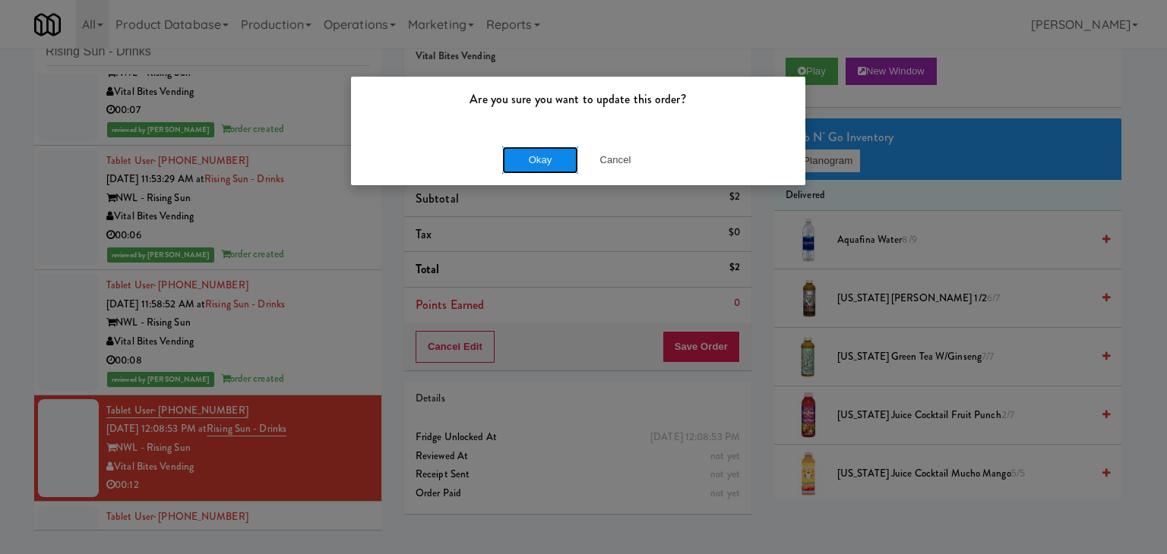
click at [521, 160] on button "Okay" at bounding box center [540, 160] width 76 height 27
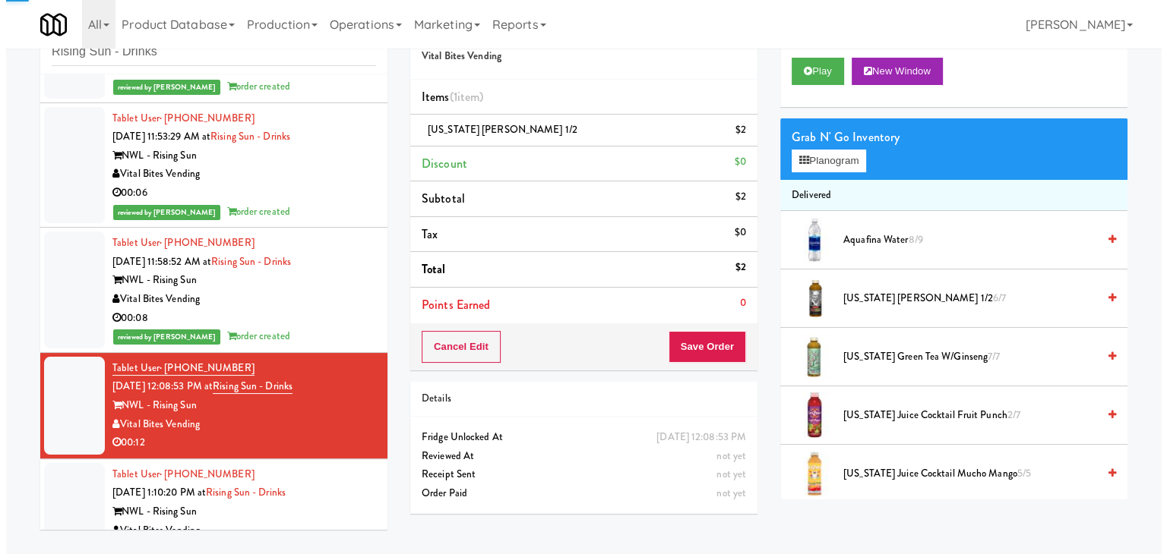
scroll to position [380, 0]
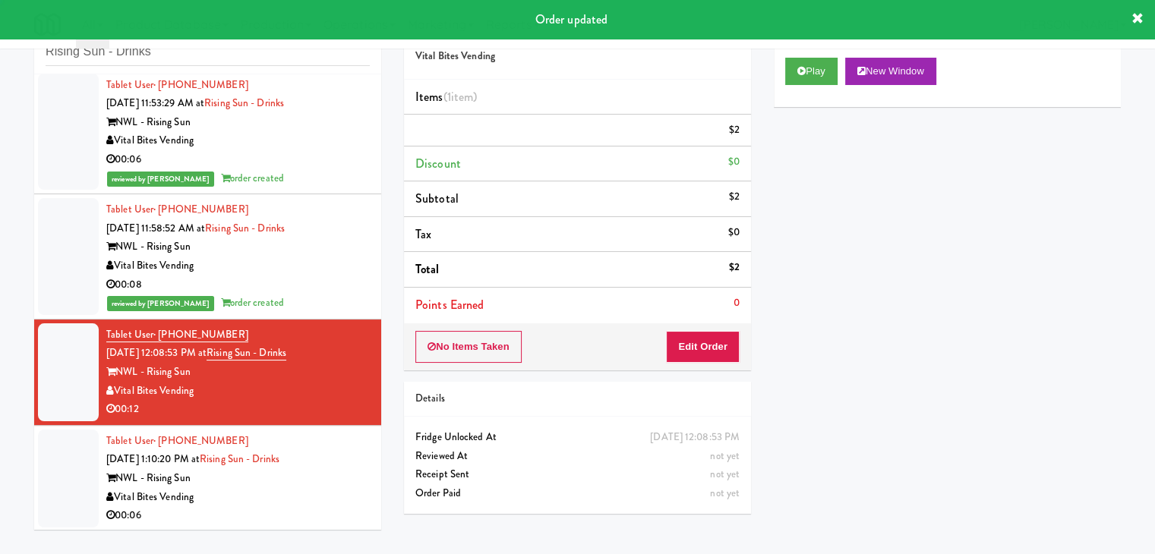
click at [332, 502] on div "Vital Bites Vending" at bounding box center [238, 497] width 264 height 19
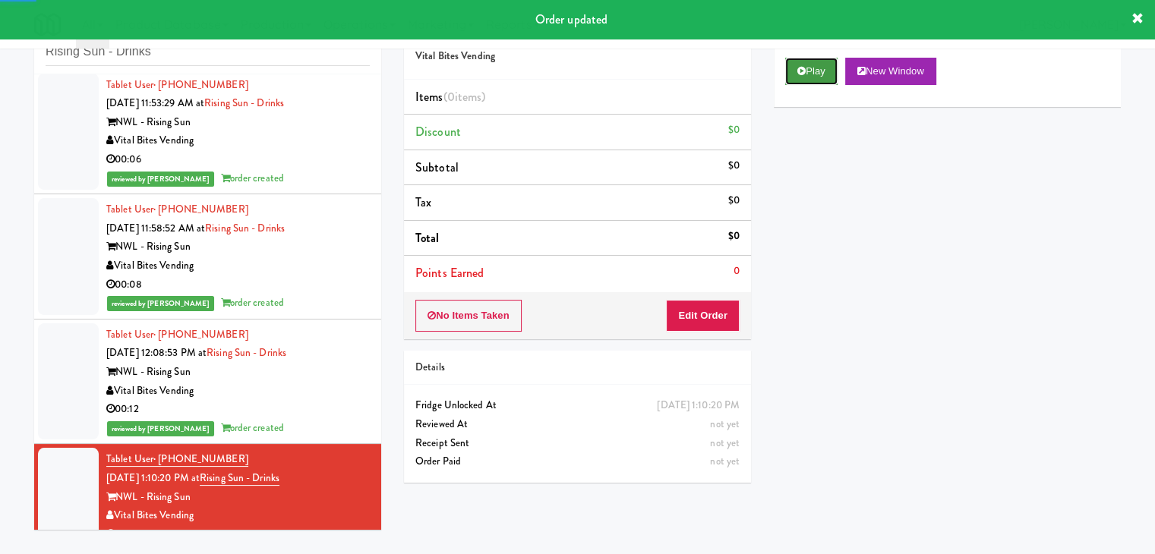
click at [819, 74] on button "Play" at bounding box center [811, 71] width 52 height 27
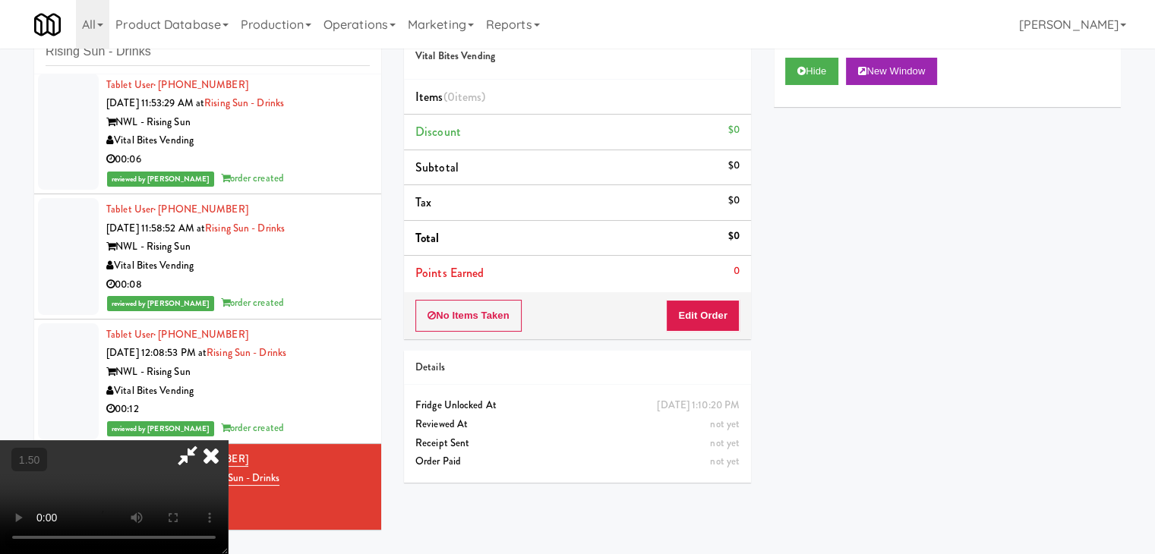
click at [228, 441] on video at bounding box center [114, 498] width 228 height 114
click at [228, 441] on icon at bounding box center [210, 456] width 33 height 30
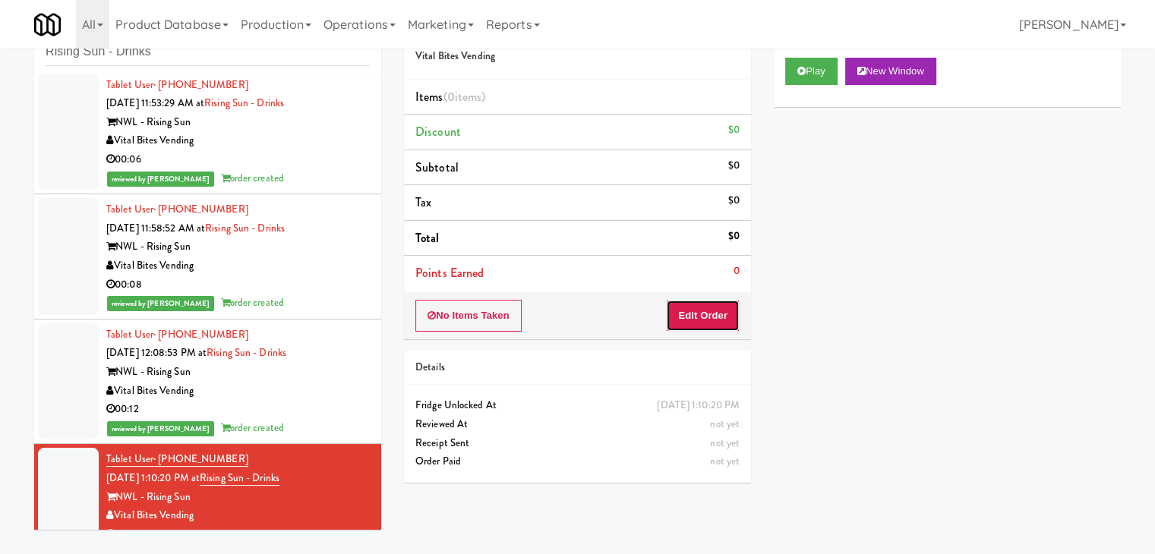
click at [700, 311] on button "Edit Order" at bounding box center [703, 316] width 74 height 32
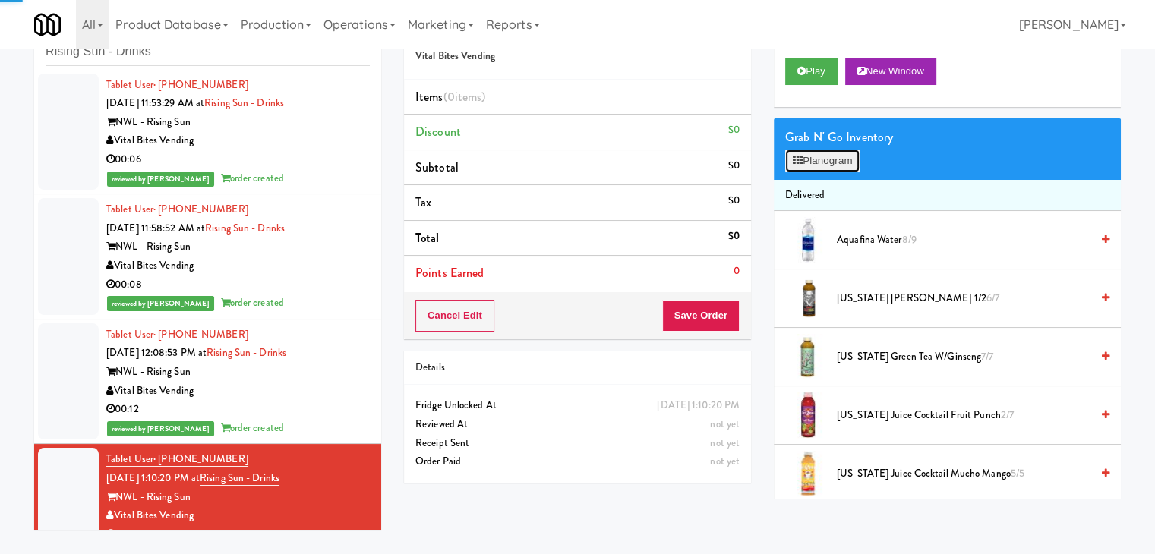
click at [807, 160] on button "Planogram" at bounding box center [822, 161] width 74 height 23
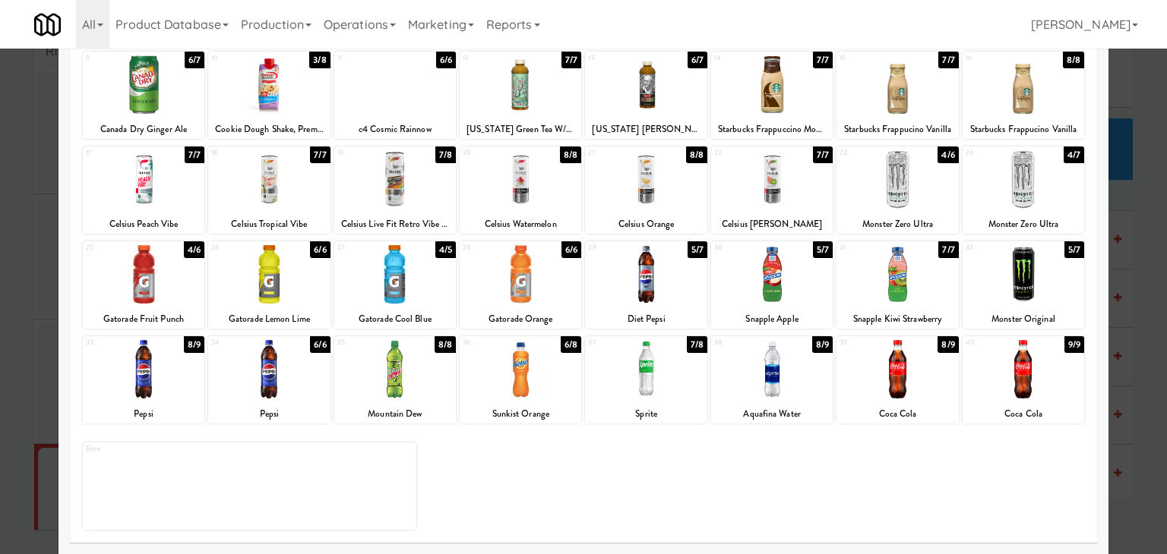
click at [147, 374] on div at bounding box center [144, 369] width 122 height 58
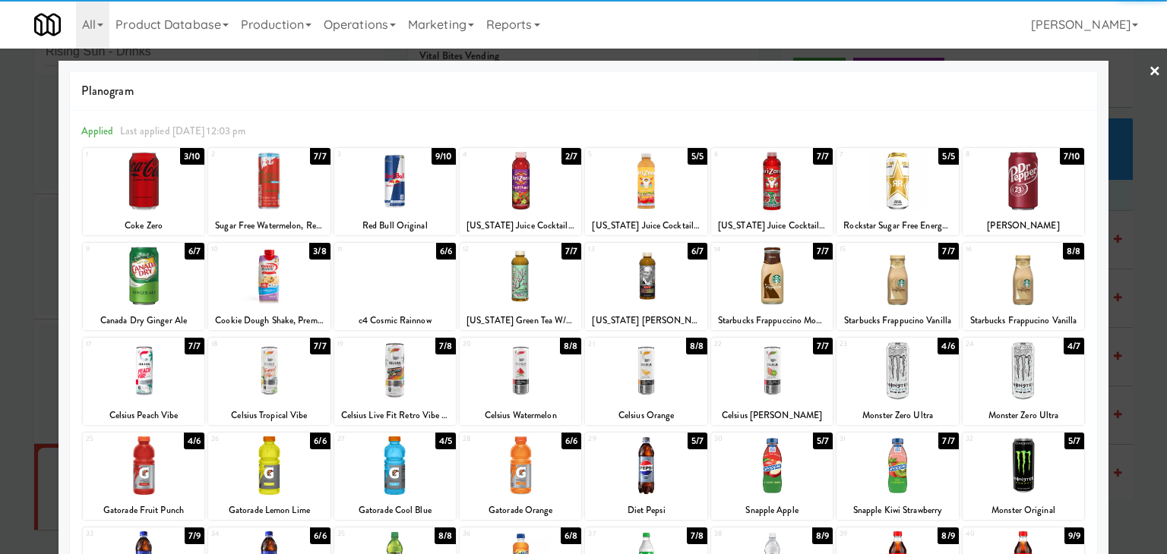
click at [1148, 68] on link "×" at bounding box center [1154, 72] width 12 height 47
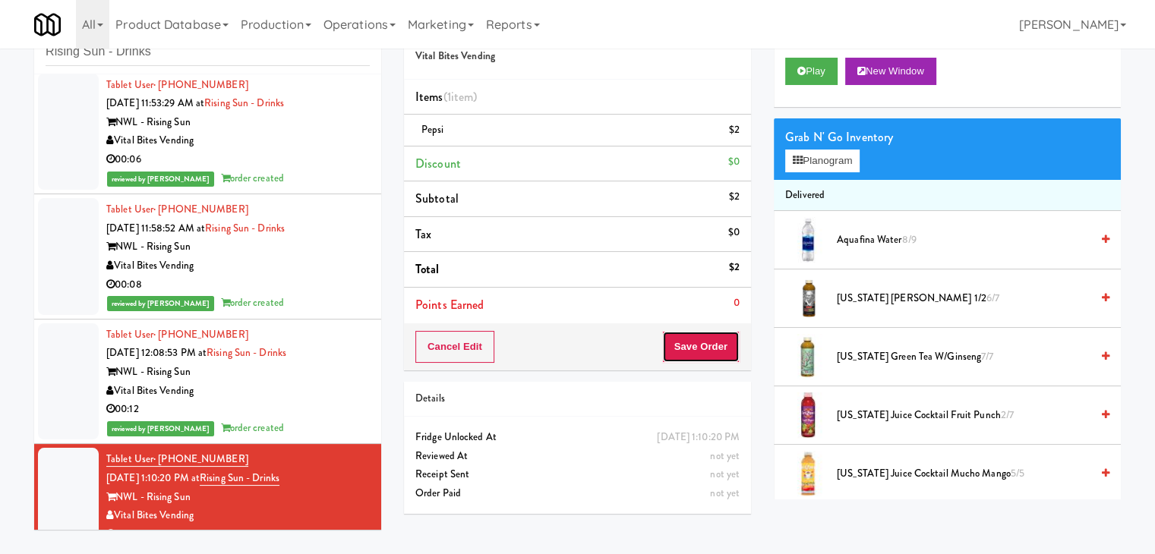
click at [686, 352] on button "Save Order" at bounding box center [700, 347] width 77 height 32
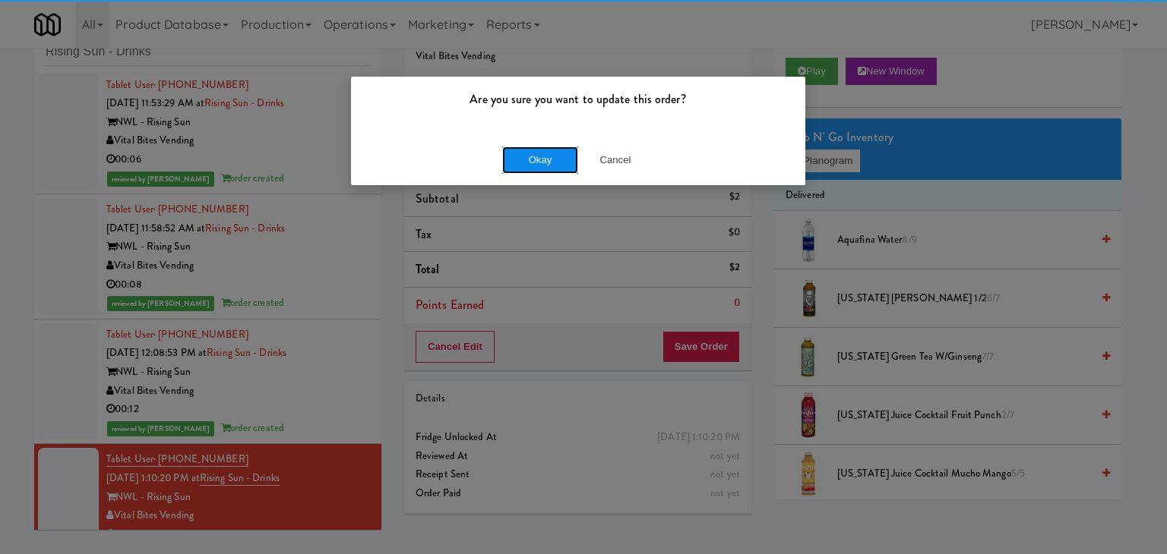
click at [529, 158] on button "Okay" at bounding box center [540, 160] width 76 height 27
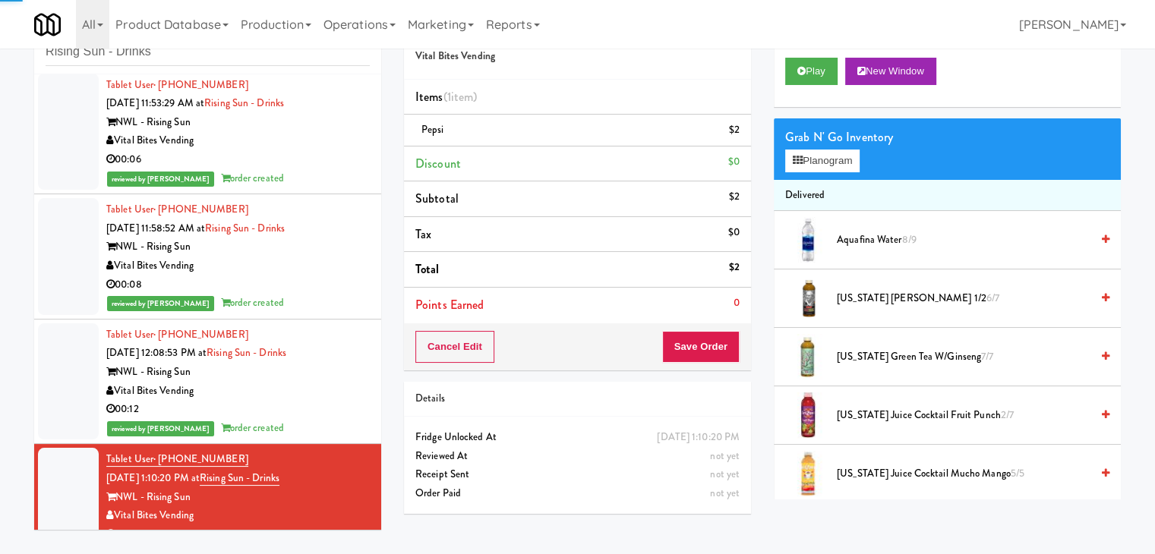
click at [323, 387] on div "Vital Bites Vending" at bounding box center [238, 391] width 264 height 19
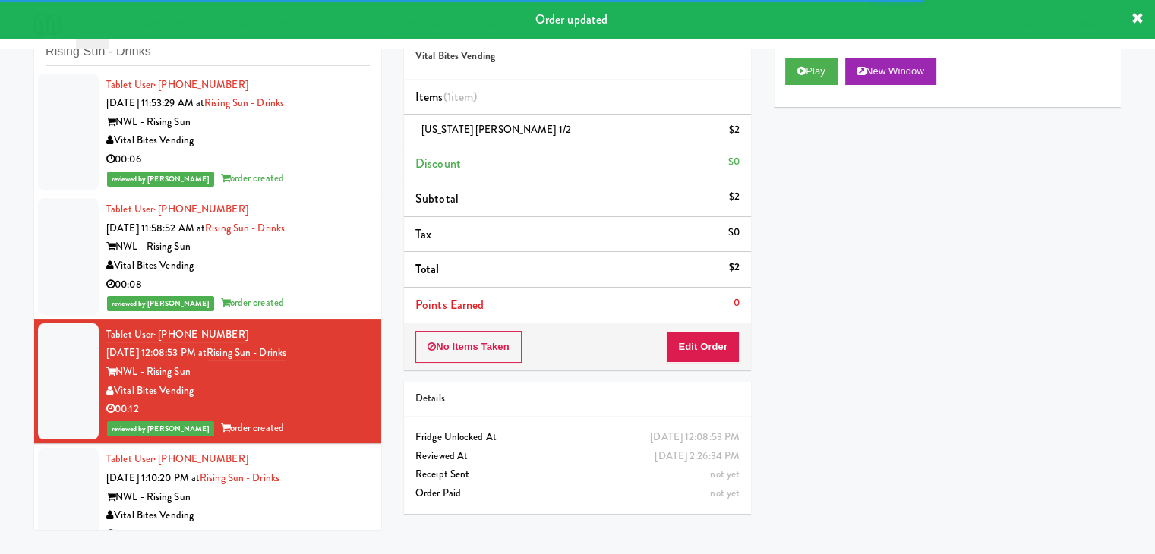
click at [322, 279] on div "00:08" at bounding box center [238, 285] width 264 height 19
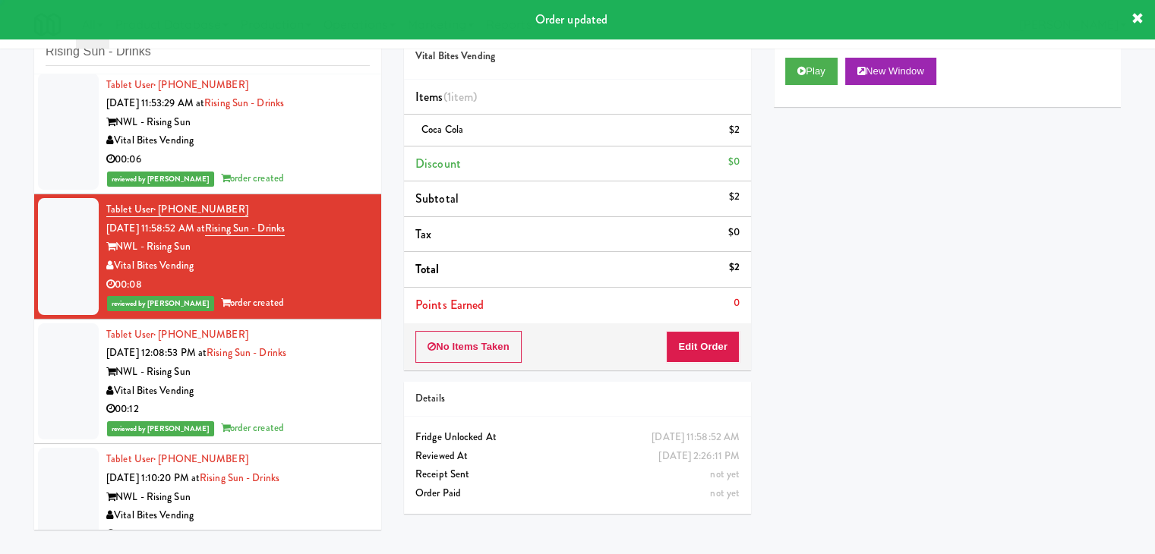
click at [319, 159] on div "00:06" at bounding box center [238, 159] width 264 height 19
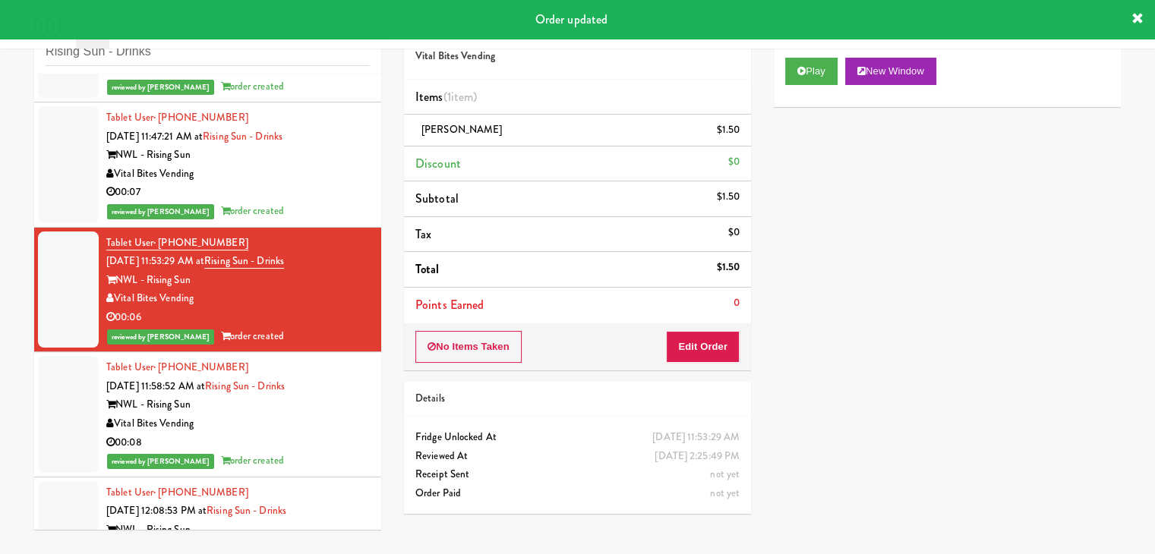
scroll to position [152, 0]
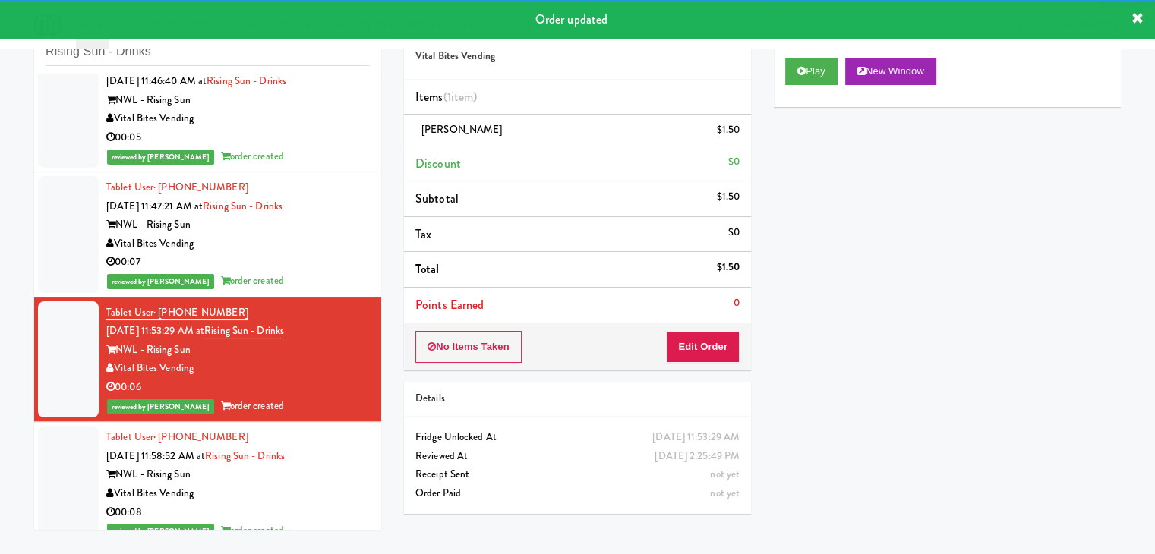
click at [317, 253] on div "00:07" at bounding box center [238, 262] width 264 height 19
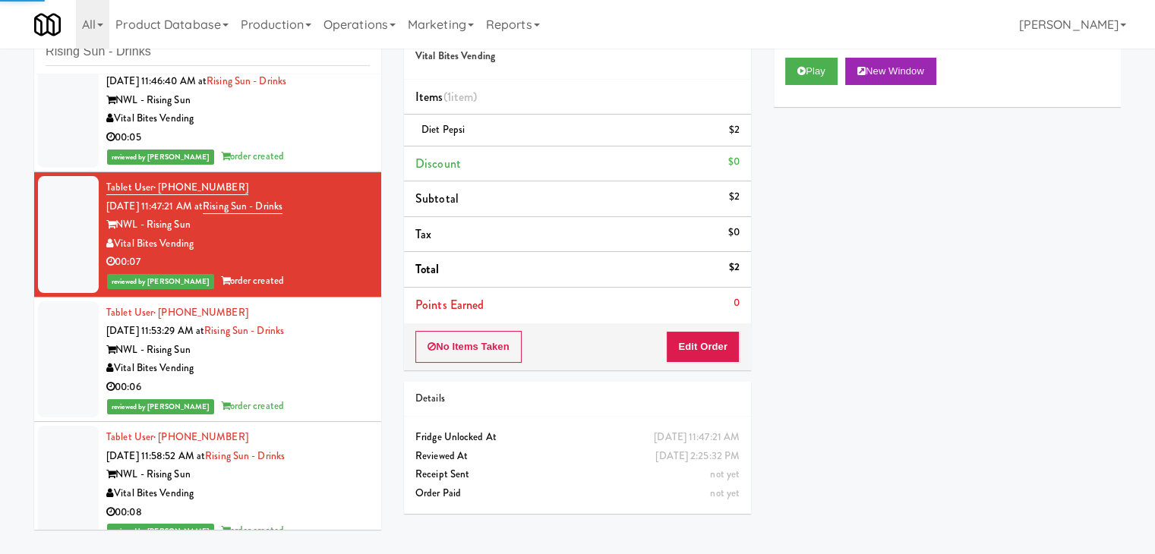
click at [321, 141] on div "00:05" at bounding box center [238, 137] width 264 height 19
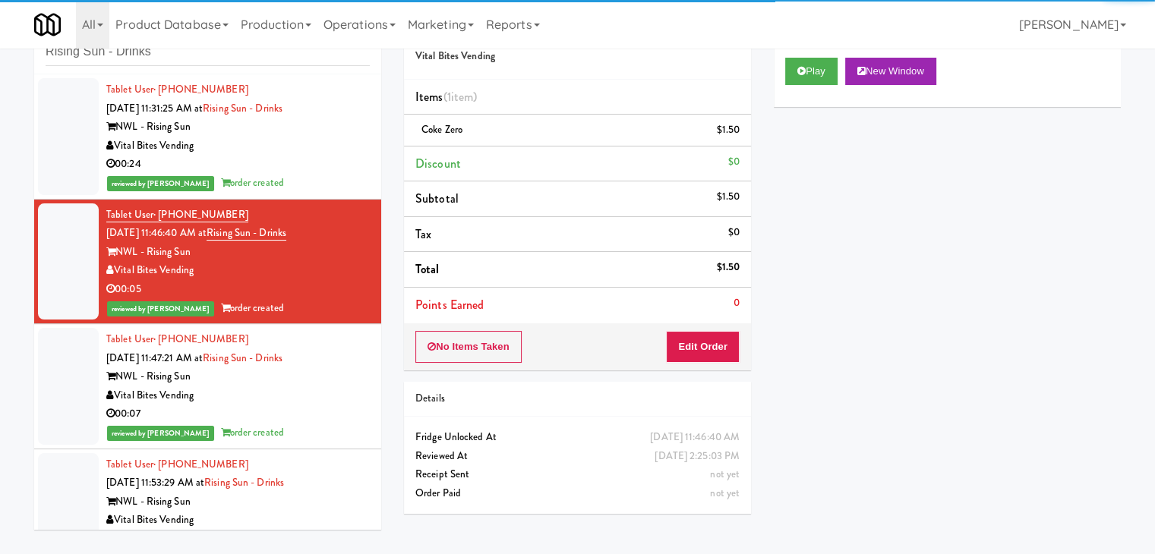
click at [326, 178] on div "reviewed by [PERSON_NAME] A order created" at bounding box center [238, 183] width 264 height 19
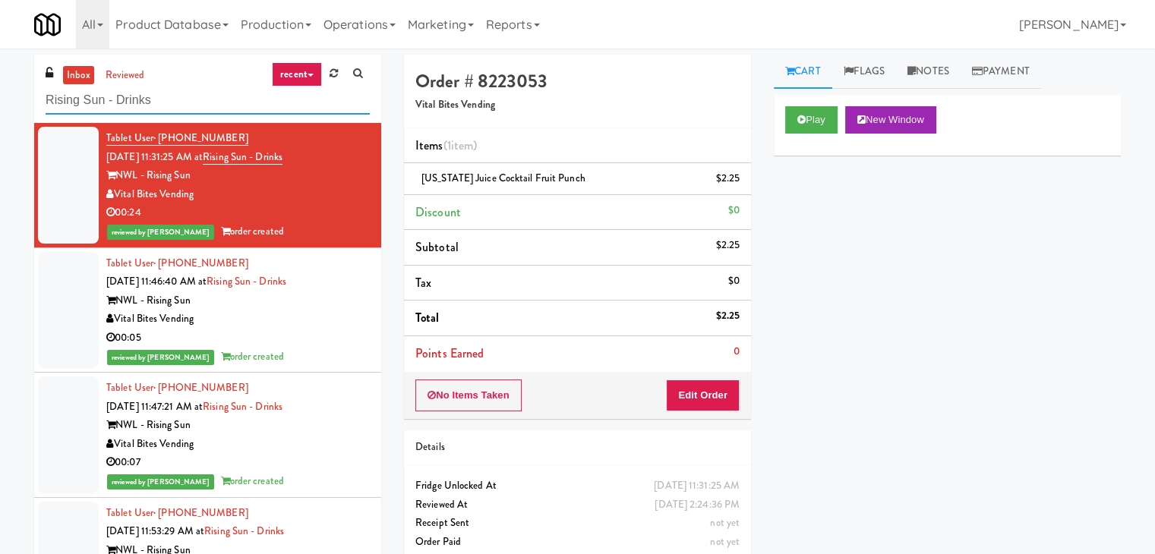
click at [182, 109] on input "Rising Sun - Drinks" at bounding box center [208, 101] width 324 height 28
paste input "[PERSON_NAME] Right"
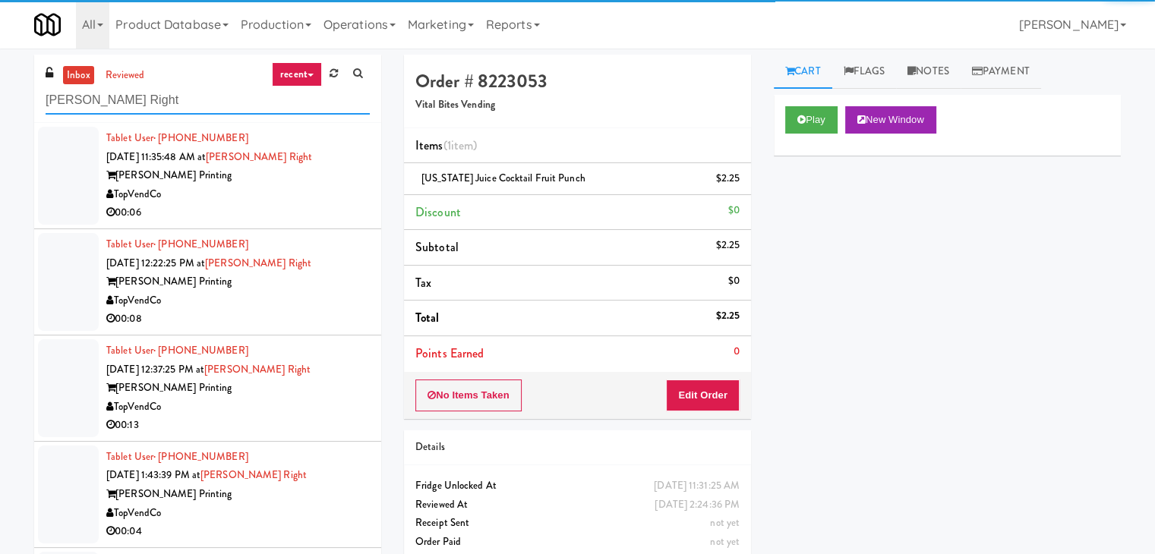
type input "[PERSON_NAME] Right"
click at [292, 213] on div "00:06" at bounding box center [238, 213] width 264 height 19
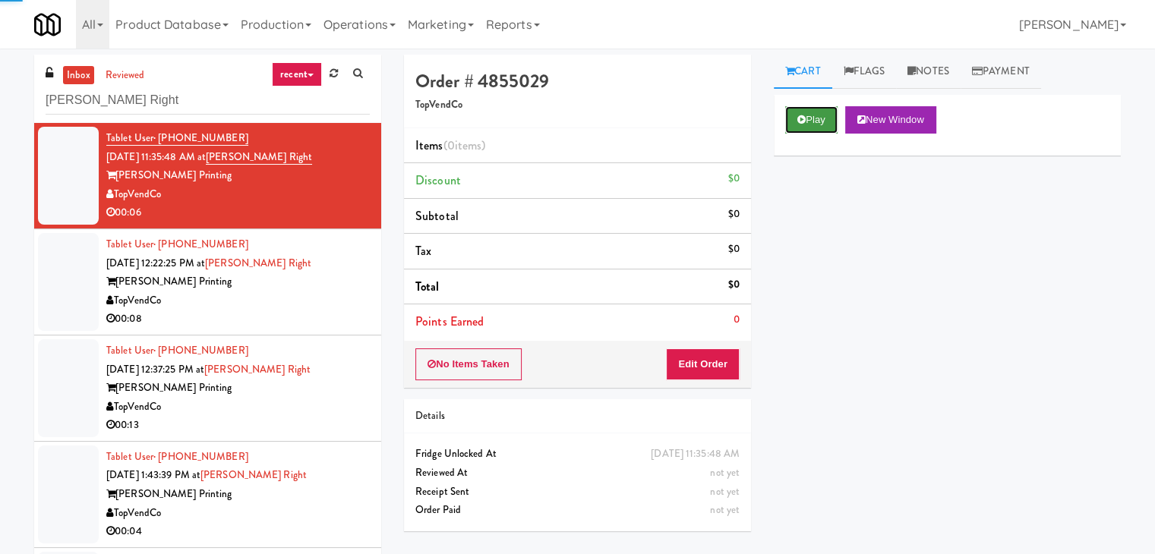
click at [794, 113] on button "Play" at bounding box center [811, 119] width 52 height 27
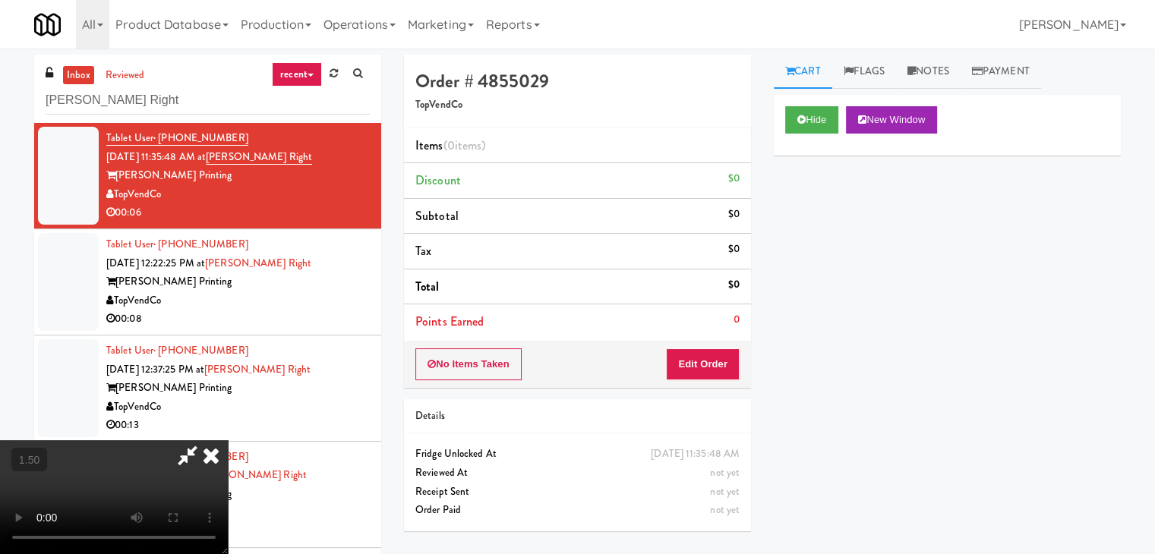
click at [228, 441] on video at bounding box center [114, 498] width 228 height 114
click at [228, 441] on icon at bounding box center [210, 456] width 33 height 30
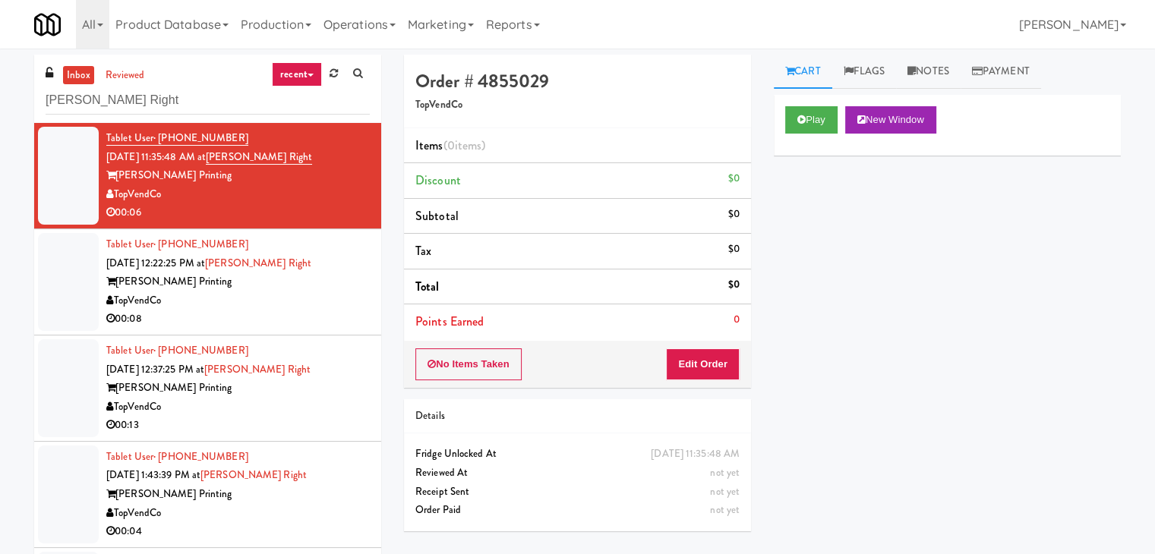
click at [690, 336] on li "Points Earned 0" at bounding box center [577, 322] width 347 height 35
click at [691, 362] on button "Edit Order" at bounding box center [703, 365] width 74 height 32
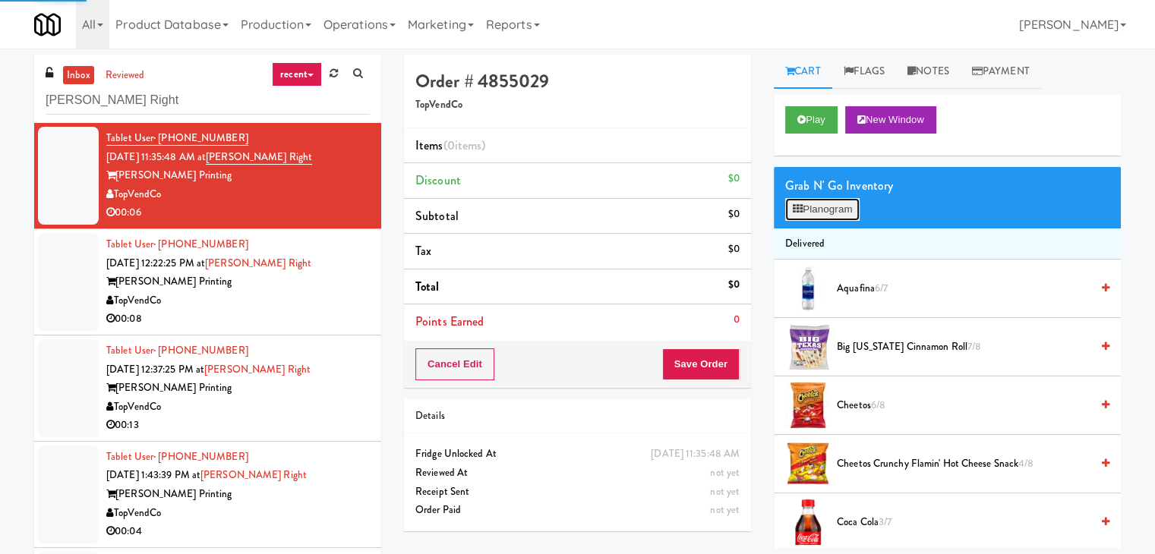
click at [826, 207] on button "Planogram" at bounding box center [822, 209] width 74 height 23
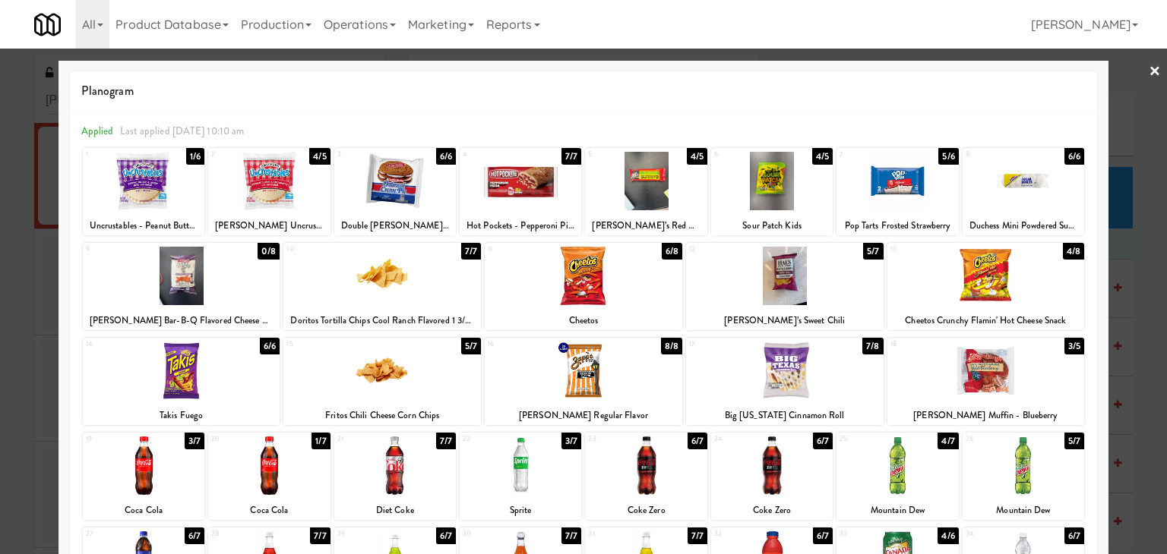
click at [883, 467] on div at bounding box center [897, 466] width 122 height 58
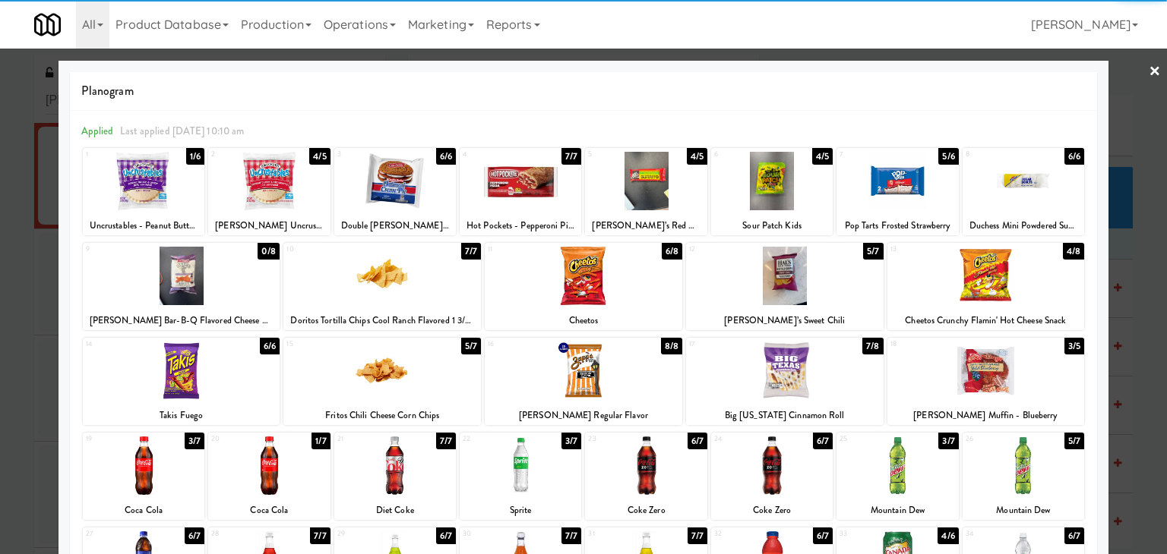
click at [1148, 75] on link "×" at bounding box center [1154, 72] width 12 height 47
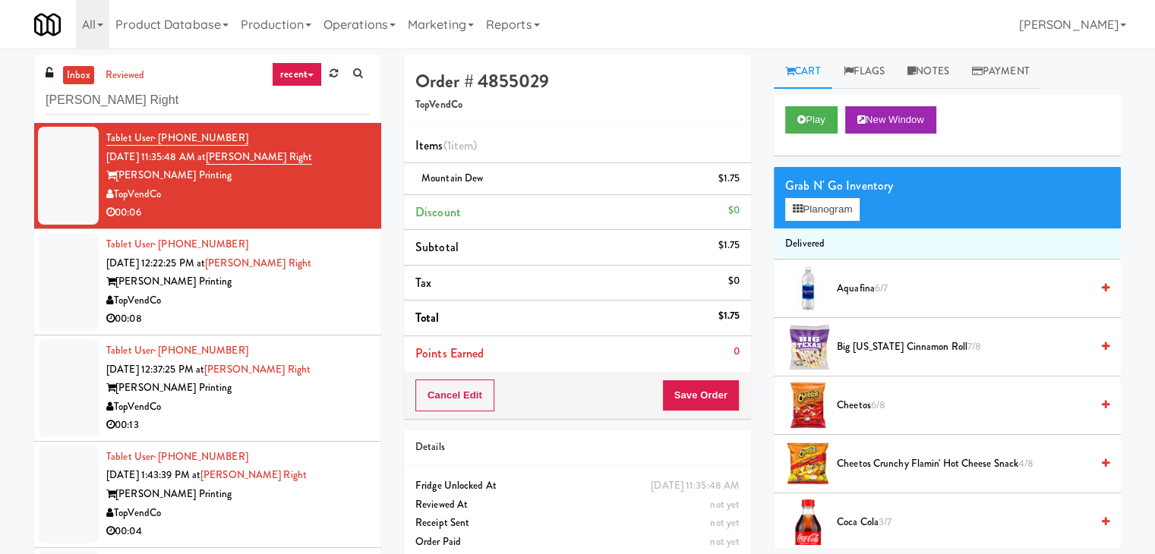
click at [706, 411] on div "Cancel Edit Save Order" at bounding box center [577, 395] width 347 height 47
click at [708, 398] on button "Save Order" at bounding box center [700, 396] width 77 height 32
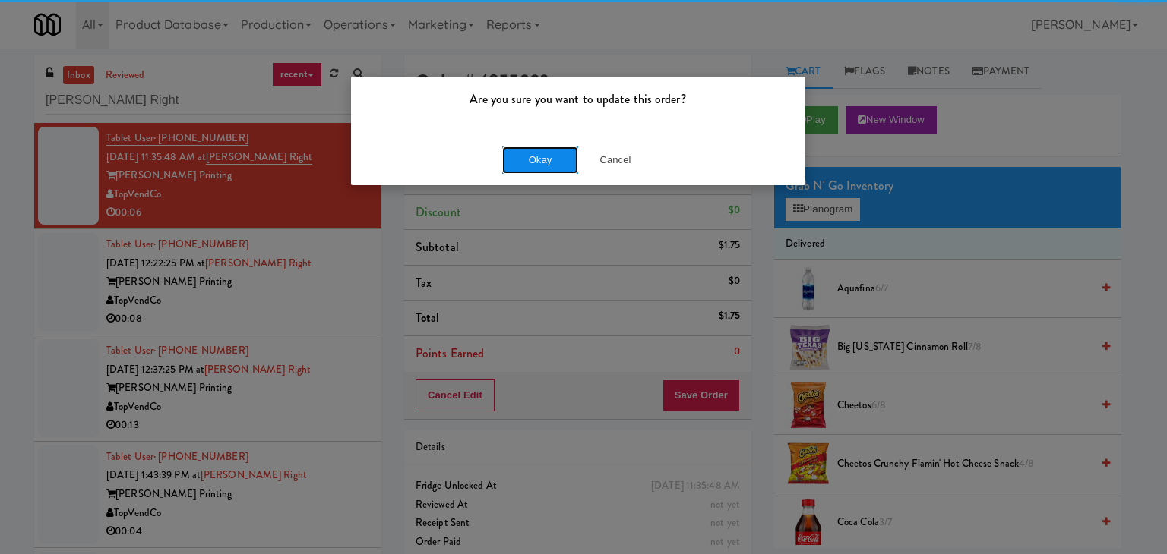
click at [558, 162] on button "Okay" at bounding box center [540, 160] width 76 height 27
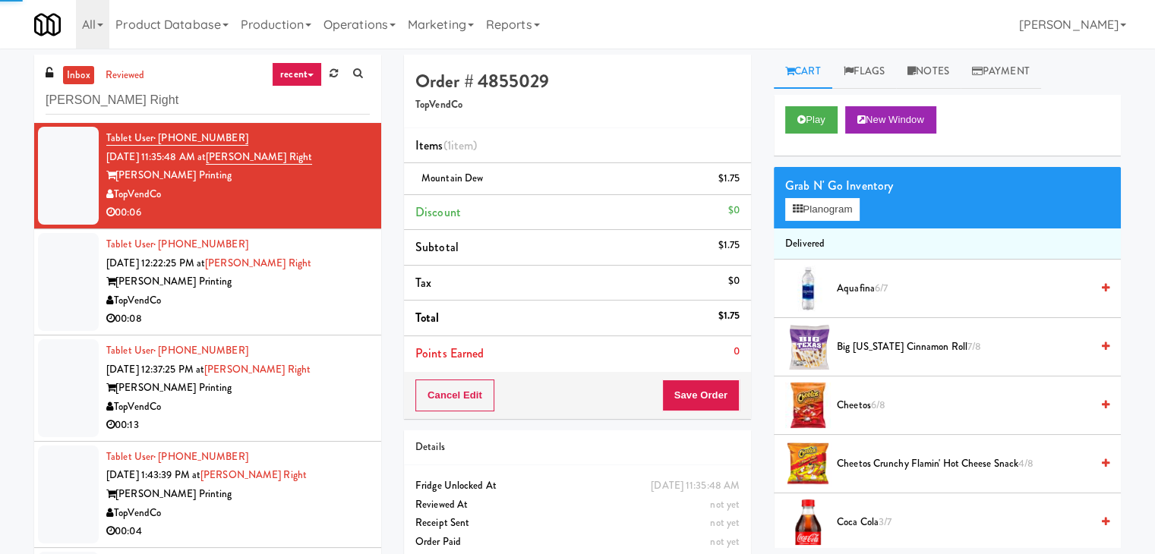
click at [278, 321] on div "00:08" at bounding box center [238, 319] width 264 height 19
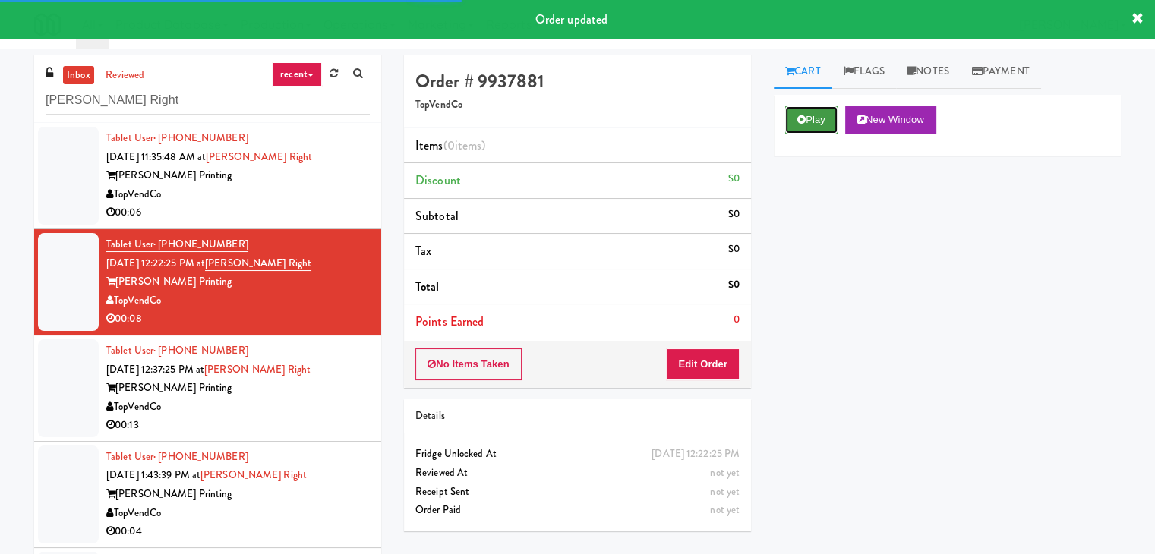
click at [799, 107] on button "Play" at bounding box center [811, 119] width 52 height 27
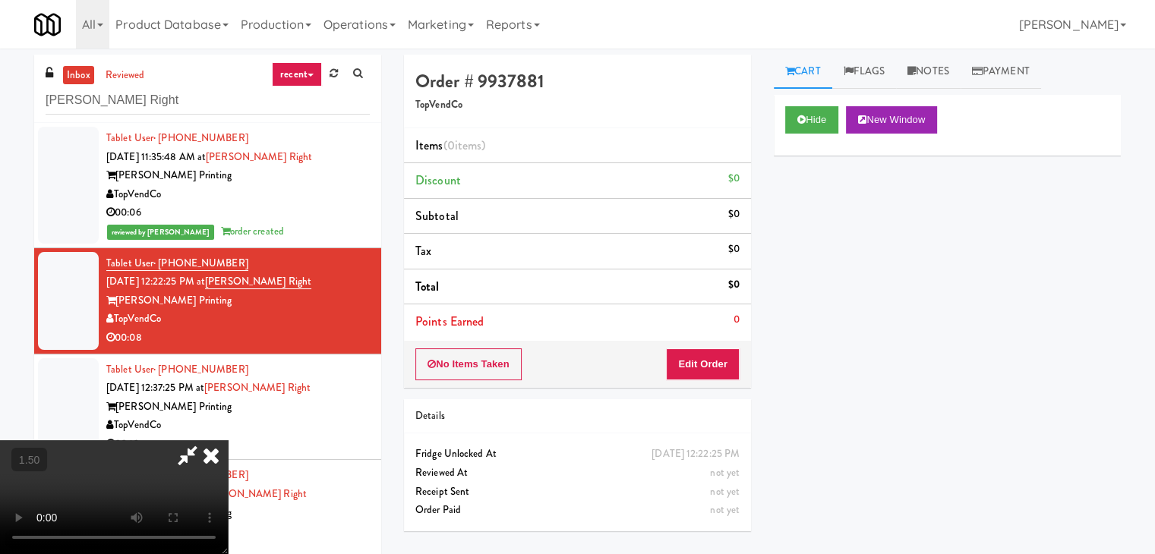
click at [228, 441] on video at bounding box center [114, 498] width 228 height 114
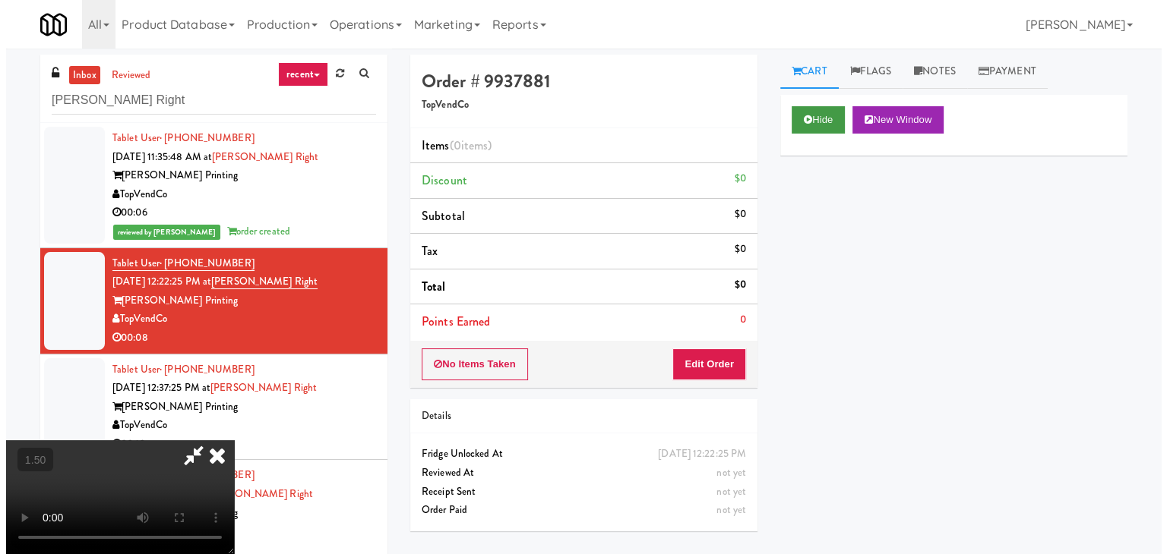
scroll to position [0, 0]
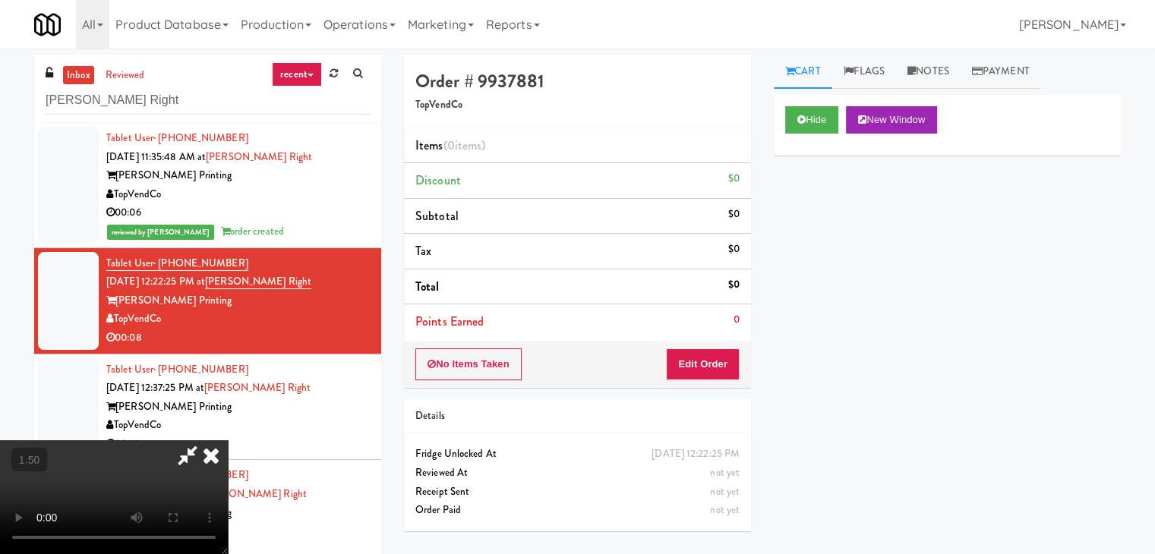
drag, startPoint x: 668, startPoint y: 56, endPoint x: 668, endPoint y: 65, distance: 8.4
click at [228, 441] on icon at bounding box center [210, 456] width 33 height 30
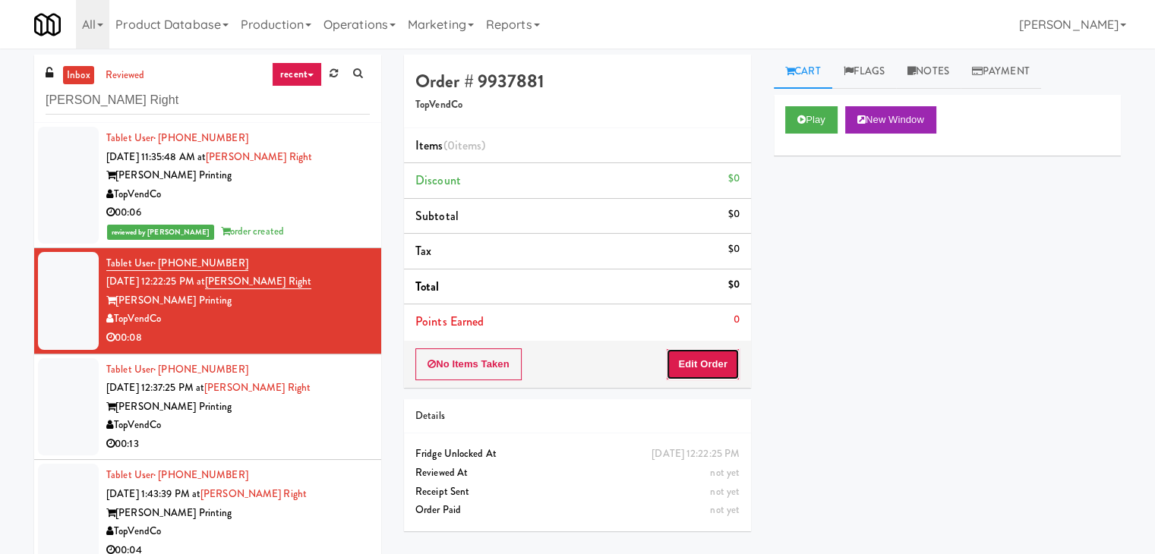
click at [696, 359] on button "Edit Order" at bounding box center [703, 365] width 74 height 32
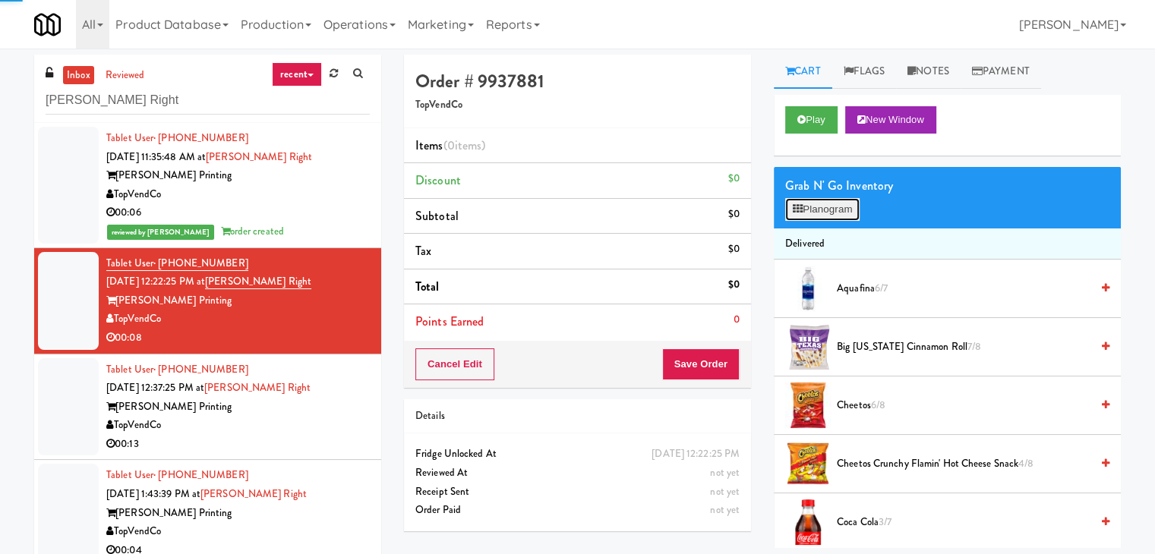
click at [842, 204] on button "Planogram" at bounding box center [822, 209] width 74 height 23
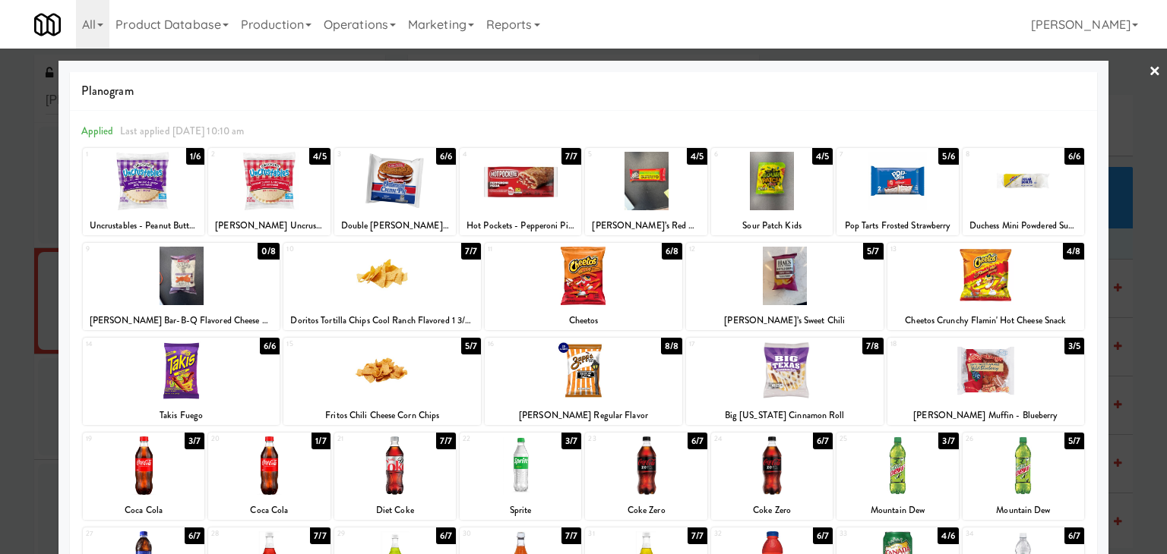
click at [360, 374] on div at bounding box center [381, 371] width 197 height 58
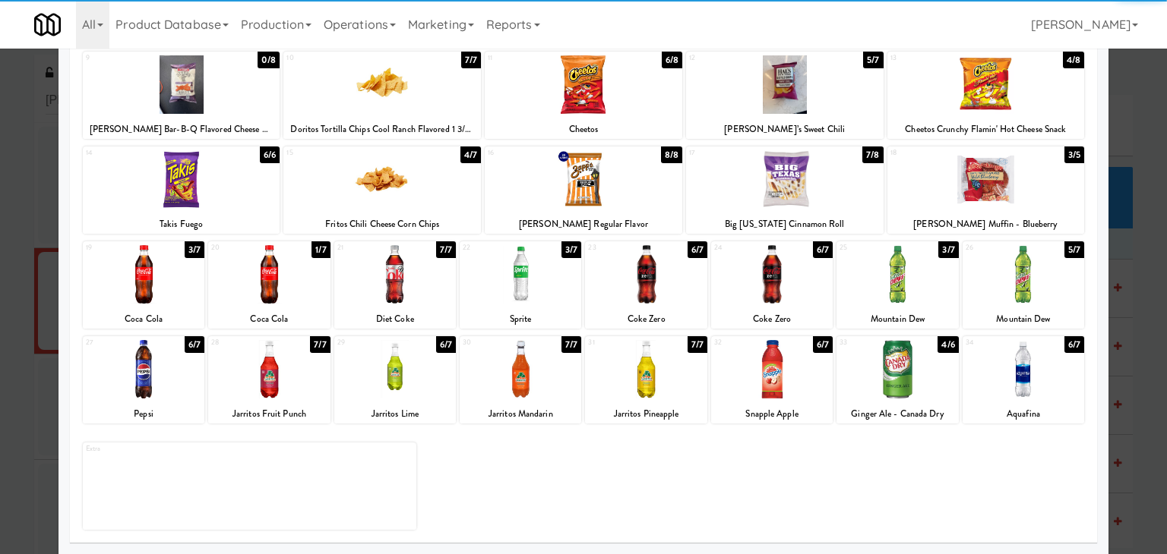
click at [873, 284] on div at bounding box center [897, 274] width 122 height 58
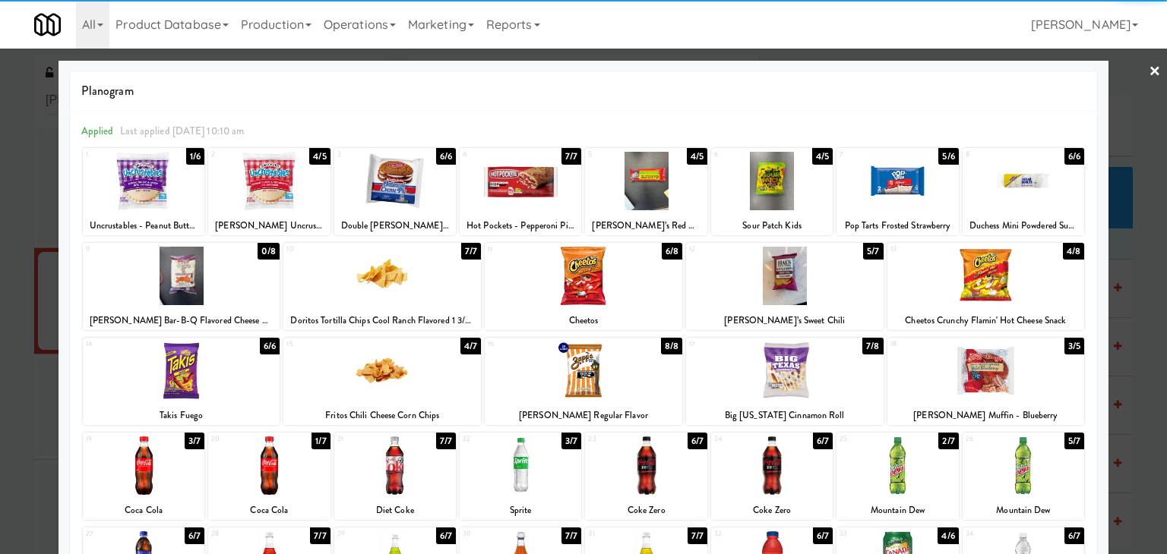
click at [1148, 70] on link "×" at bounding box center [1154, 72] width 12 height 47
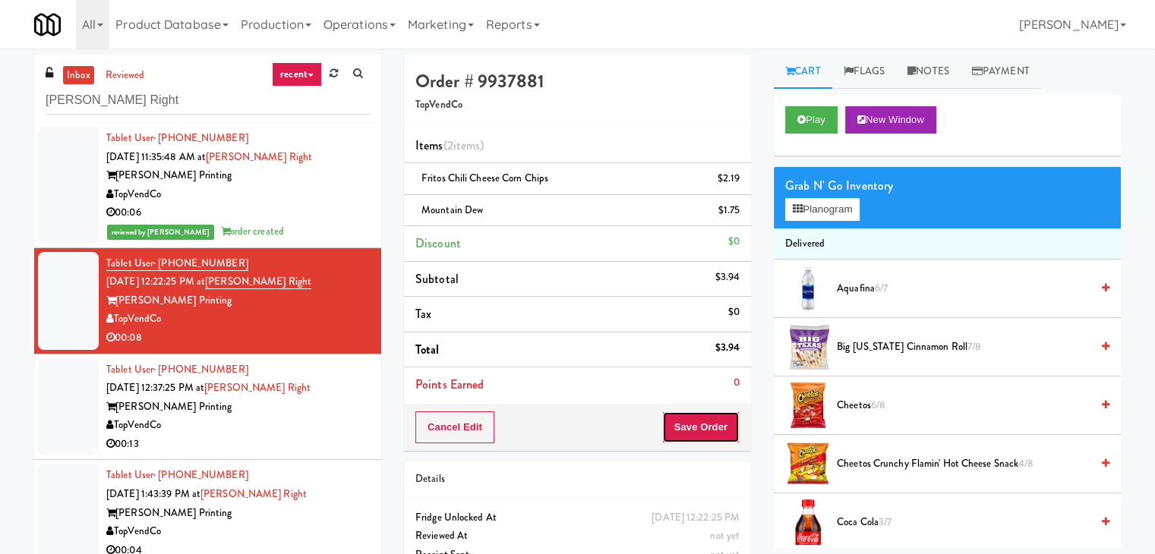
click at [678, 417] on button "Save Order" at bounding box center [700, 428] width 77 height 32
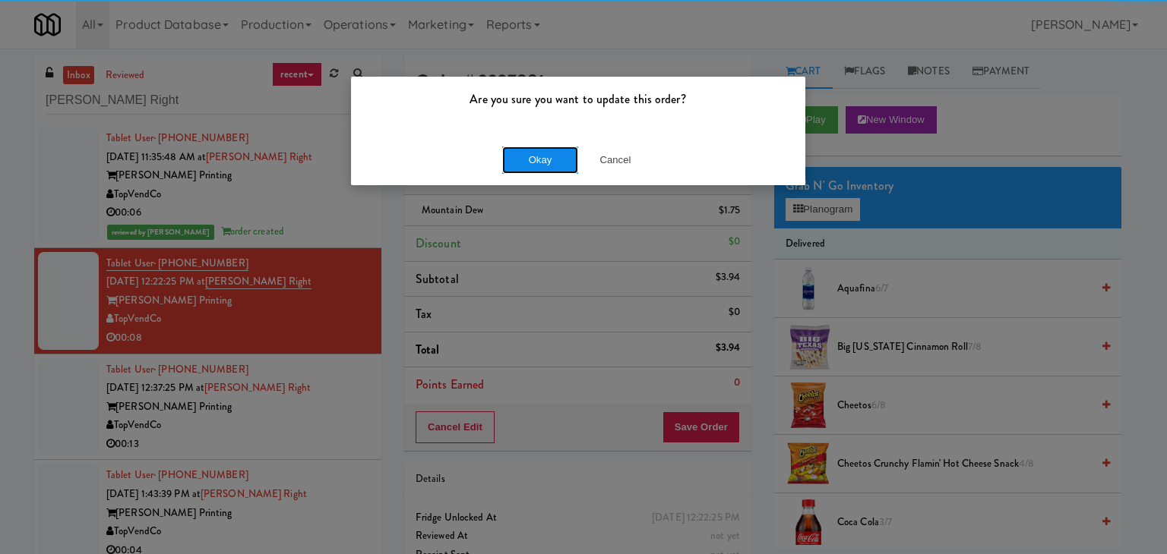
click at [545, 165] on button "Okay" at bounding box center [540, 160] width 76 height 27
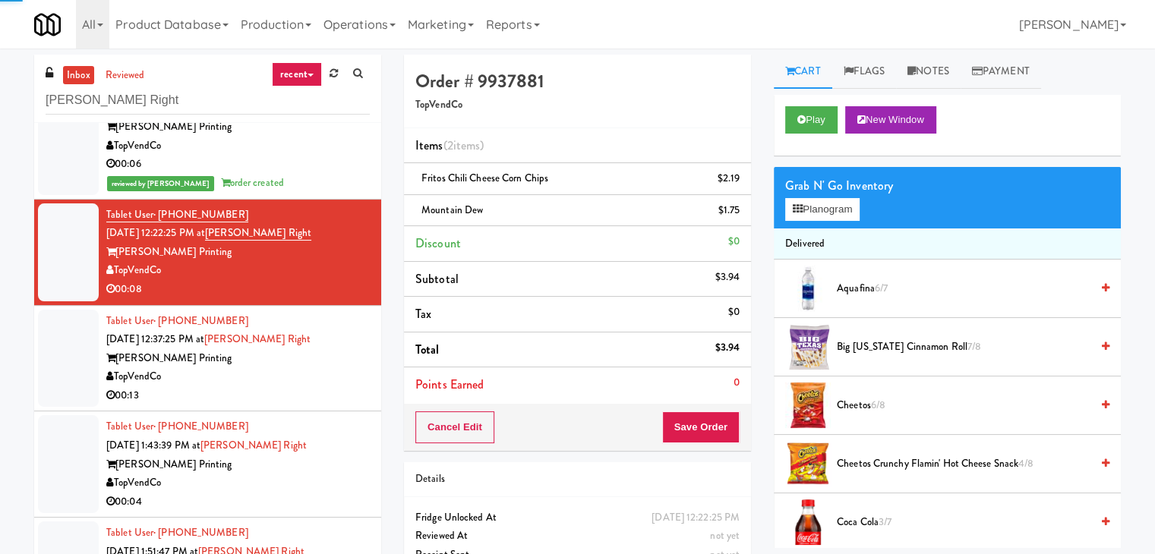
scroll to position [76, 0]
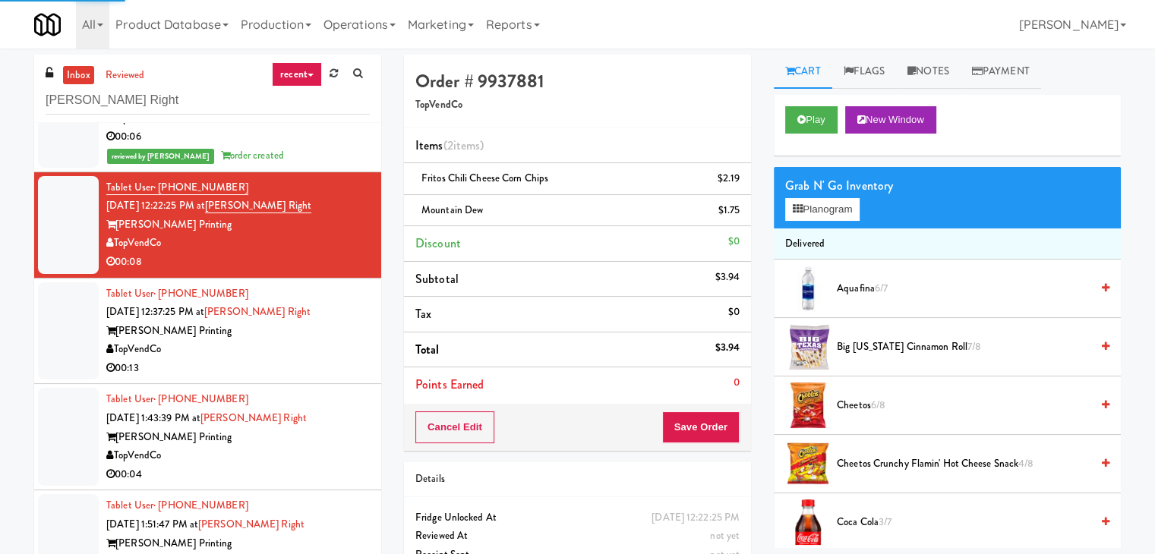
click at [335, 343] on div "TopVendCo" at bounding box center [238, 349] width 264 height 19
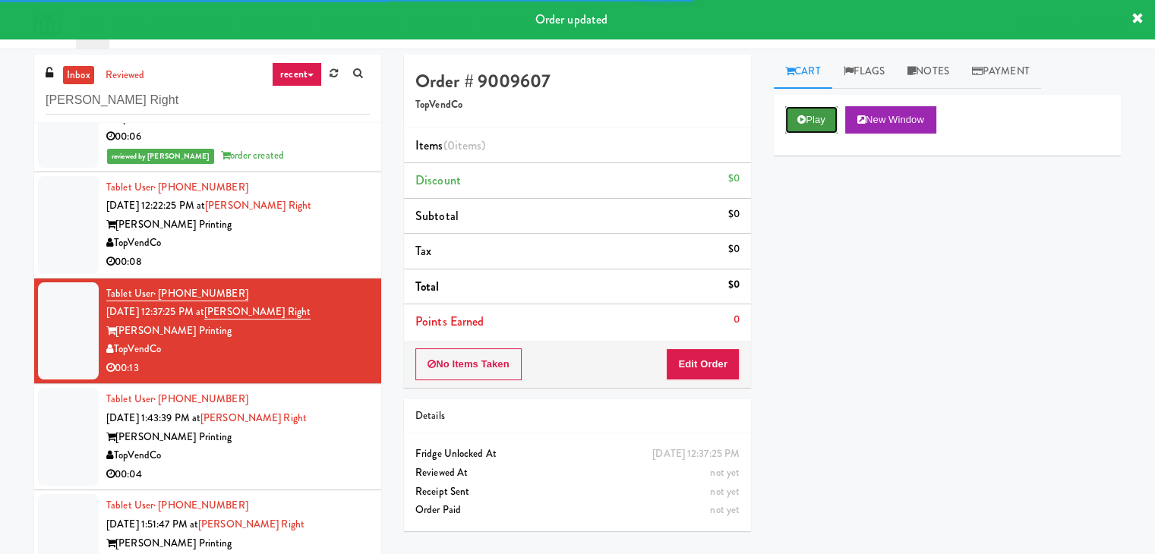
click at [826, 113] on button "Play" at bounding box center [811, 119] width 52 height 27
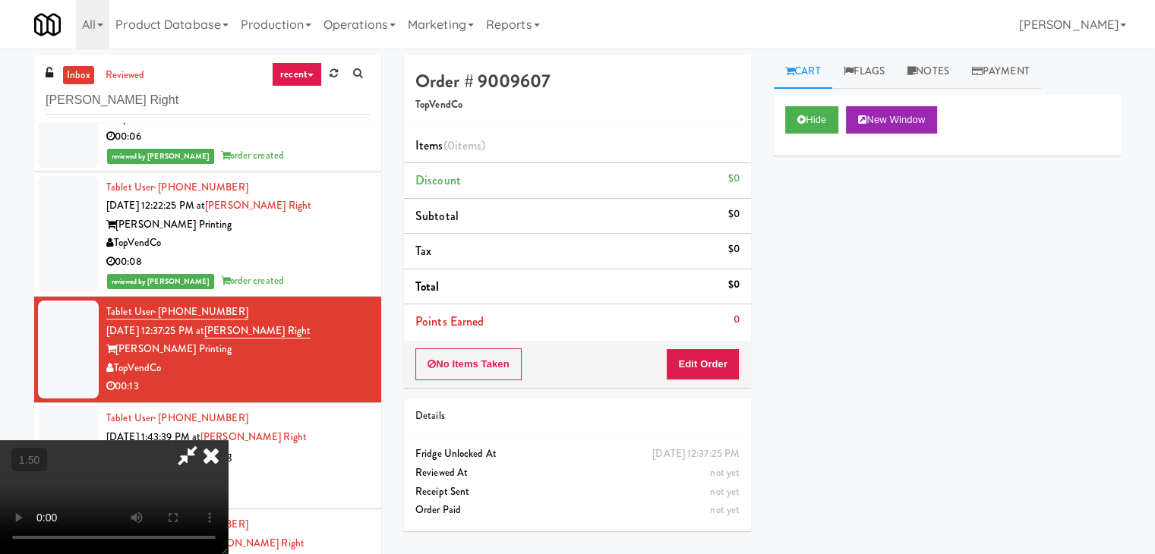
click at [228, 441] on video at bounding box center [114, 498] width 228 height 114
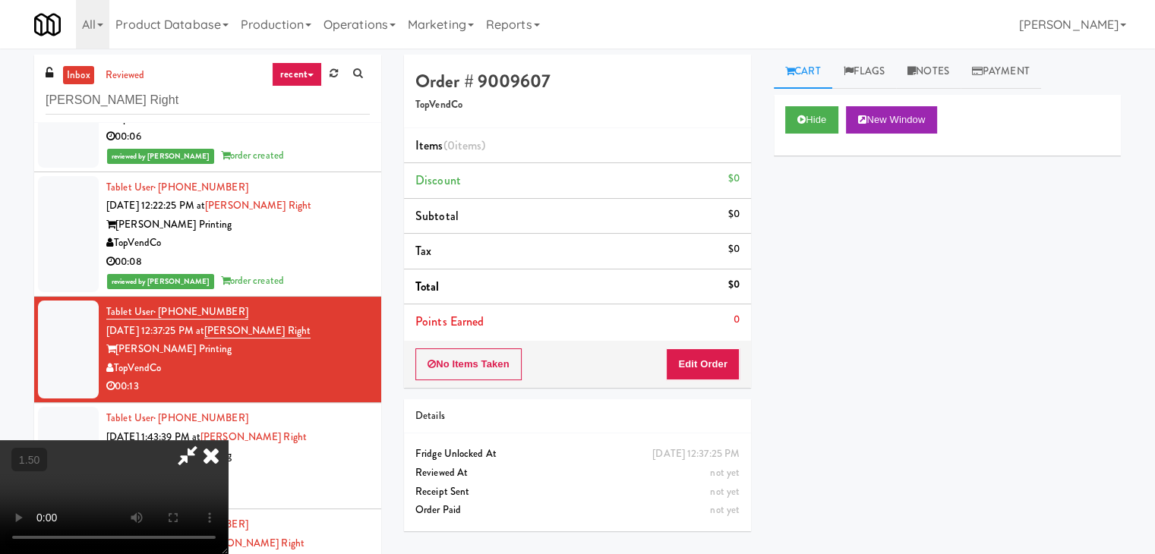
click at [228, 441] on video at bounding box center [114, 498] width 228 height 114
click at [228, 441] on icon at bounding box center [210, 456] width 33 height 30
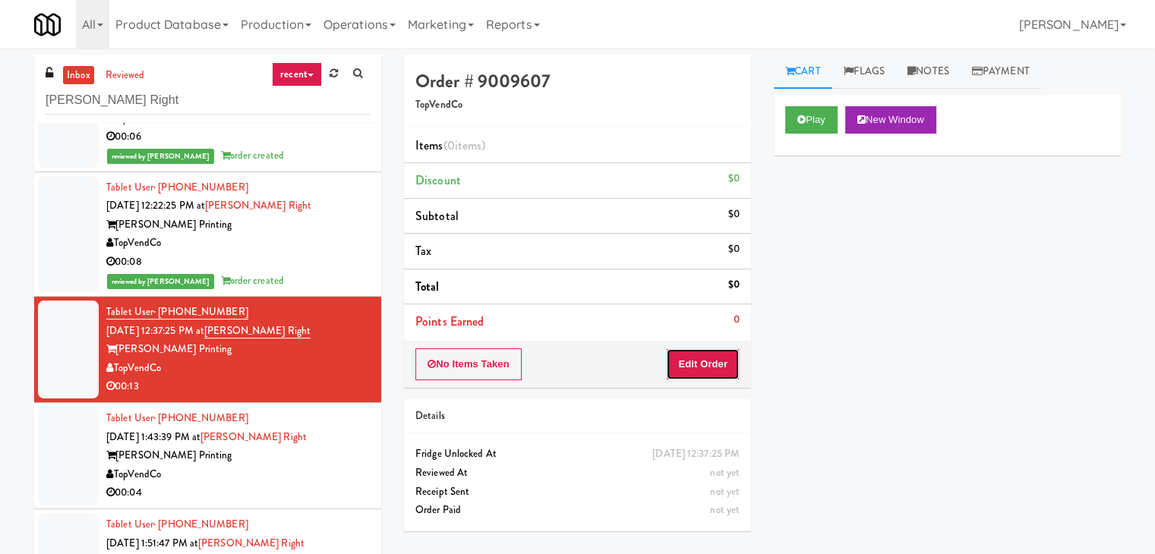
click at [681, 363] on button "Edit Order" at bounding box center [703, 365] width 74 height 32
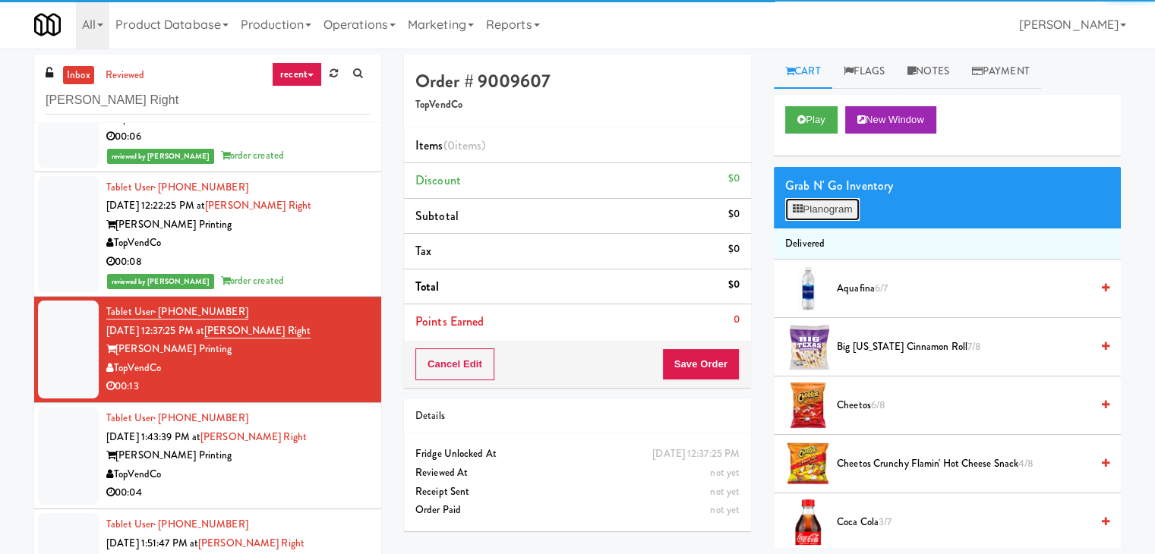
click at [804, 216] on button "Planogram" at bounding box center [822, 209] width 74 height 23
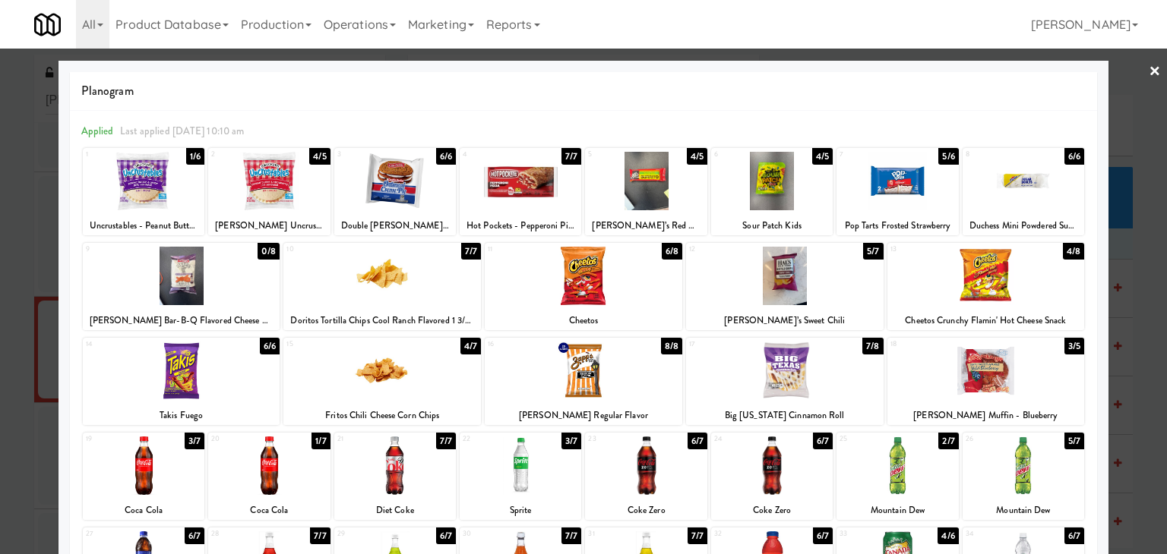
click at [394, 387] on div at bounding box center [381, 371] width 197 height 58
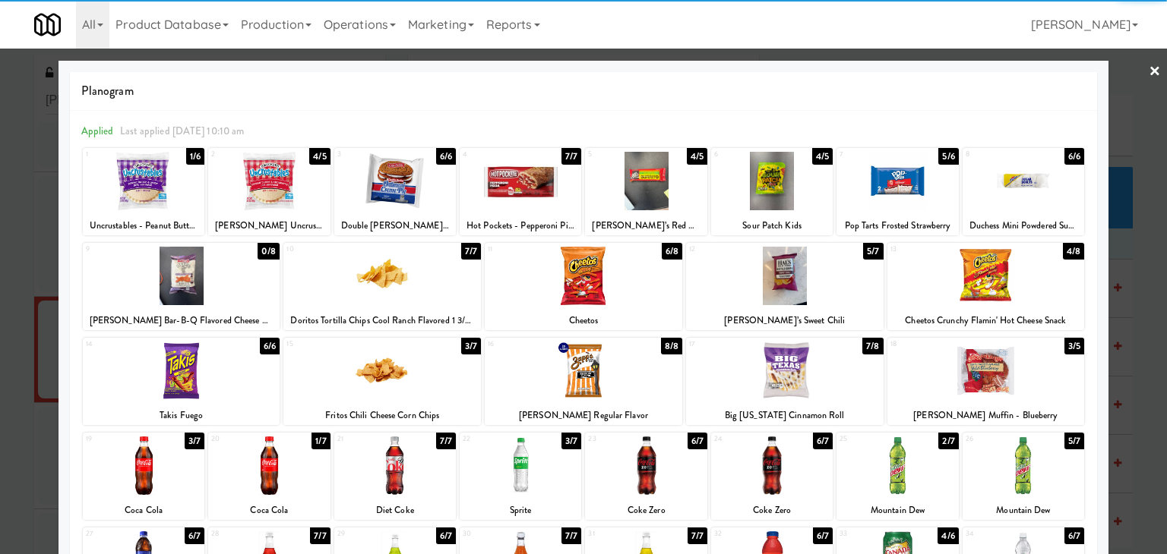
click at [420, 277] on div at bounding box center [381, 276] width 197 height 58
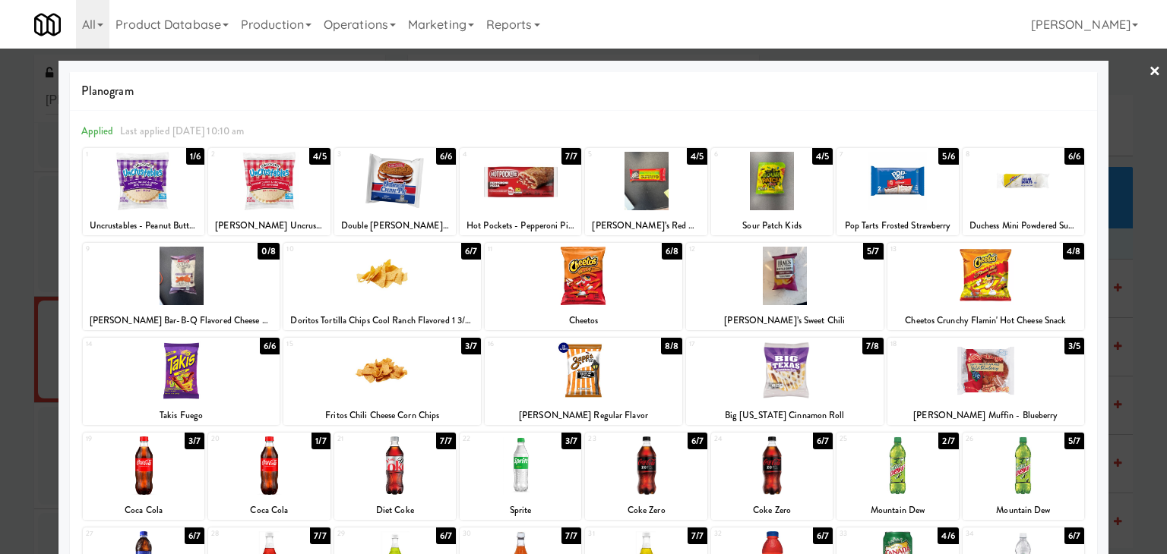
click at [1148, 72] on link "×" at bounding box center [1154, 72] width 12 height 47
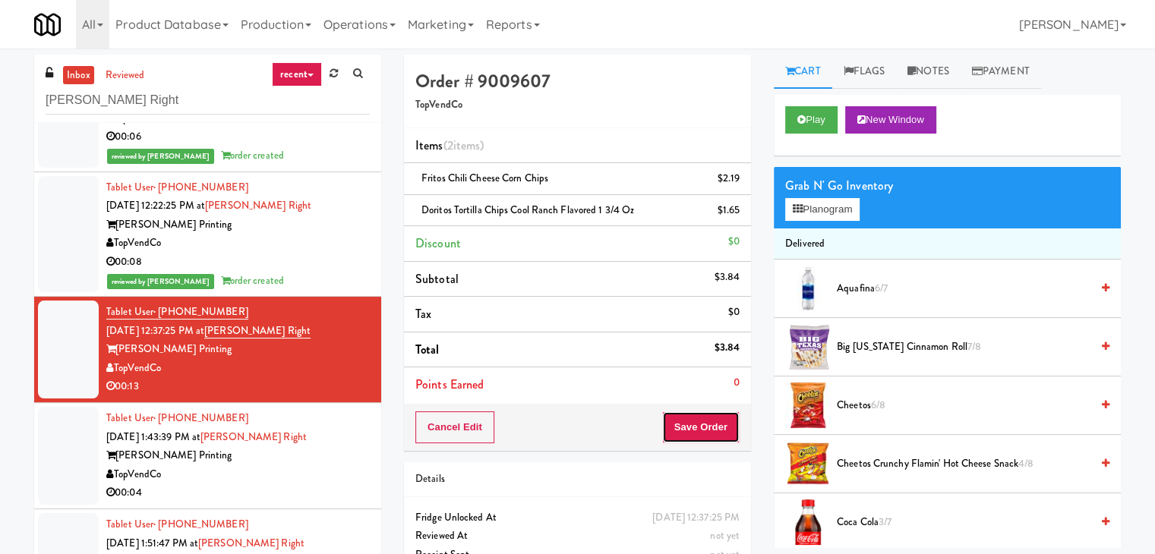
click at [716, 422] on button "Save Order" at bounding box center [700, 428] width 77 height 32
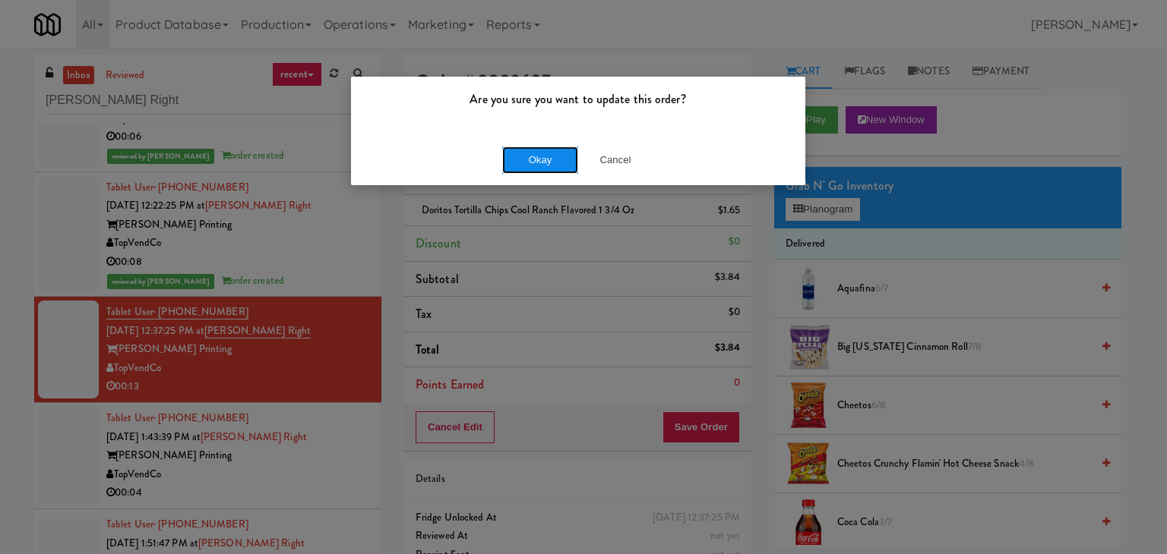
click at [545, 158] on button "Okay" at bounding box center [540, 160] width 76 height 27
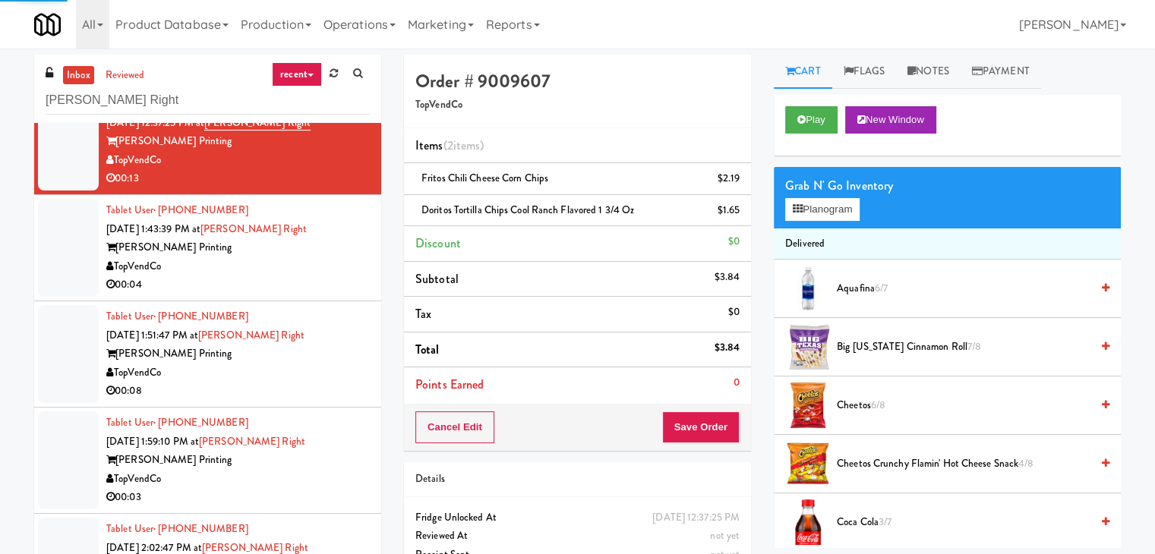
scroll to position [304, 0]
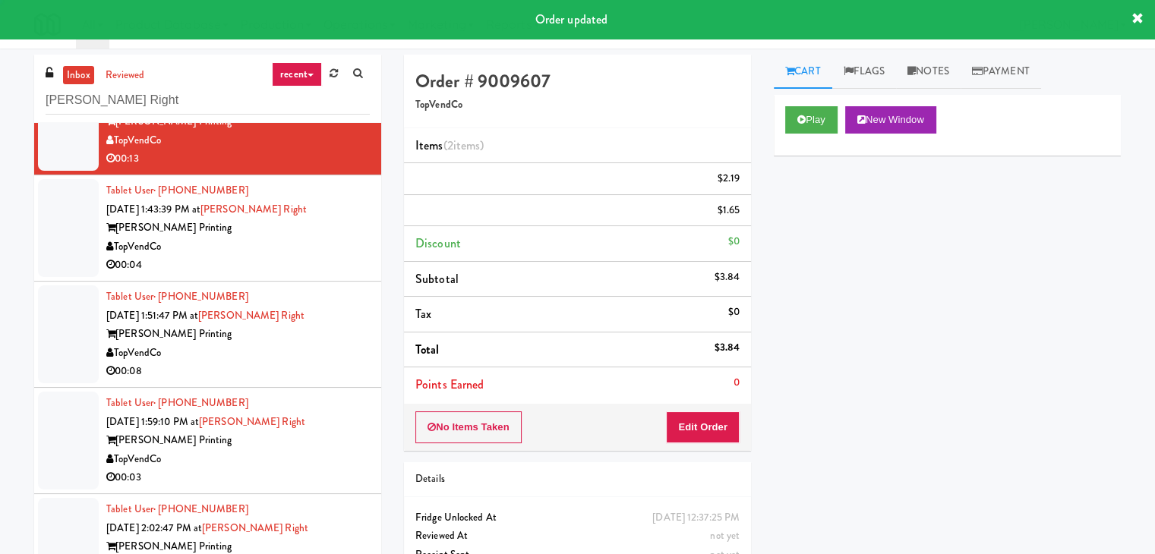
click at [304, 243] on div "TopVendCo" at bounding box center [238, 247] width 264 height 19
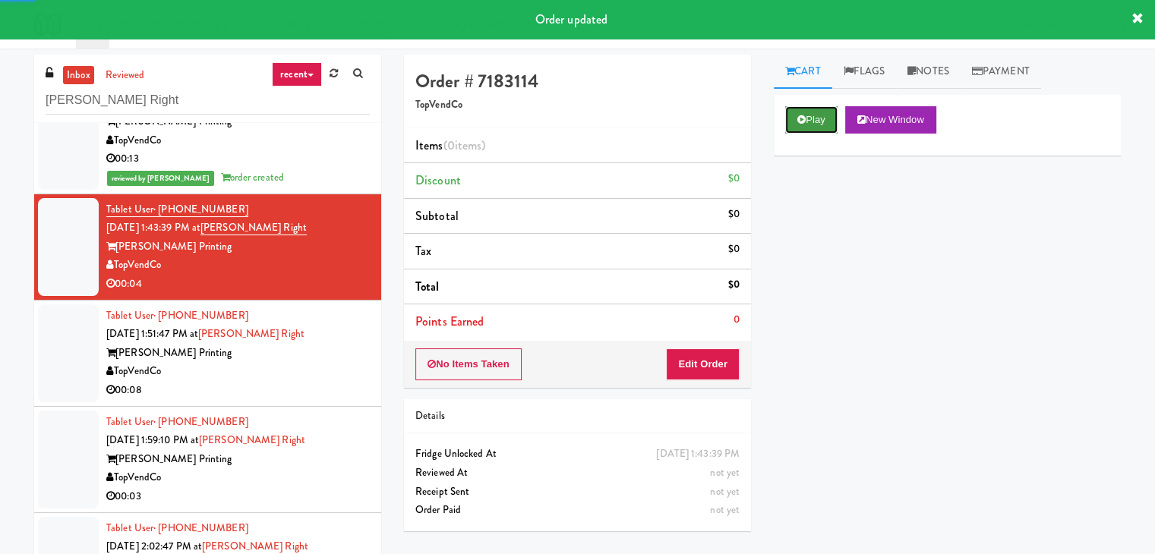
click at [829, 120] on button "Play" at bounding box center [811, 119] width 52 height 27
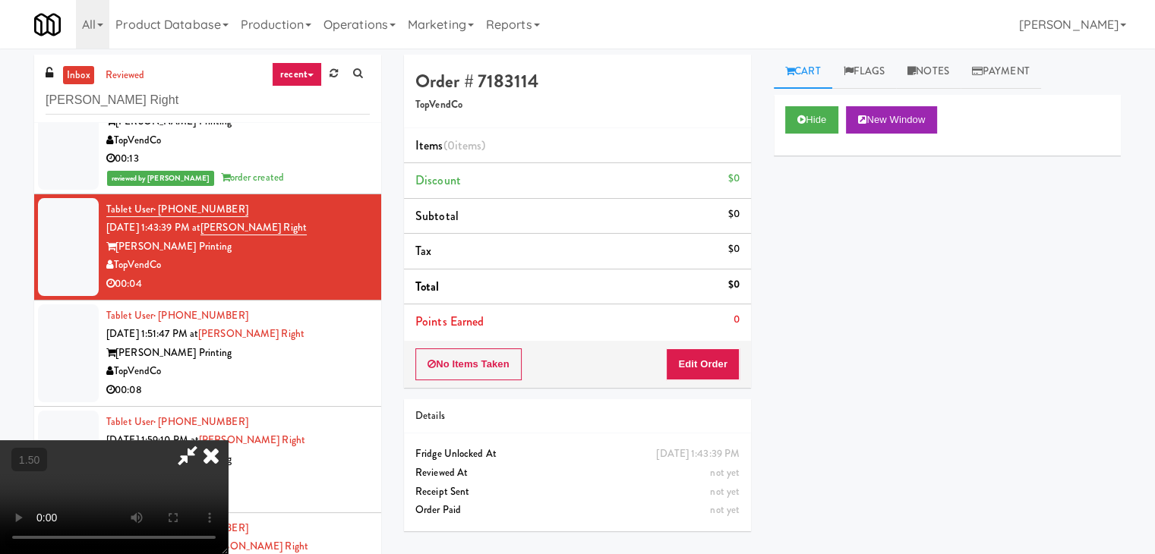
click at [228, 441] on video at bounding box center [114, 498] width 228 height 114
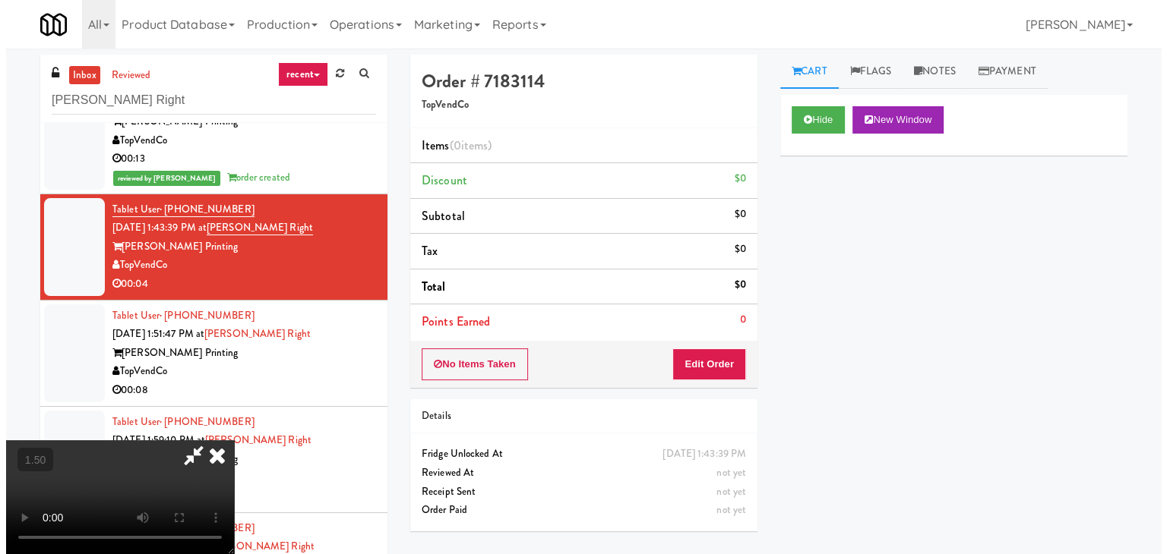
scroll to position [0, 0]
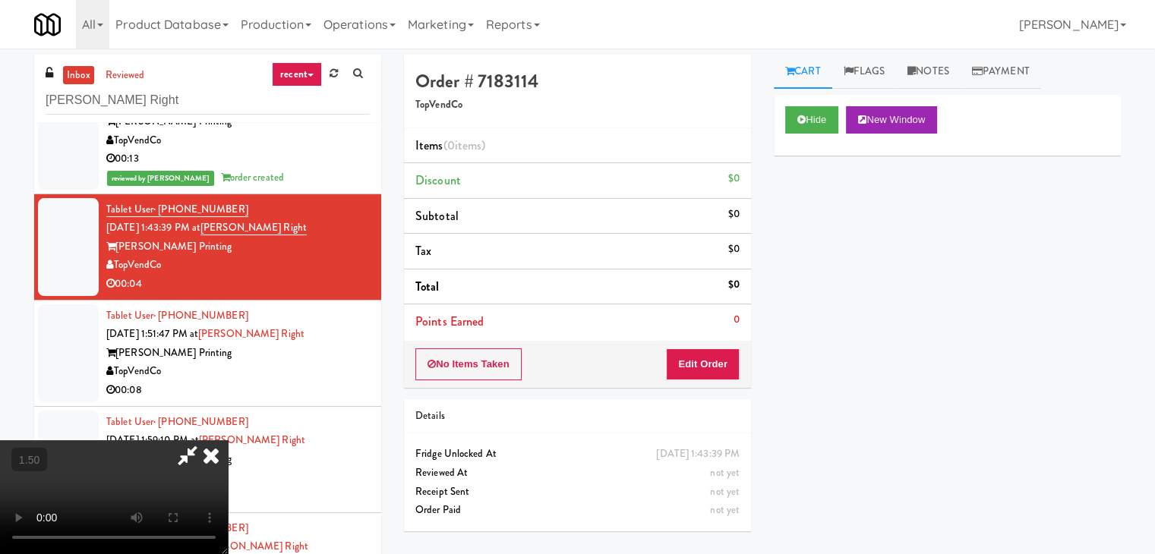
click at [228, 441] on icon at bounding box center [210, 456] width 33 height 30
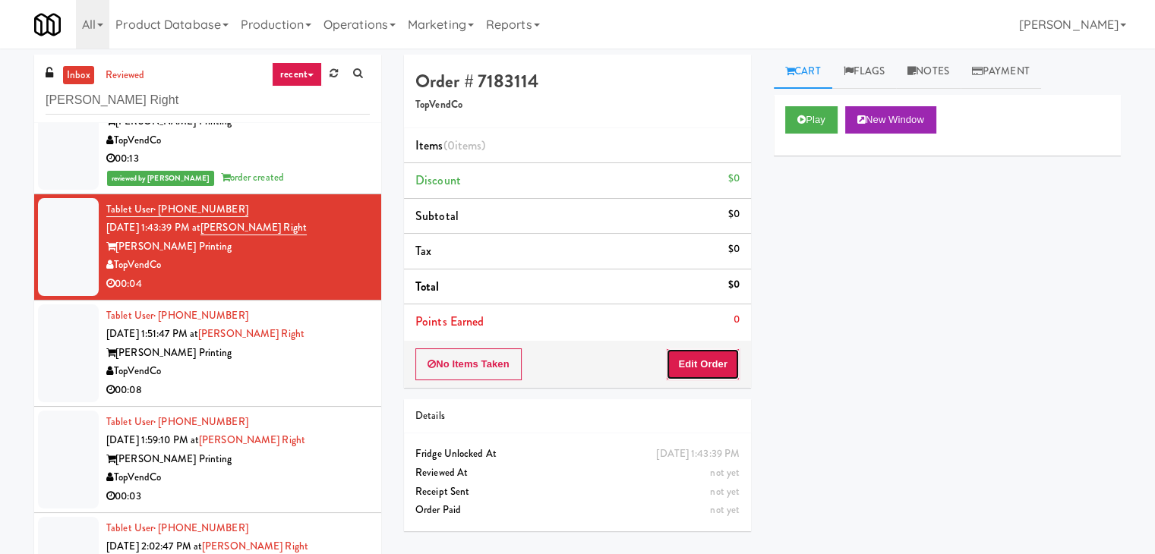
click at [716, 364] on button "Edit Order" at bounding box center [703, 365] width 74 height 32
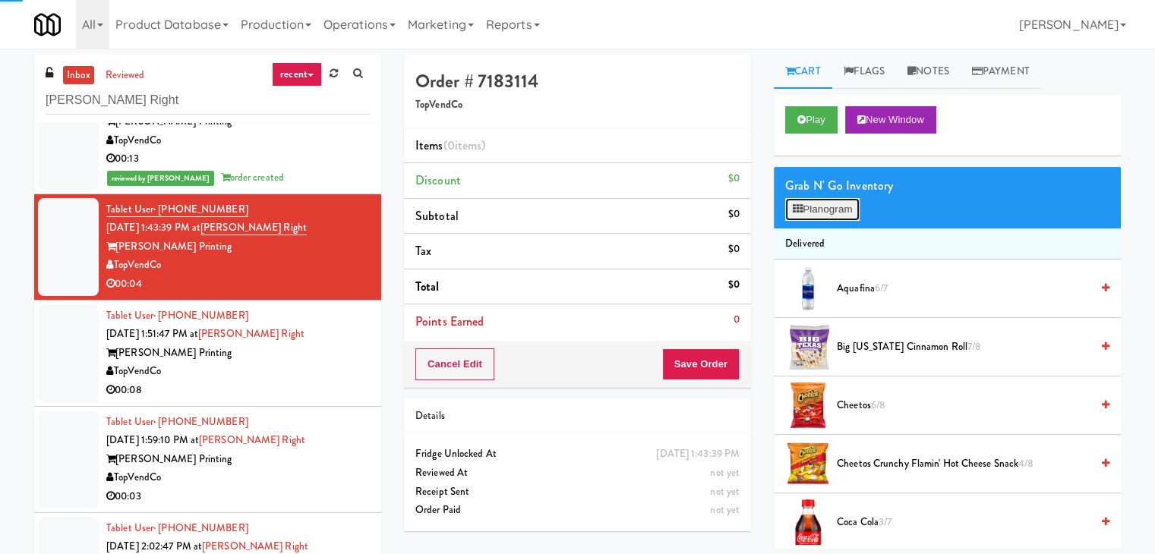
click at [817, 213] on button "Planogram" at bounding box center [822, 209] width 74 height 23
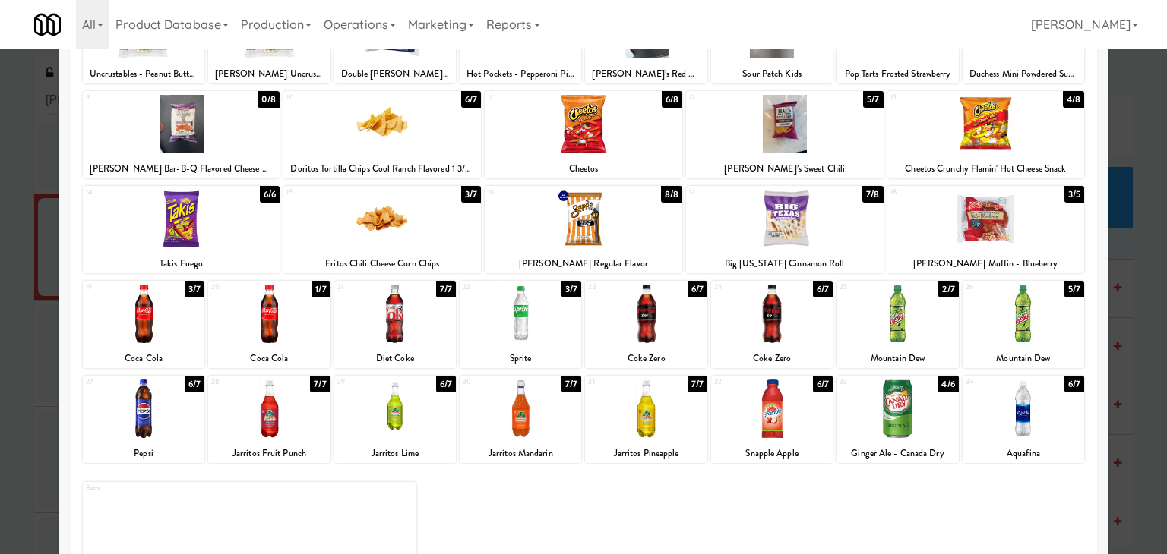
click at [525, 329] on div at bounding box center [521, 314] width 122 height 58
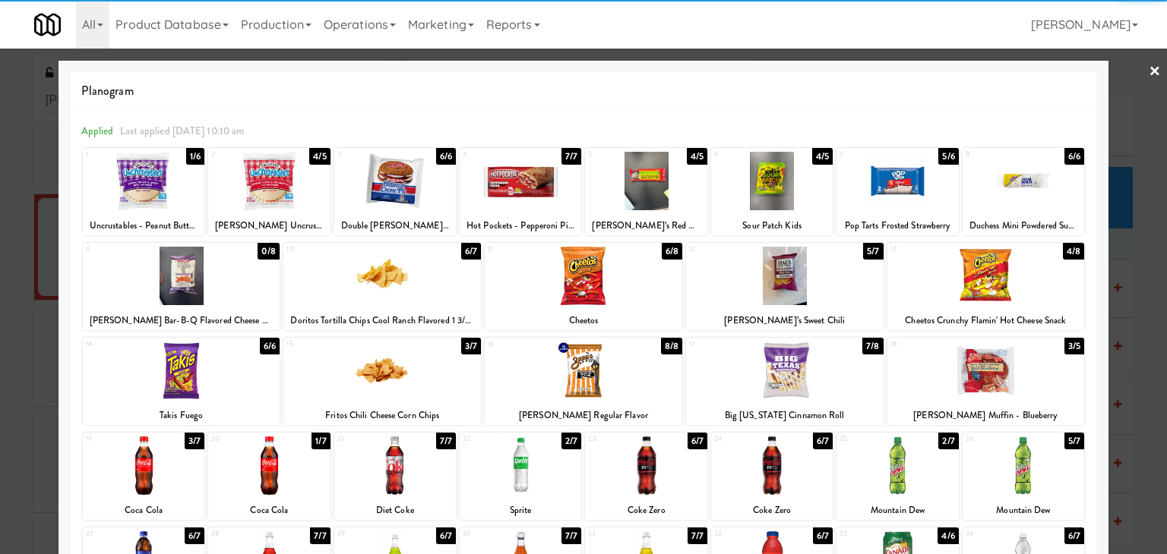
click at [1148, 74] on link "×" at bounding box center [1154, 72] width 12 height 47
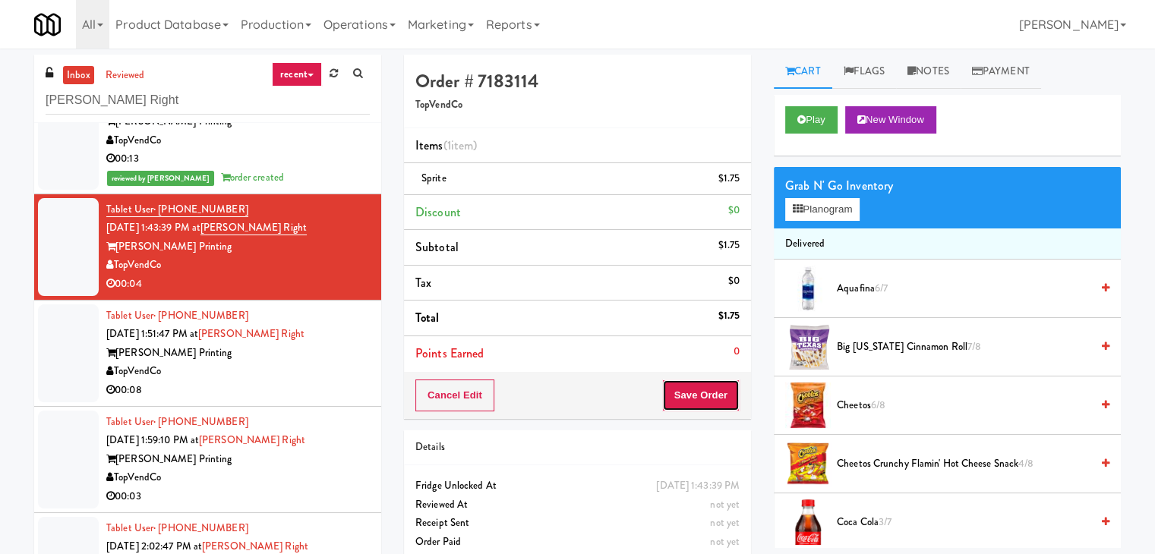
click at [702, 388] on button "Save Order" at bounding box center [700, 396] width 77 height 32
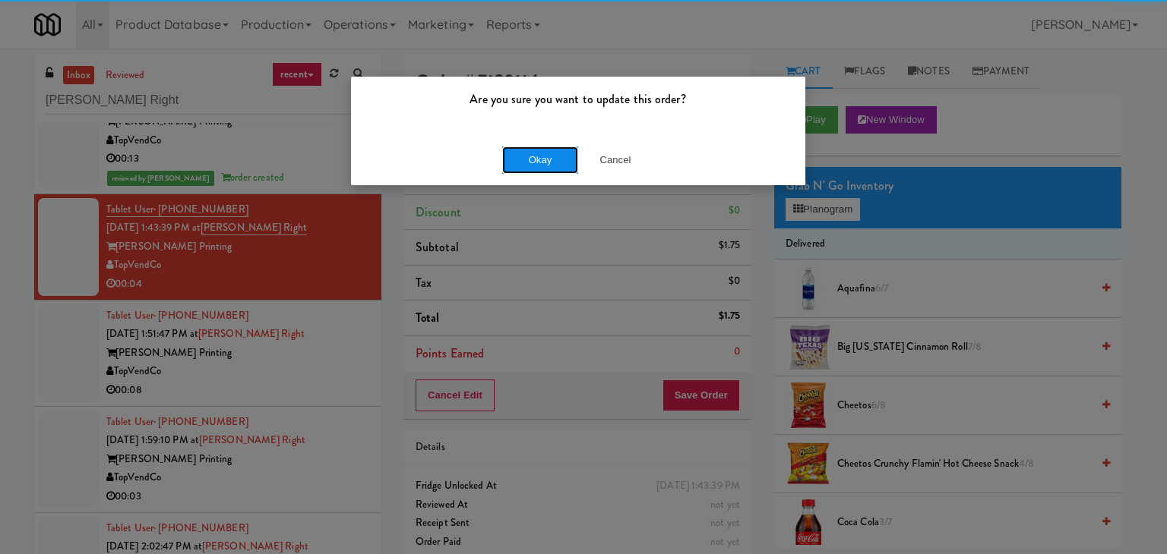
click at [535, 164] on button "Okay" at bounding box center [540, 160] width 76 height 27
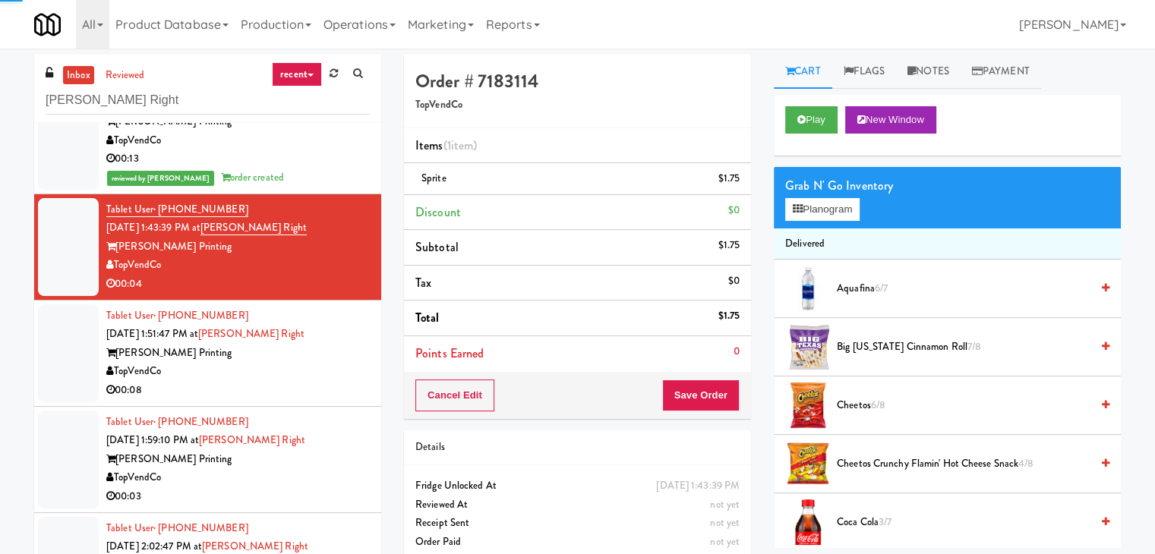
click at [324, 383] on div "00:08" at bounding box center [238, 390] width 264 height 19
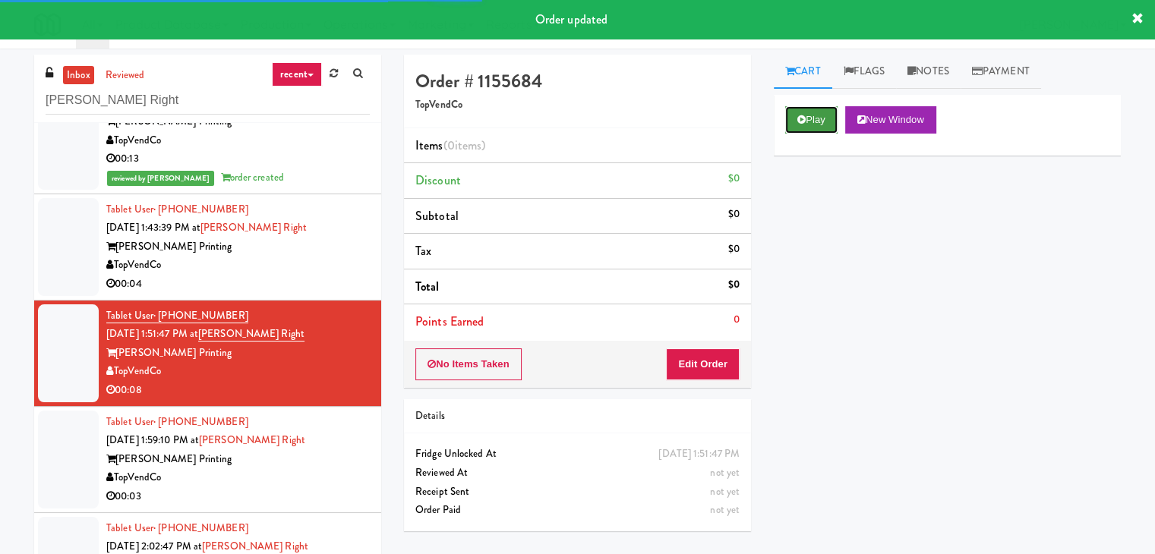
click at [819, 115] on button "Play" at bounding box center [811, 119] width 52 height 27
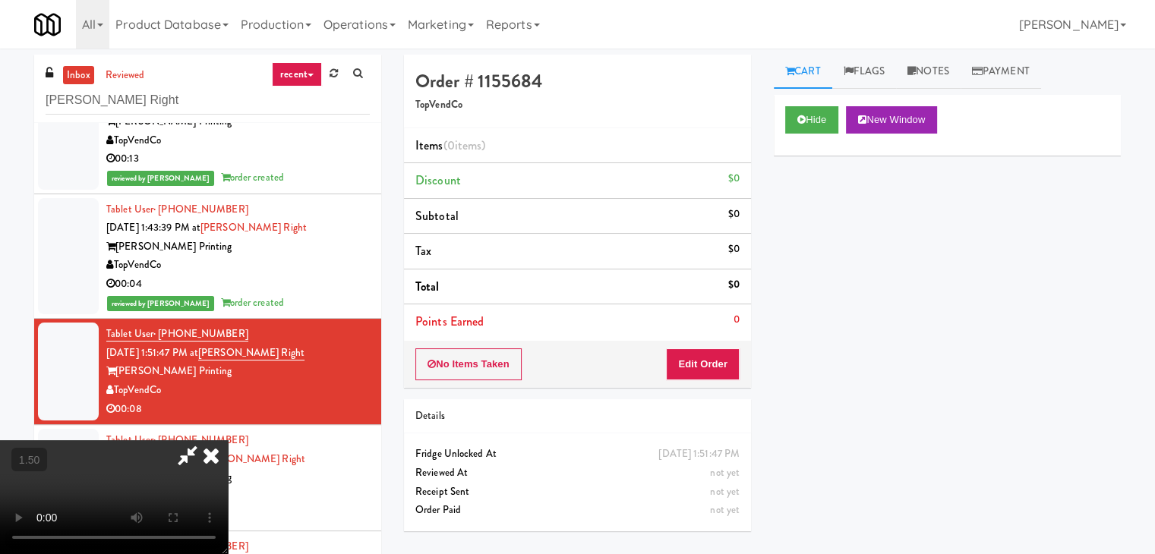
click at [228, 441] on video at bounding box center [114, 498] width 228 height 114
click at [228, 441] on icon at bounding box center [210, 456] width 33 height 30
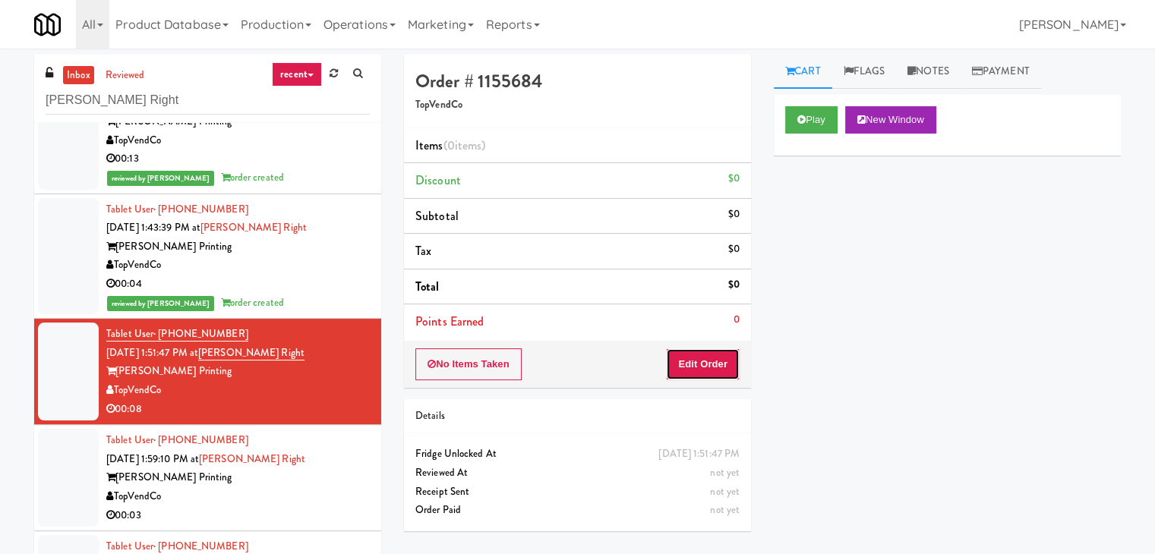
click at [709, 356] on button "Edit Order" at bounding box center [703, 365] width 74 height 32
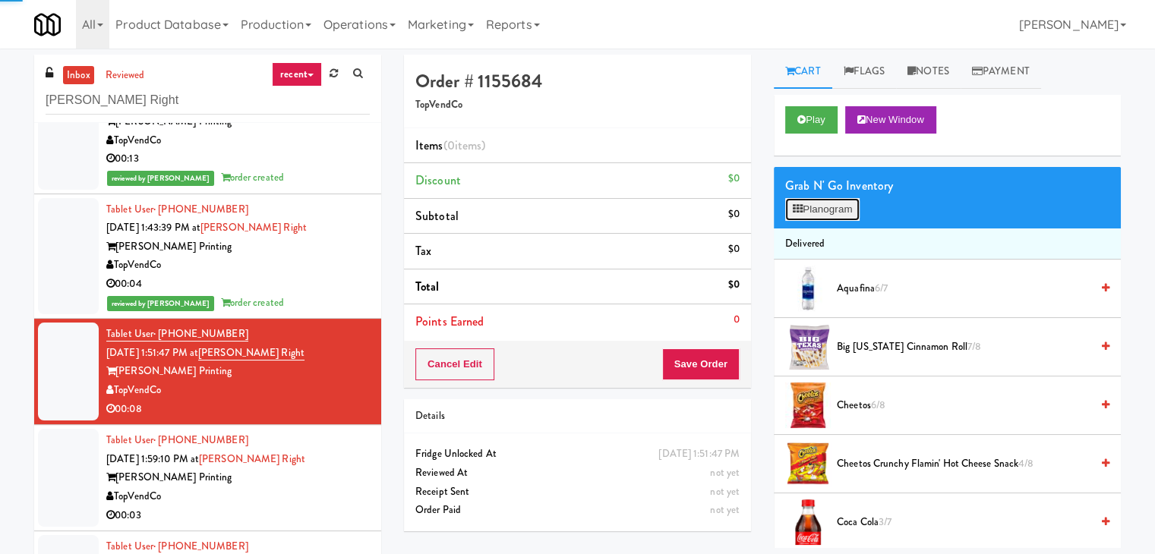
click at [826, 209] on button "Planogram" at bounding box center [822, 209] width 74 height 23
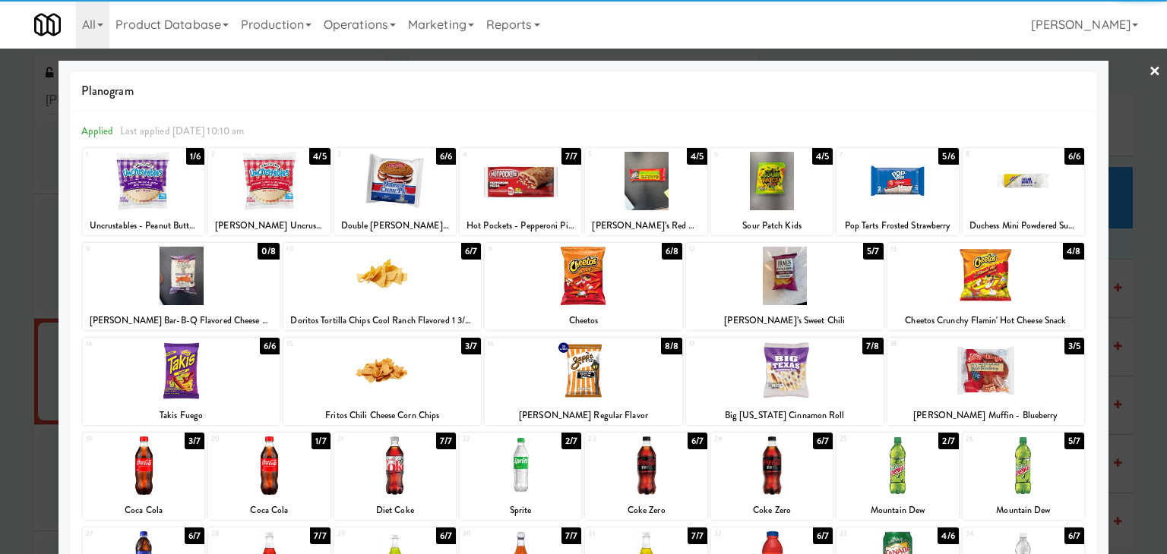
click at [588, 281] on div at bounding box center [583, 276] width 197 height 58
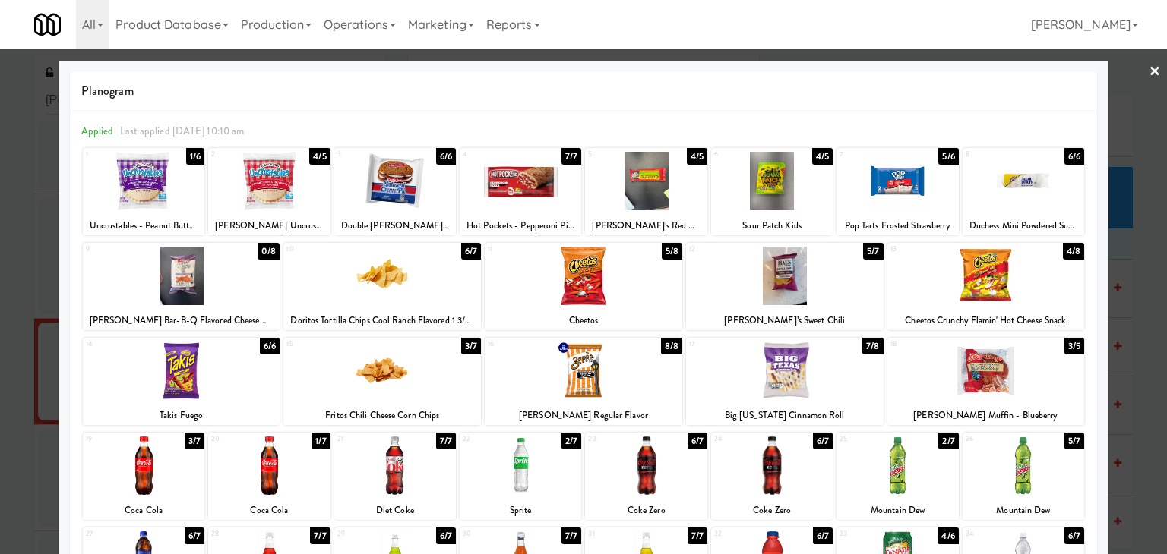
click at [1151, 68] on div at bounding box center [583, 277] width 1167 height 554
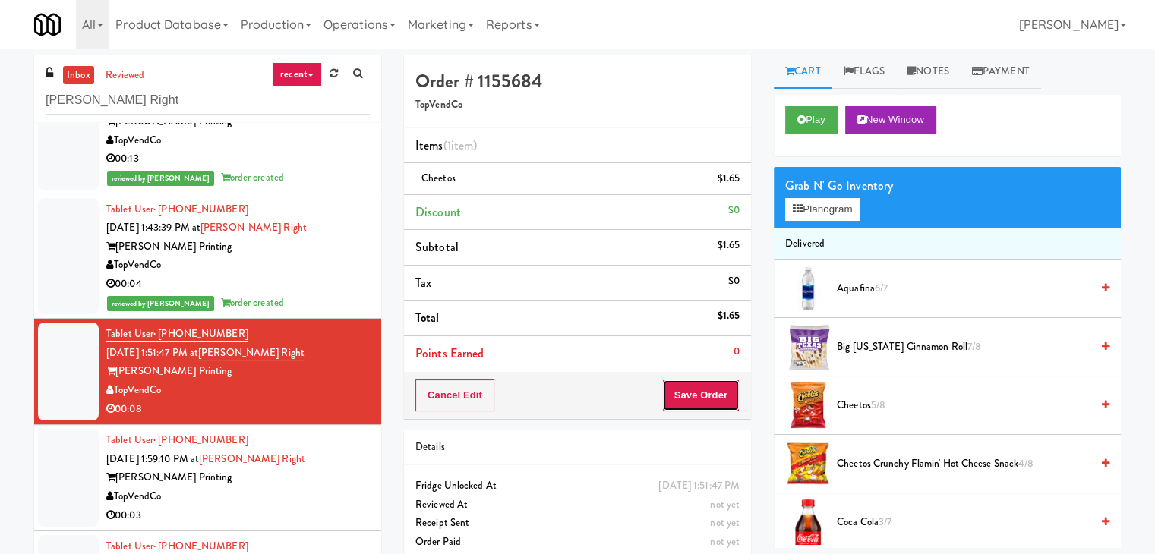
click at [700, 390] on button "Save Order" at bounding box center [700, 396] width 77 height 32
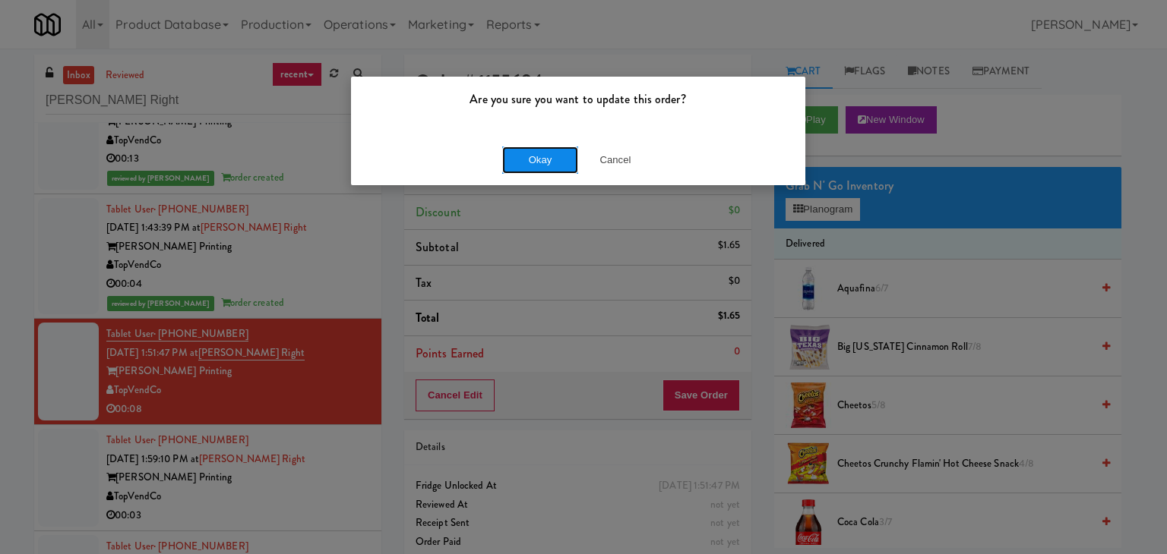
click at [538, 168] on button "Okay" at bounding box center [540, 160] width 76 height 27
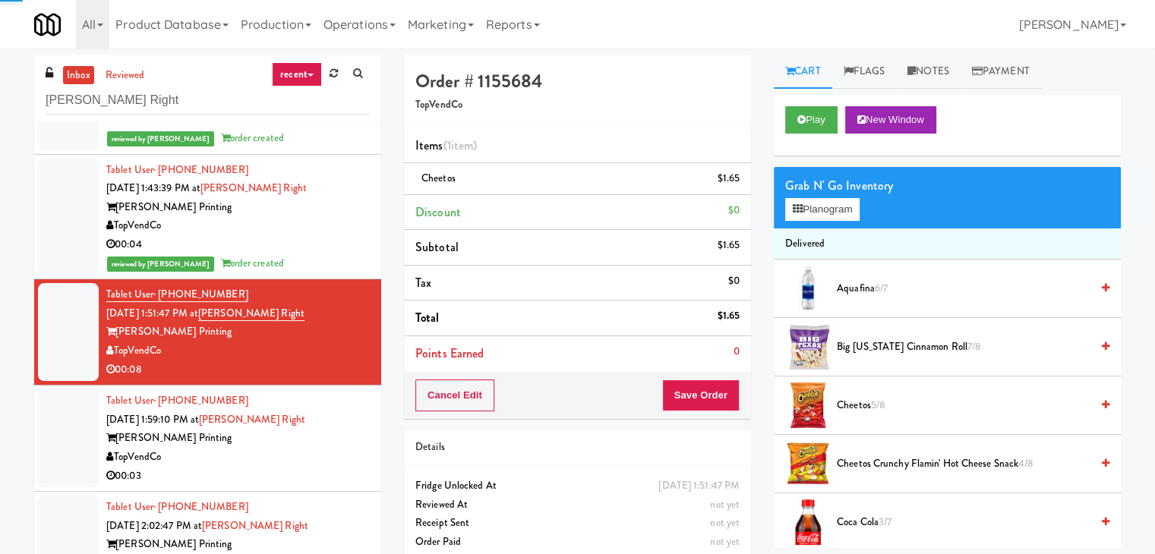
scroll to position [362, 0]
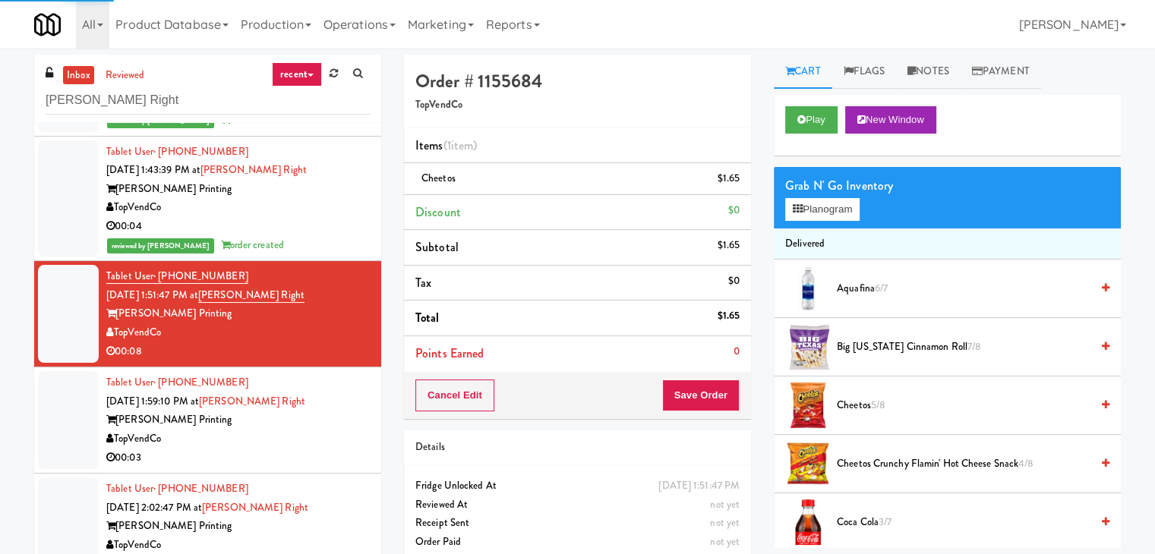
click at [334, 430] on div "TopVendCo" at bounding box center [238, 439] width 264 height 19
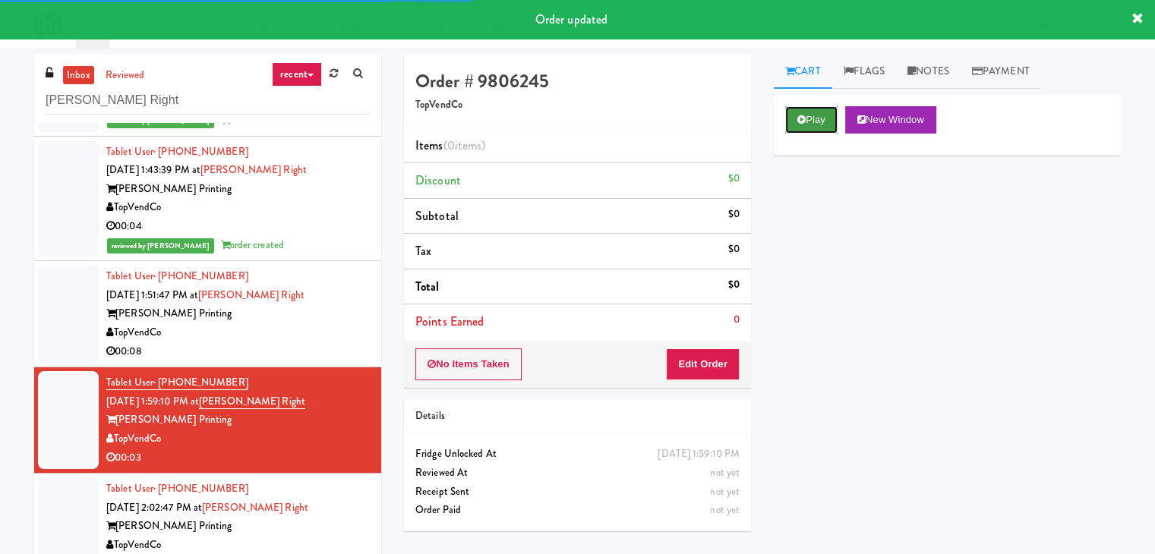
click at [807, 109] on button "Play" at bounding box center [811, 119] width 52 height 27
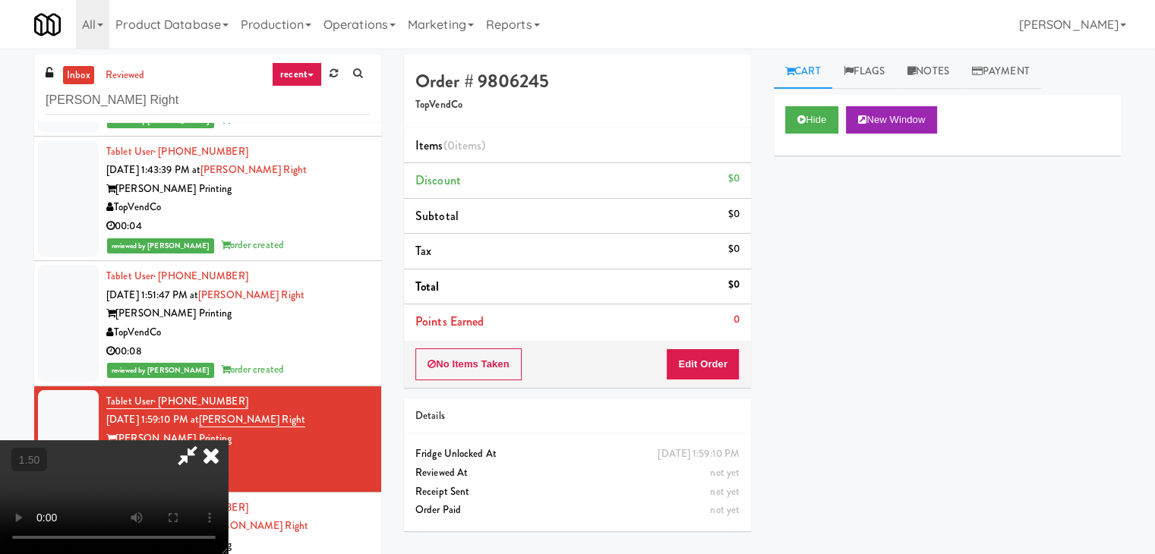
click at [228, 441] on video at bounding box center [114, 498] width 228 height 114
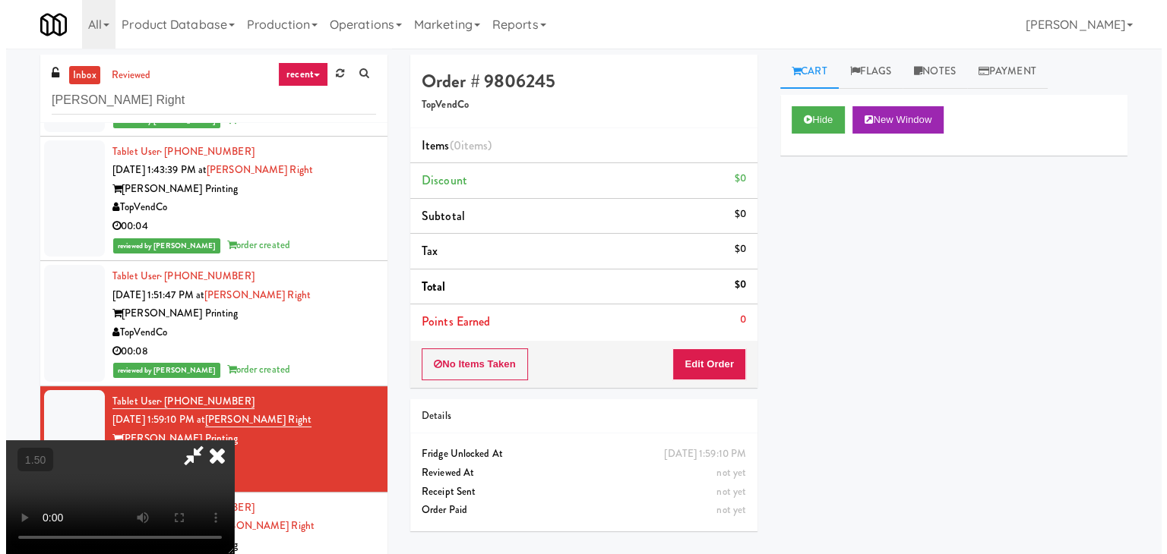
scroll to position [0, 0]
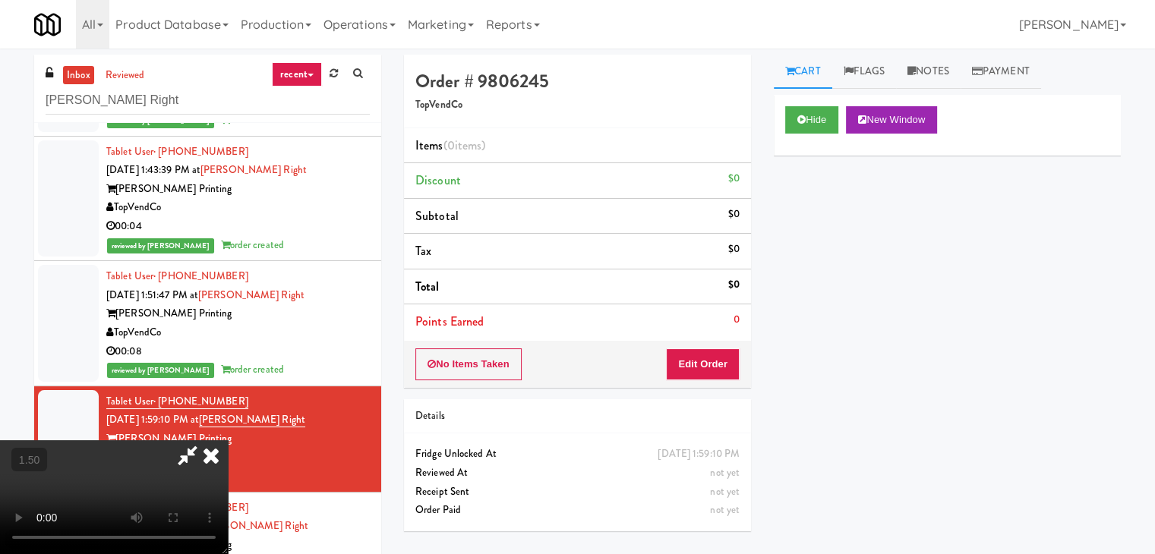
drag, startPoint x: 674, startPoint y: 65, endPoint x: 674, endPoint y: 99, distance: 33.4
click at [228, 441] on icon at bounding box center [210, 456] width 33 height 30
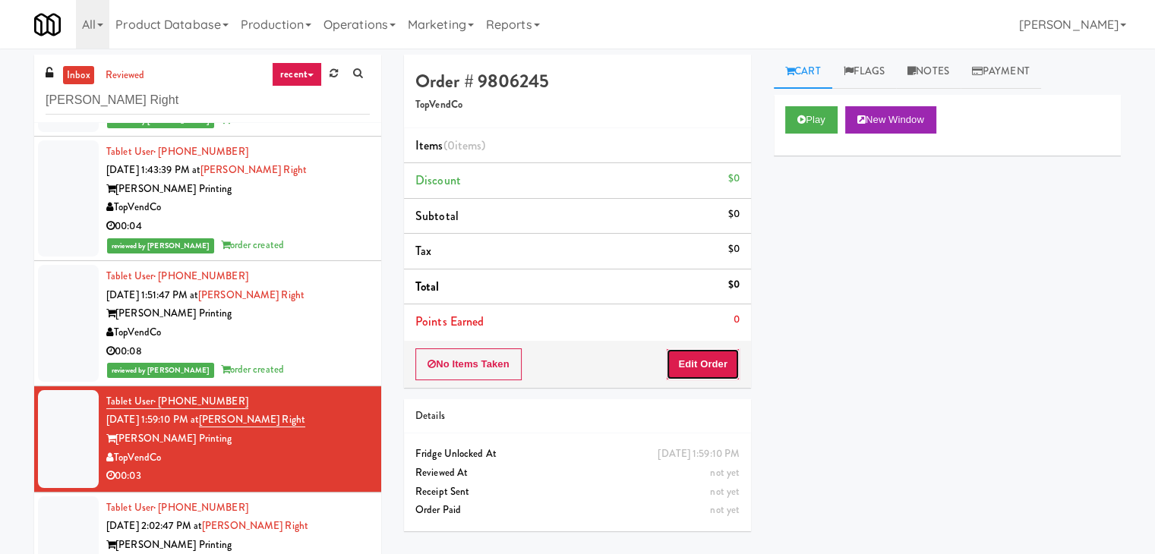
click at [705, 375] on button "Edit Order" at bounding box center [703, 365] width 74 height 32
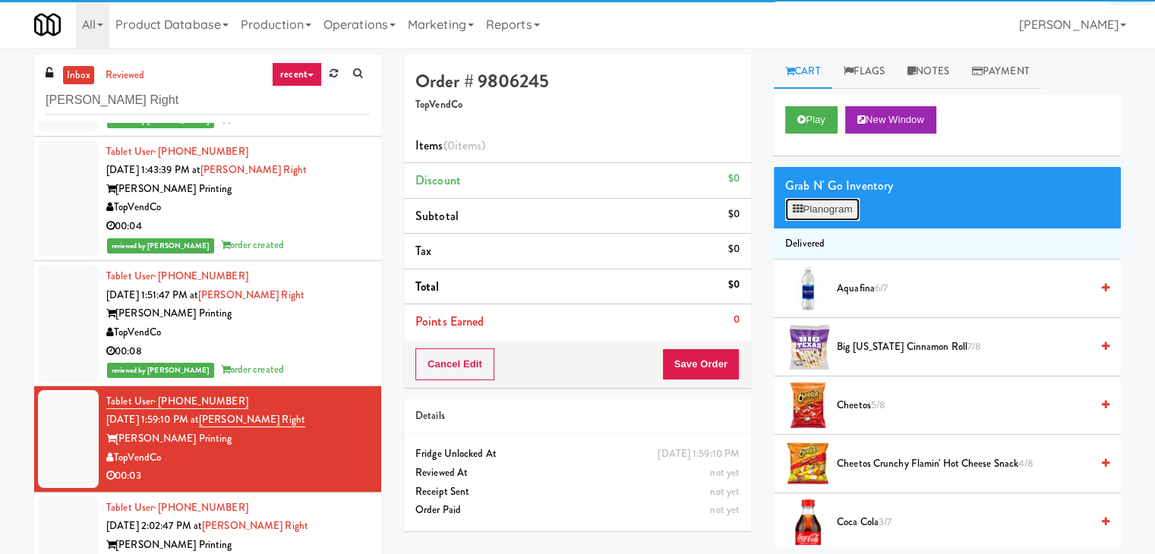
click at [839, 210] on button "Planogram" at bounding box center [822, 209] width 74 height 23
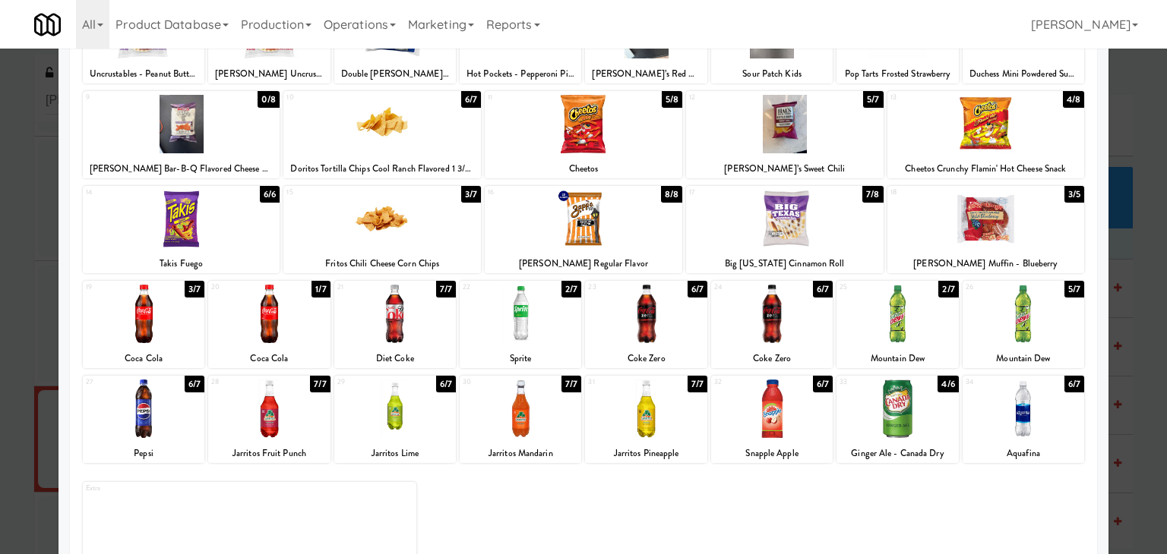
click at [653, 319] on div at bounding box center [646, 314] width 122 height 58
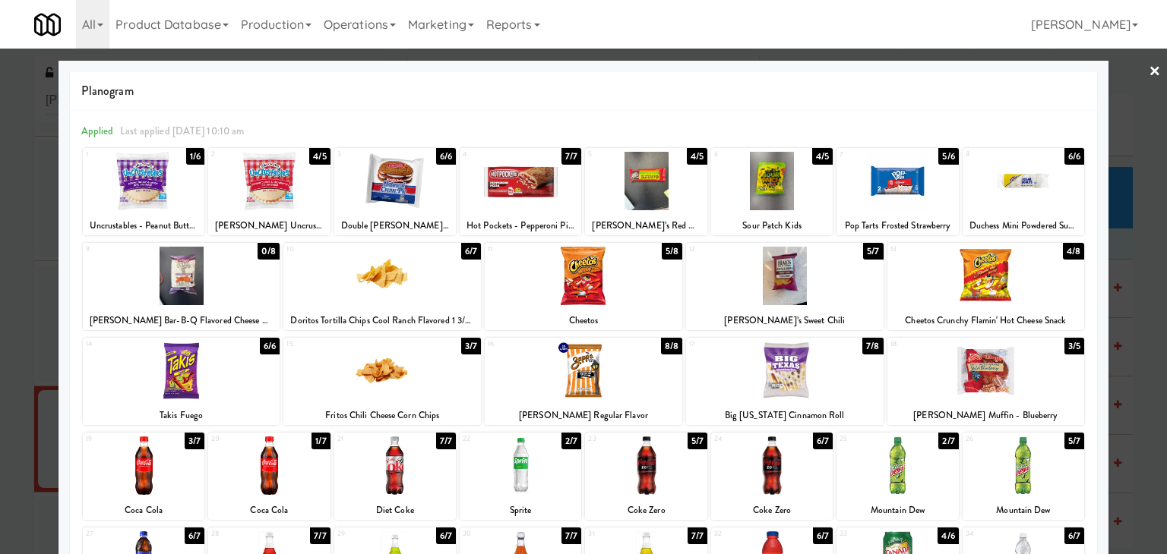
click at [1148, 71] on link "×" at bounding box center [1154, 72] width 12 height 47
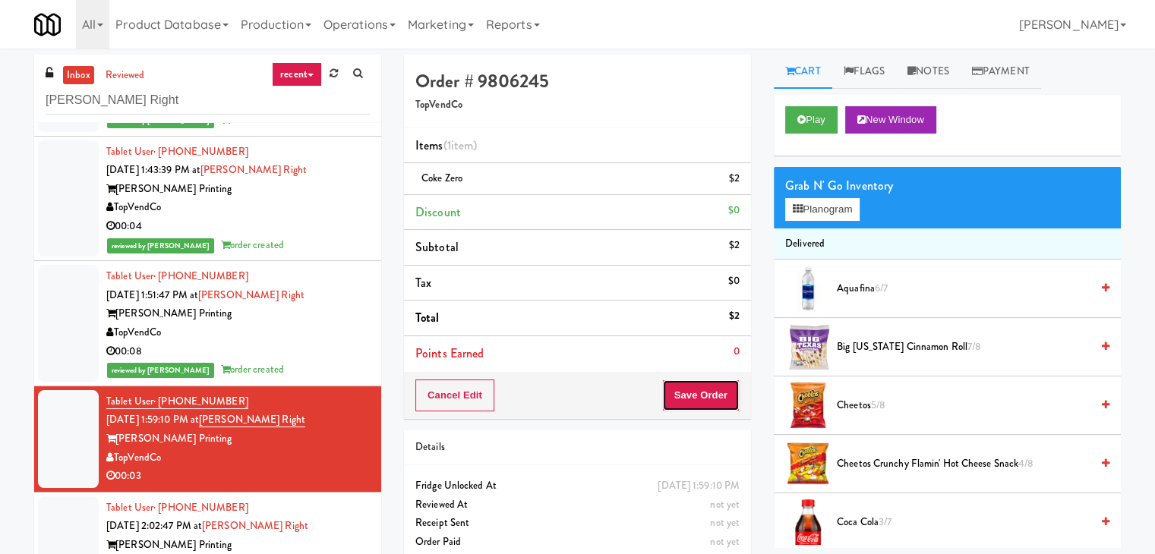
click at [690, 384] on button "Save Order" at bounding box center [700, 396] width 77 height 32
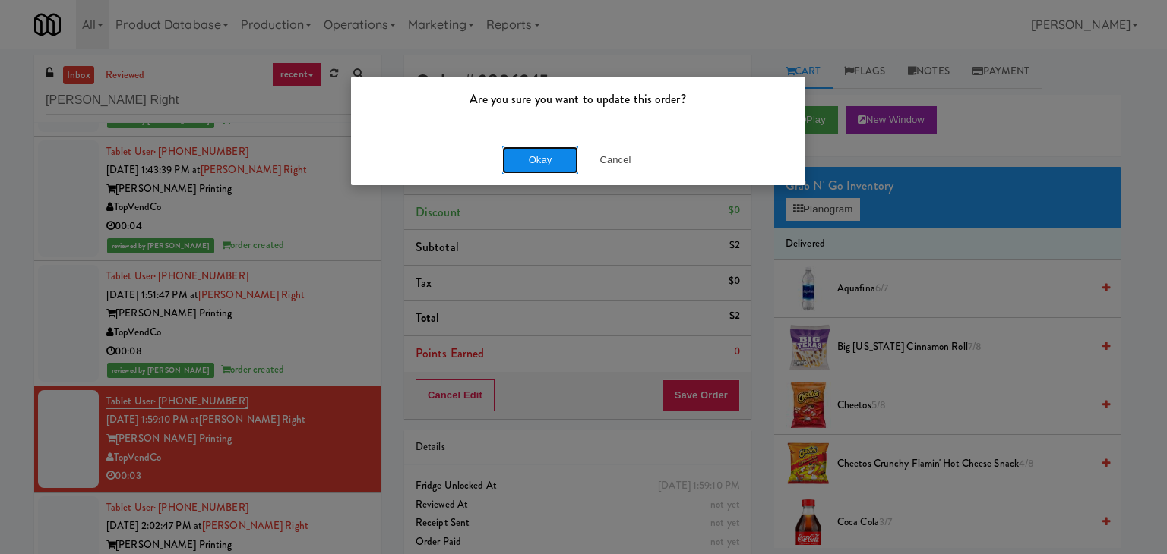
click at [532, 156] on button "Okay" at bounding box center [540, 160] width 76 height 27
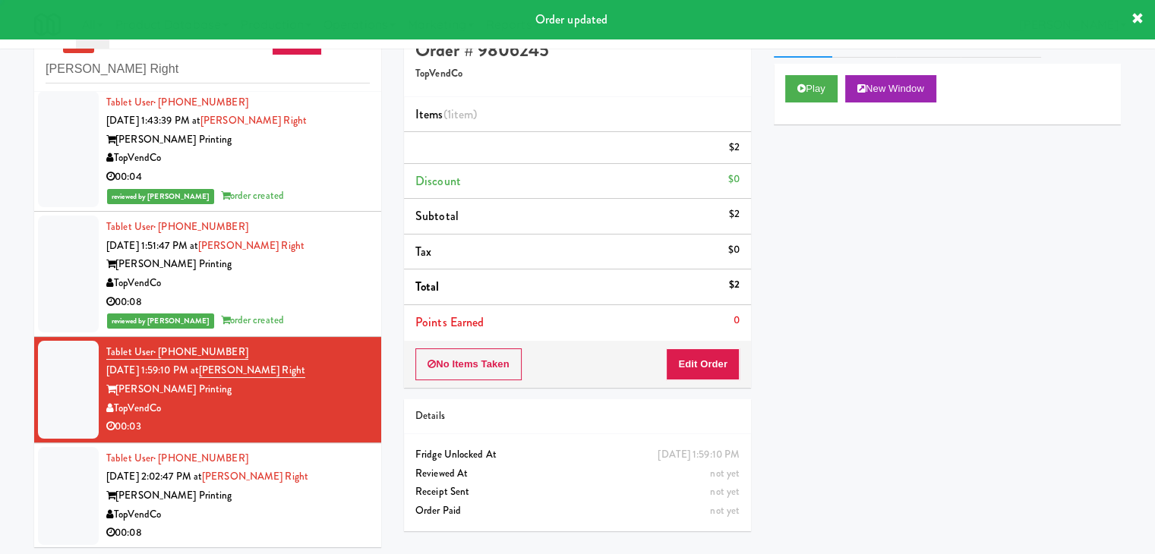
scroll to position [49, 0]
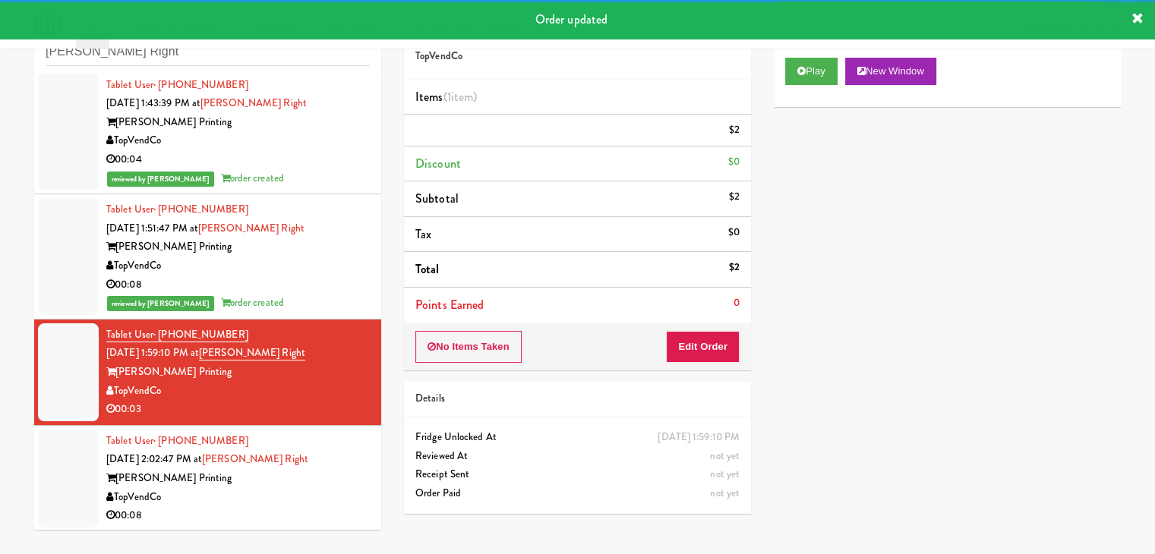
click at [331, 507] on div "TopVendCo" at bounding box center [238, 497] width 264 height 19
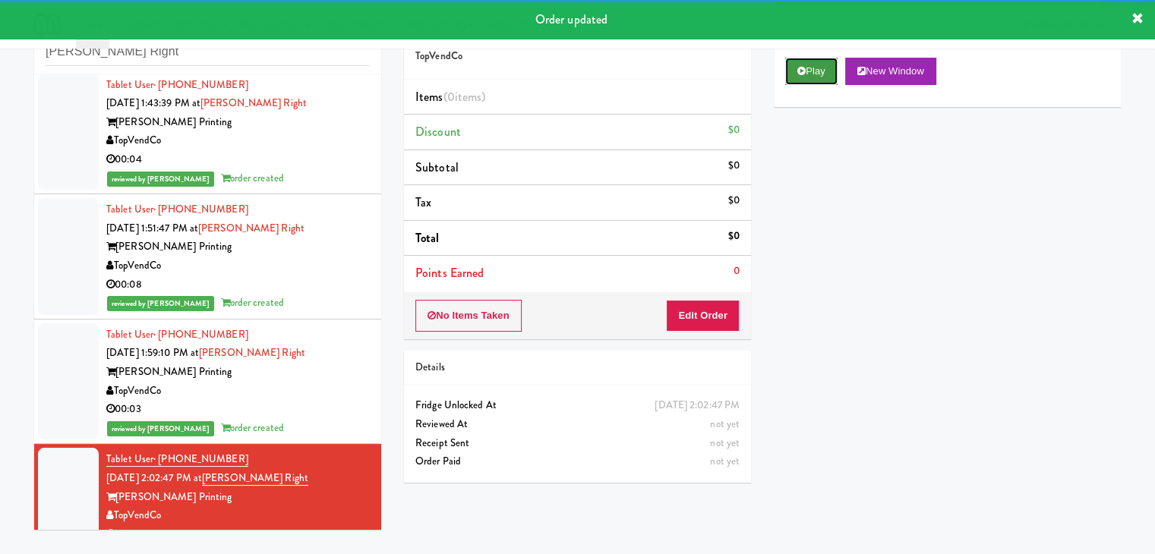
click at [814, 65] on button "Play" at bounding box center [811, 71] width 52 height 27
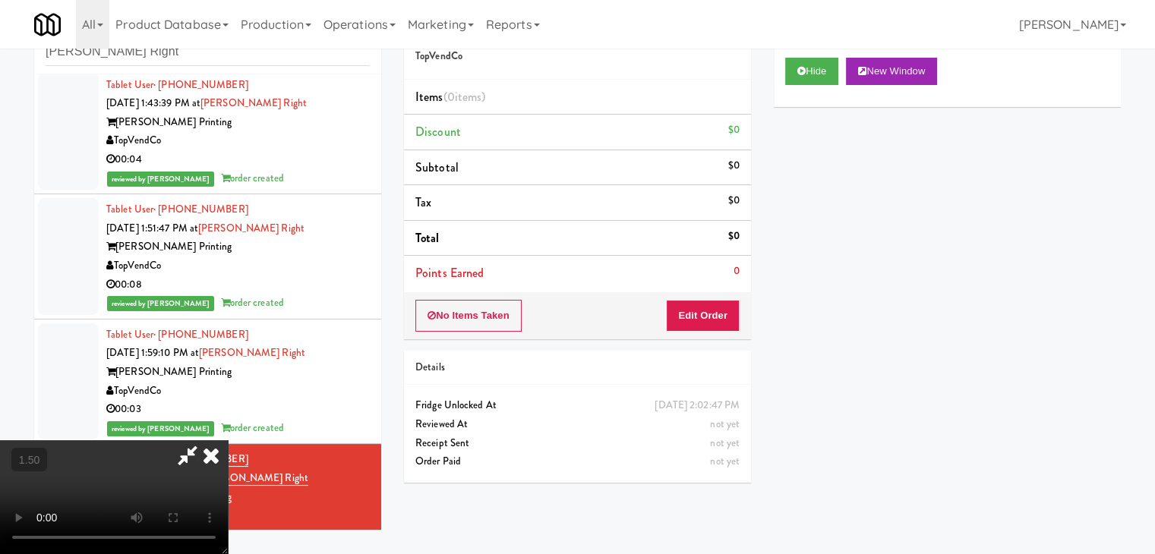
click at [228, 441] on video at bounding box center [114, 498] width 228 height 114
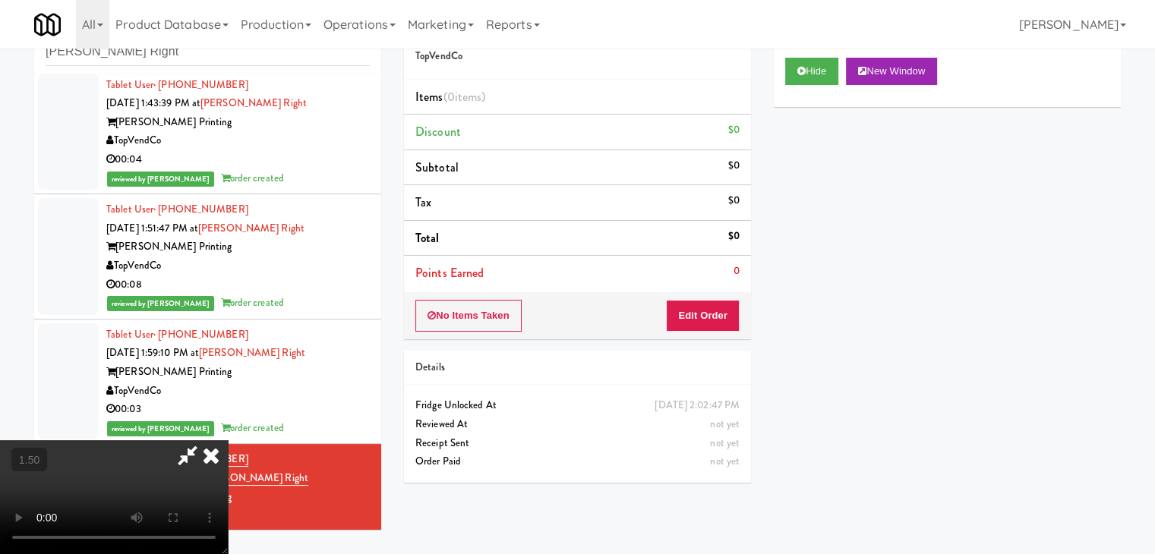
scroll to position [213, 0]
click at [228, 441] on video at bounding box center [114, 498] width 228 height 114
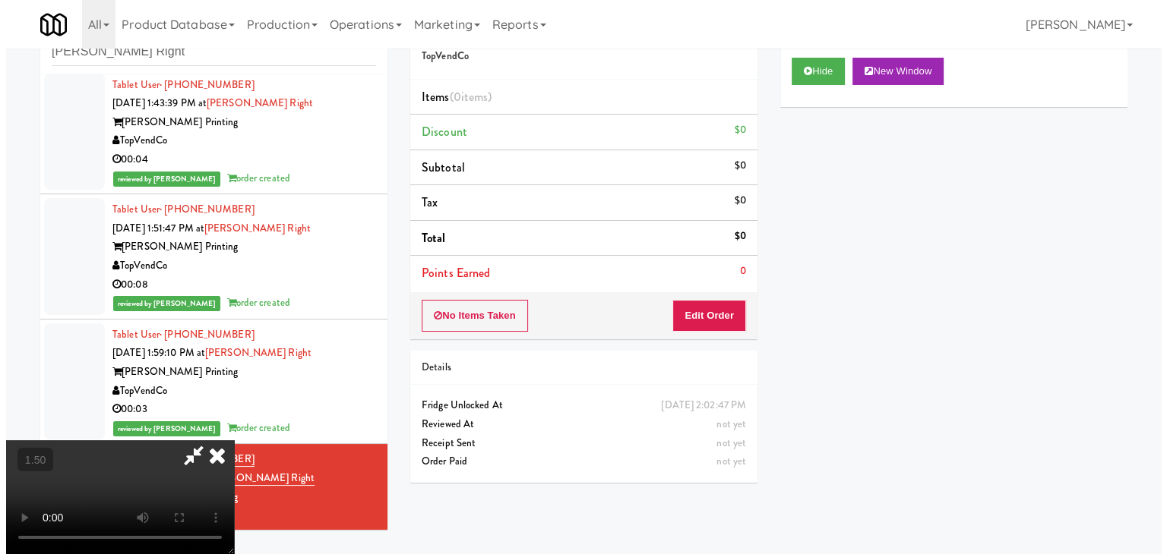
scroll to position [0, 0]
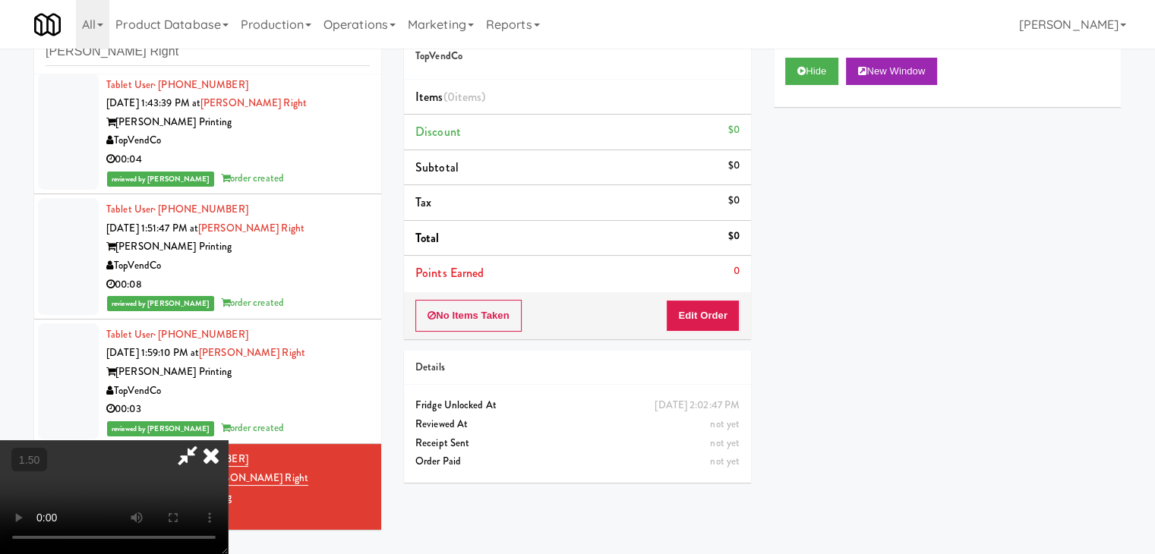
click at [228, 441] on icon at bounding box center [210, 456] width 33 height 30
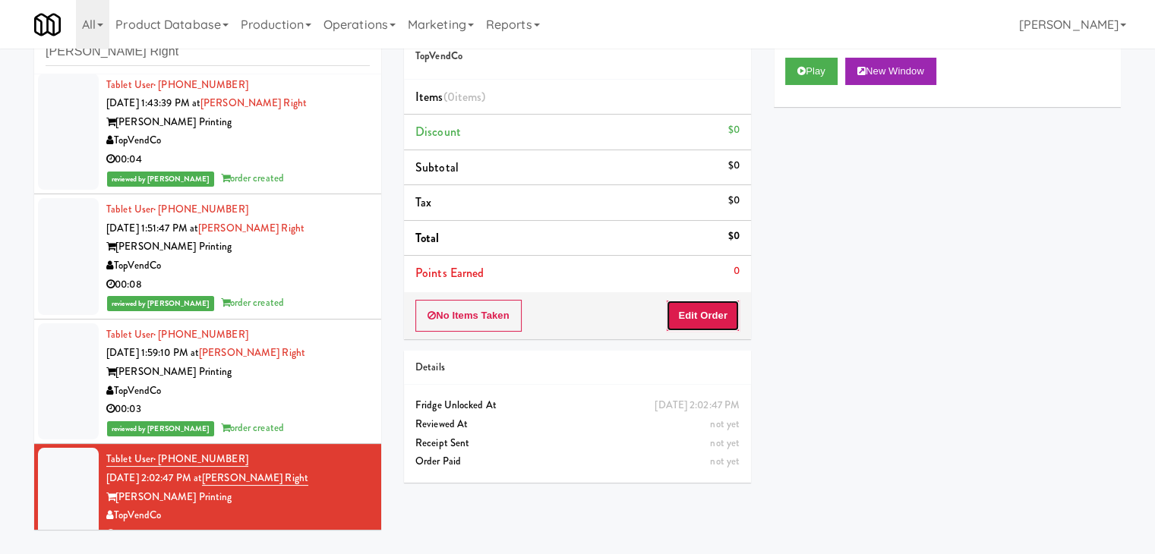
click at [693, 320] on button "Edit Order" at bounding box center [703, 316] width 74 height 32
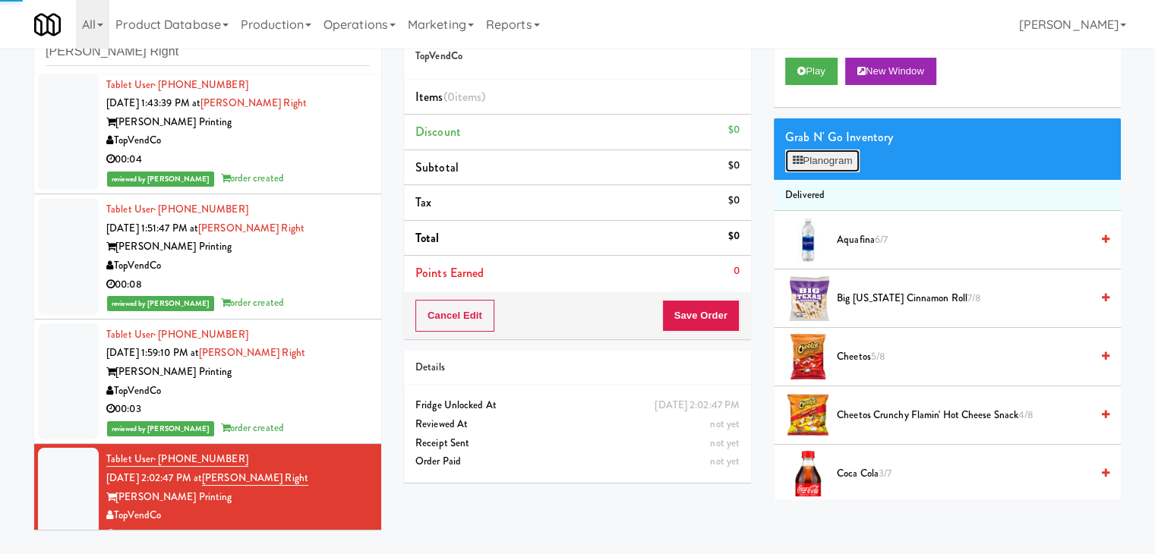
click at [801, 164] on icon at bounding box center [798, 161] width 10 height 10
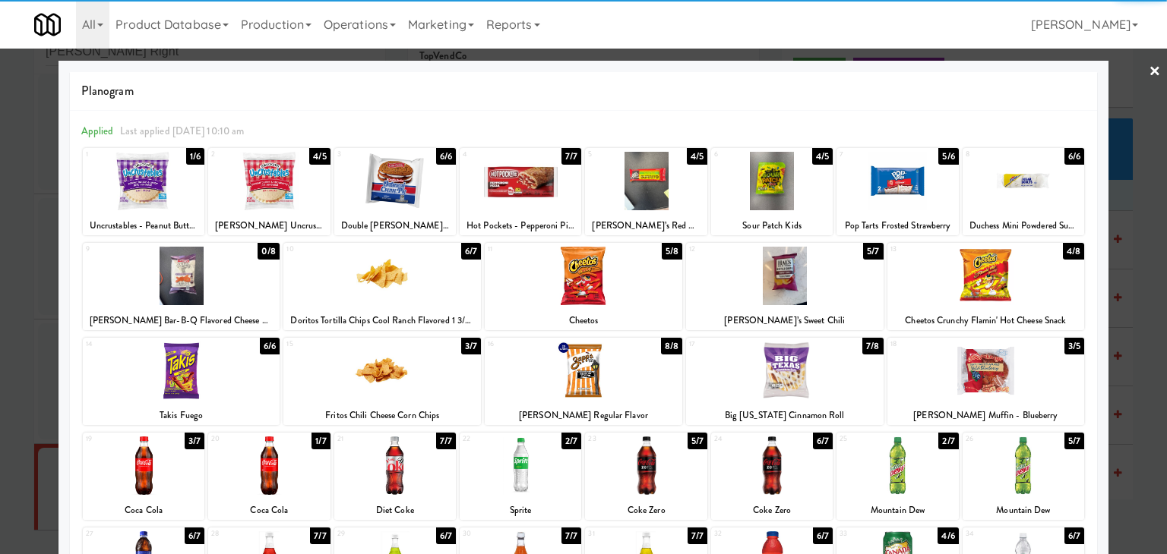
click at [297, 175] on div at bounding box center [269, 181] width 122 height 58
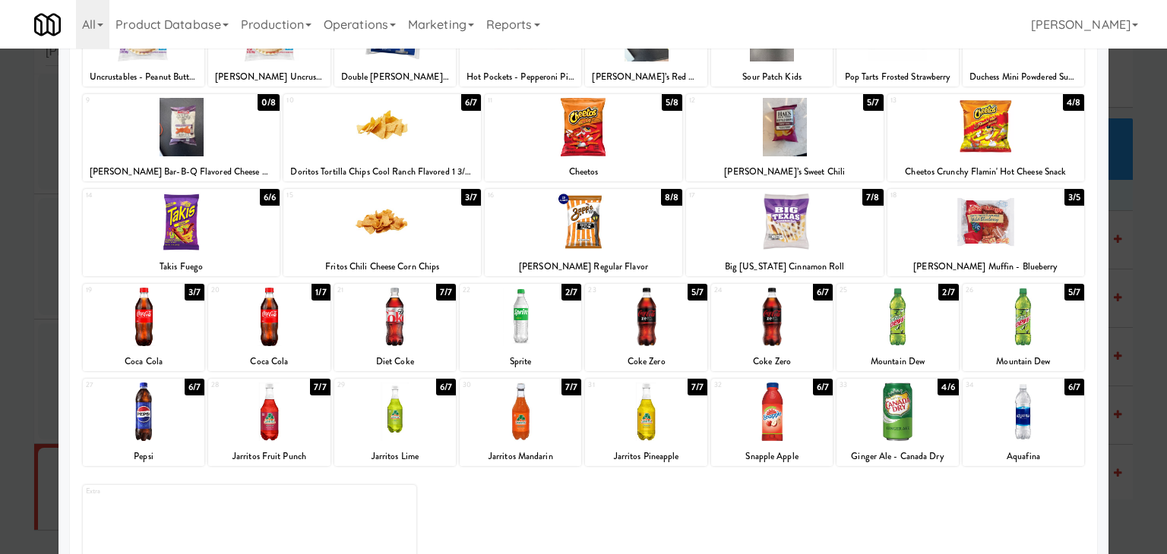
scroll to position [152, 0]
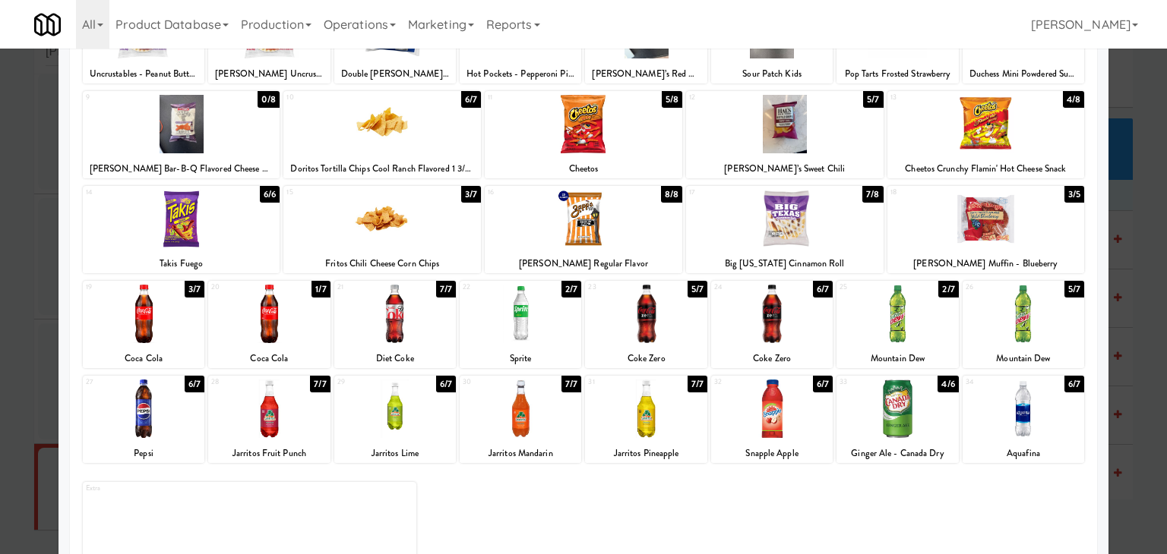
click at [905, 324] on div at bounding box center [897, 314] width 122 height 58
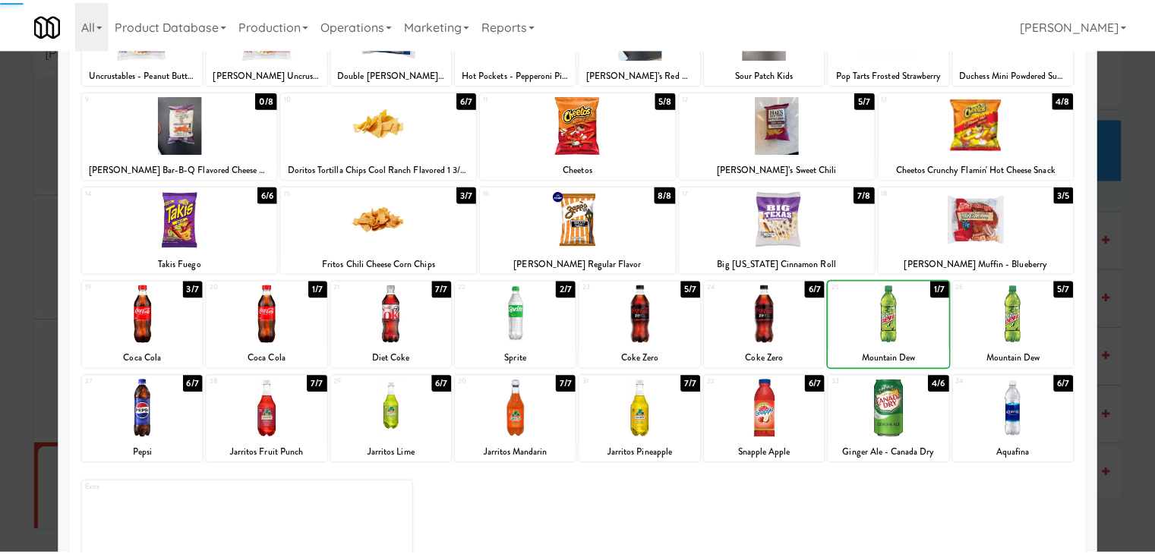
scroll to position [0, 0]
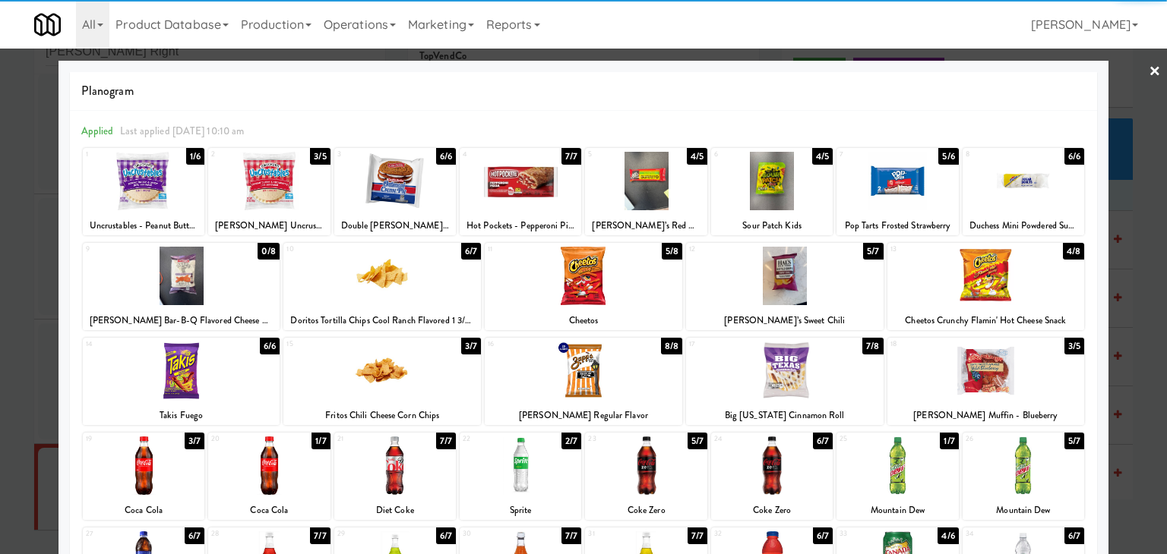
click at [1148, 72] on link "×" at bounding box center [1154, 72] width 12 height 47
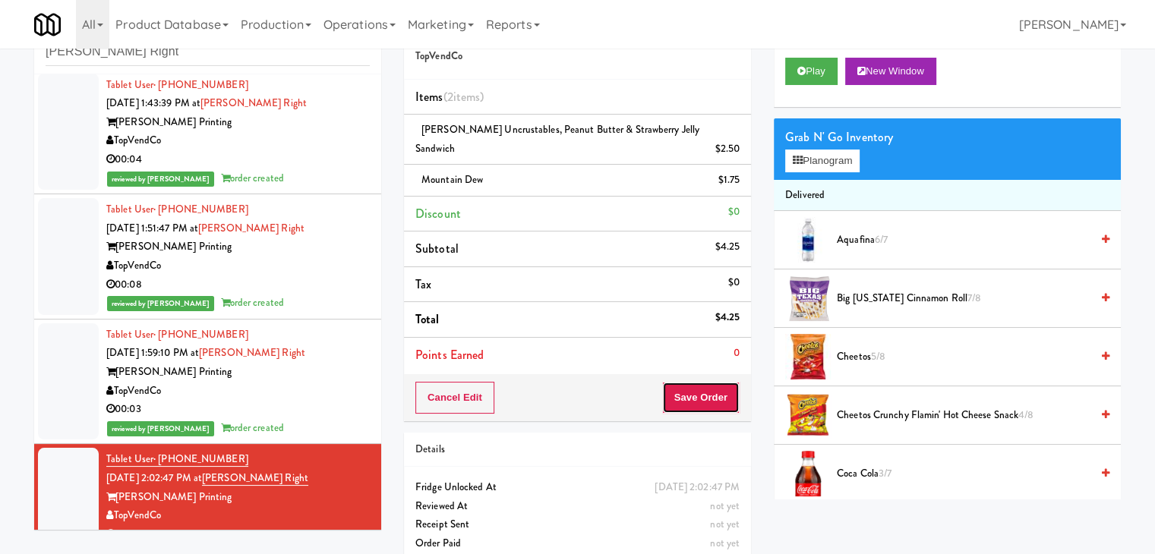
click at [688, 396] on button "Save Order" at bounding box center [700, 398] width 77 height 32
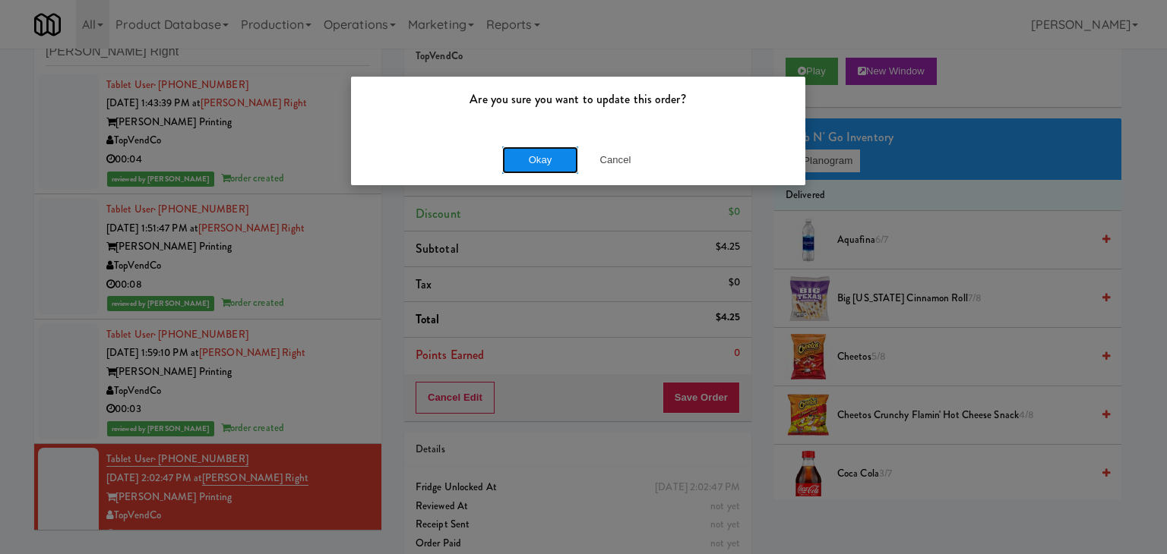
click at [549, 159] on button "Okay" at bounding box center [540, 160] width 76 height 27
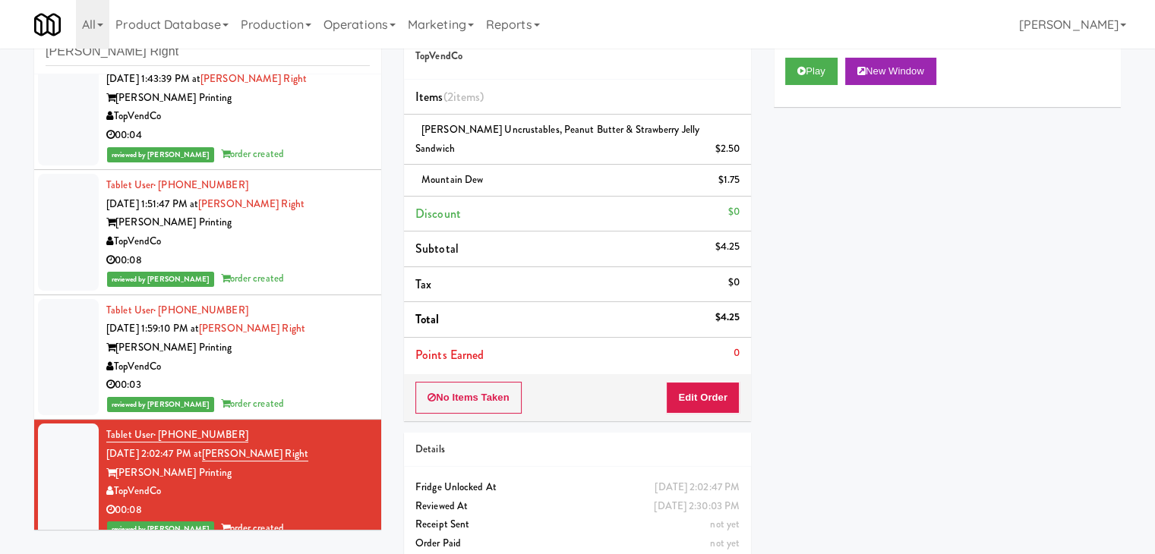
scroll to position [418, 0]
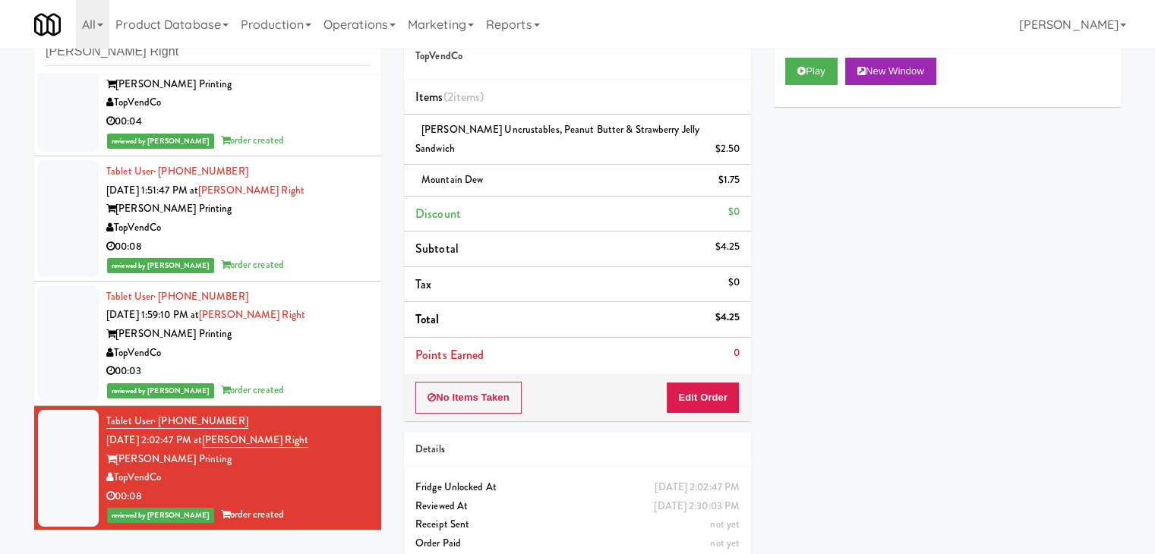
click at [343, 370] on div "00:03" at bounding box center [238, 371] width 264 height 19
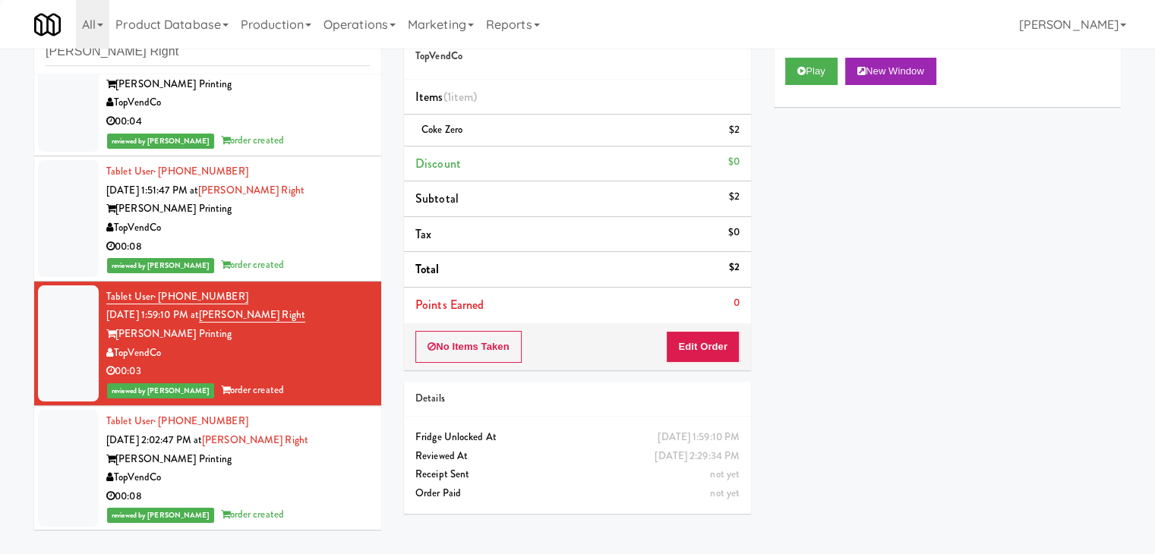
click at [349, 481] on div "TopVendCo" at bounding box center [238, 478] width 264 height 19
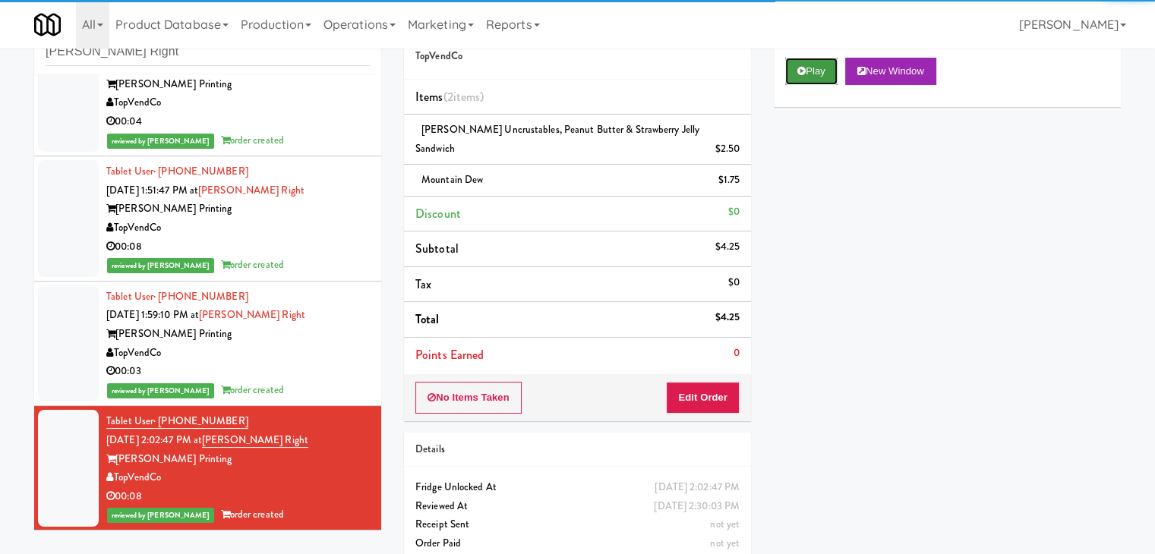
click at [790, 77] on button "Play" at bounding box center [811, 71] width 52 height 27
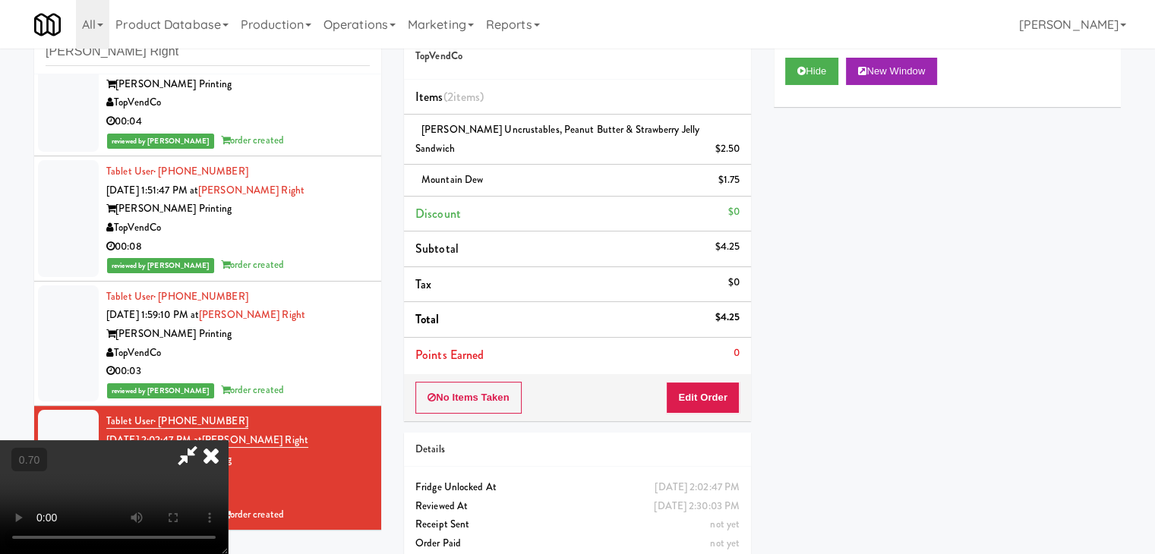
click at [205, 441] on icon at bounding box center [187, 456] width 35 height 30
click at [228, 441] on icon at bounding box center [210, 456] width 33 height 30
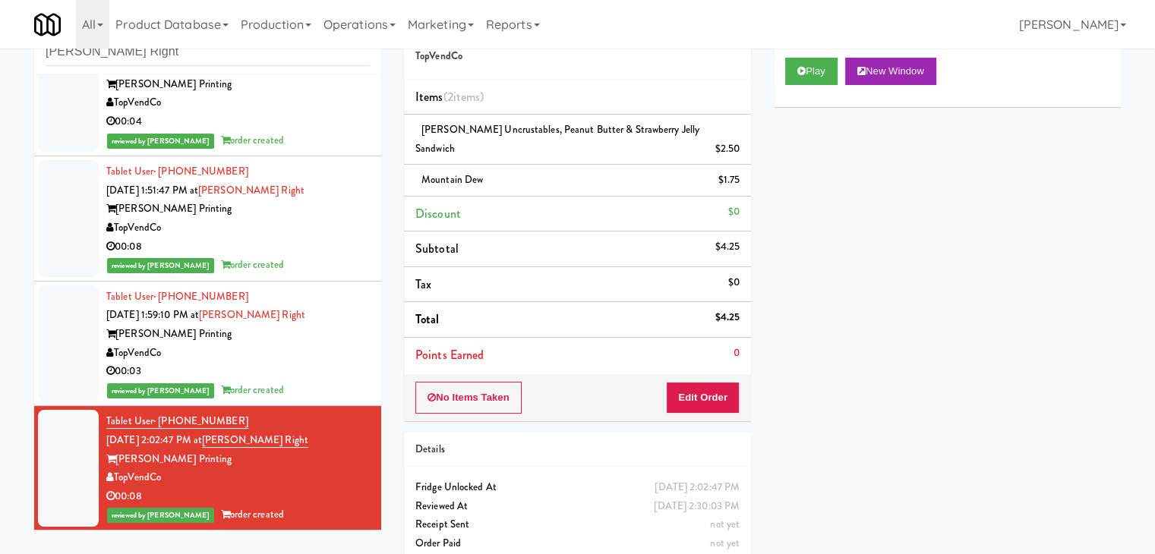
click at [323, 384] on div "reviewed by [PERSON_NAME] A order created" at bounding box center [238, 390] width 264 height 19
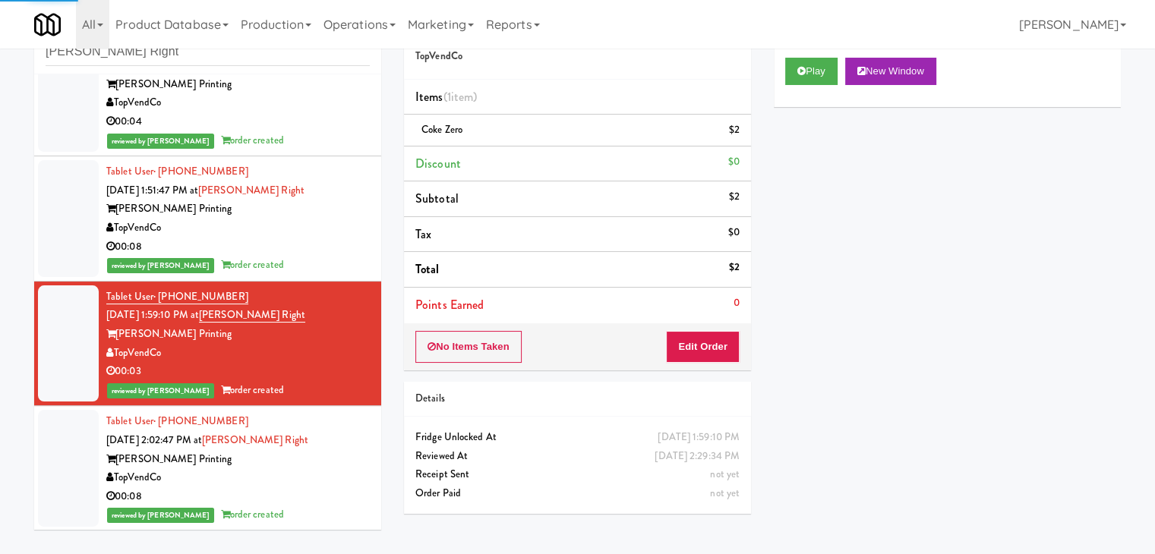
click at [323, 256] on div "reviewed by [PERSON_NAME] A order created" at bounding box center [238, 265] width 264 height 19
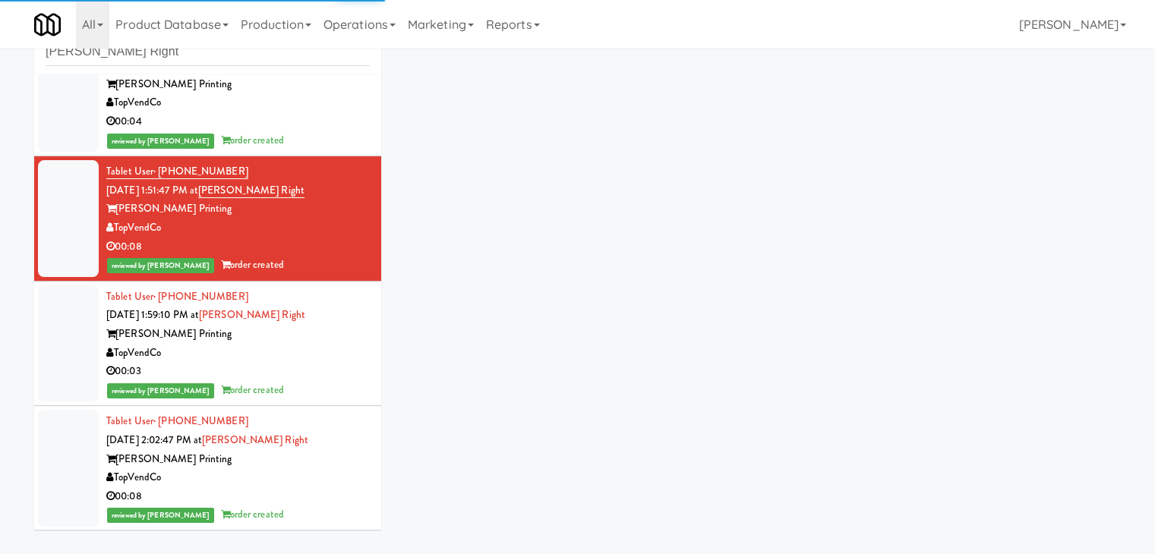
scroll to position [266, 0]
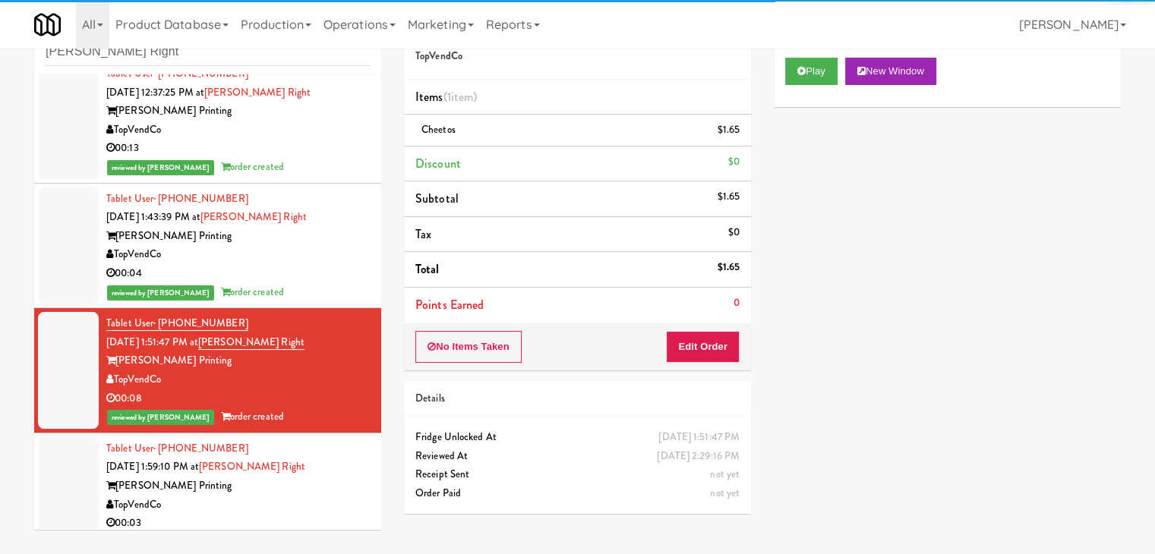
click at [327, 280] on div "00:04" at bounding box center [238, 273] width 264 height 19
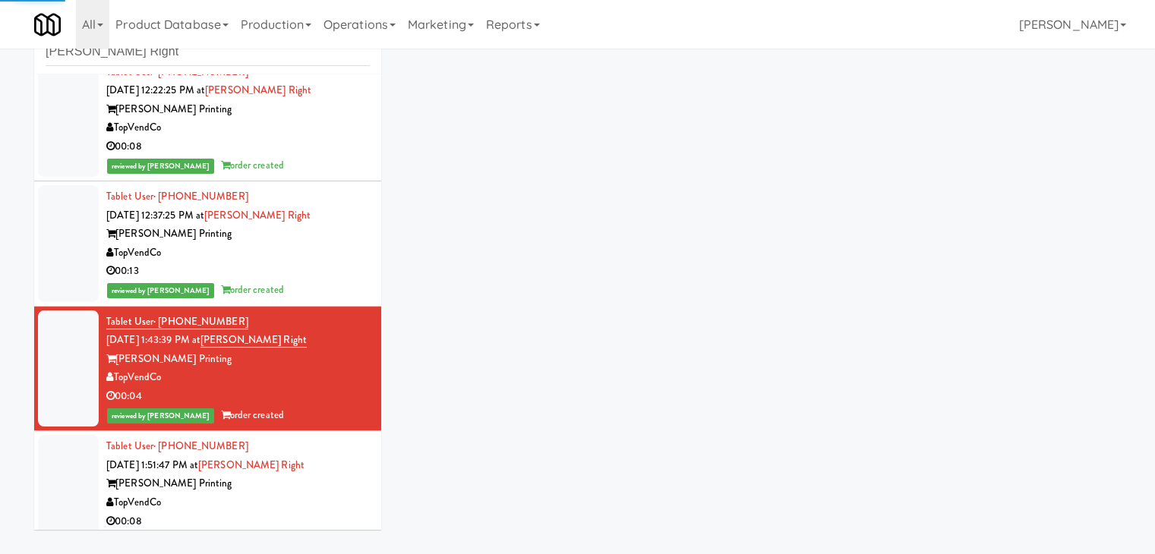
scroll to position [114, 0]
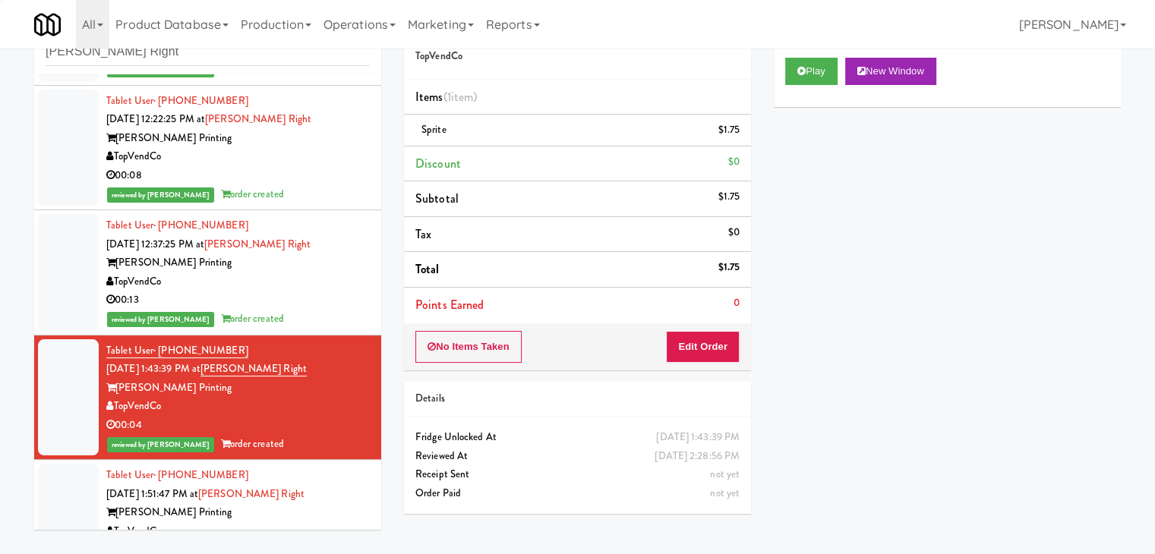
click at [327, 274] on div "TopVendCo" at bounding box center [238, 282] width 264 height 19
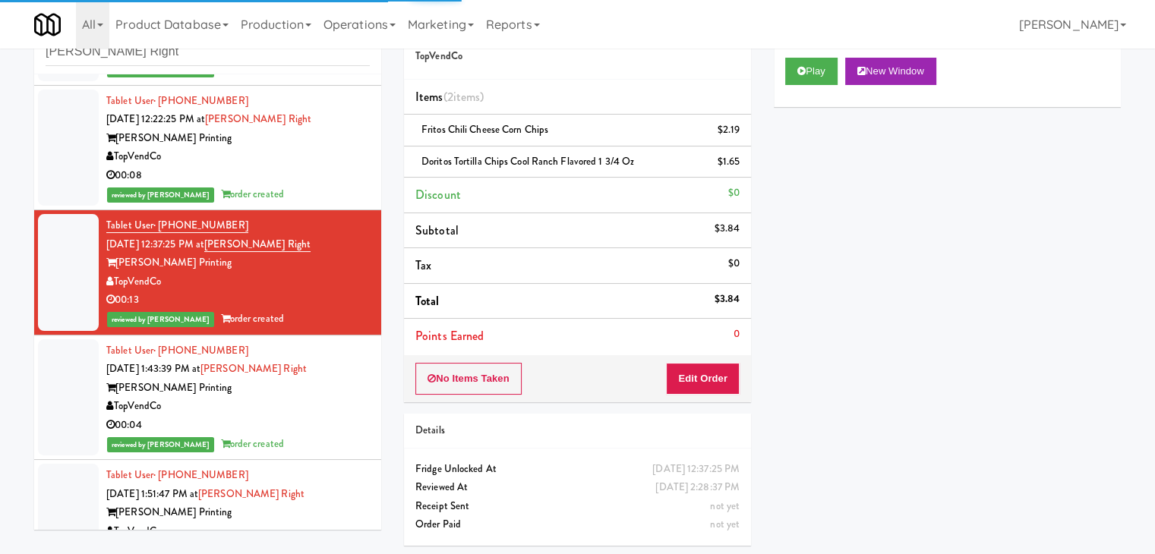
click at [341, 165] on div "TopVendCo" at bounding box center [238, 156] width 264 height 19
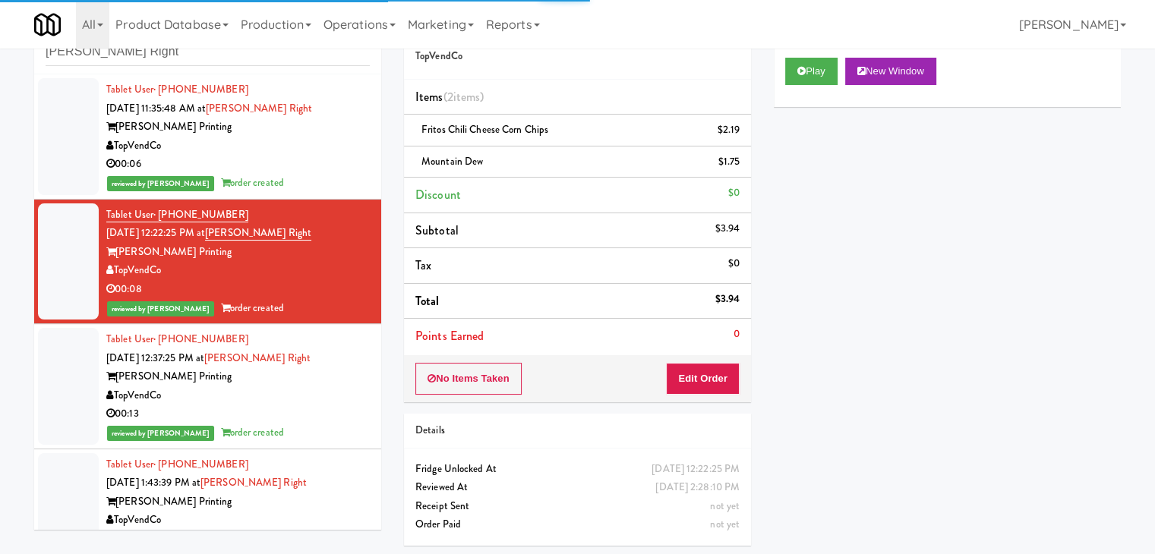
click at [341, 177] on div "reviewed by [PERSON_NAME] A order created" at bounding box center [238, 183] width 264 height 19
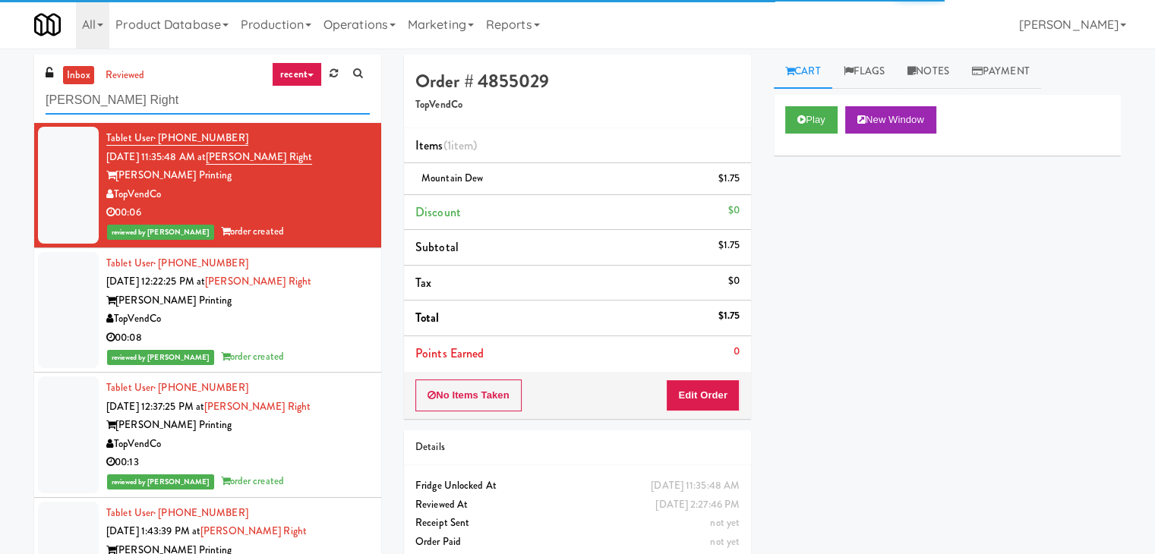
click at [170, 109] on input "[PERSON_NAME] Right" at bounding box center [208, 101] width 324 height 28
paste input "Platform - Cooler - Lef"
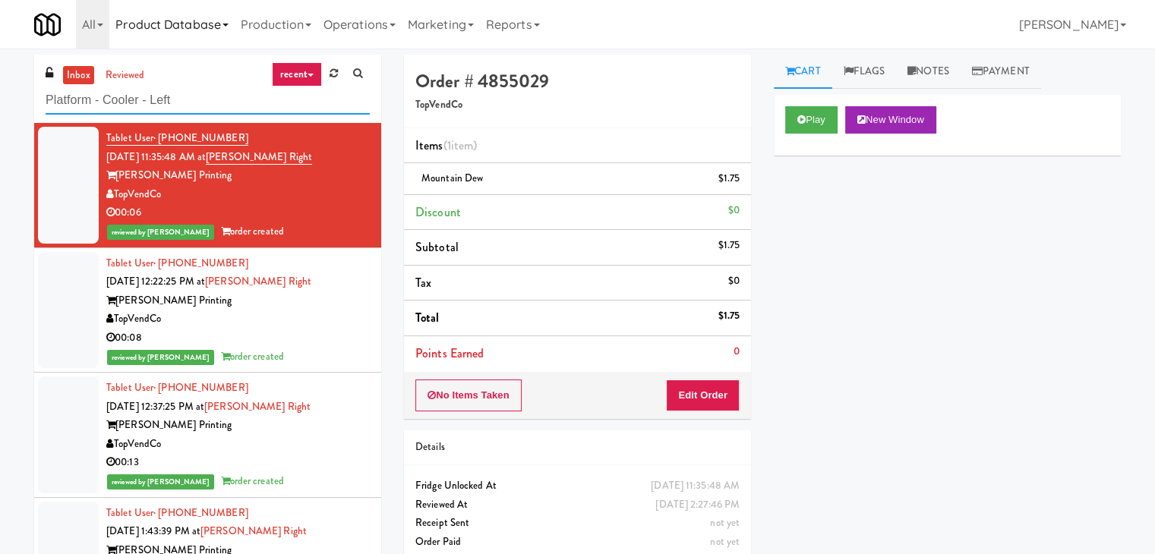
type input "Platform - Cooler - Left"
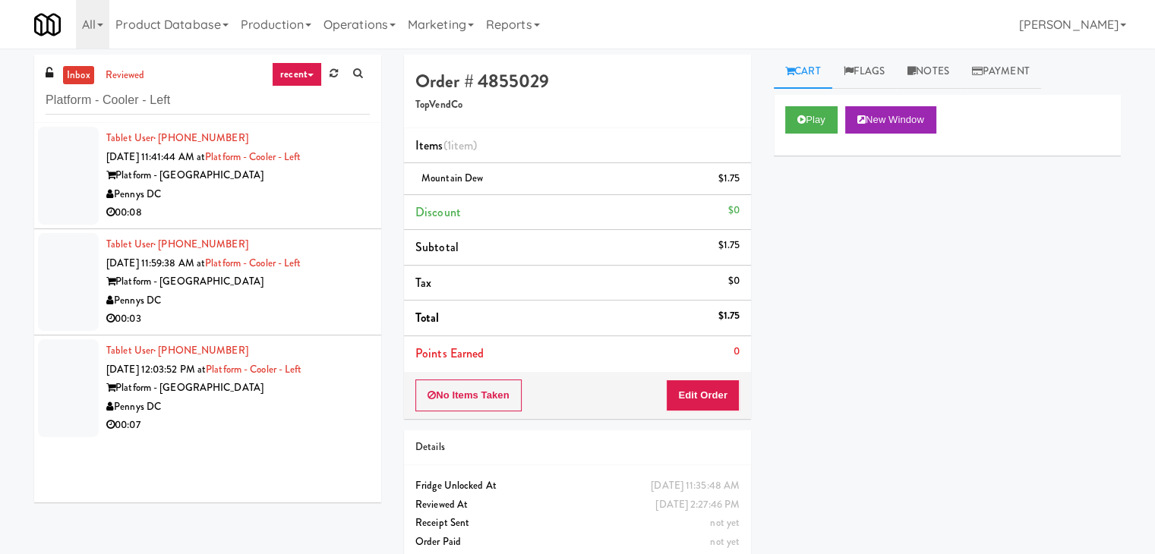
click at [276, 201] on div "Pennys DC" at bounding box center [238, 194] width 264 height 19
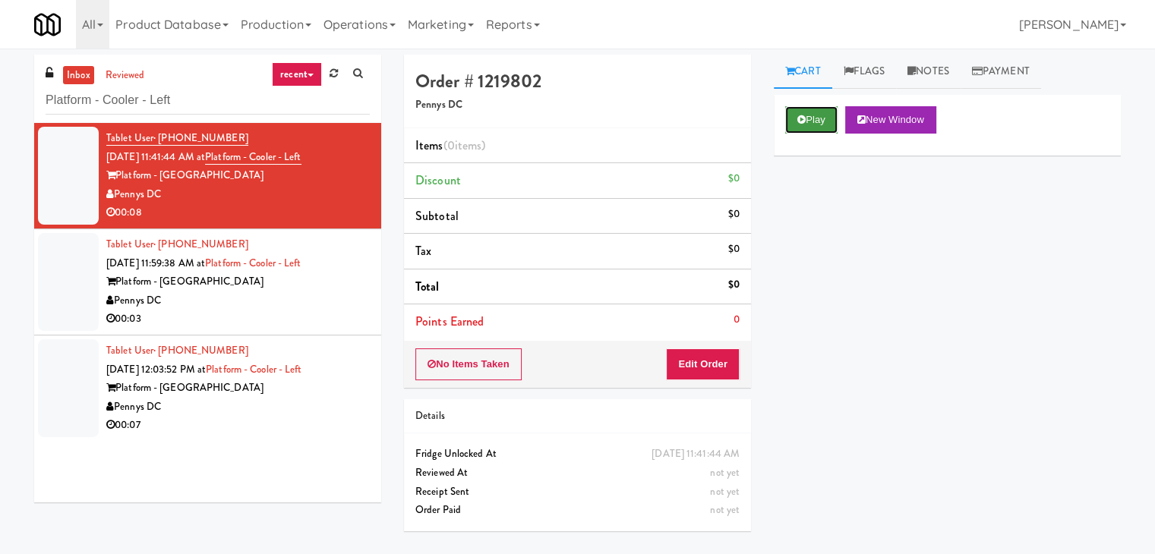
click at [807, 122] on button "Play" at bounding box center [811, 119] width 52 height 27
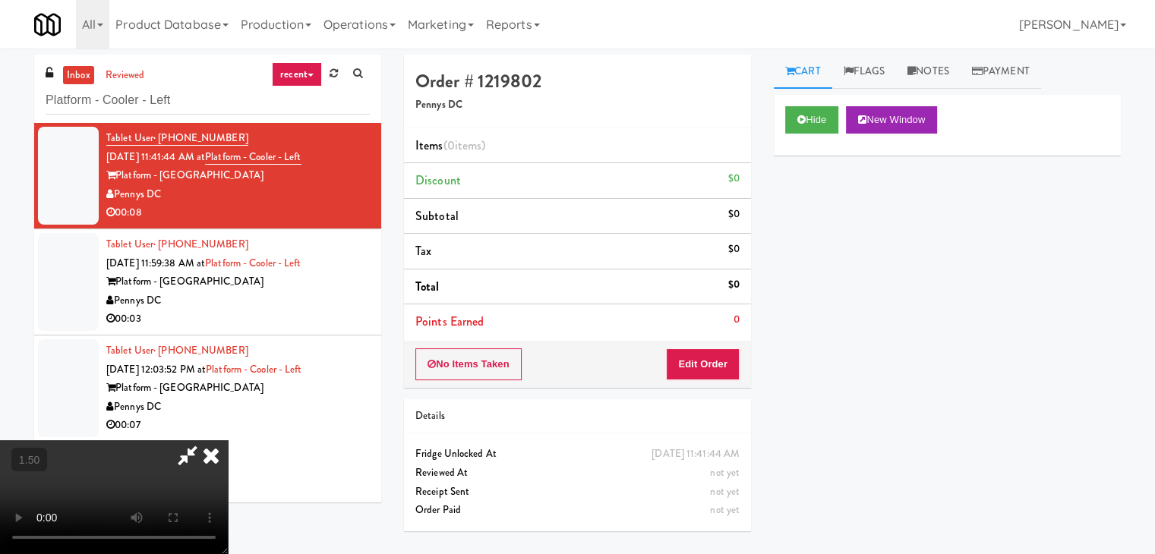
click at [228, 441] on video at bounding box center [114, 498] width 228 height 114
click at [228, 441] on icon at bounding box center [210, 456] width 33 height 30
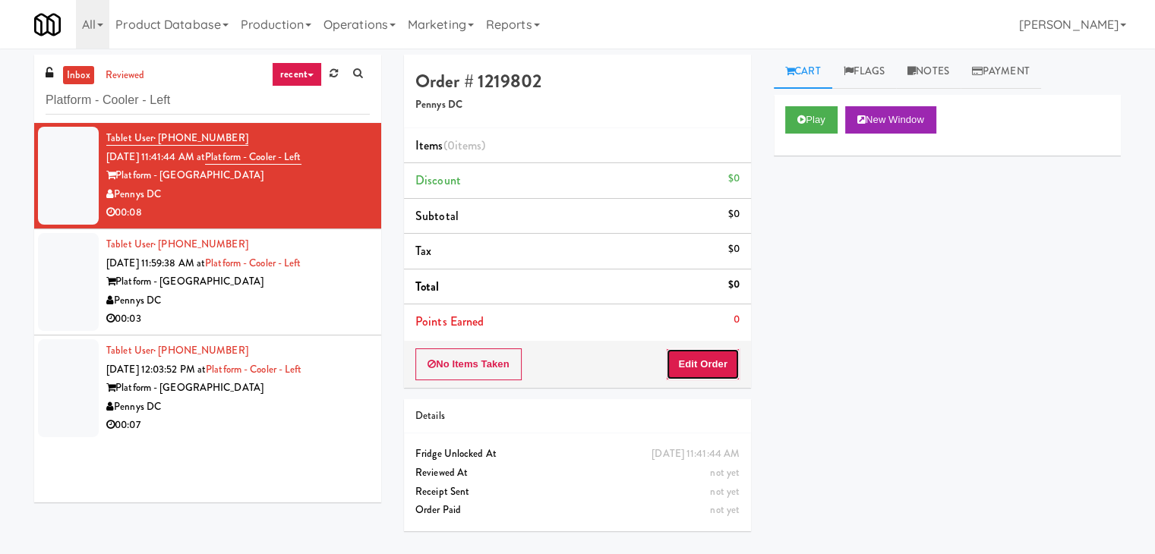
click at [693, 353] on button "Edit Order" at bounding box center [703, 365] width 74 height 32
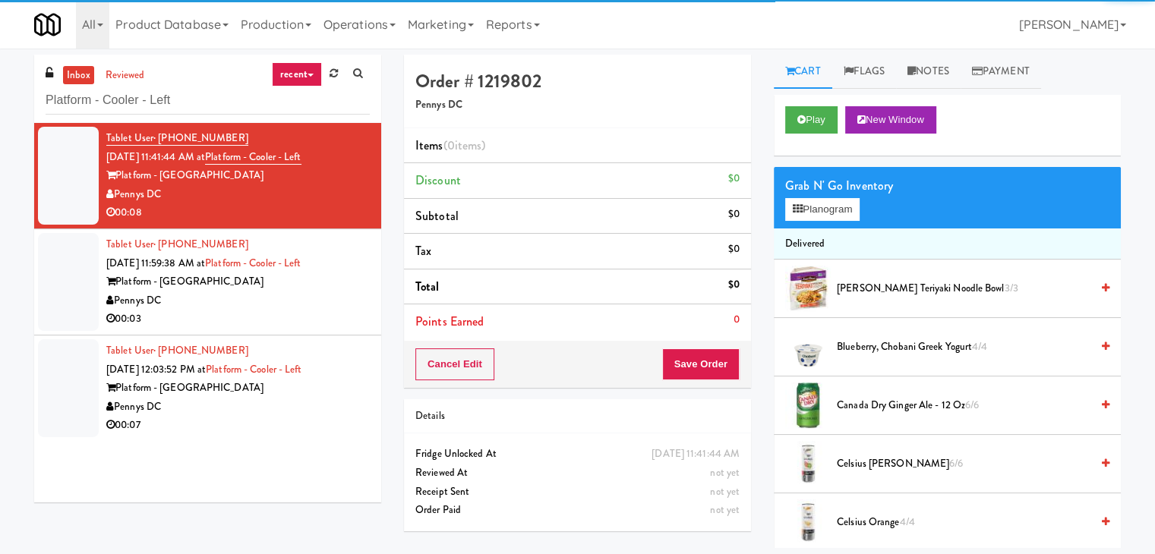
click at [853, 195] on div "Grab N' Go Inventory" at bounding box center [947, 186] width 324 height 23
click at [848, 209] on button "Planogram" at bounding box center [822, 209] width 74 height 23
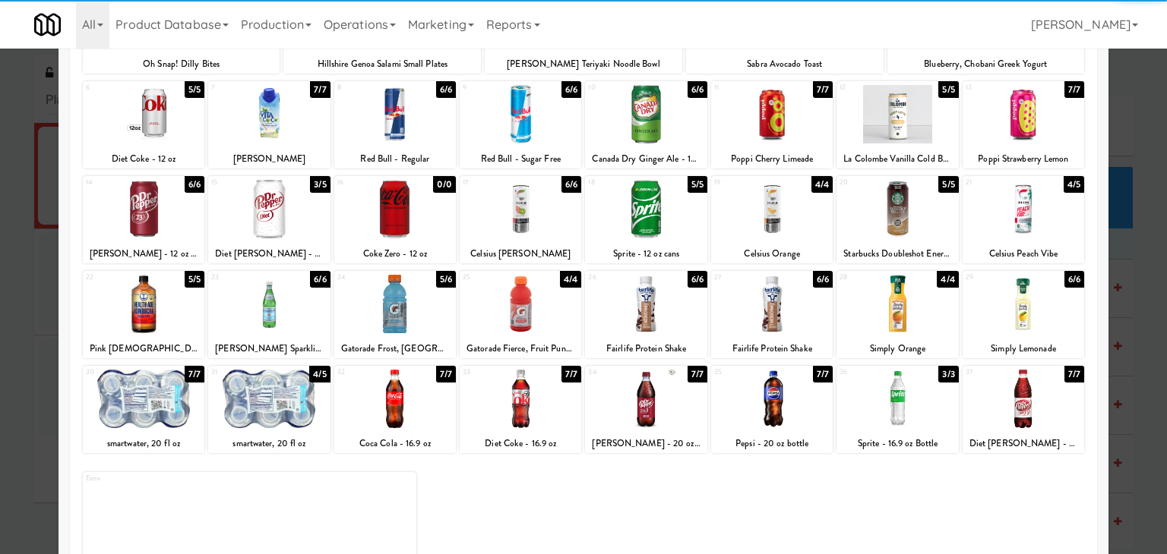
scroll to position [191, 0]
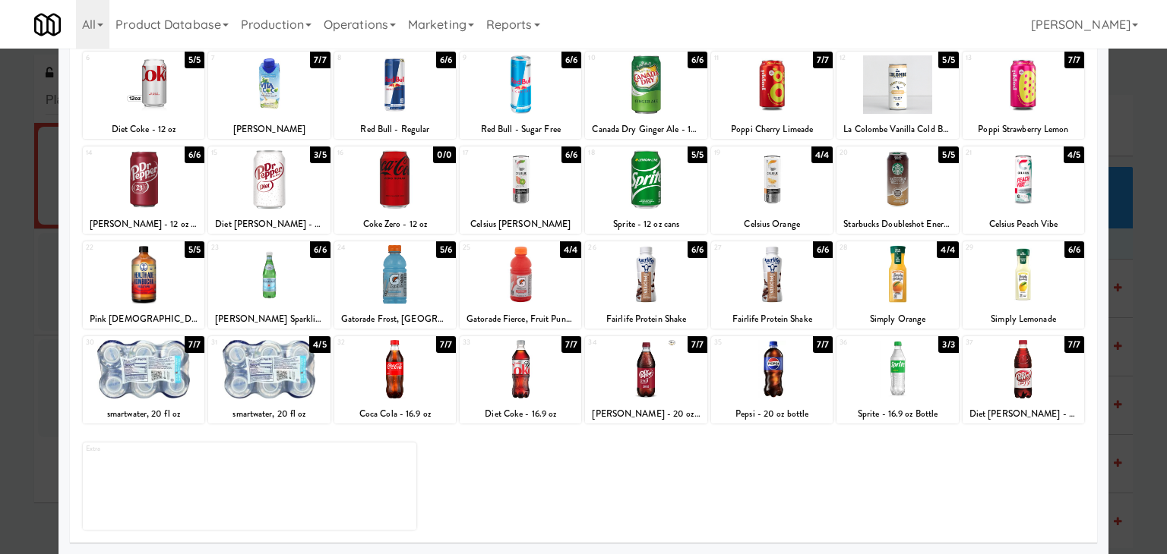
click at [554, 360] on div at bounding box center [521, 369] width 122 height 58
click at [531, 392] on div at bounding box center [521, 369] width 122 height 58
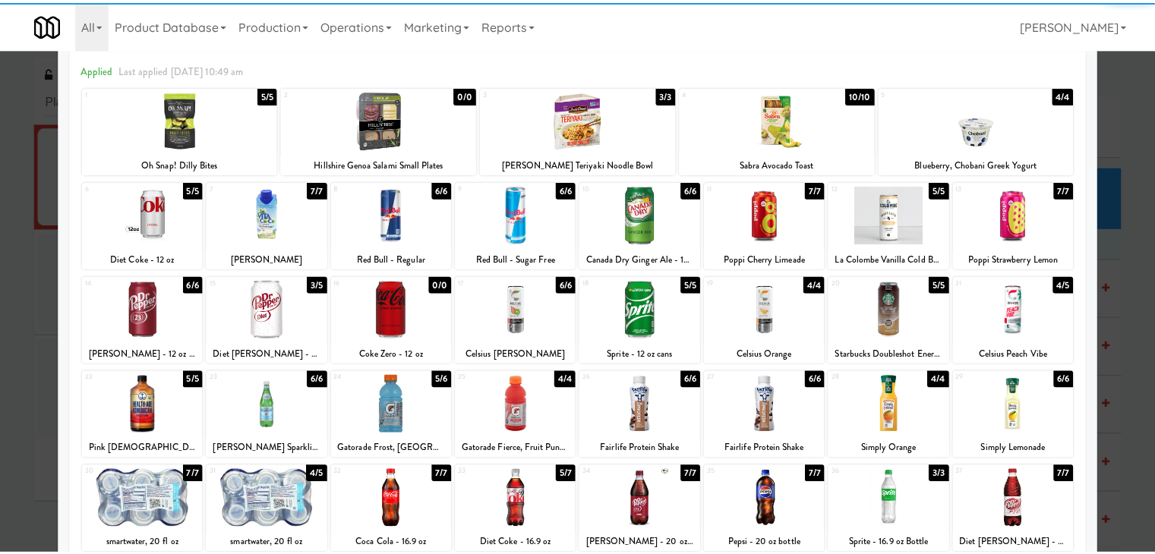
scroll to position [0, 0]
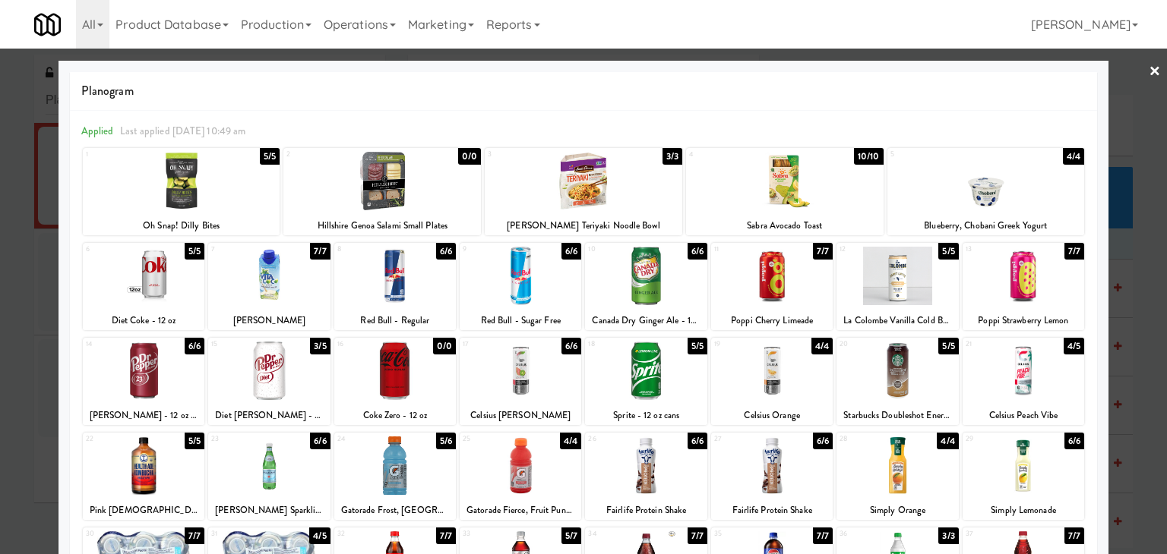
click at [1148, 68] on div "× Planogram Applied Last applied [DATE] 10:49 am 1 5/5 Oh Snap! Dilly Bites 2 0…" at bounding box center [583, 277] width 1167 height 554
drag, startPoint x: 1140, startPoint y: 65, endPoint x: 1122, endPoint y: 71, distance: 19.2
click at [1148, 65] on link "×" at bounding box center [1154, 72] width 12 height 47
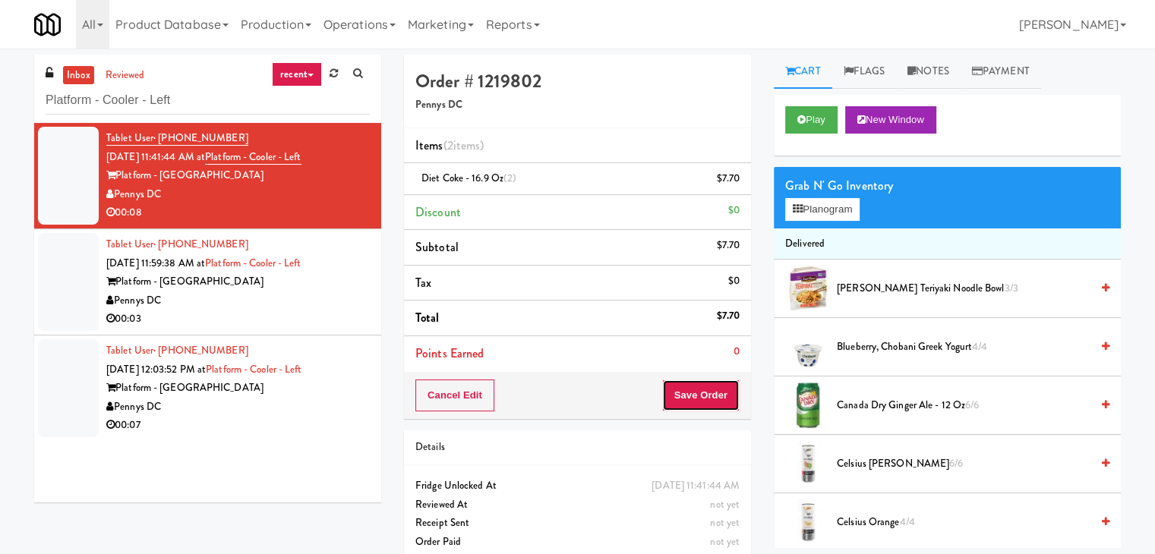
click at [690, 396] on button "Save Order" at bounding box center [700, 396] width 77 height 32
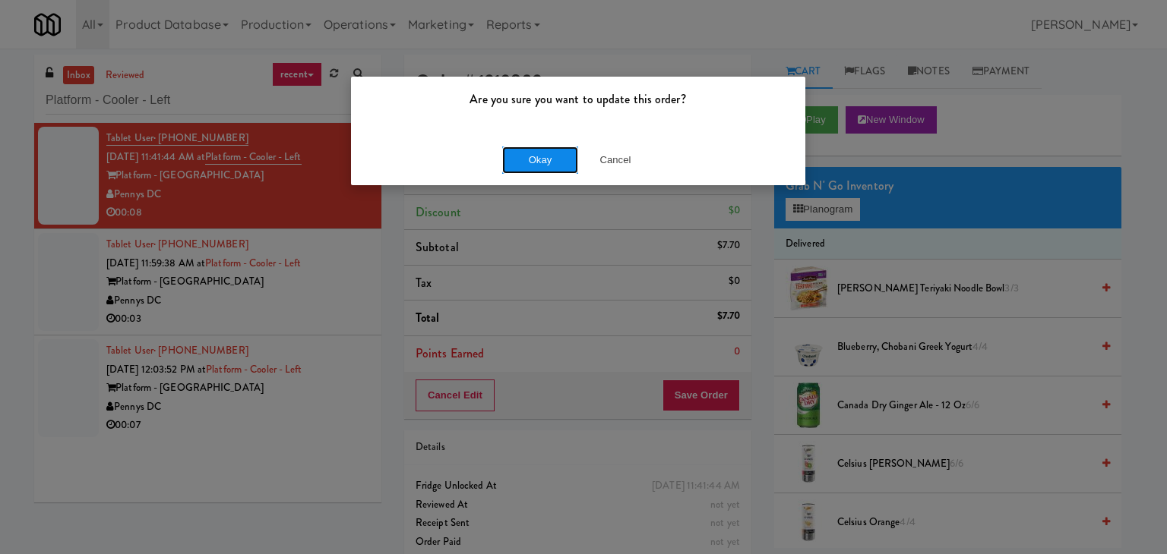
click at [547, 151] on button "Okay" at bounding box center [540, 160] width 76 height 27
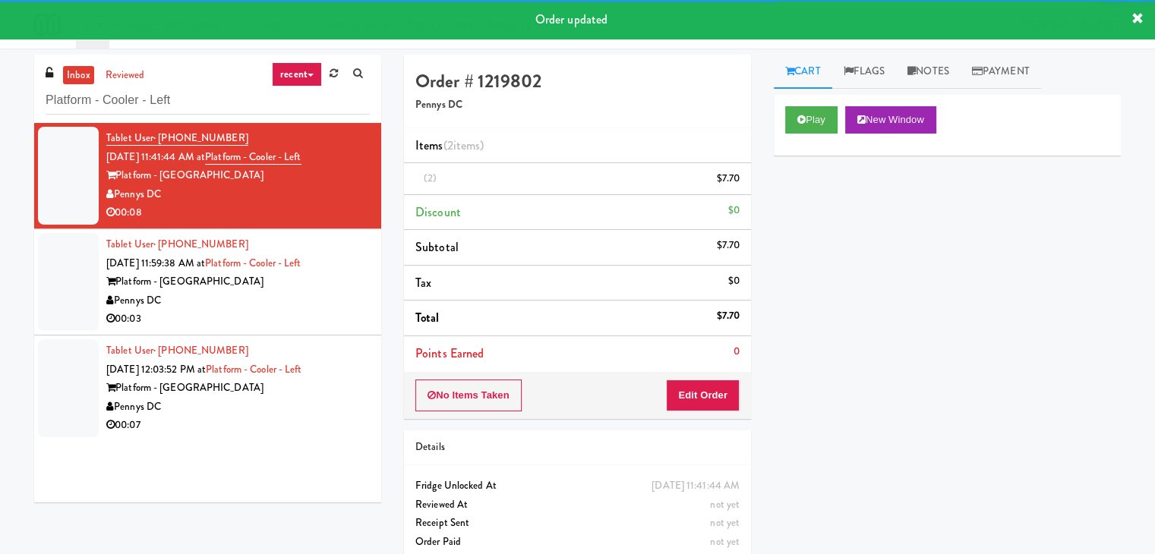
click at [295, 317] on div "Tablet User · (715) 393-9495 [DATE] 11:59:38 AM at Platform - Cooler - Left Pla…" at bounding box center [238, 281] width 264 height 93
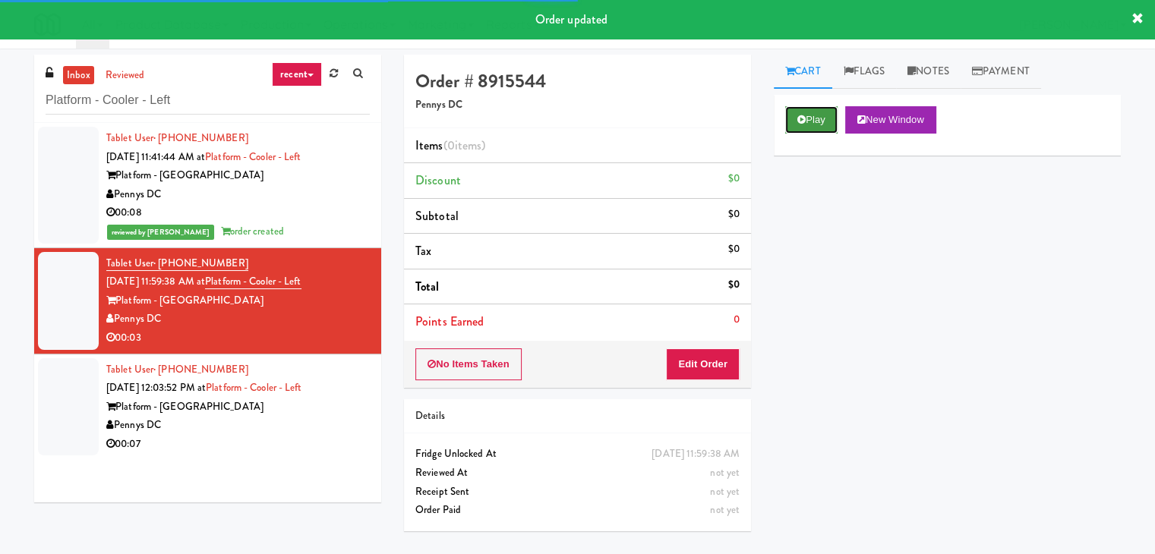
click at [827, 114] on button "Play" at bounding box center [811, 119] width 52 height 27
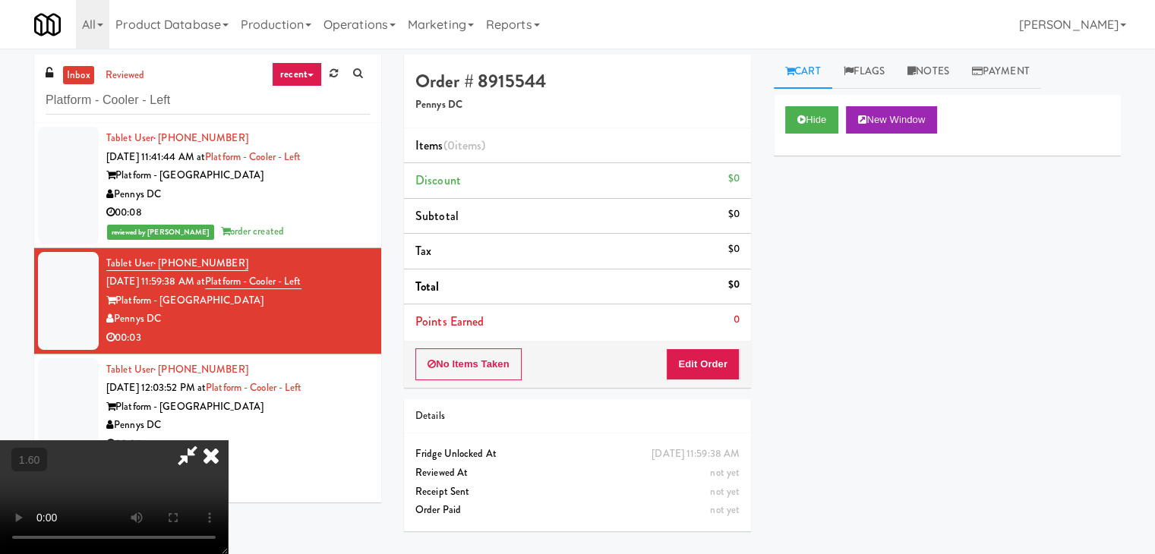
click at [228, 441] on video at bounding box center [114, 498] width 228 height 114
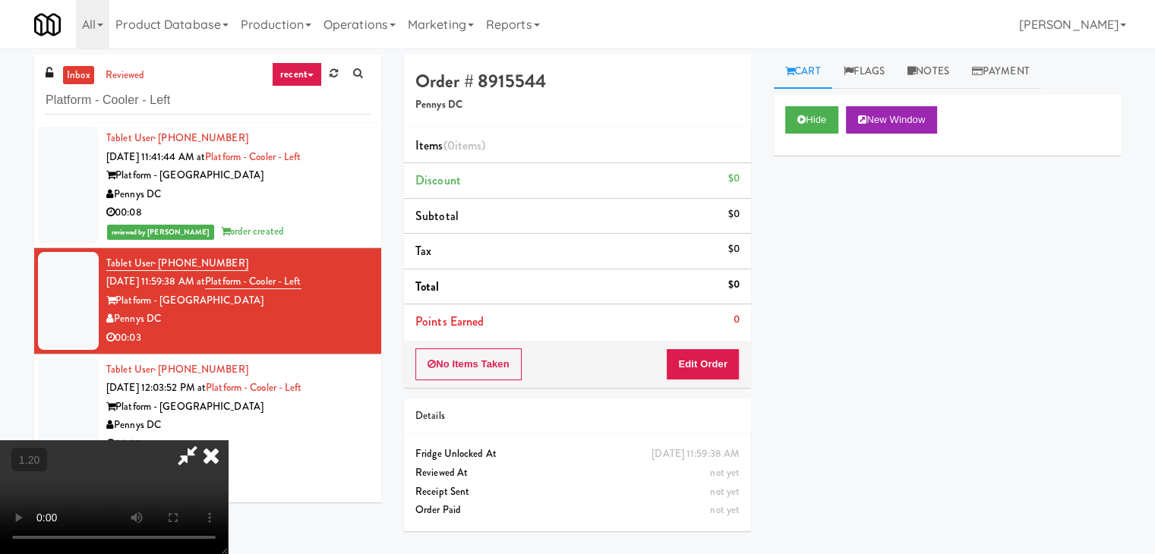
click at [228, 441] on video at bounding box center [114, 498] width 228 height 114
click at [228, 441] on icon at bounding box center [210, 456] width 33 height 30
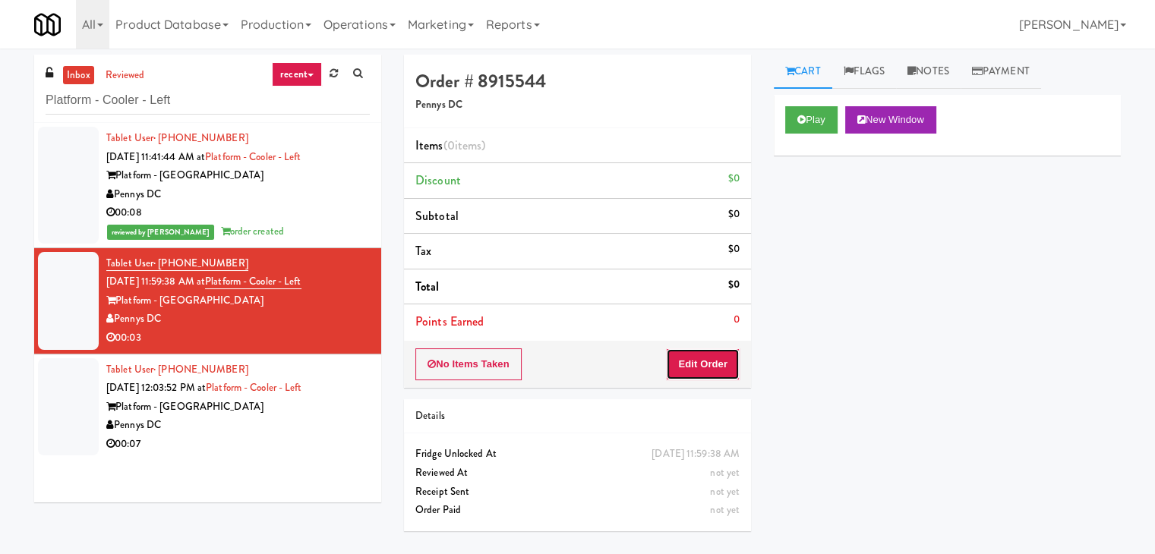
click at [715, 367] on button "Edit Order" at bounding box center [703, 365] width 74 height 32
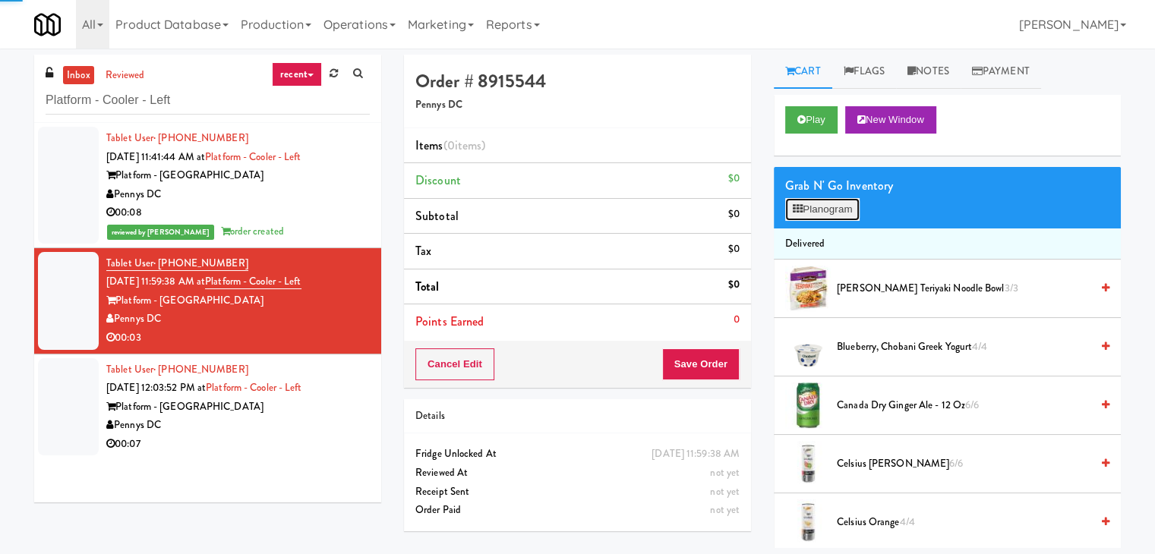
click at [825, 203] on button "Planogram" at bounding box center [822, 209] width 74 height 23
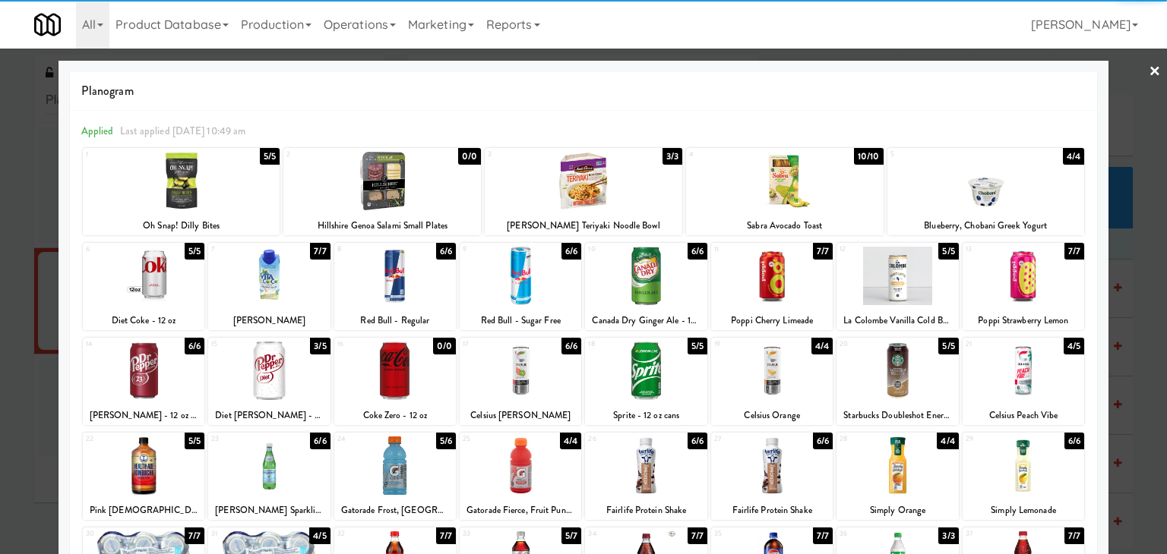
click at [419, 286] on div at bounding box center [395, 276] width 122 height 58
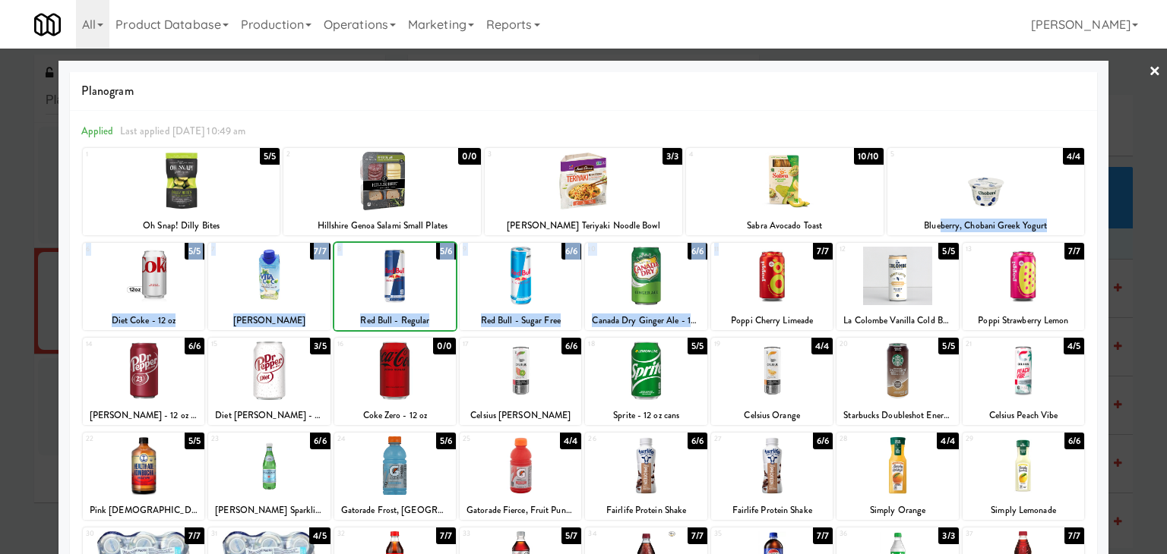
drag, startPoint x: 860, startPoint y: 232, endPoint x: 1101, endPoint y: 160, distance: 252.3
click at [1023, 194] on div "1 5/5 Oh Snap! Dilly Bites 2 0/0 Hillshire Genoa Salami Small Plates 3 3/3 [PER…" at bounding box center [583, 435] width 1004 height 577
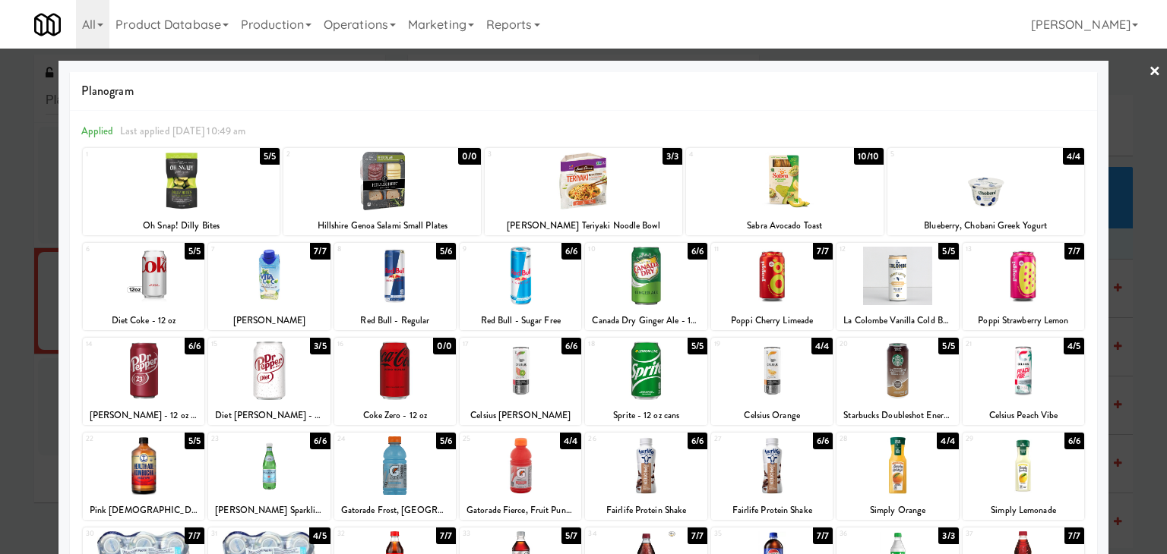
click at [1148, 65] on link "×" at bounding box center [1154, 72] width 12 height 47
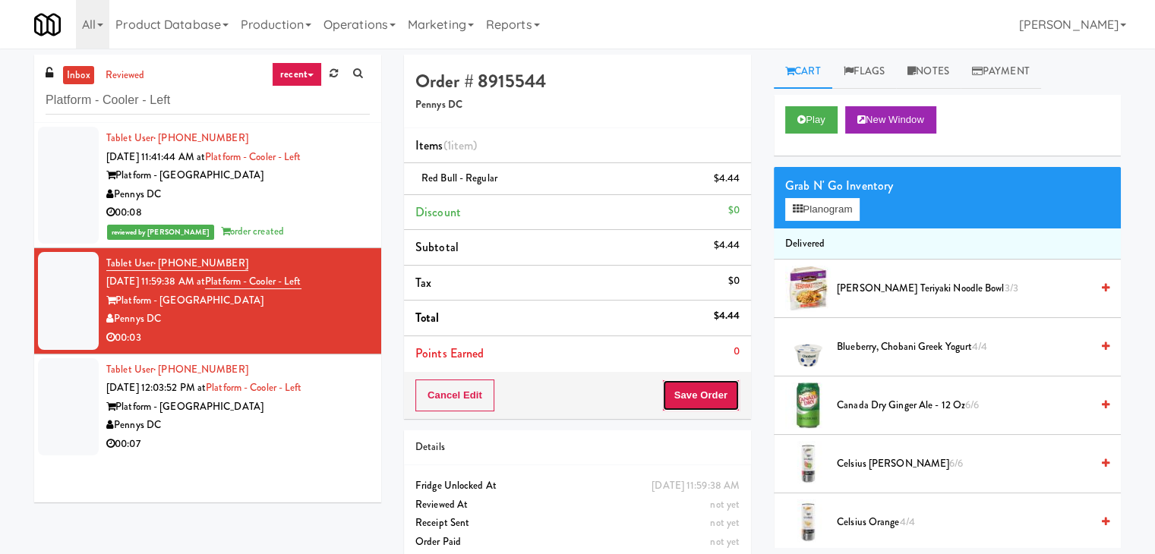
click at [716, 398] on button "Save Order" at bounding box center [700, 396] width 77 height 32
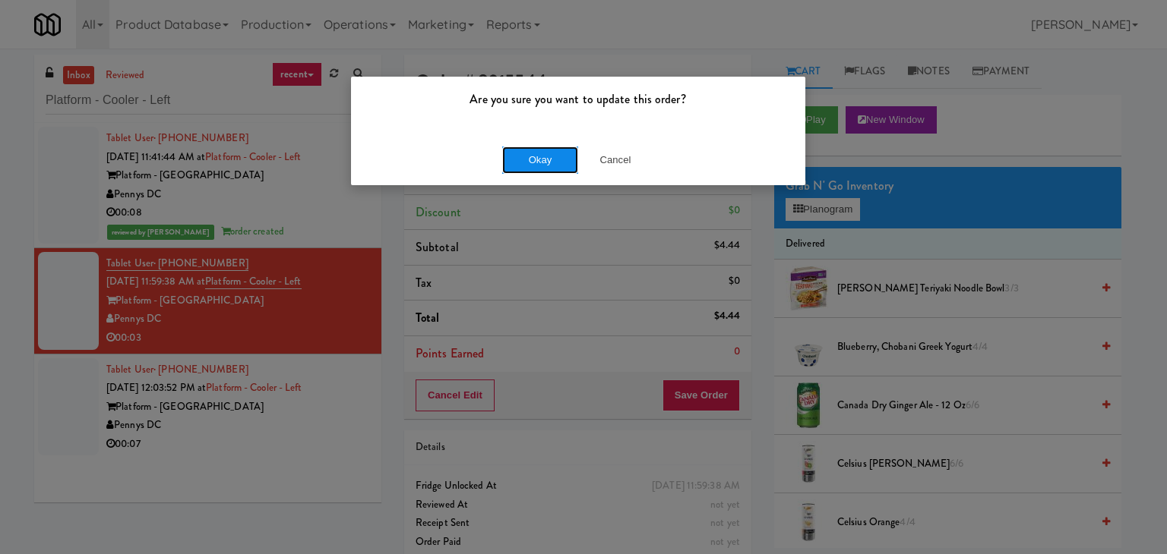
click at [541, 157] on button "Okay" at bounding box center [540, 160] width 76 height 27
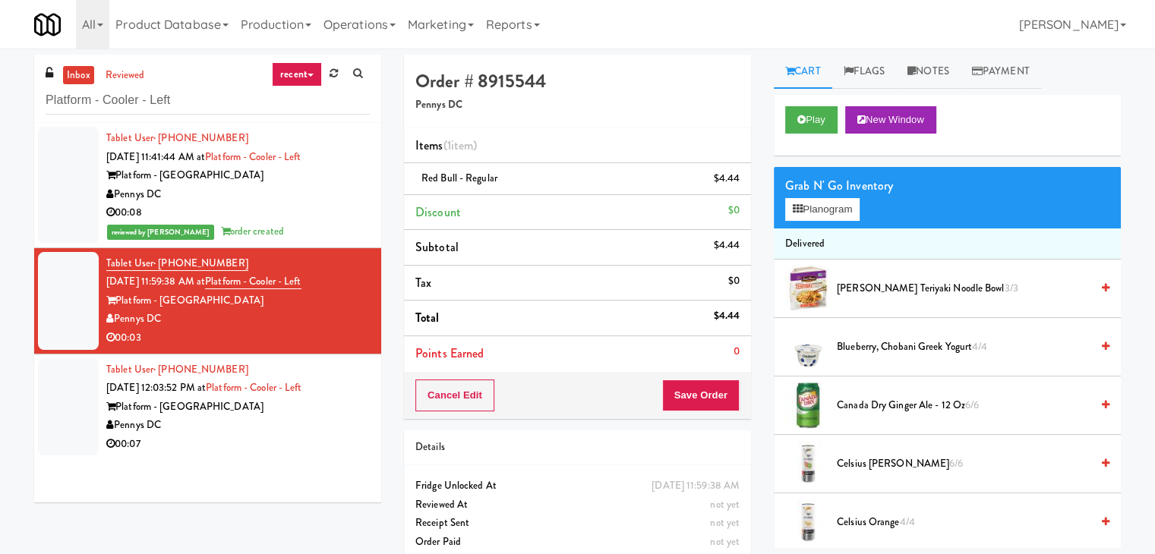
click at [334, 428] on div "Pennys DC" at bounding box center [238, 425] width 264 height 19
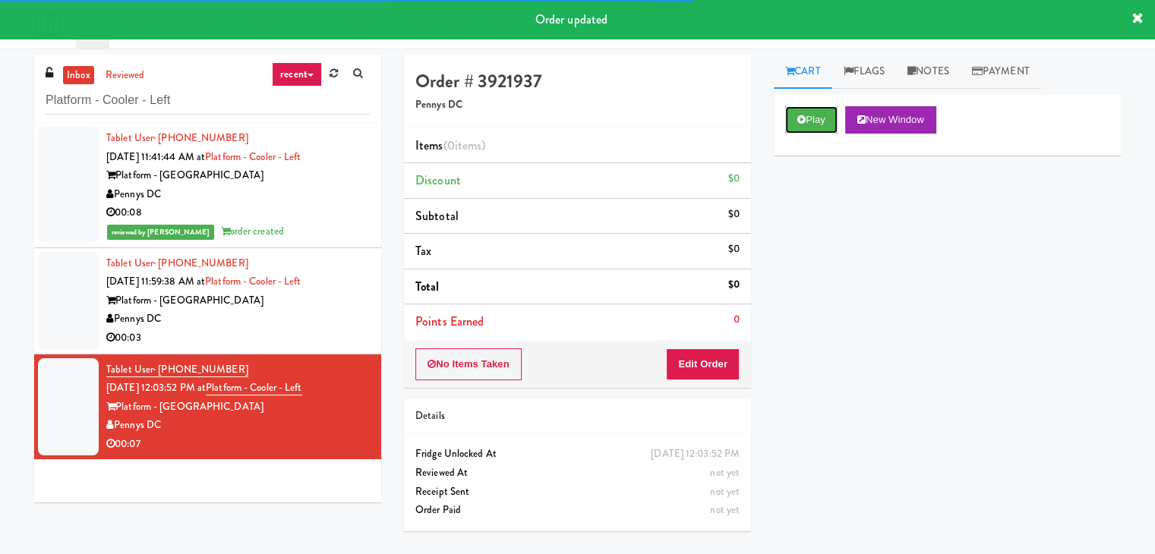
click at [779, 142] on div "Play New Window" at bounding box center [947, 125] width 347 height 61
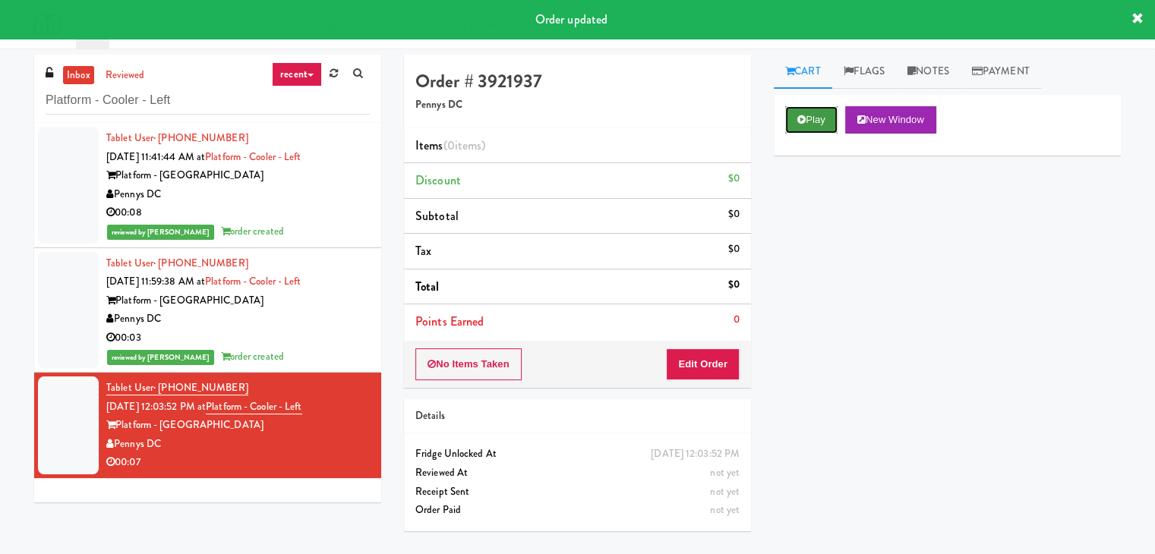
click at [810, 118] on button "Play" at bounding box center [811, 119] width 52 height 27
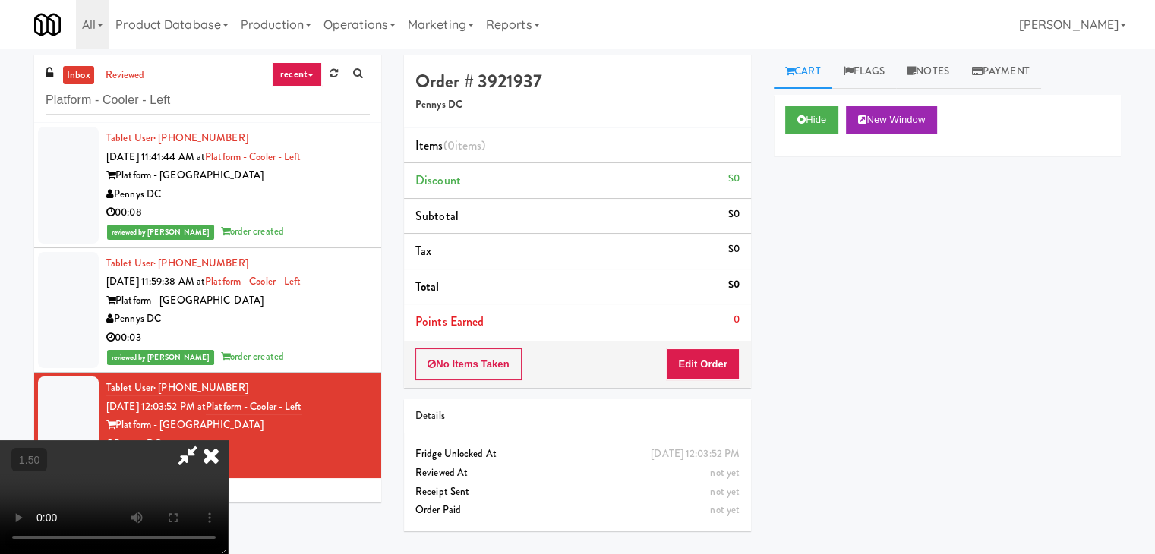
click at [228, 441] on video at bounding box center [114, 498] width 228 height 114
click at [228, 441] on icon at bounding box center [210, 456] width 33 height 30
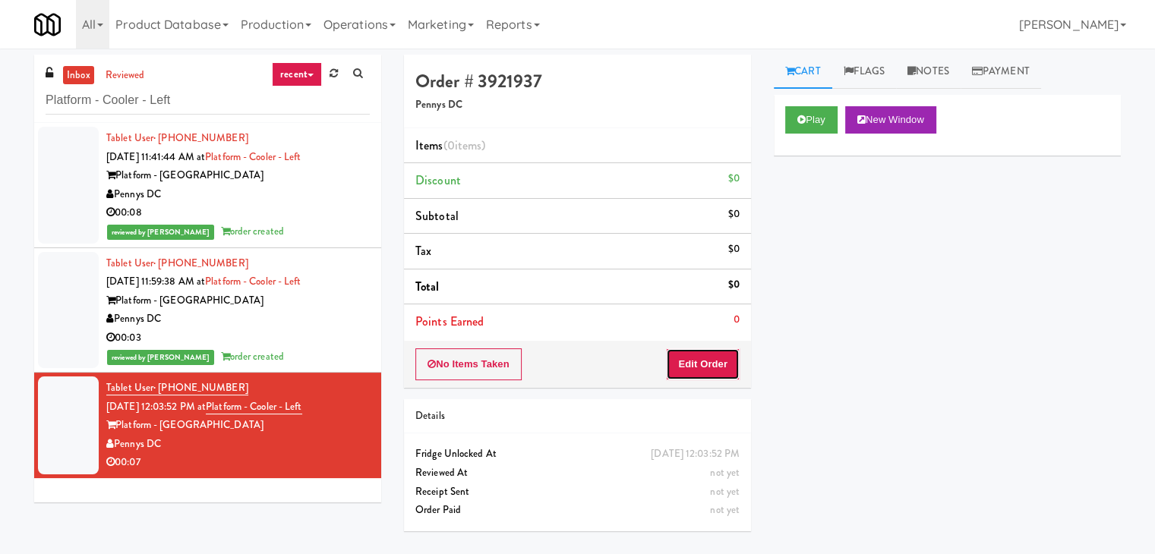
click at [708, 374] on button "Edit Order" at bounding box center [703, 365] width 74 height 32
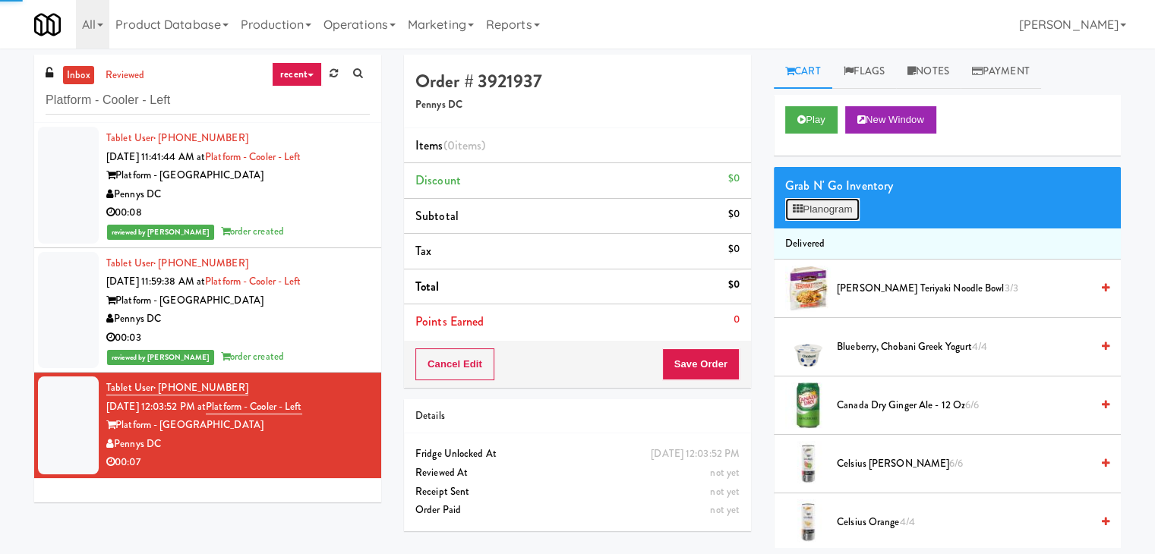
click at [853, 215] on button "Planogram" at bounding box center [822, 209] width 74 height 23
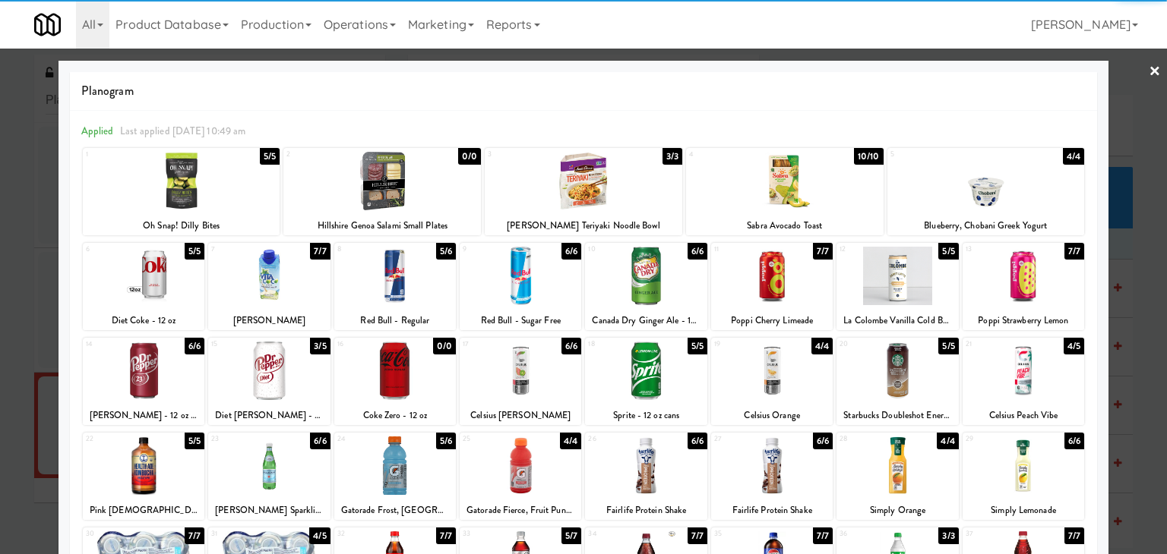
click at [665, 273] on div at bounding box center [646, 276] width 122 height 58
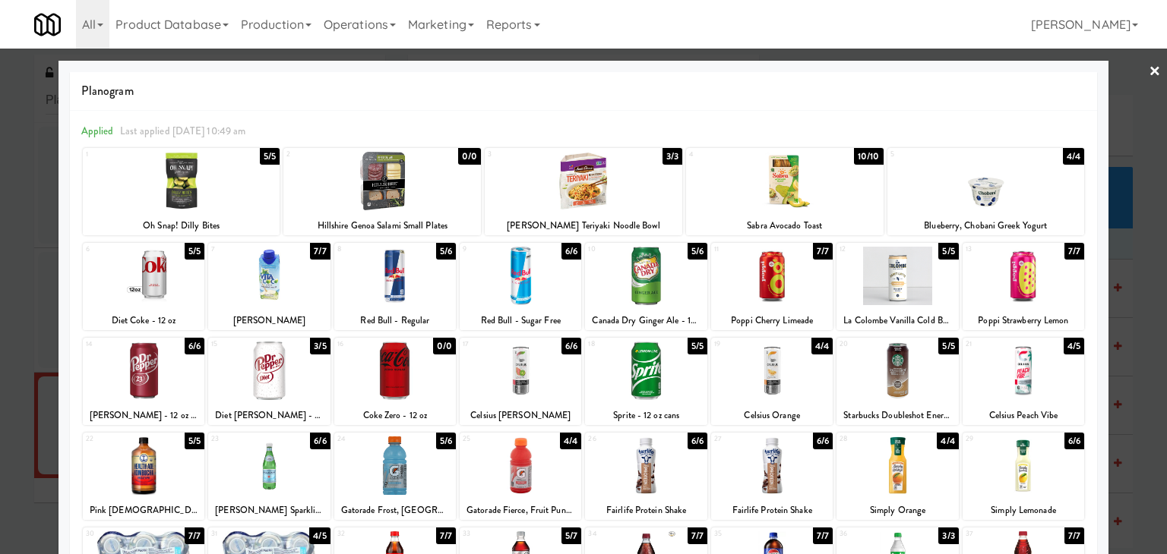
click at [1148, 60] on link "×" at bounding box center [1154, 72] width 12 height 47
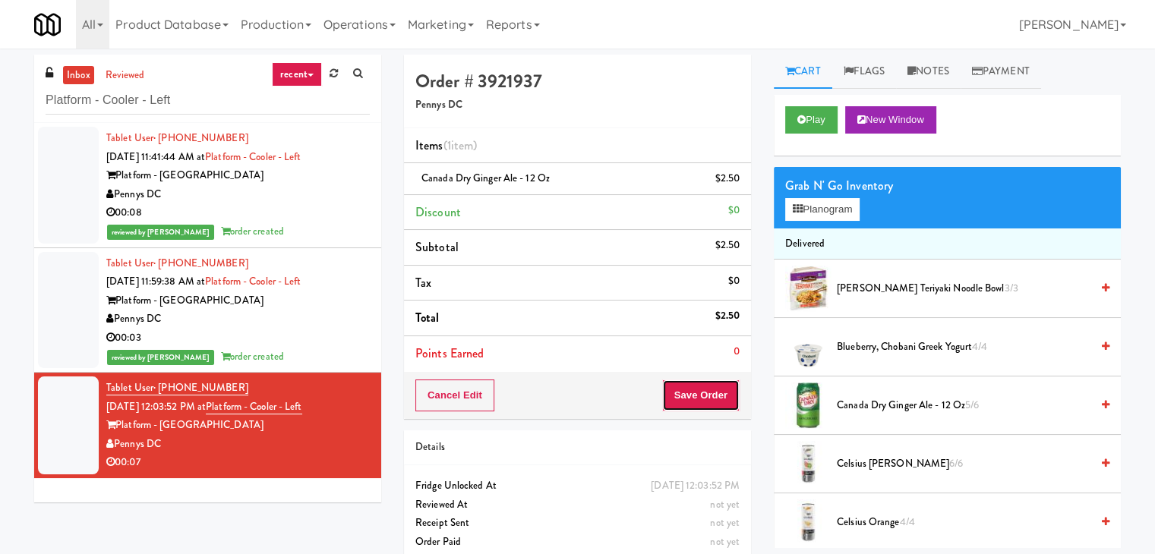
click at [684, 388] on button "Save Order" at bounding box center [700, 396] width 77 height 32
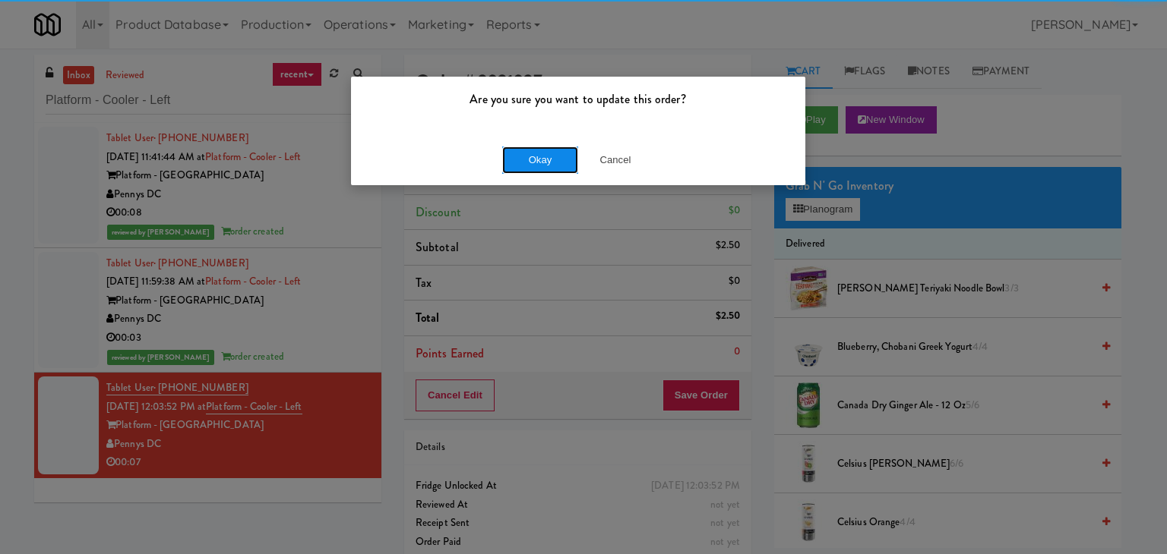
click at [532, 161] on button "Okay" at bounding box center [540, 160] width 76 height 27
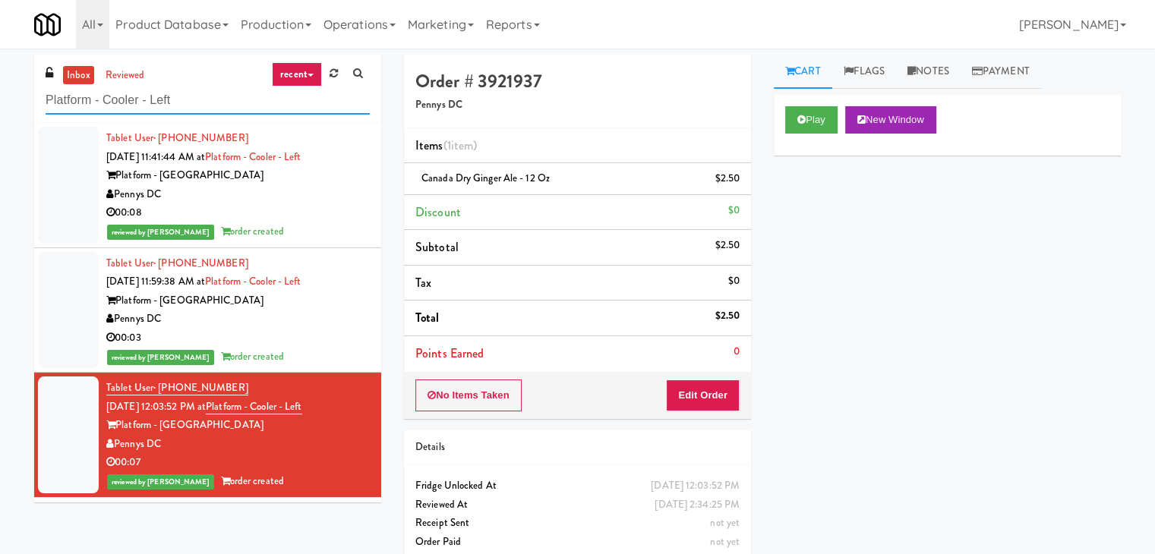
click at [188, 104] on input "Platform - Cooler - Left" at bounding box center [208, 101] width 324 height 28
paste input "Standard - Pantry - Righ"
type input "Standard - Pantry - Right"
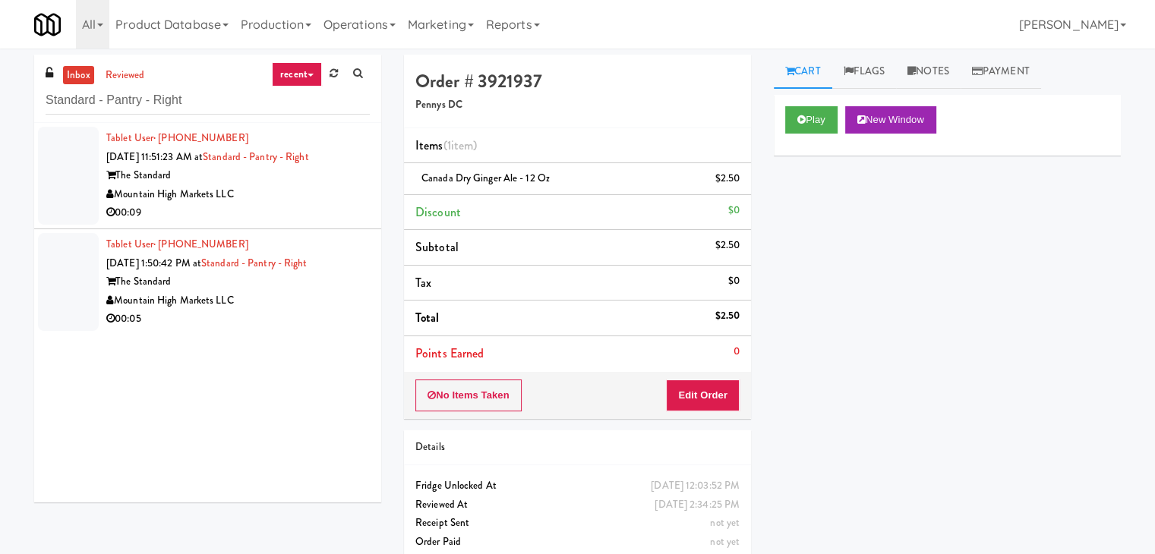
click at [282, 195] on div "Mountain High Markets LLC" at bounding box center [238, 194] width 264 height 19
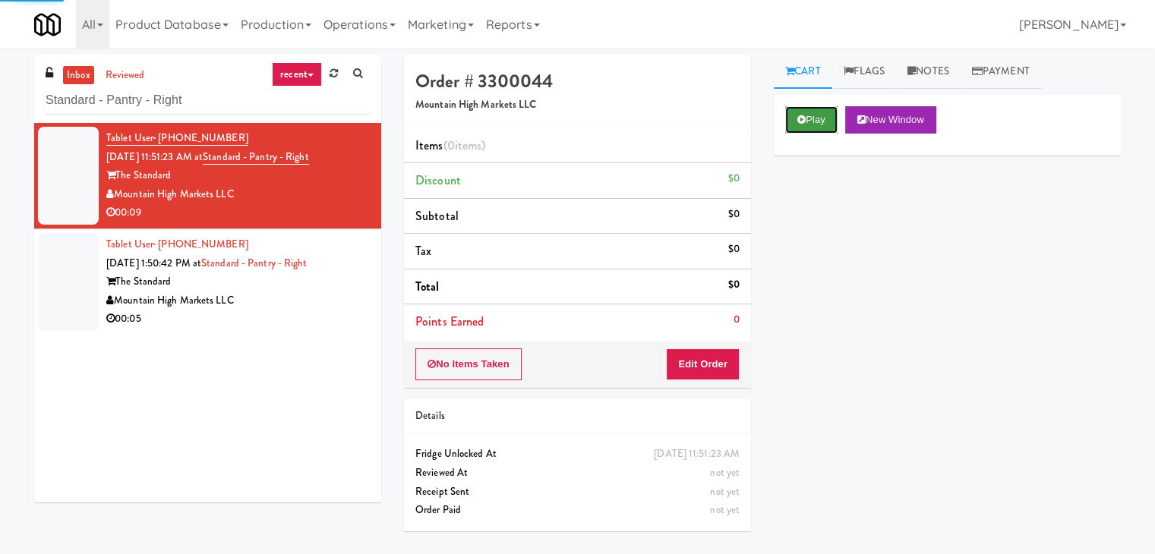
click at [807, 115] on button "Play" at bounding box center [811, 119] width 52 height 27
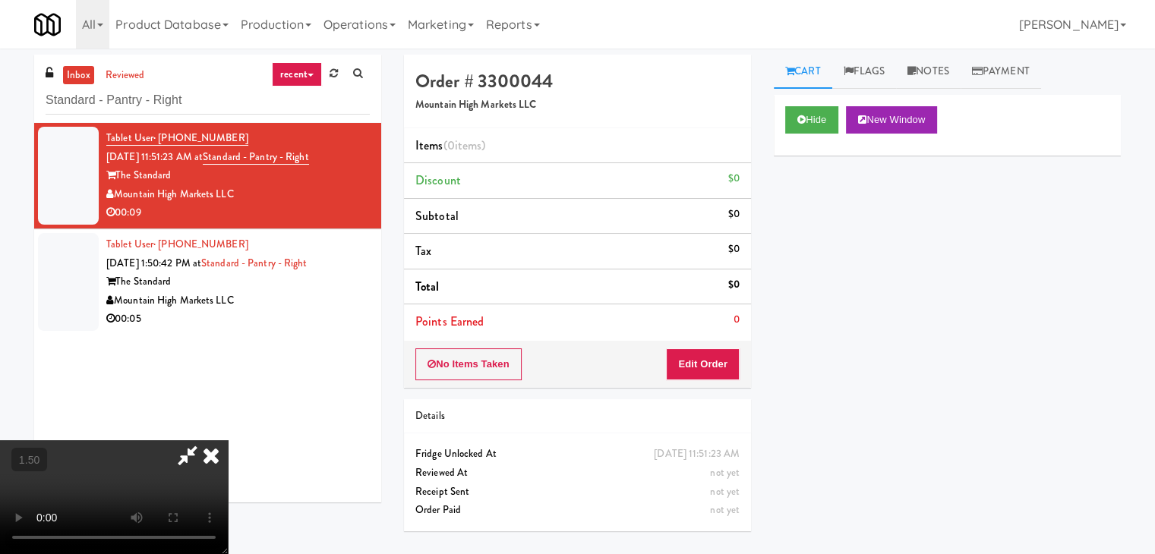
click at [228, 441] on video at bounding box center [114, 498] width 228 height 114
click at [228, 441] on icon at bounding box center [210, 456] width 33 height 30
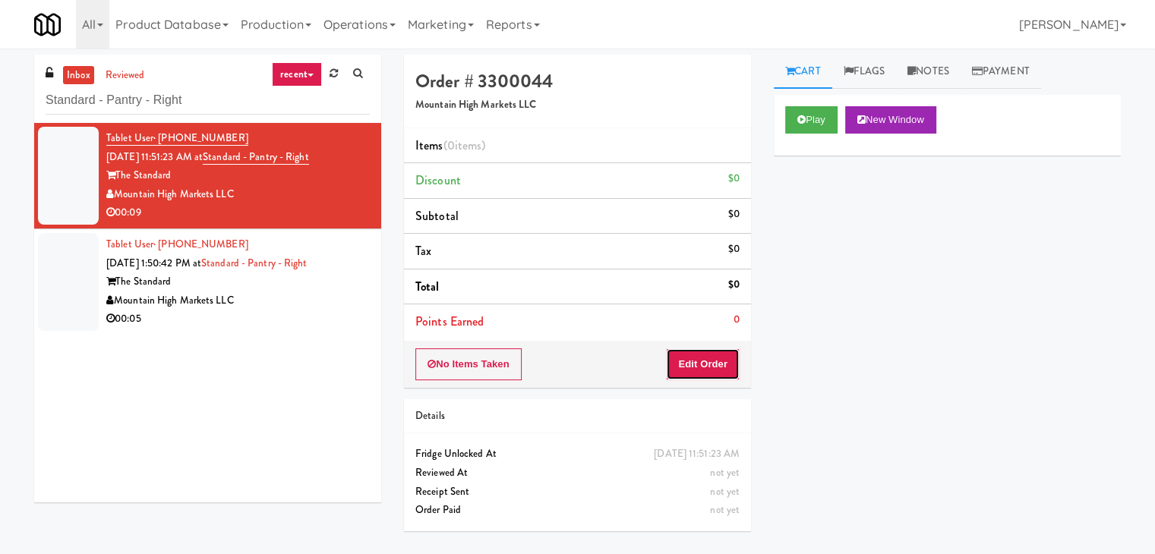
click at [712, 362] on button "Edit Order" at bounding box center [703, 365] width 74 height 32
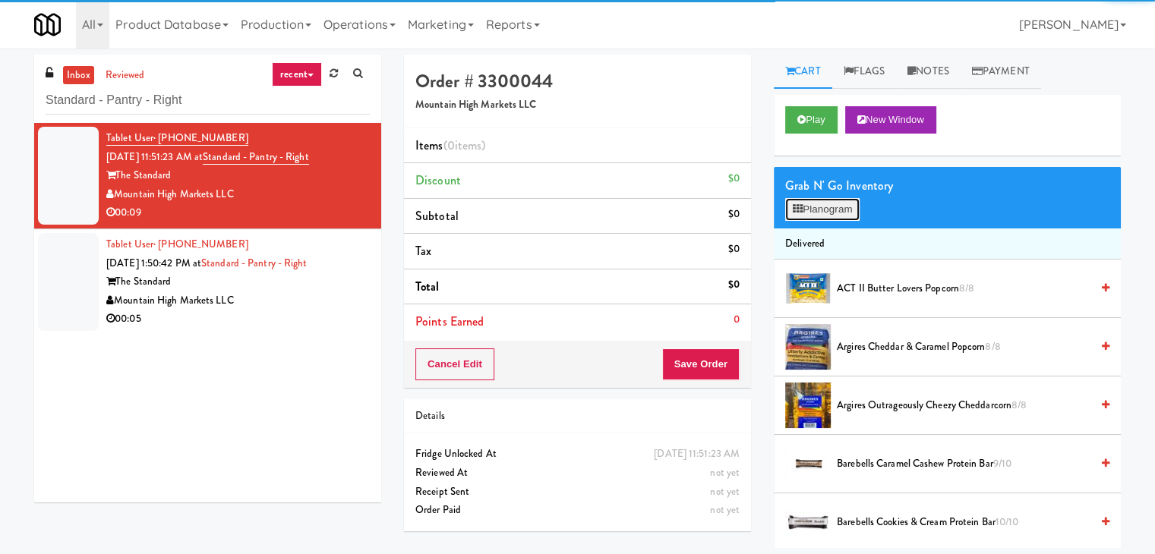
click at [833, 210] on button "Planogram" at bounding box center [822, 209] width 74 height 23
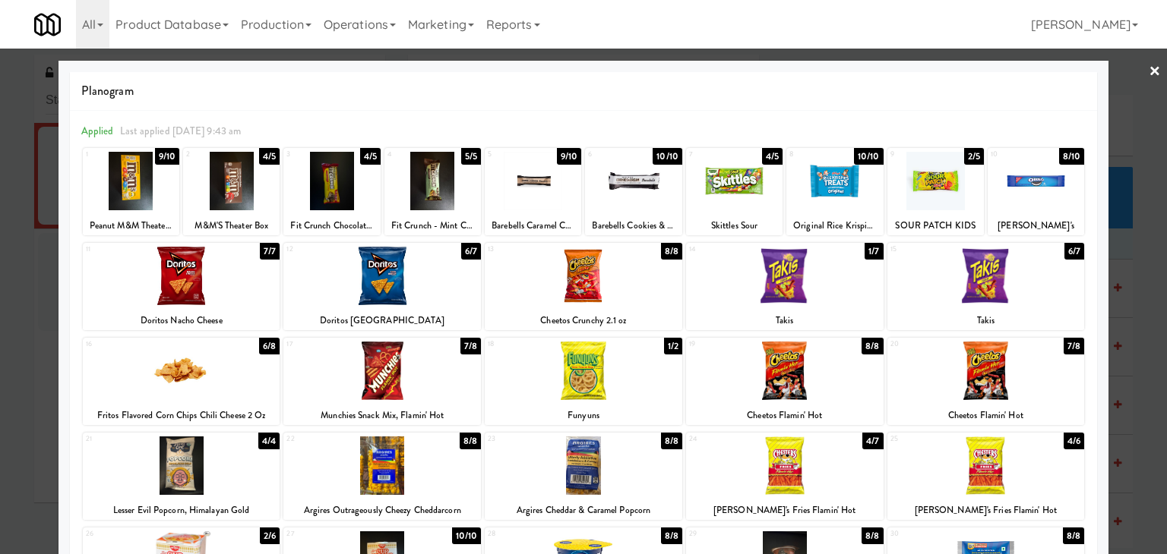
click at [525, 194] on div at bounding box center [533, 181] width 96 height 58
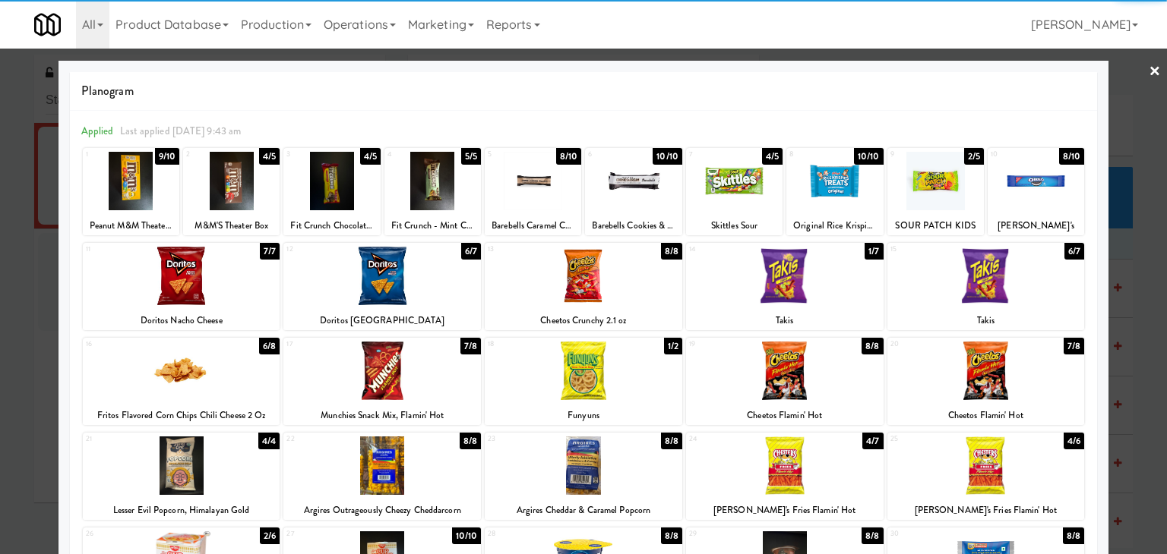
click at [639, 188] on div at bounding box center [633, 181] width 96 height 58
click at [1148, 71] on link "×" at bounding box center [1154, 72] width 12 height 47
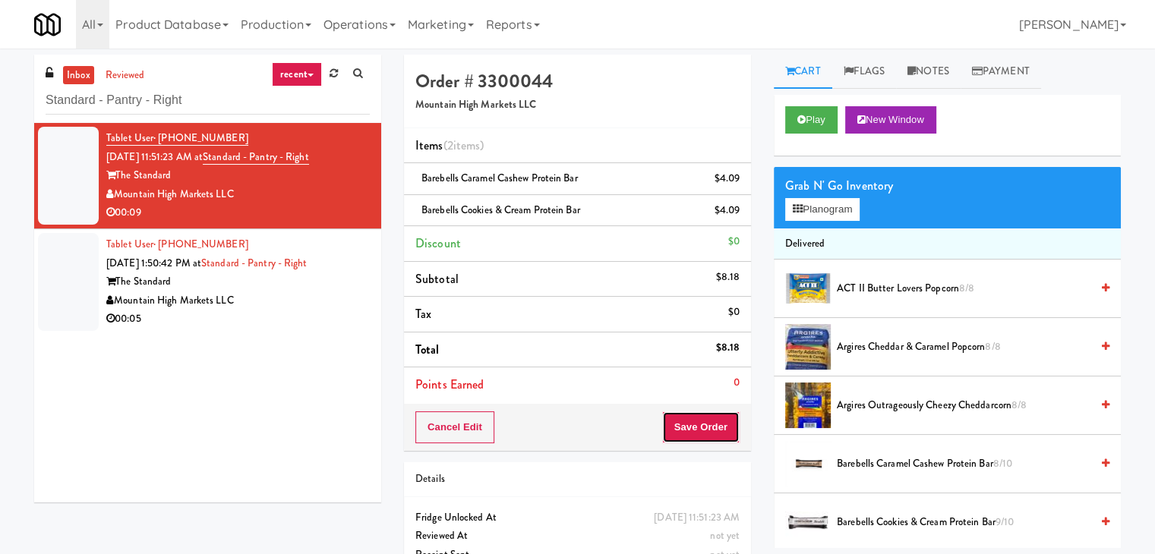
click at [726, 428] on button "Save Order" at bounding box center [700, 428] width 77 height 32
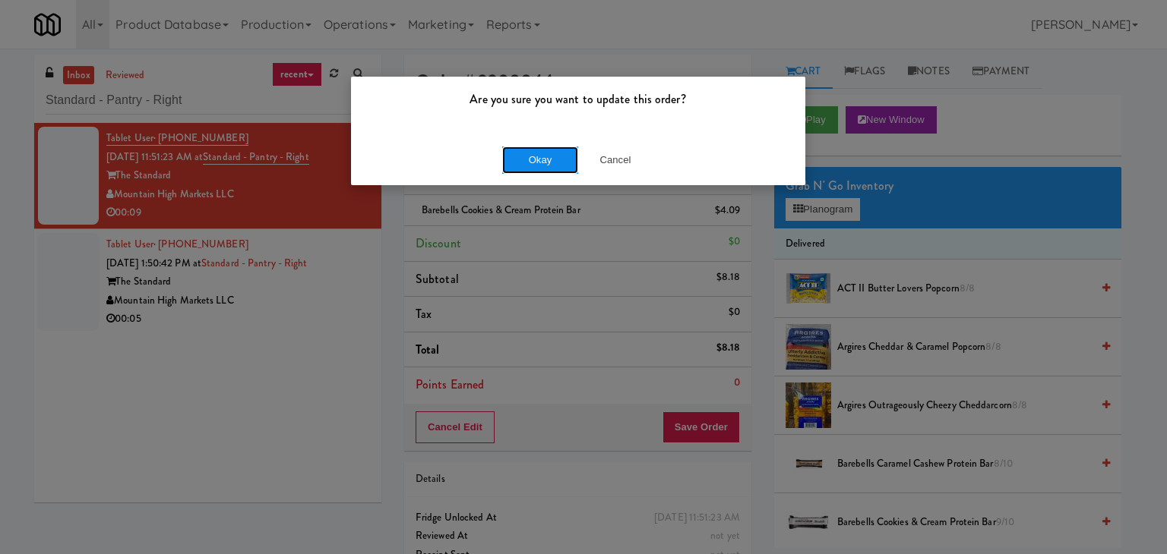
click at [544, 153] on button "Okay" at bounding box center [540, 160] width 76 height 27
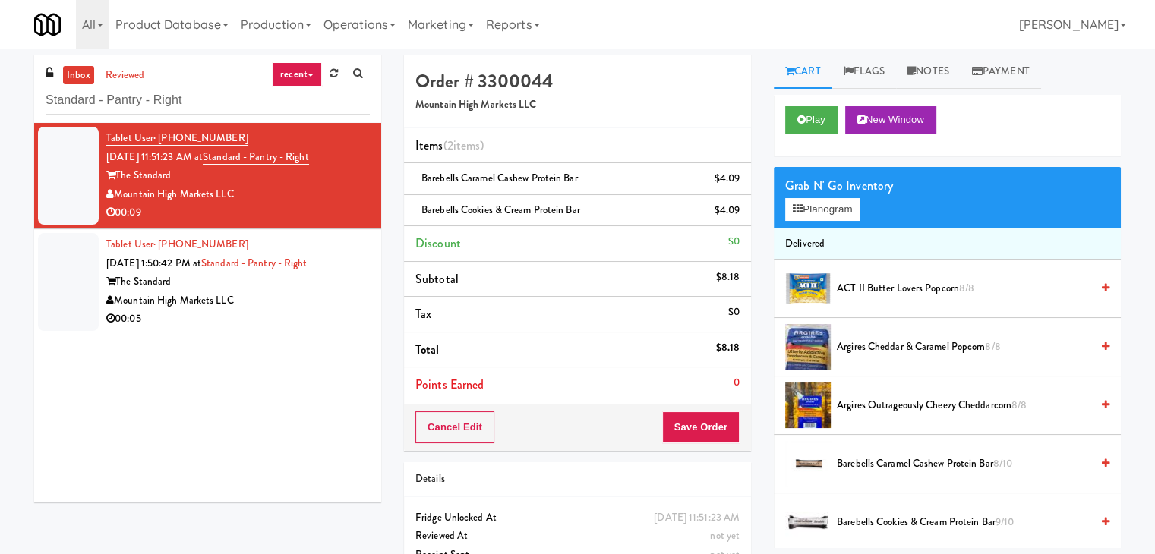
click at [324, 302] on div "Mountain High Markets LLC" at bounding box center [238, 301] width 264 height 19
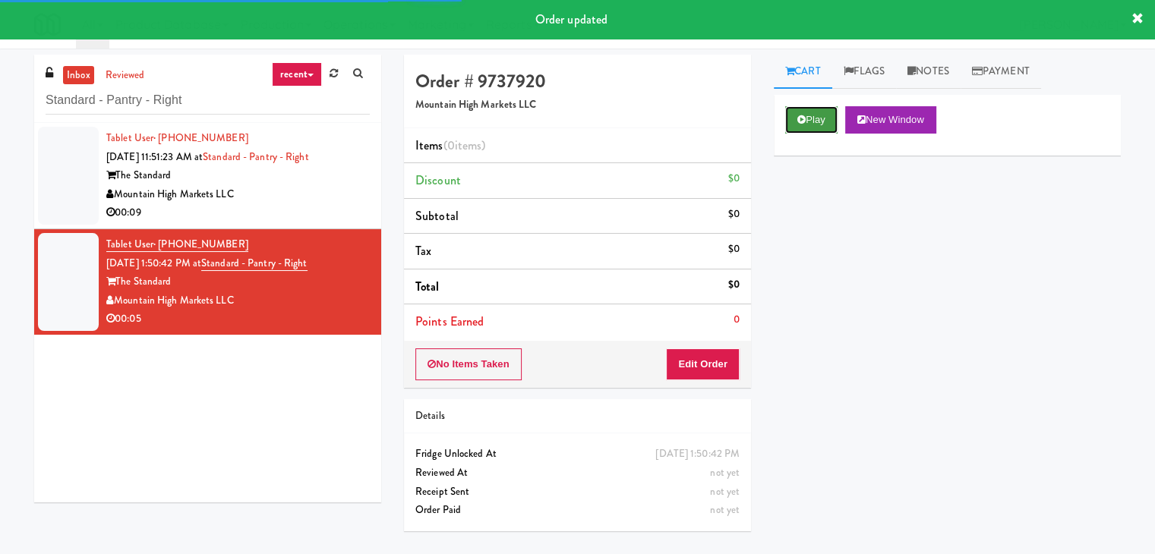
click at [791, 118] on button "Play" at bounding box center [811, 119] width 52 height 27
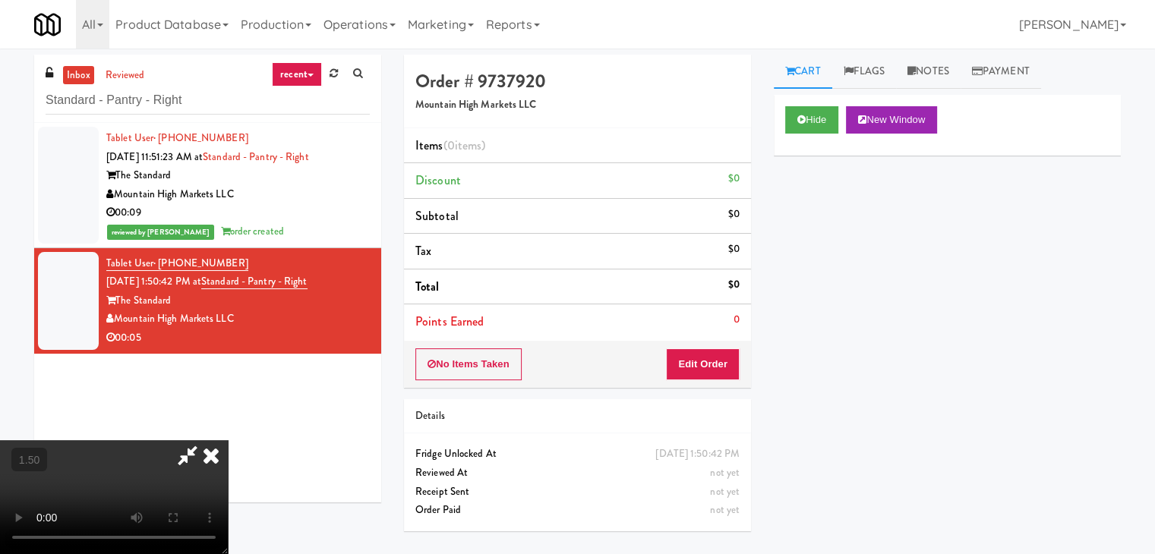
click at [228, 441] on video at bounding box center [114, 498] width 228 height 114
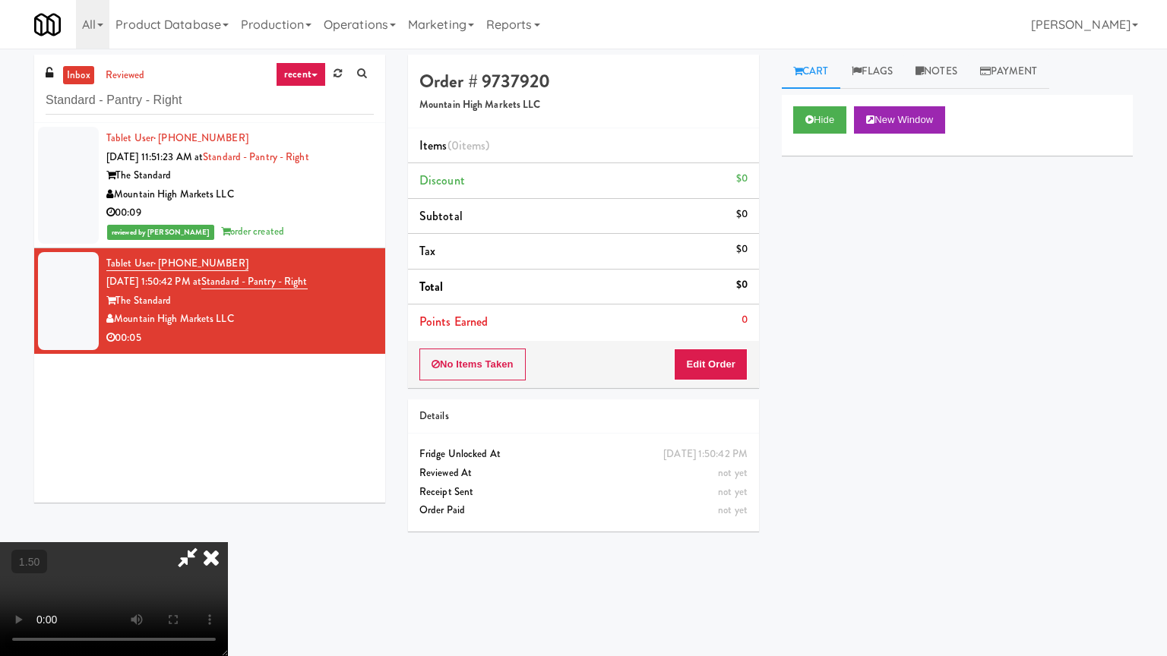
click at [228, 527] on video at bounding box center [114, 599] width 228 height 114
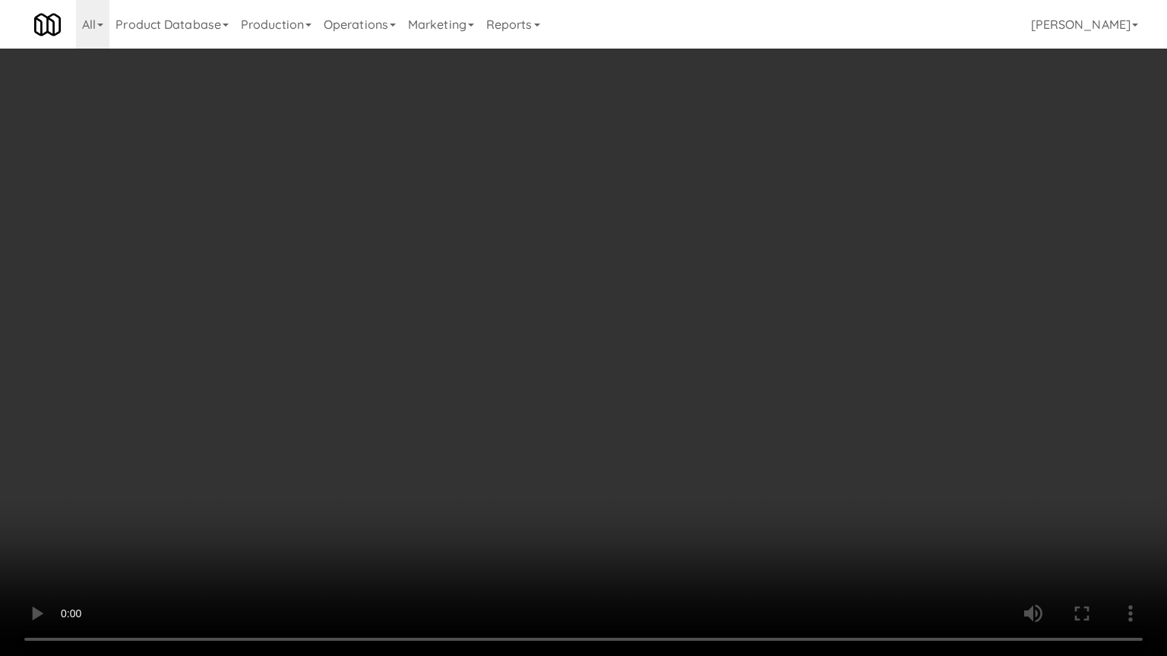
click at [541, 276] on video at bounding box center [583, 328] width 1167 height 656
click at [545, 273] on video at bounding box center [583, 328] width 1167 height 656
click at [652, 334] on video at bounding box center [583, 328] width 1167 height 656
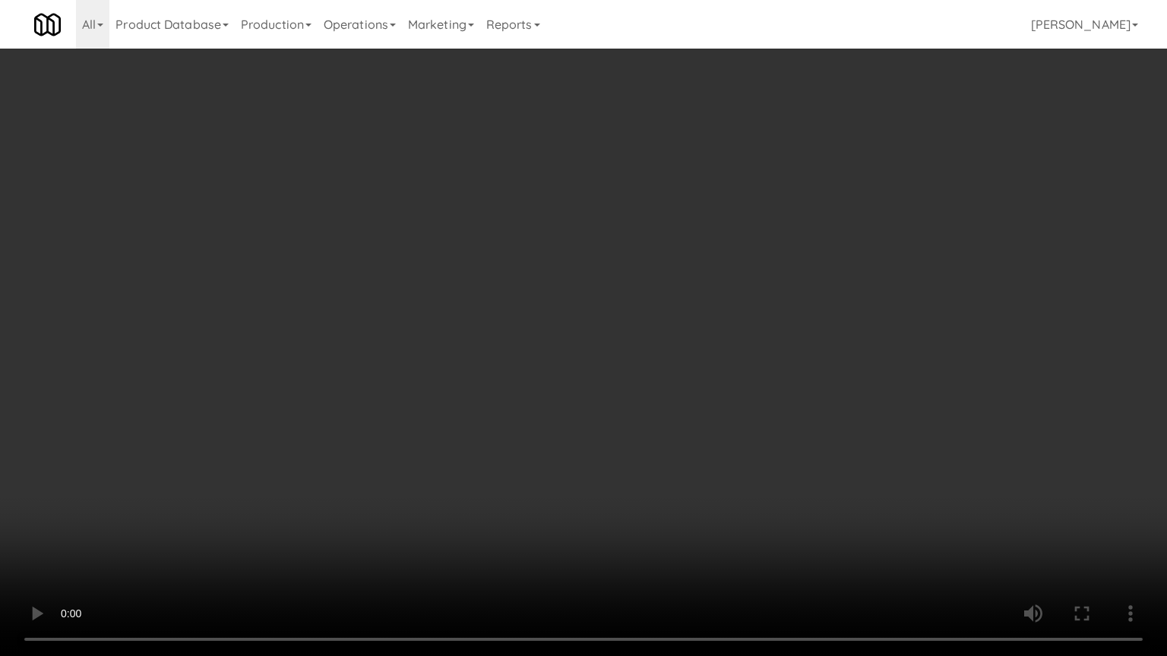
click at [652, 334] on video at bounding box center [583, 328] width 1167 height 656
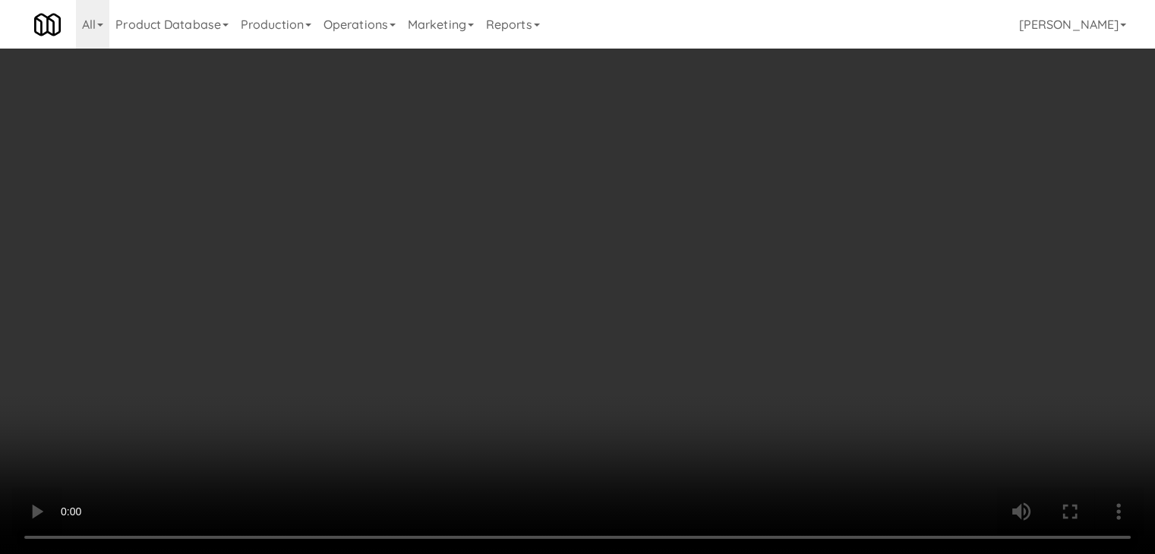
drag, startPoint x: 423, startPoint y: 358, endPoint x: 431, endPoint y: 359, distance: 8.4
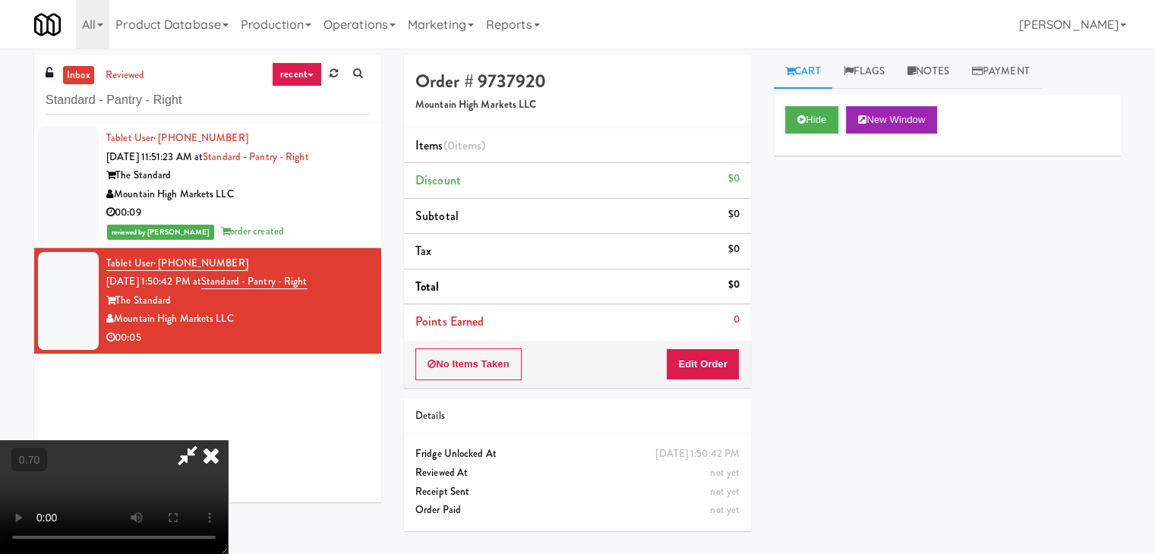
click at [228, 441] on video at bounding box center [114, 498] width 228 height 114
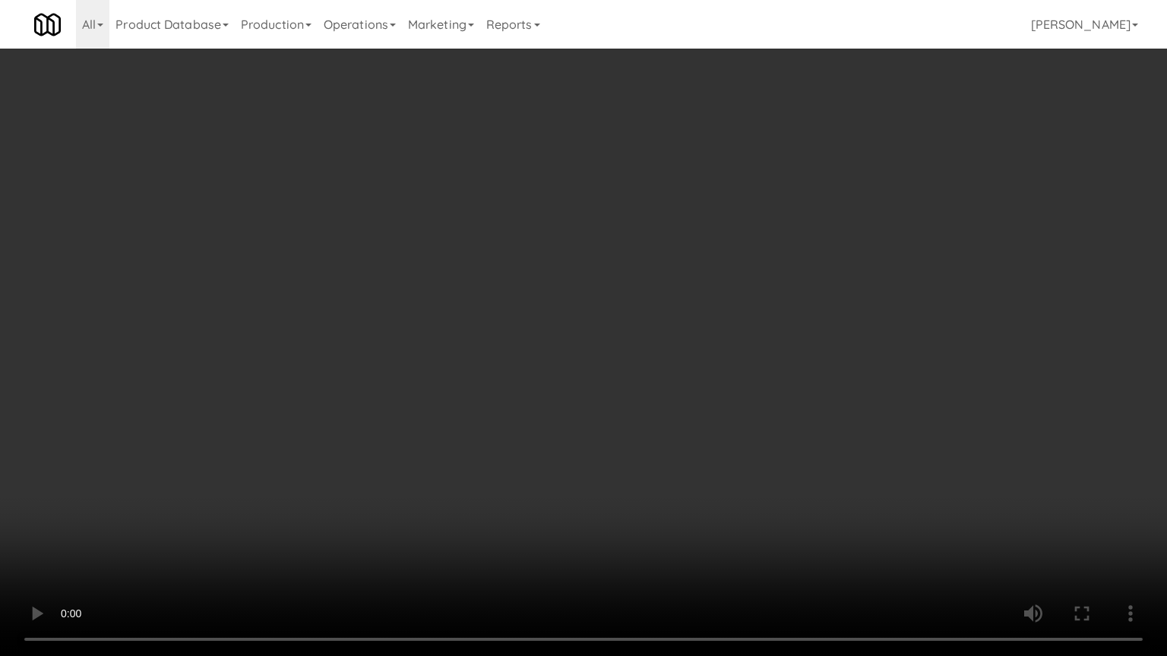
click at [580, 171] on video at bounding box center [583, 328] width 1167 height 656
click at [580, 167] on video at bounding box center [583, 328] width 1167 height 656
click at [582, 167] on video at bounding box center [583, 328] width 1167 height 656
click at [583, 167] on video at bounding box center [583, 328] width 1167 height 656
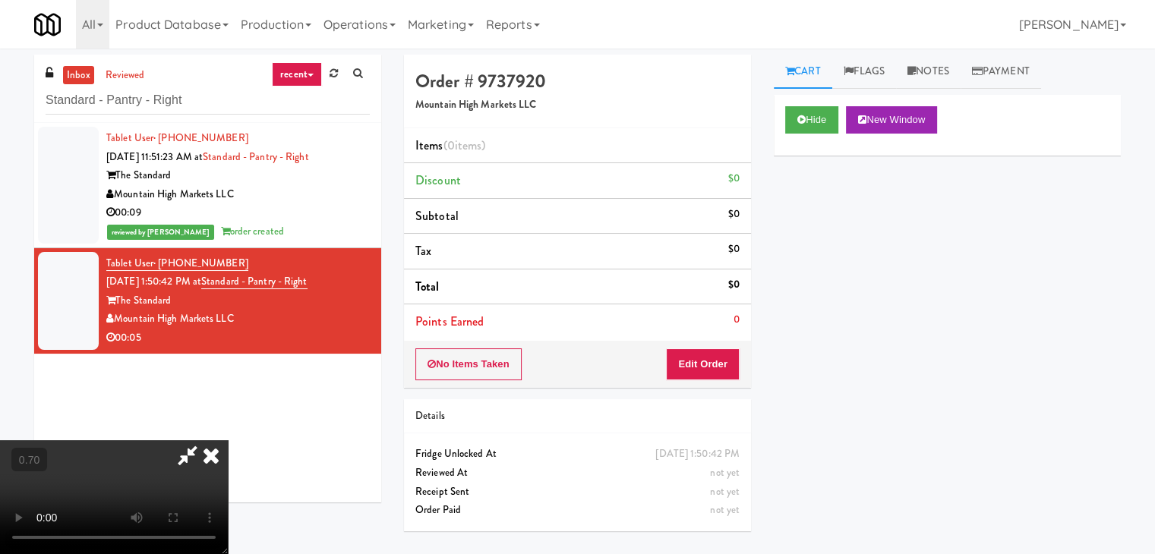
click at [228, 441] on icon at bounding box center [210, 456] width 33 height 30
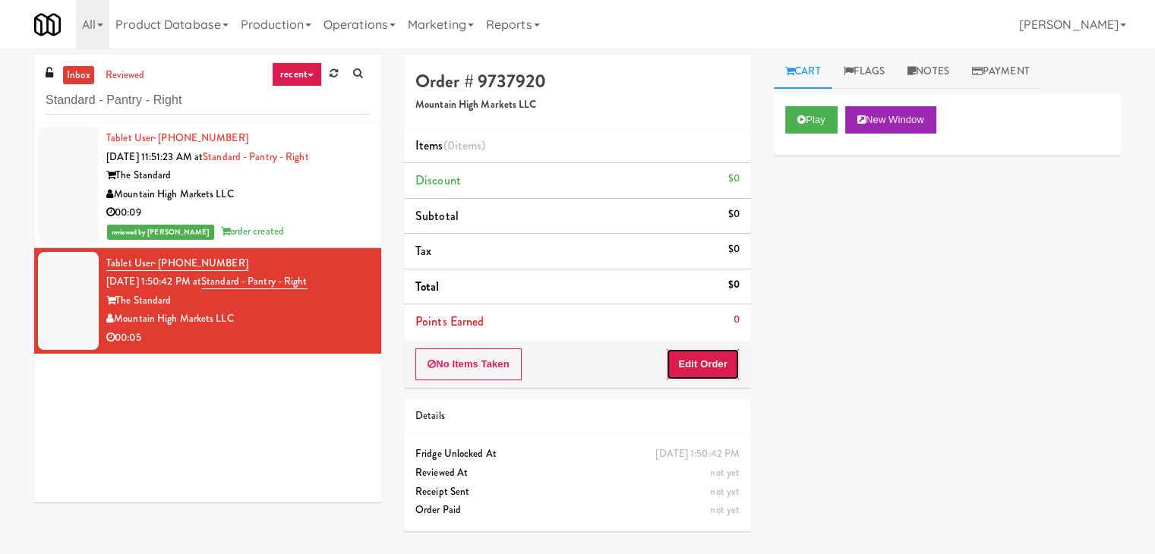
click at [719, 353] on button "Edit Order" at bounding box center [703, 365] width 74 height 32
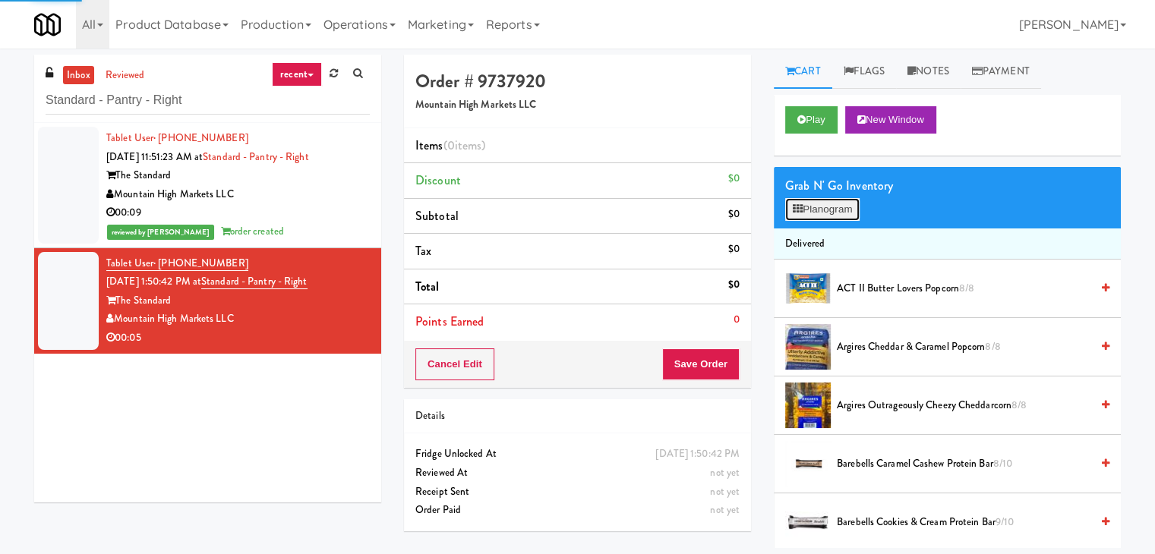
click at [844, 210] on button "Planogram" at bounding box center [822, 209] width 74 height 23
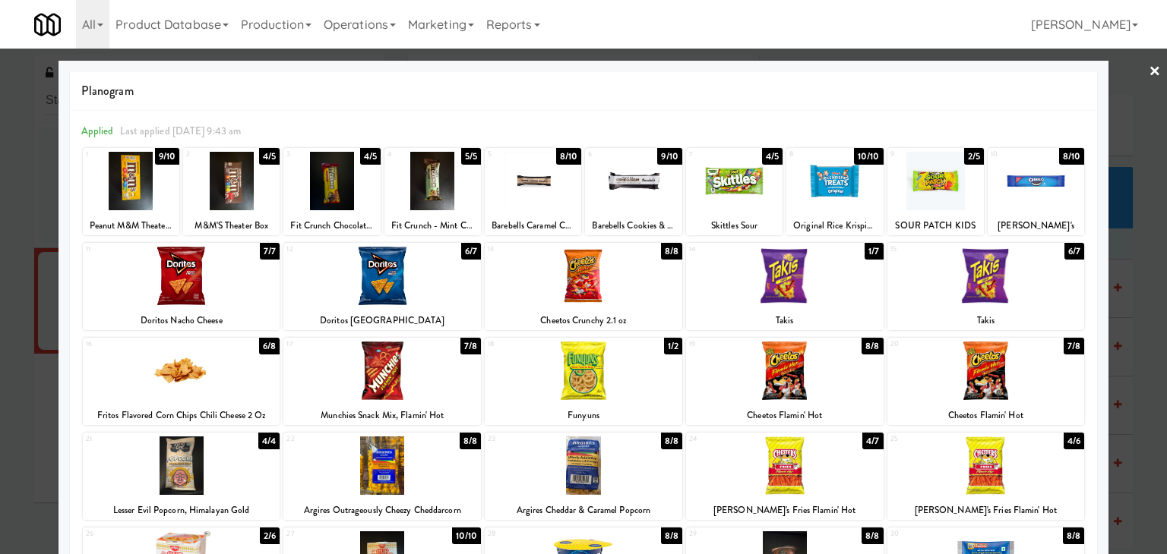
click at [447, 180] on div at bounding box center [432, 181] width 96 height 58
click at [1154, 64] on div at bounding box center [583, 277] width 1167 height 554
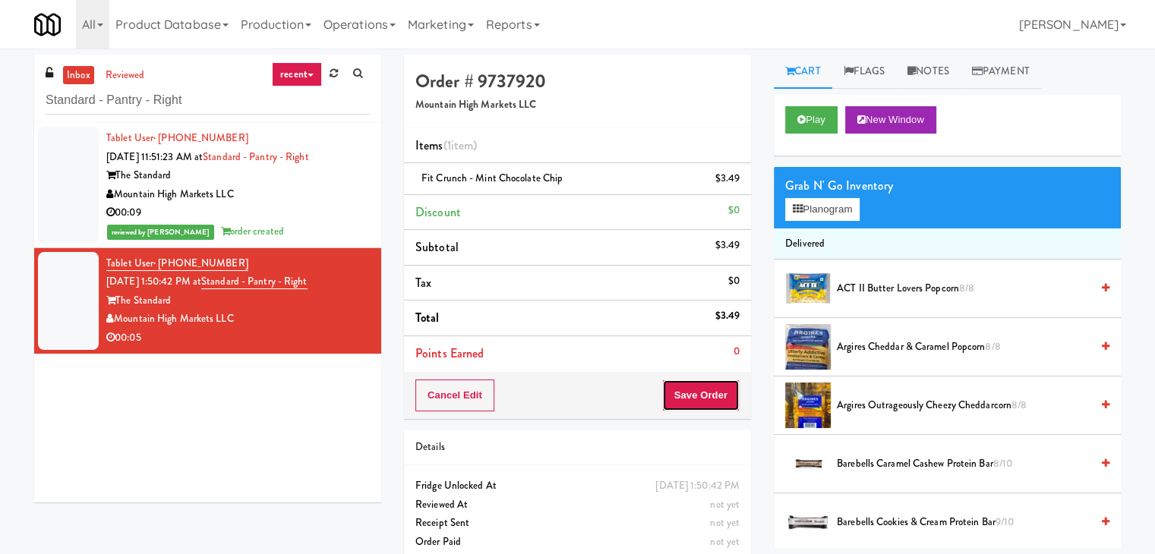
click at [691, 390] on button "Save Order" at bounding box center [700, 396] width 77 height 32
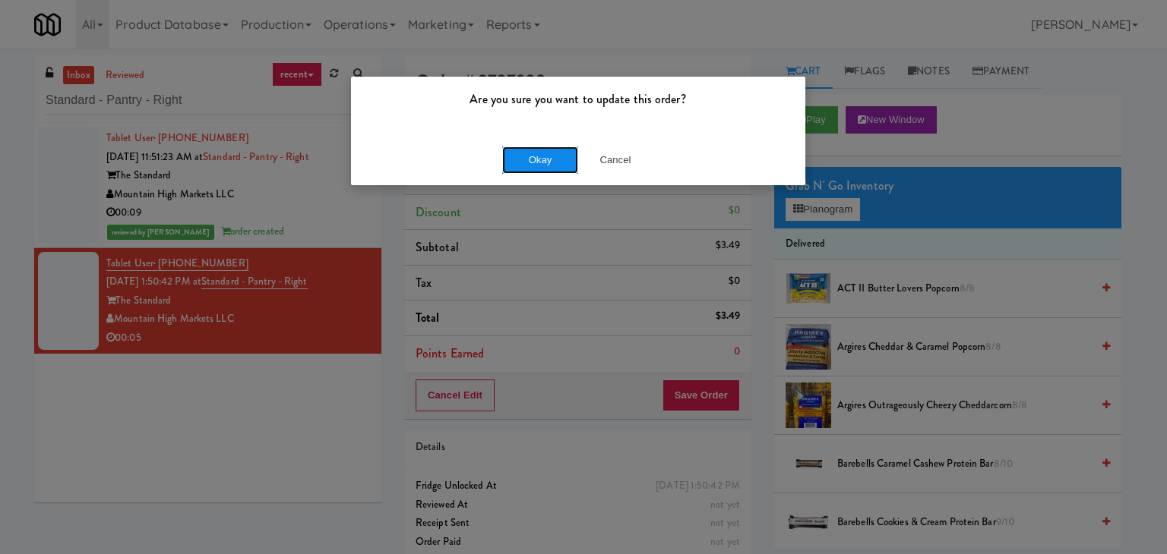
click at [547, 172] on button "Okay" at bounding box center [540, 160] width 76 height 27
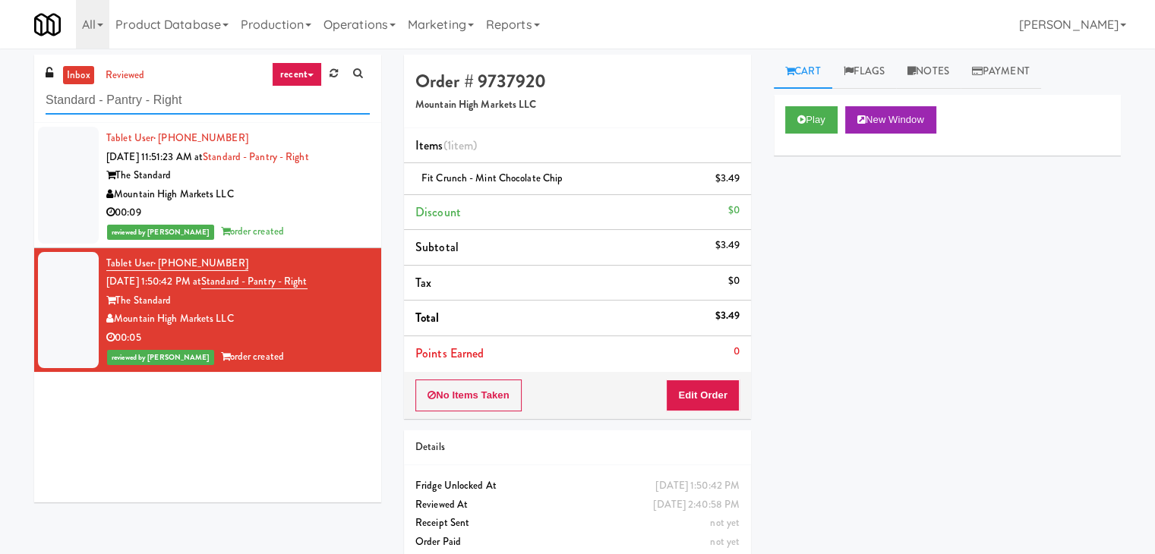
click at [225, 103] on input "Standard - Pantry - Right" at bounding box center [208, 101] width 324 height 28
paste input "Home Depot - [PERSON_NAME][GEOGRAPHIC_DATA]"
type input "Home Depot - [PERSON_NAME][GEOGRAPHIC_DATA]"
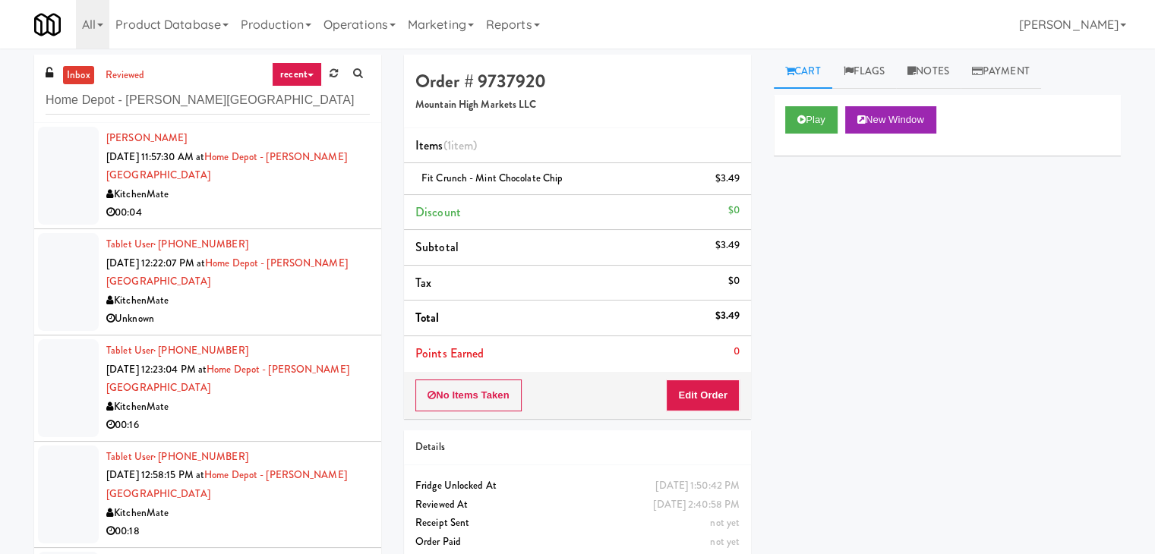
click at [280, 185] on div "KitchenMate" at bounding box center [238, 194] width 264 height 19
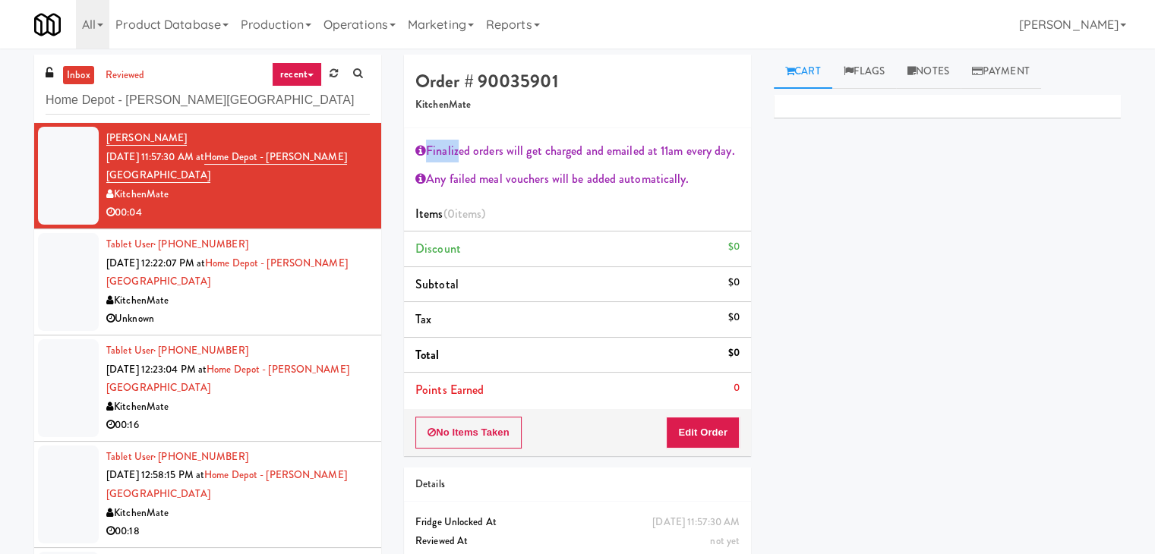
drag, startPoint x: 453, startPoint y: 144, endPoint x: 357, endPoint y: 170, distance: 99.3
click at [393, 162] on div "Order # 90035901 KitchenMate Finalized orders will get charged and emailed at 1…" at bounding box center [578, 333] width 370 height 557
drag, startPoint x: 327, startPoint y: 156, endPoint x: 226, endPoint y: 154, distance: 101.0
click at [226, 154] on div "[PERSON_NAME] [DATE] 11:57:30 AM at [GEOGRAPHIC_DATA] - [PERSON_NAME][GEOGRAPHI…" at bounding box center [238, 175] width 264 height 93
copy link "Home Depot - [PERSON_NAME][GEOGRAPHIC_DATA]"
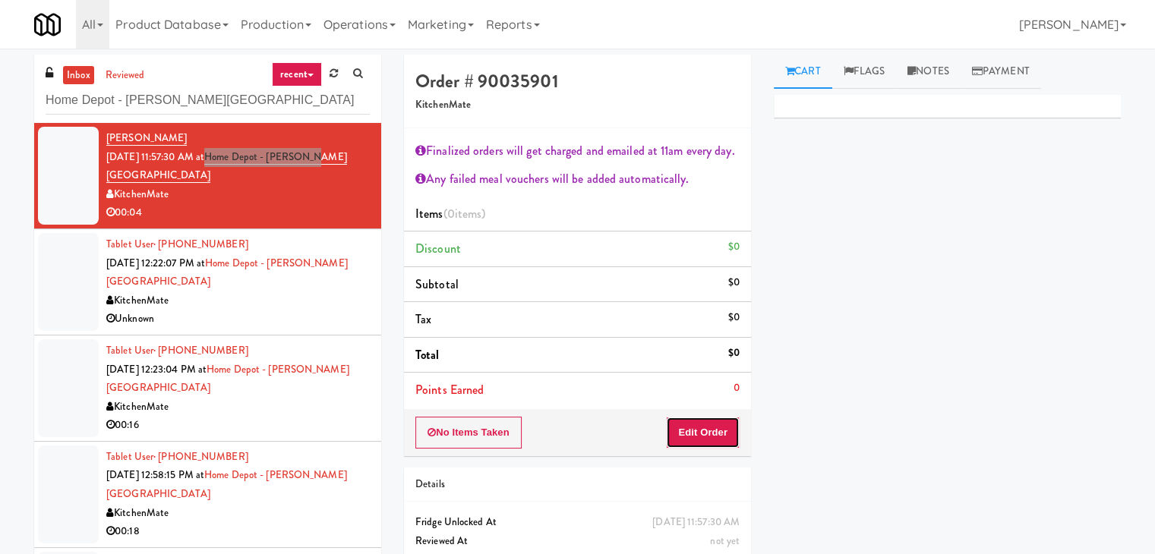
click at [713, 432] on button "Edit Order" at bounding box center [703, 433] width 74 height 32
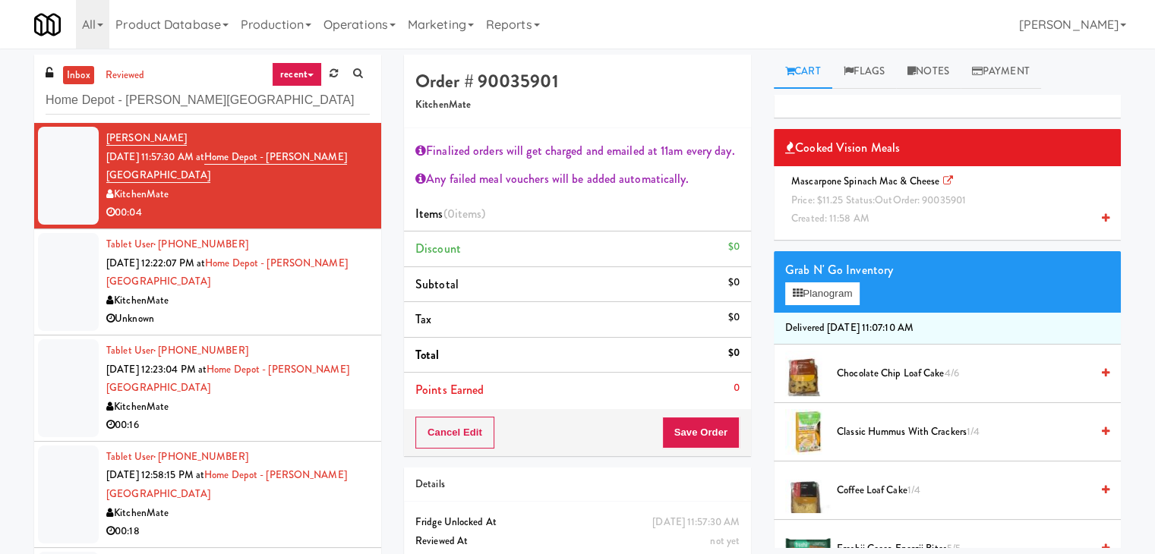
click at [1102, 217] on icon at bounding box center [1106, 218] width 8 height 10
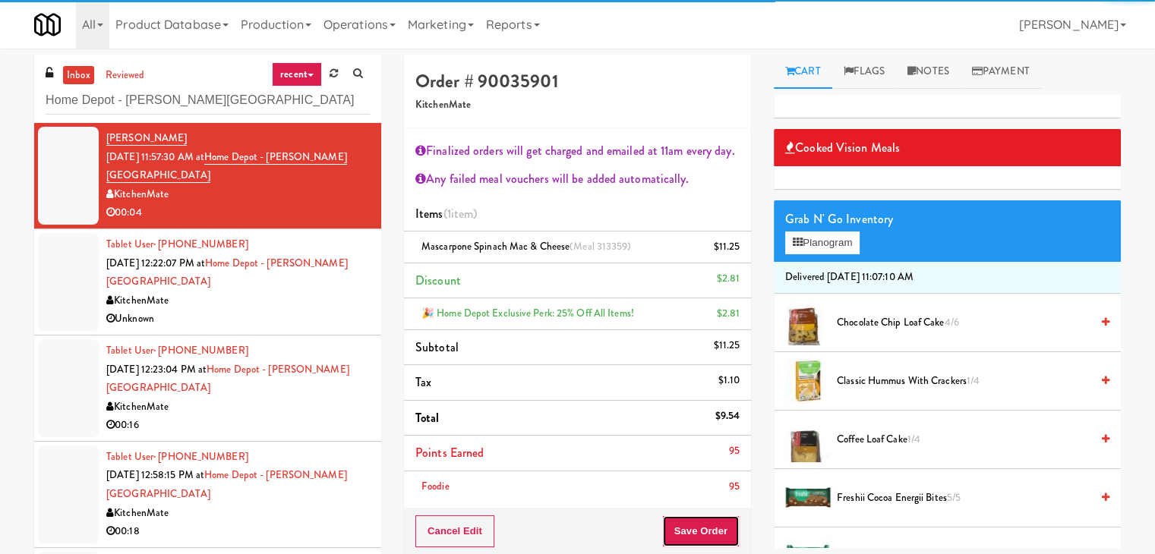
click at [699, 527] on button "Save Order" at bounding box center [700, 532] width 77 height 32
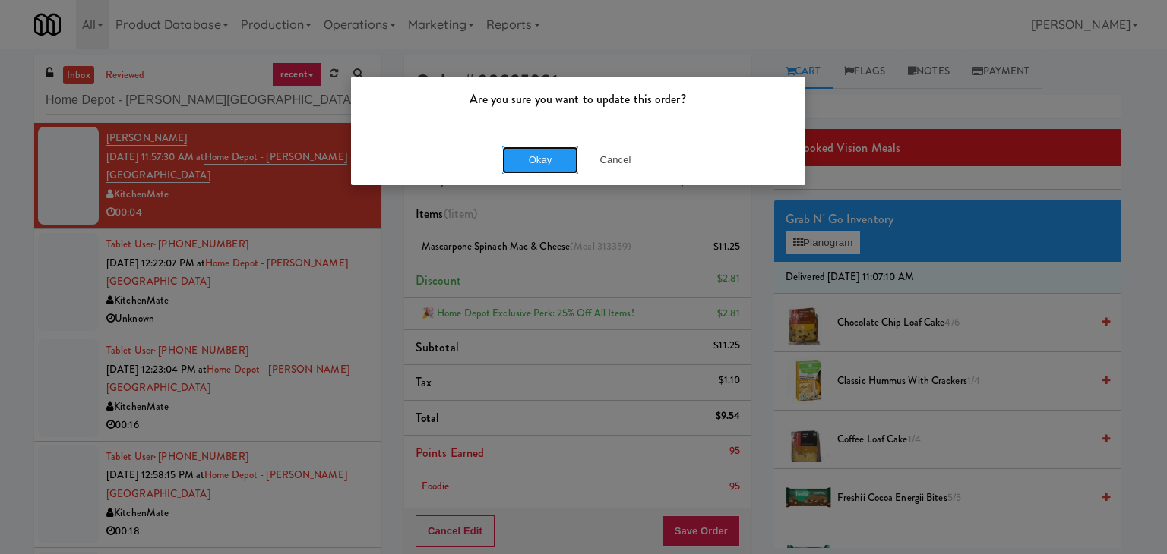
drag, startPoint x: 539, startPoint y: 165, endPoint x: 525, endPoint y: 175, distance: 16.9
click at [539, 165] on button "Okay" at bounding box center [540, 160] width 76 height 27
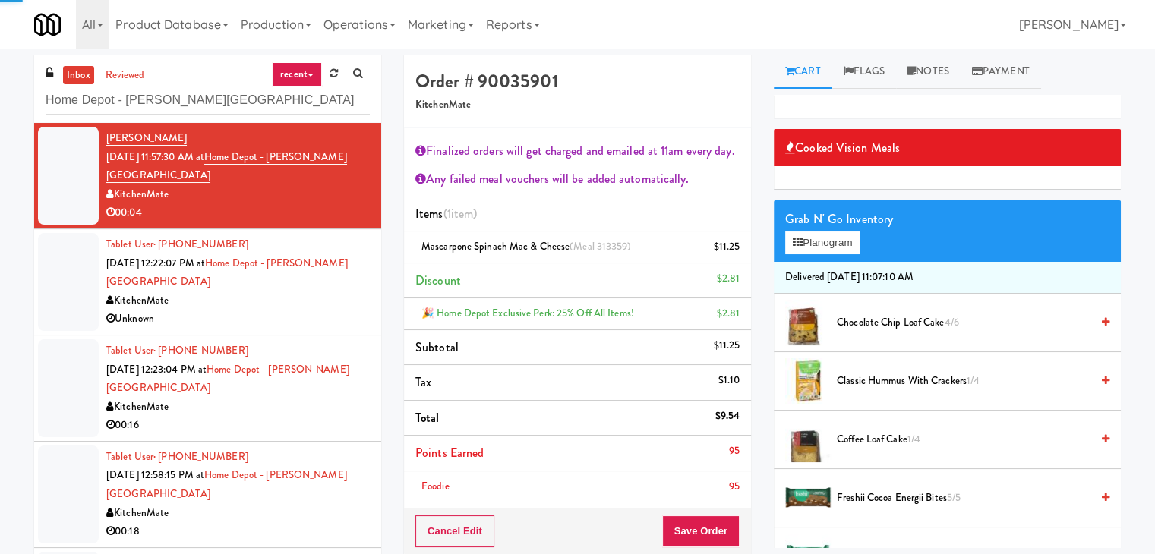
click at [328, 310] on div "Unknown" at bounding box center [238, 319] width 264 height 19
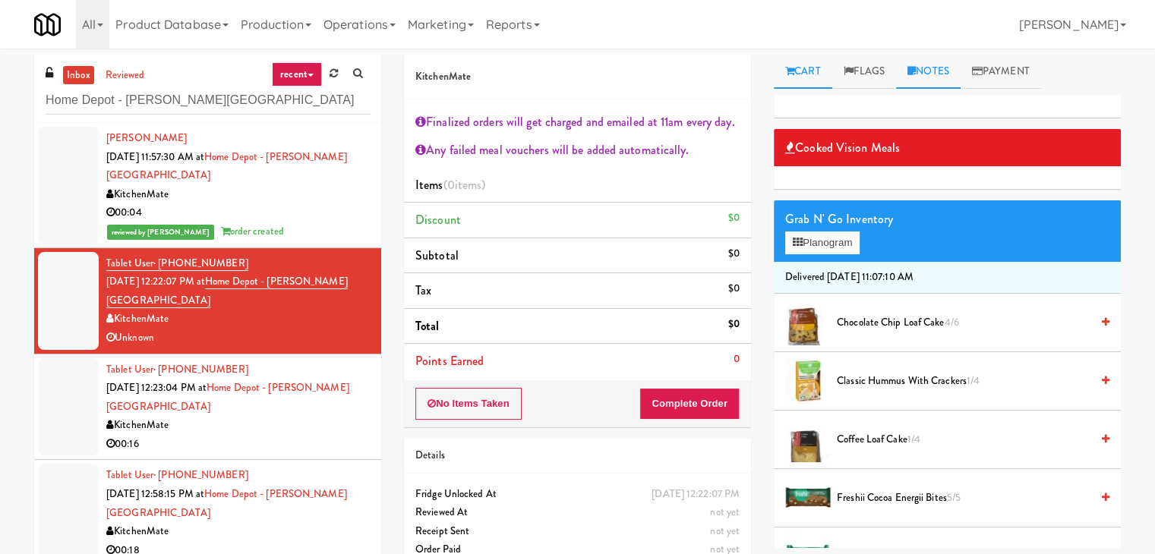
click at [930, 77] on link "Notes" at bounding box center [928, 72] width 65 height 34
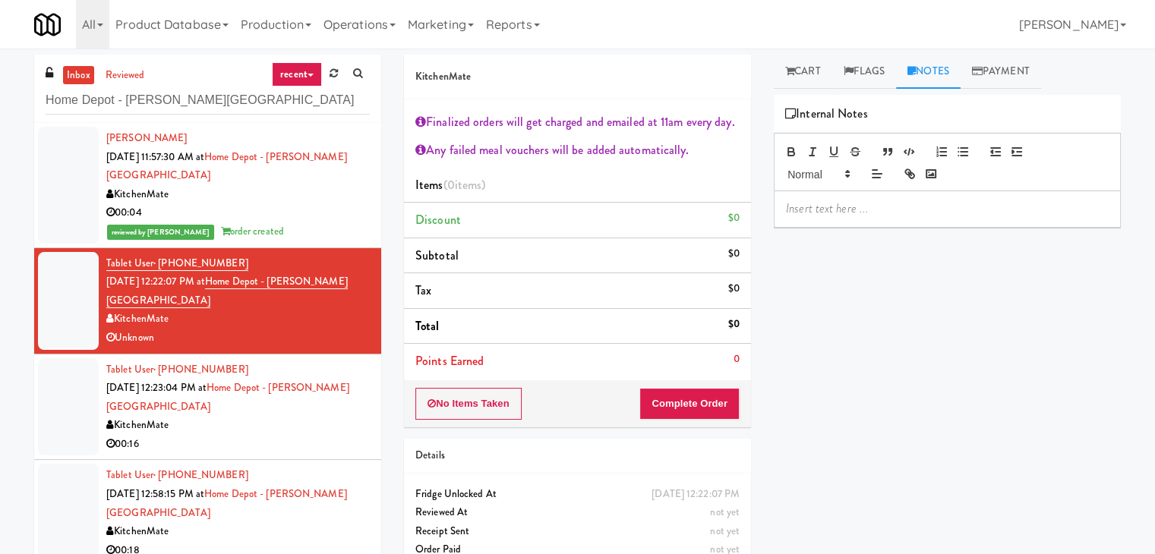
click at [893, 201] on p at bounding box center [947, 209] width 323 height 17
click at [1021, 206] on p at bounding box center [947, 209] width 323 height 17
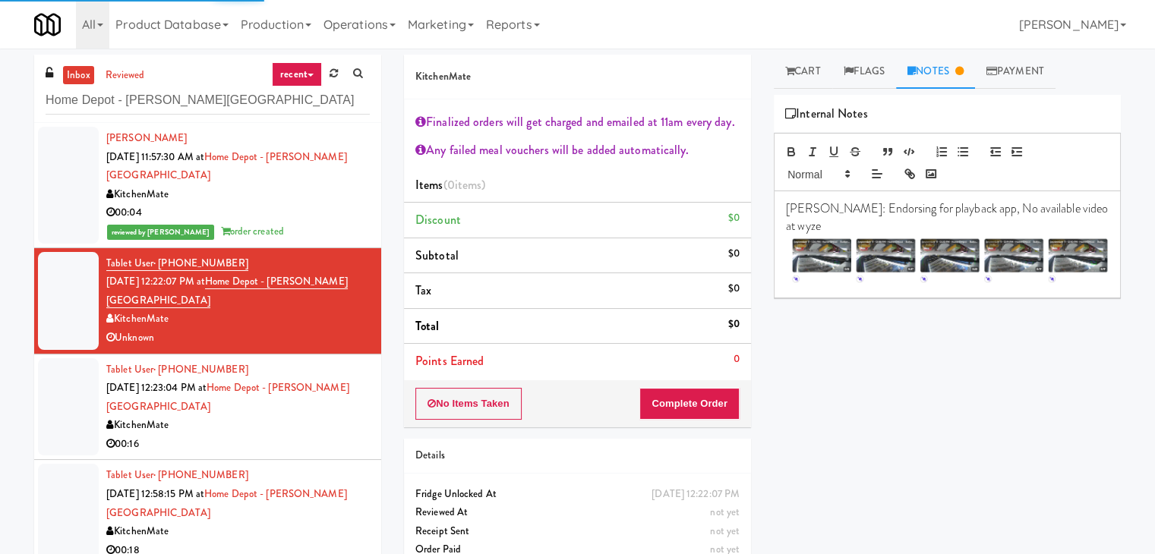
click at [270, 435] on div "00:16" at bounding box center [238, 444] width 264 height 19
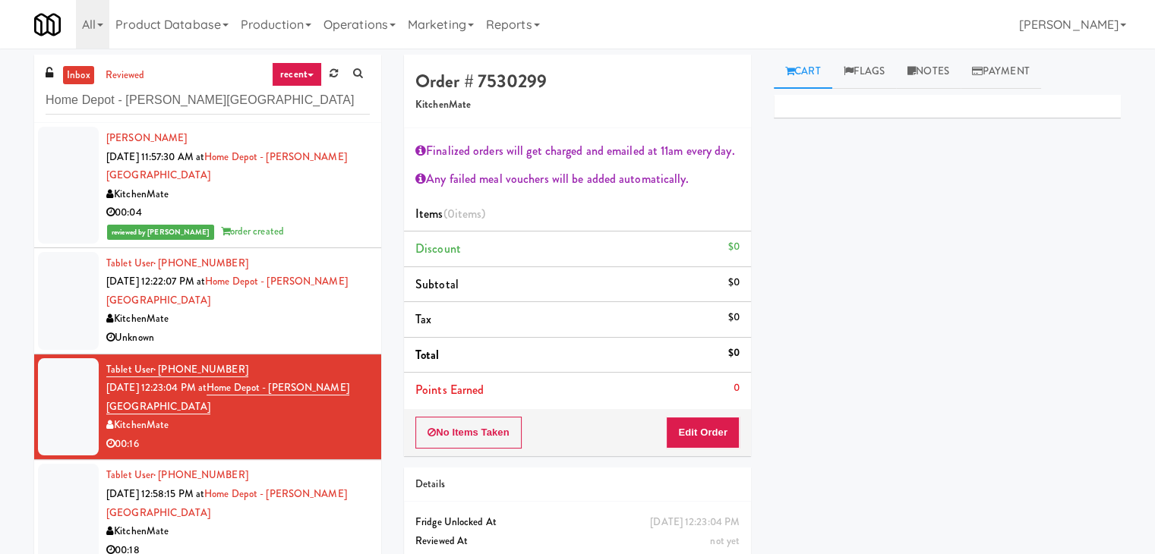
click at [678, 416] on div "No Items Taken Edit Order" at bounding box center [577, 432] width 347 height 47
click at [685, 433] on button "Edit Order" at bounding box center [703, 433] width 74 height 32
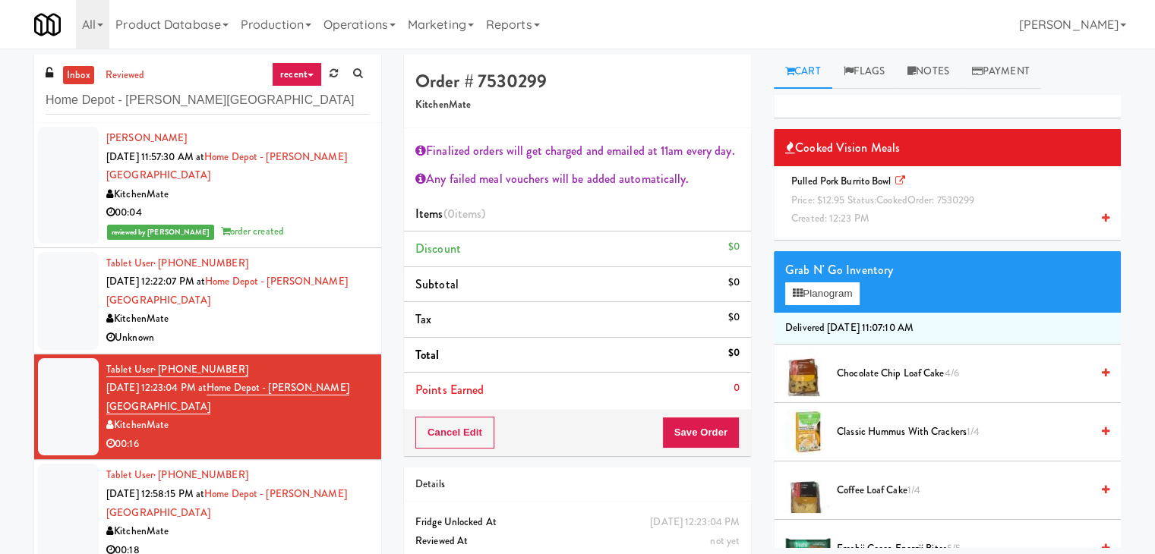
click at [1102, 220] on icon at bounding box center [1106, 218] width 8 height 10
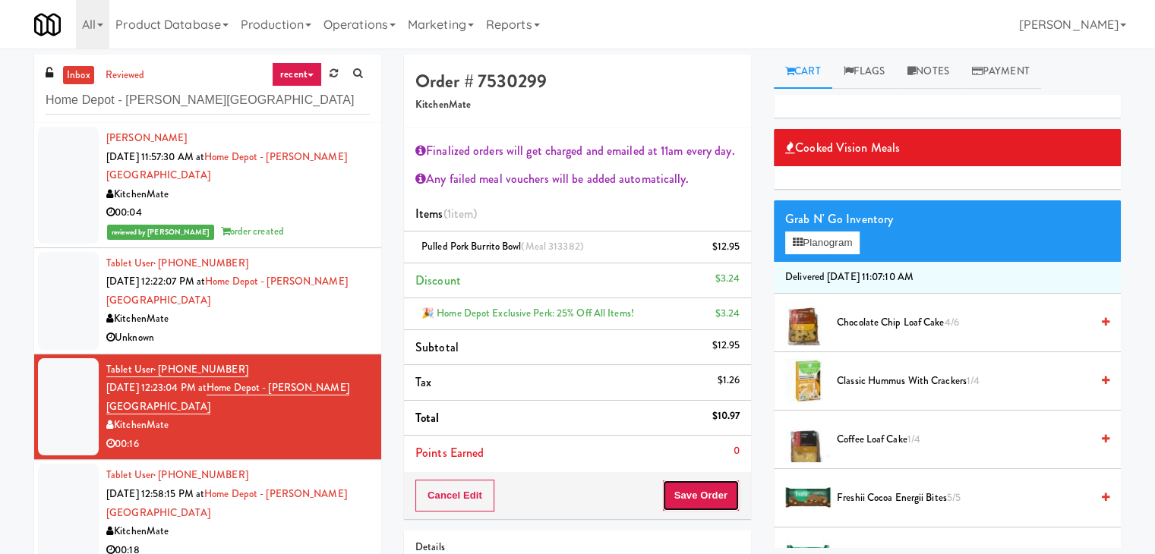
click at [699, 490] on button "Save Order" at bounding box center [700, 496] width 77 height 32
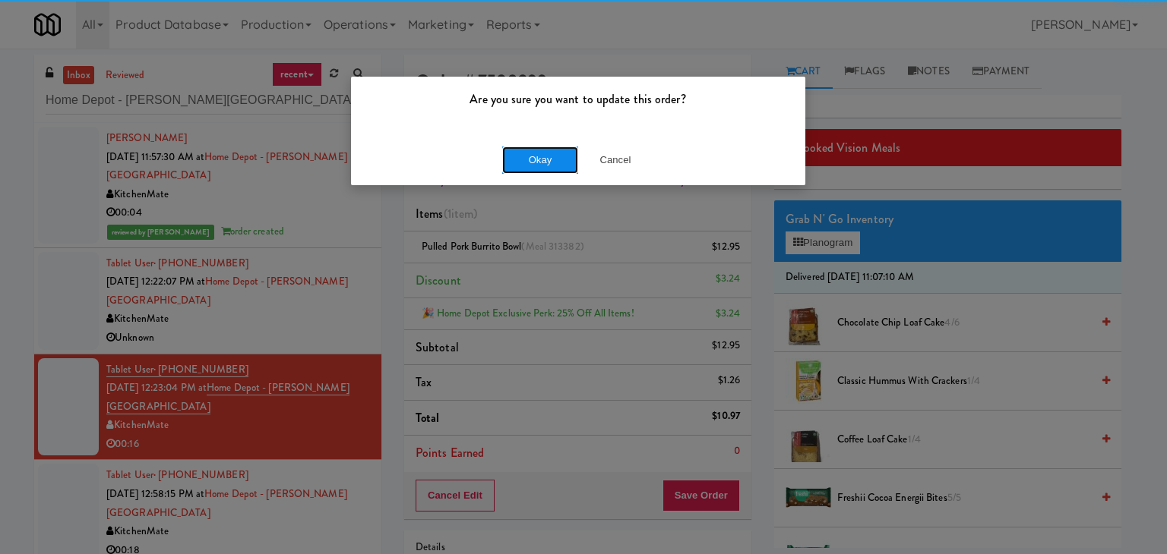
click at [516, 155] on button "Okay" at bounding box center [540, 160] width 76 height 27
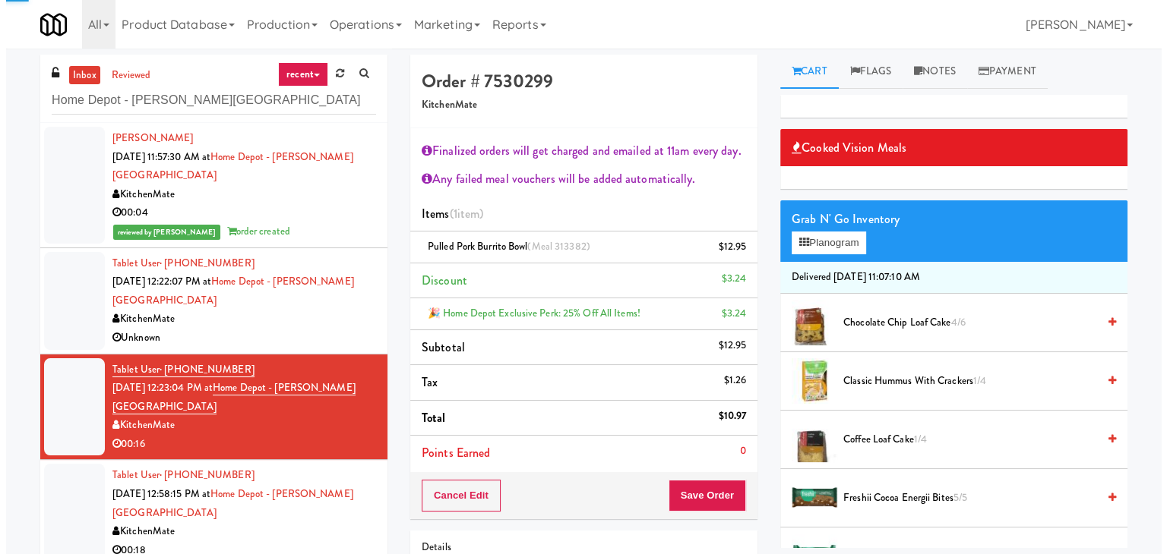
scroll to position [87, 0]
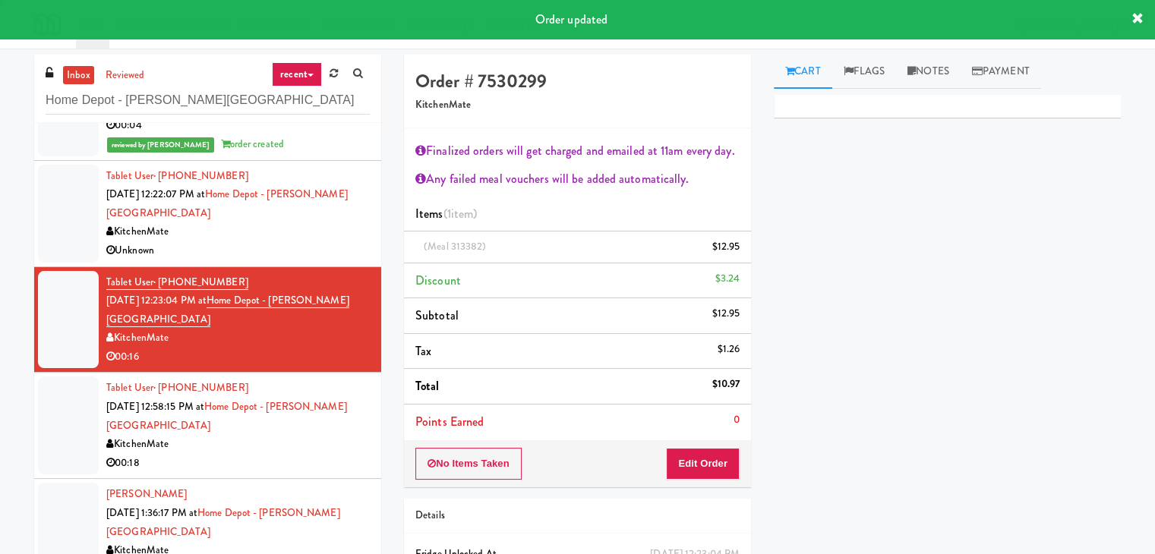
click at [280, 454] on div "00:18" at bounding box center [238, 463] width 264 height 19
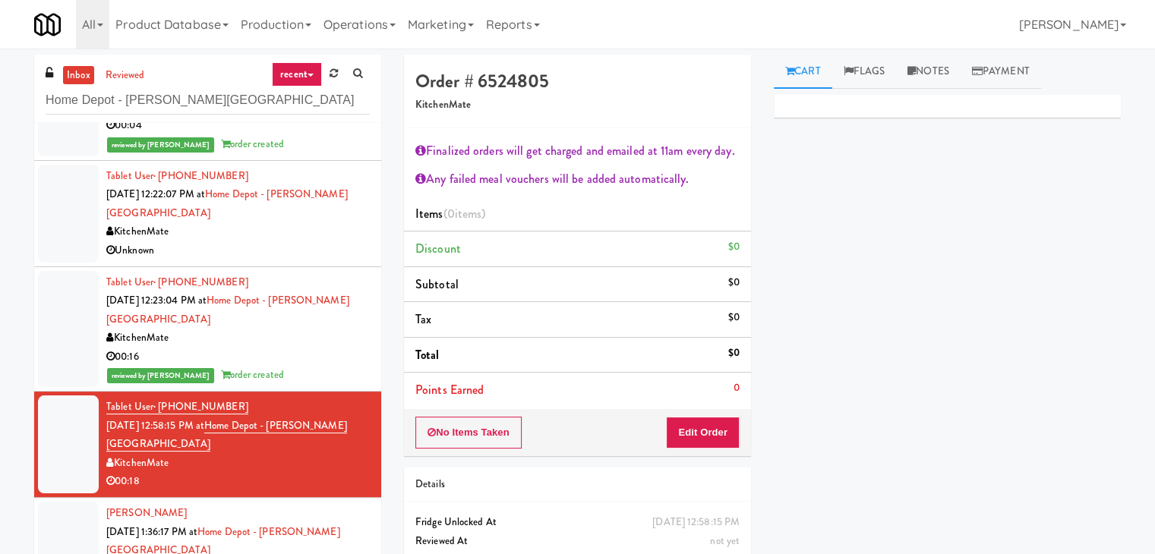
click at [719, 449] on div "No Items Taken Edit Order" at bounding box center [577, 432] width 347 height 47
click at [715, 425] on button "Edit Order" at bounding box center [703, 433] width 74 height 32
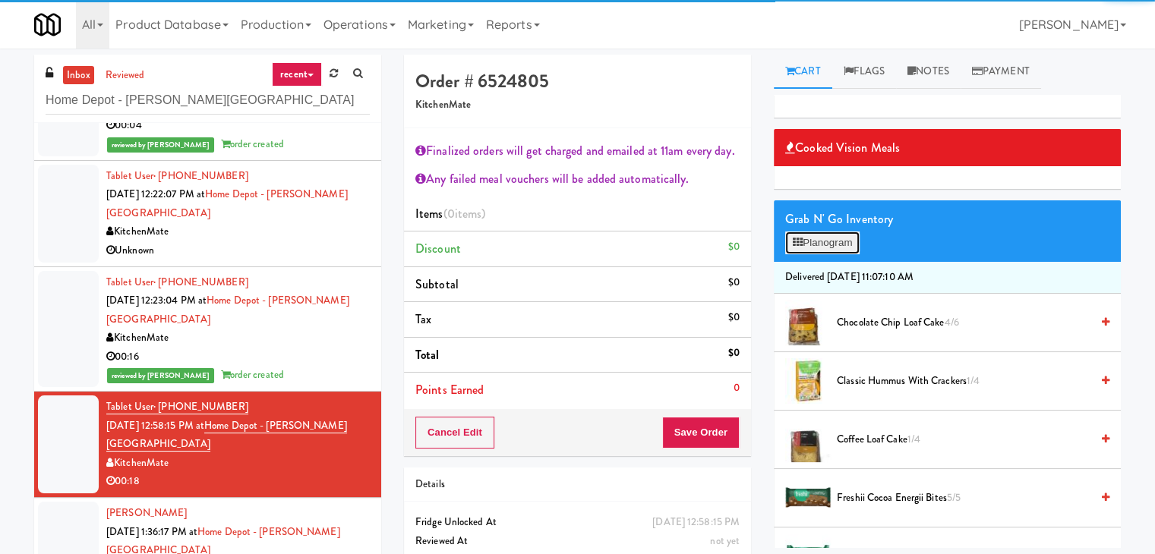
click at [848, 242] on button "Planogram" at bounding box center [822, 243] width 74 height 23
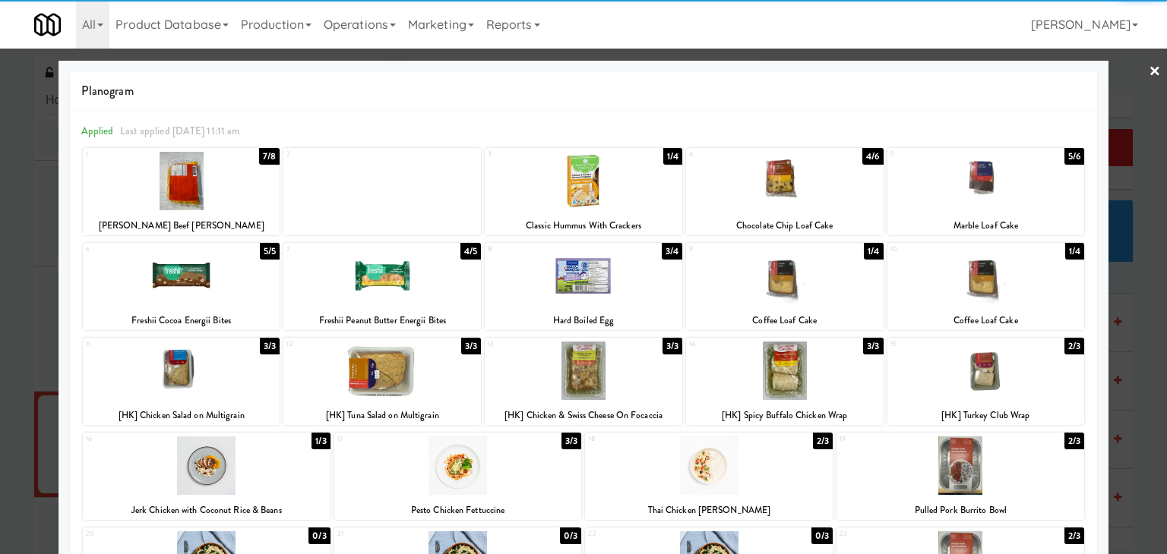
scroll to position [76, 0]
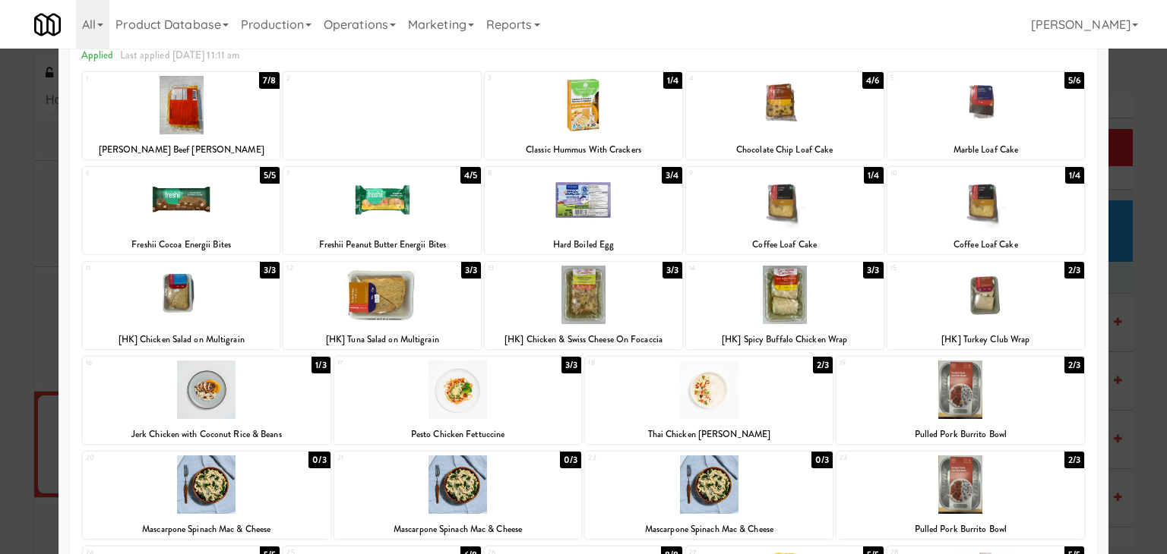
click at [796, 311] on div at bounding box center [784, 295] width 197 height 58
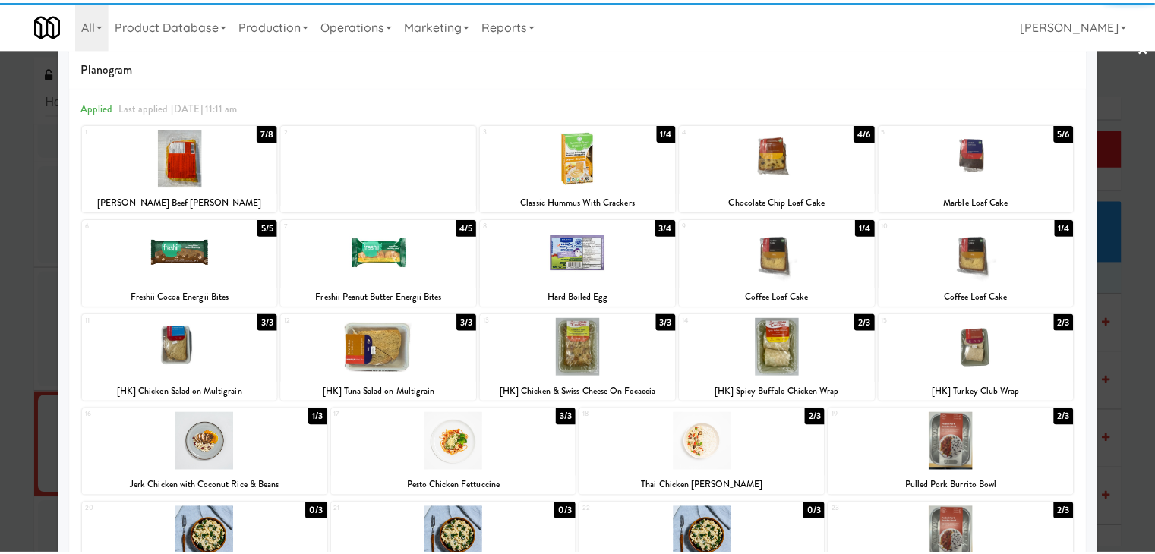
scroll to position [0, 0]
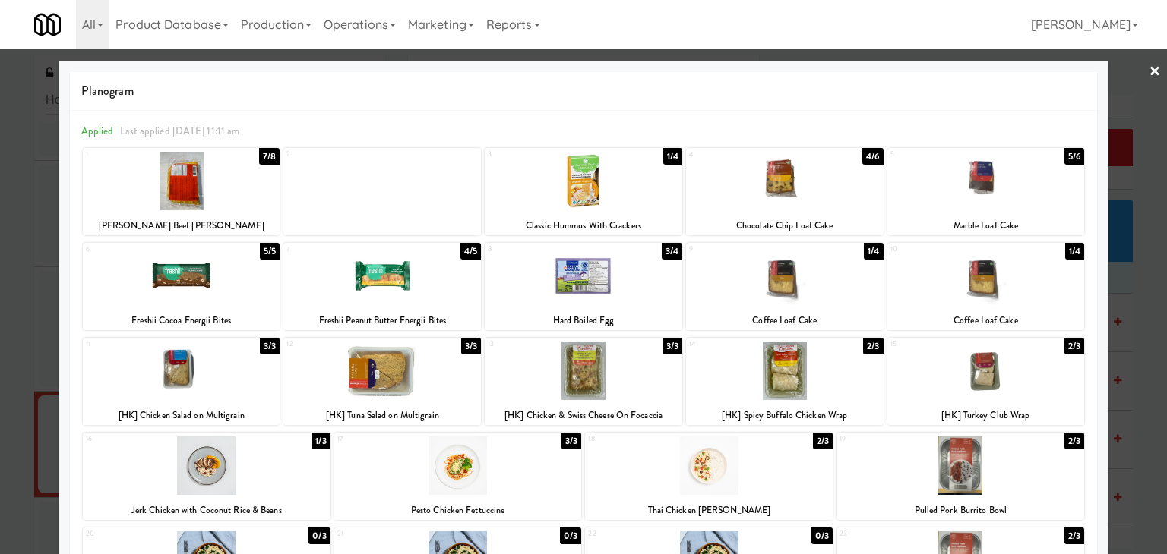
click at [1148, 74] on link "×" at bounding box center [1154, 72] width 12 height 47
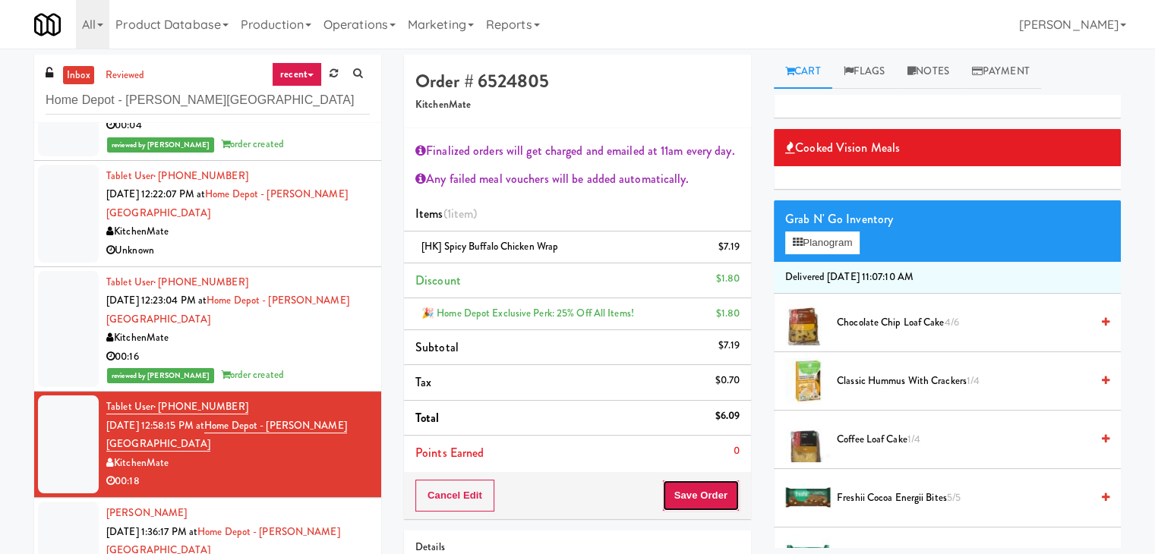
click at [711, 493] on button "Save Order" at bounding box center [700, 496] width 77 height 32
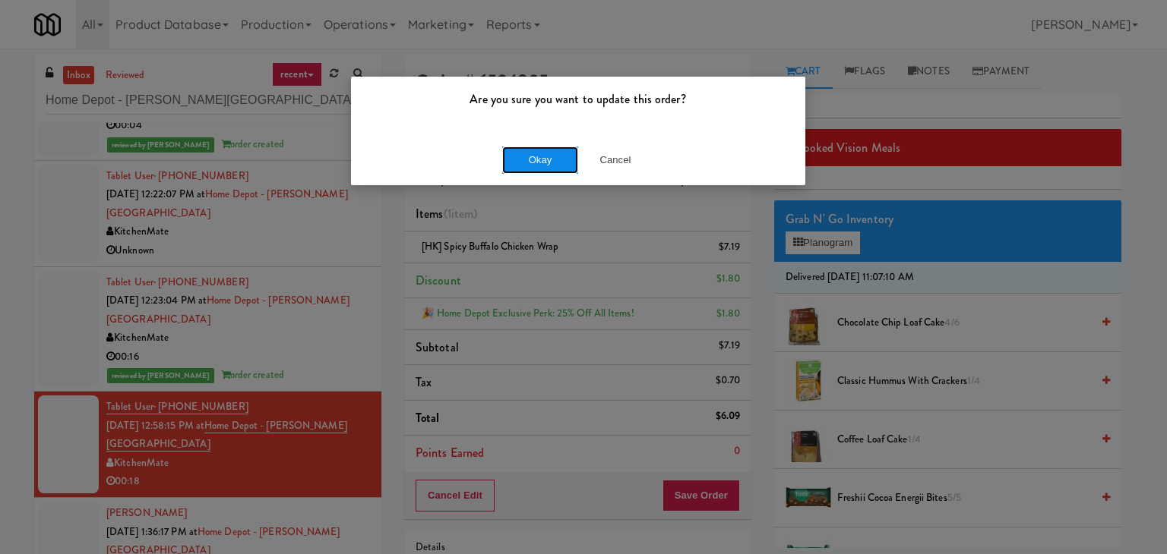
click at [542, 159] on button "Okay" at bounding box center [540, 160] width 76 height 27
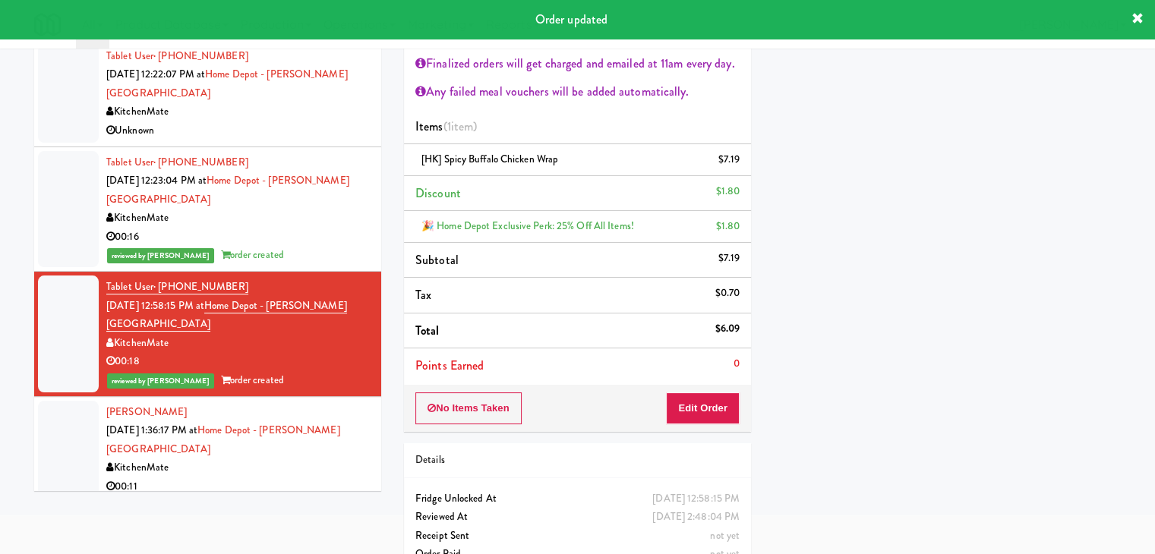
scroll to position [125, 0]
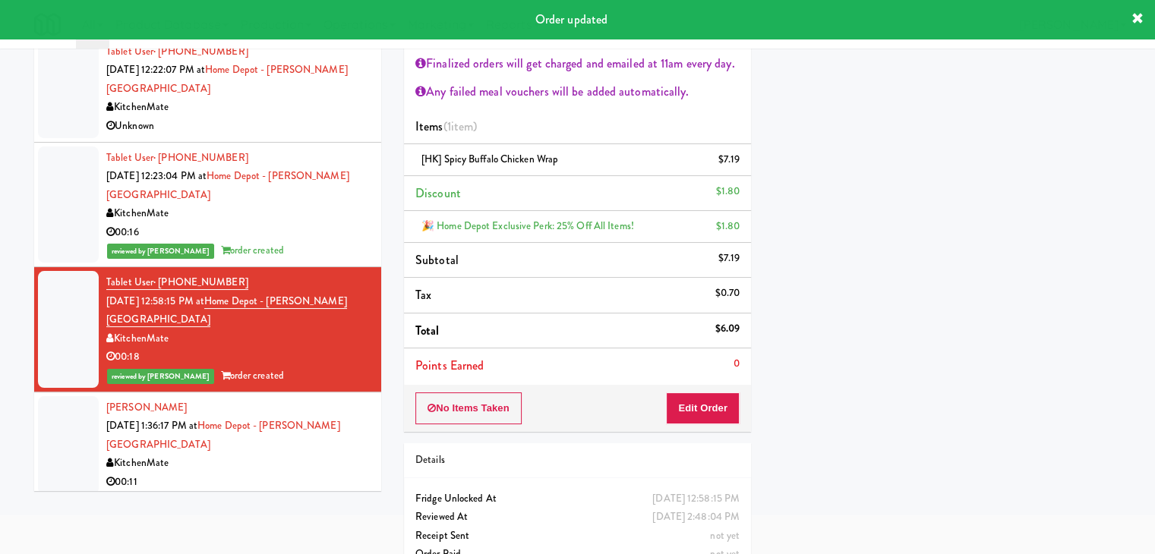
drag, startPoint x: 292, startPoint y: 390, endPoint x: 311, endPoint y: 366, distance: 29.8
click at [292, 473] on div "00:11" at bounding box center [238, 482] width 264 height 19
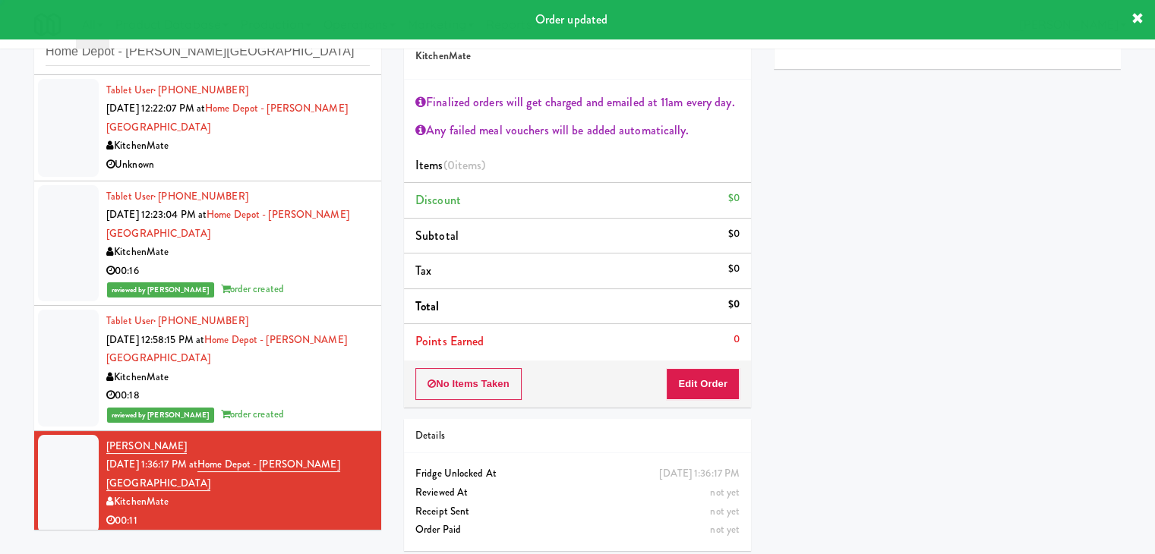
scroll to position [55, 0]
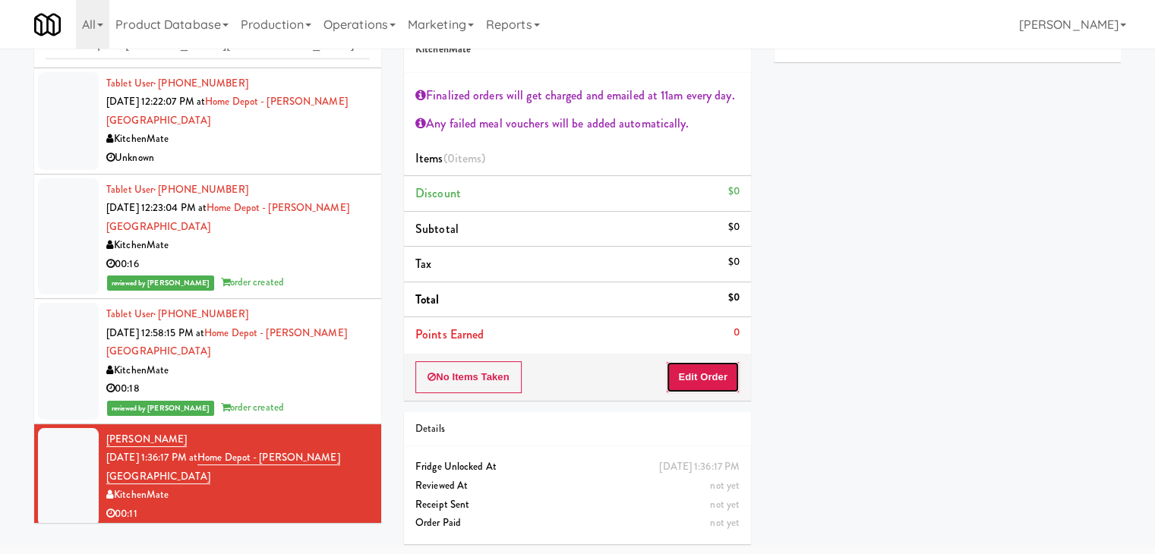
click at [702, 376] on button "Edit Order" at bounding box center [703, 378] width 74 height 32
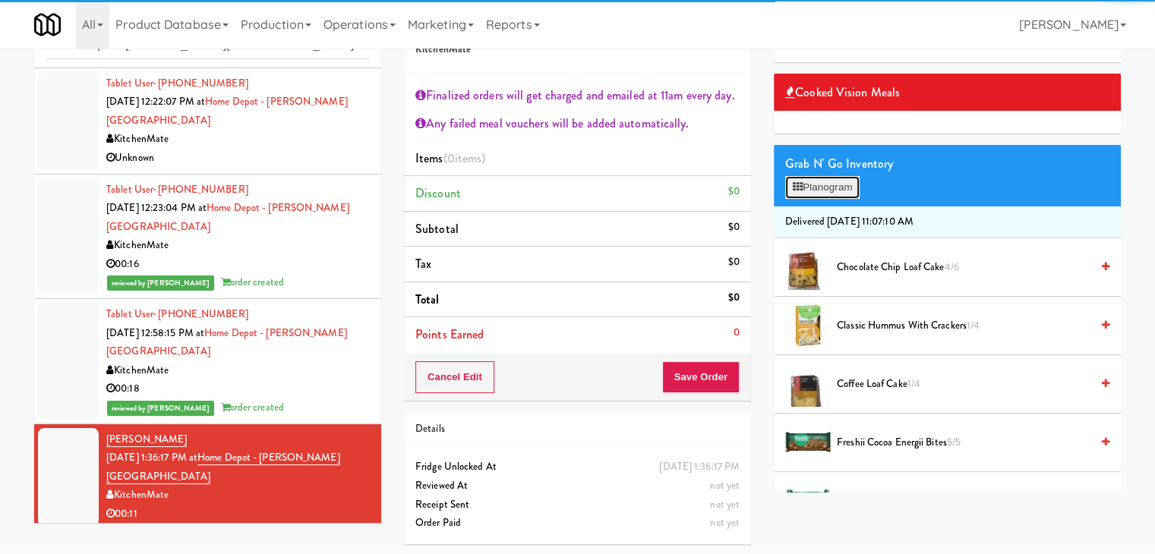
click at [832, 188] on button "Planogram" at bounding box center [822, 187] width 74 height 23
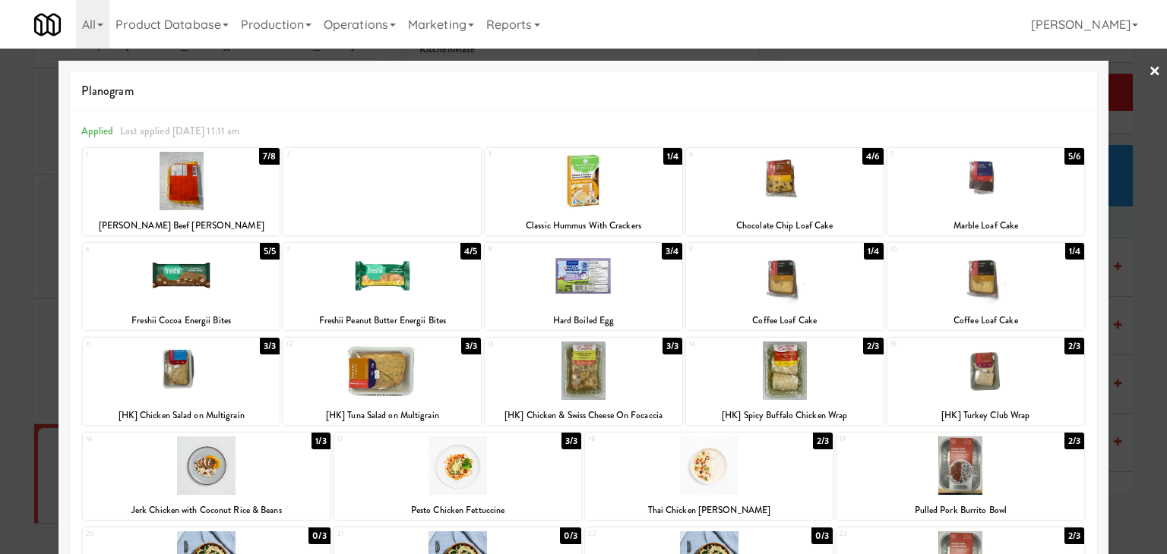
click at [792, 381] on div at bounding box center [784, 371] width 197 height 58
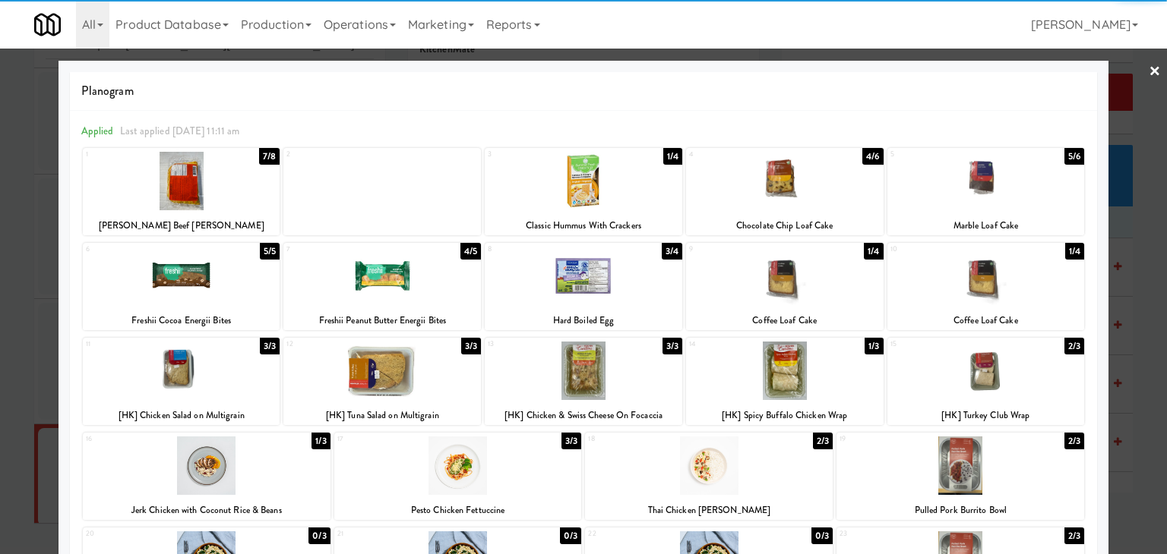
drag, startPoint x: 1142, startPoint y: 73, endPoint x: 1112, endPoint y: 87, distance: 33.0
click at [1148, 73] on link "×" at bounding box center [1154, 72] width 12 height 47
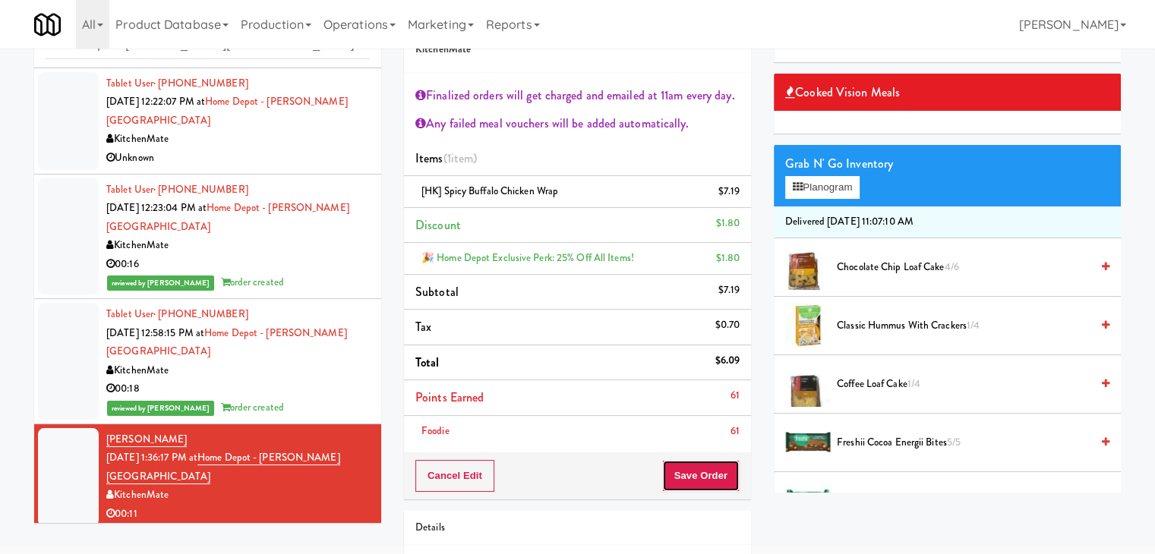
click at [705, 477] on button "Save Order" at bounding box center [700, 476] width 77 height 32
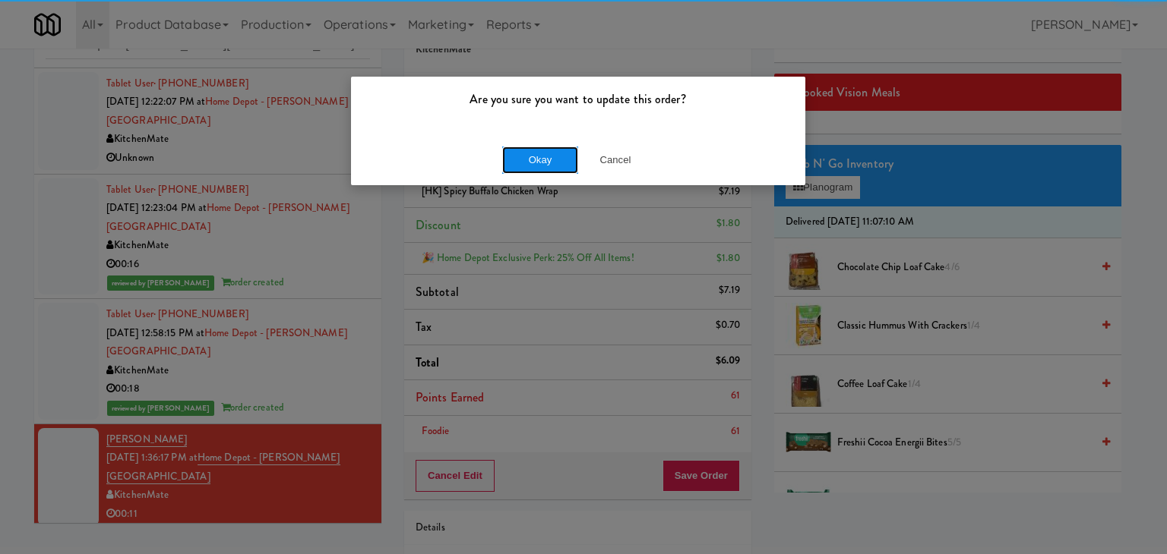
click at [520, 164] on button "Okay" at bounding box center [540, 160] width 76 height 27
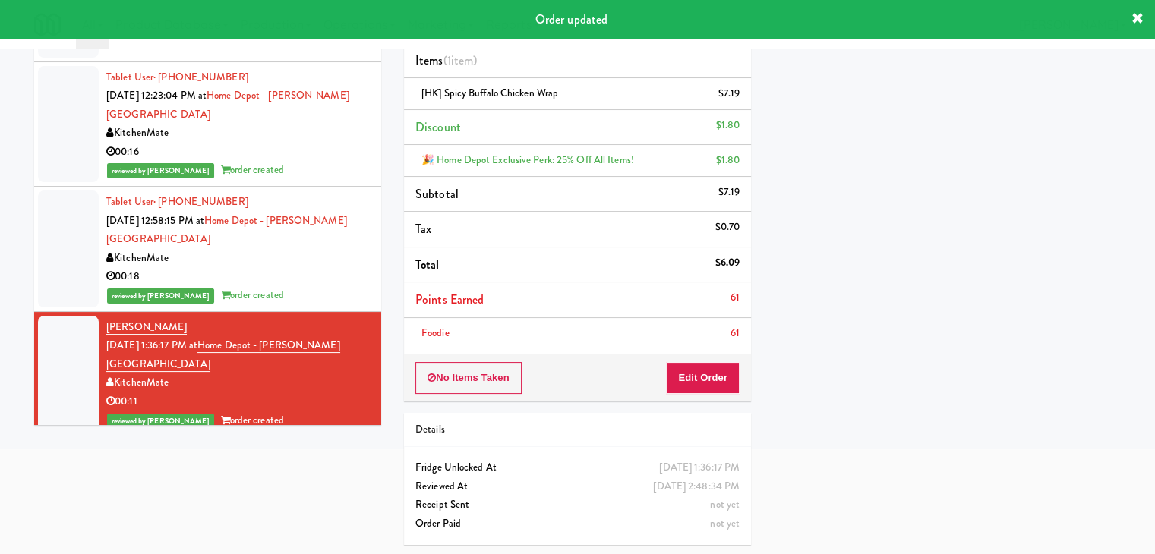
scroll to position [143, 0]
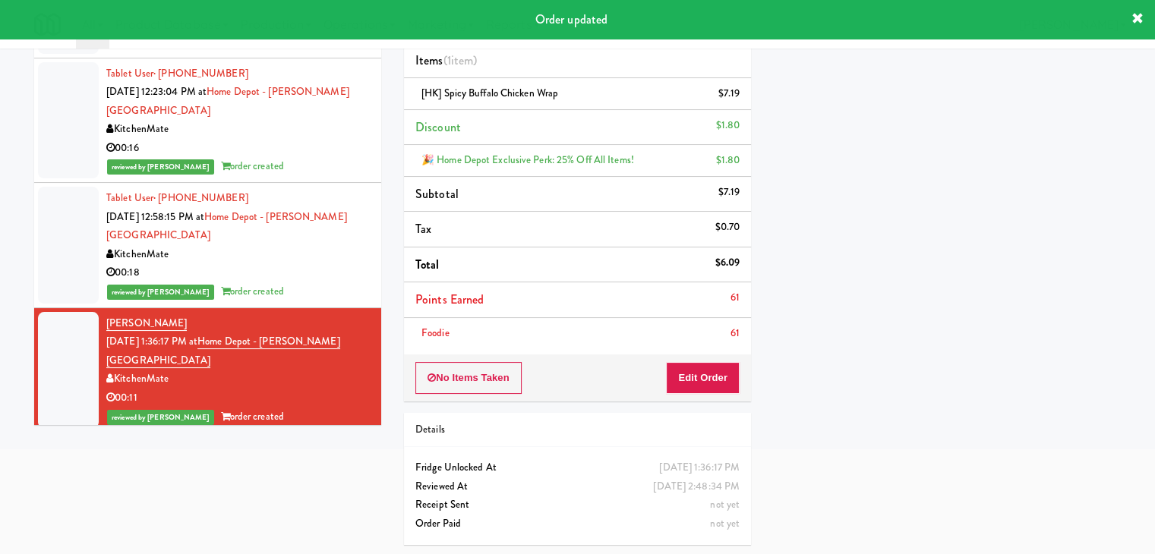
click at [298, 514] on div "00:25" at bounding box center [238, 523] width 264 height 19
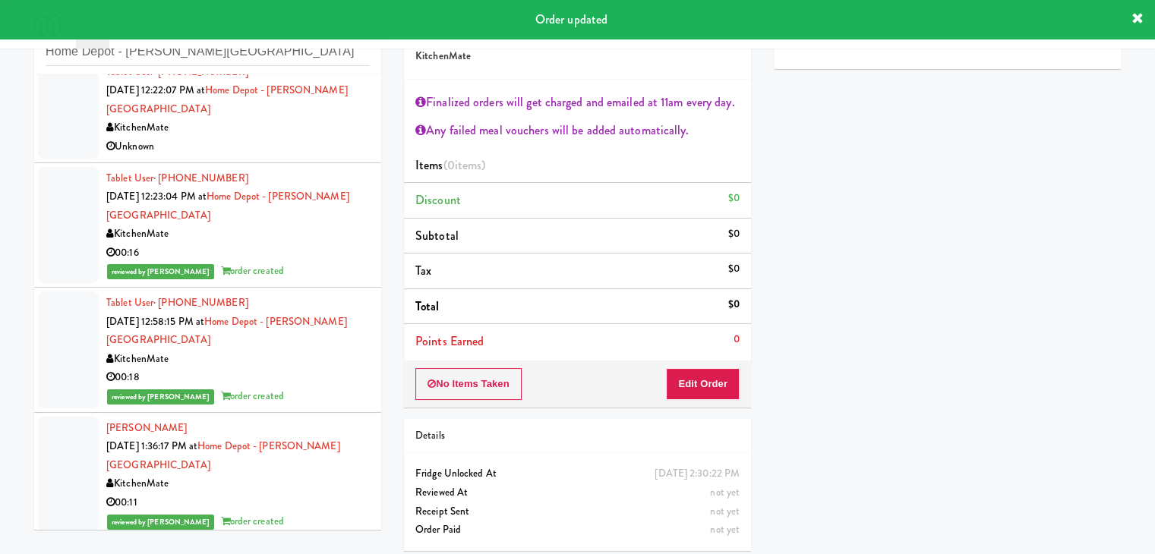
scroll to position [55, 0]
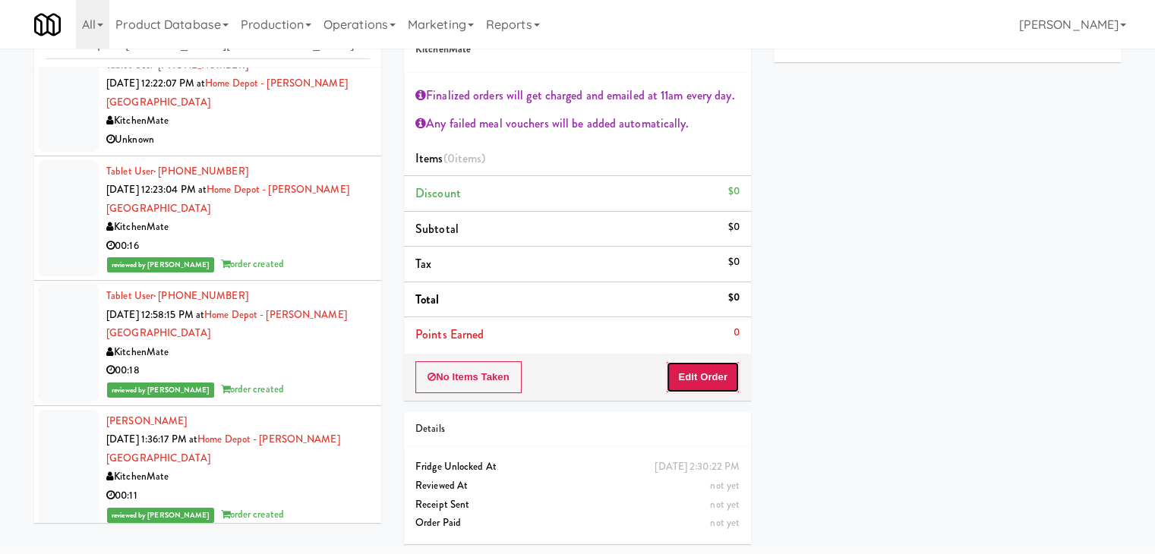
click at [691, 365] on button "Edit Order" at bounding box center [703, 378] width 74 height 32
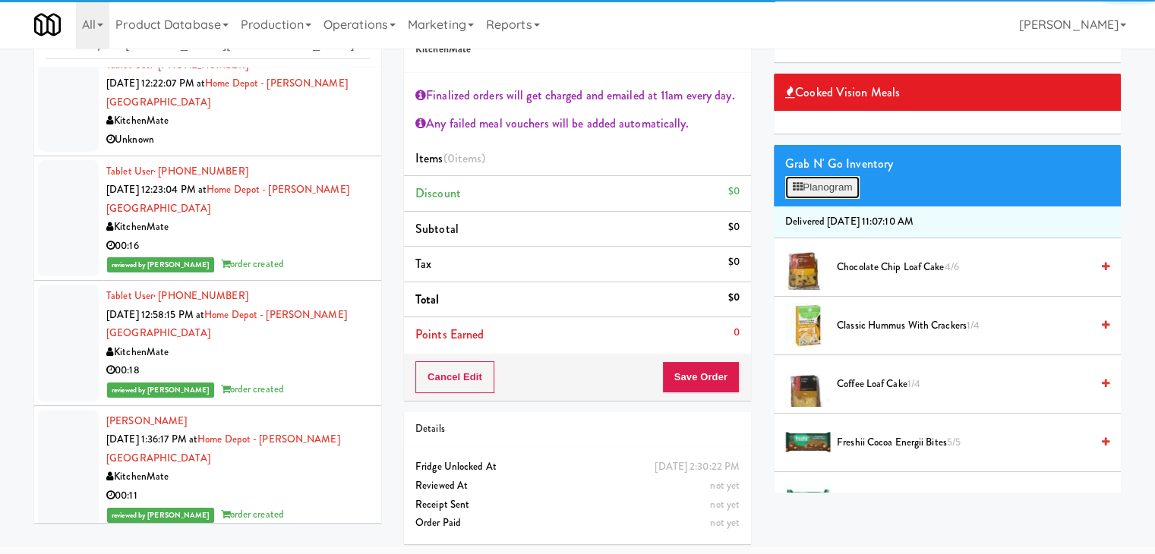
click at [831, 194] on button "Planogram" at bounding box center [822, 187] width 74 height 23
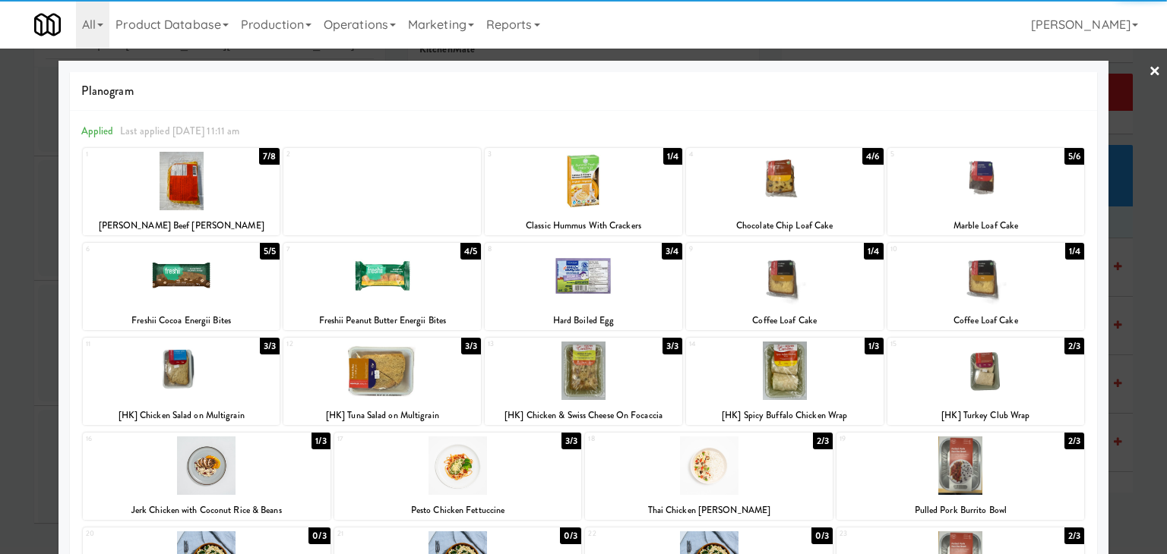
click at [603, 284] on div at bounding box center [583, 276] width 197 height 58
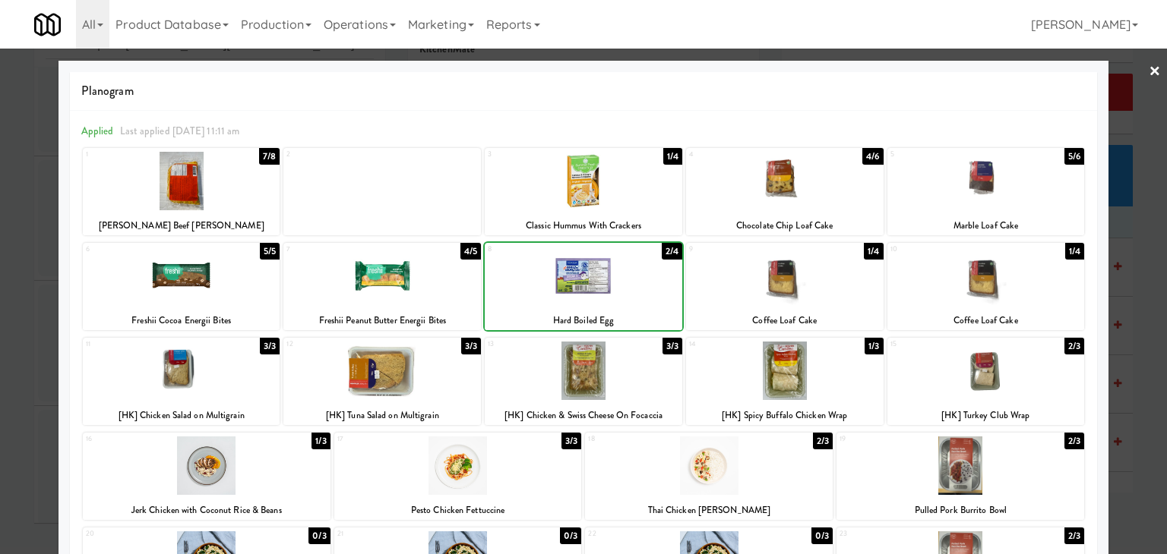
click at [603, 284] on div at bounding box center [583, 276] width 197 height 58
click at [1148, 77] on link "×" at bounding box center [1154, 72] width 12 height 47
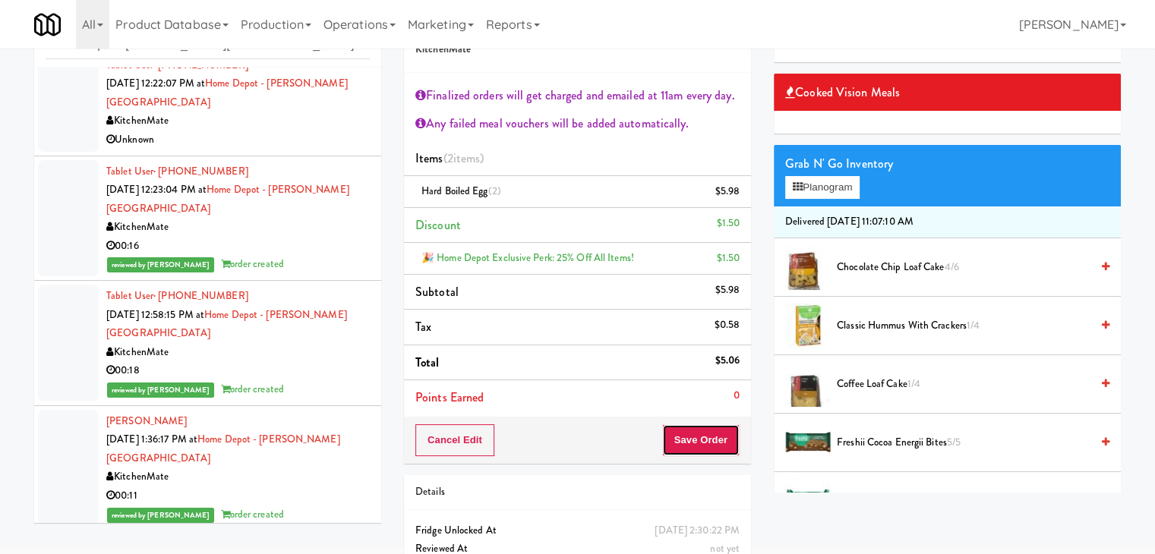
click at [697, 432] on button "Save Order" at bounding box center [700, 441] width 77 height 32
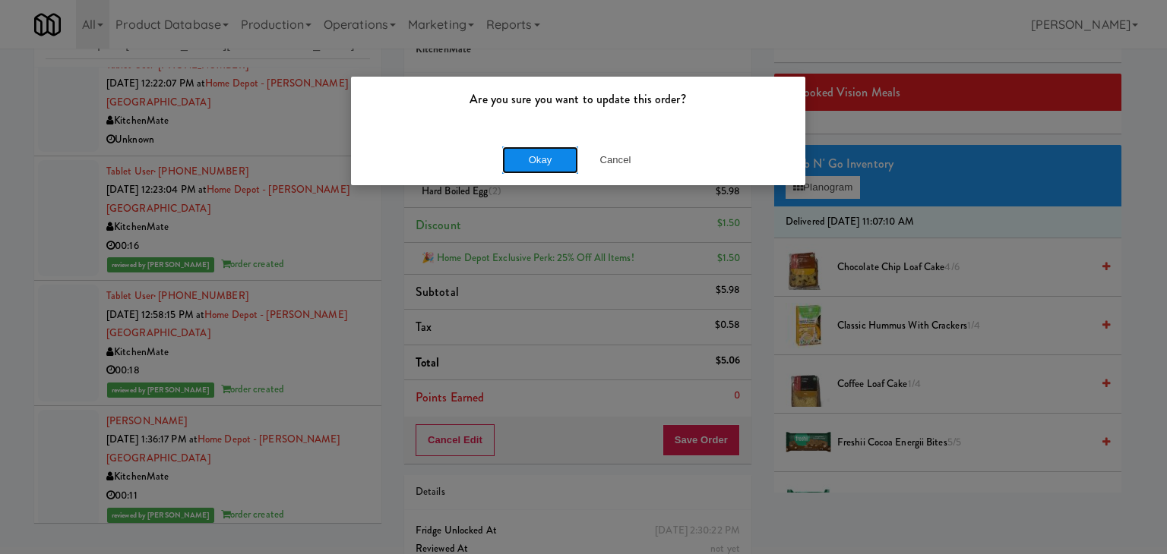
click at [544, 160] on button "Okay" at bounding box center [540, 160] width 76 height 27
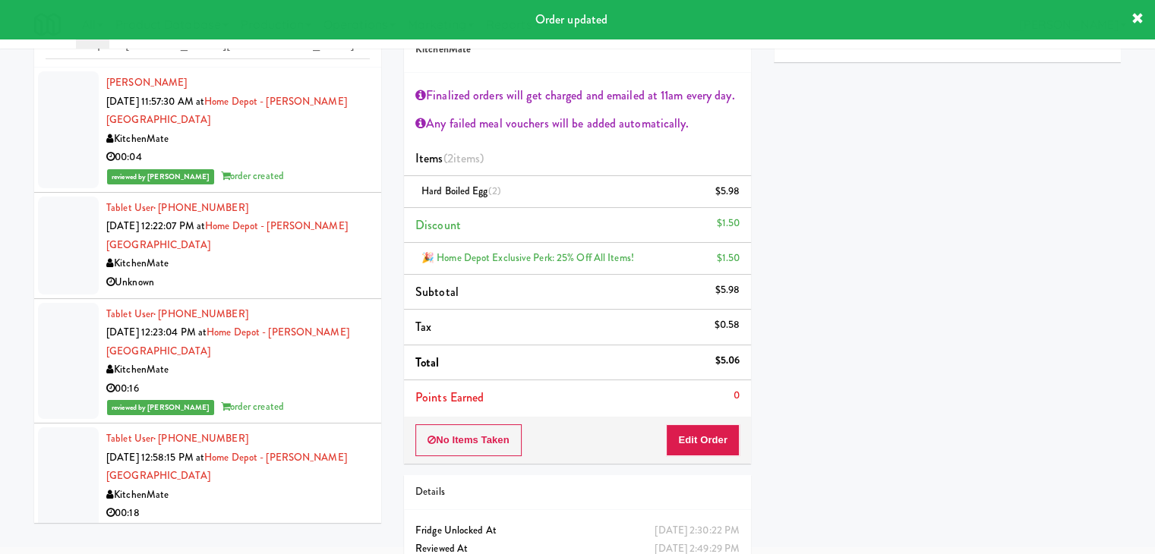
click at [331, 273] on div "Unknown" at bounding box center [238, 282] width 264 height 19
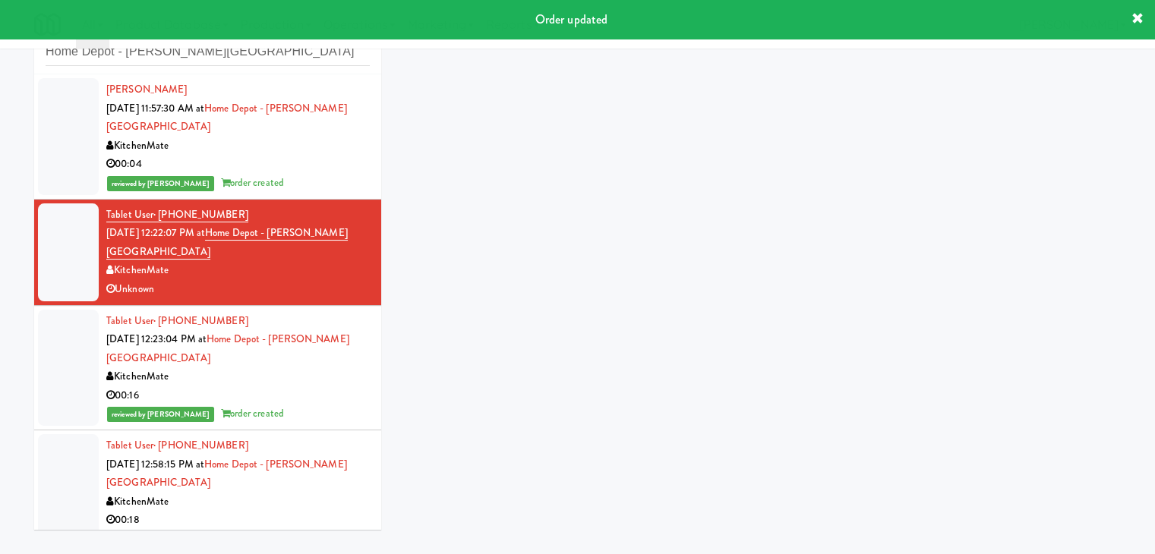
scroll to position [49, 0]
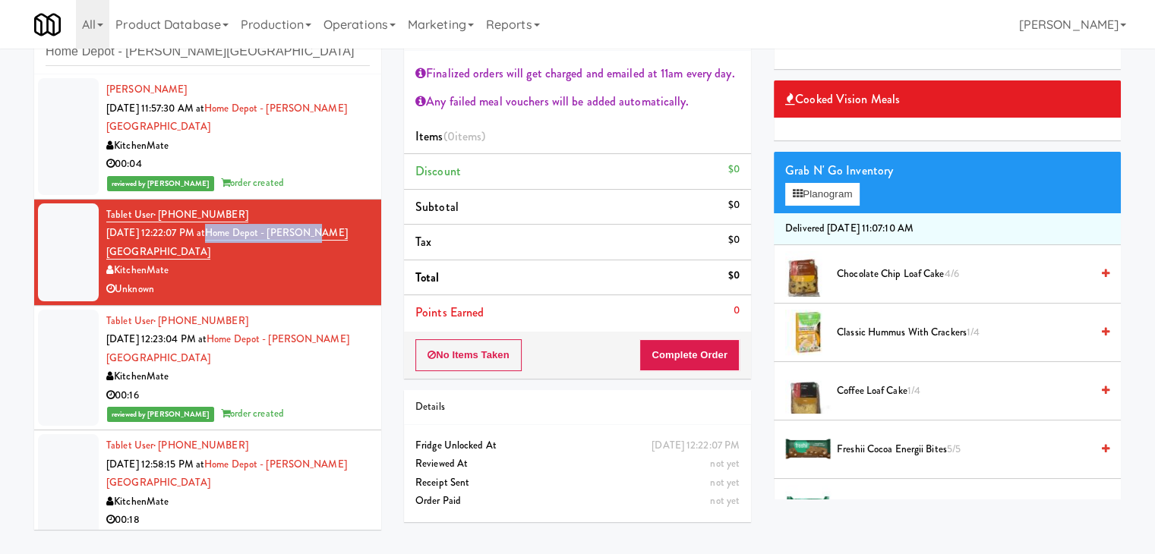
drag, startPoint x: 329, startPoint y: 216, endPoint x: 228, endPoint y: 216, distance: 101.0
click at [228, 216] on div "Tablet User · (416) 737-1157 [DATE] 12:22:07 PM at [GEOGRAPHIC_DATA] - [PERSON_…" at bounding box center [238, 252] width 264 height 93
copy link "Home Depot - [PERSON_NAME][GEOGRAPHIC_DATA]"
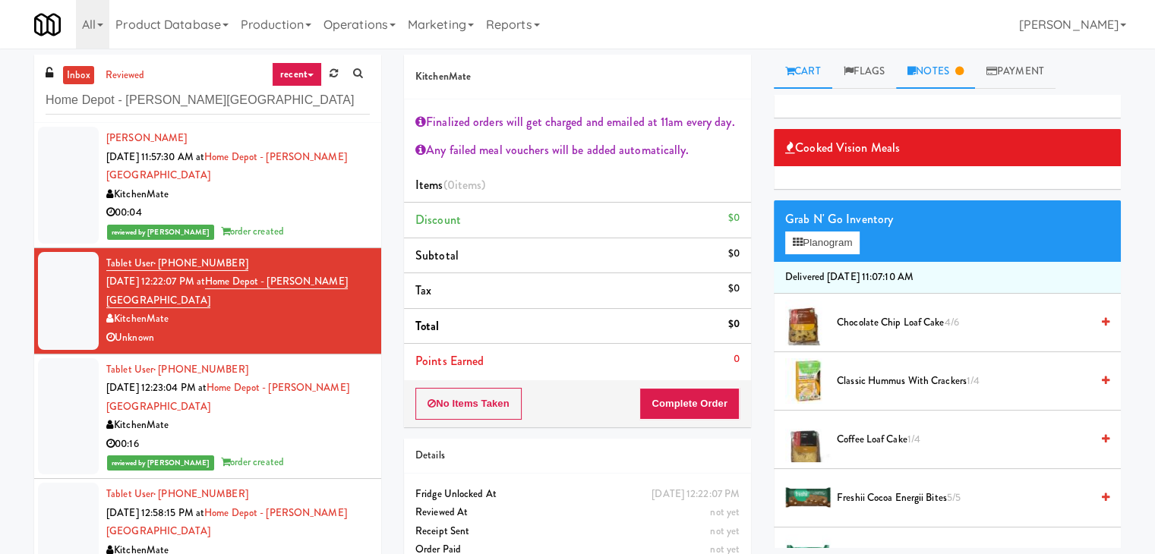
click at [940, 75] on link "Notes" at bounding box center [935, 72] width 79 height 34
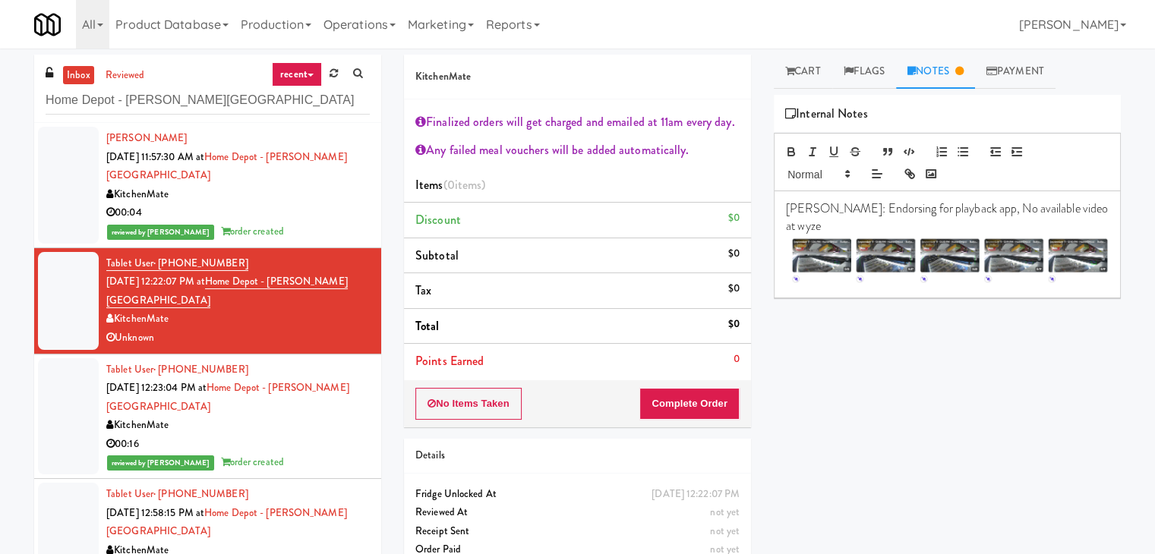
click at [1072, 211] on p "[PERSON_NAME]: Endorsing for playback app, No available video at wyze" at bounding box center [947, 218] width 323 height 34
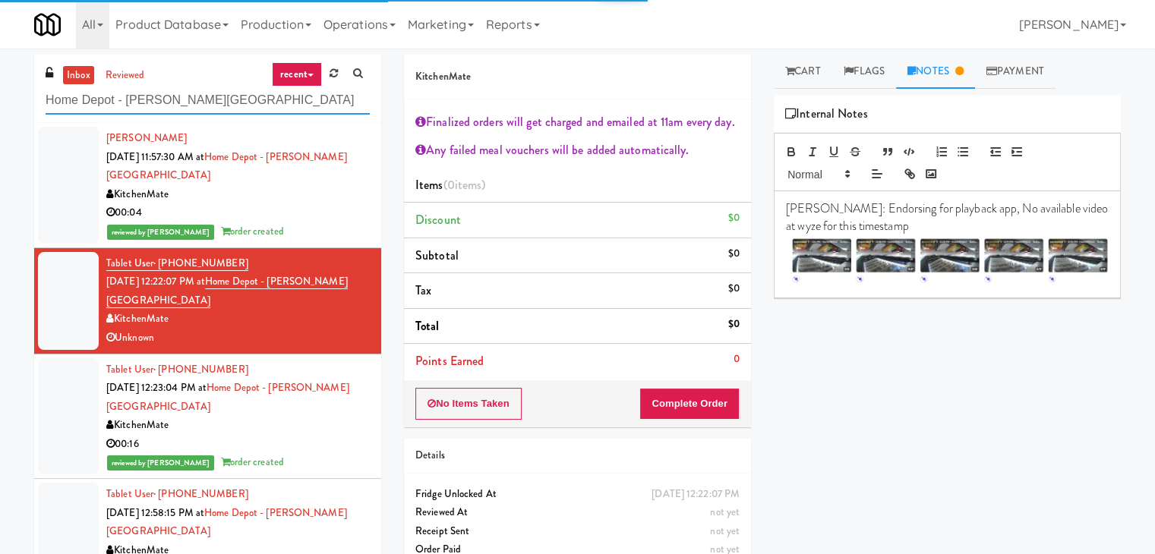
click at [201, 100] on input "Home Depot - [PERSON_NAME][GEOGRAPHIC_DATA]" at bounding box center [208, 101] width 324 height 28
paste input "Market @ 3500 Steeles(Right)"
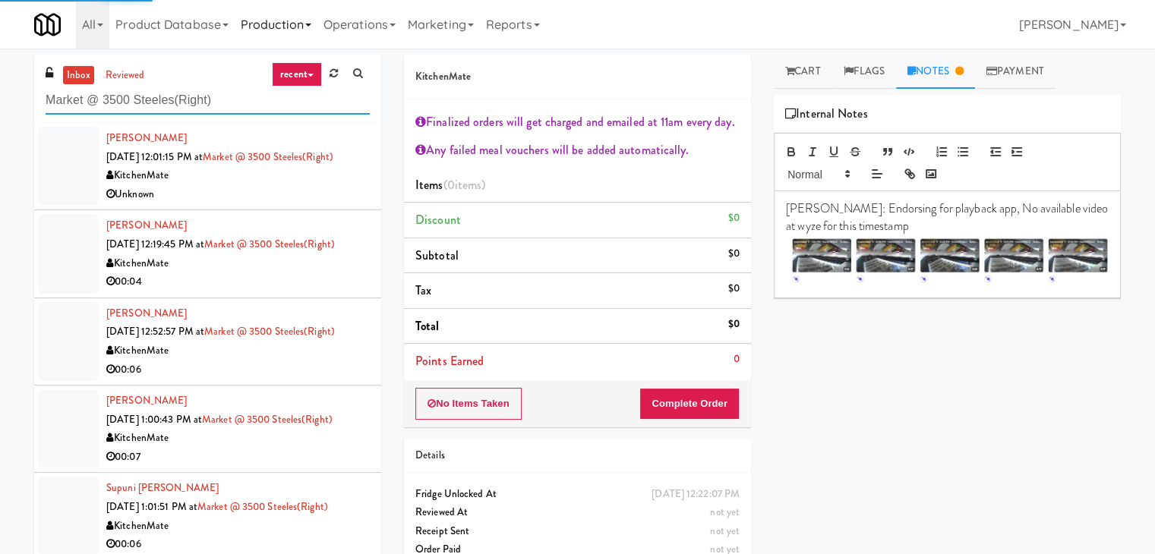
type input "Market @ 3500 Steeles(Right)"
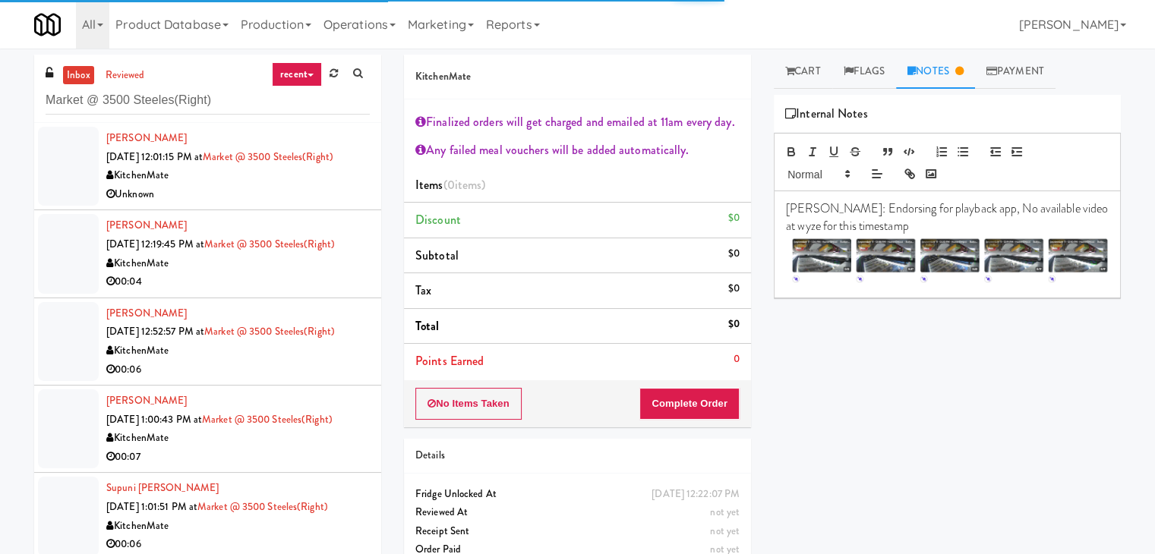
click at [277, 195] on div "Unknown" at bounding box center [238, 194] width 264 height 19
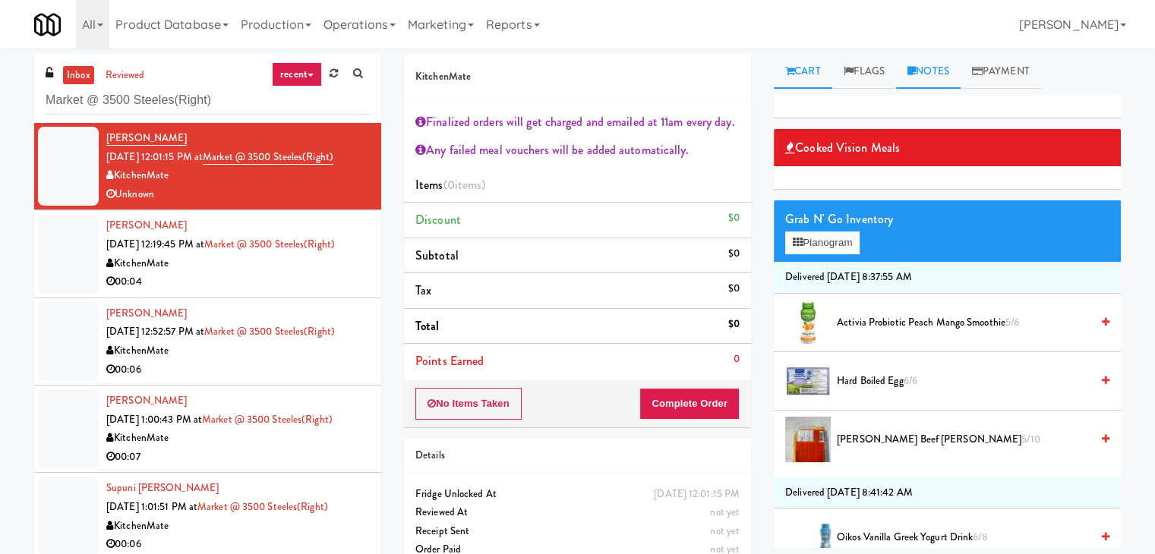
click at [931, 74] on link "Notes" at bounding box center [928, 72] width 65 height 34
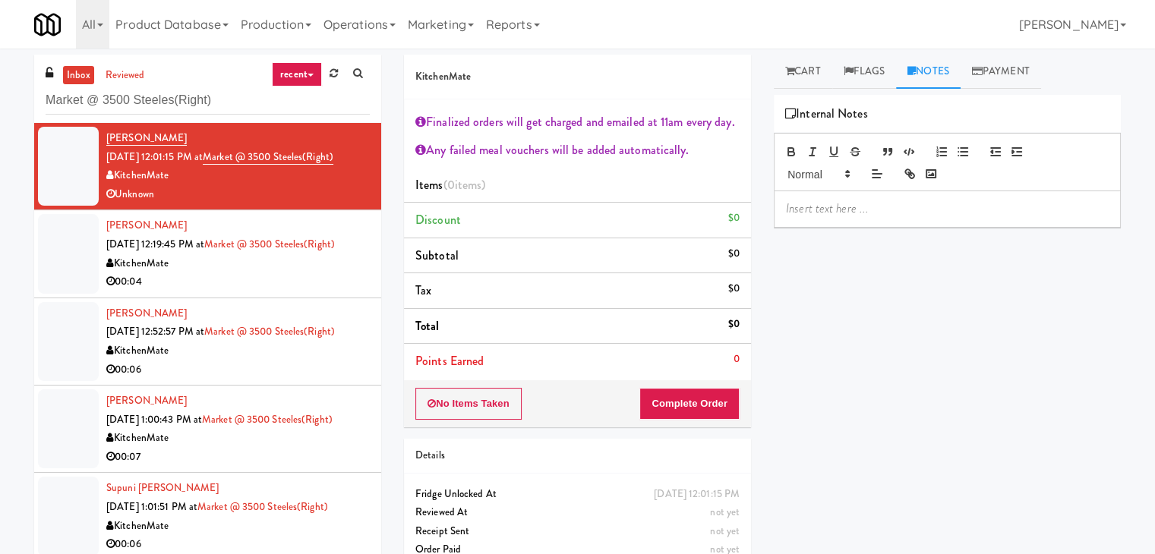
click at [867, 208] on p at bounding box center [947, 209] width 323 height 17
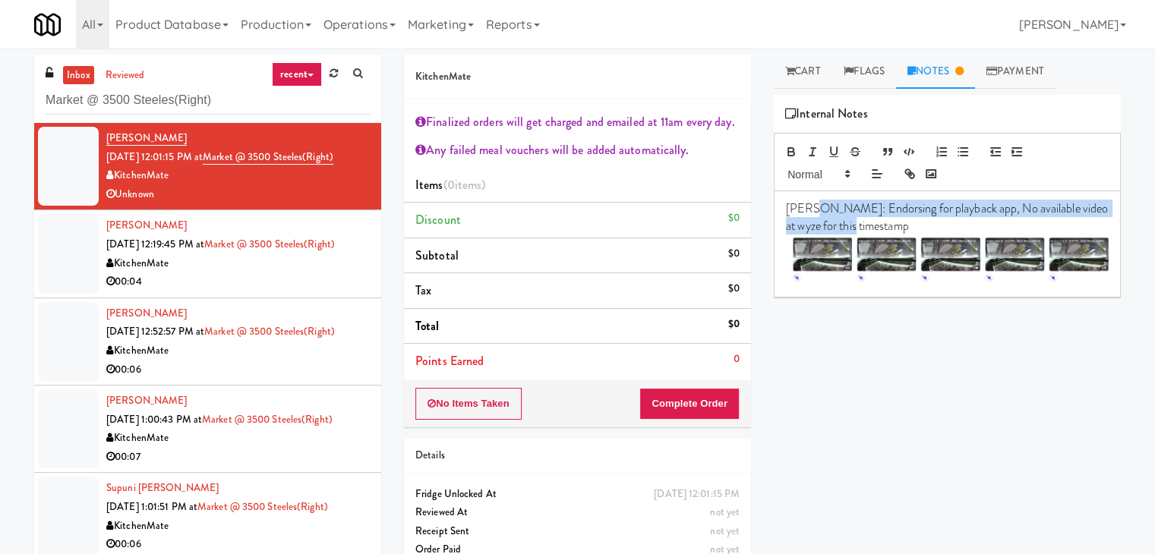
drag, startPoint x: 810, startPoint y: 200, endPoint x: 879, endPoint y: 230, distance: 75.5
click at [879, 230] on p "[PERSON_NAME]: Endorsing for playback app, No available video at wyze for this …" at bounding box center [947, 218] width 323 height 34
copy p "Endorsing for playback app, No available video at wyze for this timestamp"
